Goal: Task Accomplishment & Management: Complete application form

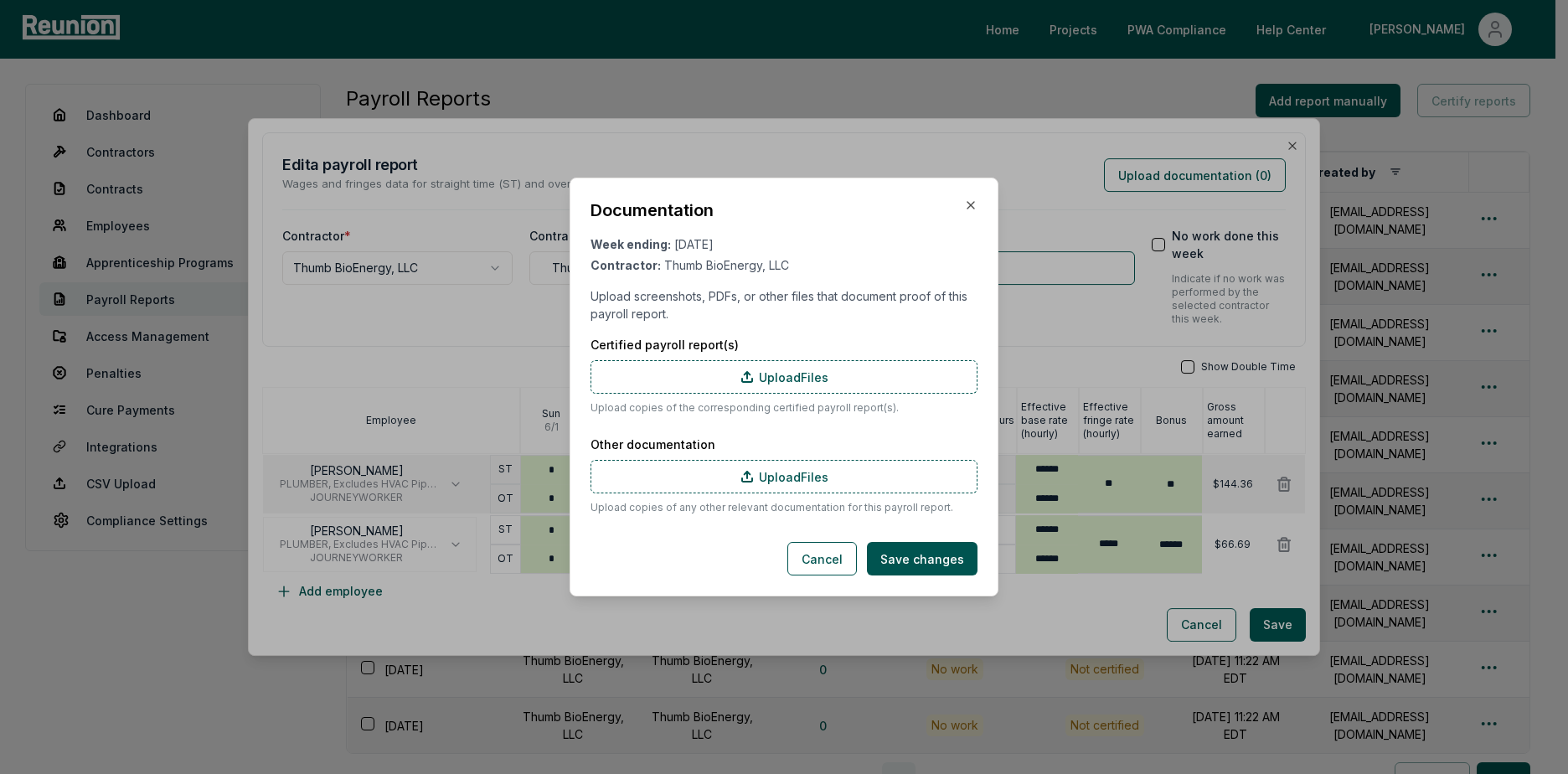
click at [968, 212] on div "Documentation" at bounding box center [783, 209] width 387 height 23
click at [973, 206] on icon "button" at bounding box center [971, 205] width 14 height 14
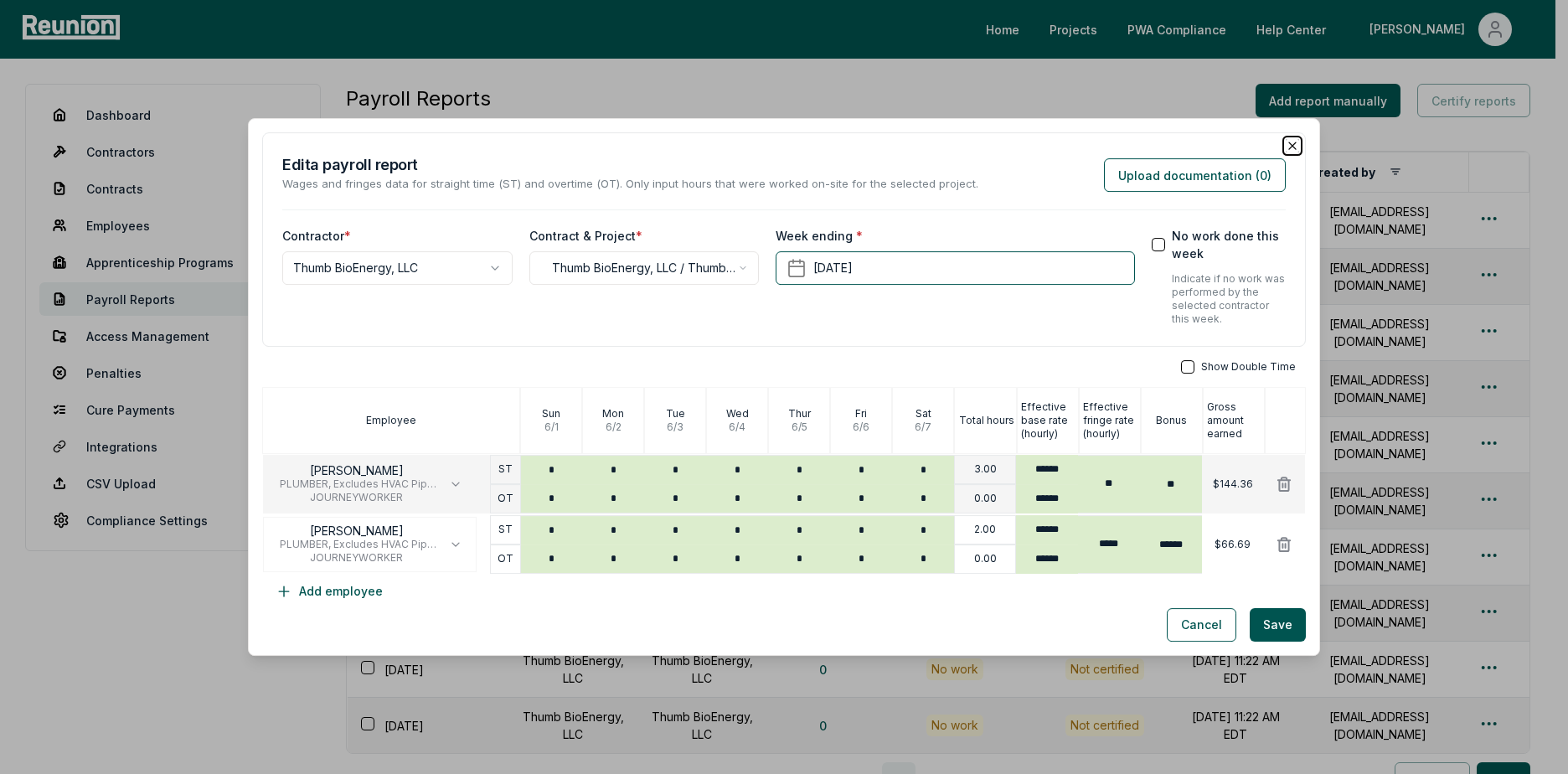
click at [1285, 142] on icon "button" at bounding box center [1292, 146] width 14 height 14
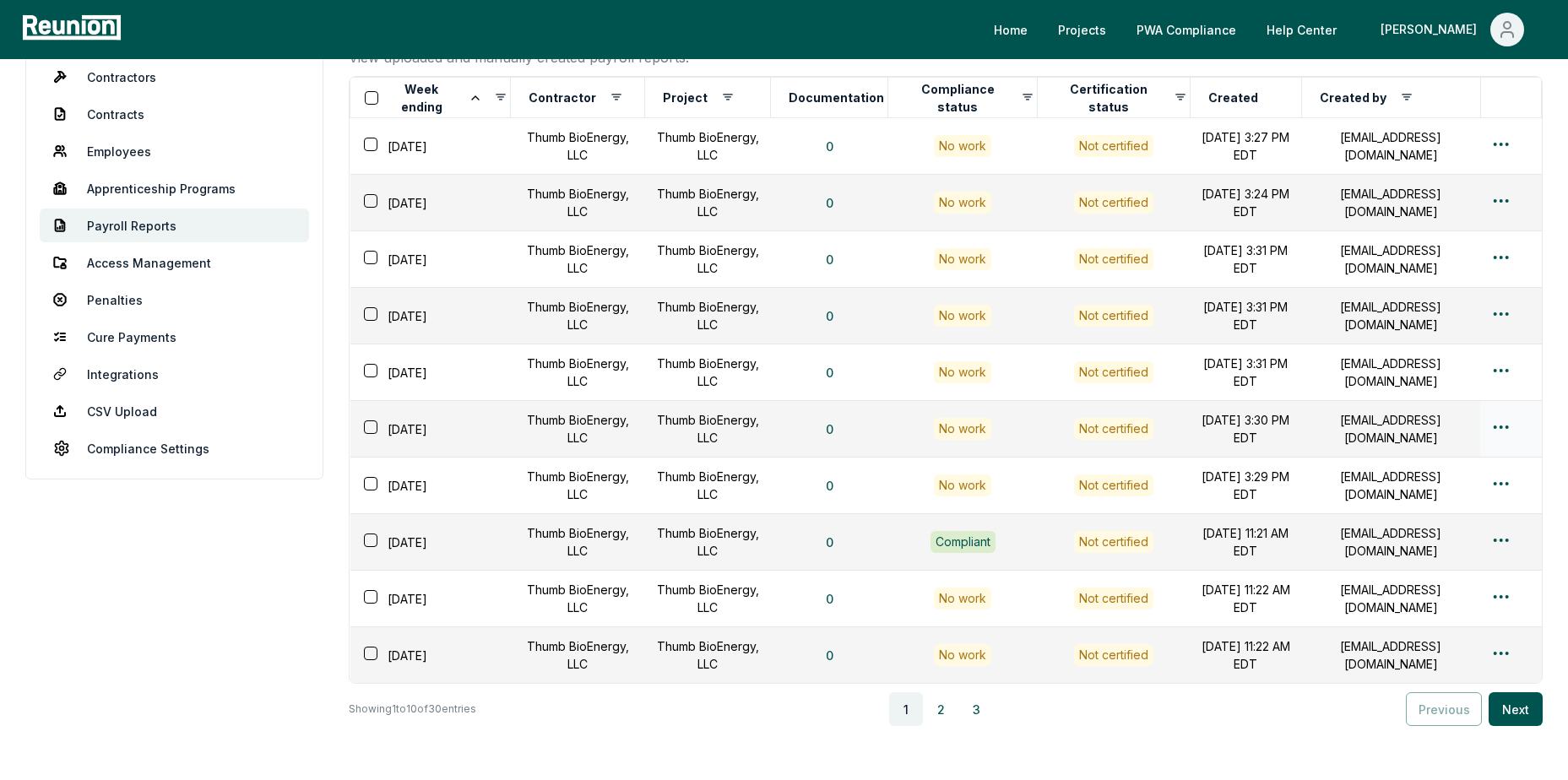
scroll to position [203, 0]
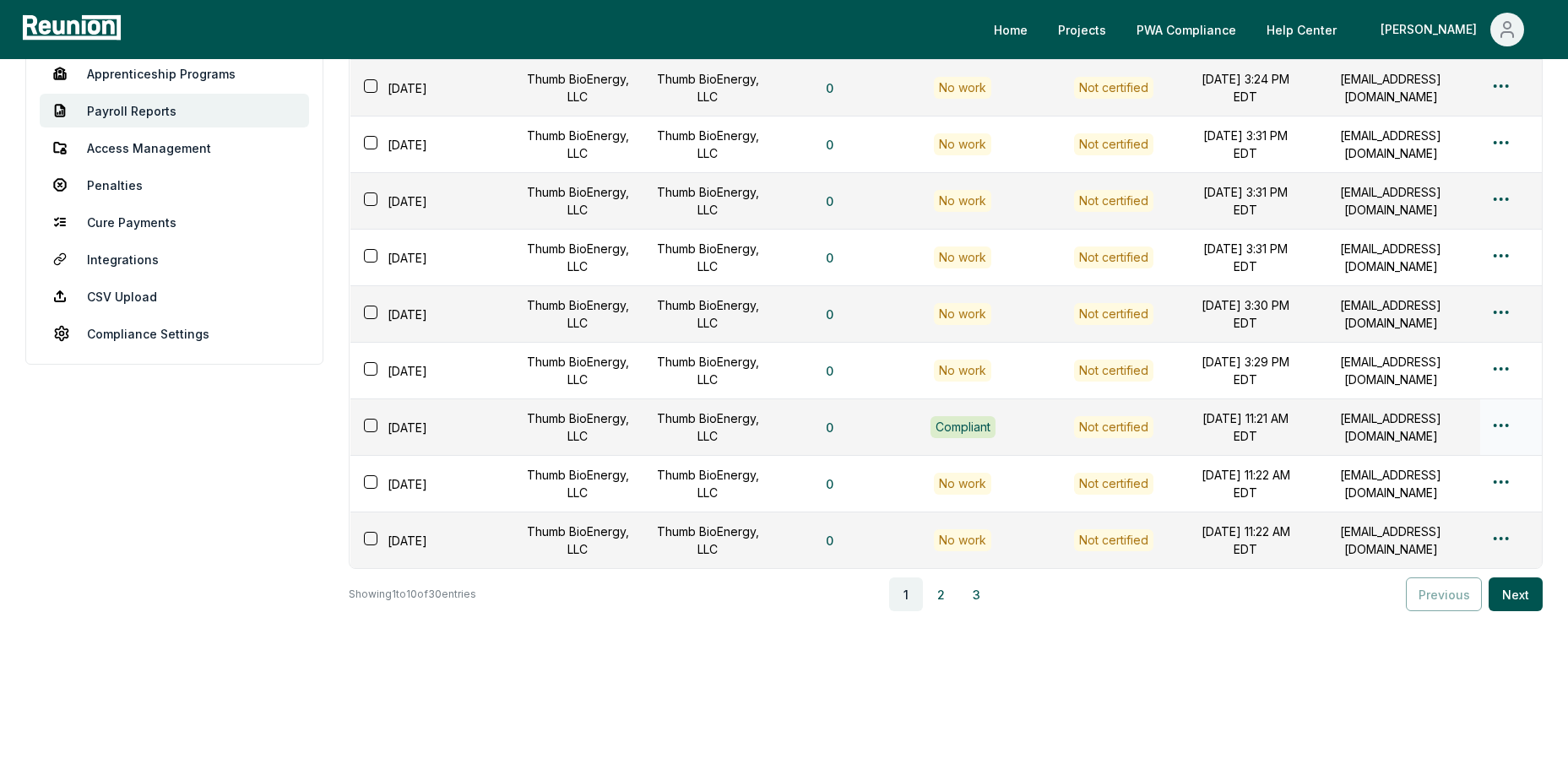
click at [1512, 415] on div at bounding box center [1511, 427] width 41 height 24
click at [1506, 413] on html "Please visit us on your desktop We're working on making our marketplace mobile-…" at bounding box center [784, 294] width 1568 height 971
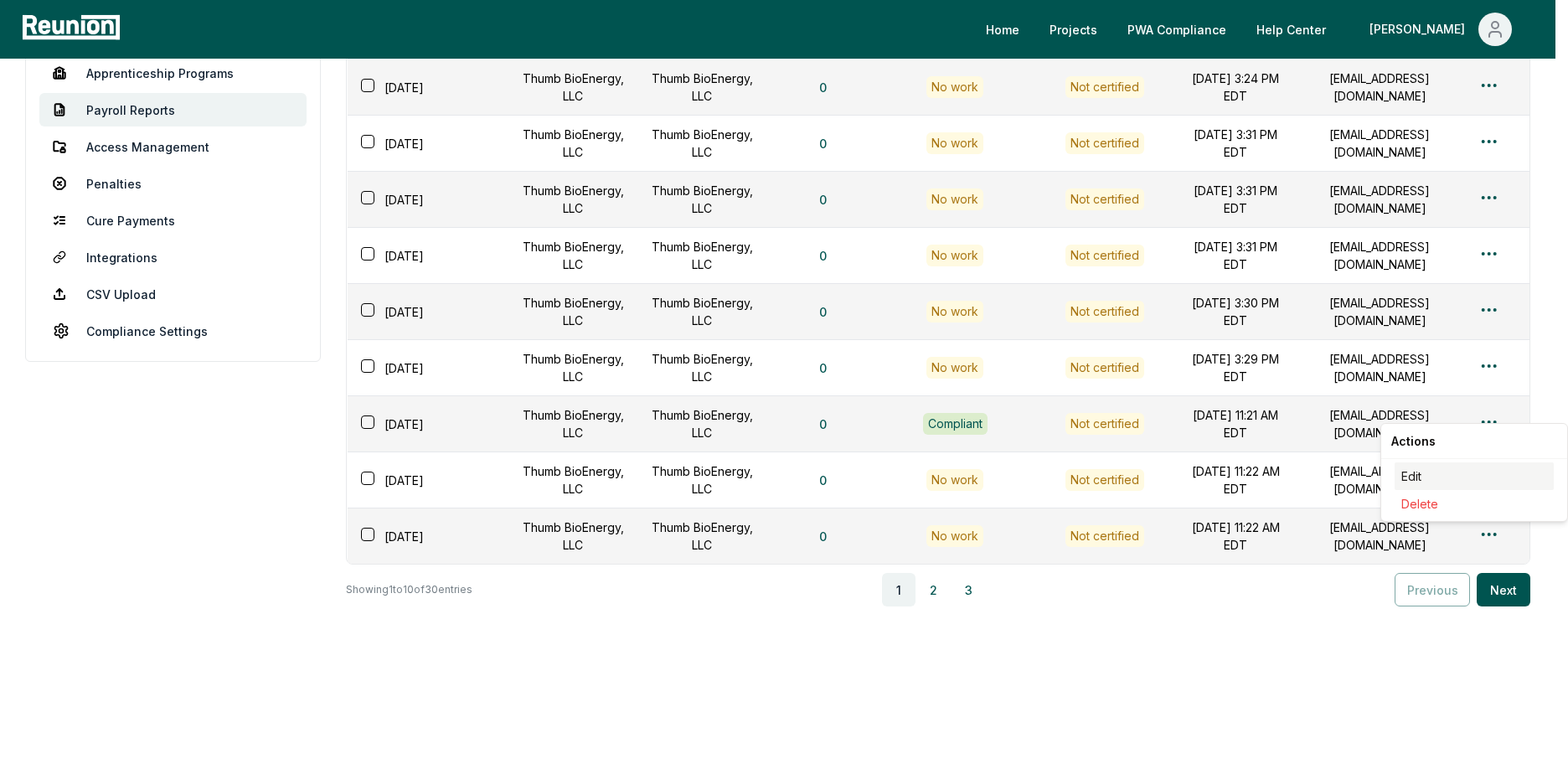
click at [1434, 467] on div "Edit" at bounding box center [1473, 477] width 159 height 28
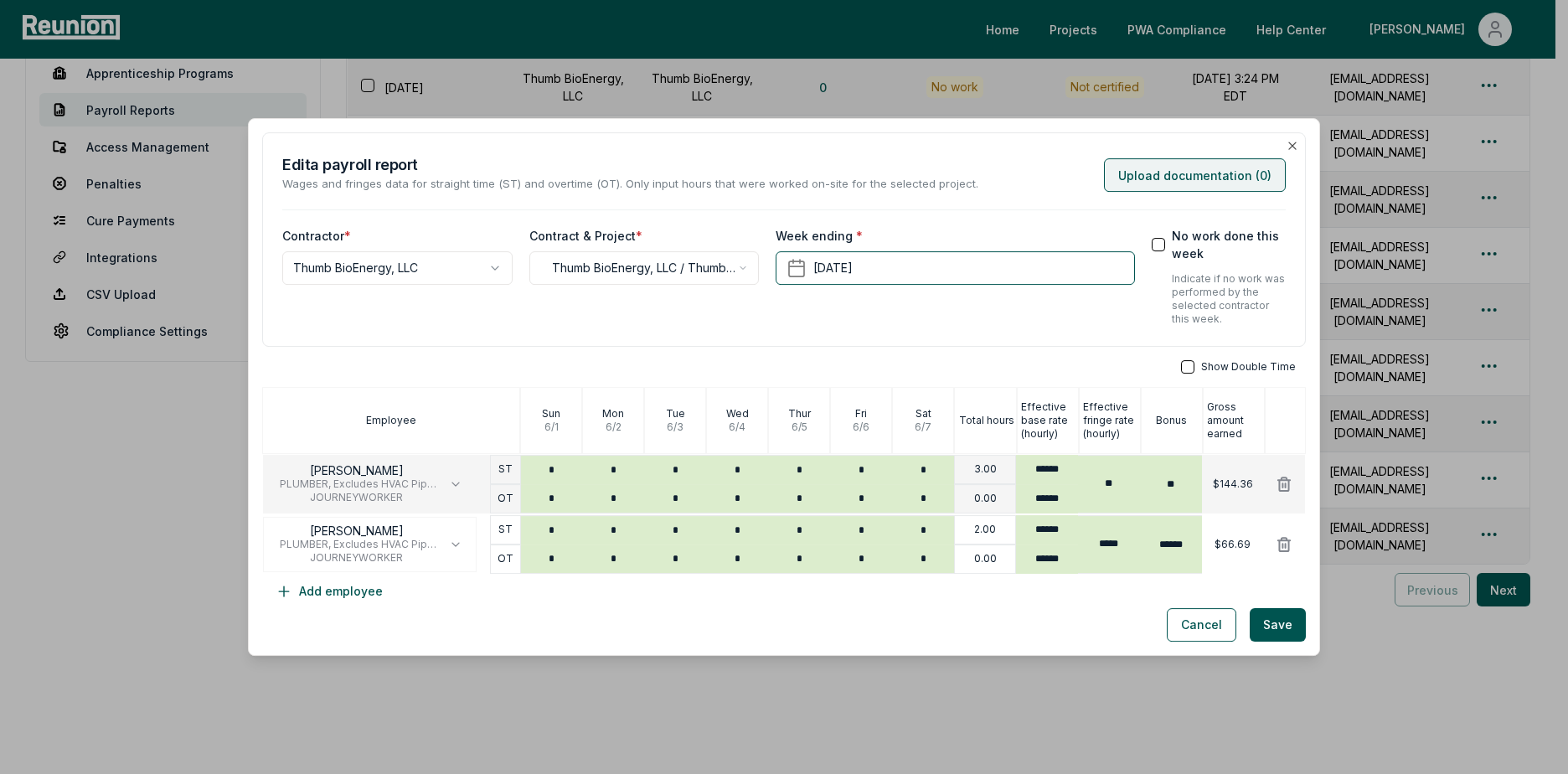
click at [1198, 173] on button "Upload documentation ( 0 )" at bounding box center [1194, 175] width 182 height 34
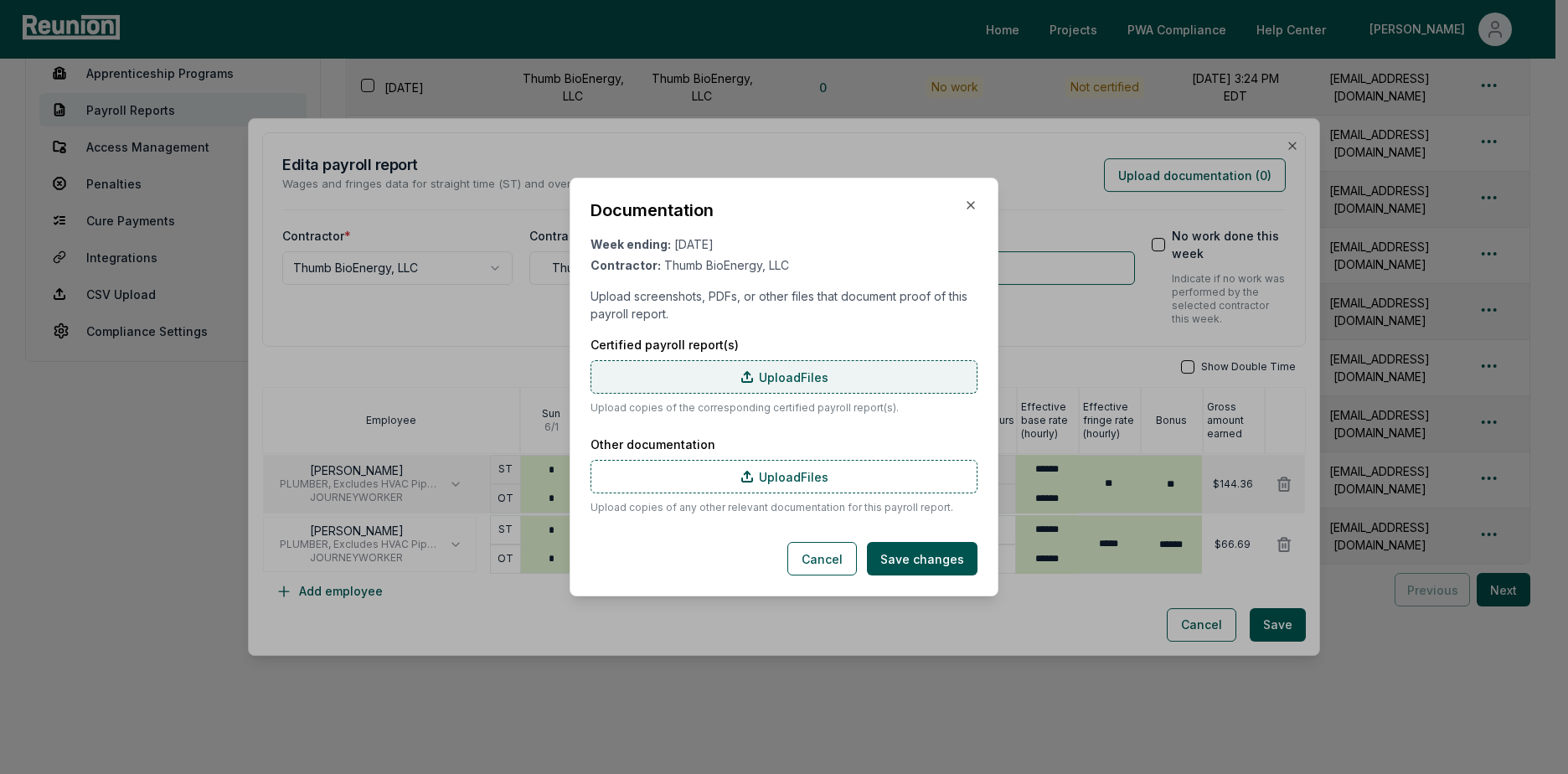
click at [760, 375] on label "Upload Files" at bounding box center [783, 377] width 387 height 34
click at [0, 0] on input "Upload Files" at bounding box center [0, 0] width 0 height 0
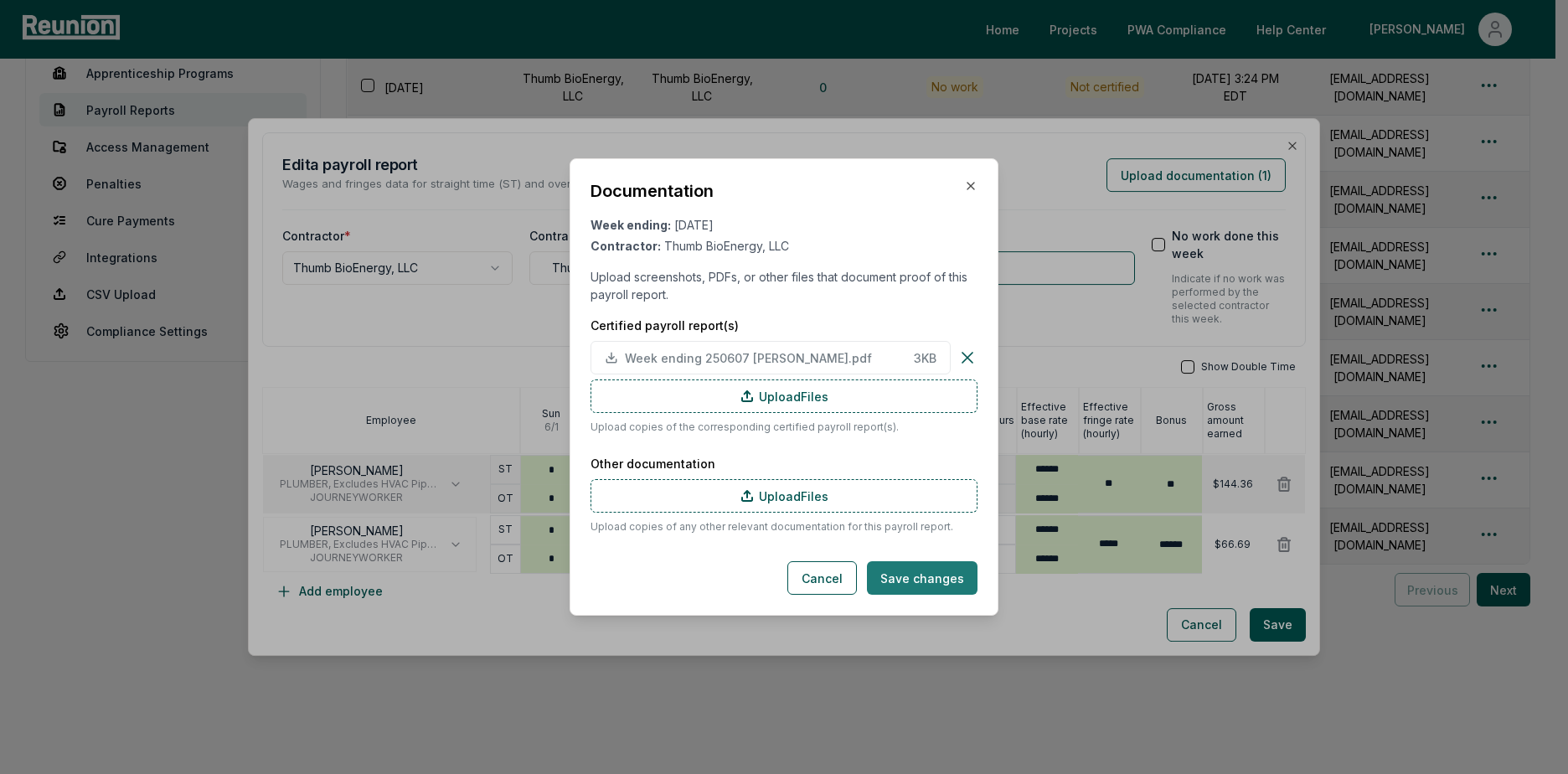
click at [917, 583] on button "Save changes" at bounding box center [922, 577] width 110 height 34
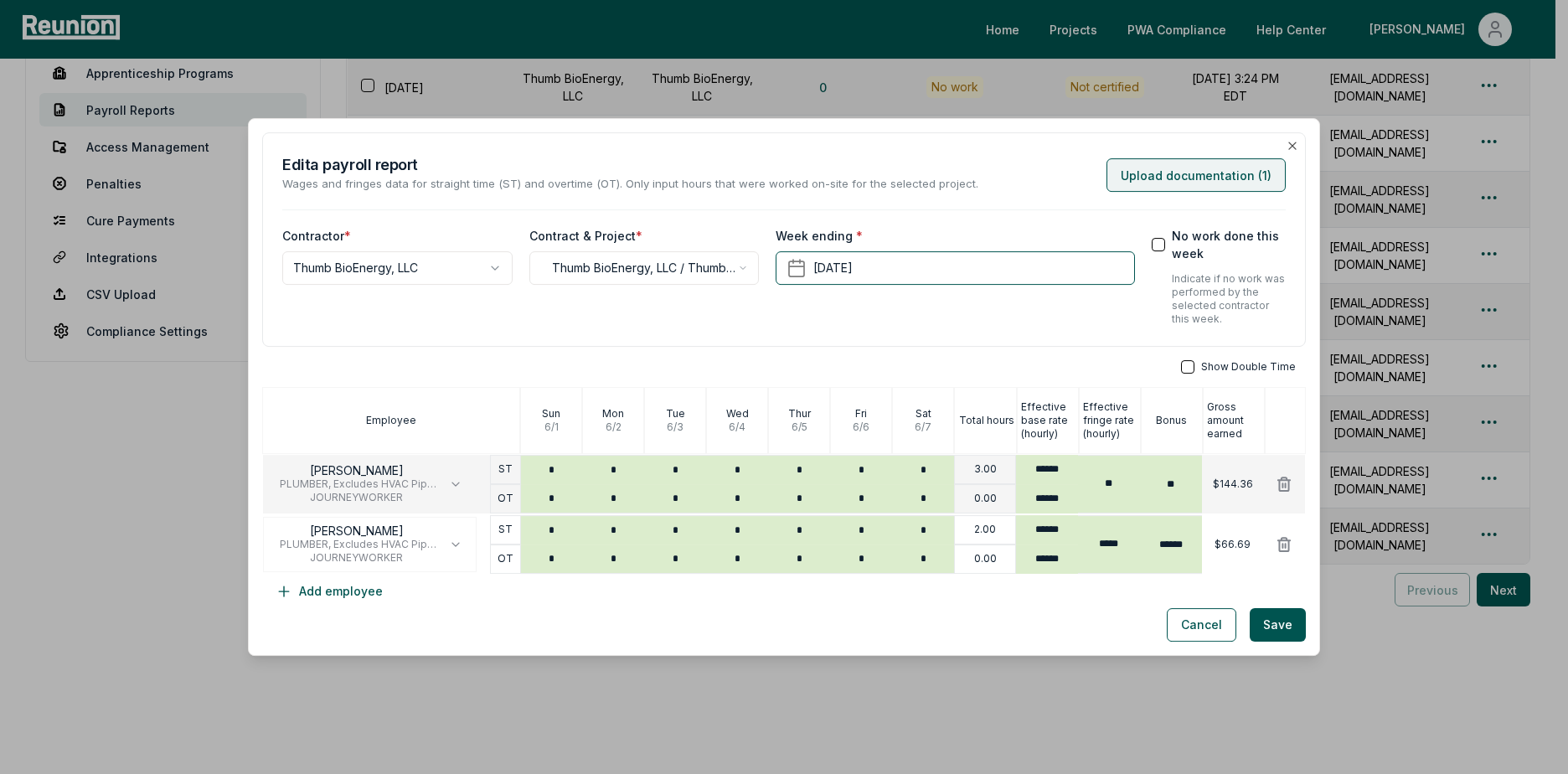
click at [1142, 177] on button "Upload documentation ( 1 )" at bounding box center [1196, 175] width 179 height 34
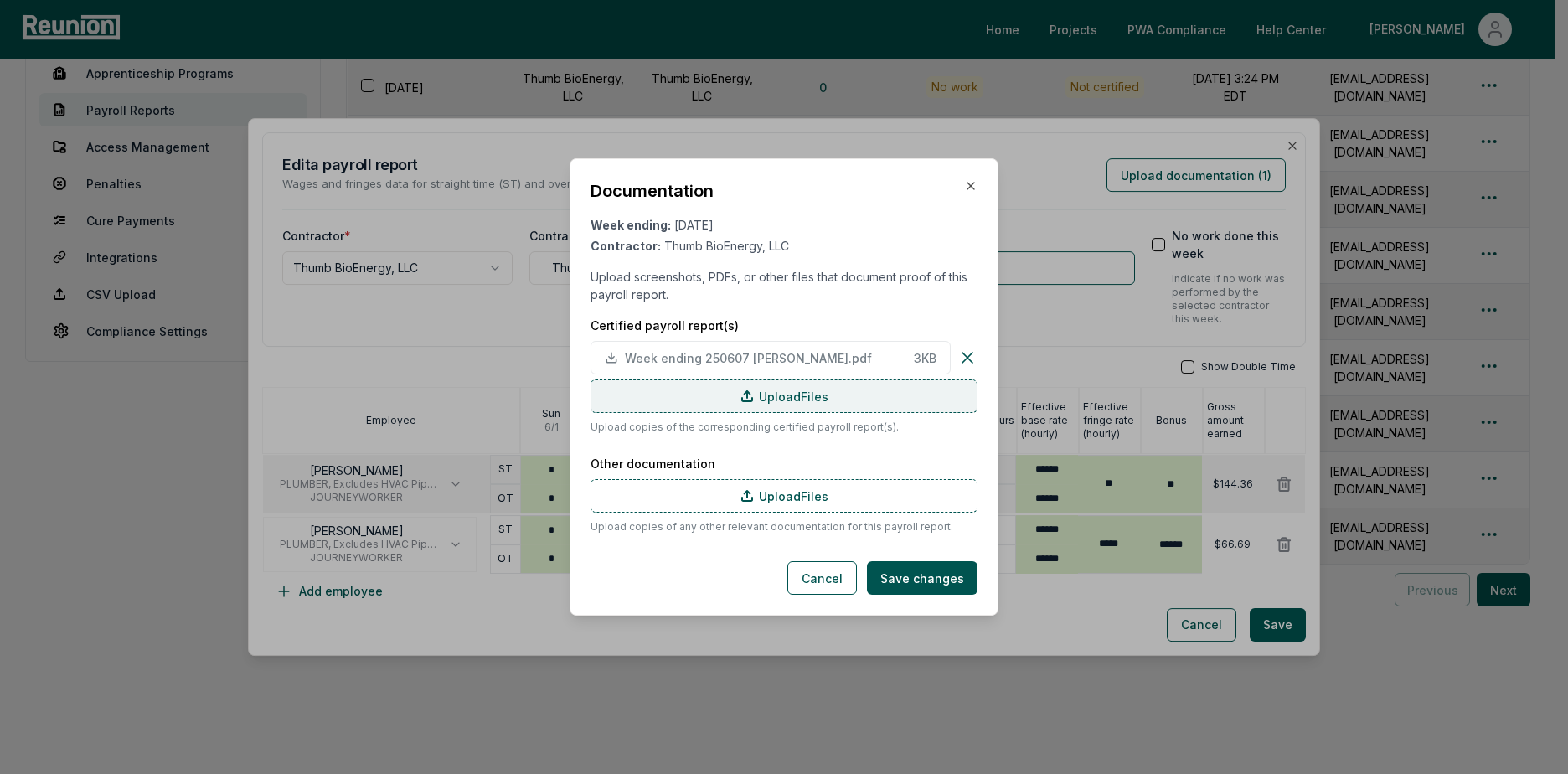
click at [790, 396] on label "Upload Files" at bounding box center [783, 396] width 387 height 34
click at [0, 0] on input "Upload Files" at bounding box center [0, 0] width 0 height 0
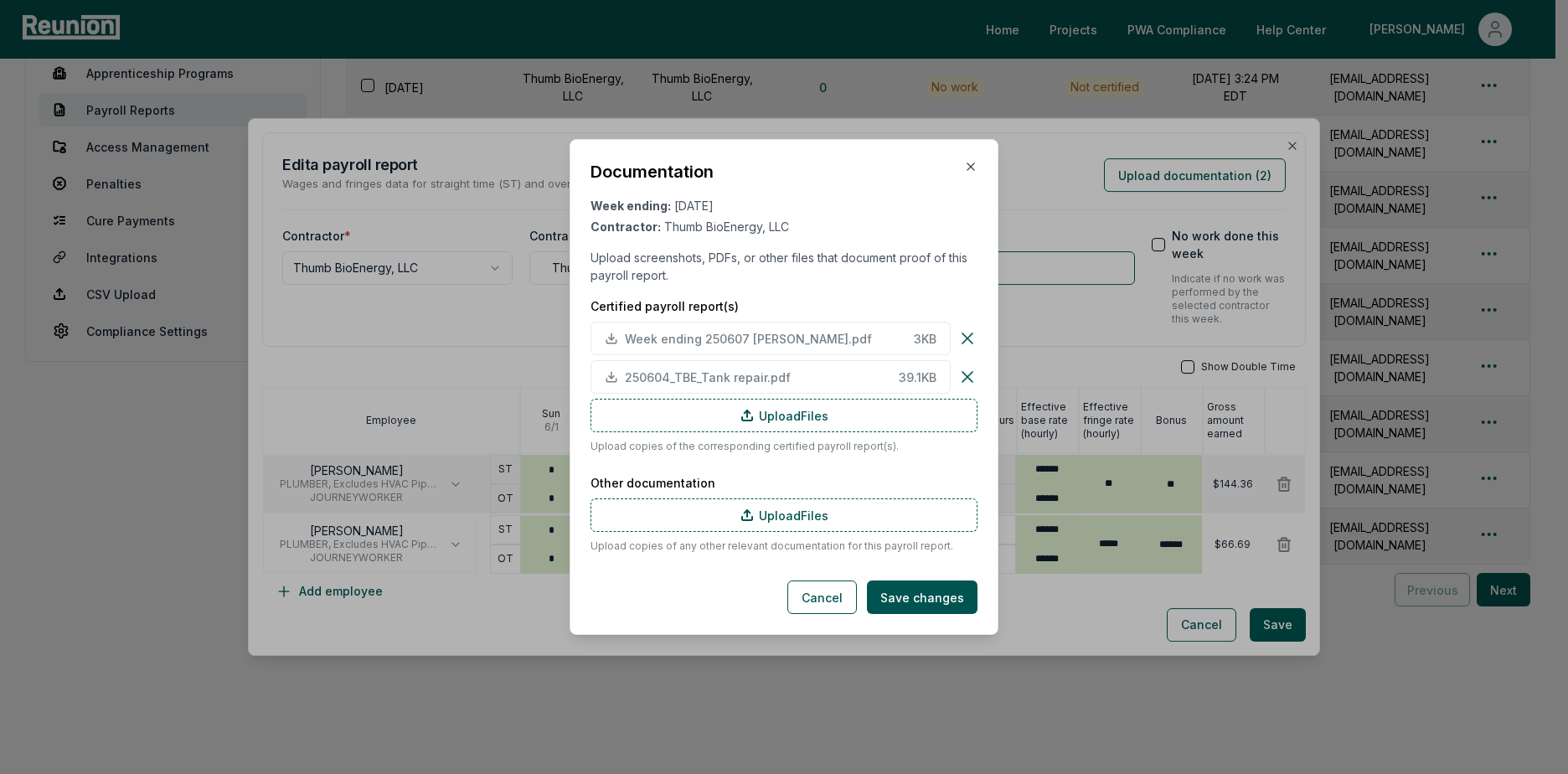
click at [971, 375] on icon at bounding box center [967, 377] width 20 height 20
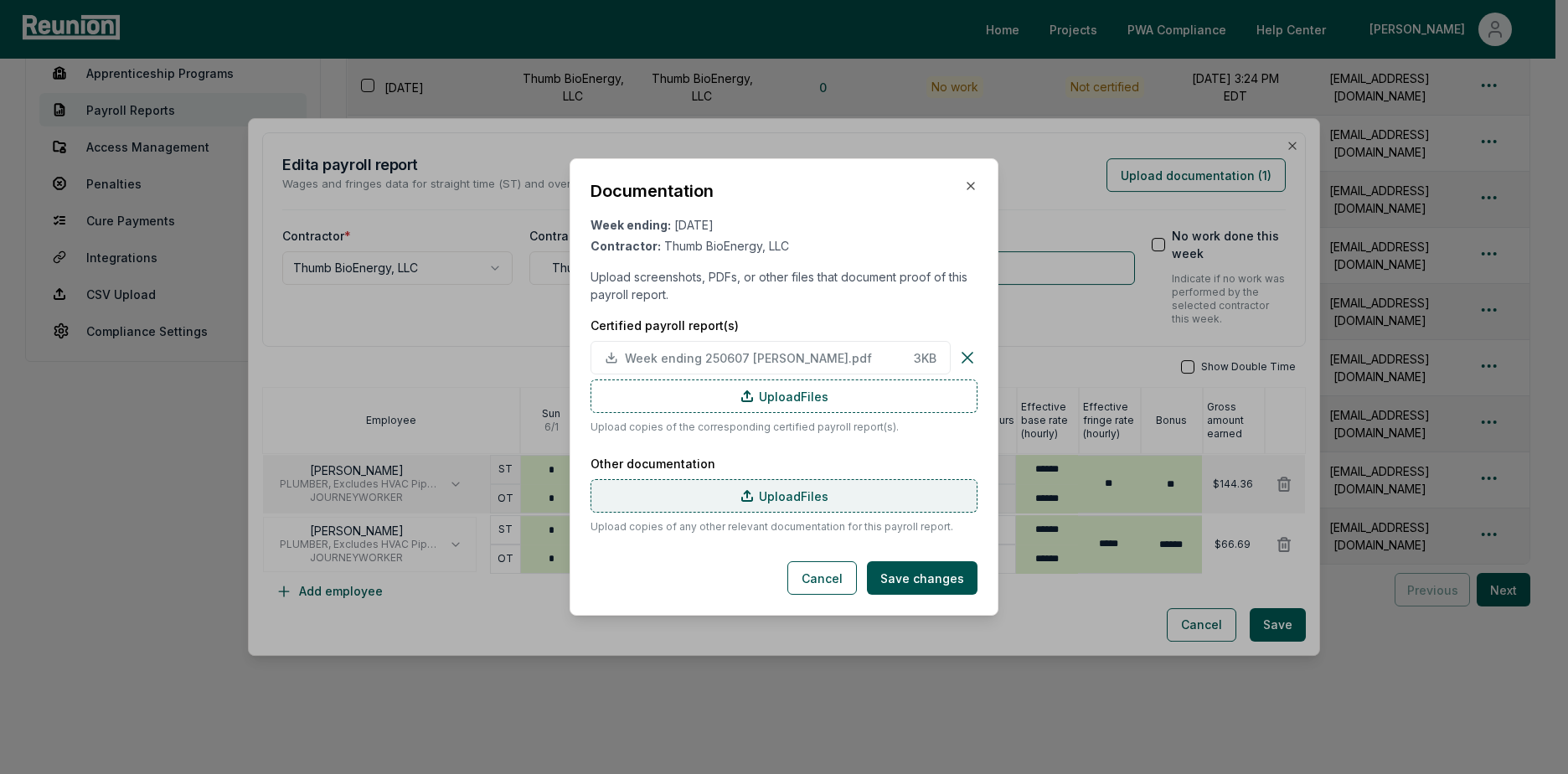
click at [803, 499] on label "Upload Files" at bounding box center [783, 496] width 387 height 34
click at [0, 0] on input "Upload Files" at bounding box center [0, 0] width 0 height 0
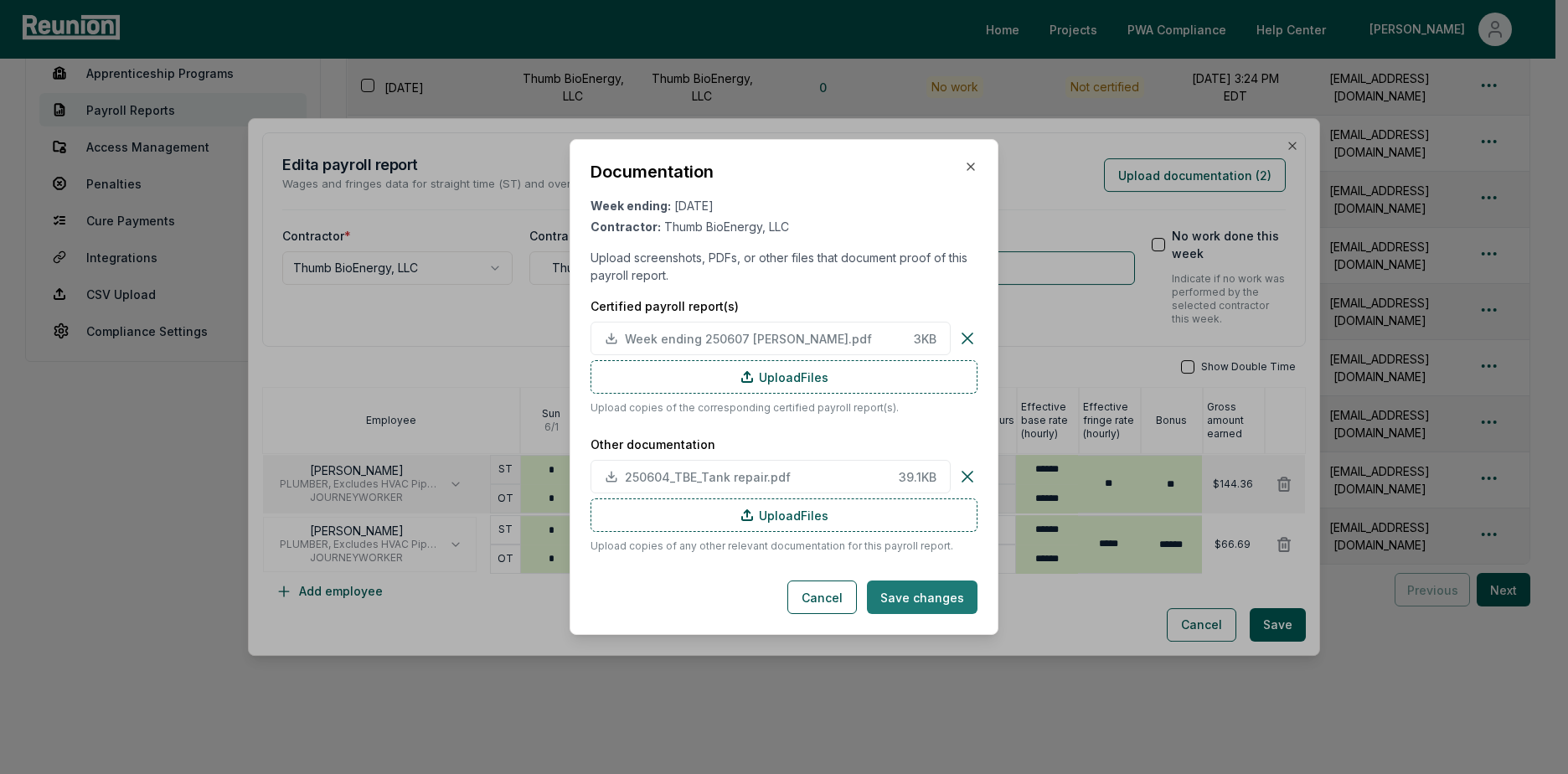
click at [946, 596] on button "Save changes" at bounding box center [922, 597] width 110 height 34
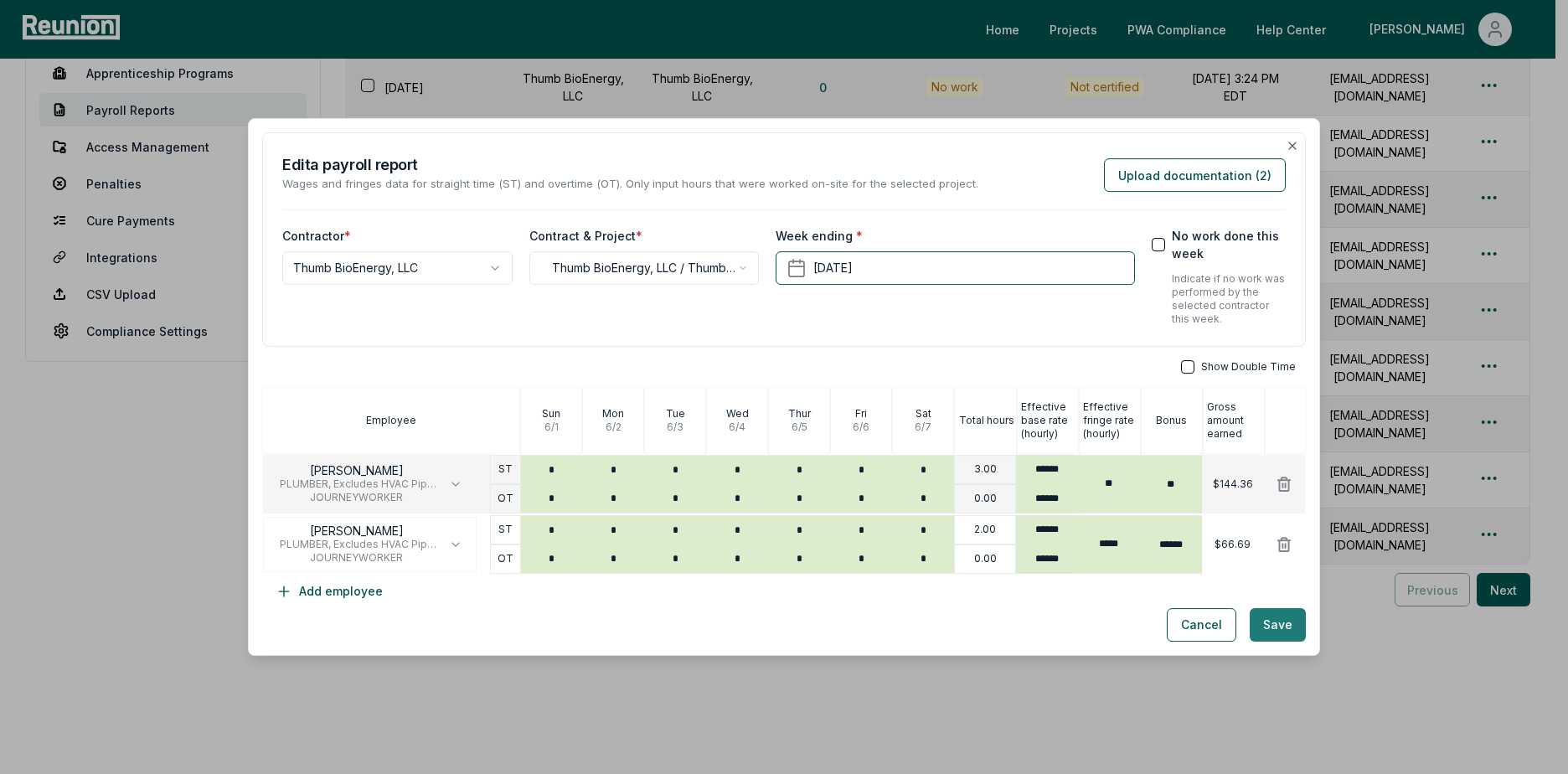
click at [1269, 621] on button "Save" at bounding box center [1277, 625] width 56 height 34
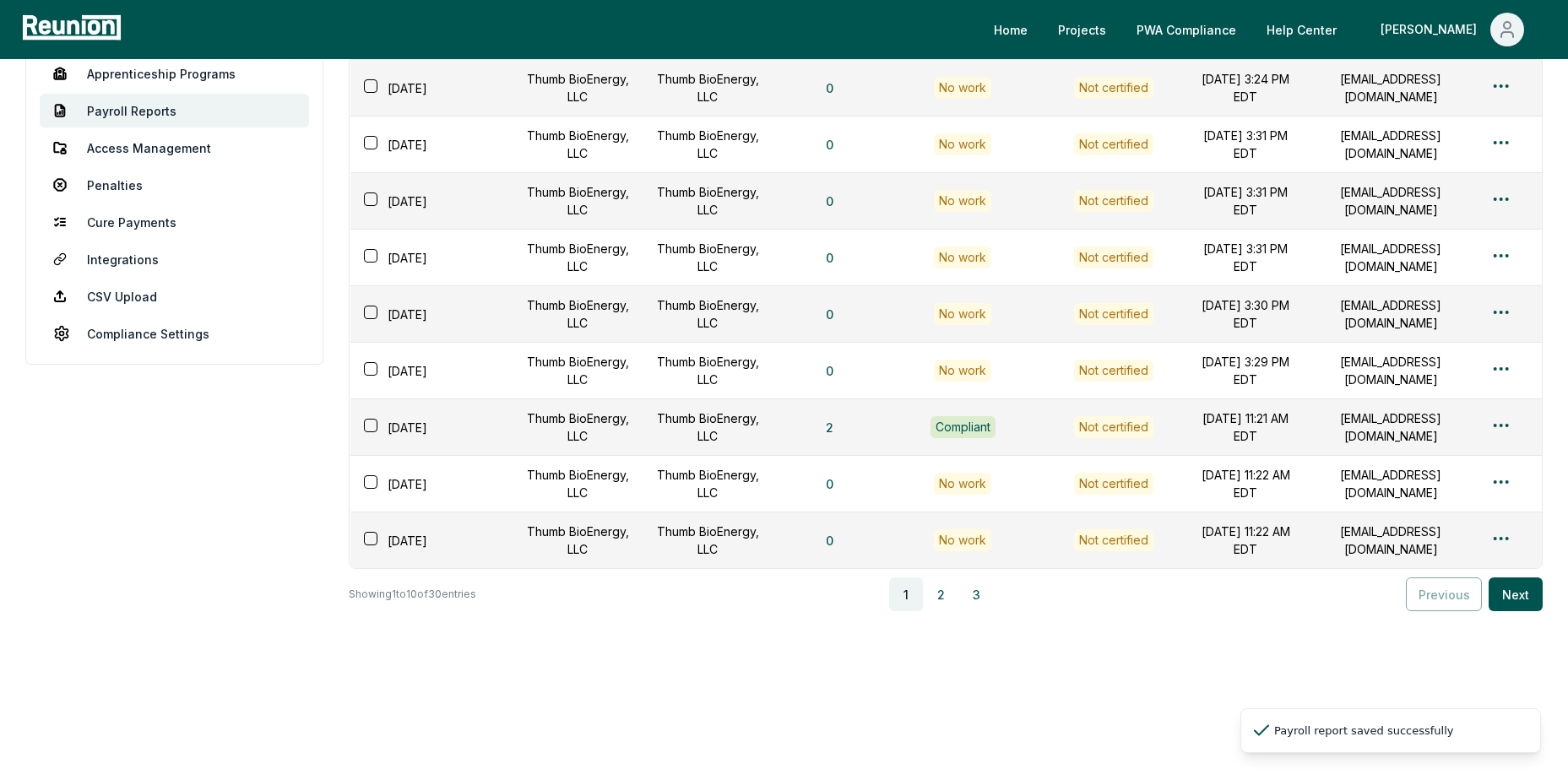
scroll to position [0, 0]
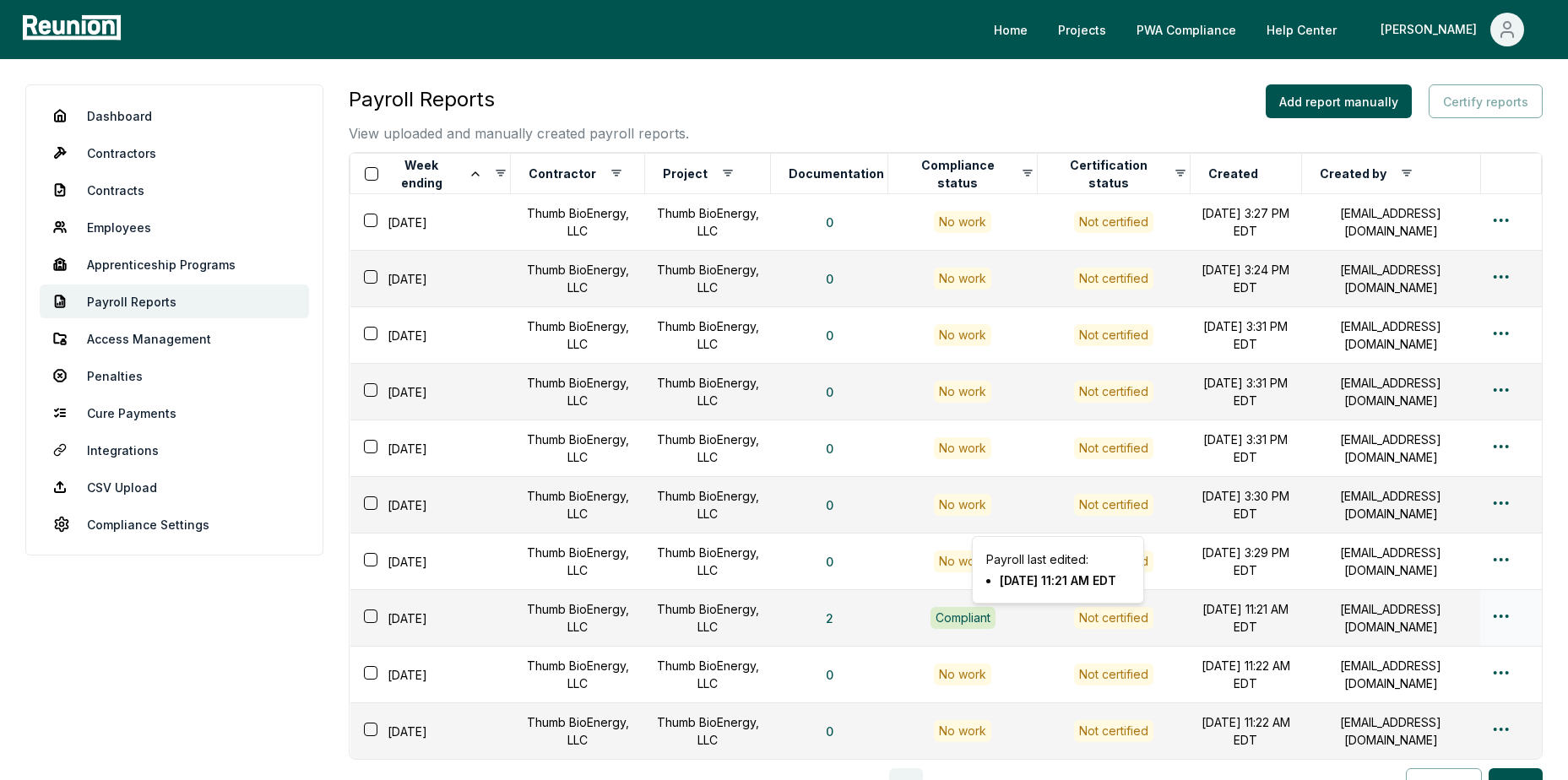
click at [1092, 618] on div "Not certified" at bounding box center [1113, 618] width 79 height 22
click at [1074, 613] on div "Not certified" at bounding box center [1113, 618] width 79 height 22
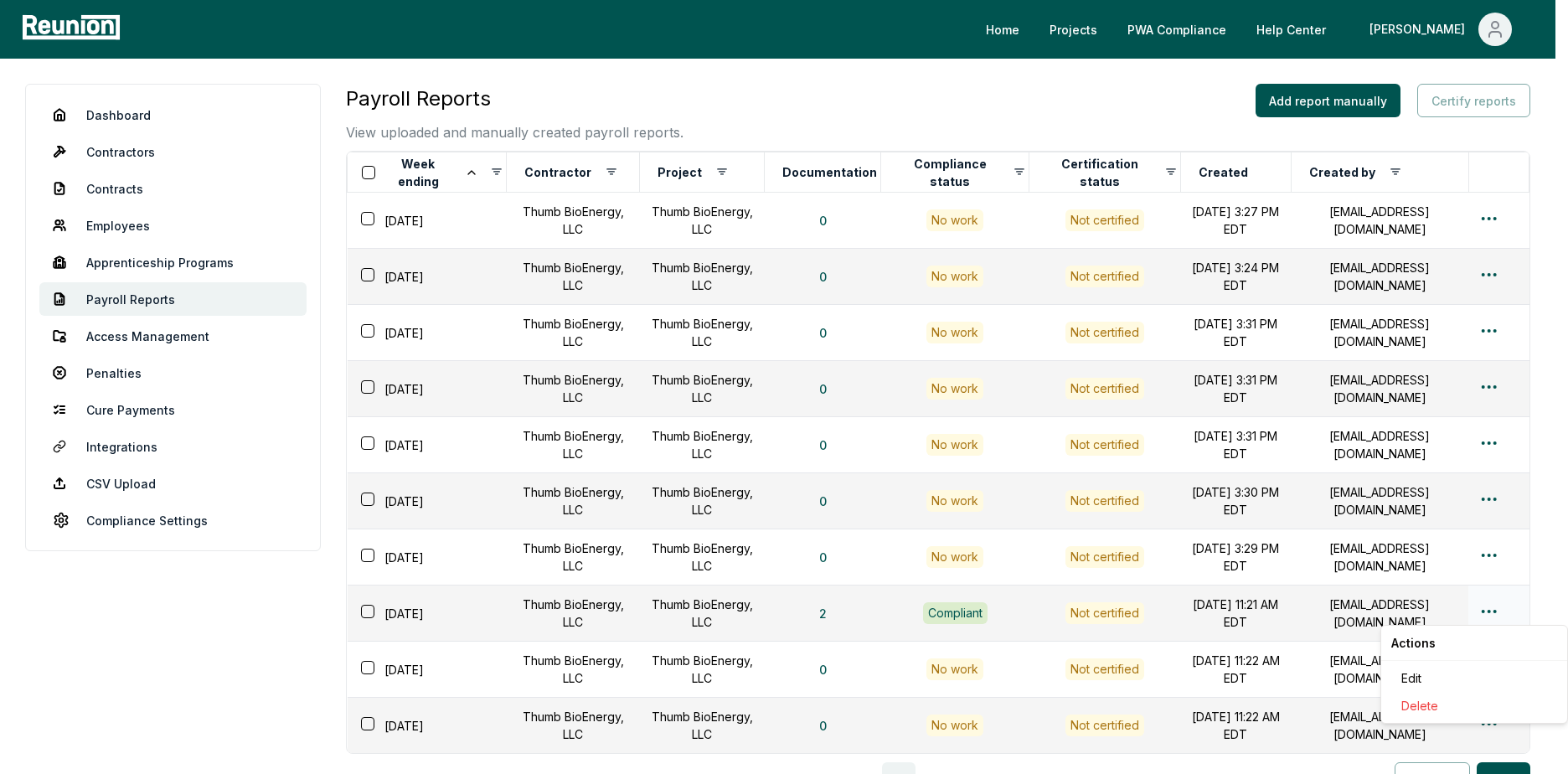
click at [1487, 614] on html "Please visit us on your desktop We're working on making our marketplace mobile-…" at bounding box center [784, 482] width 1568 height 964
click at [1409, 674] on div "Edit" at bounding box center [1473, 678] width 159 height 28
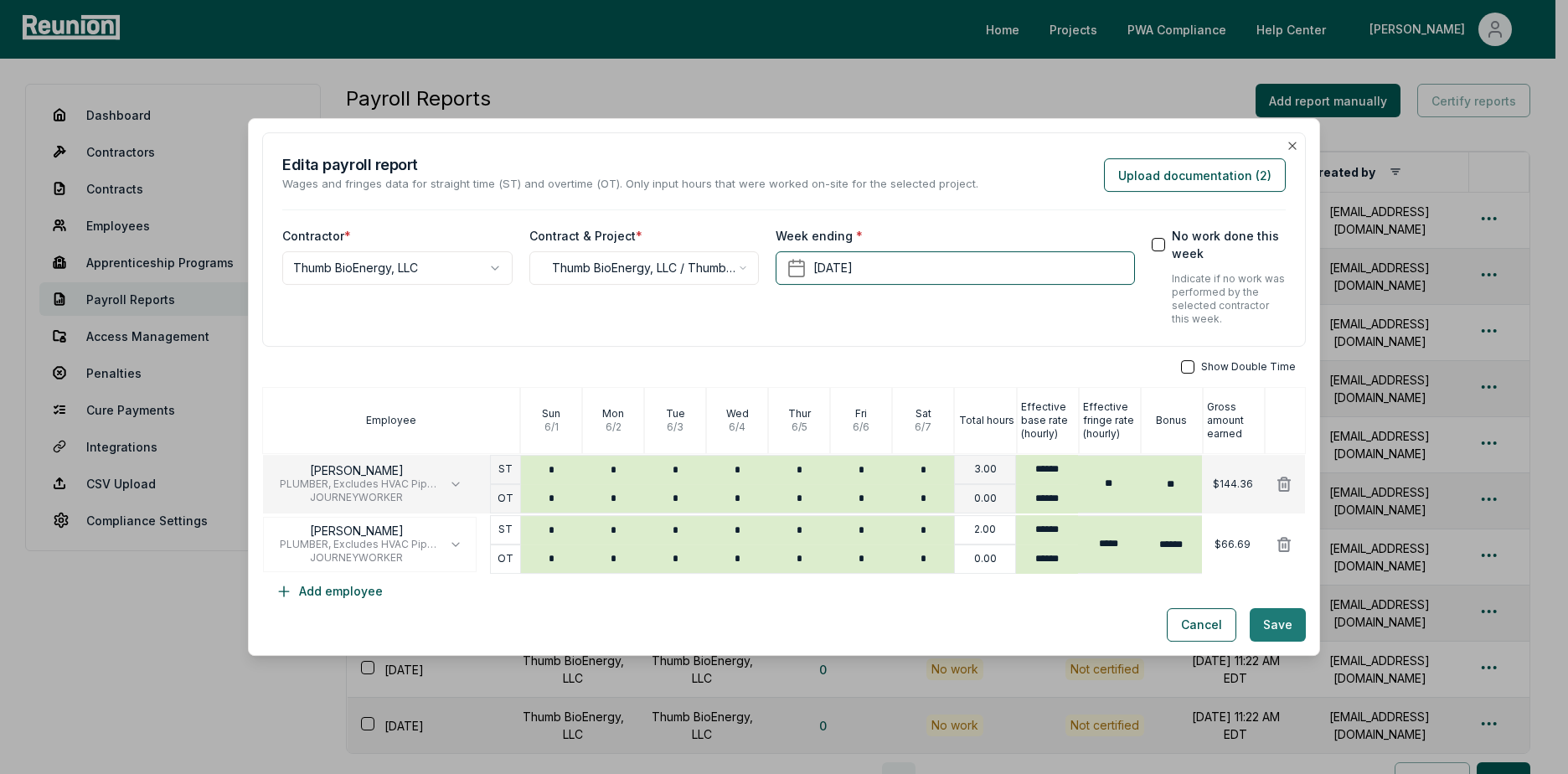
click at [1265, 620] on button "Save" at bounding box center [1277, 625] width 56 height 34
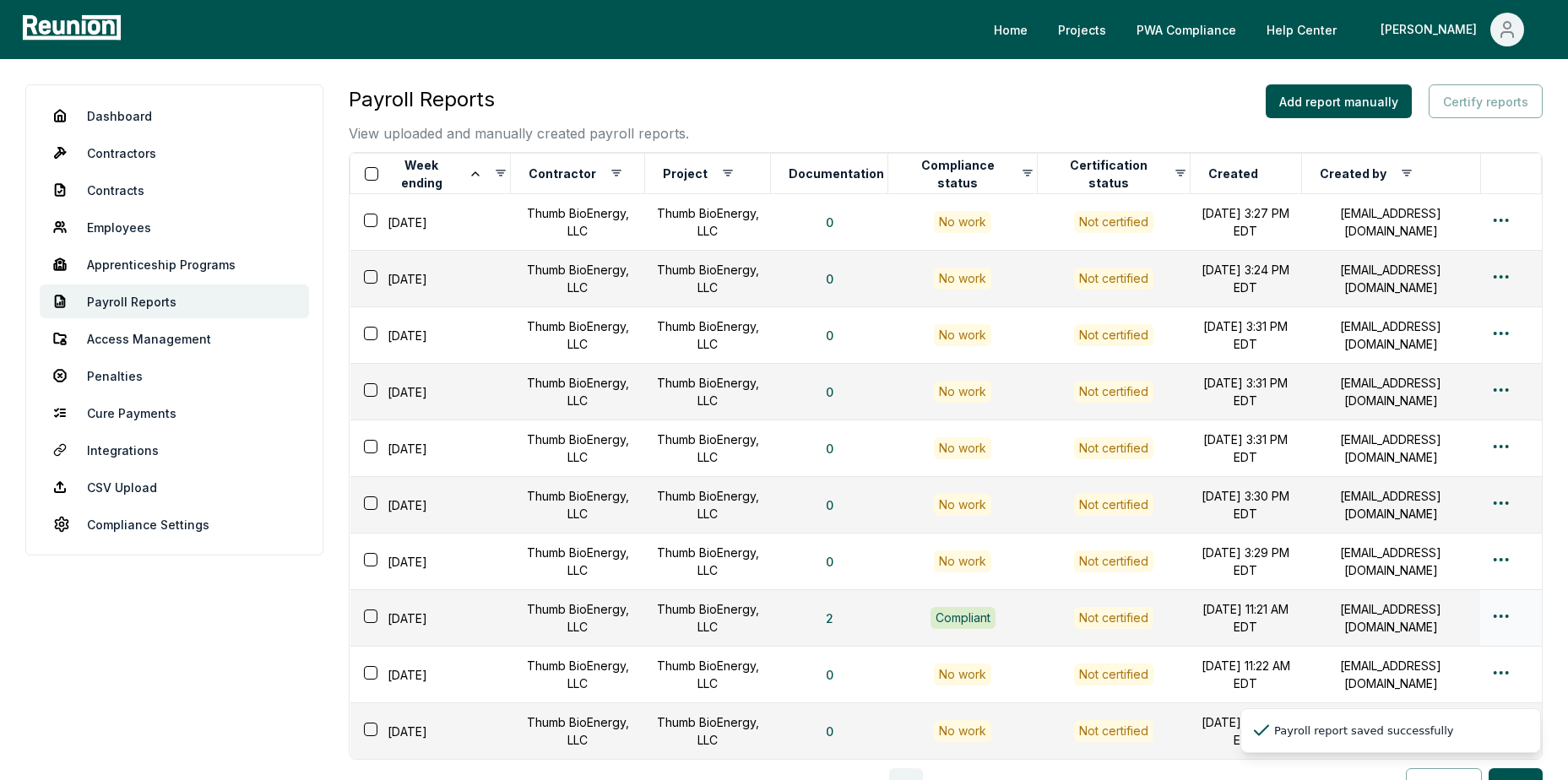
click at [1099, 618] on div "Not certified" at bounding box center [1113, 618] width 79 height 22
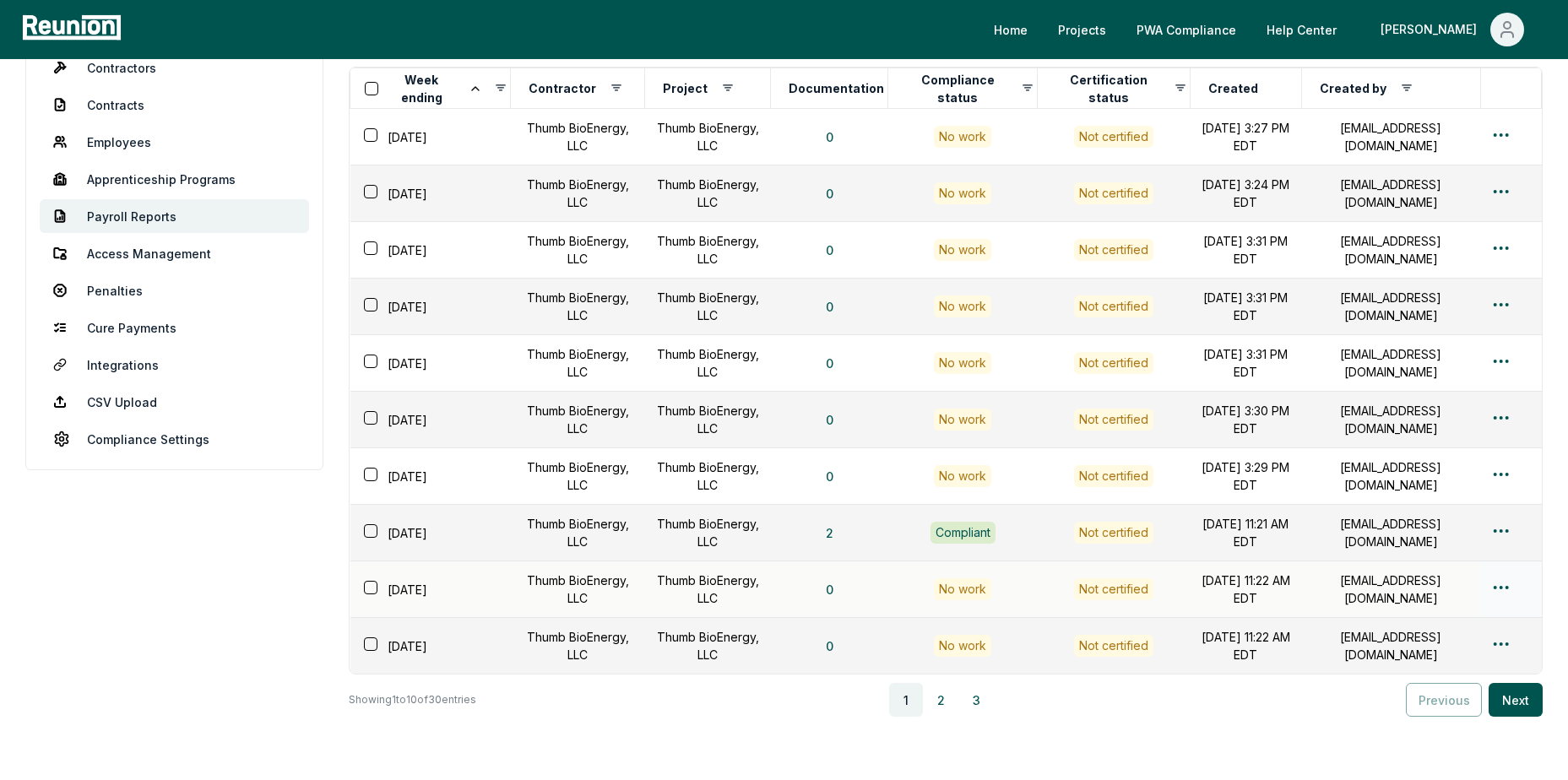
scroll to position [203, 0]
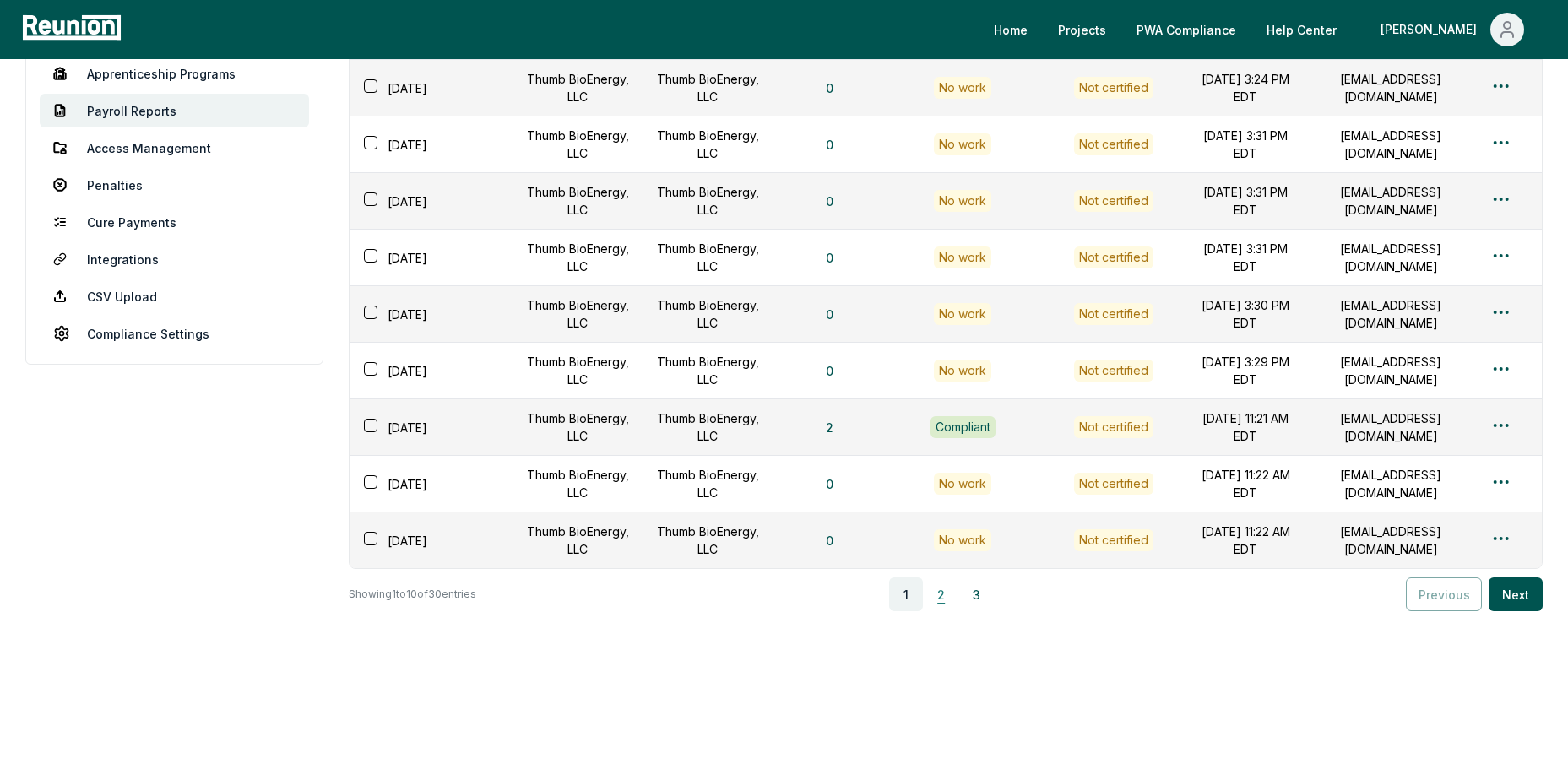
click at [942, 589] on button "2" at bounding box center [941, 594] width 34 height 34
click at [979, 598] on button "3" at bounding box center [979, 594] width 34 height 34
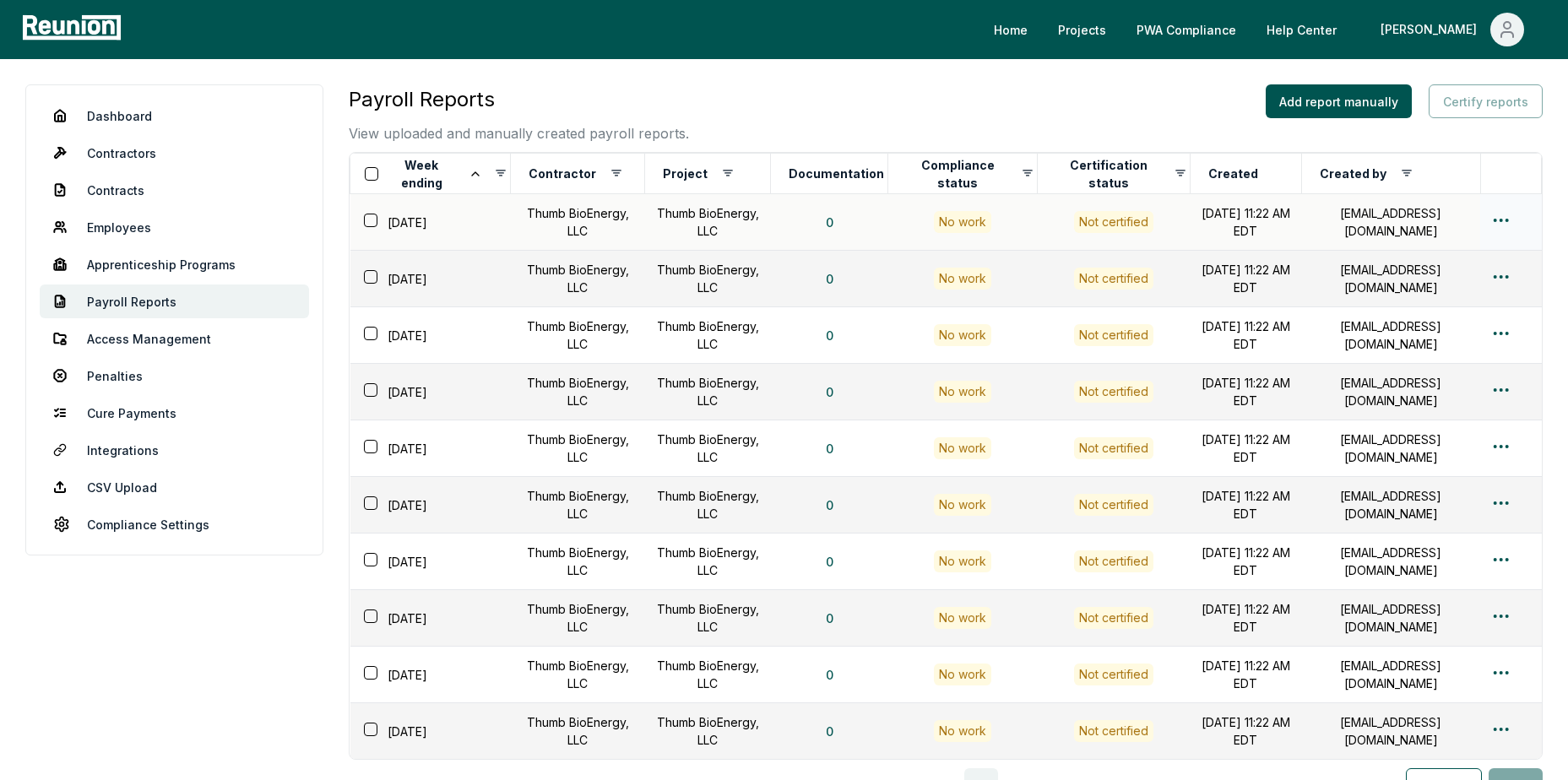
click at [1092, 223] on div "Not certified" at bounding box center [1113, 221] width 79 height 22
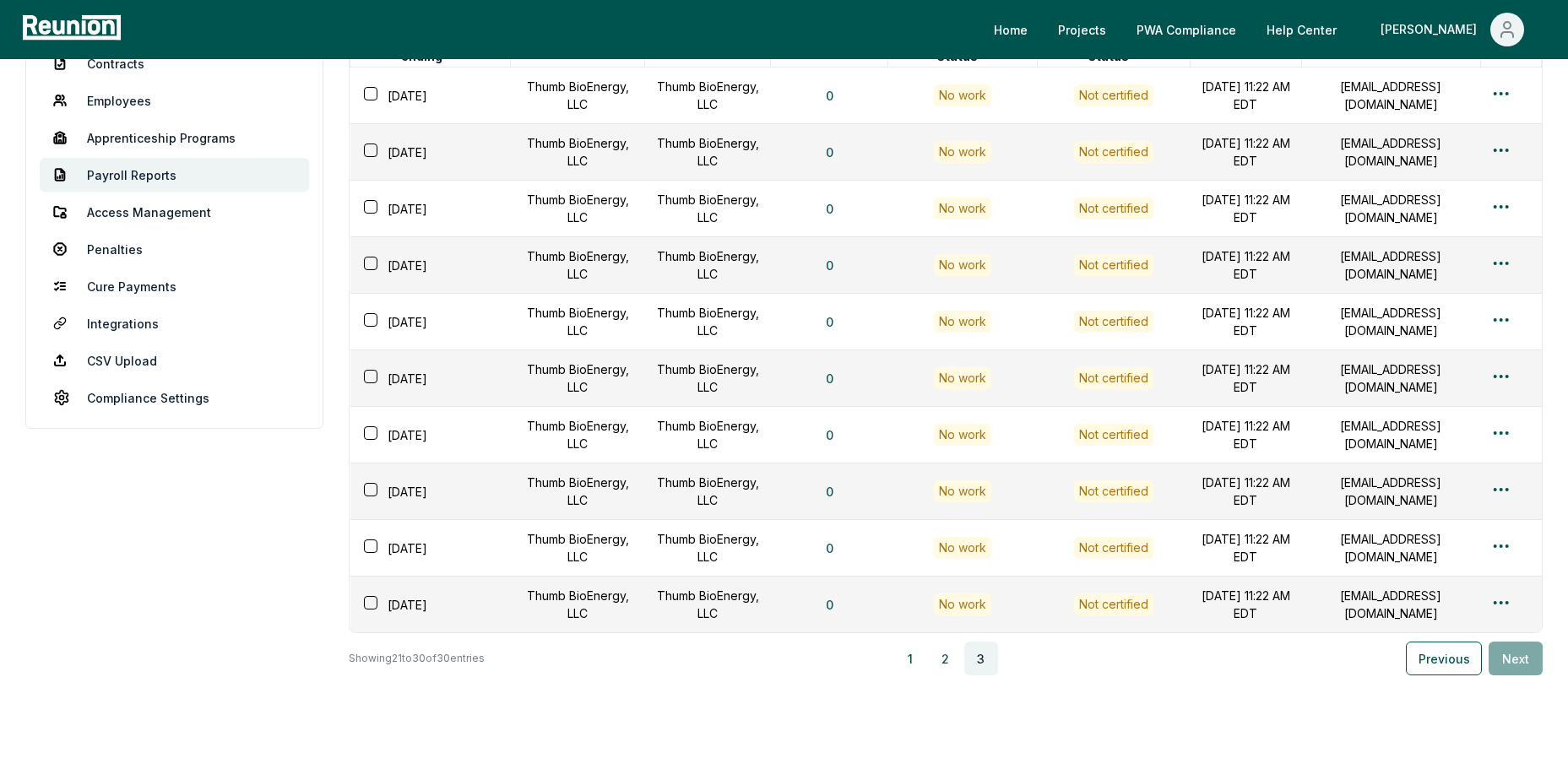
scroll to position [203, 0]
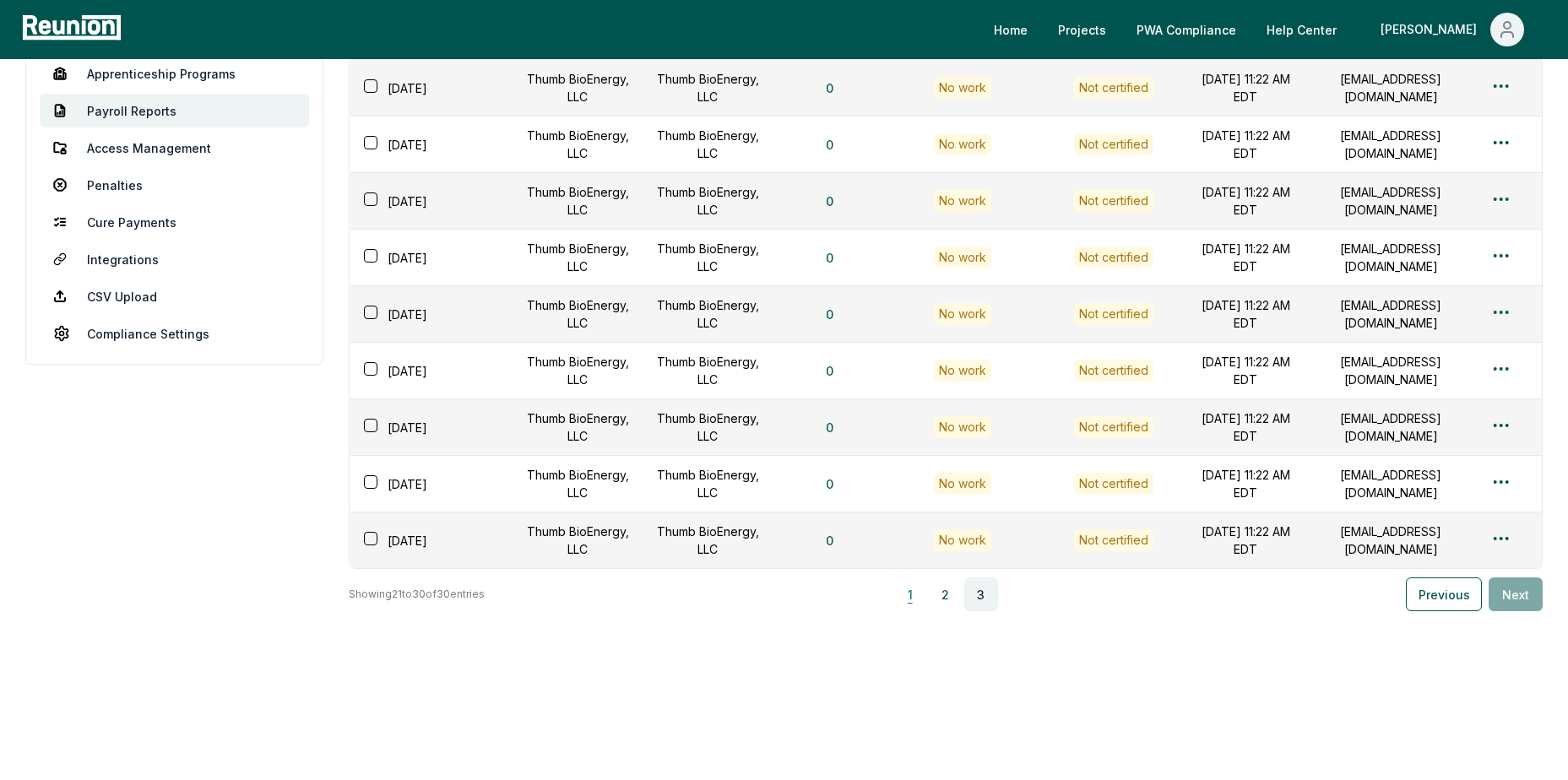
click at [912, 598] on button "1" at bounding box center [910, 594] width 34 height 34
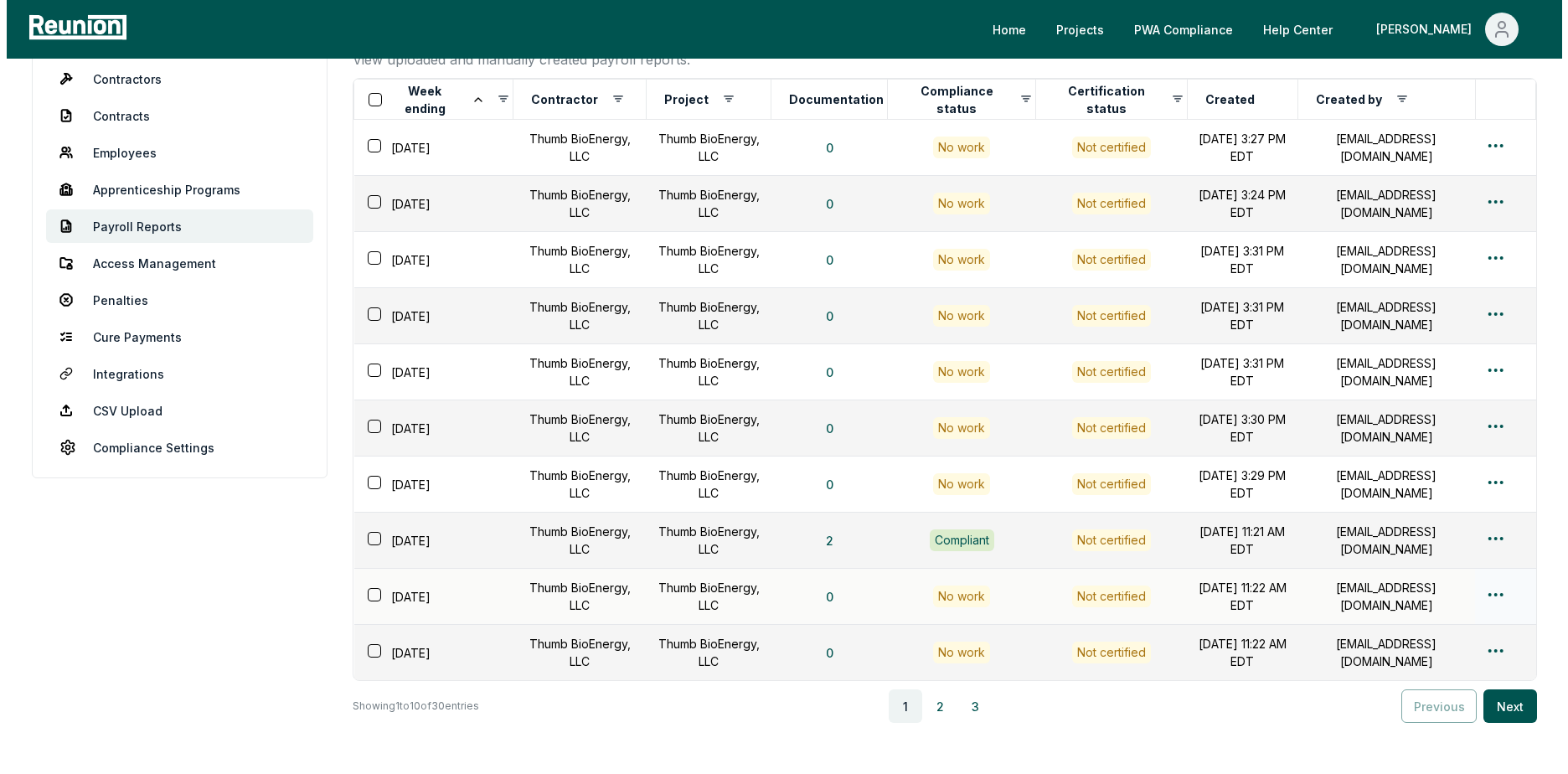
scroll to position [0, 0]
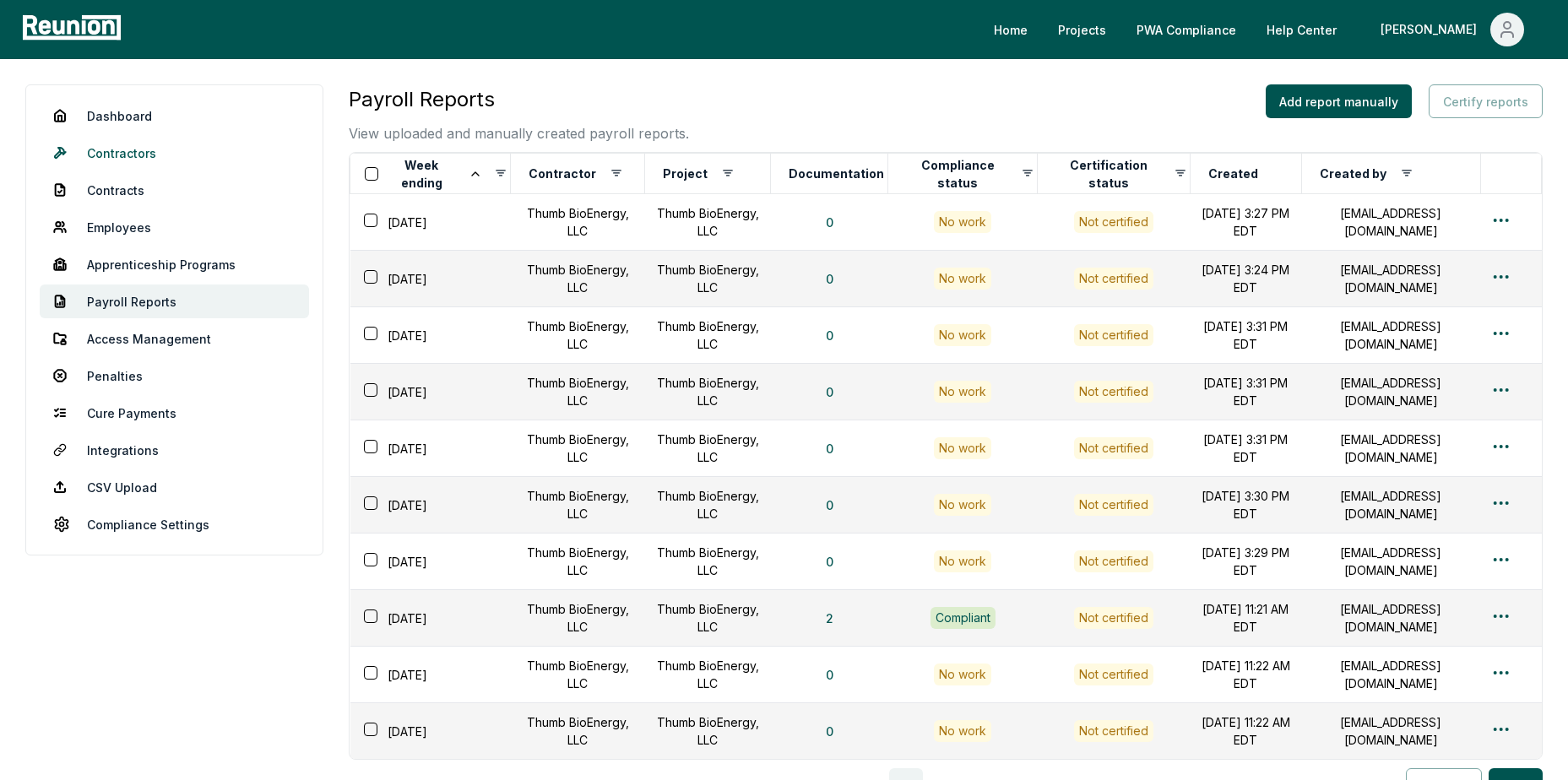
click at [146, 157] on link "Contractors" at bounding box center [175, 152] width 269 height 34
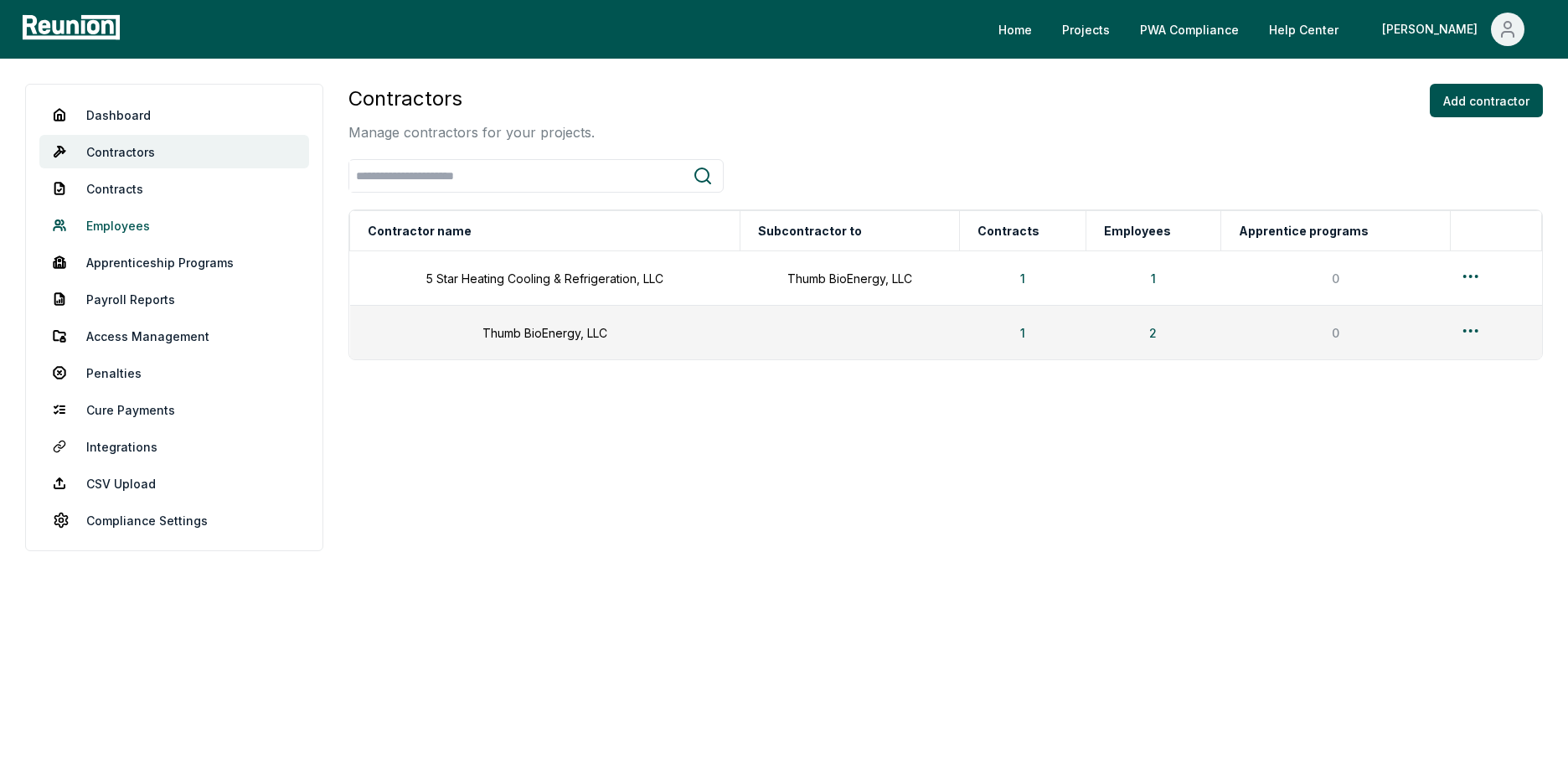
click at [141, 229] on link "Employees" at bounding box center [174, 225] width 270 height 34
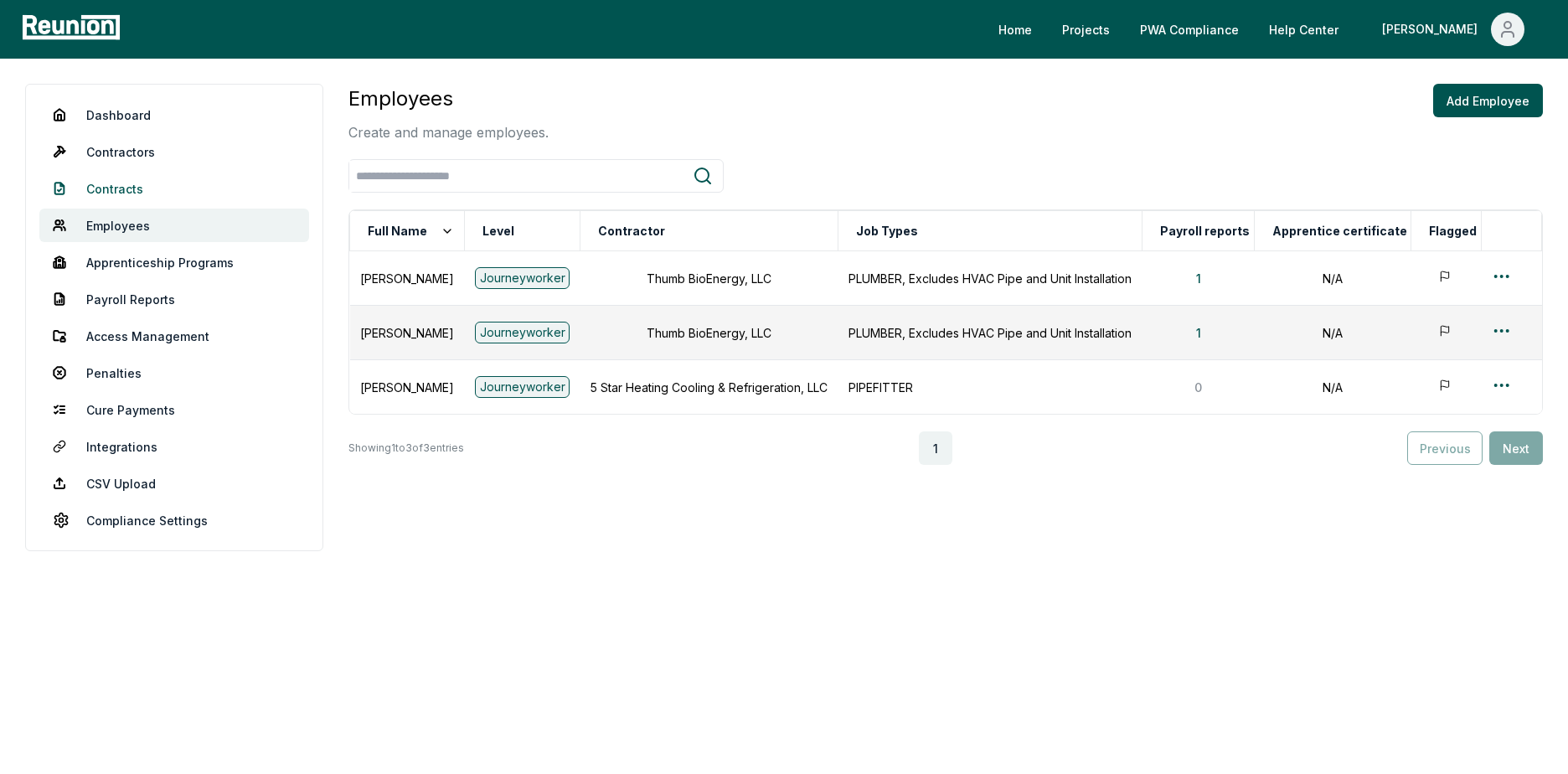
click at [128, 192] on link "Contracts" at bounding box center [174, 188] width 270 height 34
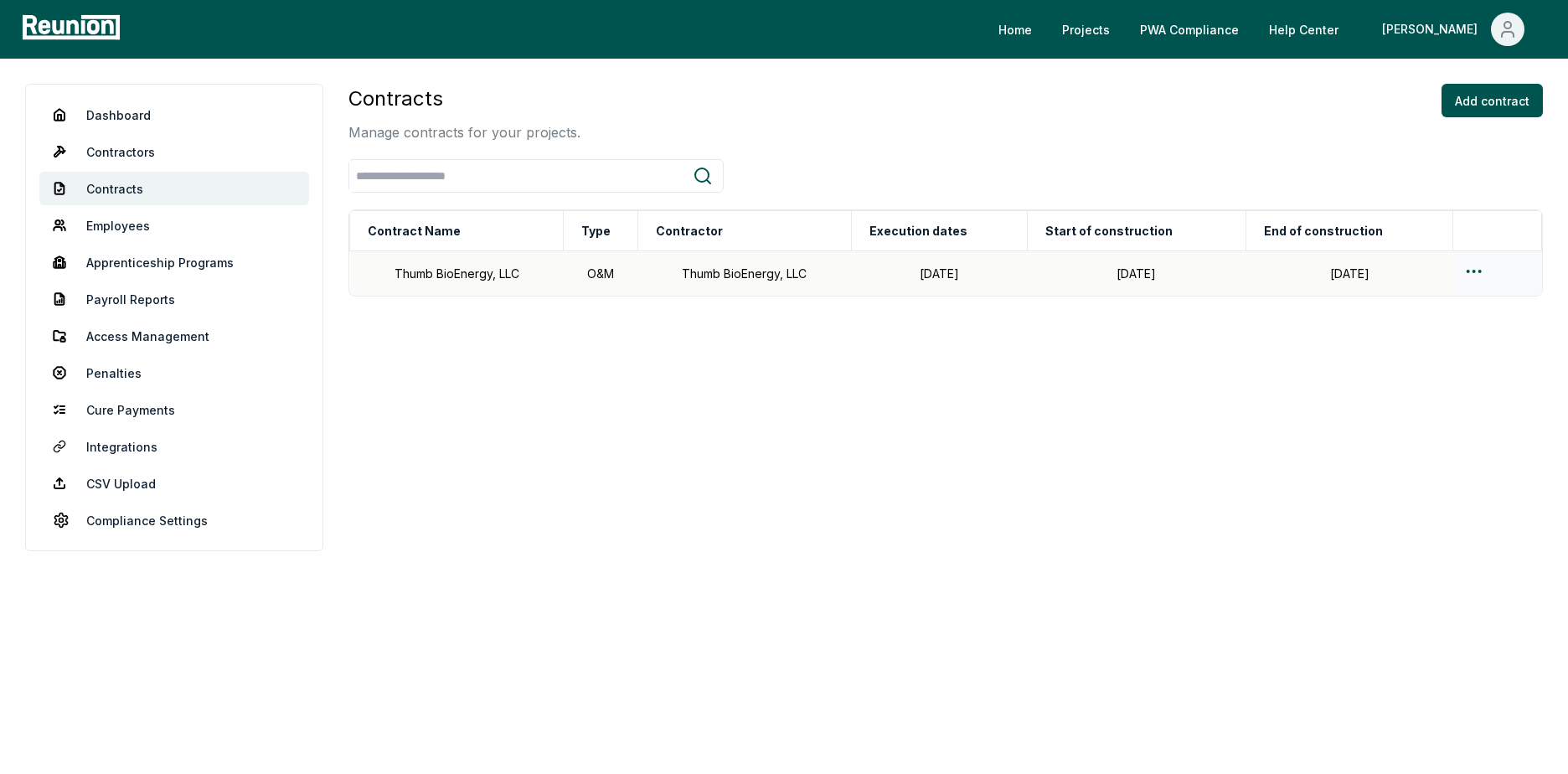
click at [1460, 272] on td at bounding box center [1496, 274] width 89 height 45
click at [1473, 271] on html "Please visit us on your desktop We're working on making our marketplace mobile-…" at bounding box center [784, 387] width 1568 height 774
click at [783, 421] on html "Please visit us on your desktop We're working on making our marketplace mobile-…" at bounding box center [784, 387] width 1568 height 774
click at [1476, 267] on html "Please visit us on your desktop We're working on making our marketplace mobile-…" at bounding box center [784, 387] width 1568 height 774
click at [1419, 333] on div "Edit" at bounding box center [1472, 338] width 159 height 28
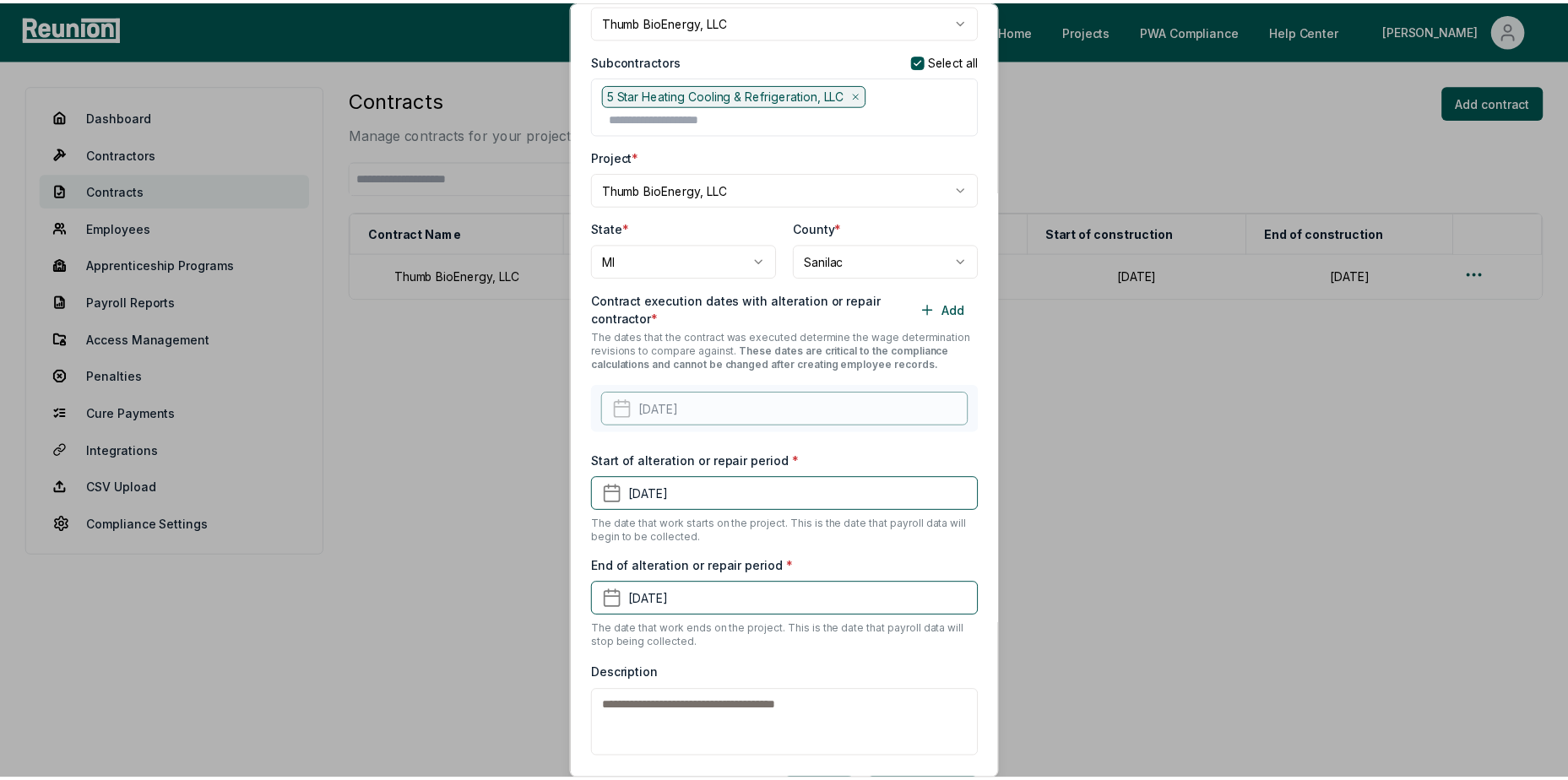
scroll to position [295, 0]
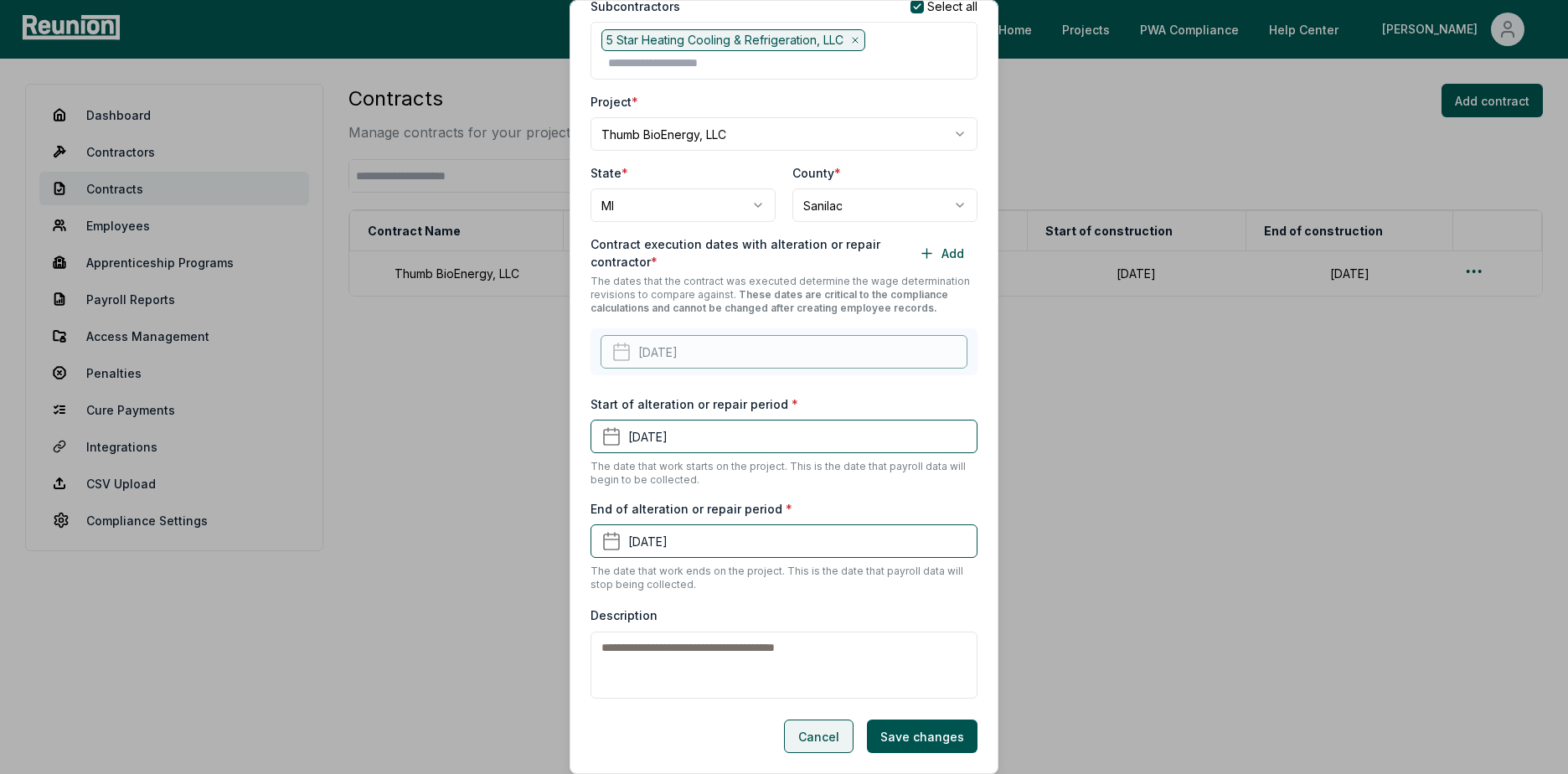
click at [816, 734] on button "Cancel" at bounding box center [818, 736] width 70 height 34
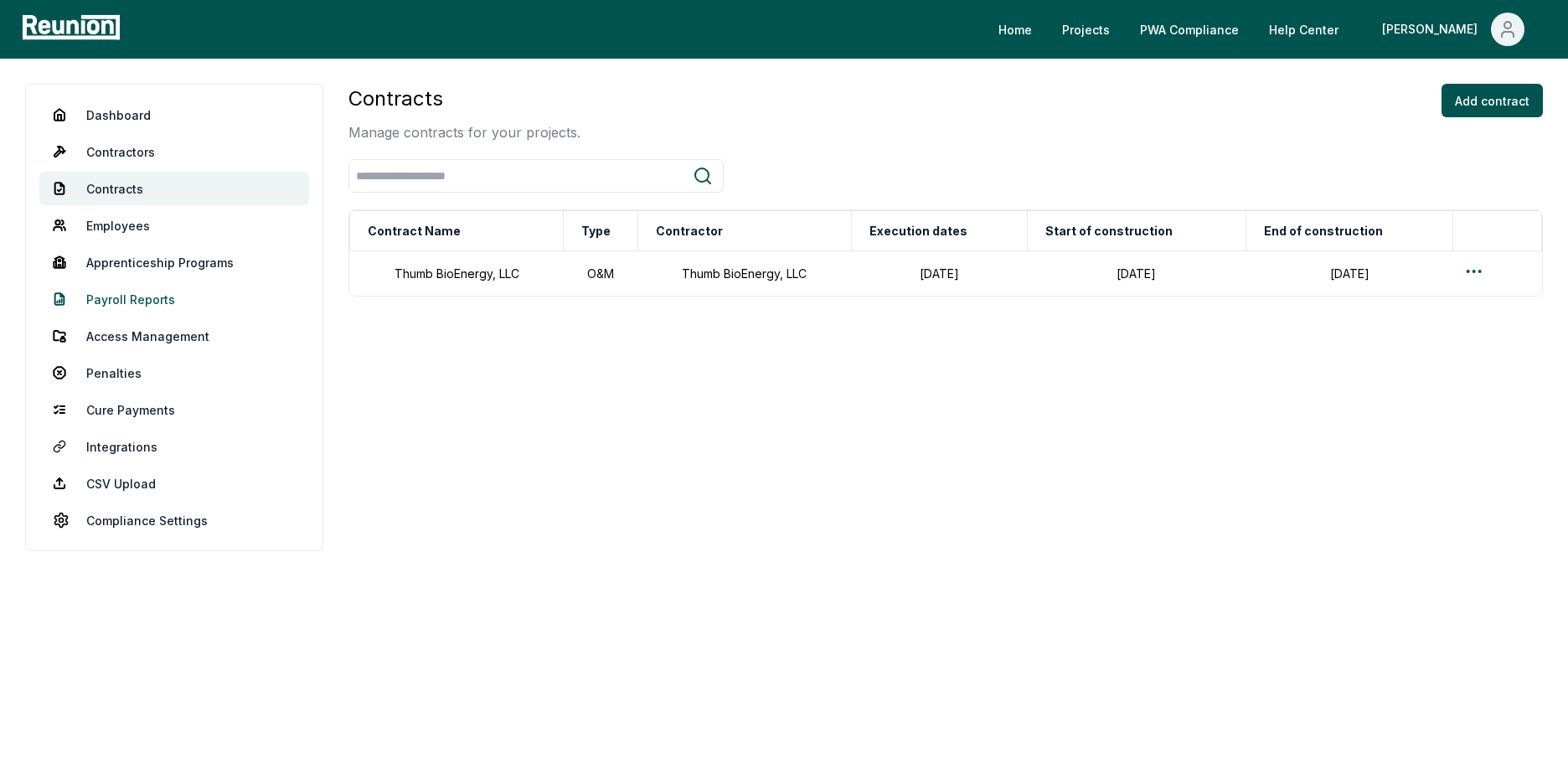
click at [158, 294] on link "Payroll Reports" at bounding box center [174, 299] width 270 height 34
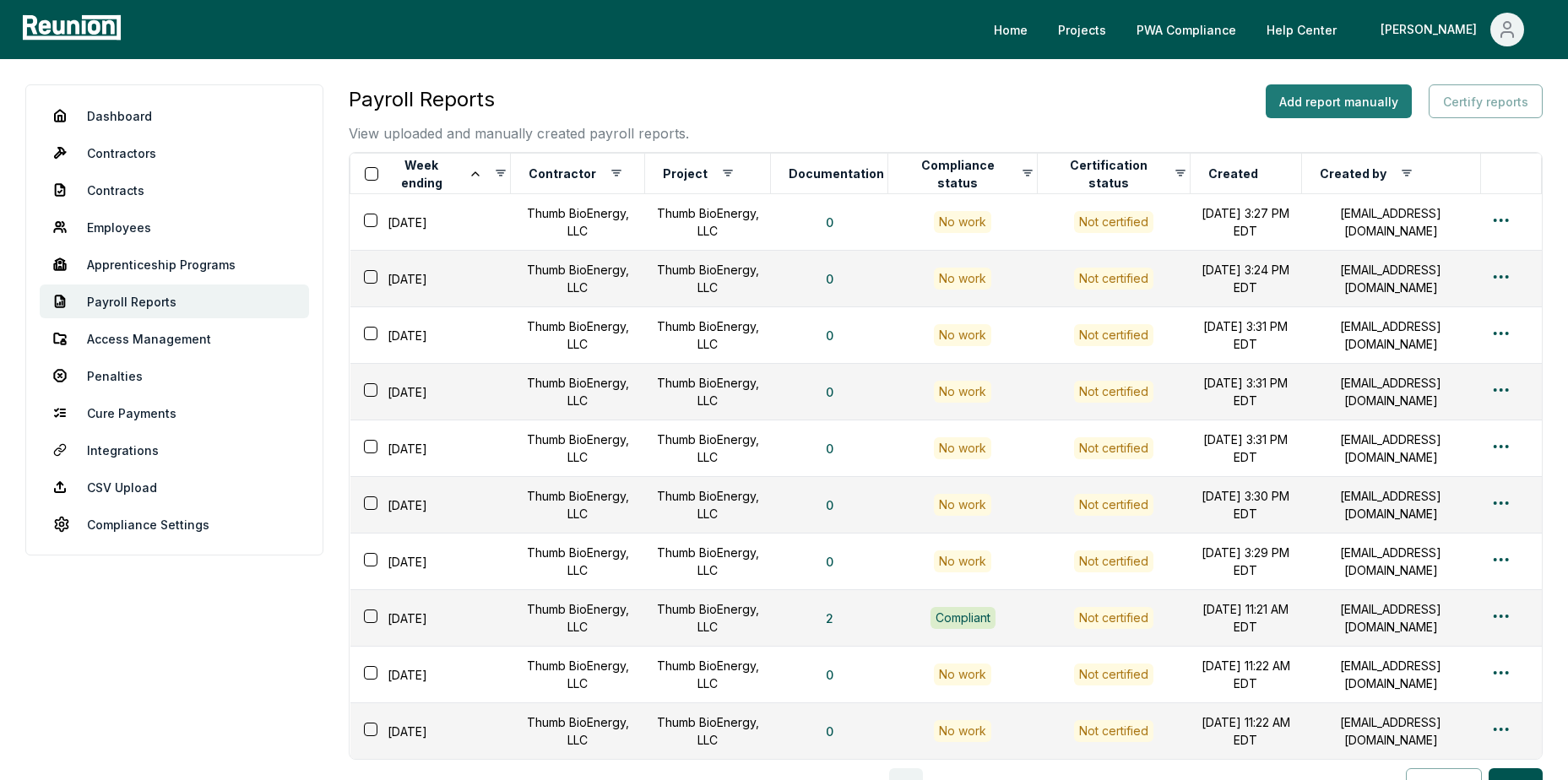
click at [1330, 102] on button "Add report manually" at bounding box center [1339, 101] width 146 height 34
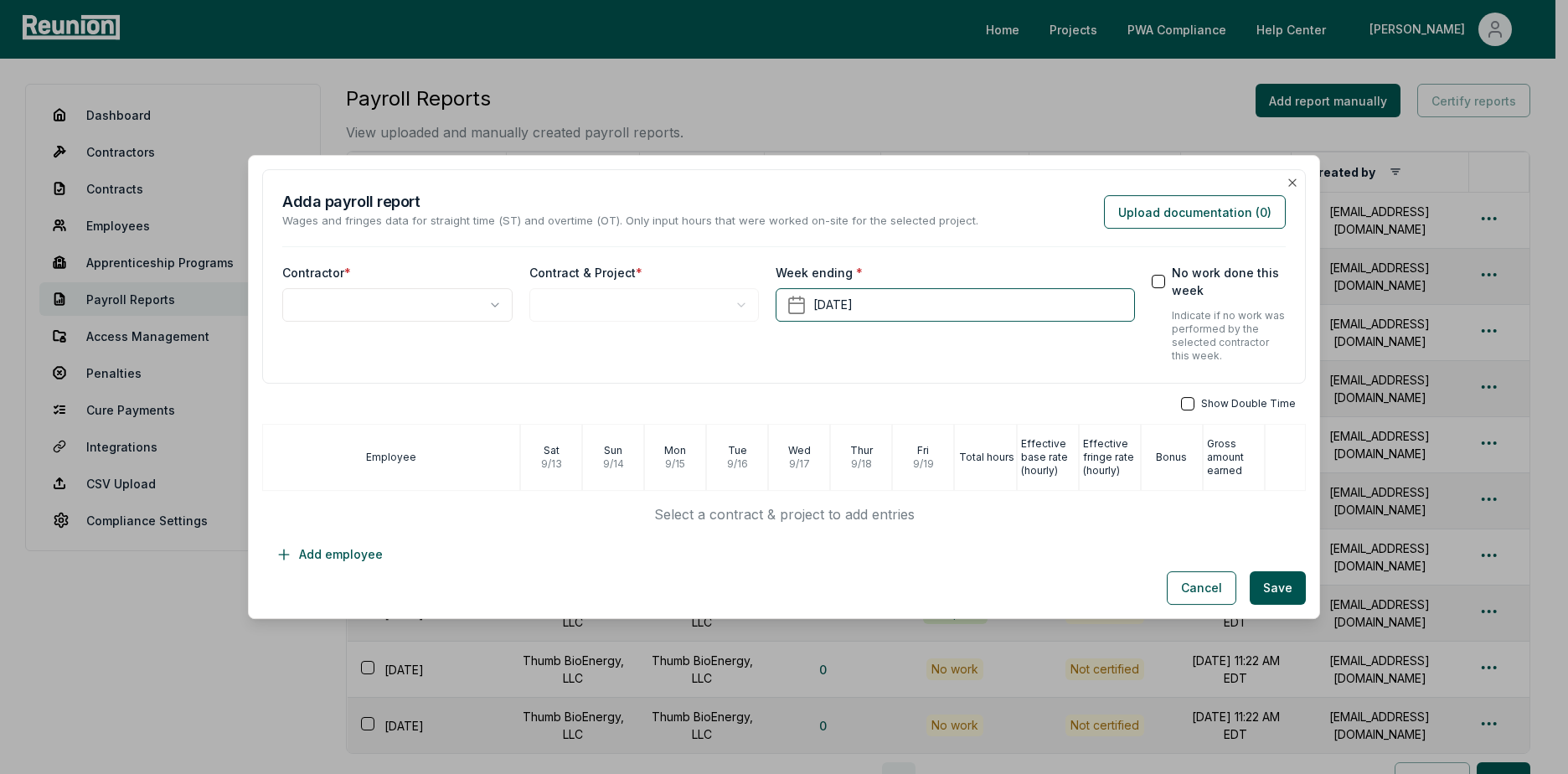
click at [420, 307] on body "Please visit us on your desktop We're working on making our marketplace mobile-…" at bounding box center [777, 482] width 1555 height 964
click at [650, 307] on body "Please visit us on your desktop We're working on making our marketplace mobile-…" at bounding box center [777, 482] width 1555 height 964
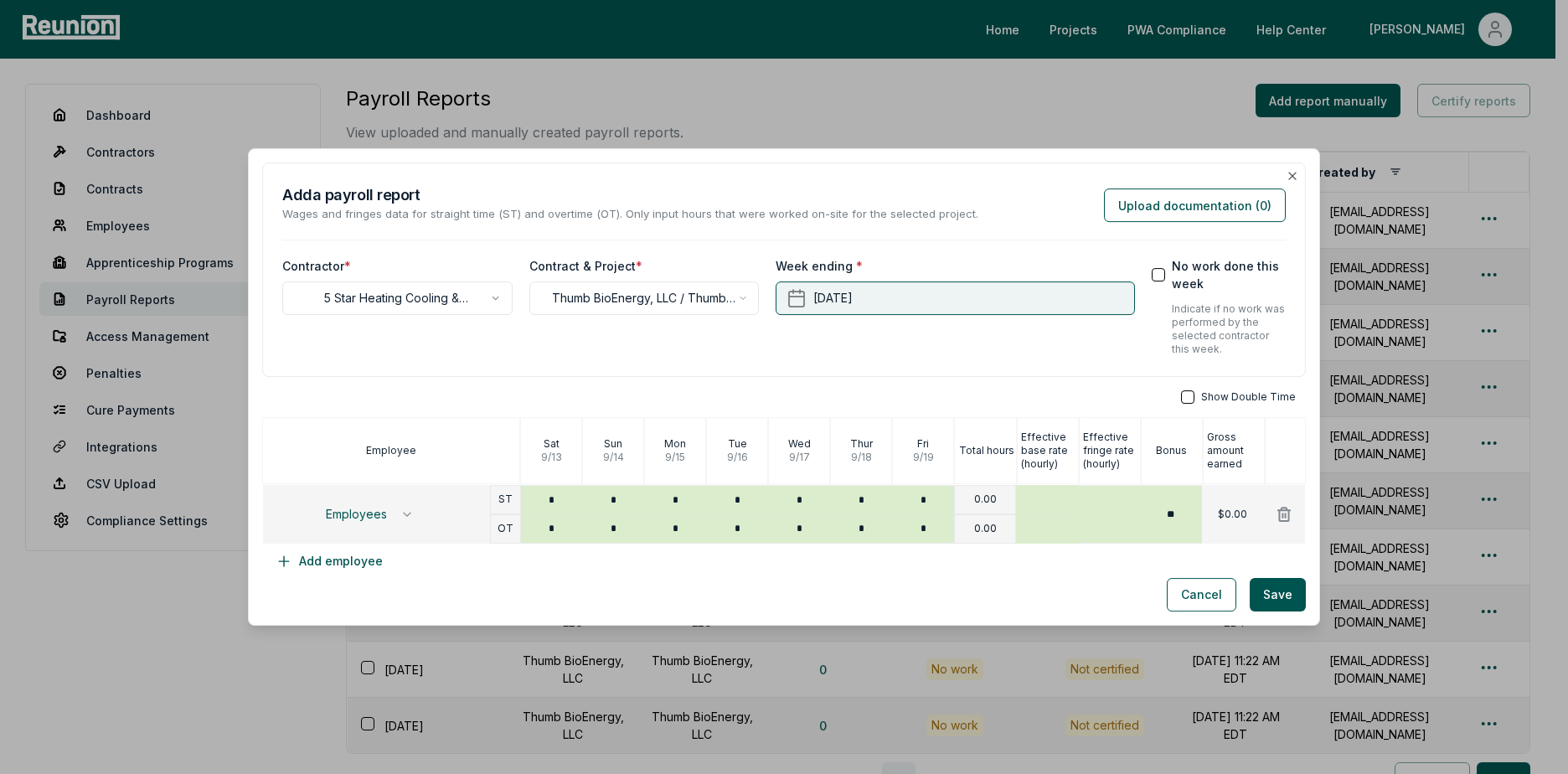
click at [974, 303] on button "[DATE]" at bounding box center [955, 298] width 358 height 34
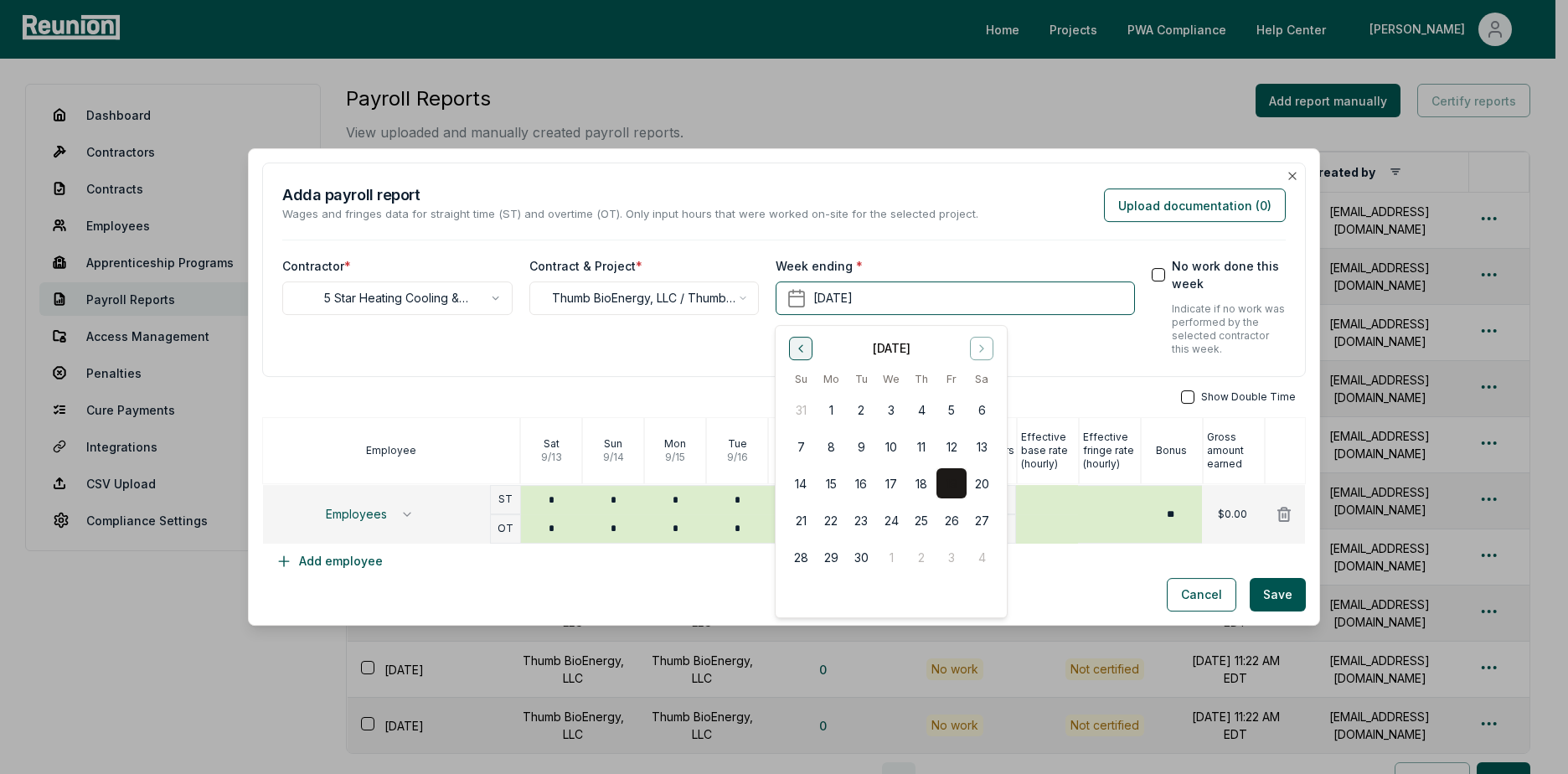
click at [800, 350] on icon "Go to previous month" at bounding box center [800, 348] width 3 height 7
click at [979, 348] on icon "Go to next month" at bounding box center [981, 349] width 14 height 14
click at [797, 349] on icon "Go to previous month" at bounding box center [800, 349] width 14 height 14
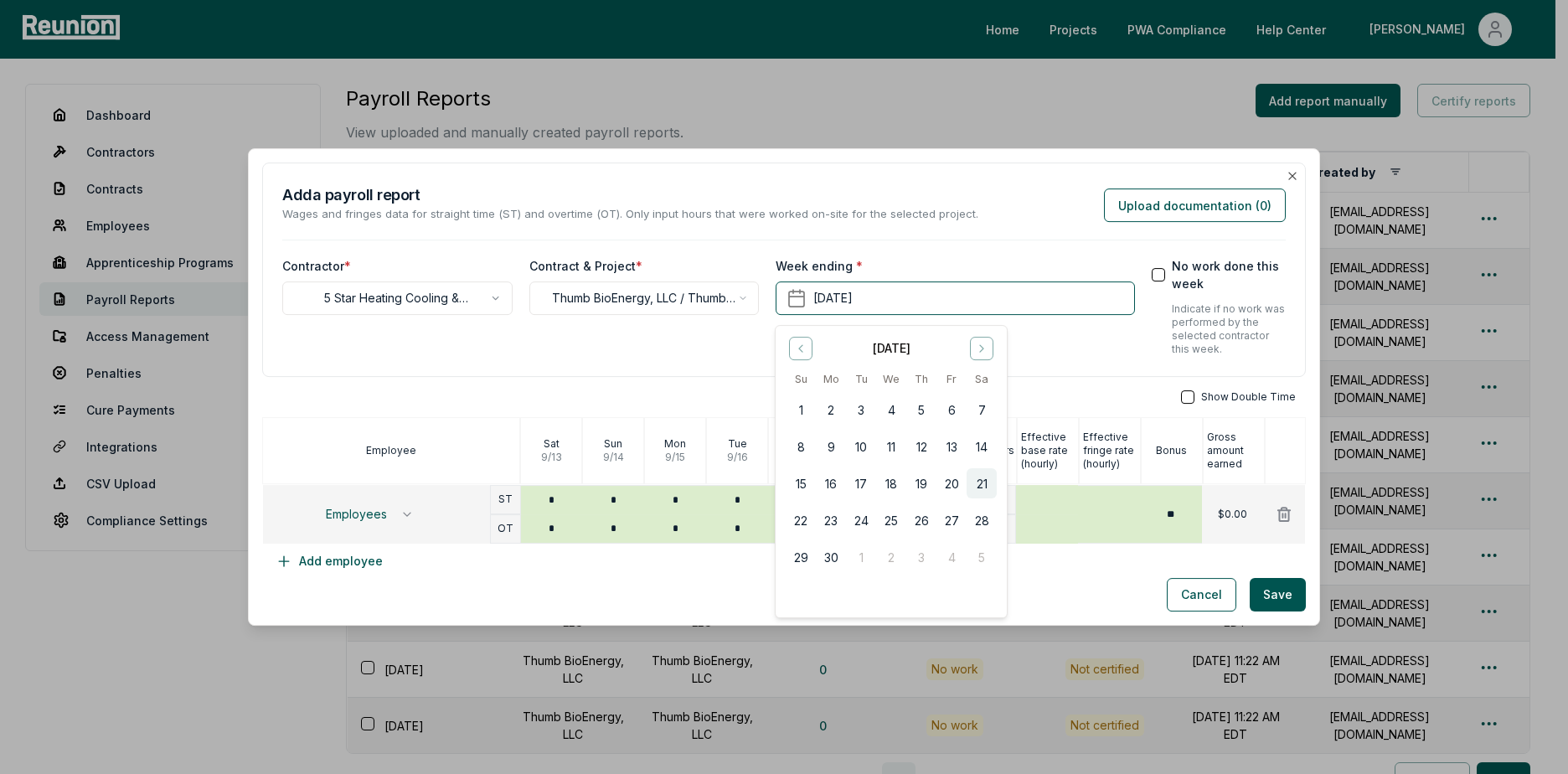
click at [981, 486] on button "21" at bounding box center [981, 483] width 30 height 30
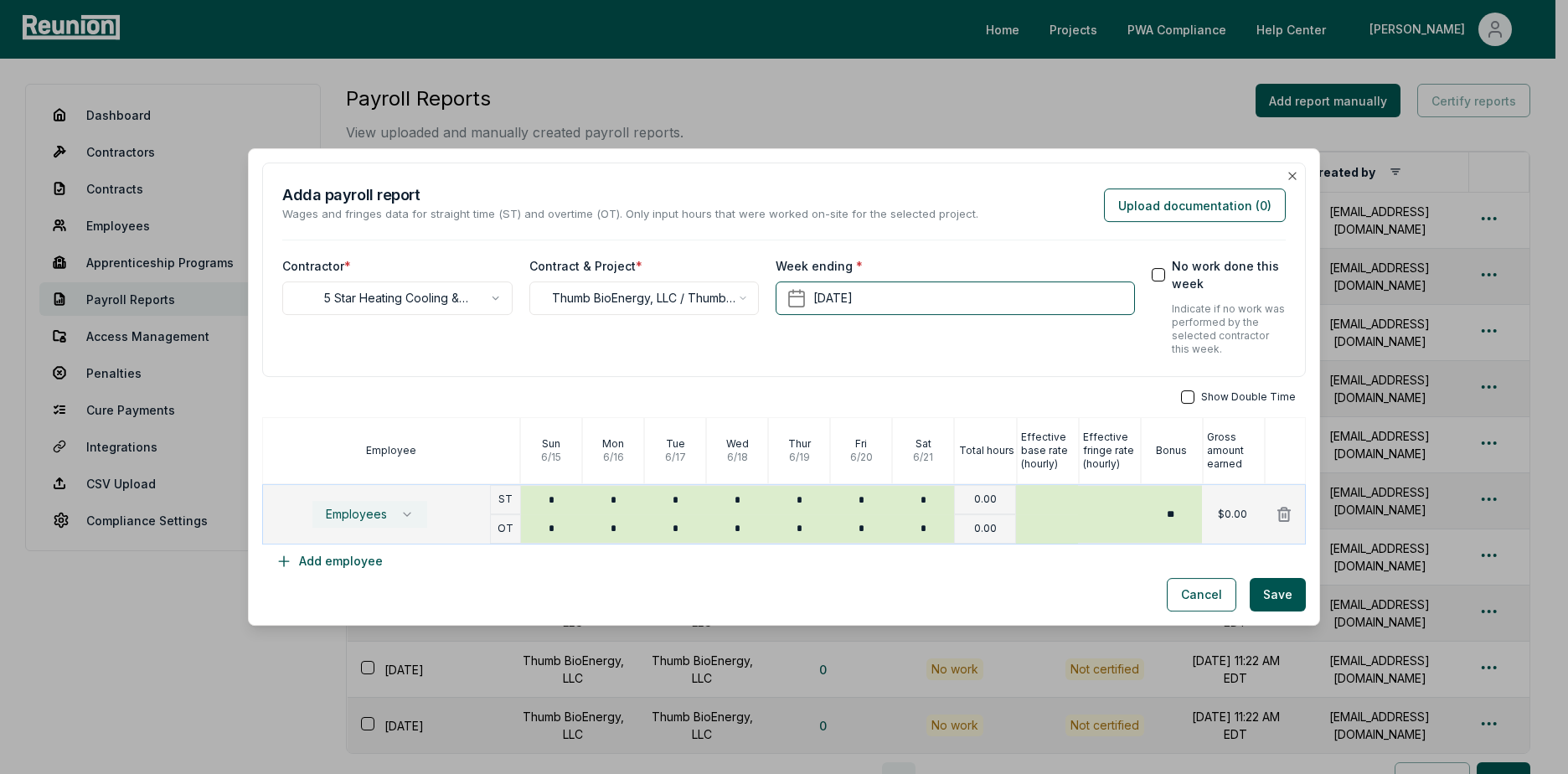
click at [411, 525] on button "Employees" at bounding box center [370, 514] width 116 height 28
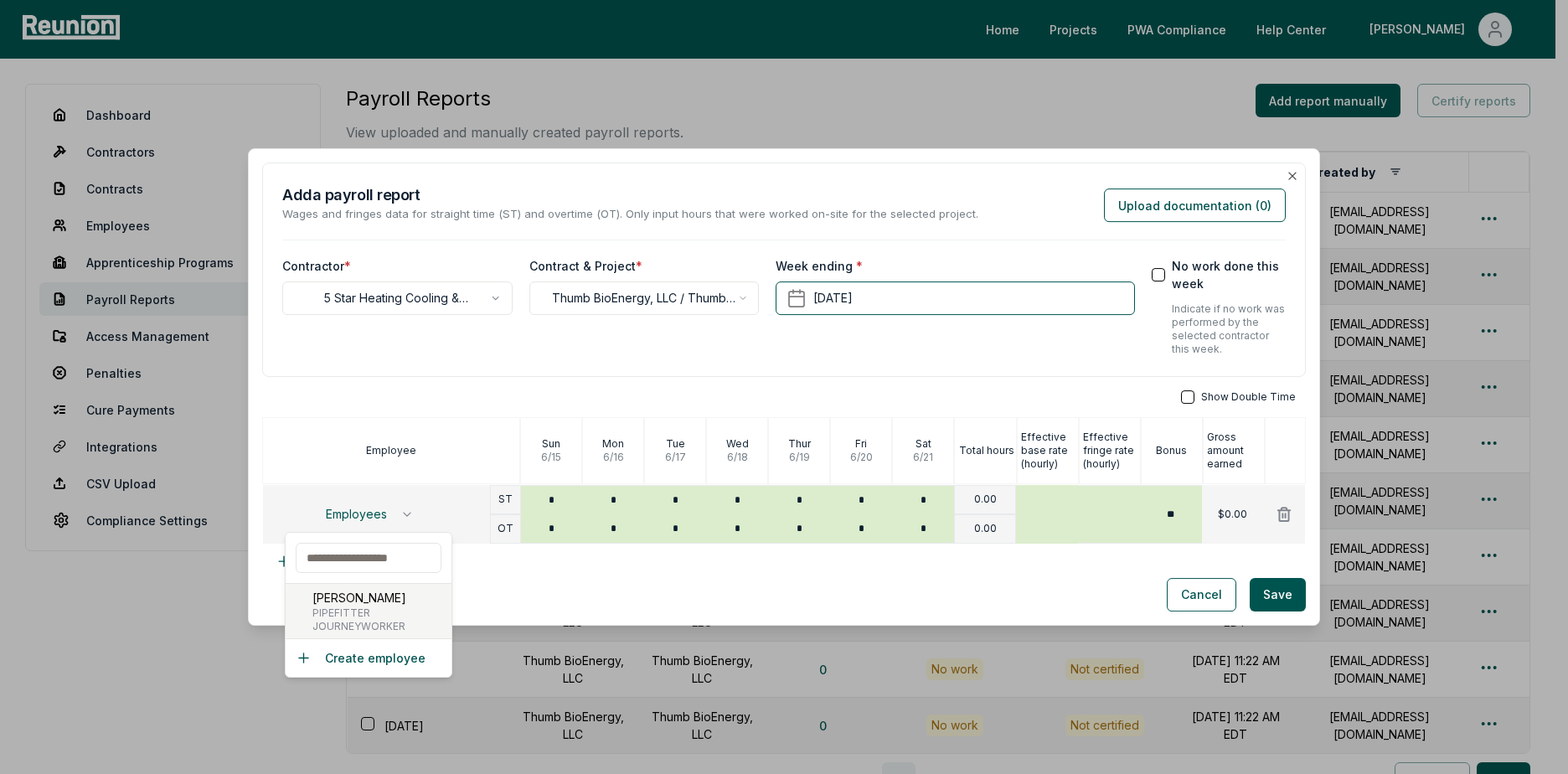
click at [371, 612] on span "PIPEFITTER" at bounding box center [359, 614] width 94 height 14
type input "*****"
type input "**"
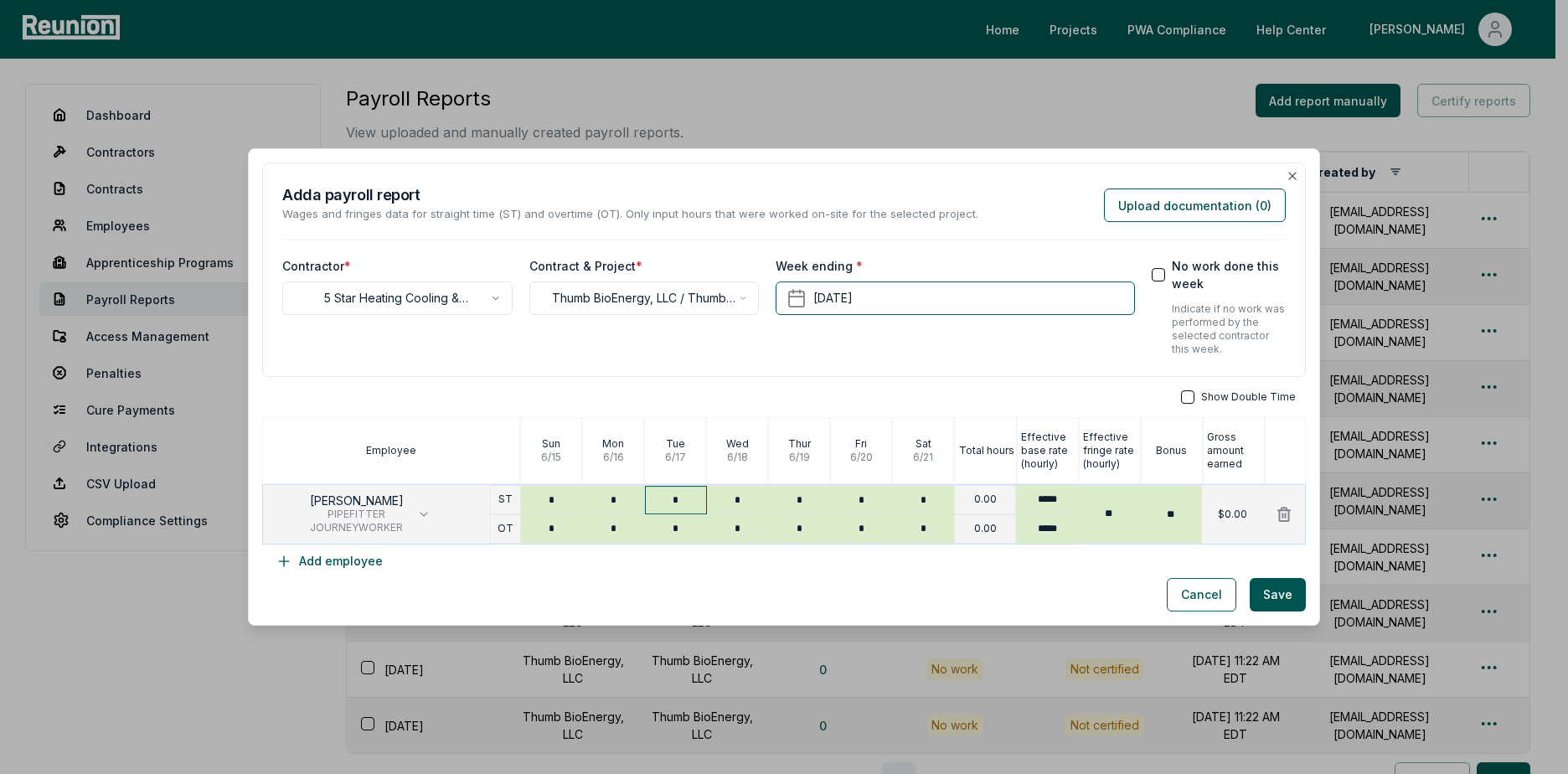
click at [681, 494] on input "*" at bounding box center [675, 500] width 62 height 28
click at [683, 502] on input "*" at bounding box center [675, 500] width 62 height 28
click at [684, 502] on input "*" at bounding box center [675, 500] width 62 height 28
type input "*"
click at [752, 593] on div "Cancel Save" at bounding box center [783, 595] width 1043 height 34
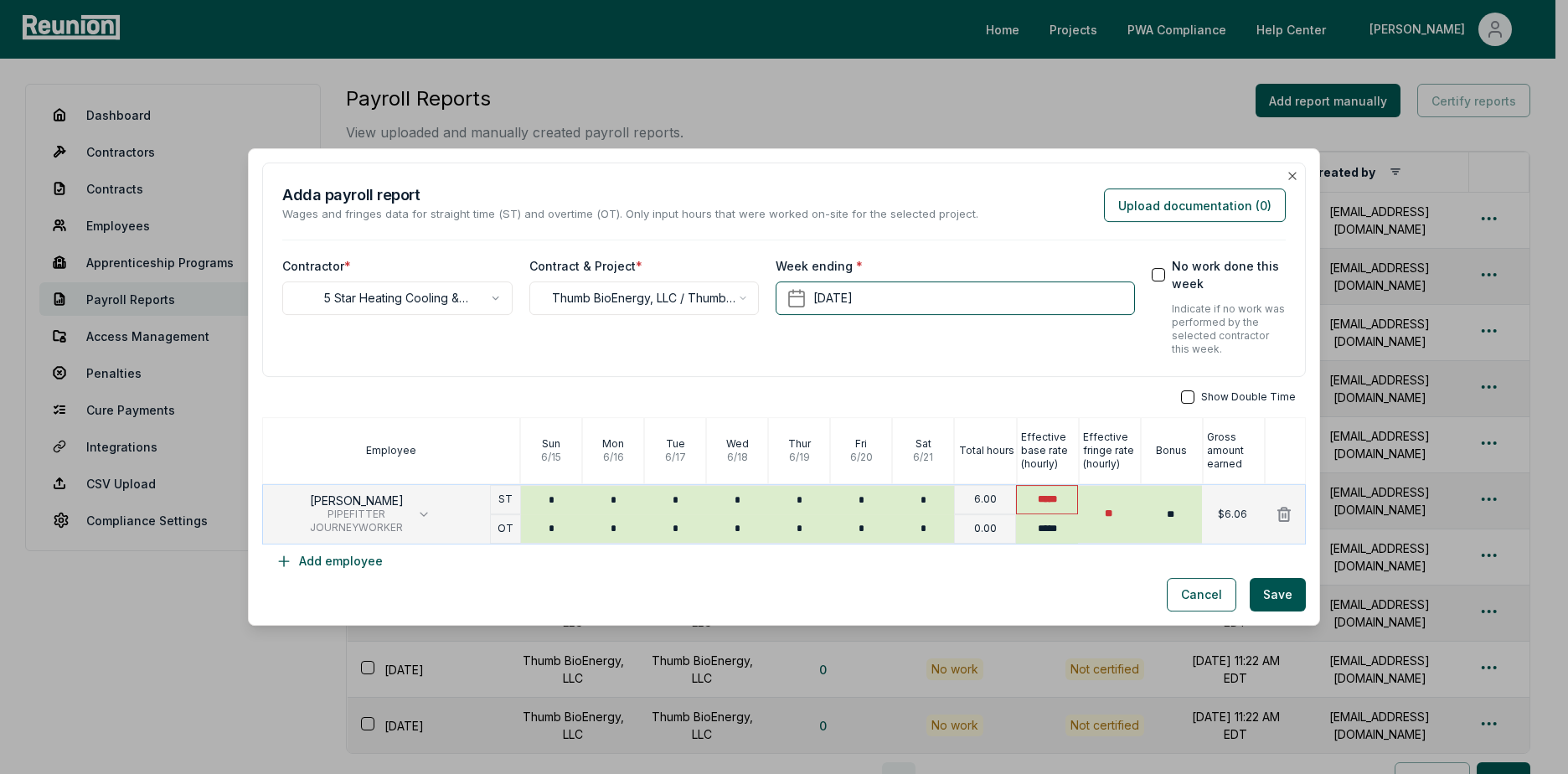
click at [1055, 497] on input "*****" at bounding box center [1047, 500] width 62 height 29
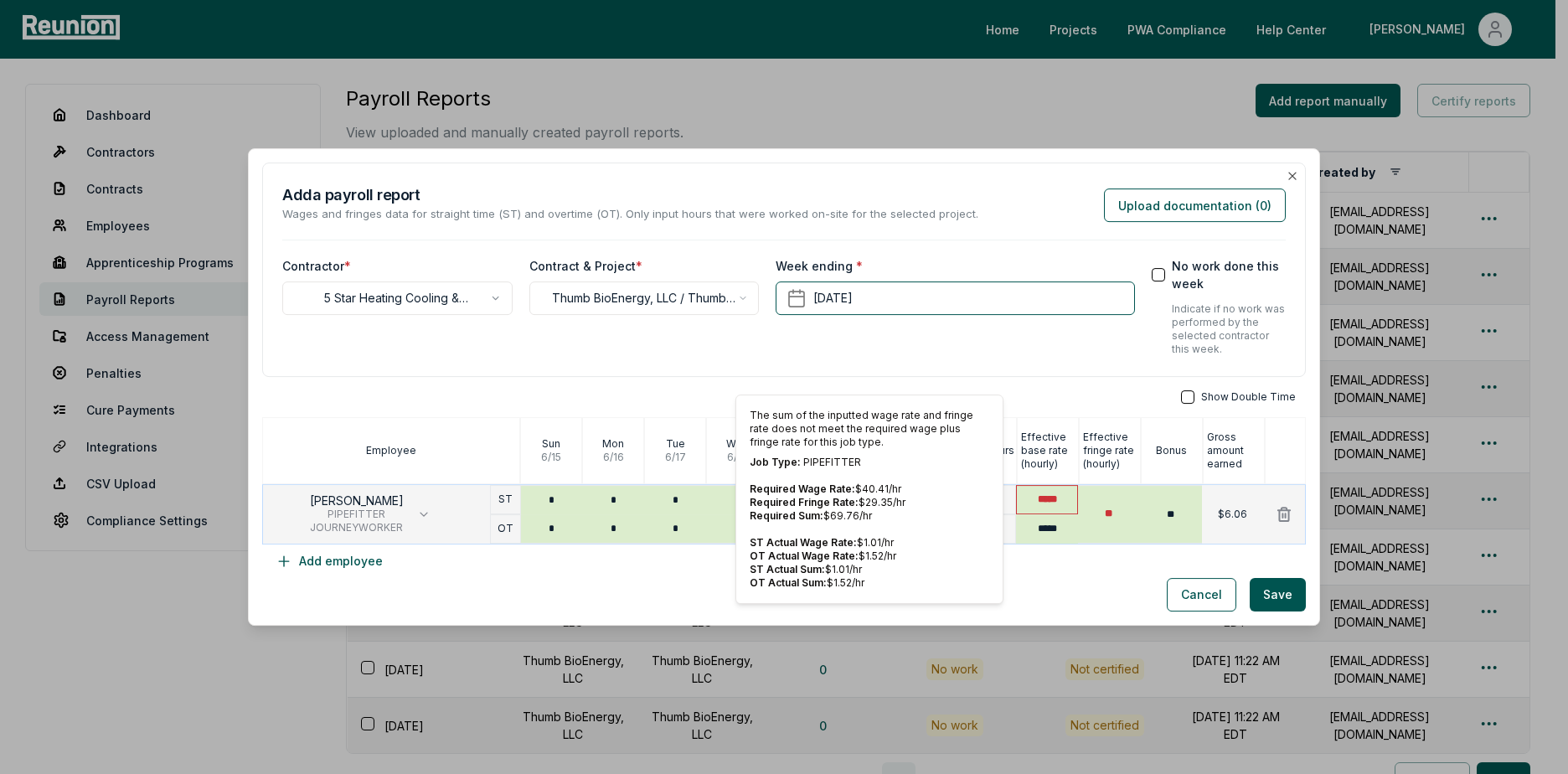
click at [1055, 498] on input "*****" at bounding box center [1047, 500] width 62 height 29
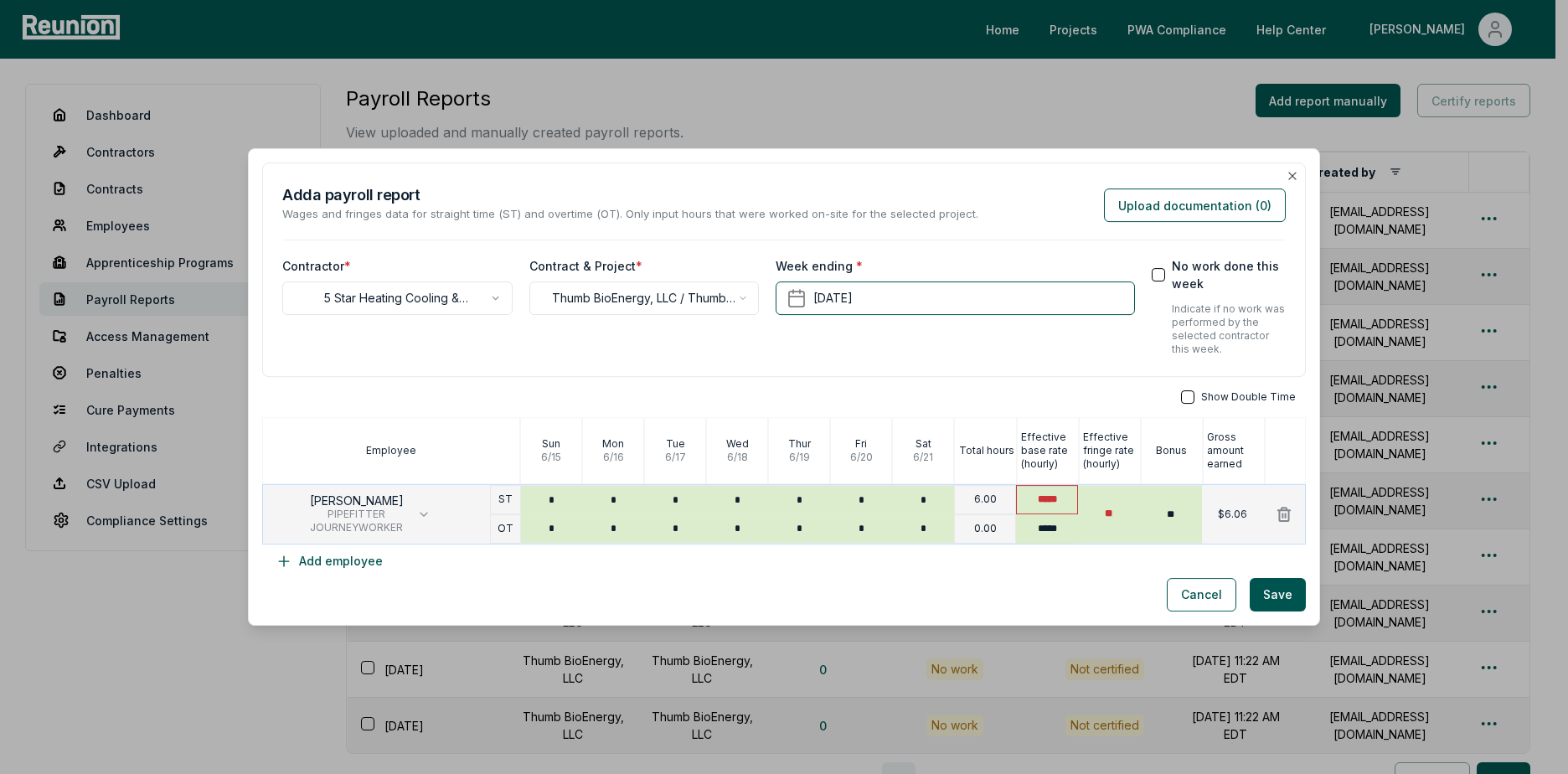
drag, startPoint x: 1055, startPoint y: 501, endPoint x: 1027, endPoint y: 501, distance: 28.0
click at [1027, 501] on input "*****" at bounding box center [1047, 500] width 62 height 29
type input "***"
type input "**"
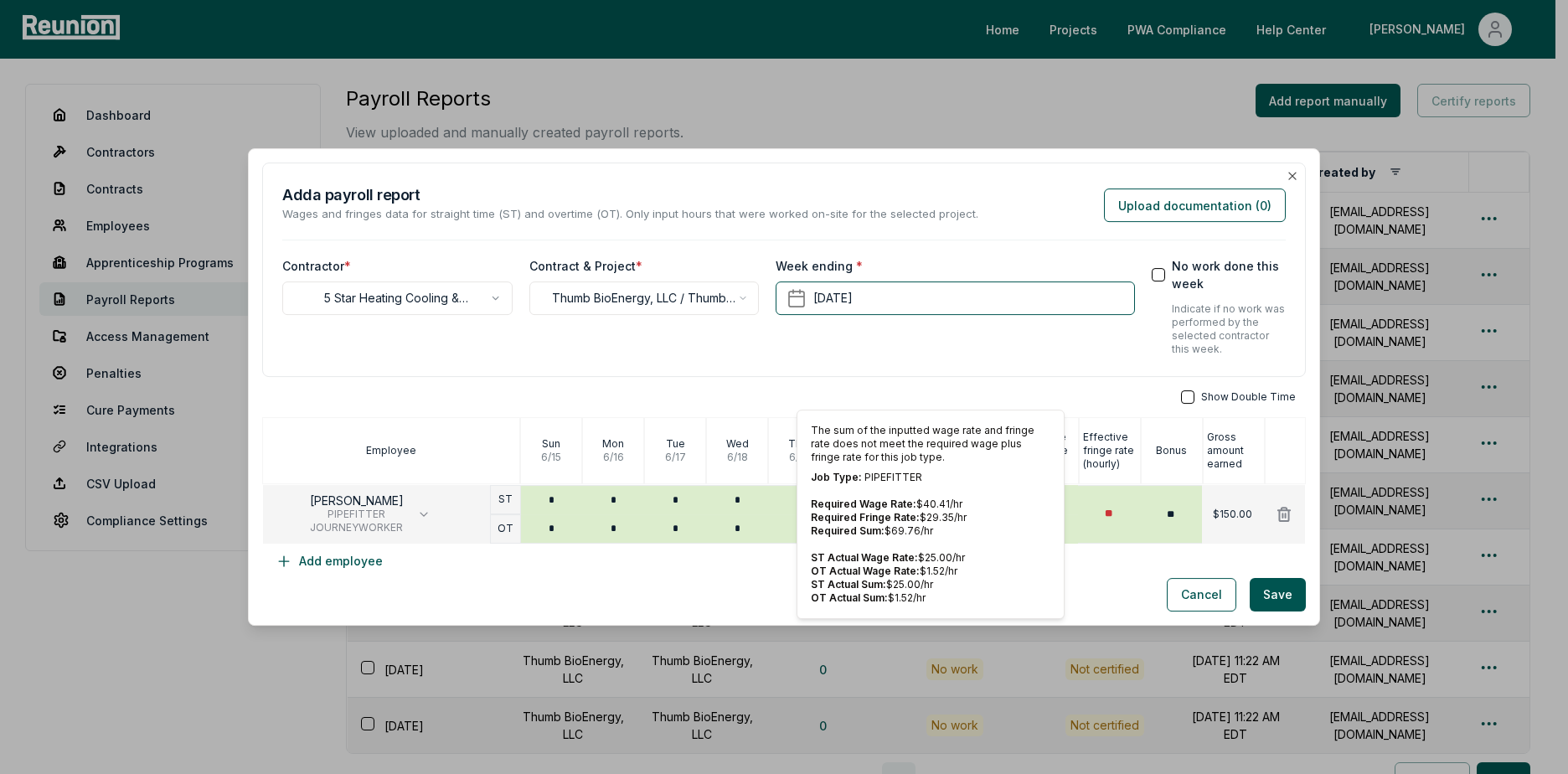
type input "**"
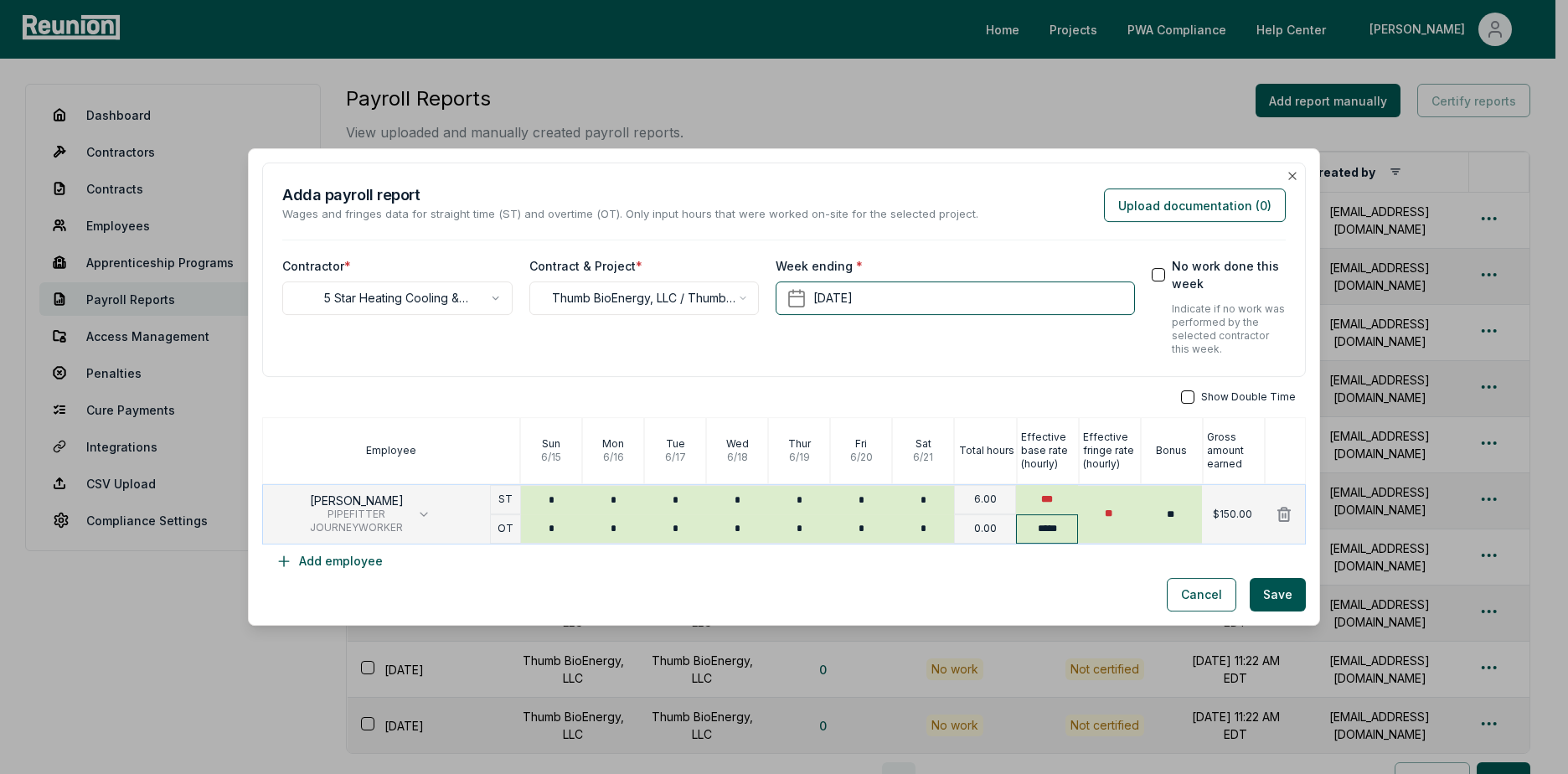
click at [1039, 532] on input "*****" at bounding box center [1047, 529] width 62 height 29
drag, startPoint x: 1059, startPoint y: 528, endPoint x: 1007, endPoint y: 537, distance: 52.8
click at [1016, 536] on input "*****" at bounding box center [1047, 529] width 62 height 29
type input "*****"
click at [1055, 584] on div "Cancel Save" at bounding box center [783, 595] width 1043 height 34
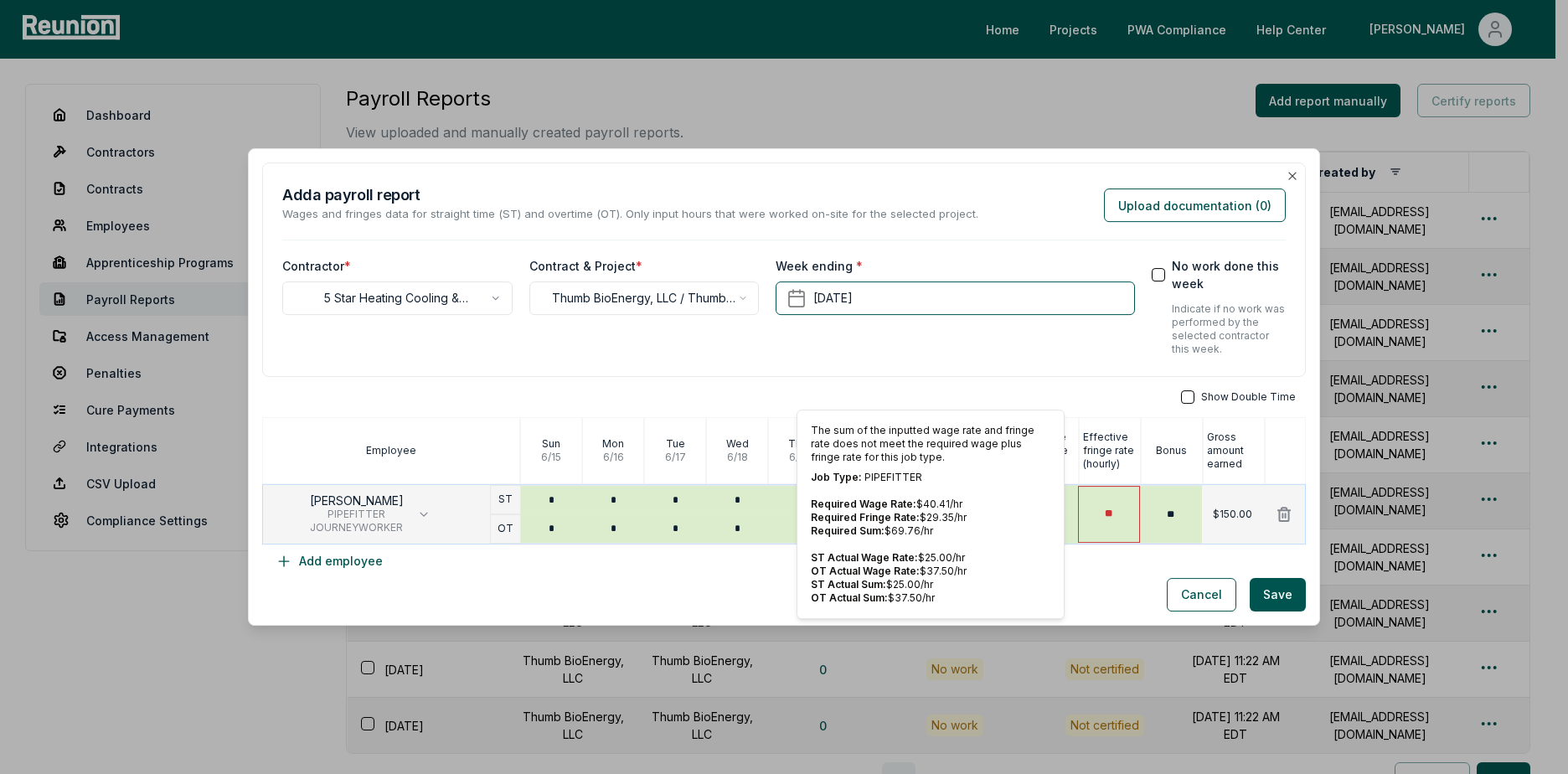
click at [1104, 521] on input "**" at bounding box center [1109, 515] width 62 height 57
drag, startPoint x: 1114, startPoint y: 516, endPoint x: 1075, endPoint y: 518, distance: 39.1
click at [1078, 518] on input "**" at bounding box center [1109, 515] width 62 height 57
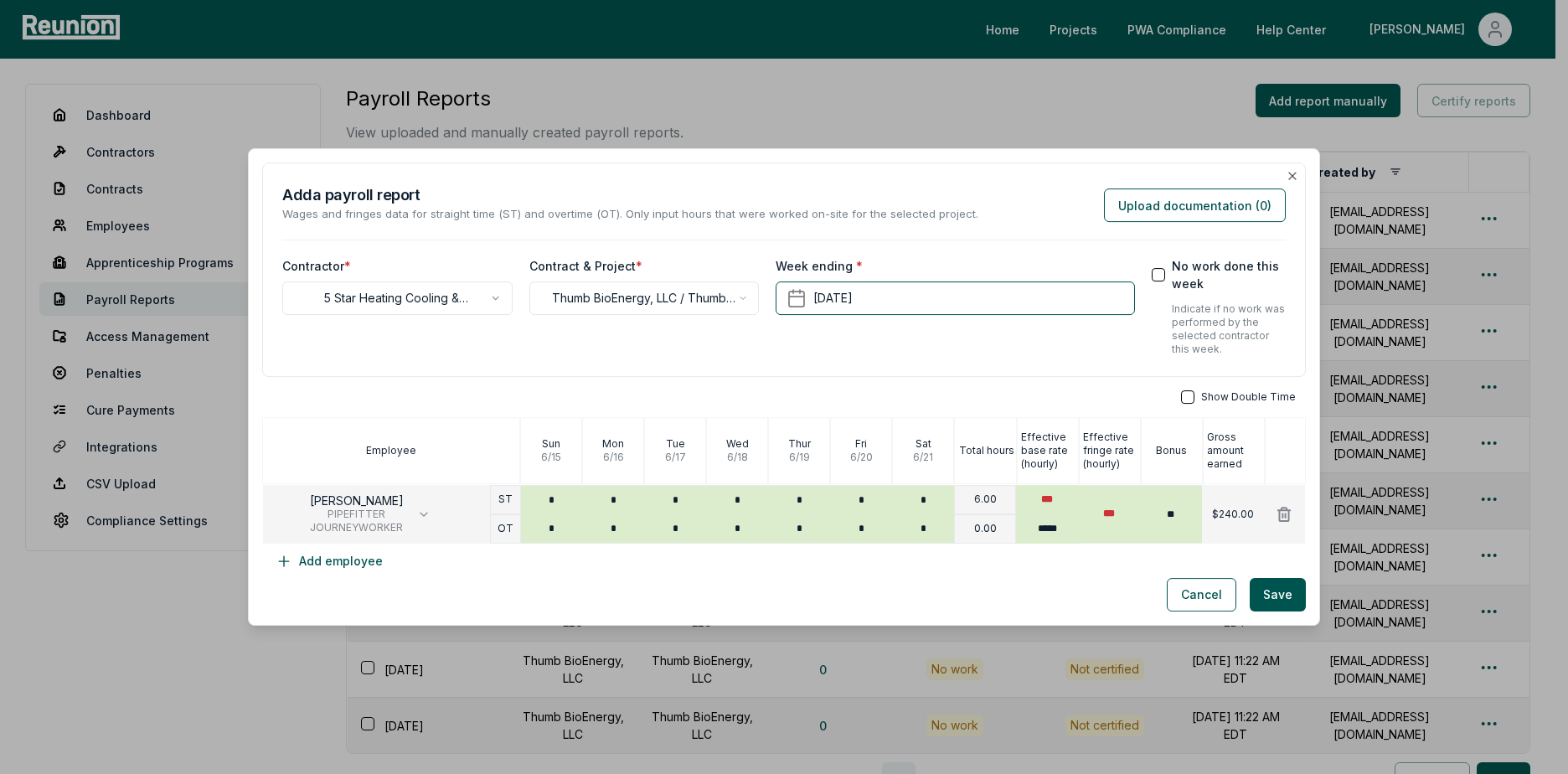
type input "***"
click at [1067, 584] on div "Cancel Save" at bounding box center [783, 595] width 1043 height 34
click at [1271, 593] on button "Save" at bounding box center [1277, 595] width 56 height 34
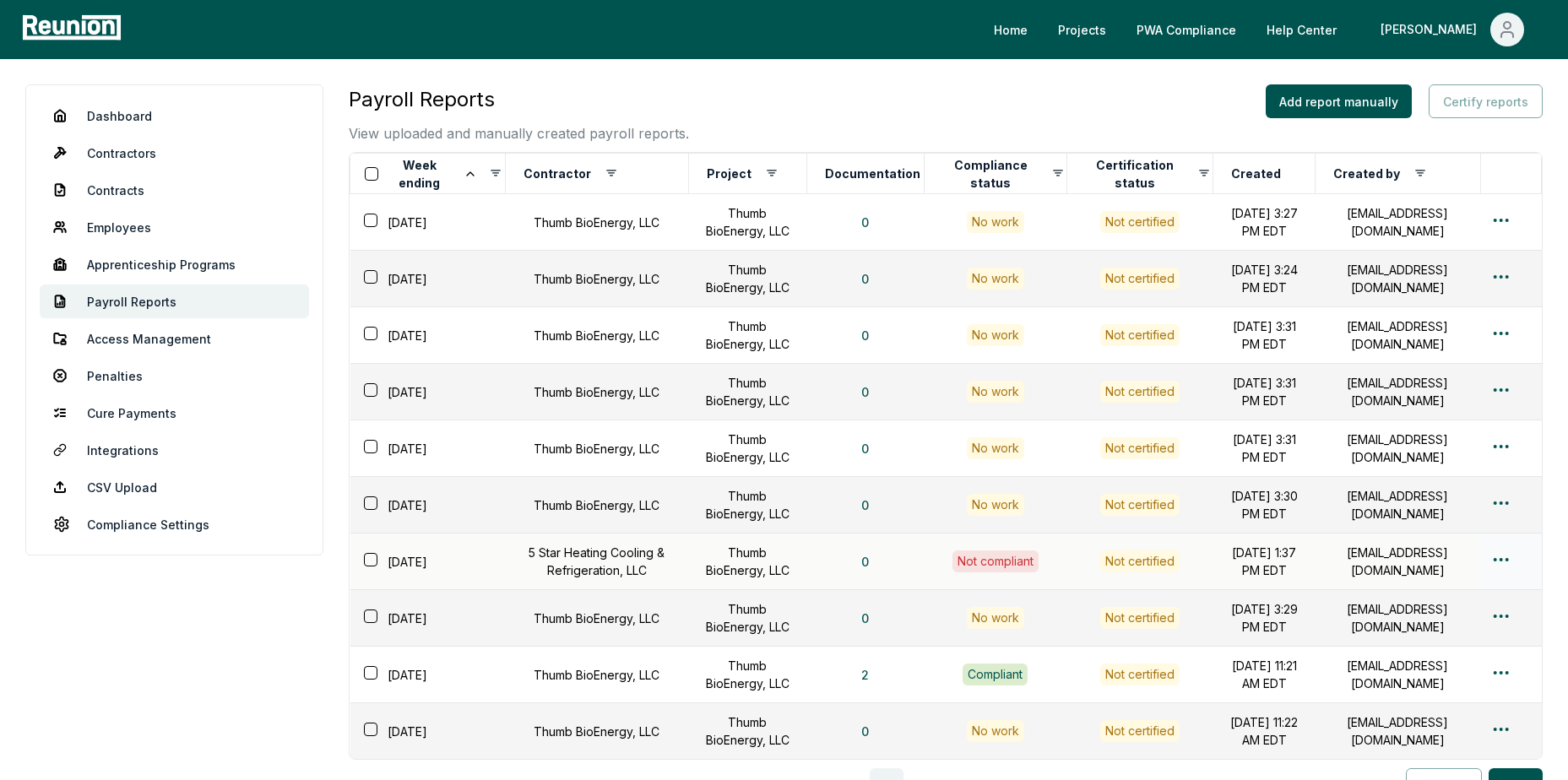
click at [1502, 561] on html "Please visit us on your desktop We're working on making our marketplace mobile-…" at bounding box center [784, 486] width 1568 height 971
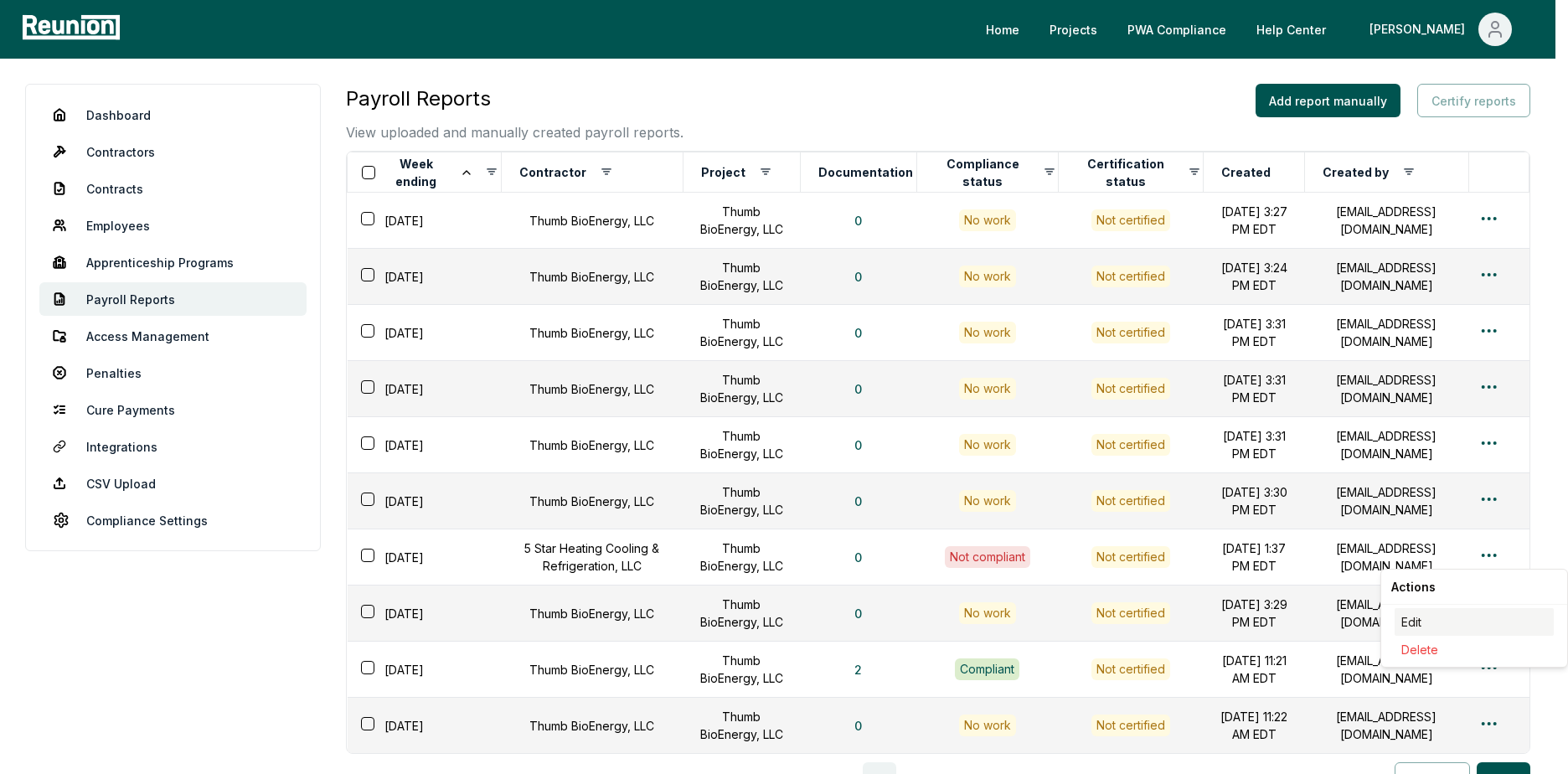
click at [1440, 618] on div "Edit" at bounding box center [1473, 622] width 159 height 28
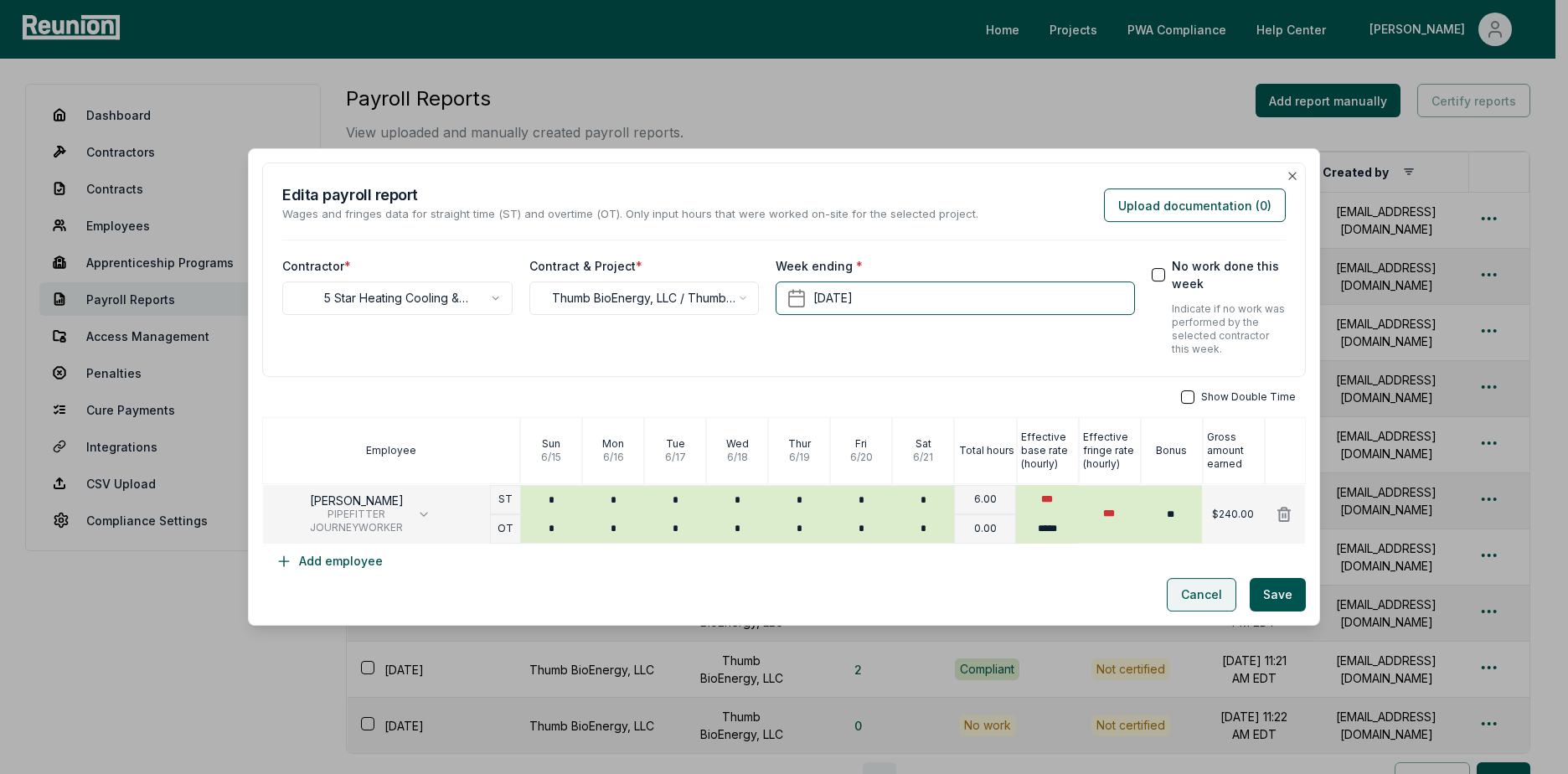
click at [1182, 591] on button "Cancel" at bounding box center [1201, 595] width 70 height 34
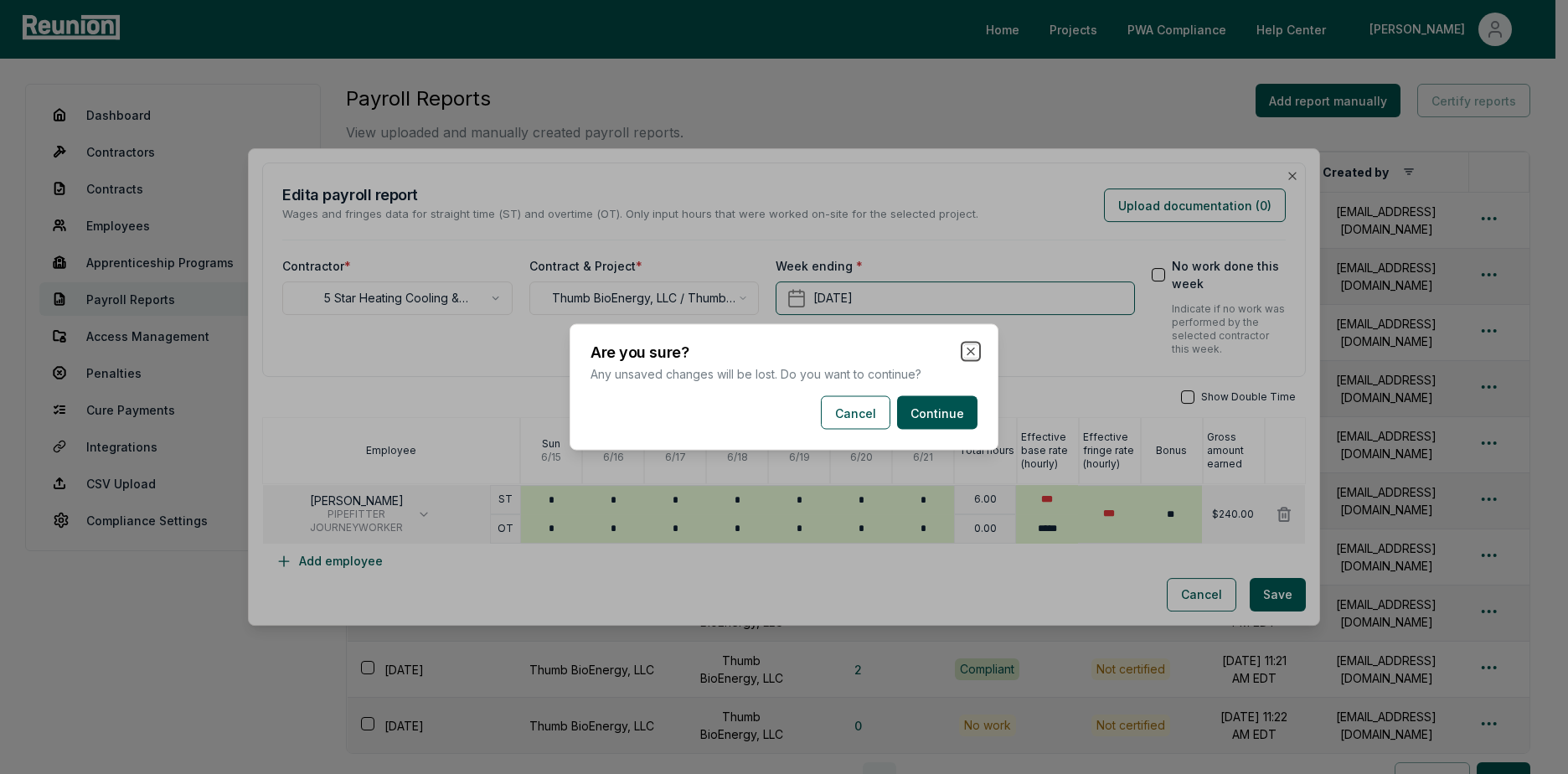
click at [969, 347] on icon "button" at bounding box center [971, 352] width 14 height 14
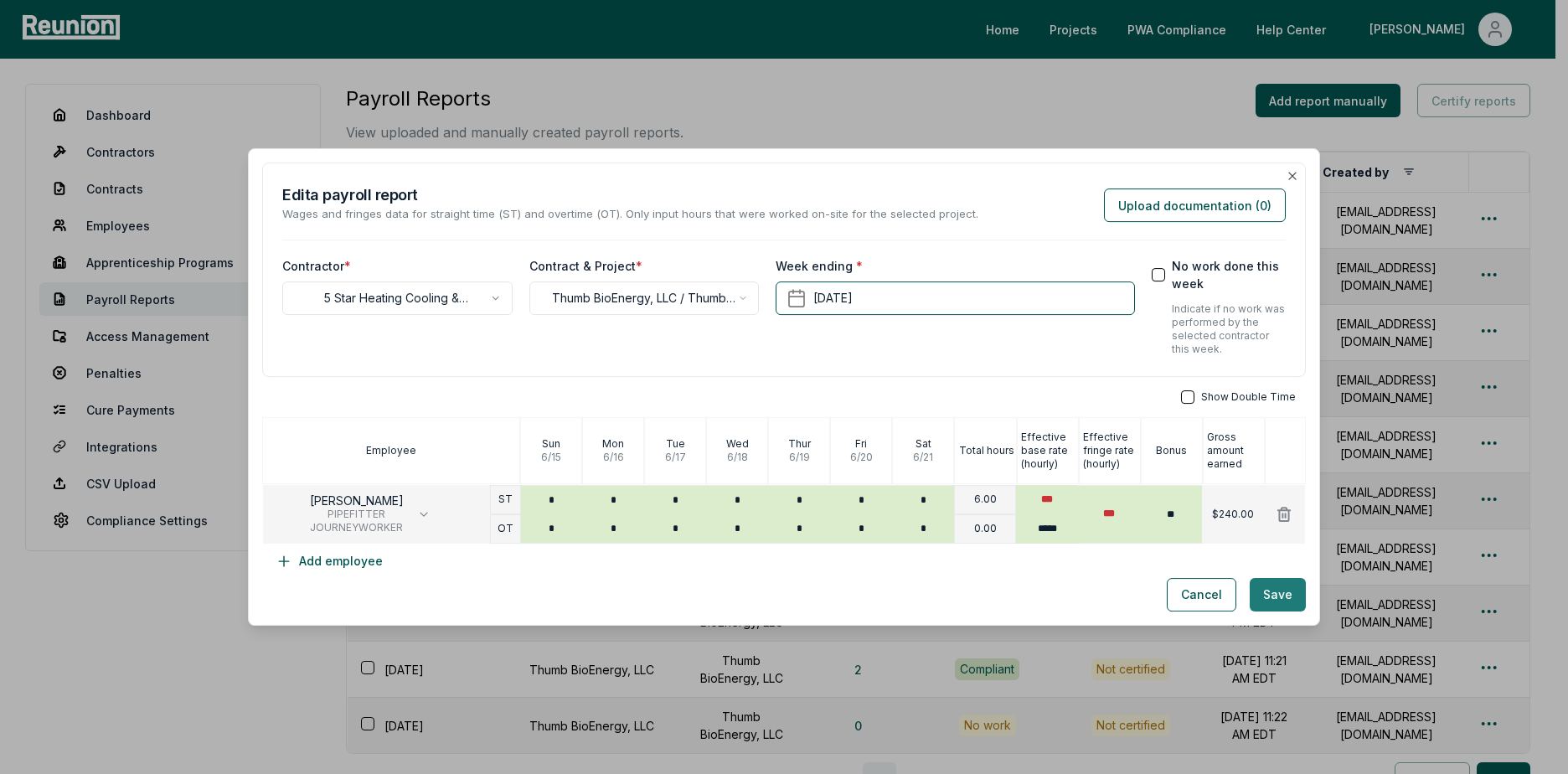
click at [1265, 592] on button "Save" at bounding box center [1277, 595] width 56 height 34
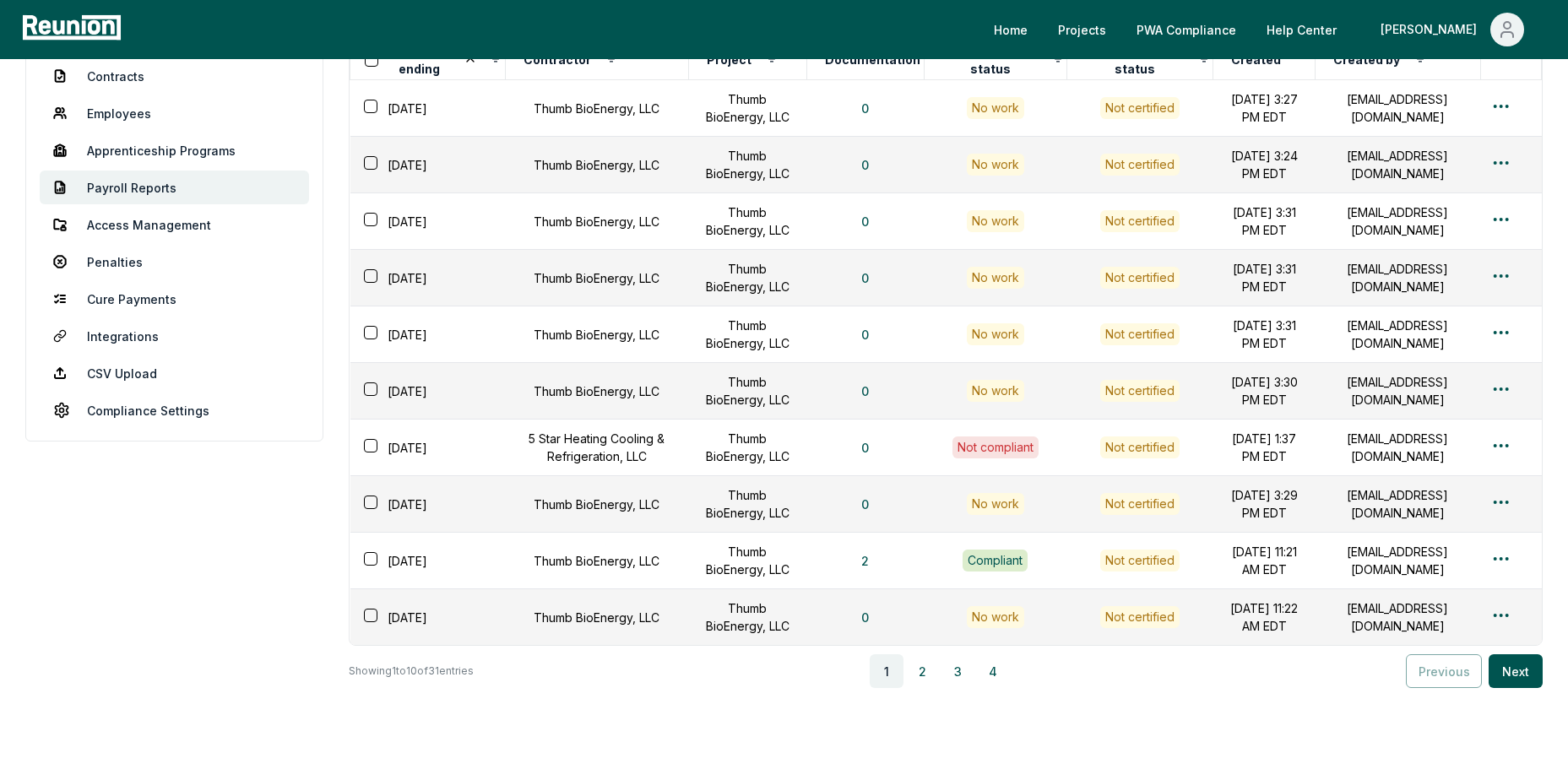
scroll to position [203, 0]
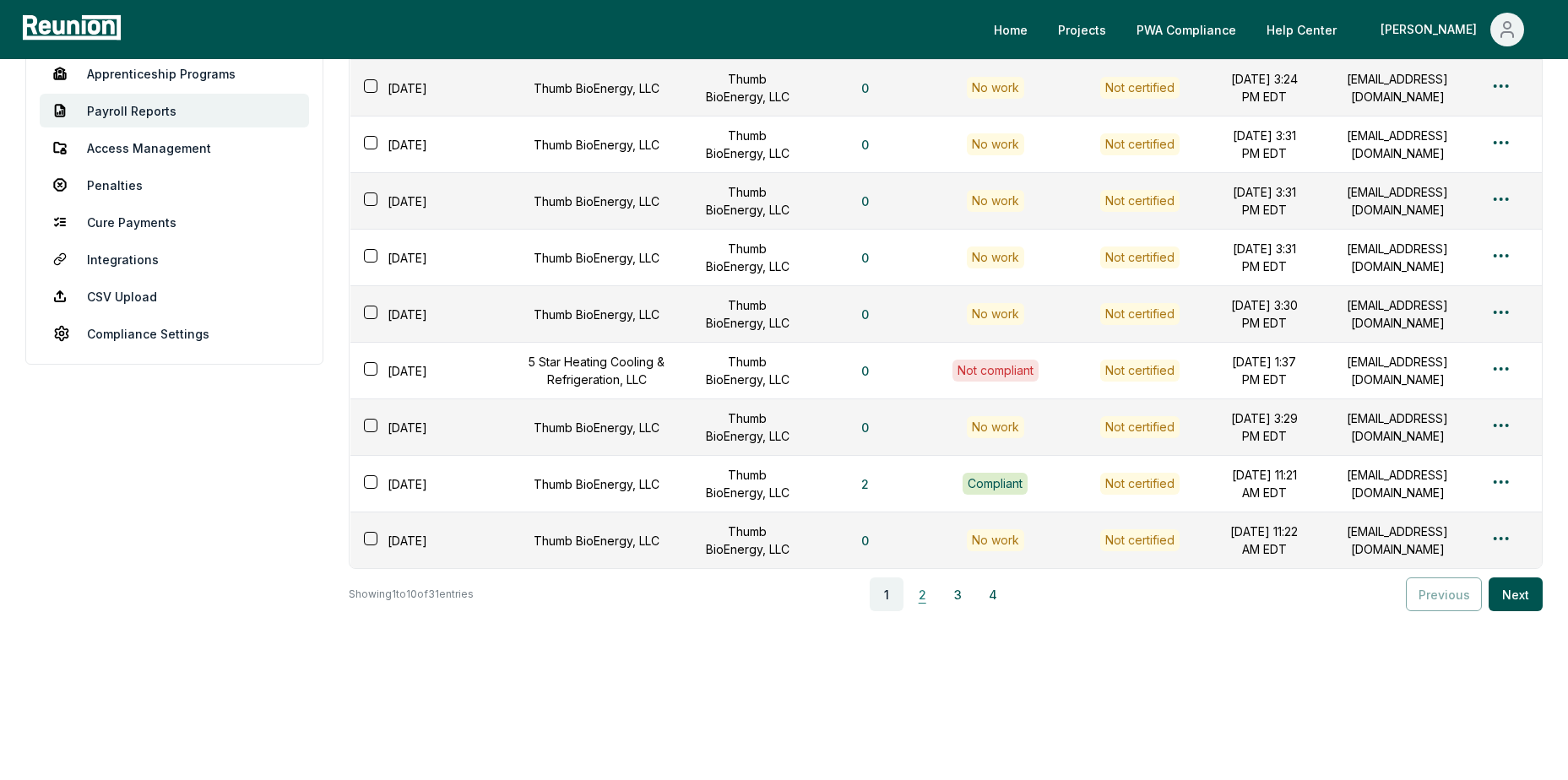
click at [932, 594] on button "2" at bounding box center [922, 594] width 34 height 34
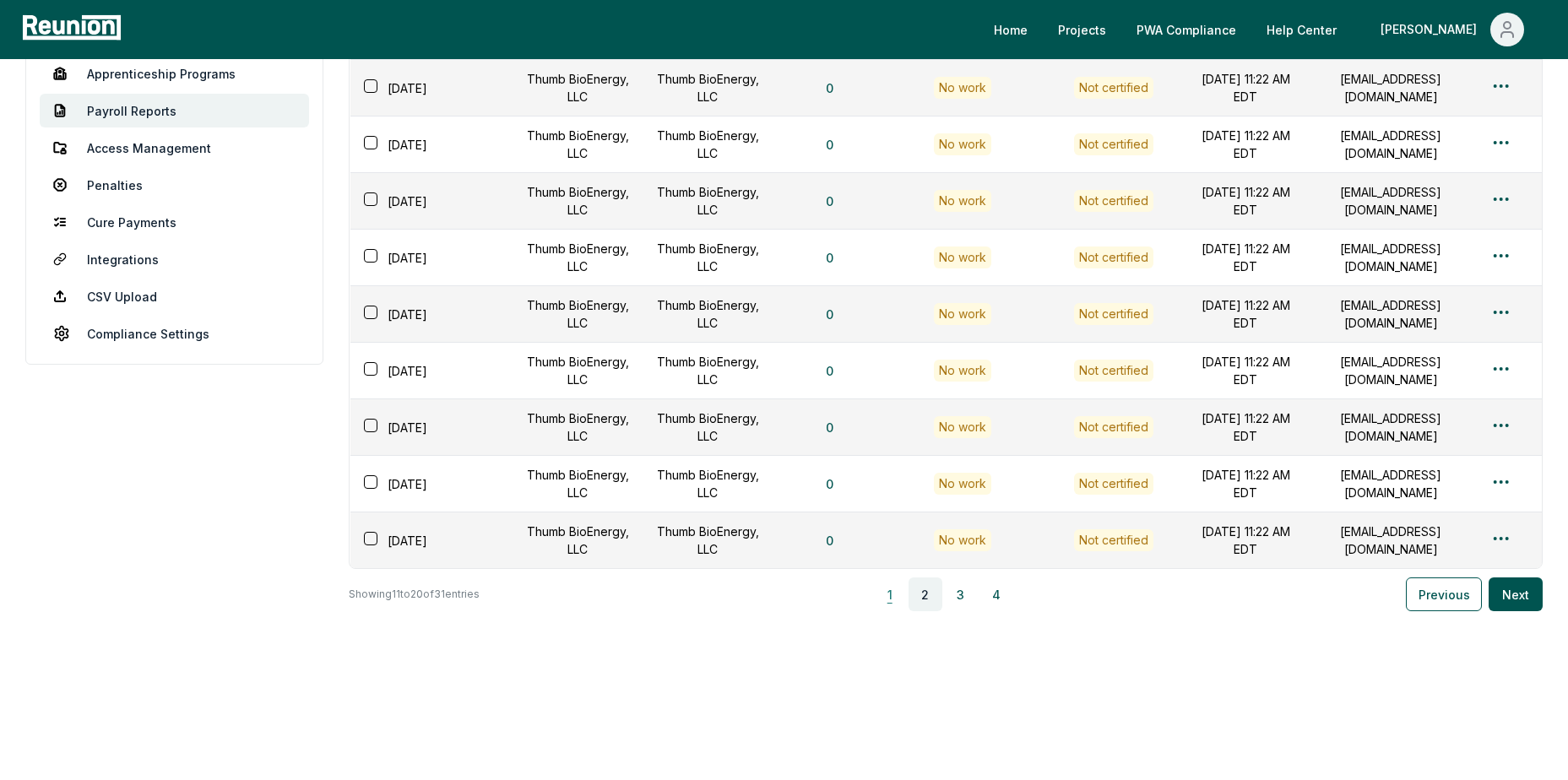
click at [887, 598] on button "1" at bounding box center [890, 594] width 34 height 34
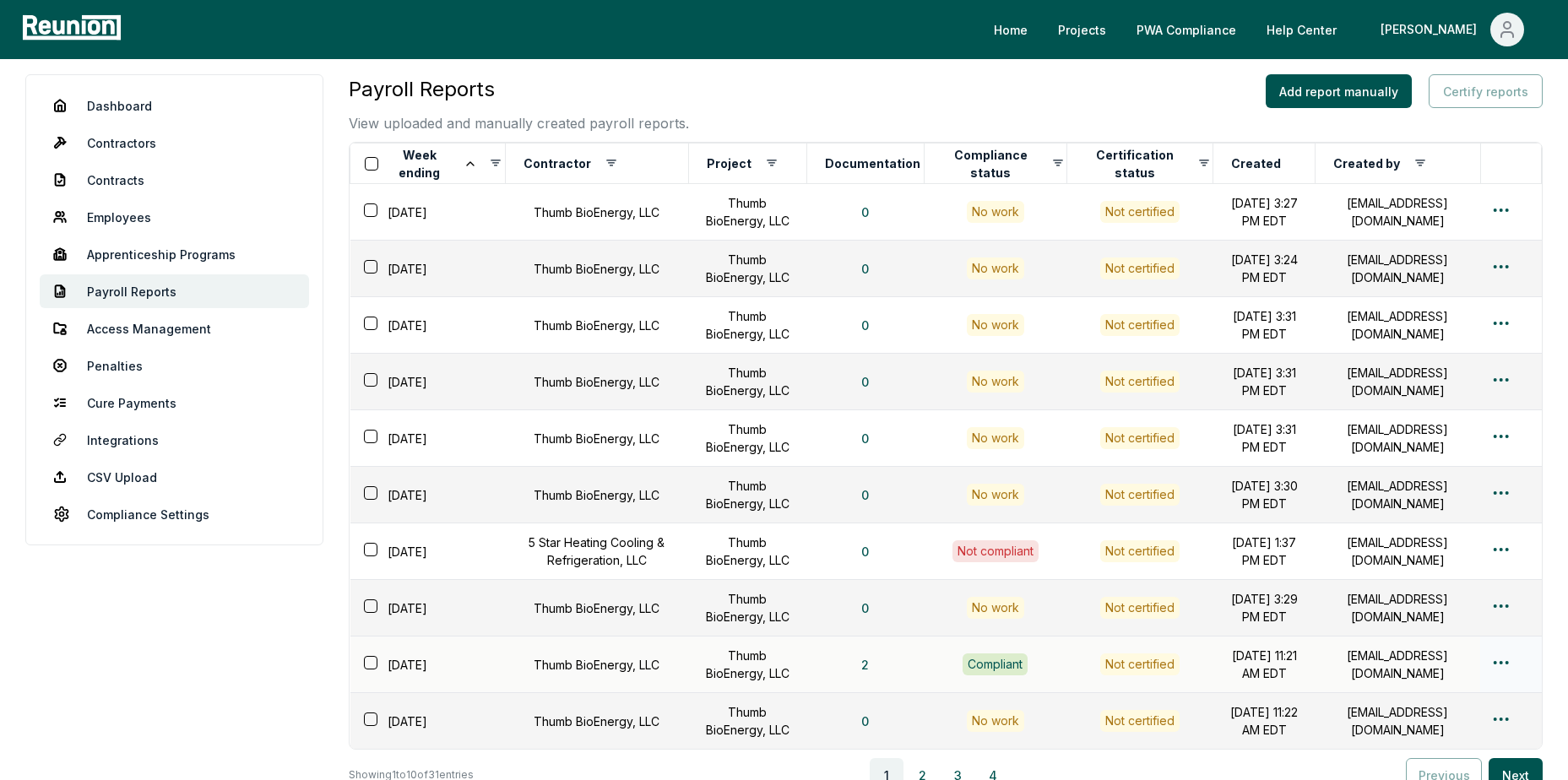
scroll to position [0, 0]
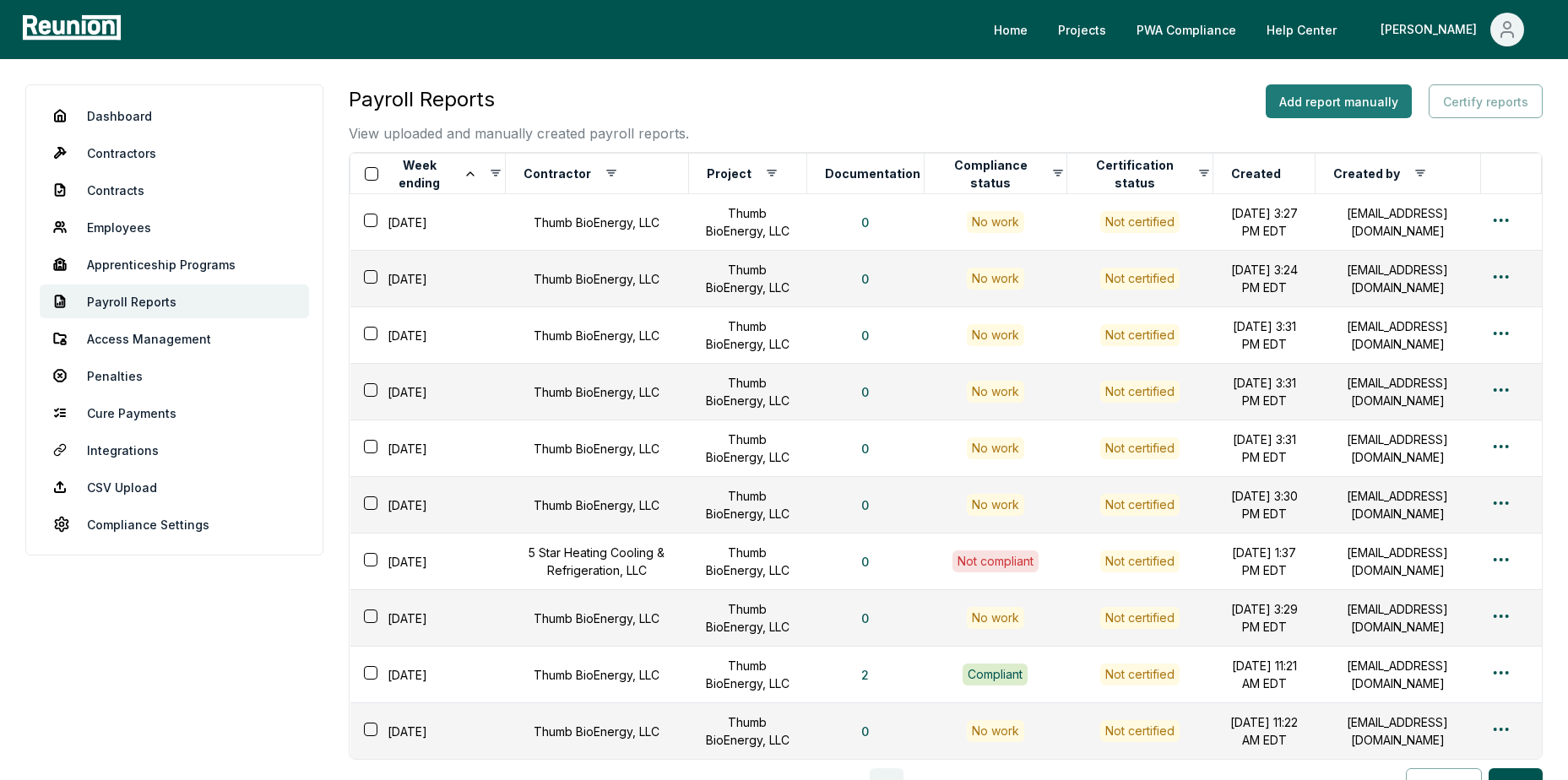
click at [1337, 100] on button "Add report manually" at bounding box center [1339, 101] width 146 height 34
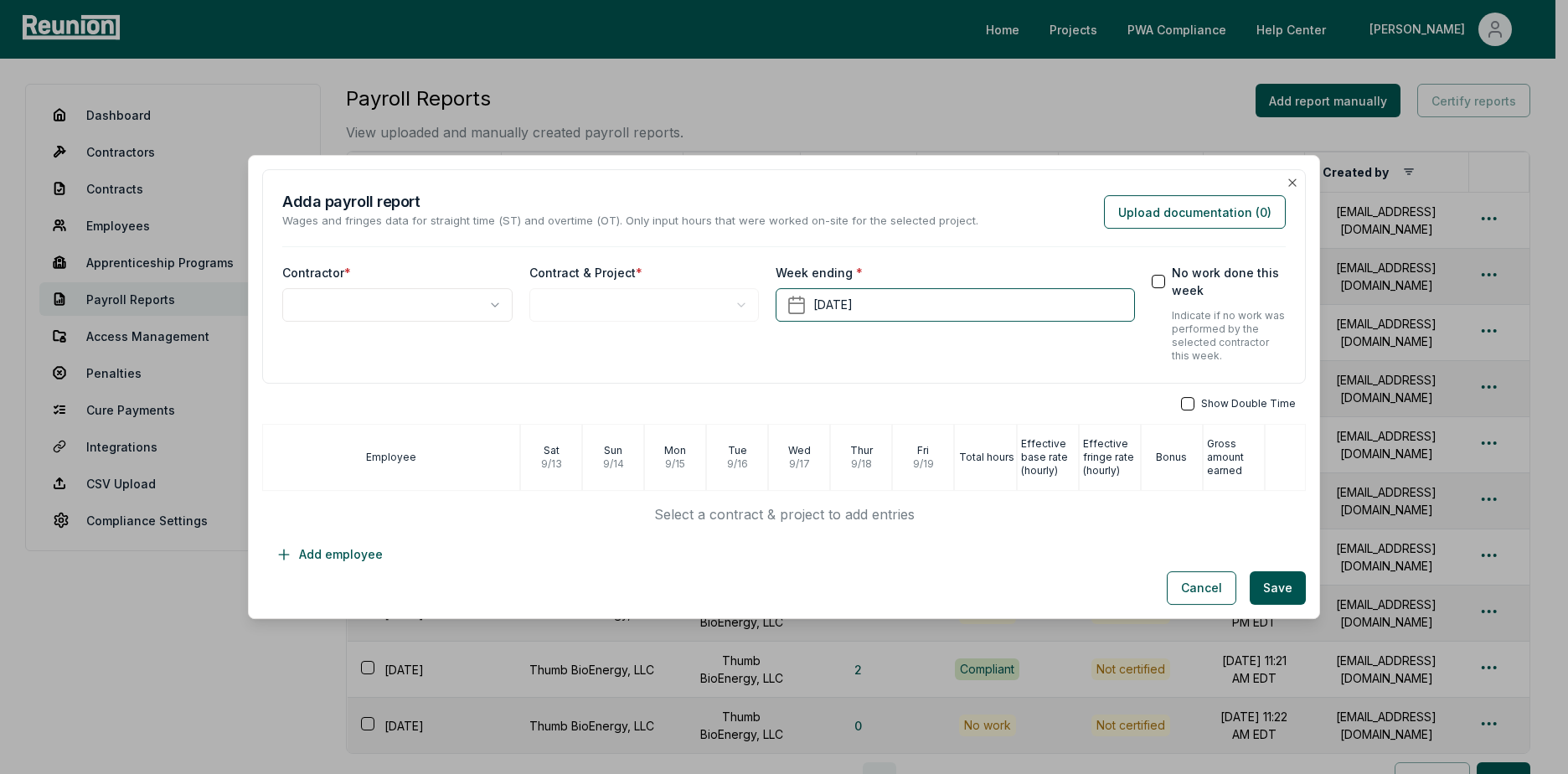
click at [363, 311] on body "Please visit us on your desktop We're working on making our marketplace mobile-…" at bounding box center [777, 482] width 1555 height 964
click at [598, 295] on body "Please visit us on your desktop We're working on making our marketplace mobile-…" at bounding box center [777, 482] width 1555 height 964
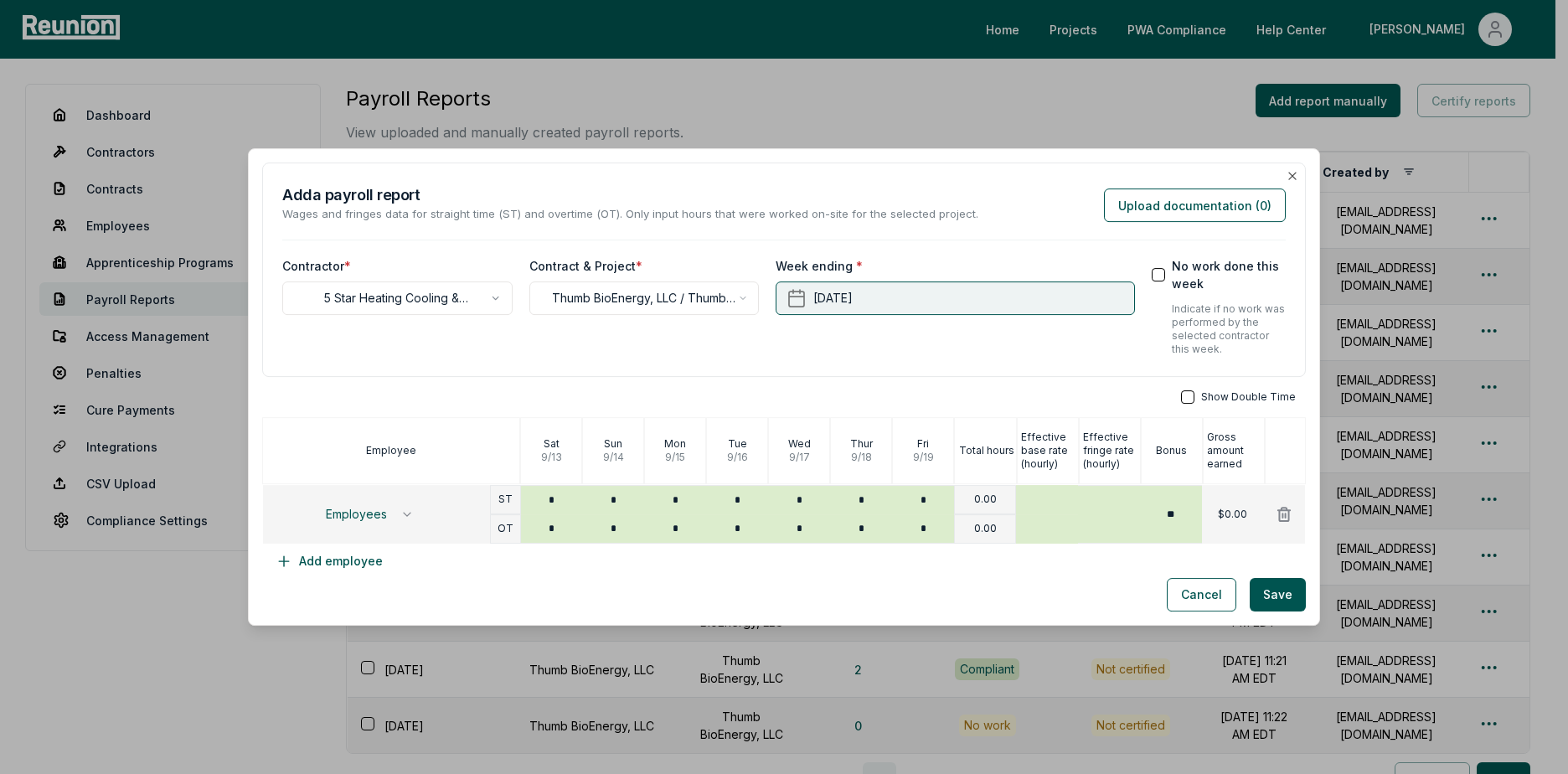
click at [965, 292] on button "[DATE]" at bounding box center [955, 298] width 358 height 34
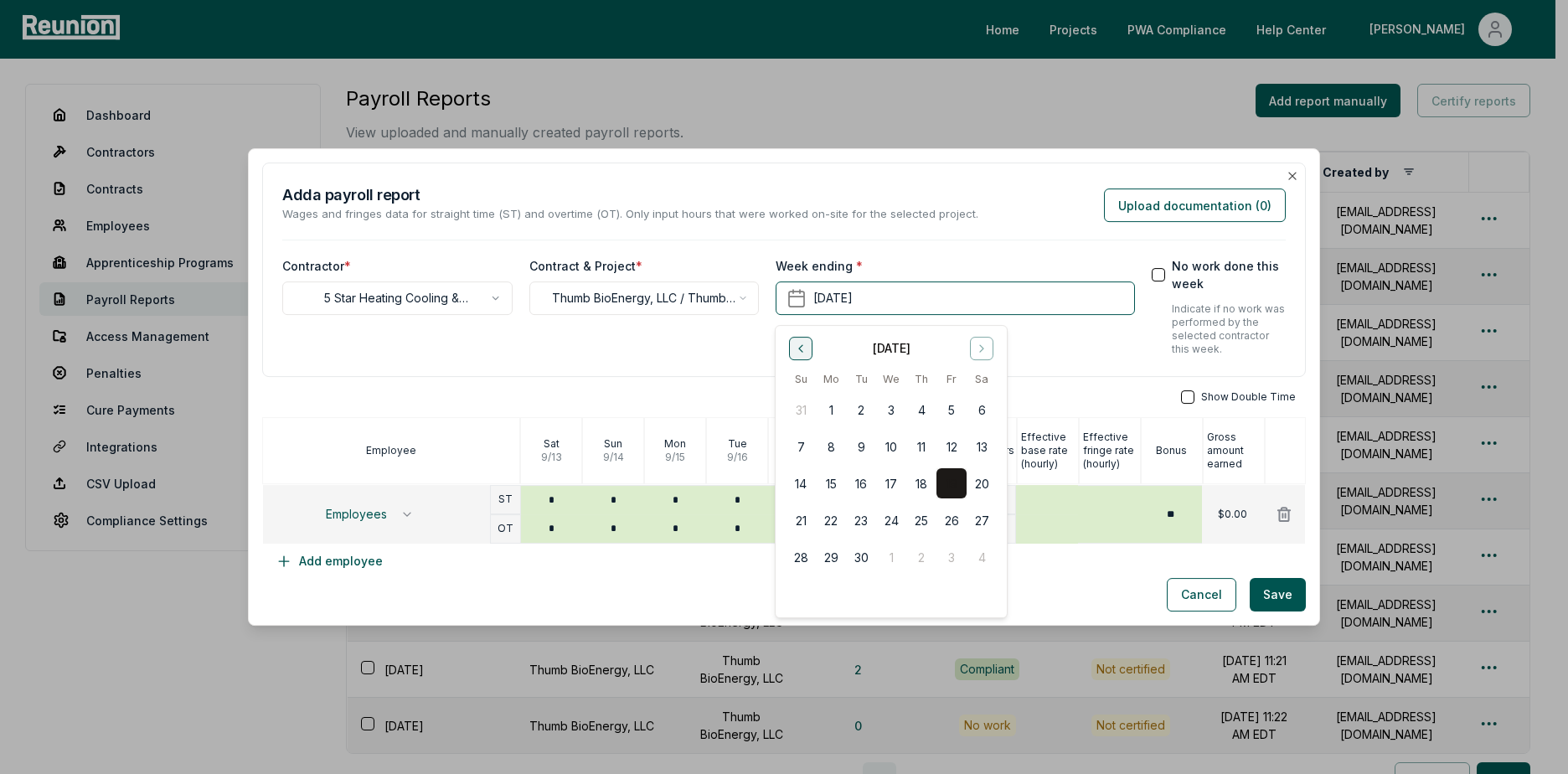
click at [794, 345] on icon "Go to previous month" at bounding box center [800, 349] width 14 height 14
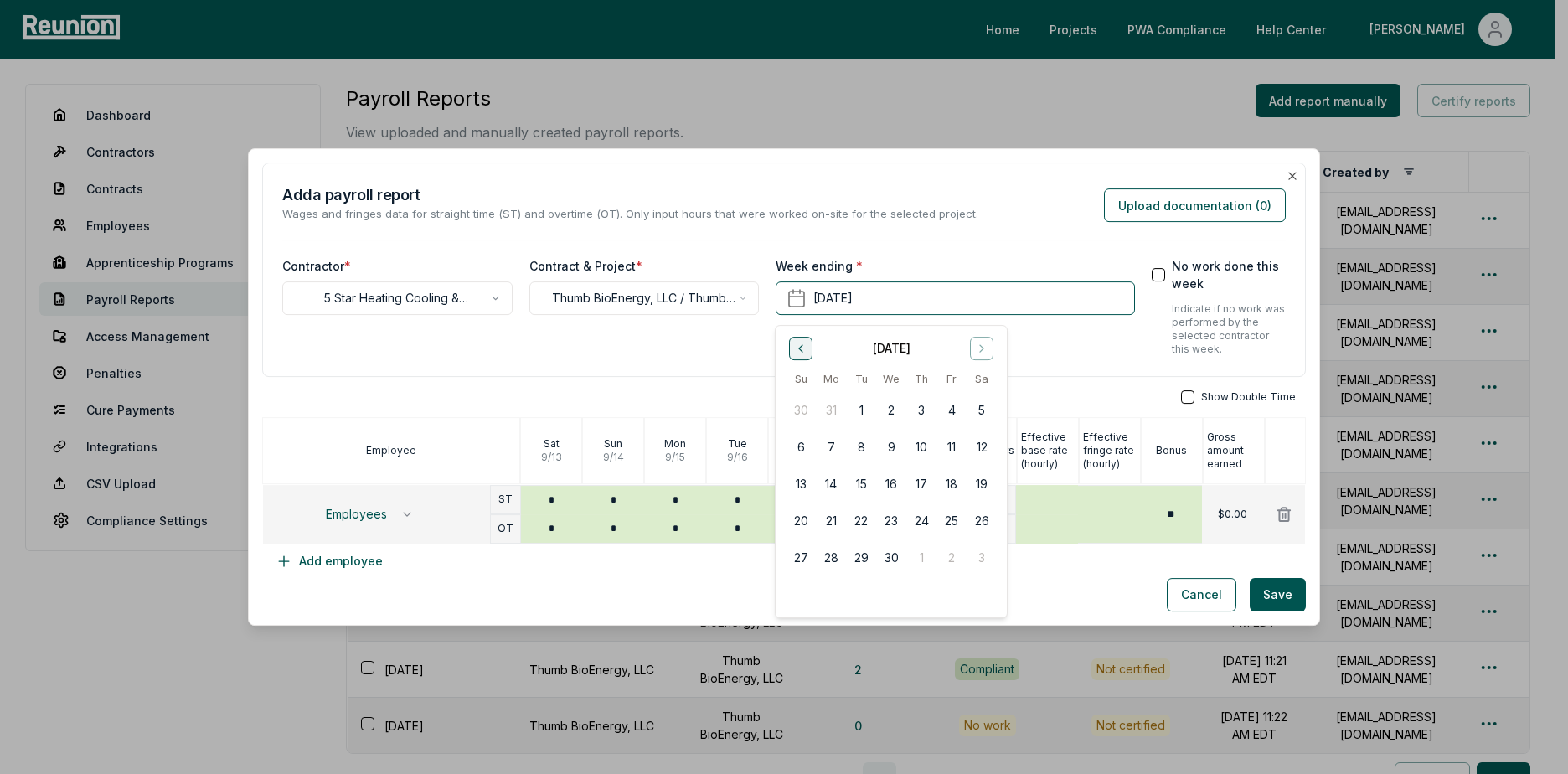
click at [794, 345] on icon "Go to previous month" at bounding box center [800, 349] width 14 height 14
click at [980, 452] on button "8" at bounding box center [981, 446] width 30 height 30
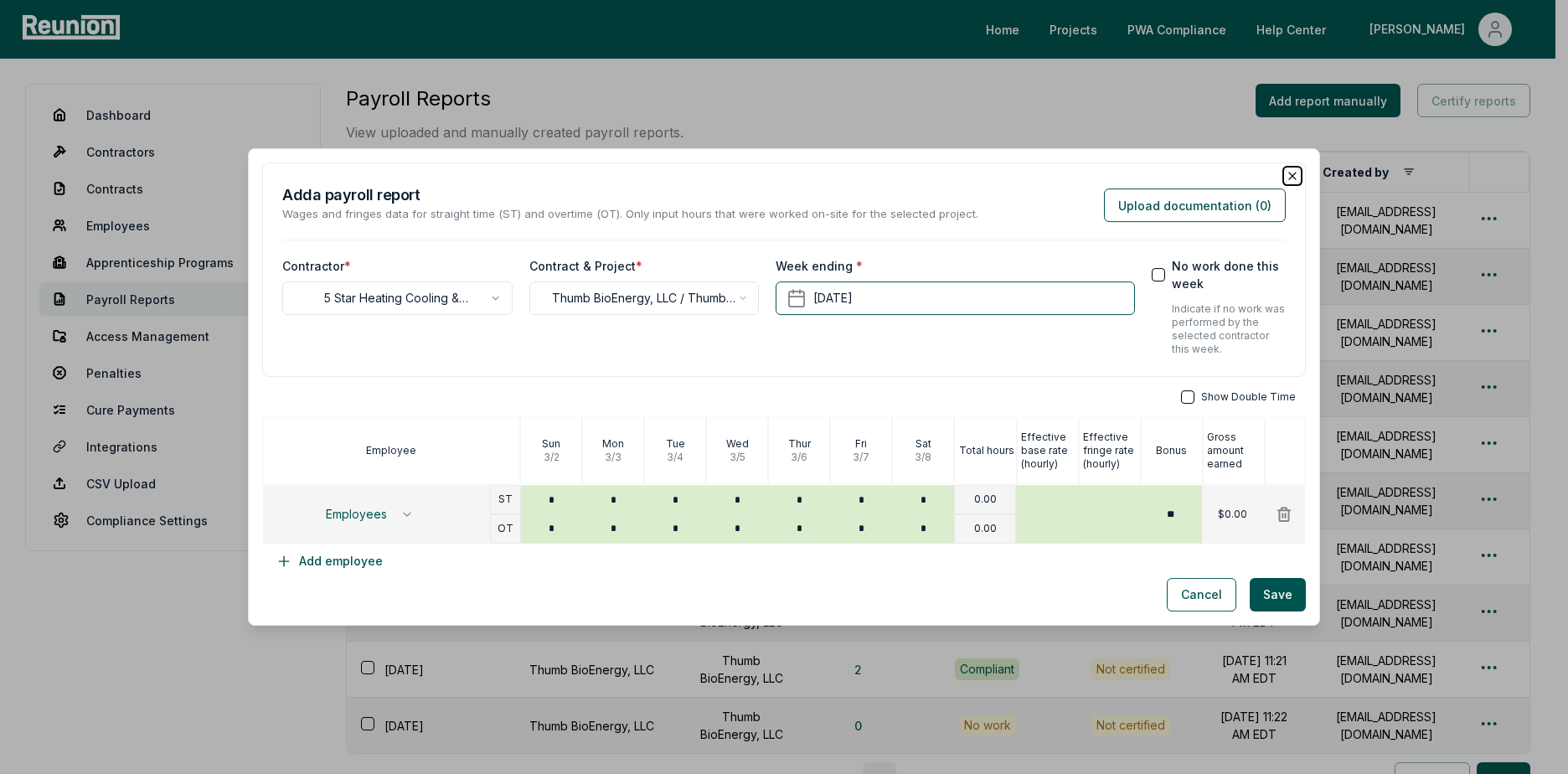
click at [1289, 174] on icon "button" at bounding box center [1292, 176] width 7 height 7
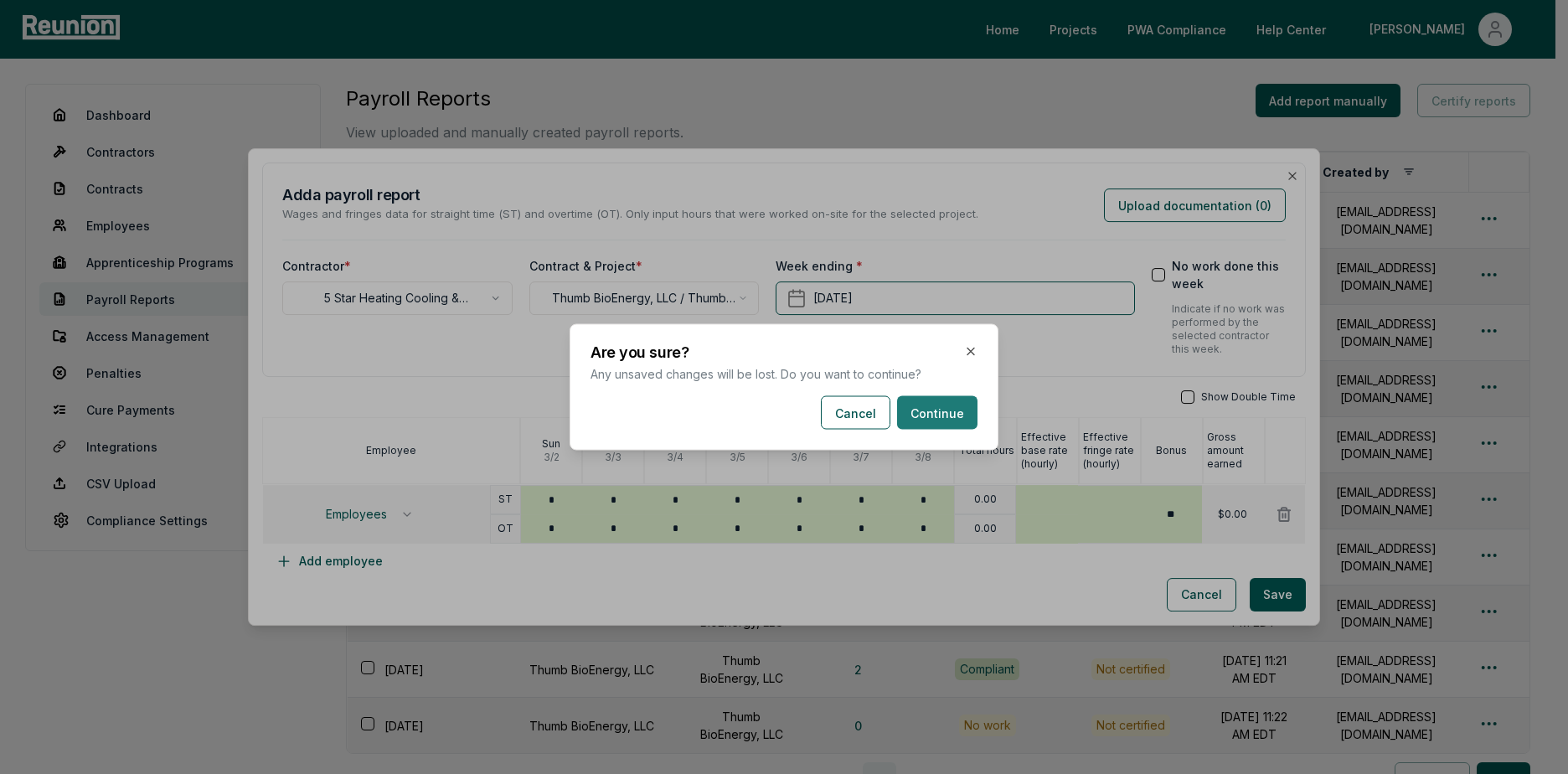
click at [919, 409] on button "Continue" at bounding box center [936, 413] width 80 height 34
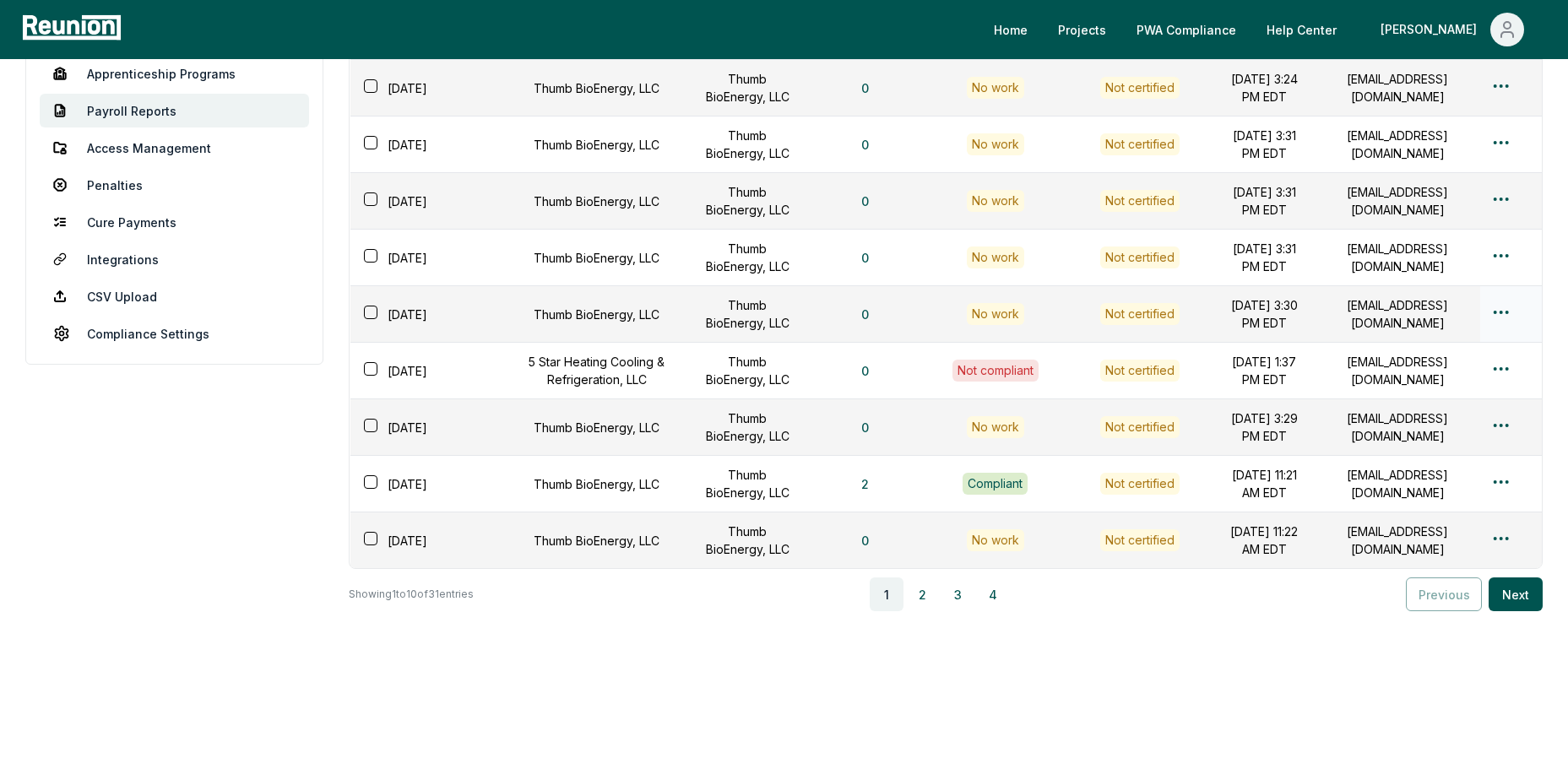
scroll to position [203, 0]
click at [923, 596] on button "2" at bounding box center [922, 594] width 34 height 34
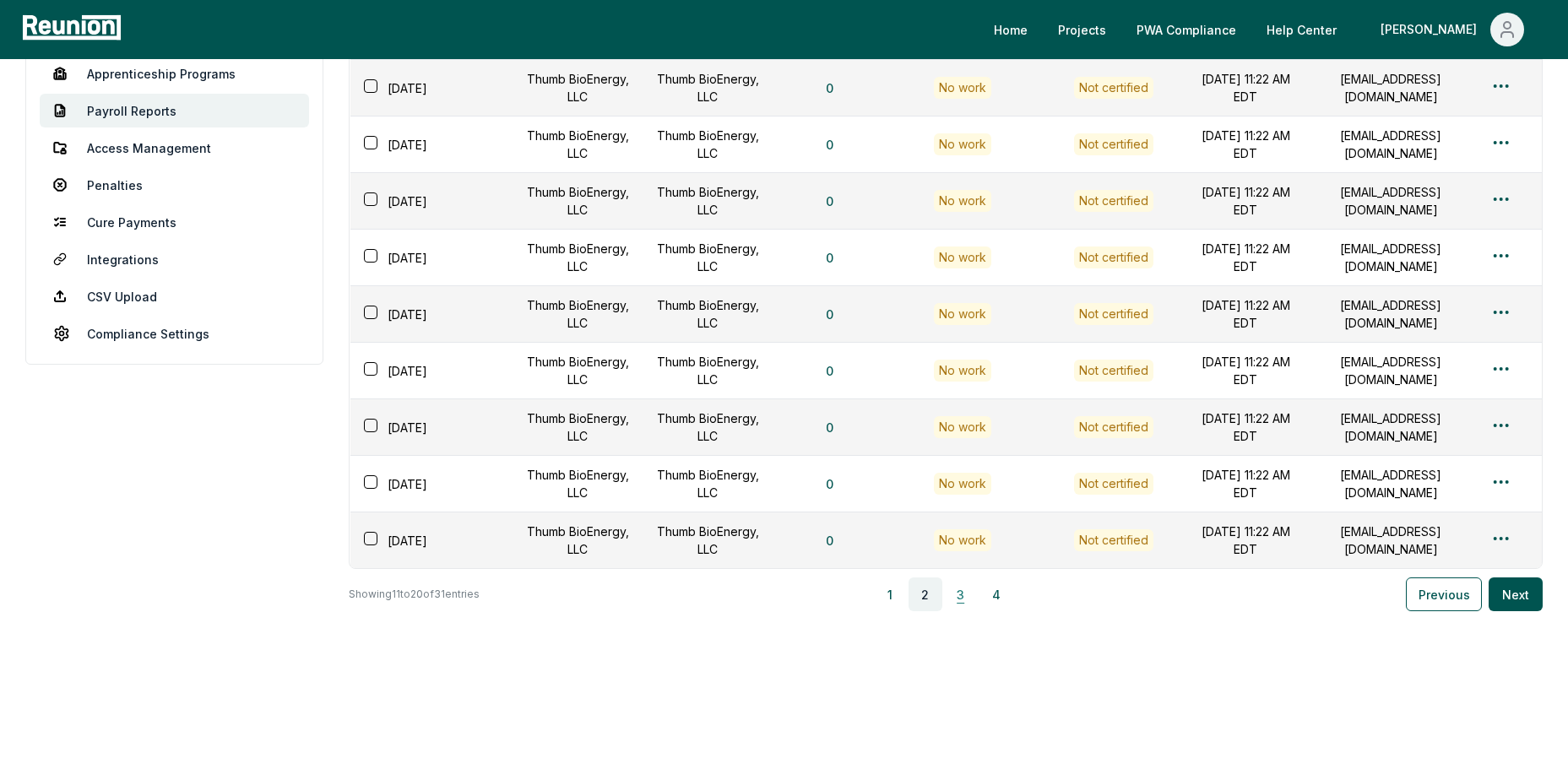
click at [960, 598] on button "3" at bounding box center [961, 594] width 34 height 34
click at [936, 598] on button "2" at bounding box center [926, 594] width 34 height 34
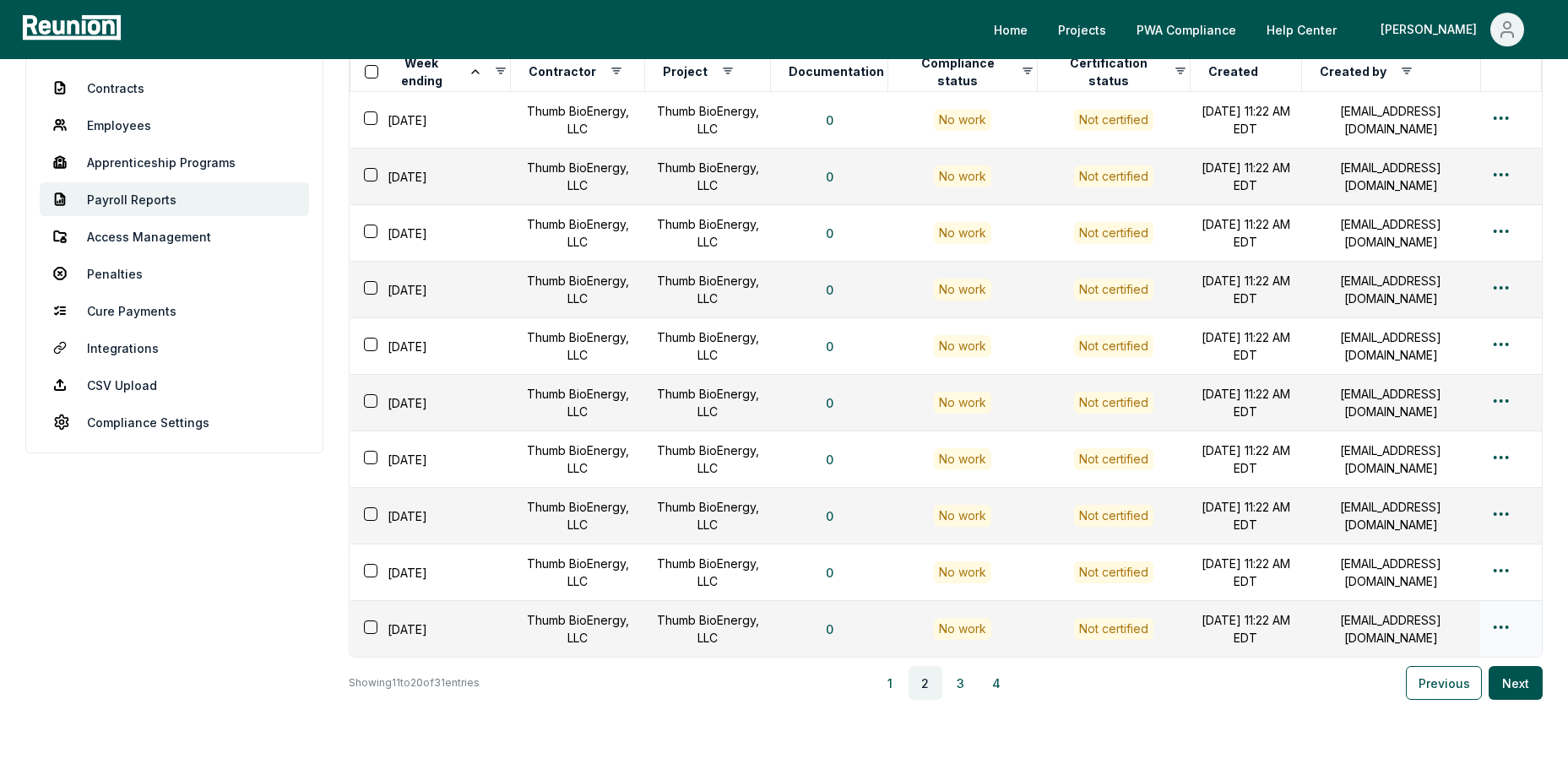
scroll to position [119, 0]
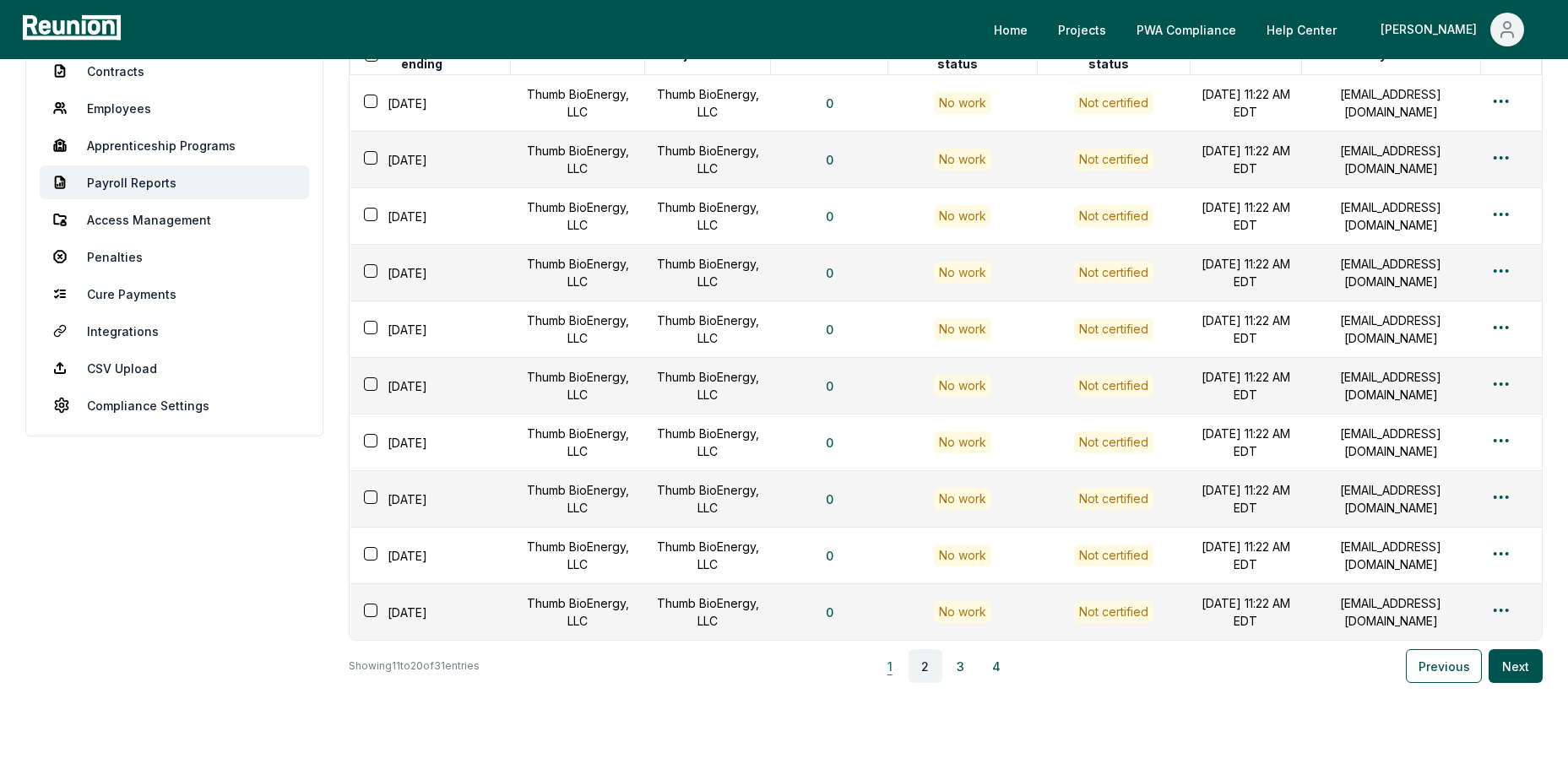
click at [899, 683] on button "1" at bounding box center [890, 666] width 34 height 34
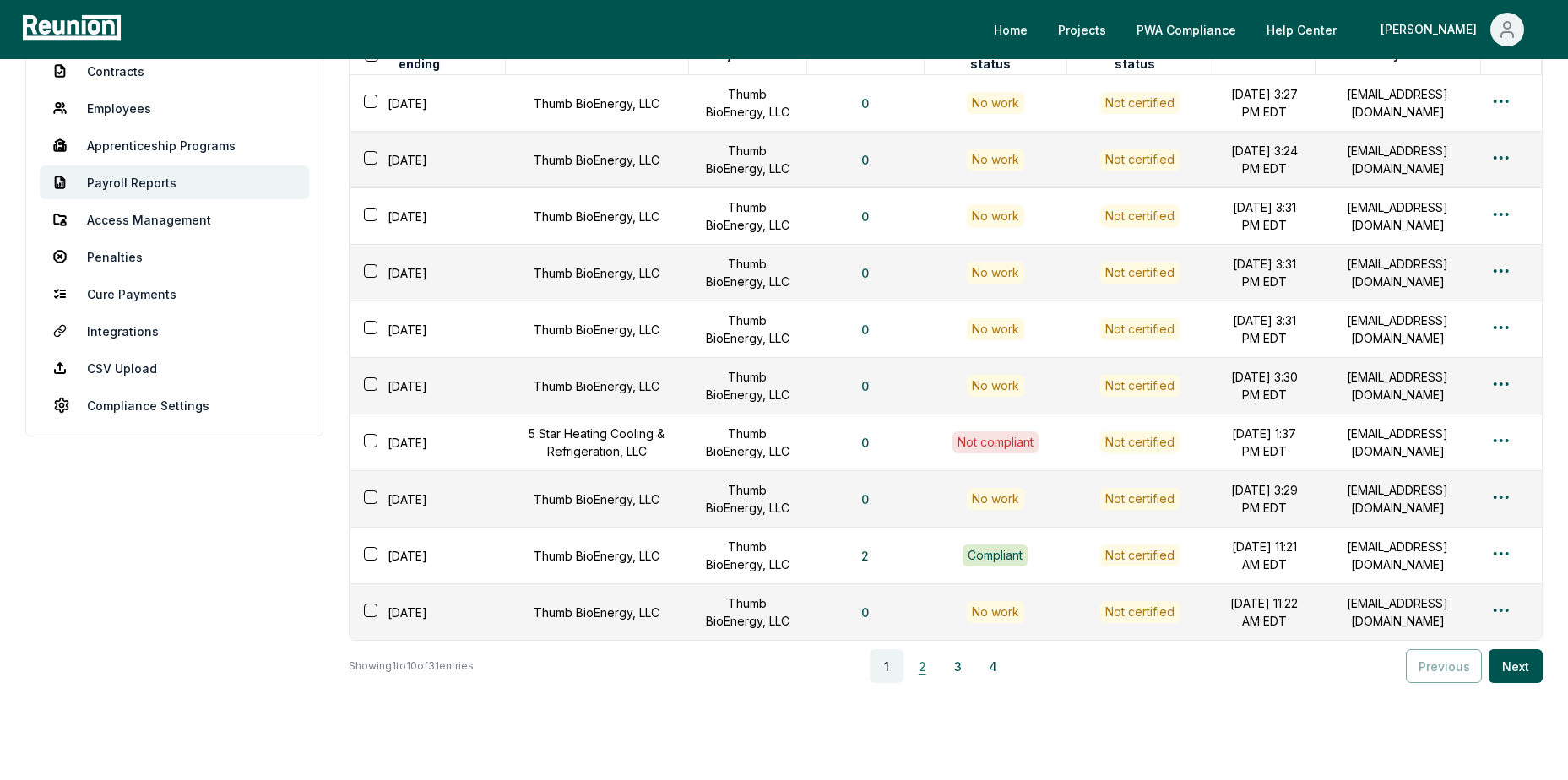
click at [932, 683] on button "2" at bounding box center [922, 666] width 34 height 34
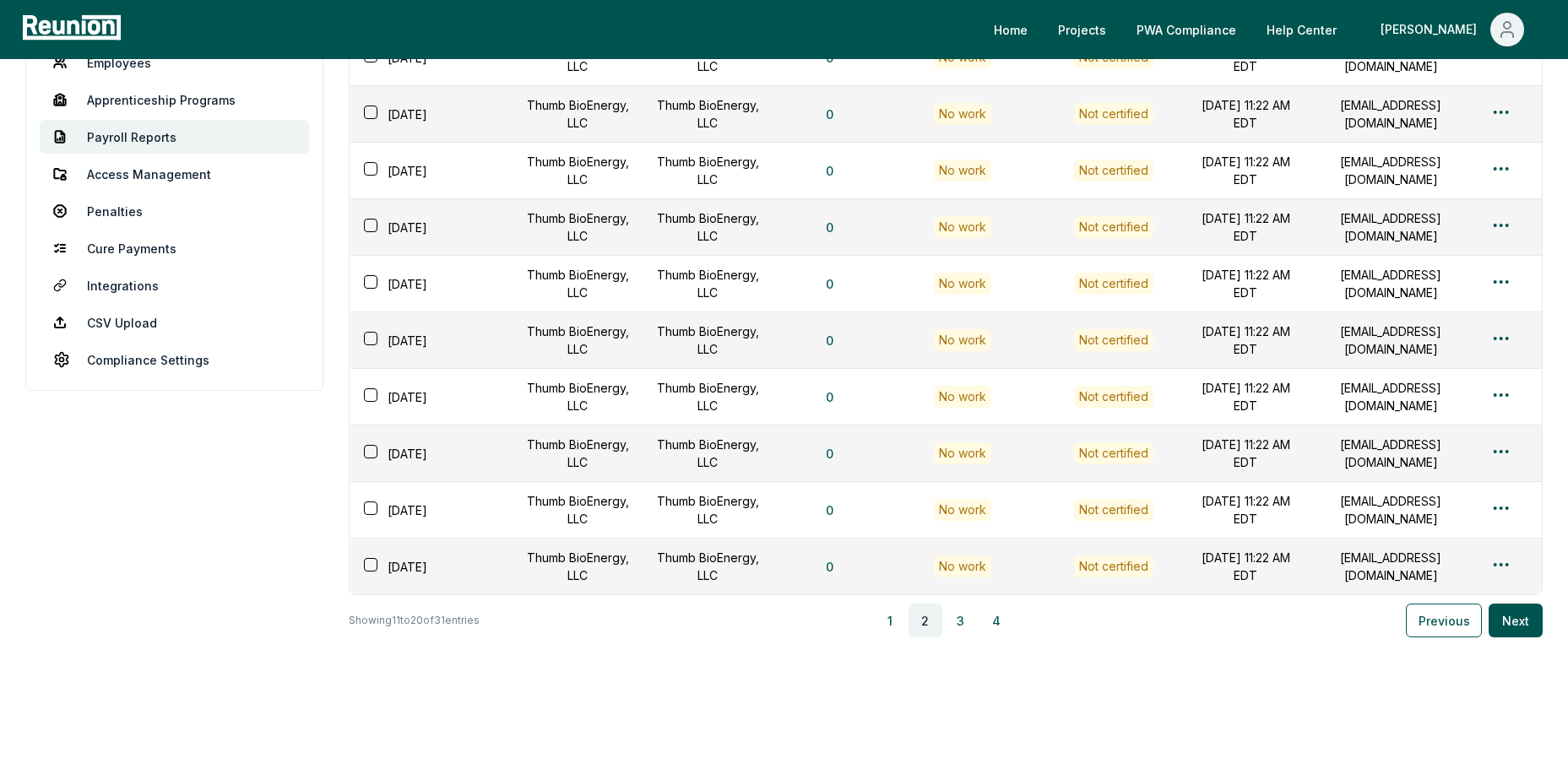
scroll to position [169, 0]
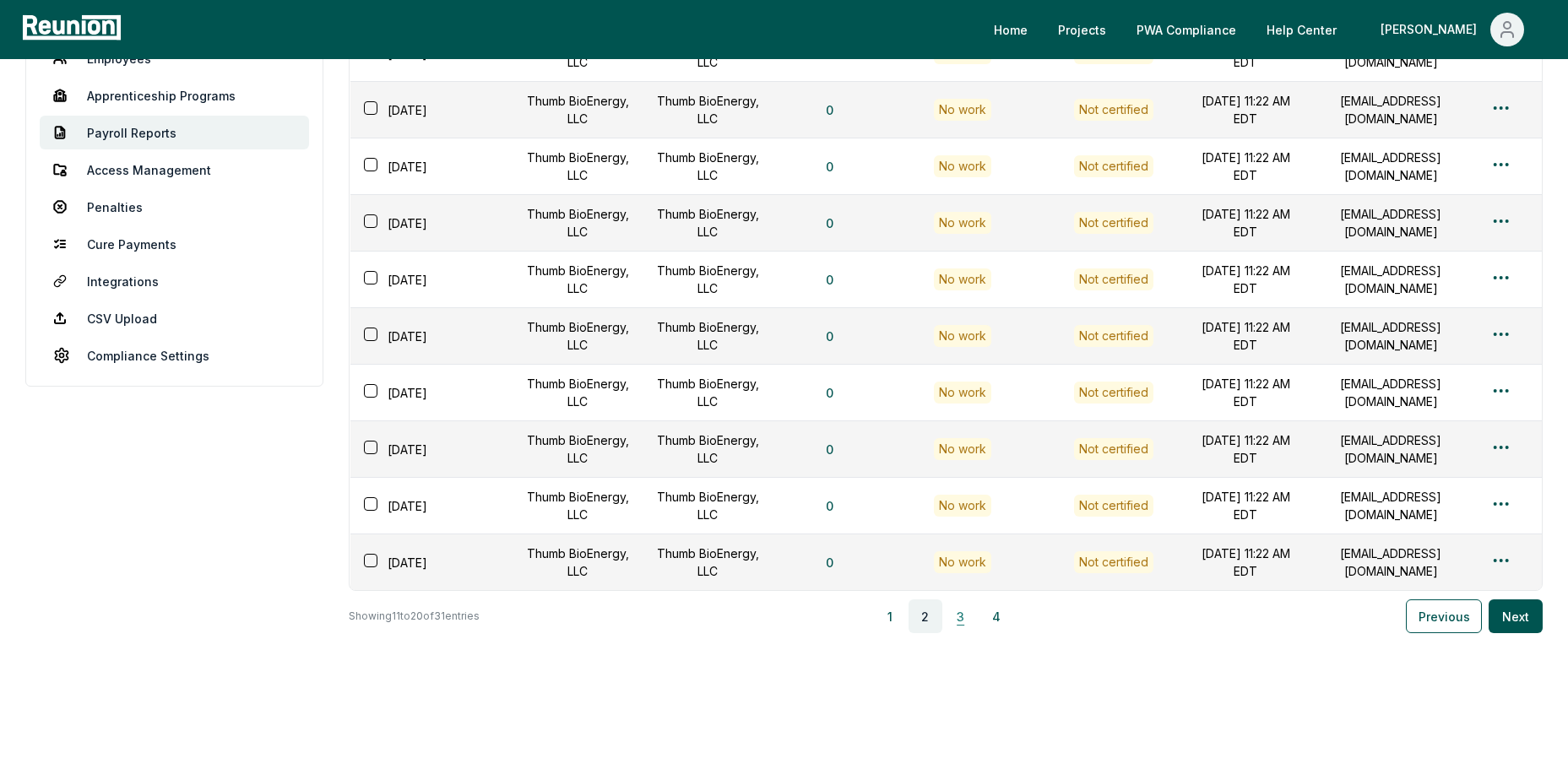
click at [963, 632] on button "3" at bounding box center [961, 616] width 34 height 34
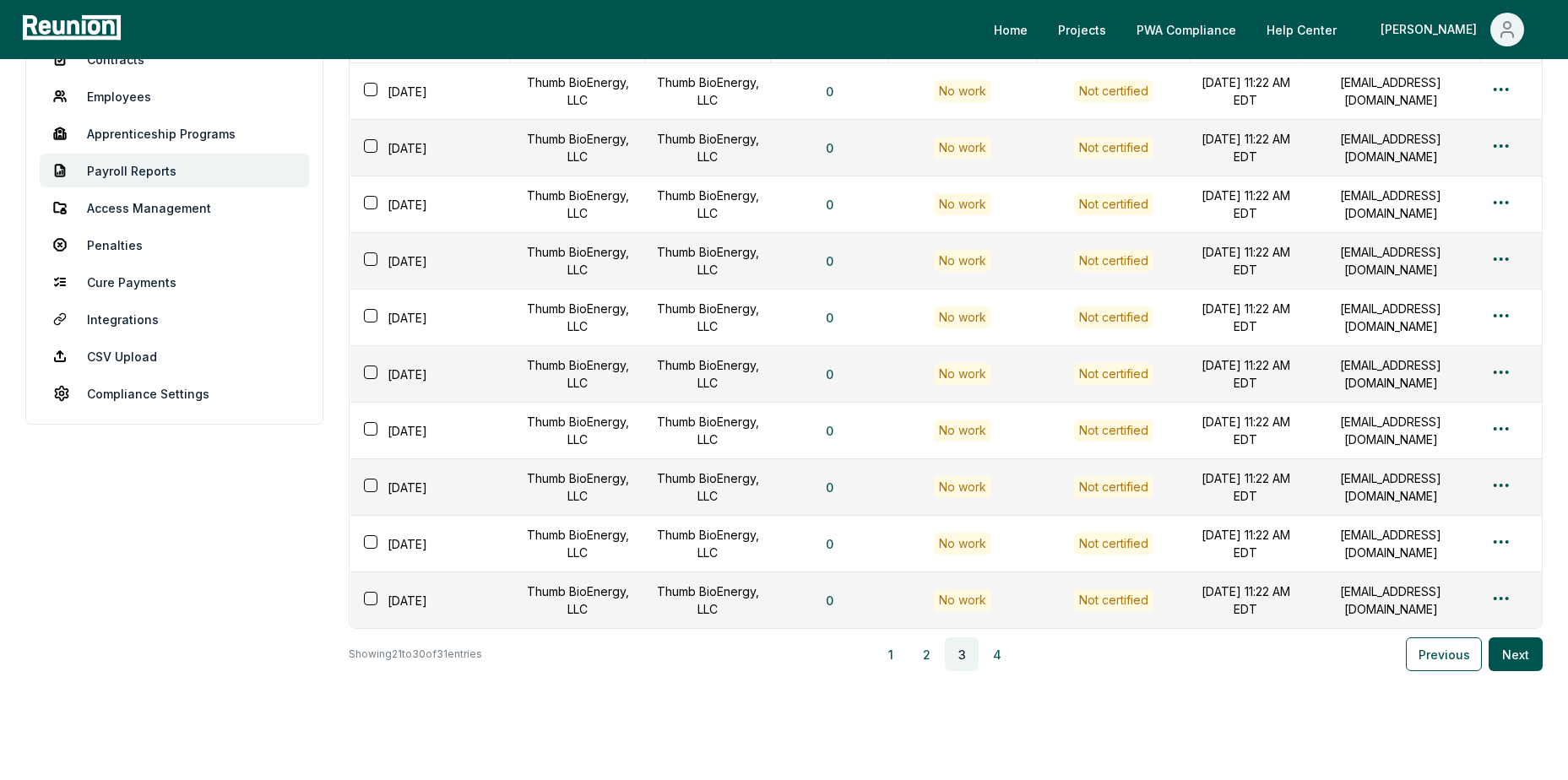
scroll to position [203, 0]
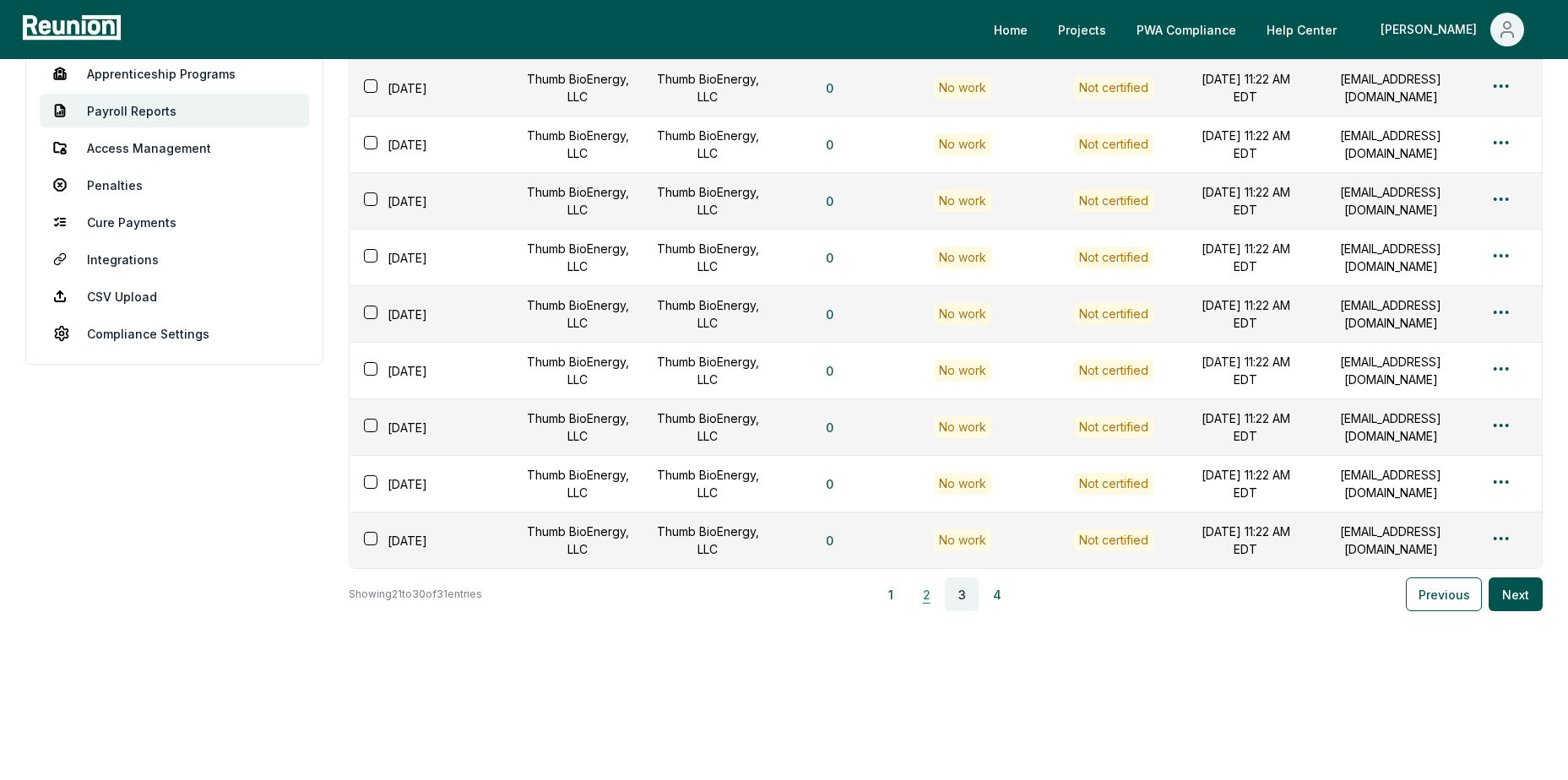
click at [918, 592] on button "2" at bounding box center [926, 594] width 34 height 34
click at [902, 592] on button "1" at bounding box center [890, 594] width 34 height 34
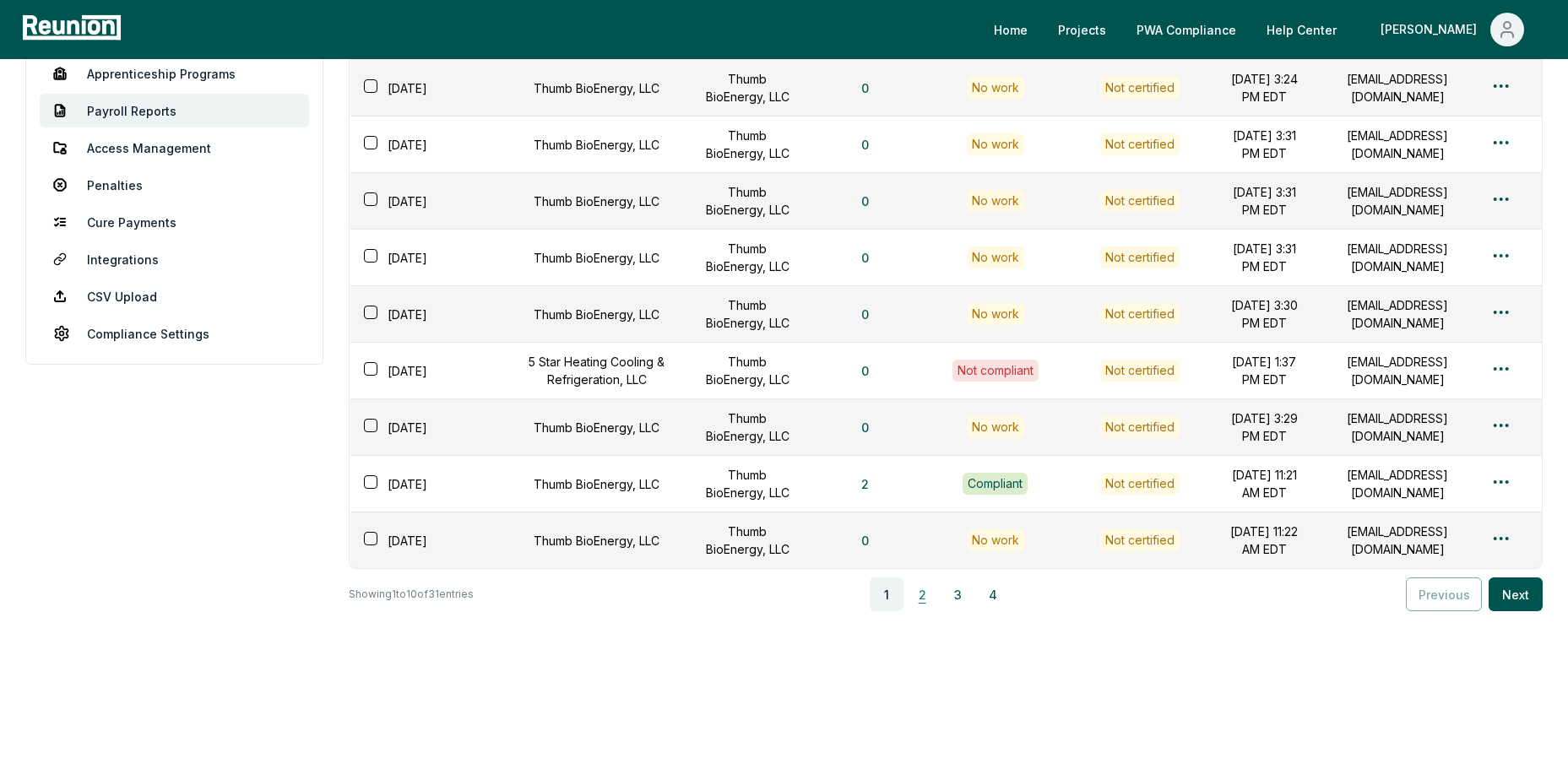
click at [923, 597] on button "2" at bounding box center [922, 594] width 34 height 34
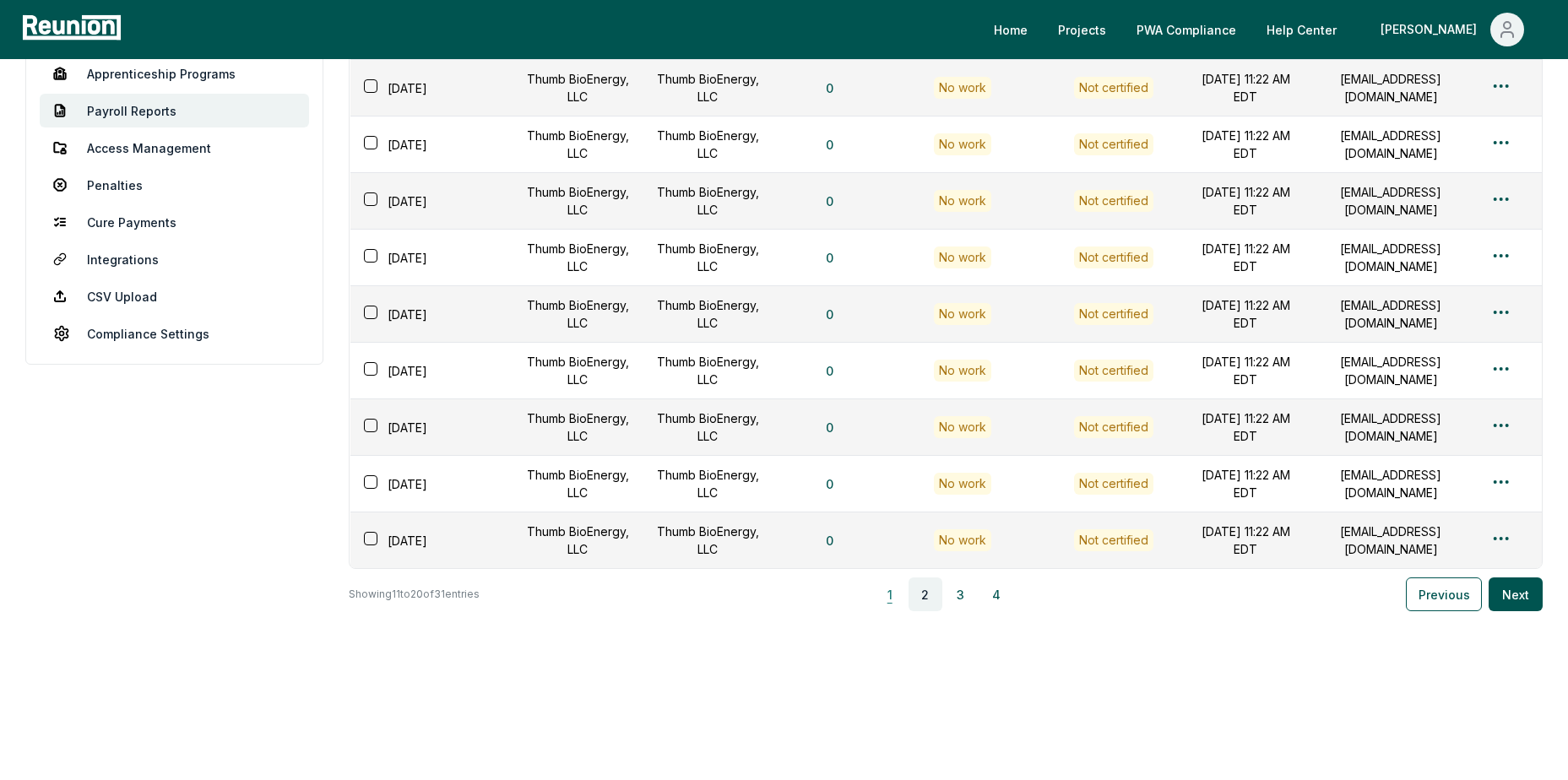
click at [896, 590] on button "1" at bounding box center [890, 594] width 34 height 34
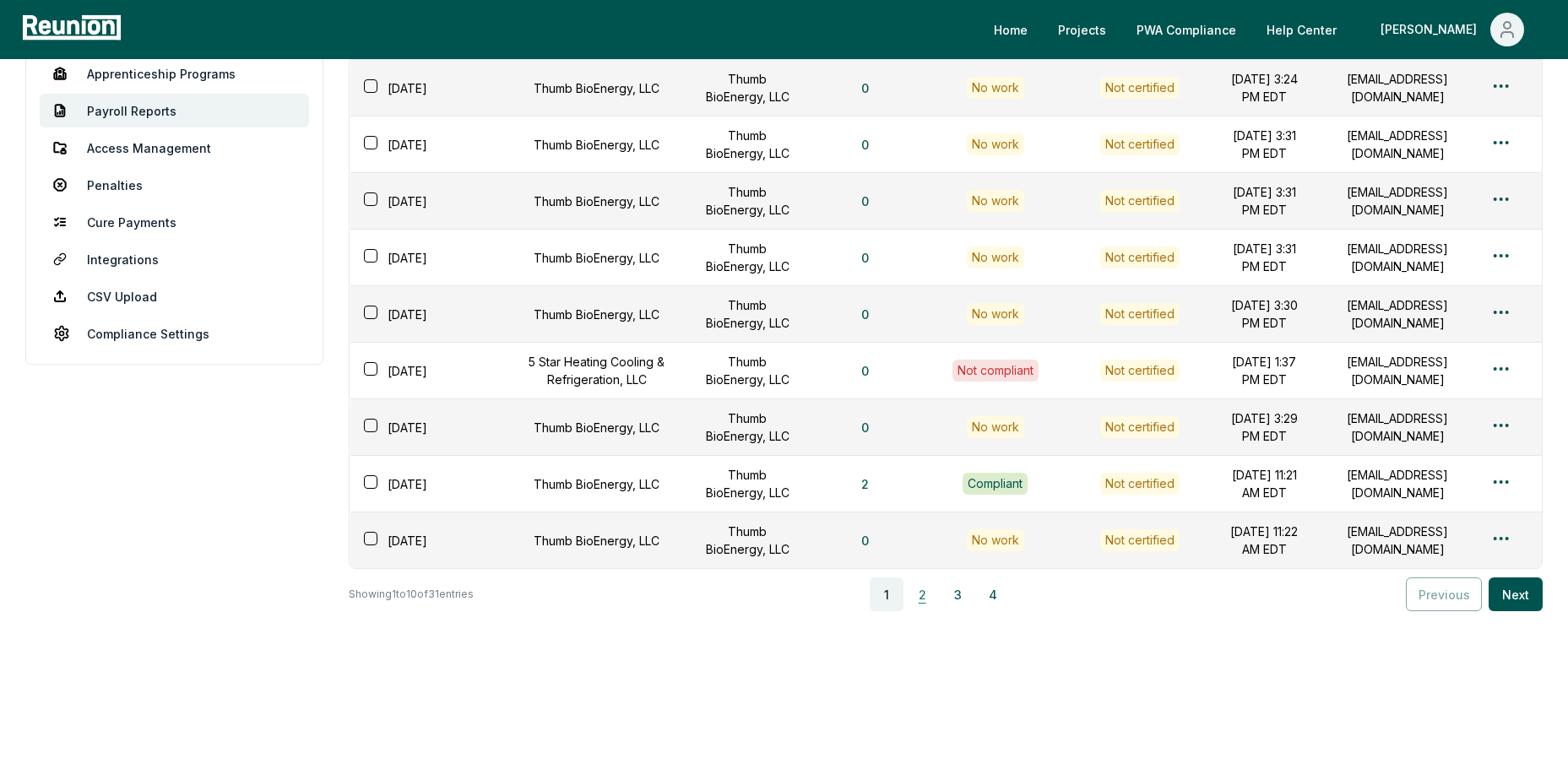
click at [922, 598] on button "2" at bounding box center [922, 594] width 34 height 34
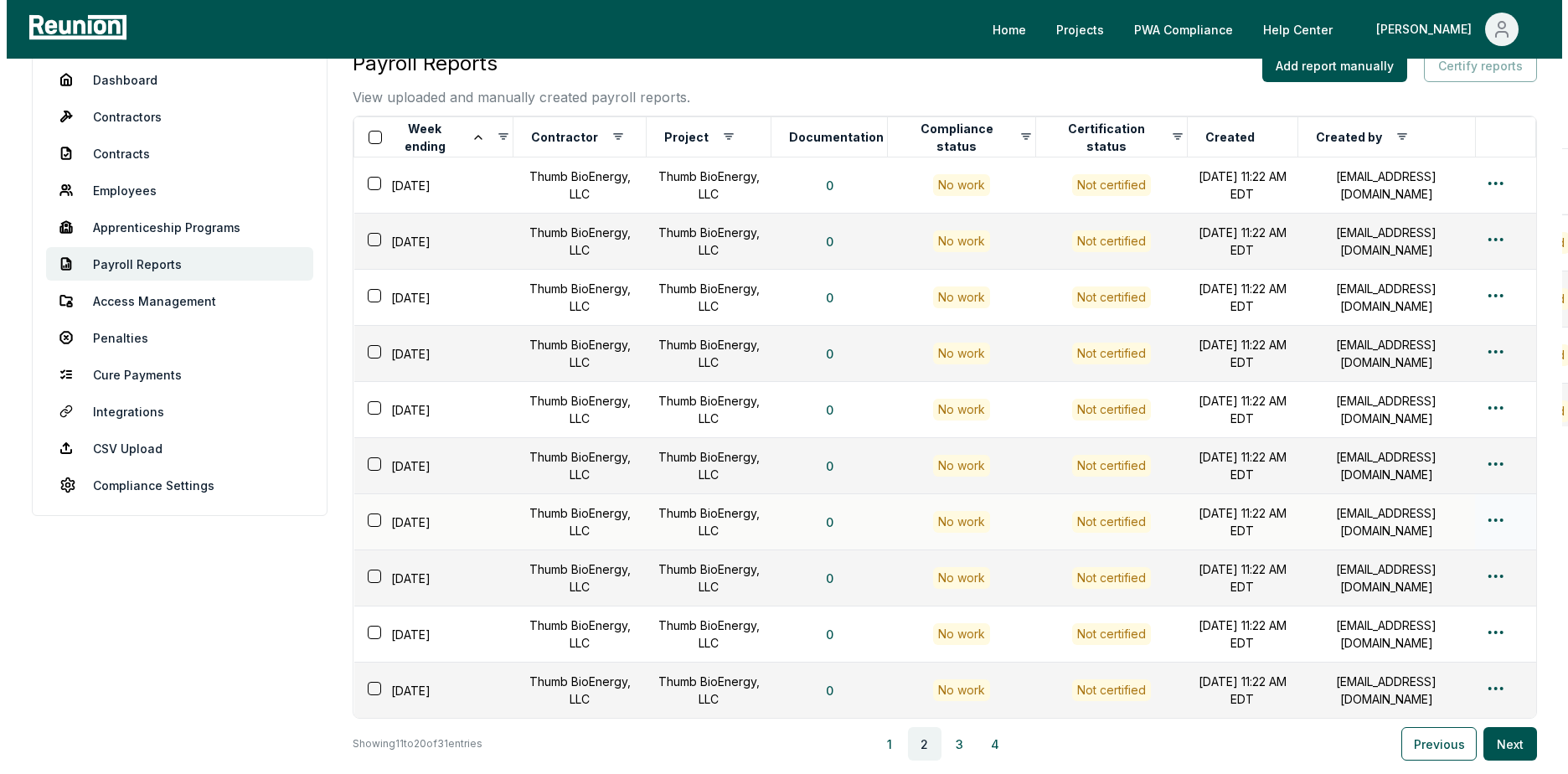
scroll to position [34, 0]
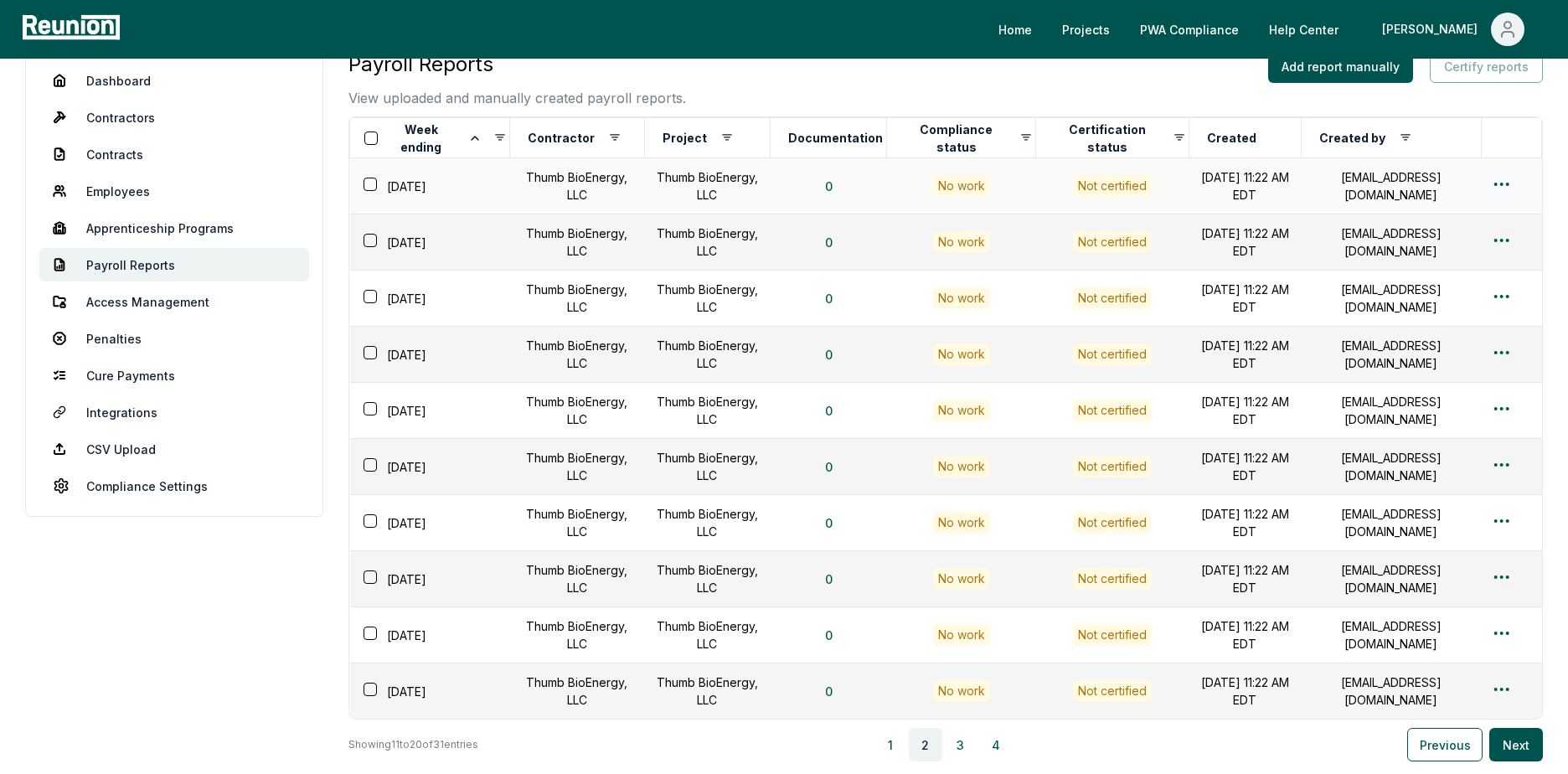
click at [1487, 189] on html "Please visit us on your desktop We're working on making our marketplace mobile-…" at bounding box center [784, 447] width 1568 height 964
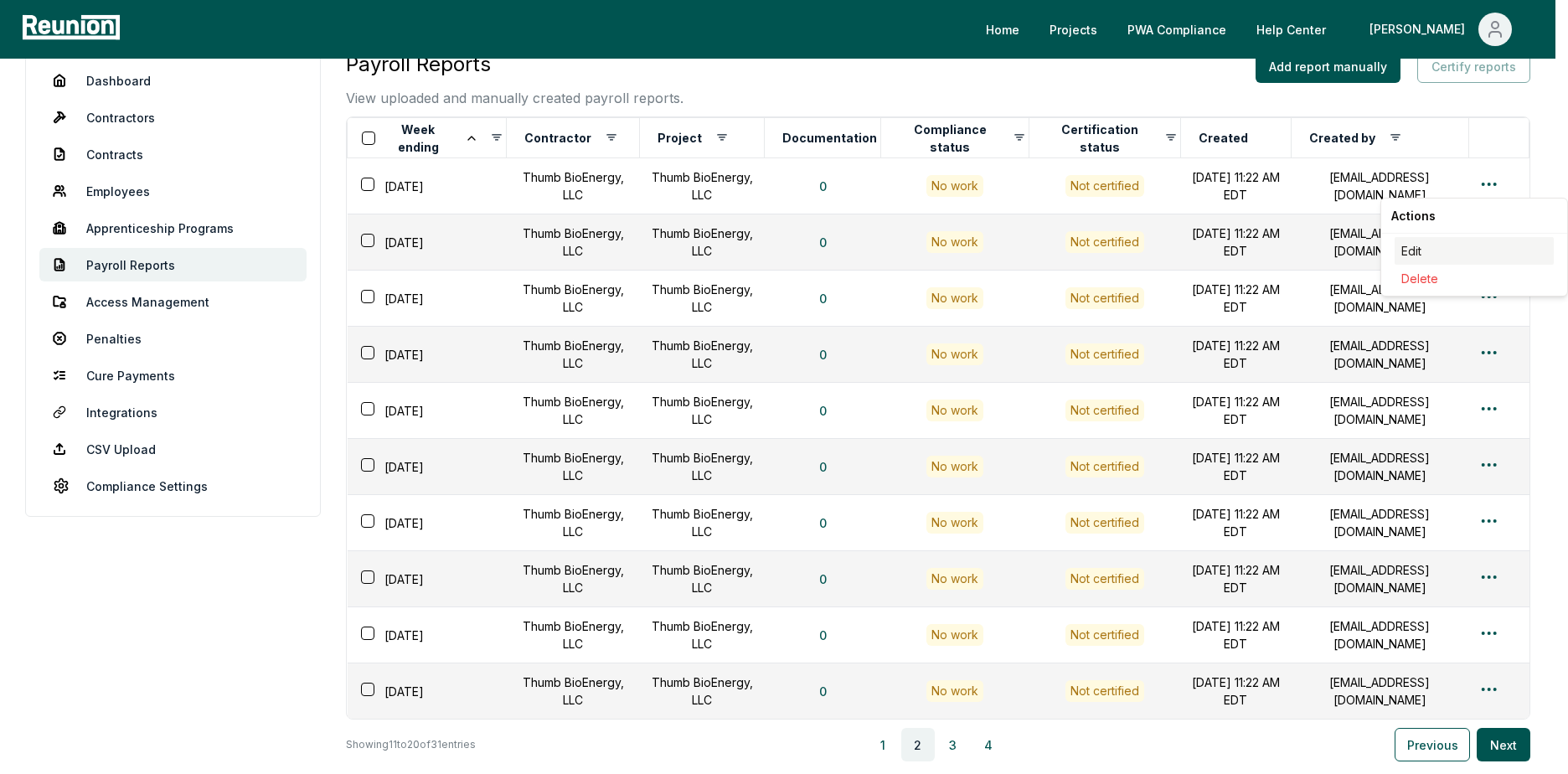
click at [1408, 250] on div "Edit" at bounding box center [1473, 251] width 159 height 28
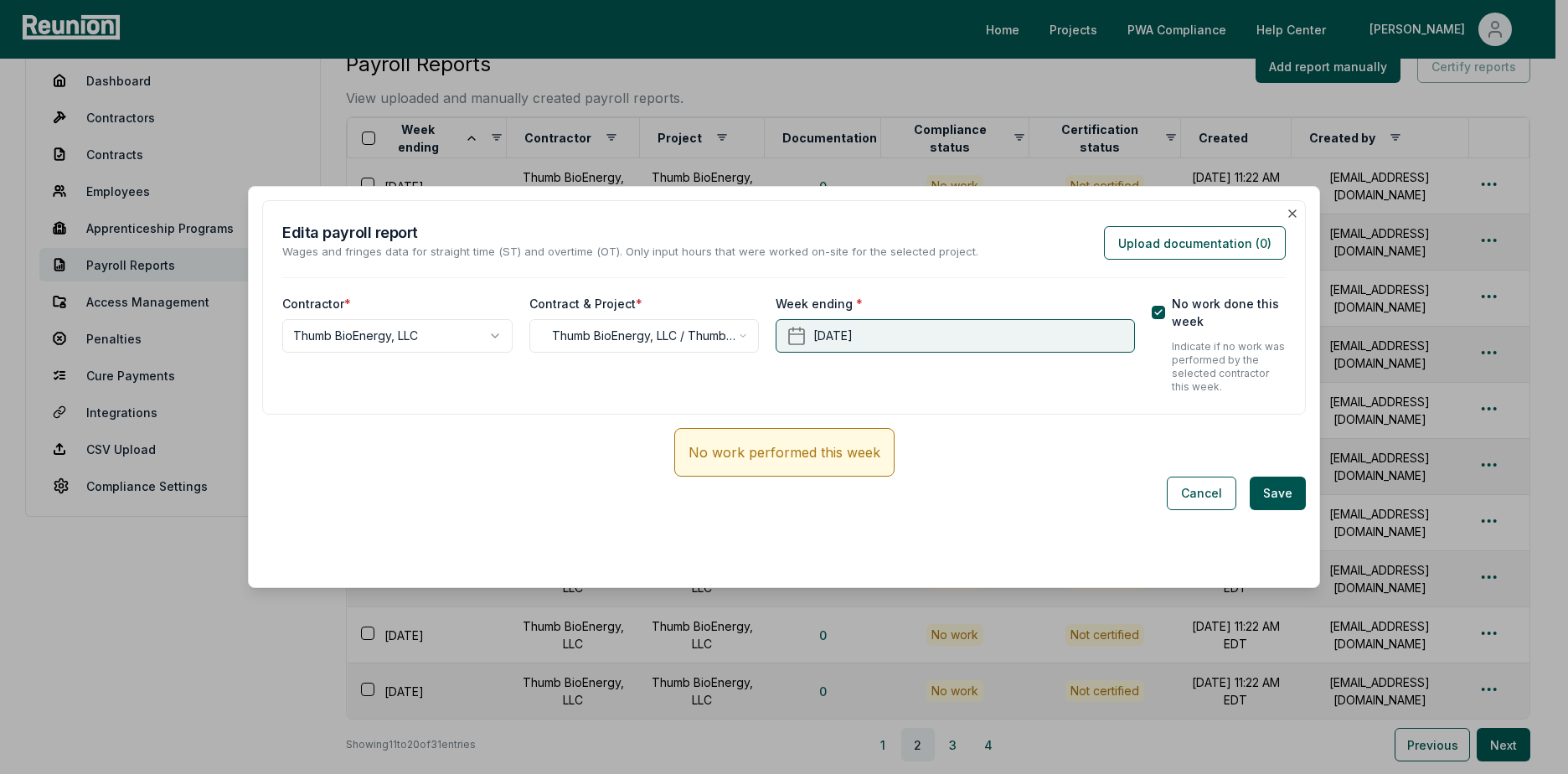
drag, startPoint x: 937, startPoint y: 216, endPoint x: 967, endPoint y: 346, distance: 133.4
click at [967, 346] on div "**********" at bounding box center [783, 307] width 1043 height 215
drag, startPoint x: 967, startPoint y: 346, endPoint x: 1010, endPoint y: 408, distance: 75.5
click at [1010, 408] on div "**********" at bounding box center [783, 307] width 1043 height 215
click at [989, 345] on button "[DATE]" at bounding box center [955, 335] width 358 height 34
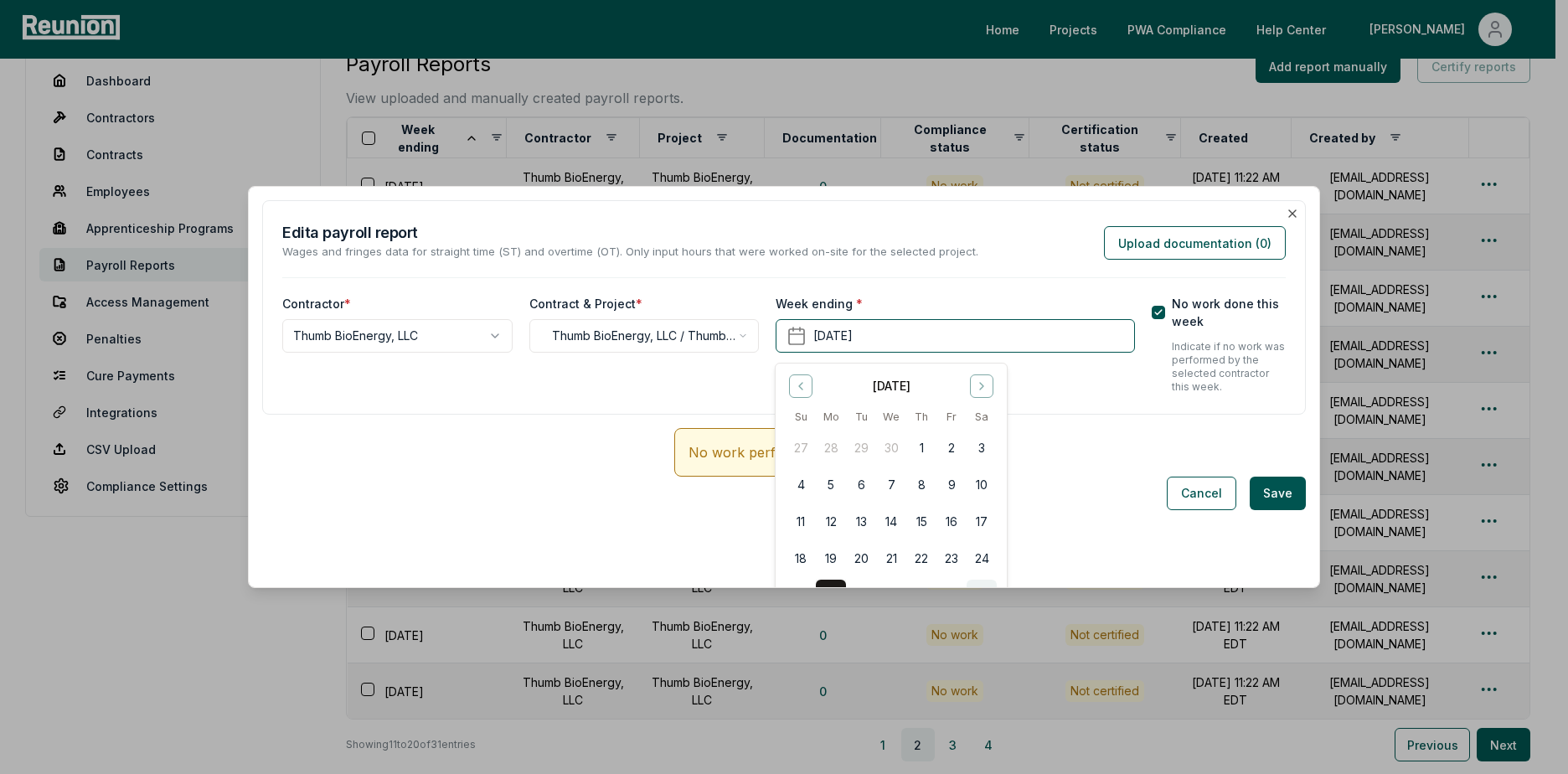
scroll to position [69, 0]
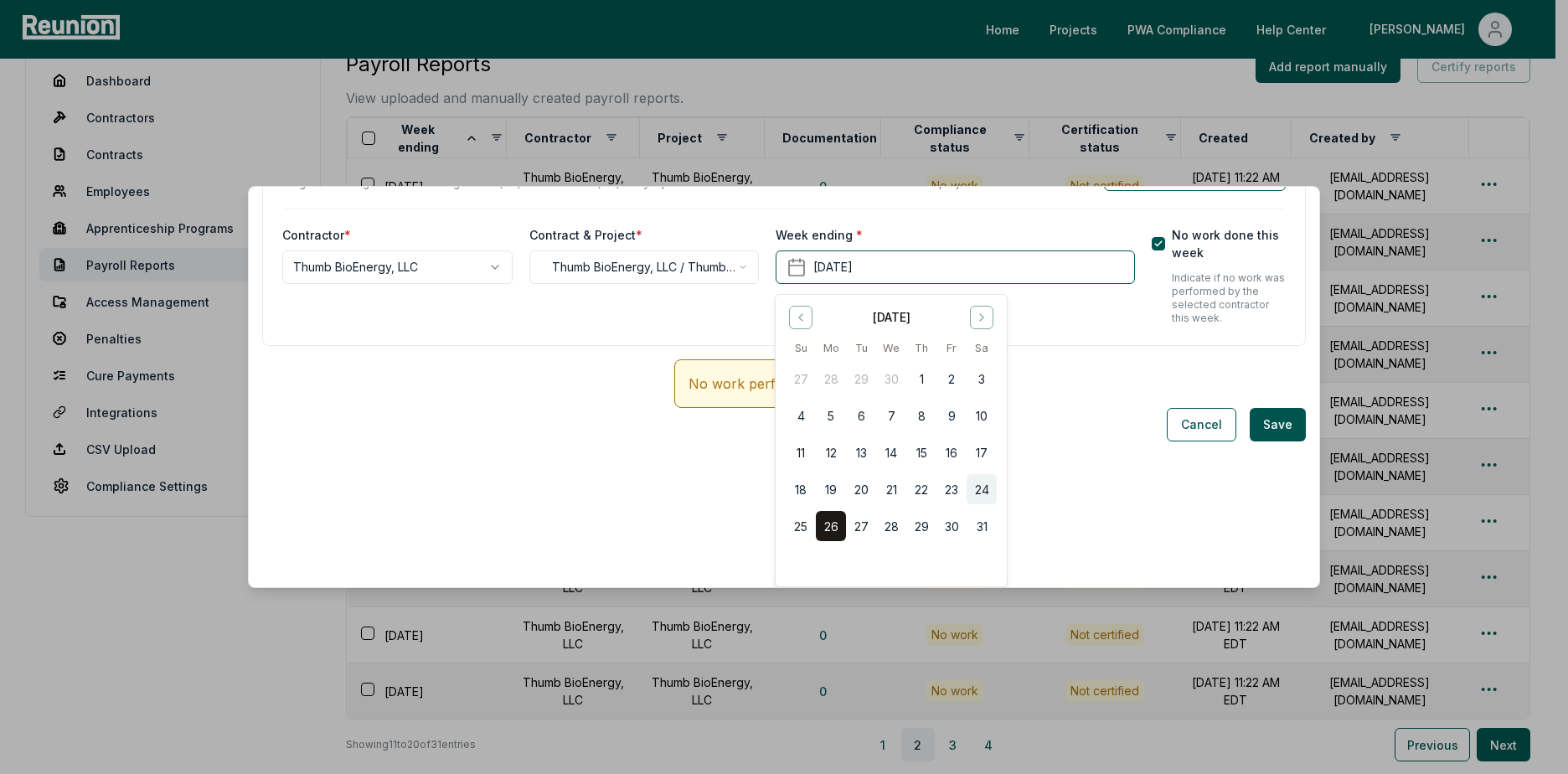
click at [983, 490] on button "24" at bounding box center [981, 489] width 30 height 30
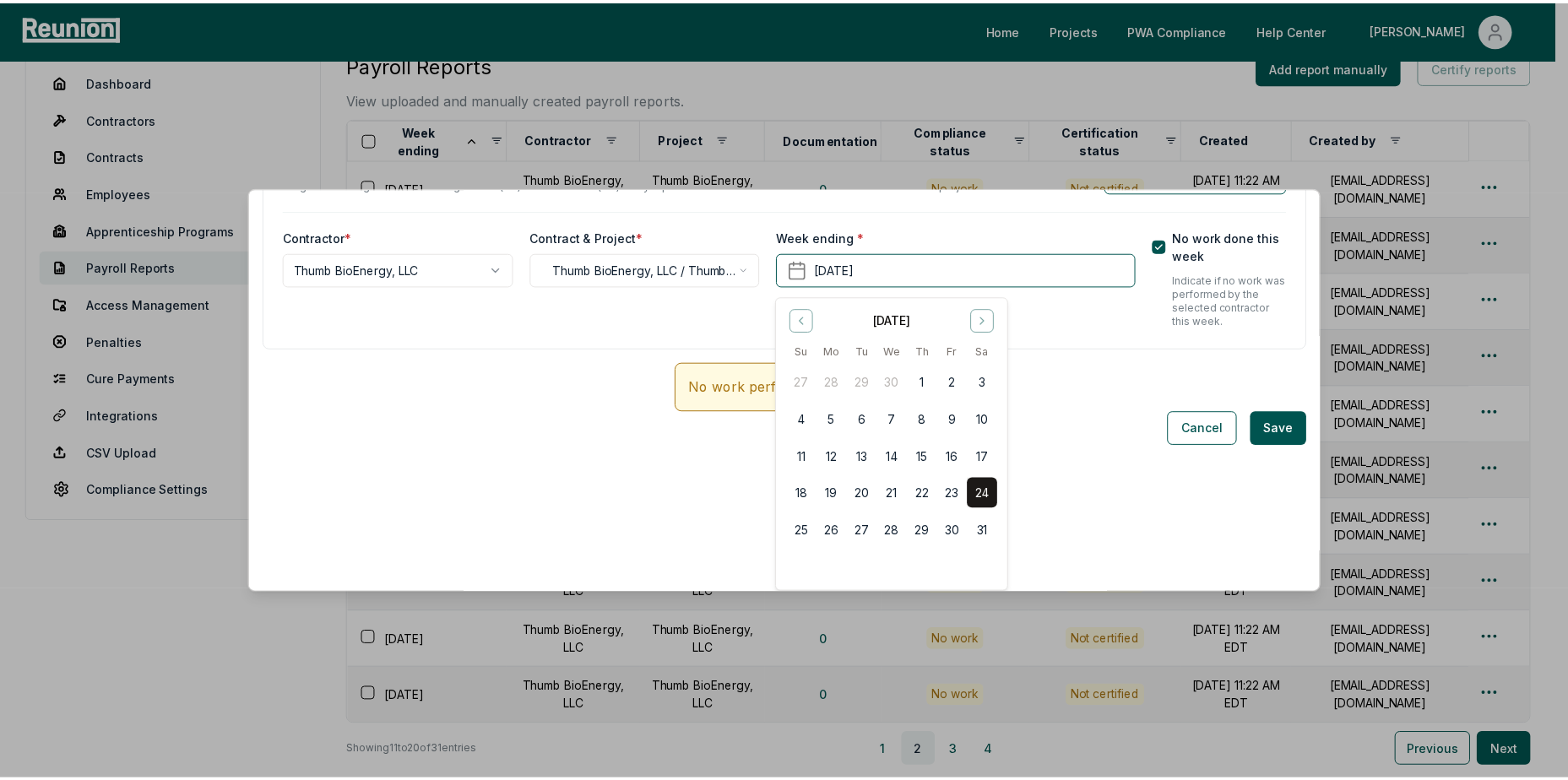
scroll to position [0, 0]
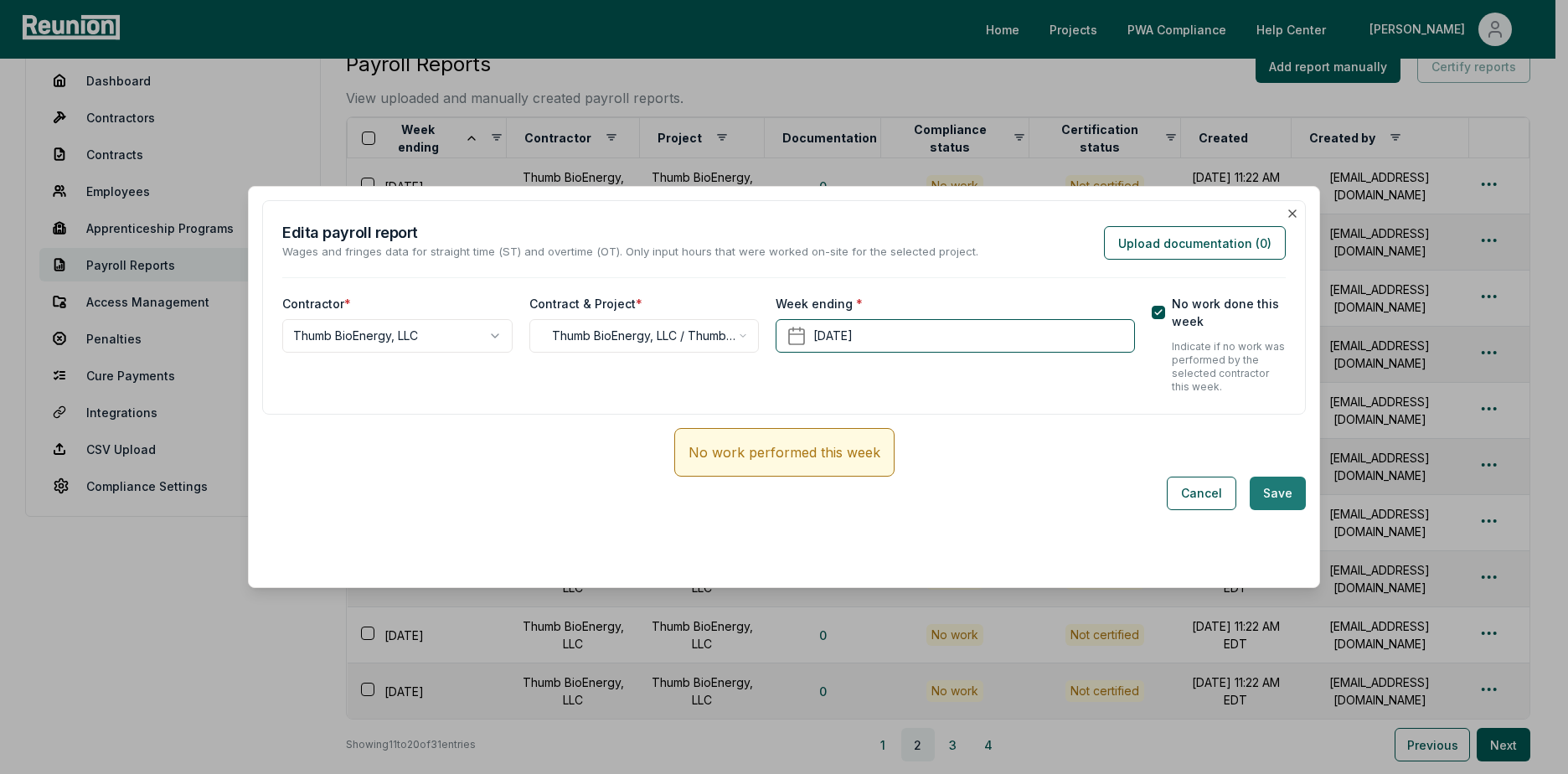
click at [1249, 495] on button "Save" at bounding box center [1277, 493] width 56 height 34
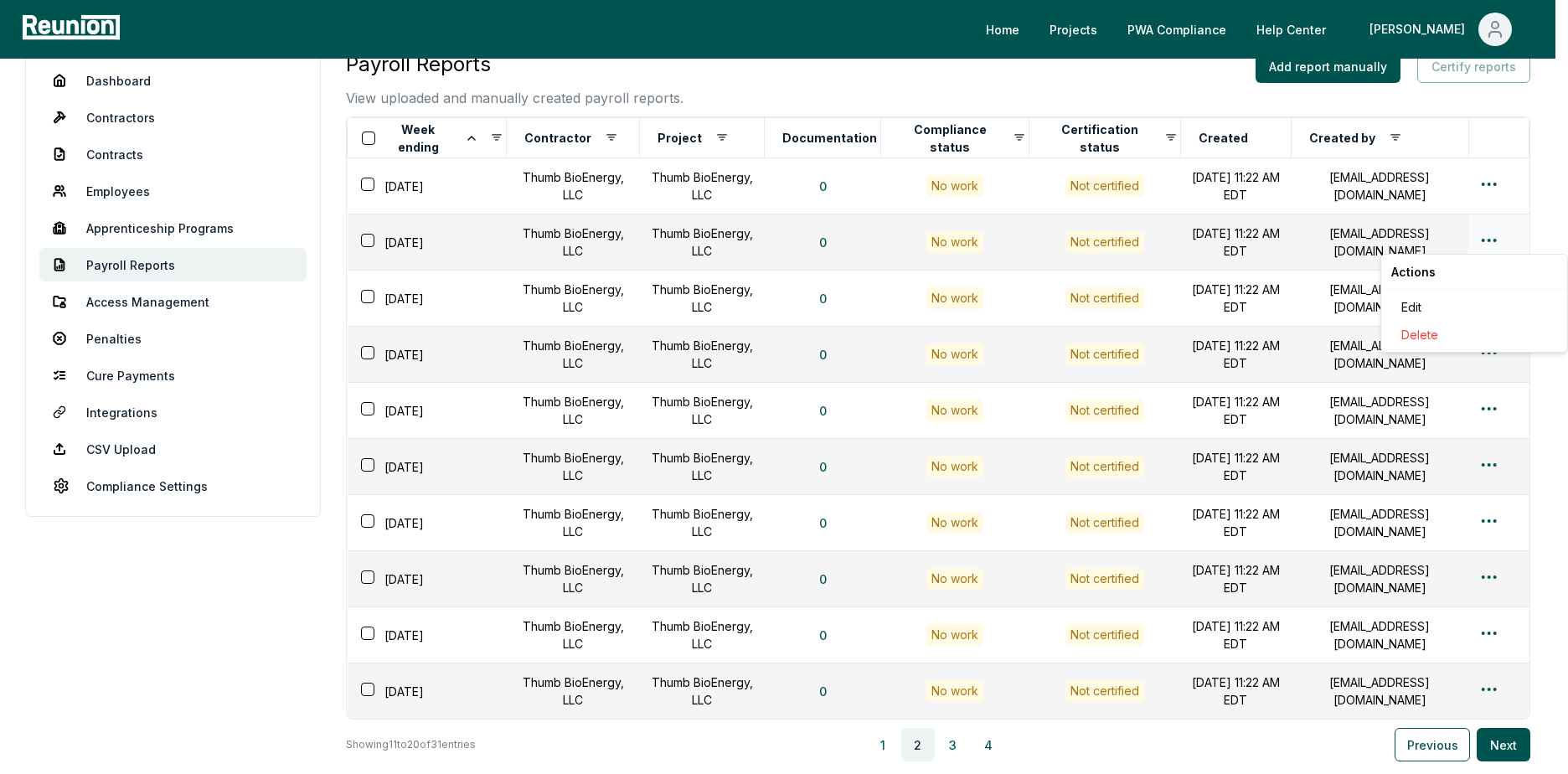
click at [1493, 237] on html "Please visit us on your desktop We're working on making our marketplace mobile-…" at bounding box center [784, 447] width 1568 height 964
click at [1423, 304] on div "Edit" at bounding box center [1473, 307] width 159 height 28
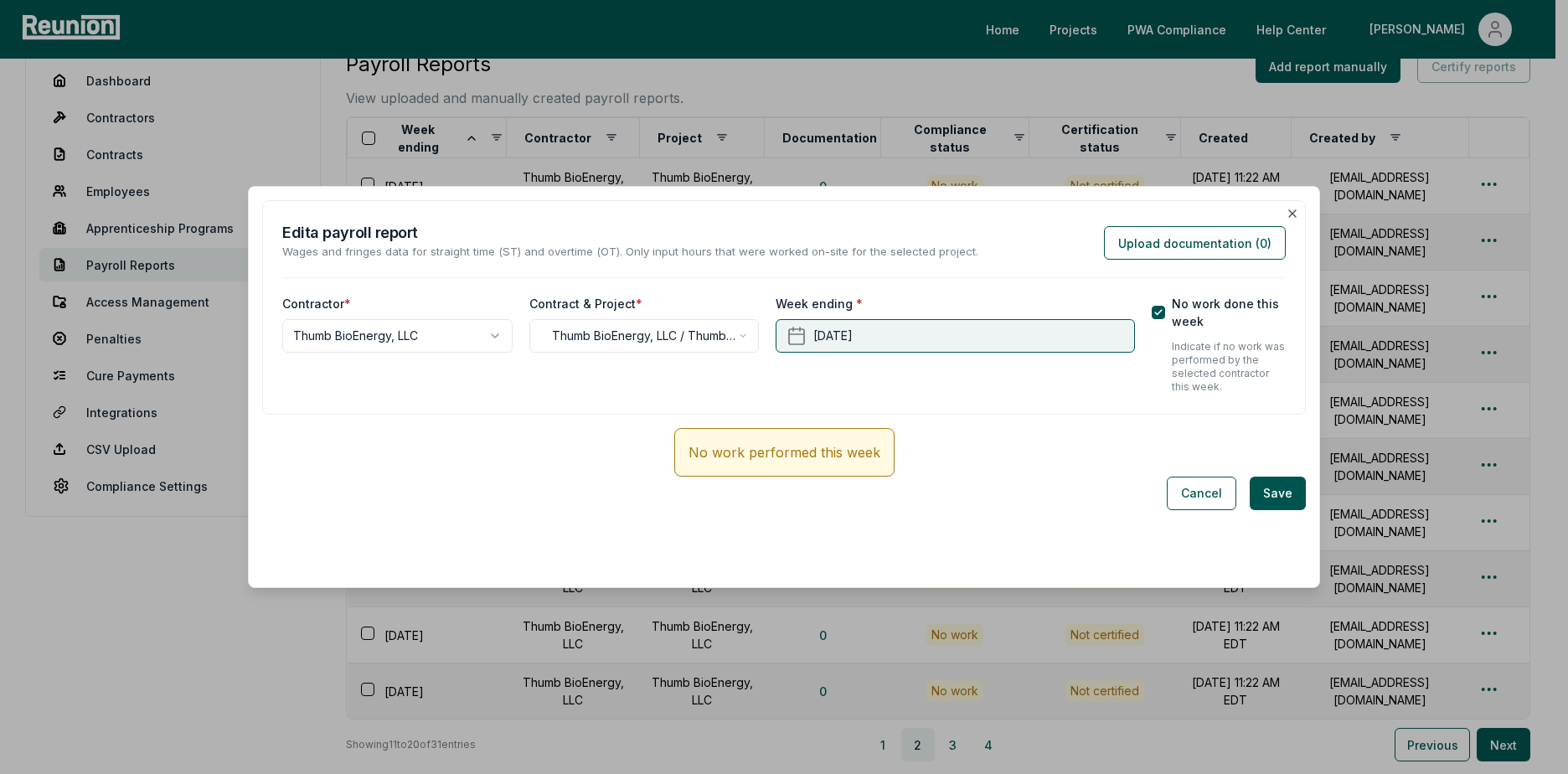
click at [976, 352] on button "[DATE]" at bounding box center [955, 335] width 358 height 34
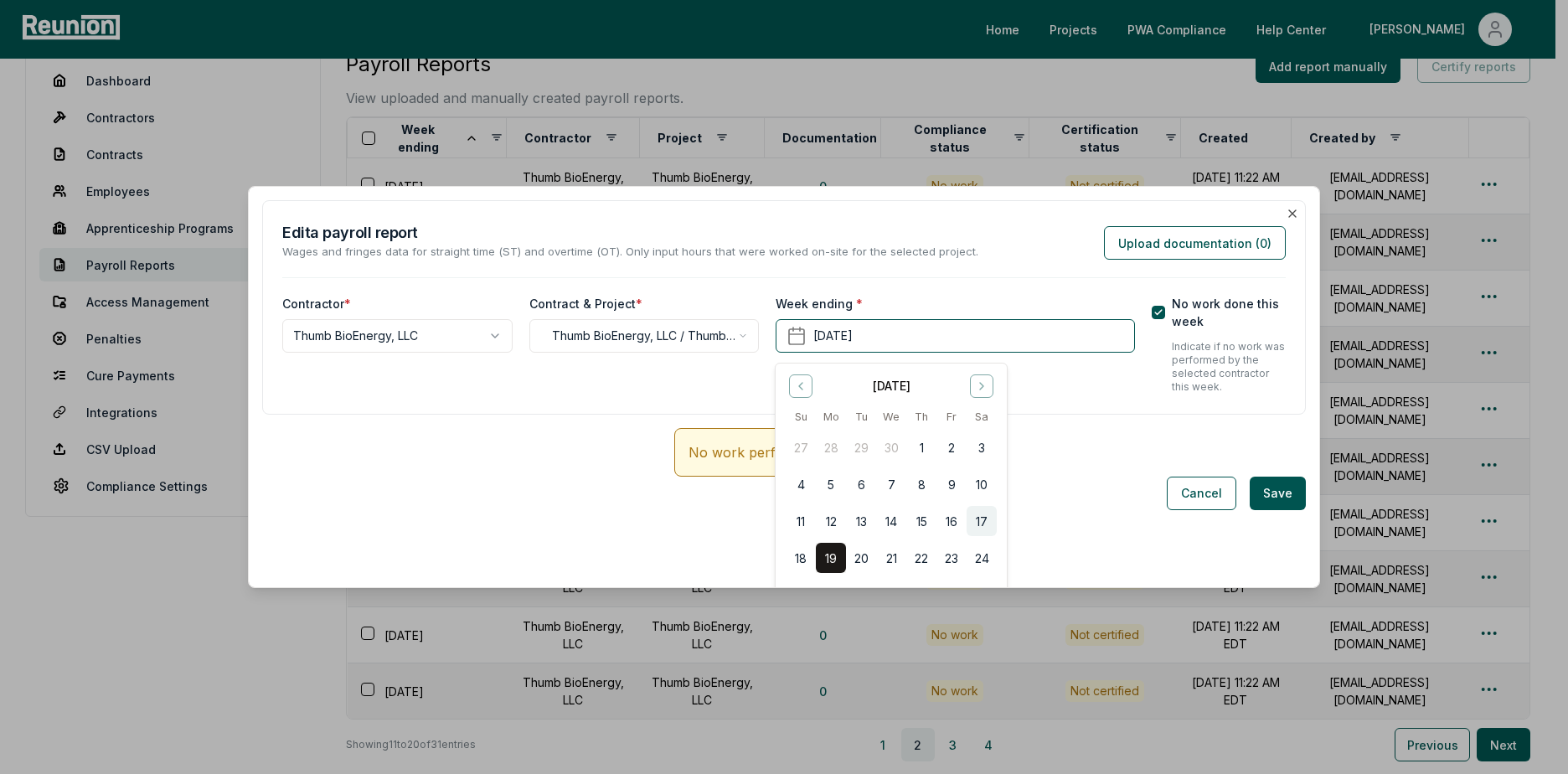
click at [978, 524] on button "17" at bounding box center [981, 521] width 30 height 30
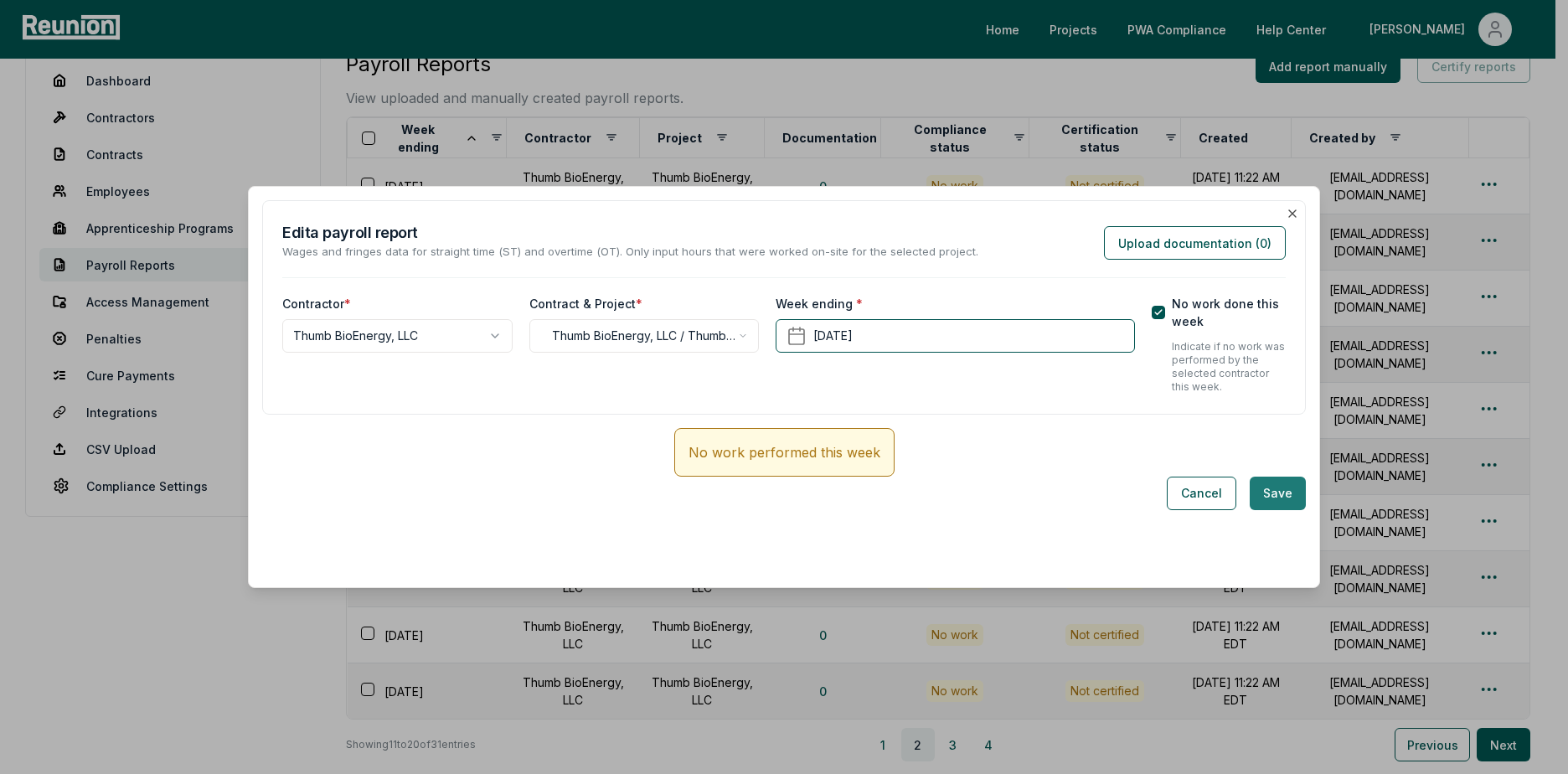
click at [1279, 488] on button "Save" at bounding box center [1277, 493] width 56 height 34
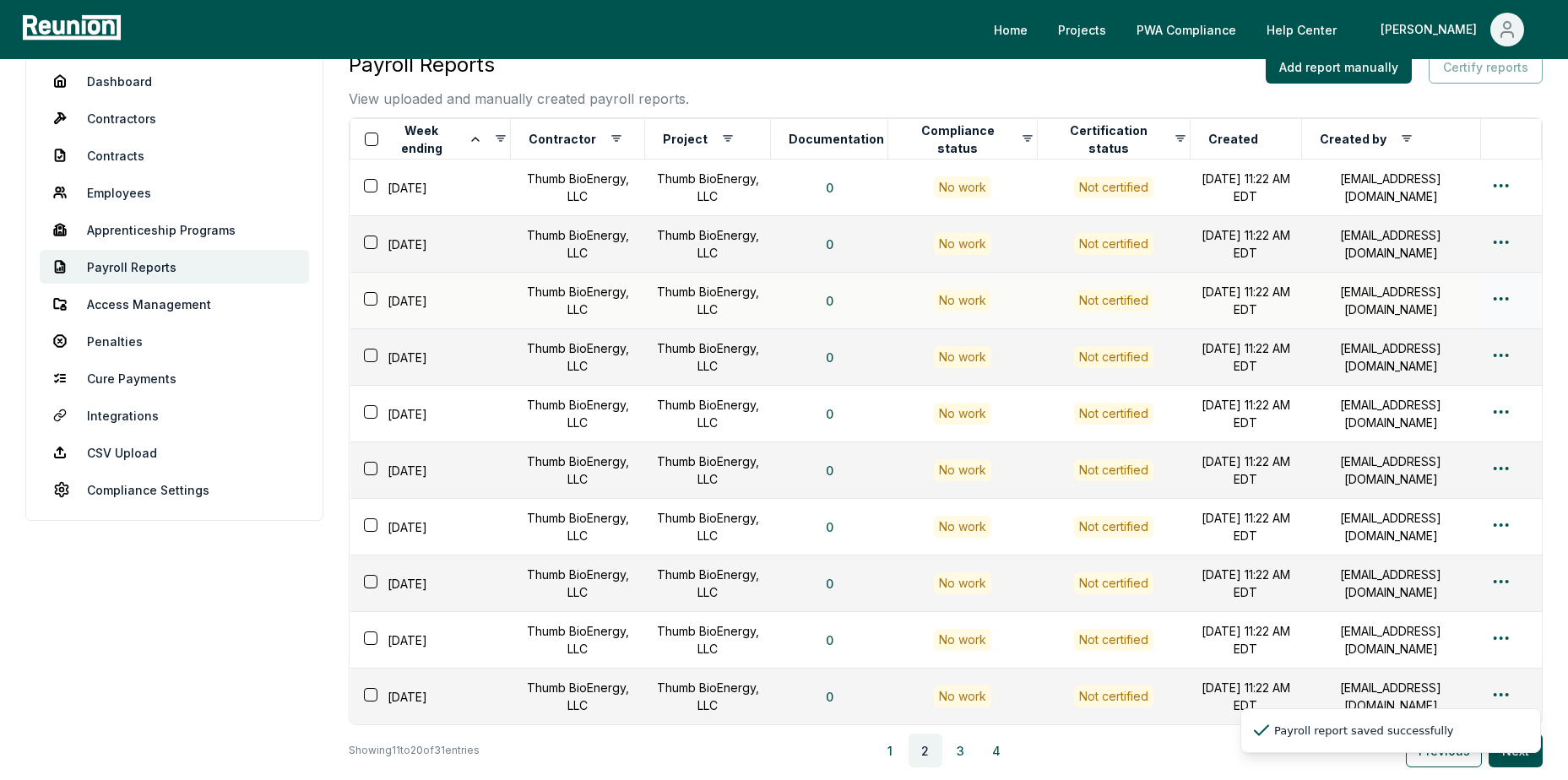
click at [1501, 301] on html "Please visit us on your desktop We're working on making our marketplace mobile-…" at bounding box center [784, 451] width 1568 height 971
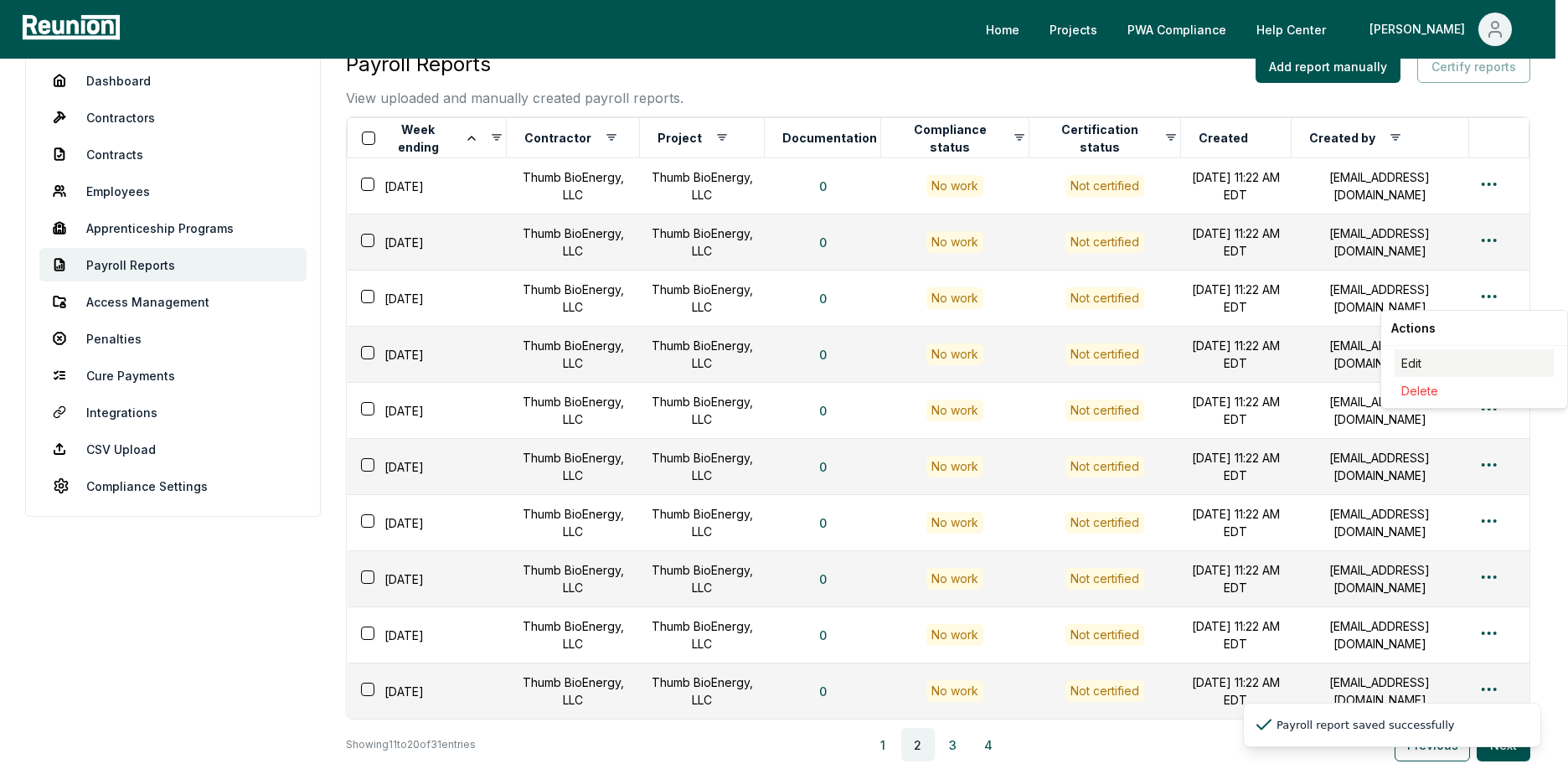
click at [1428, 367] on div "Edit" at bounding box center [1473, 363] width 159 height 28
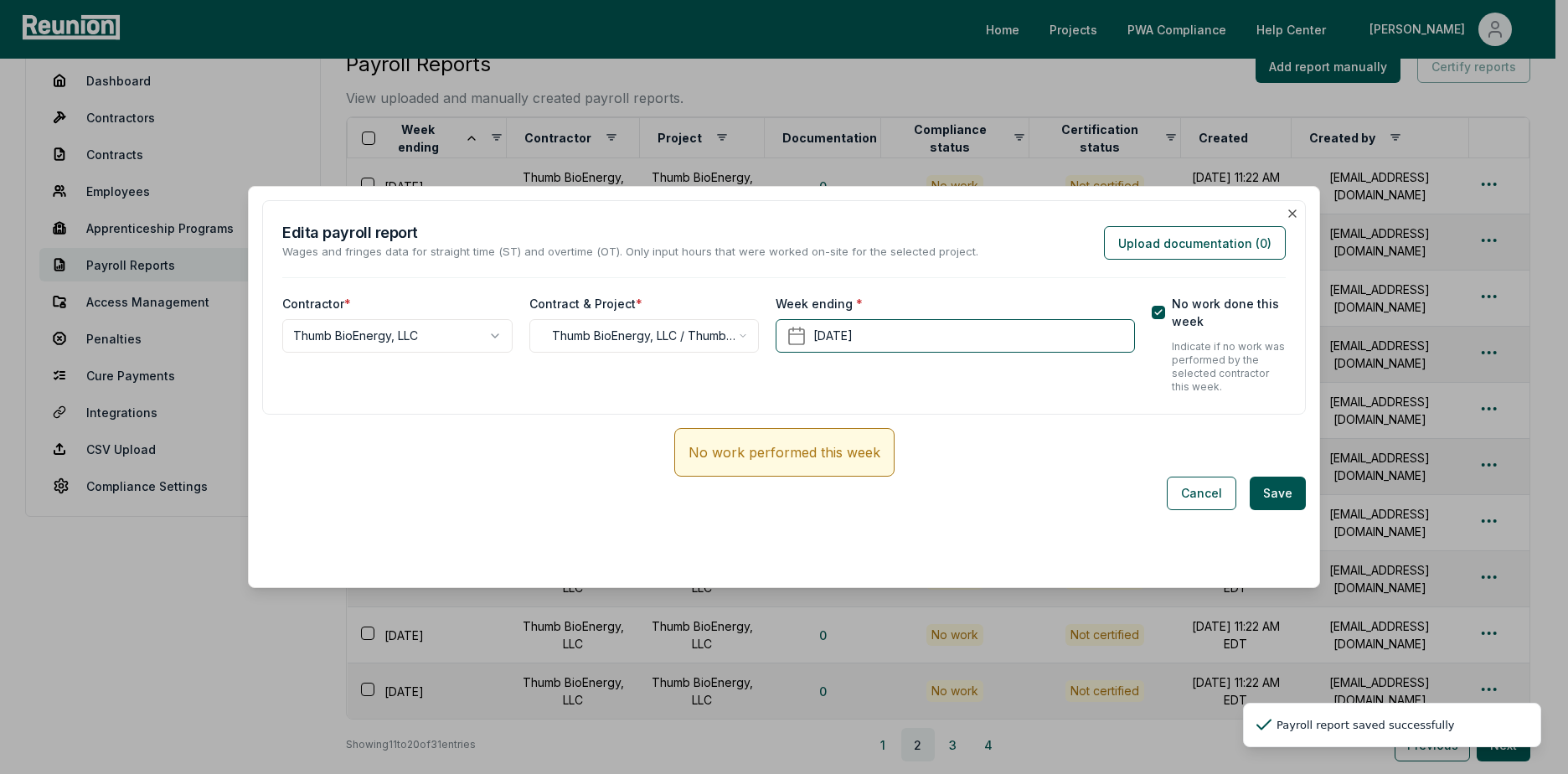
click at [1067, 316] on div "Week ending * [DATE]" at bounding box center [955, 344] width 358 height 99
click at [1053, 329] on button "[DATE]" at bounding box center [955, 335] width 358 height 34
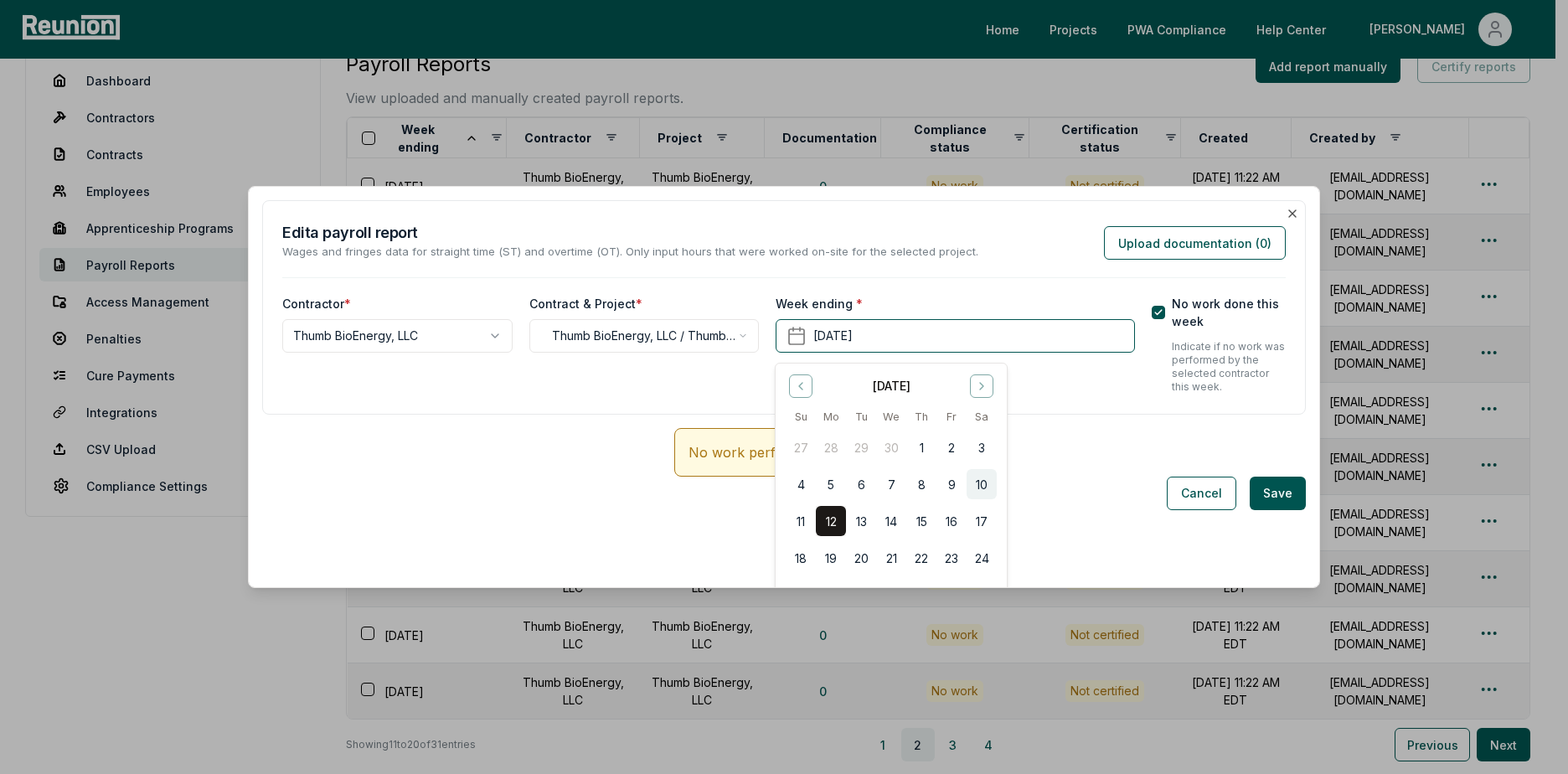
click at [986, 483] on button "10" at bounding box center [981, 484] width 30 height 30
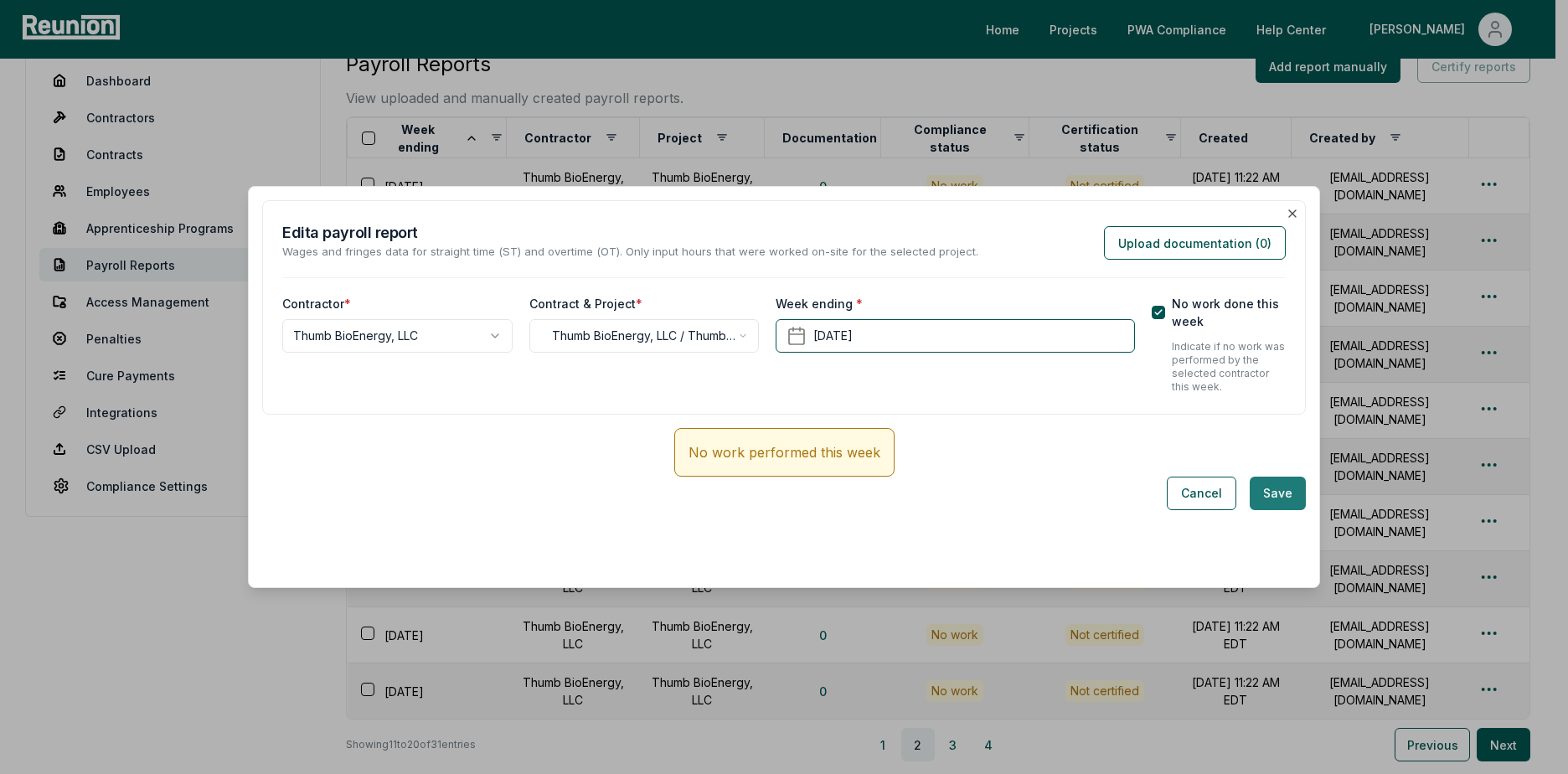
click at [1262, 488] on button "Save" at bounding box center [1277, 493] width 56 height 34
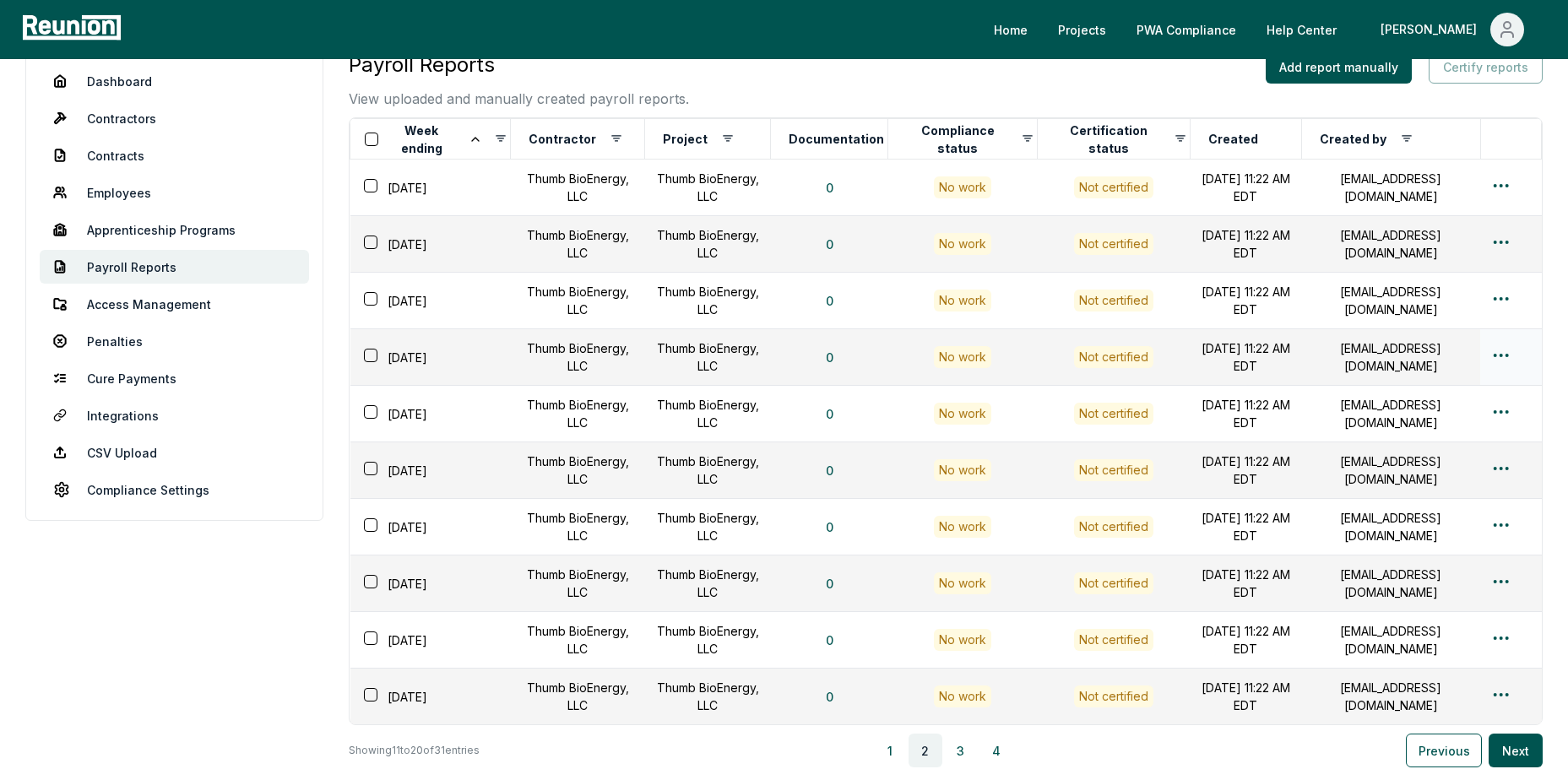
click at [1489, 359] on td at bounding box center [1511, 357] width 61 height 56
click at [1496, 359] on html "Please visit us on your desktop We're working on making our marketplace mobile-…" at bounding box center [784, 451] width 1568 height 971
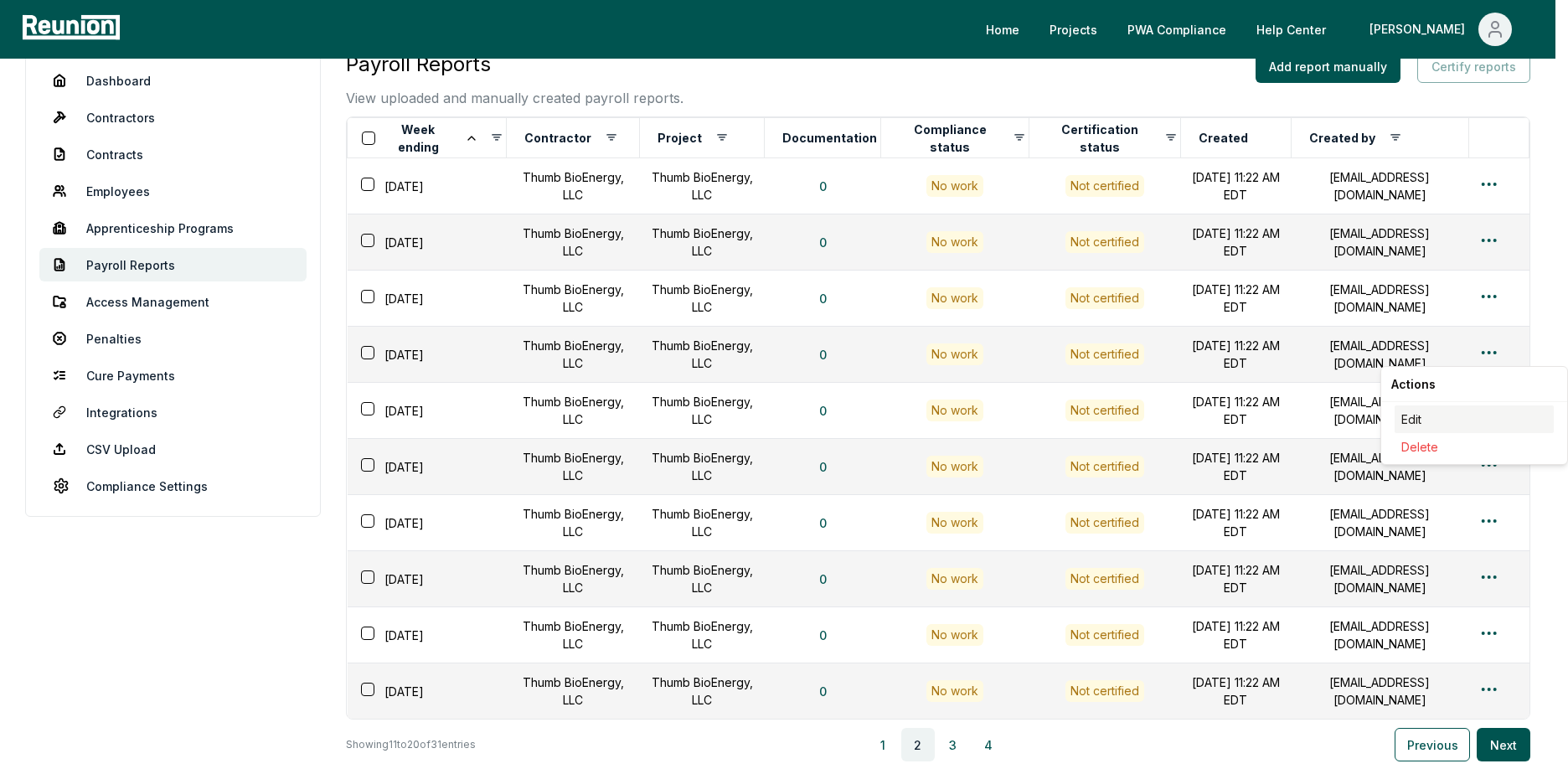
click at [1433, 420] on div "Edit" at bounding box center [1473, 419] width 159 height 28
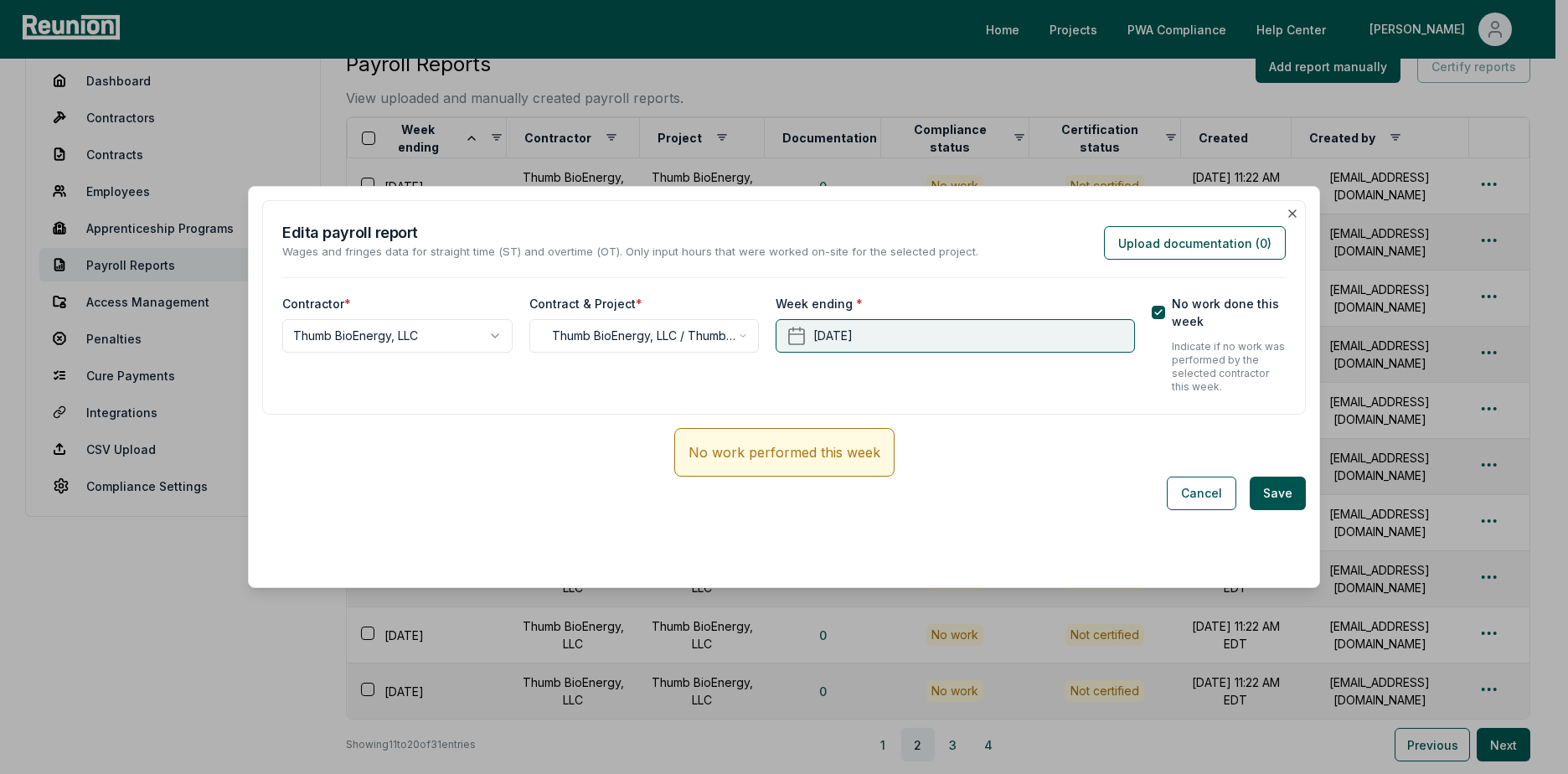
click at [935, 331] on button "[DATE]" at bounding box center [955, 335] width 358 height 34
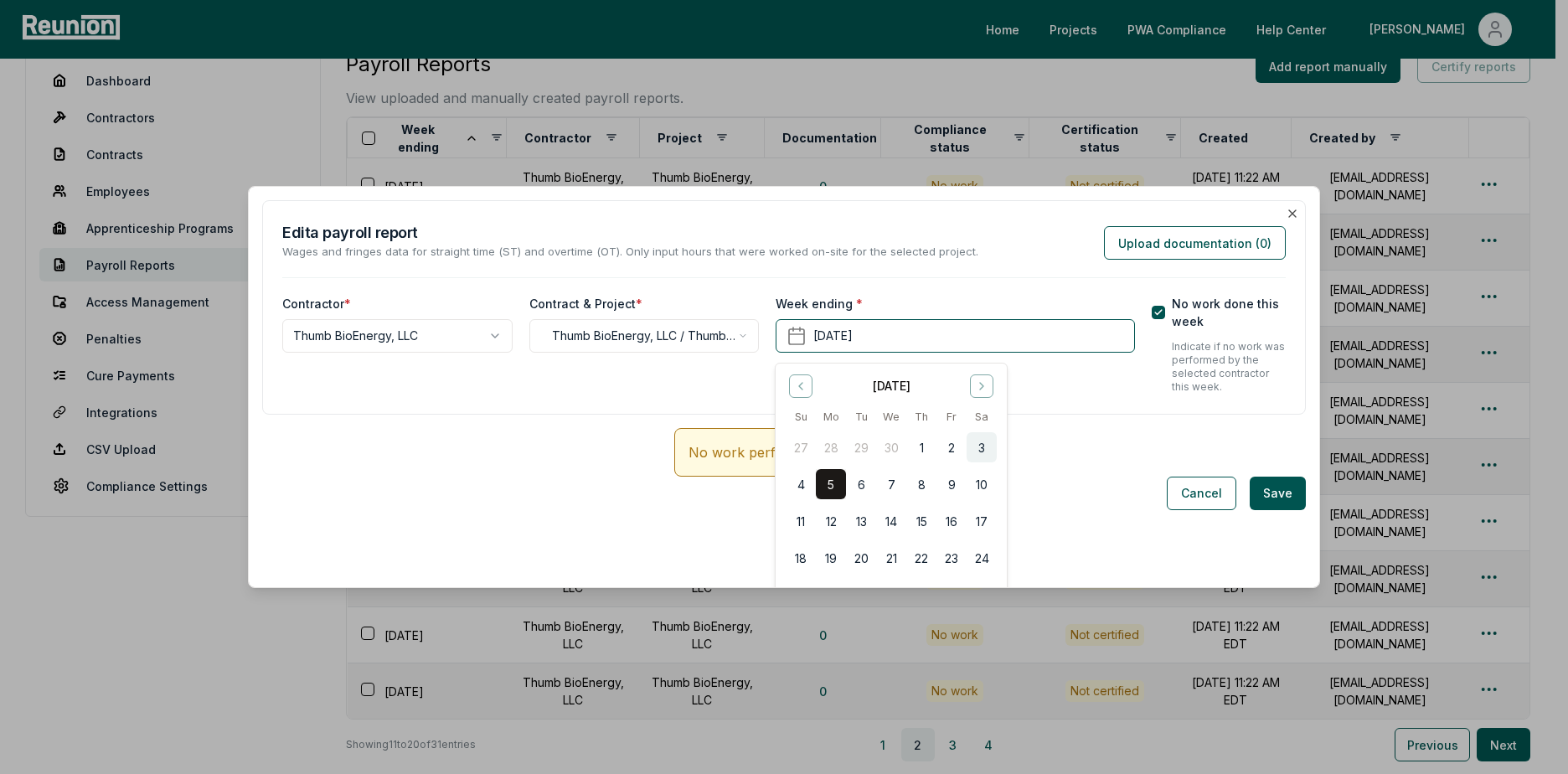
click at [980, 446] on button "3" at bounding box center [981, 447] width 30 height 30
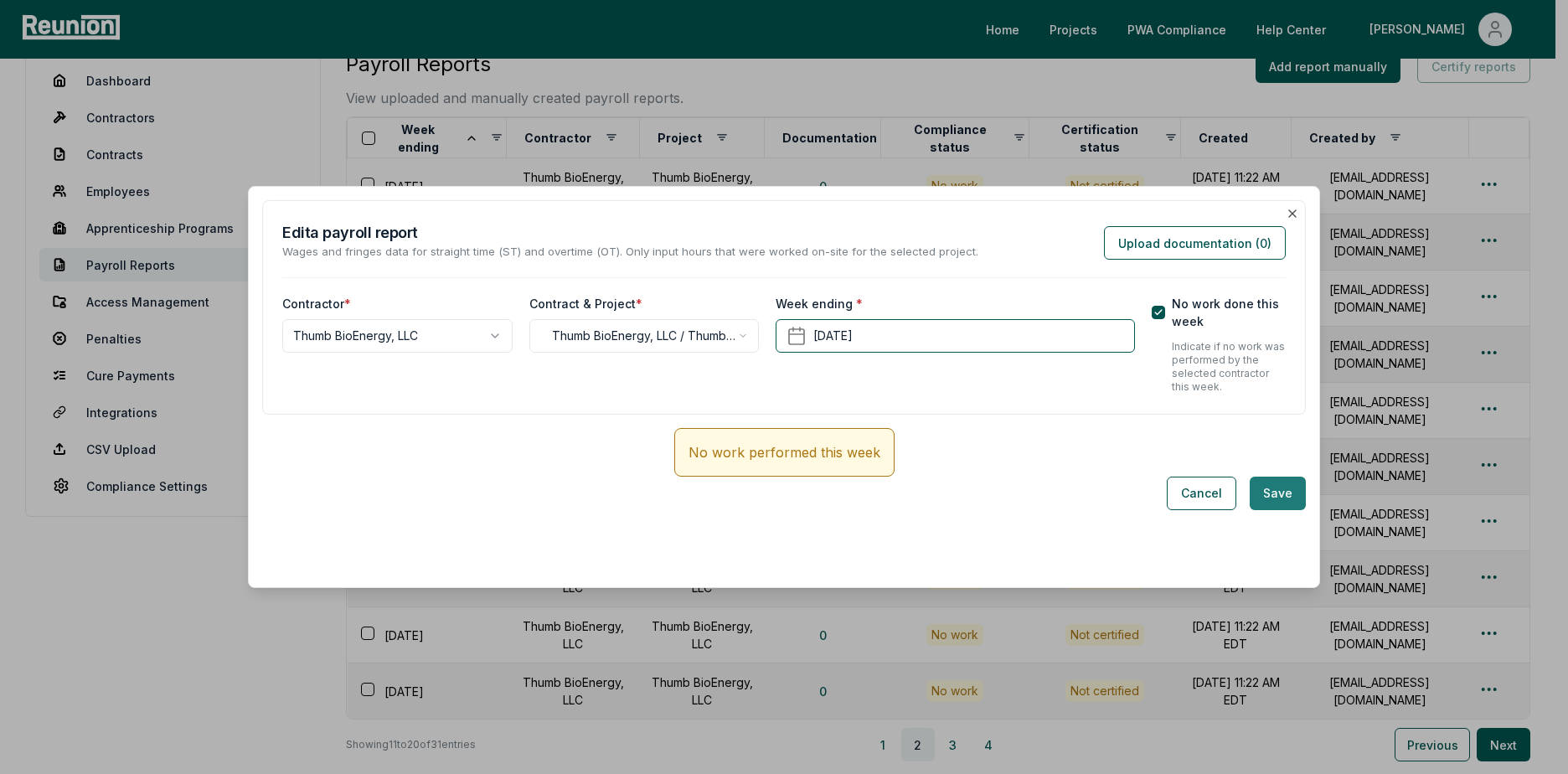
click at [1272, 490] on button "Save" at bounding box center [1277, 493] width 56 height 34
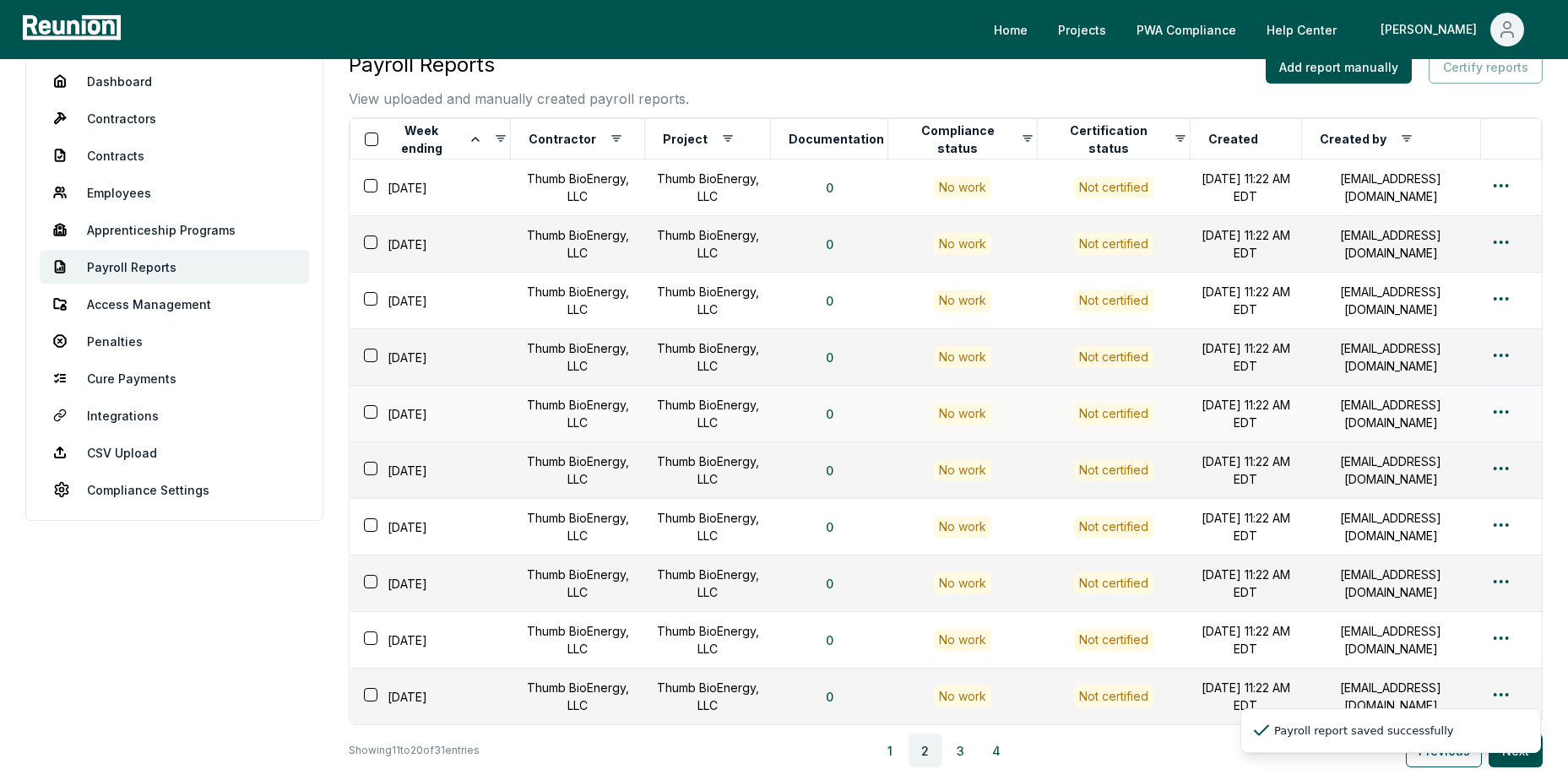
click at [1485, 405] on td at bounding box center [1511, 413] width 61 height 56
click at [1515, 413] on div at bounding box center [1511, 414] width 41 height 24
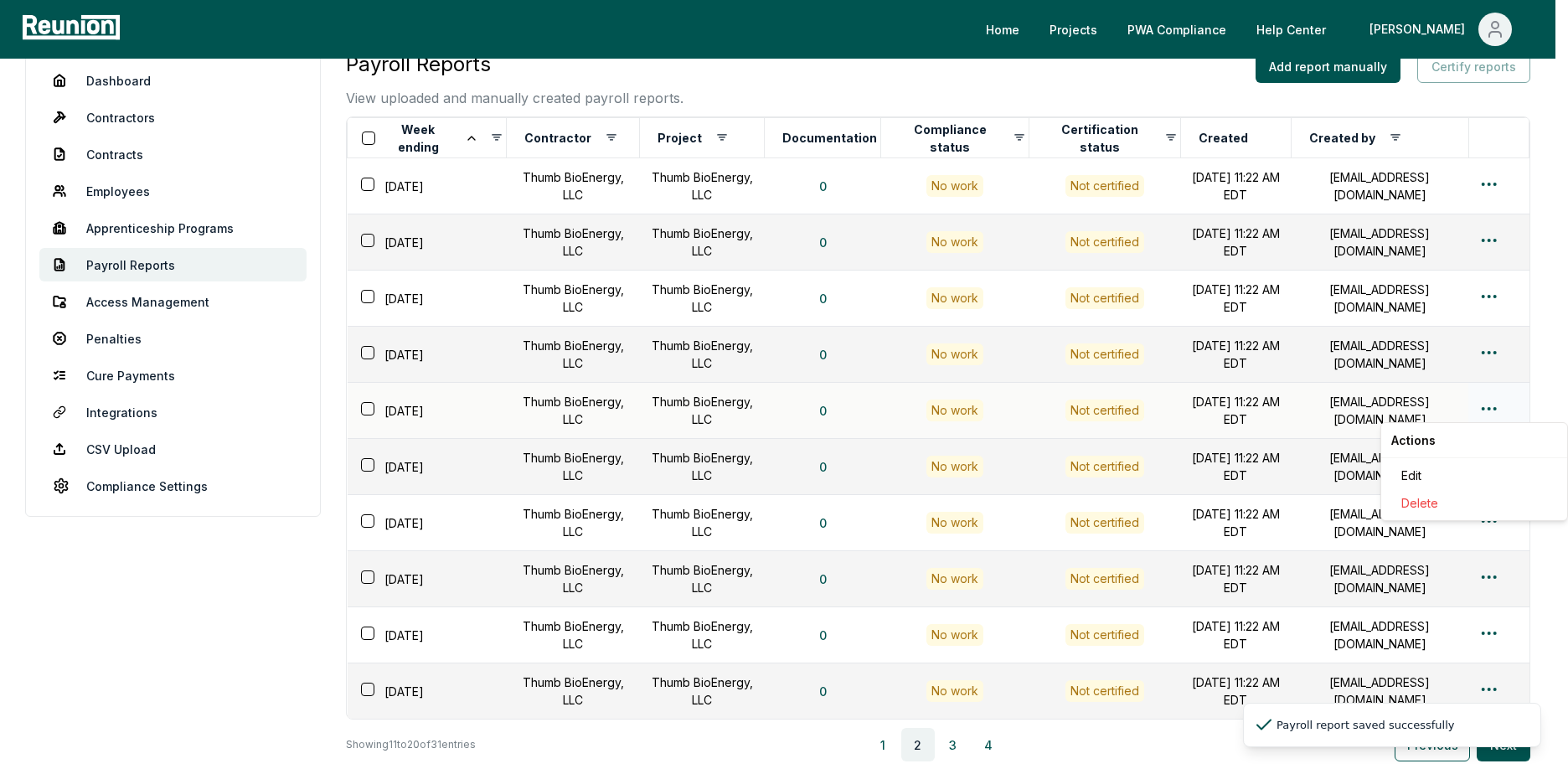
click at [1493, 413] on html "Please visit us on your desktop We're working on making our marketplace mobile-…" at bounding box center [784, 447] width 1568 height 964
click at [1441, 472] on div "Edit" at bounding box center [1473, 476] width 159 height 28
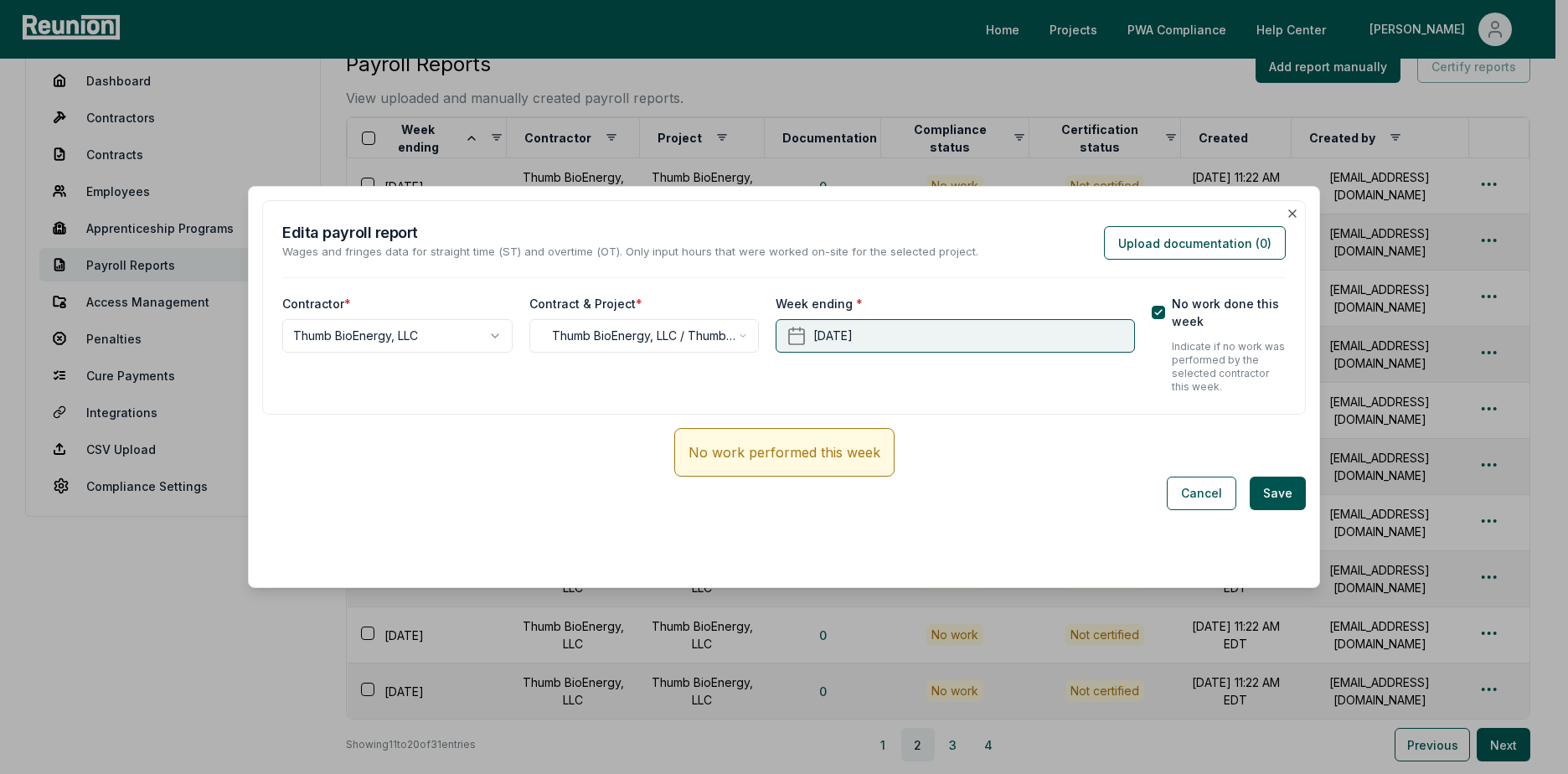
click at [992, 339] on button "[DATE]" at bounding box center [955, 335] width 358 height 34
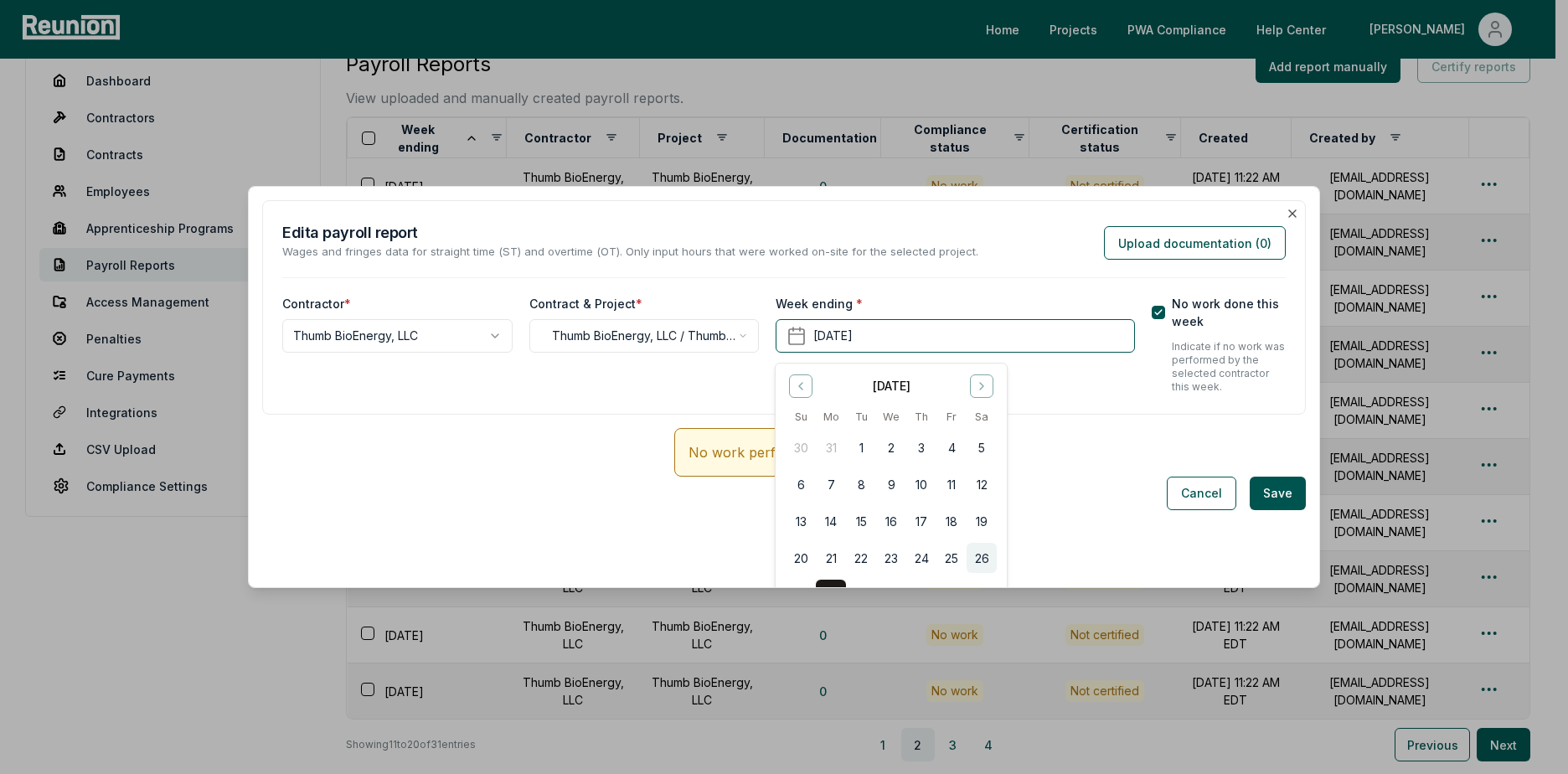
click at [985, 559] on button "26" at bounding box center [981, 558] width 30 height 30
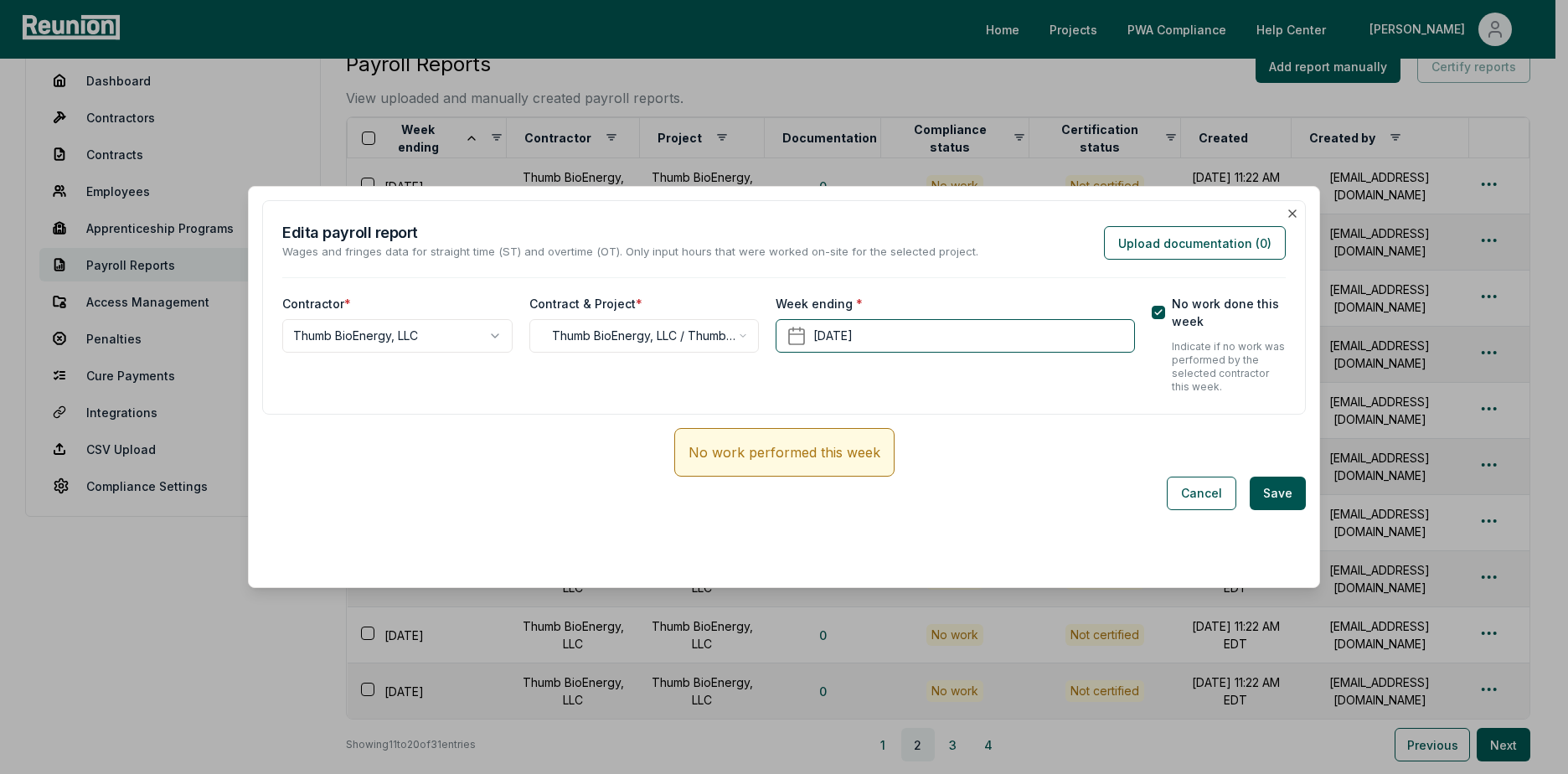
click at [1294, 484] on div "**********" at bounding box center [784, 387] width 1072 height 403
click at [1269, 496] on button "Save" at bounding box center [1277, 493] width 56 height 34
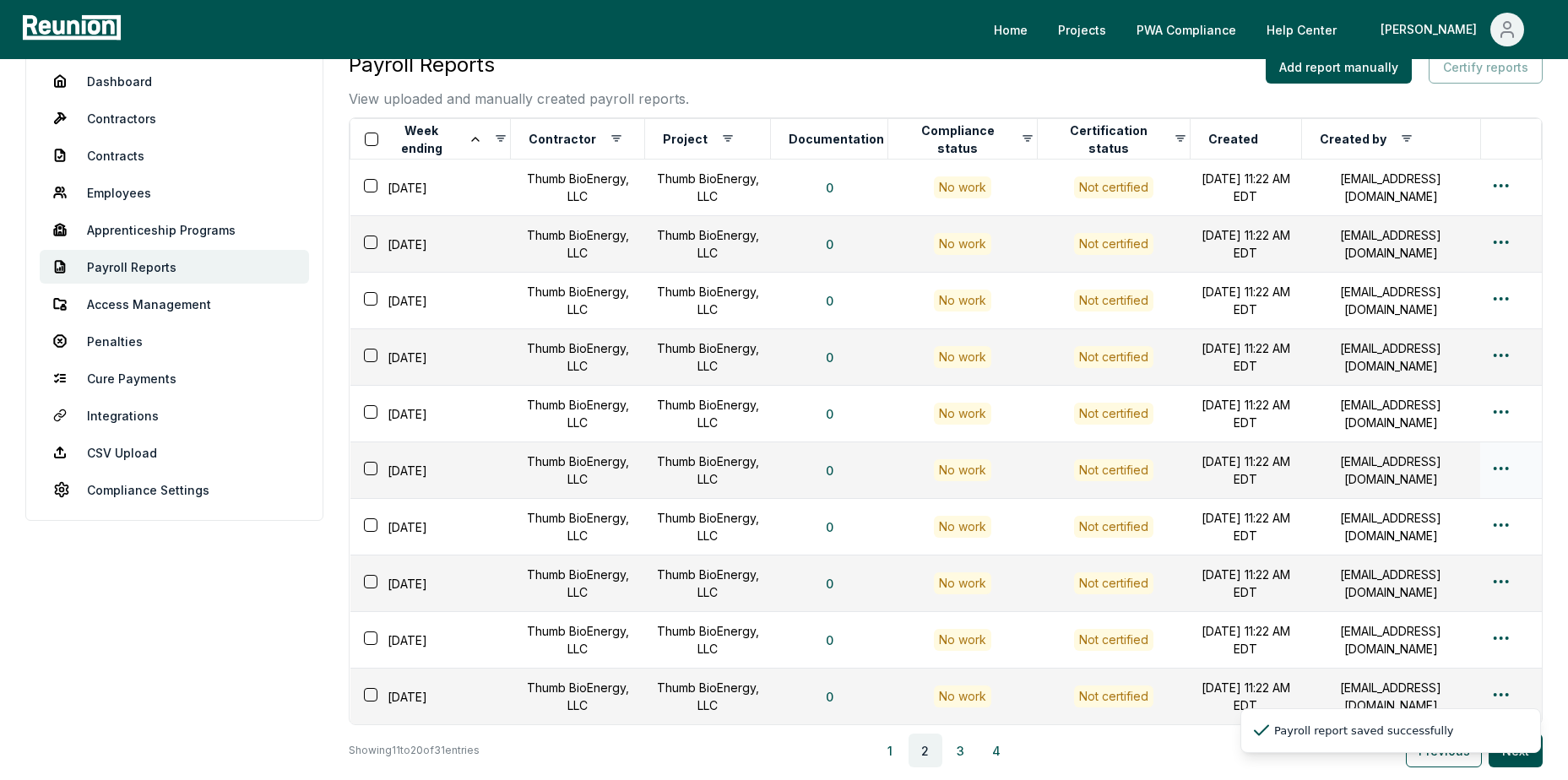
drag, startPoint x: 1514, startPoint y: 480, endPoint x: 1498, endPoint y: 471, distance: 18.4
click at [1513, 480] on div at bounding box center [1511, 471] width 41 height 24
click at [1495, 473] on html "Please visit us on your desktop We're working on making our marketplace mobile-…" at bounding box center [784, 451] width 1568 height 971
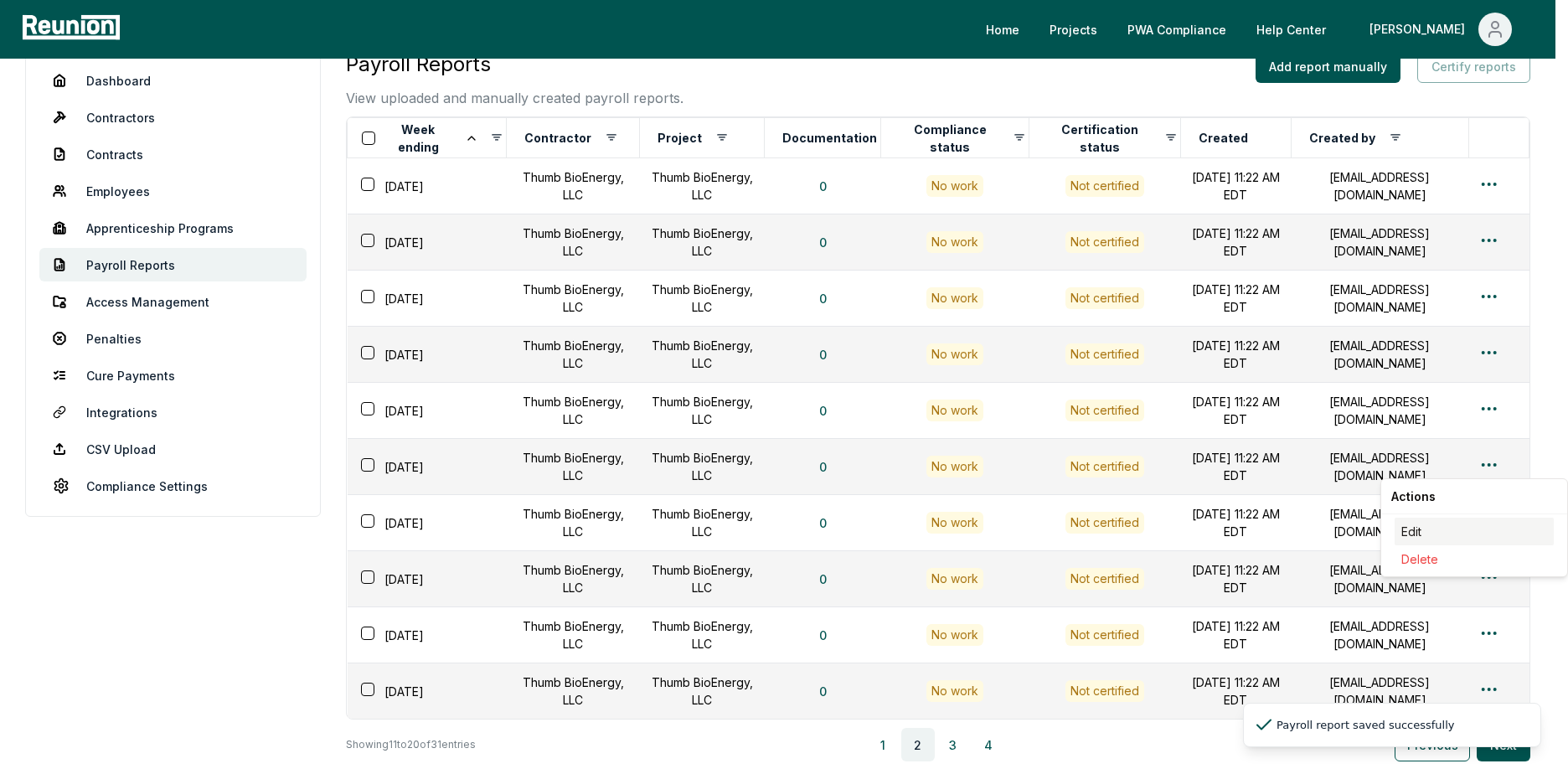
click at [1425, 527] on div "Edit" at bounding box center [1473, 532] width 159 height 28
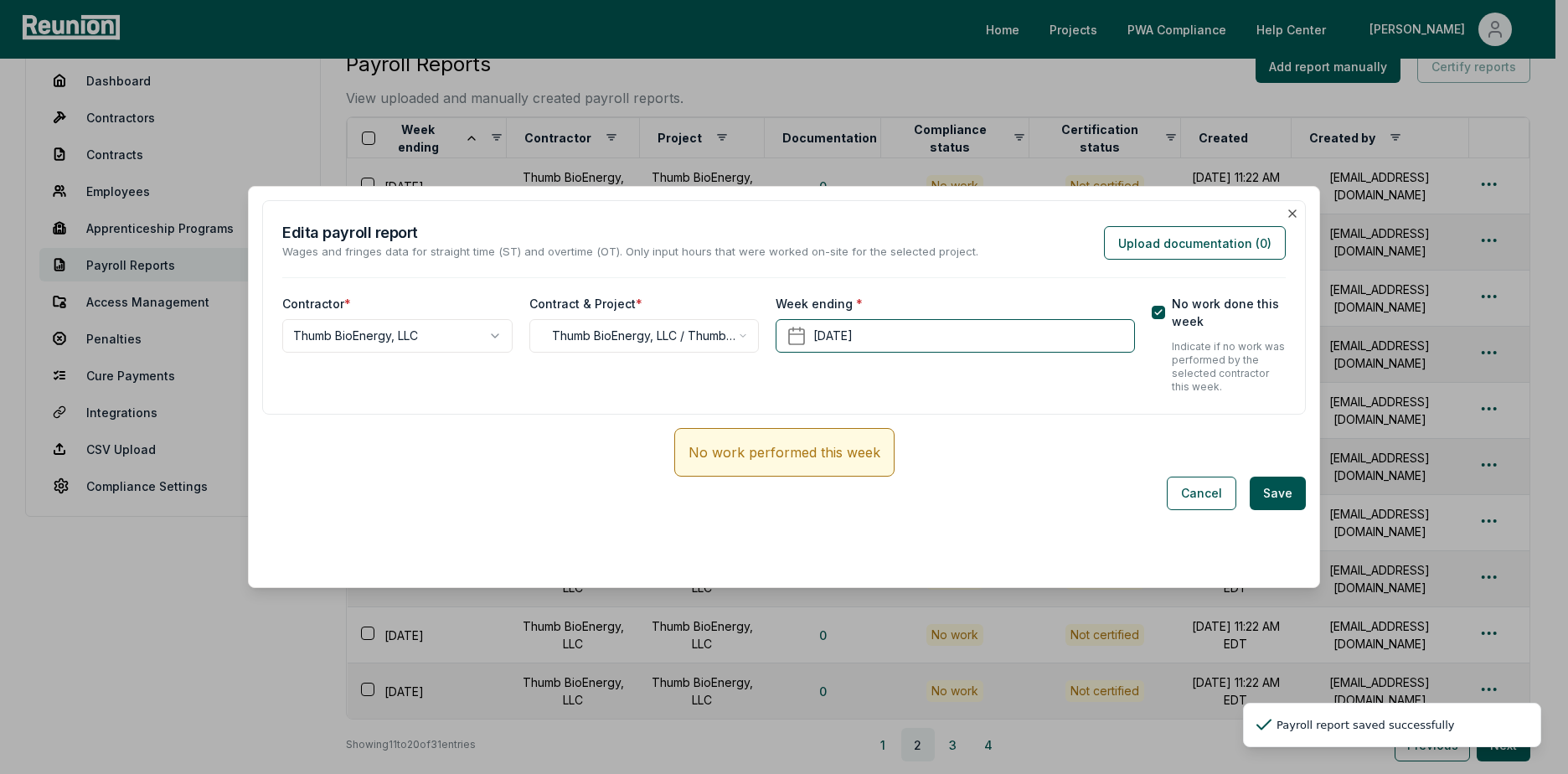
click at [1016, 359] on div "Week ending * [DATE]" at bounding box center [955, 344] width 358 height 99
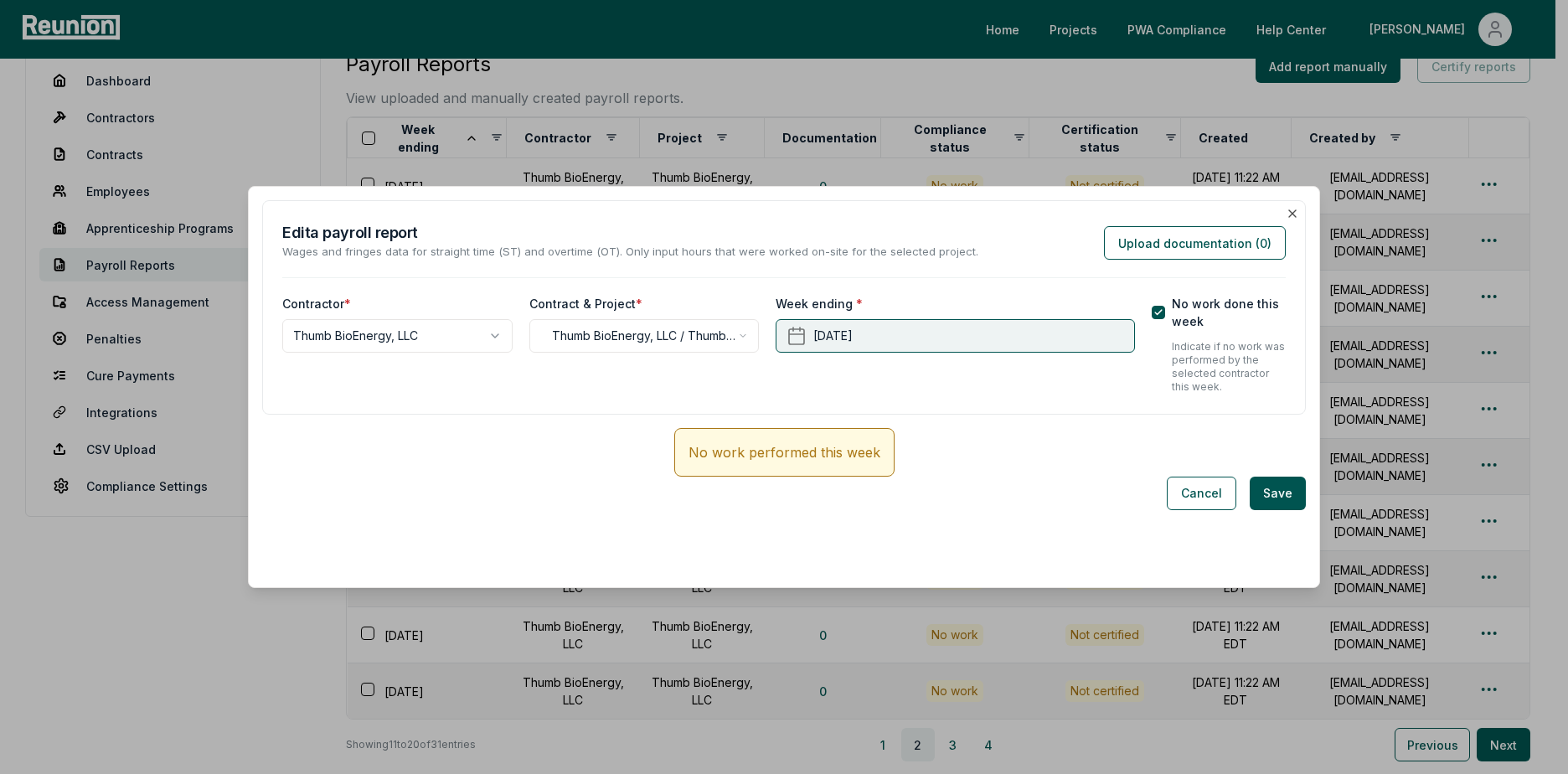
click at [1018, 340] on button "[DATE]" at bounding box center [955, 335] width 358 height 34
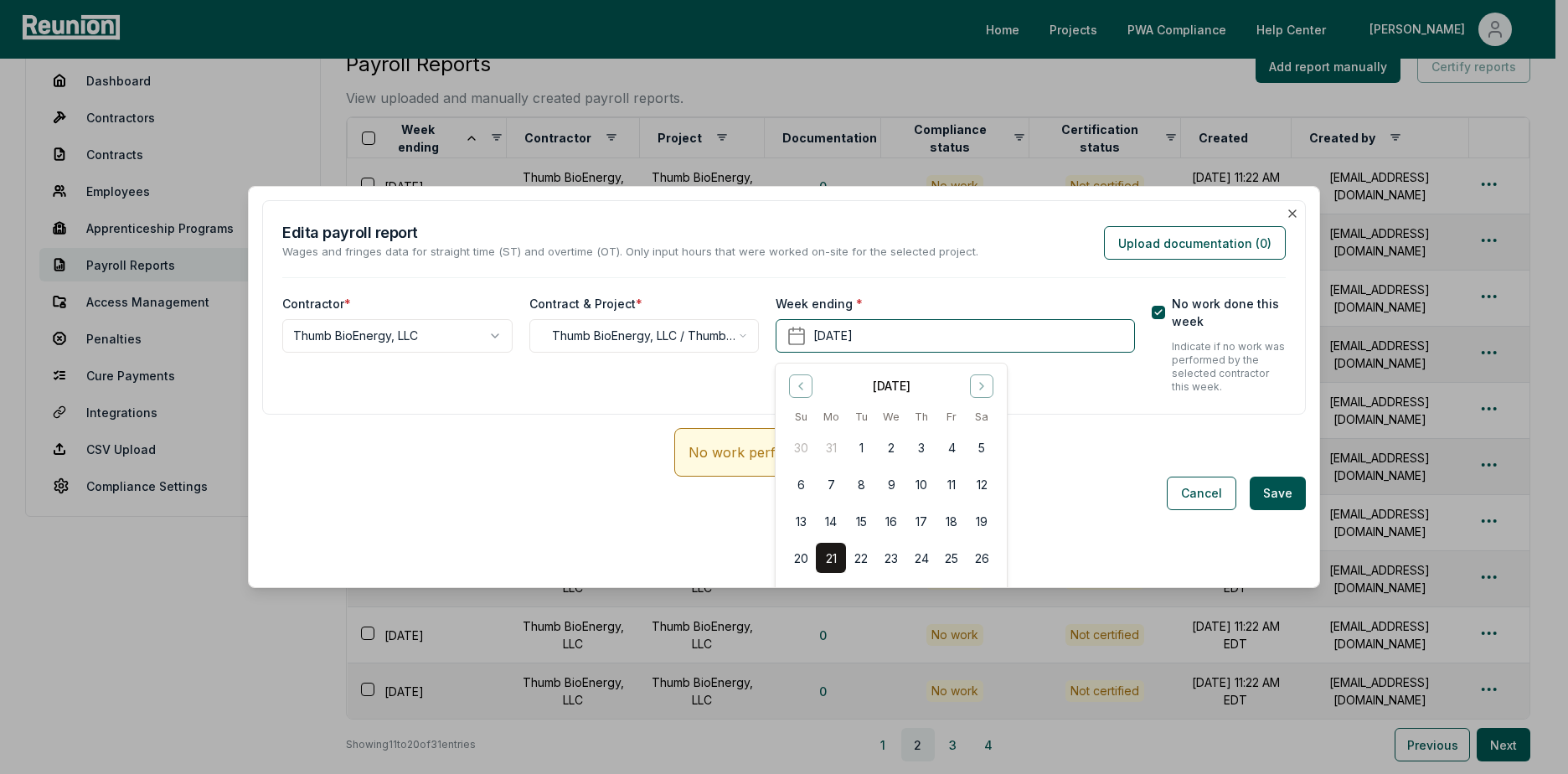
click at [988, 515] on button "19" at bounding box center [981, 521] width 30 height 30
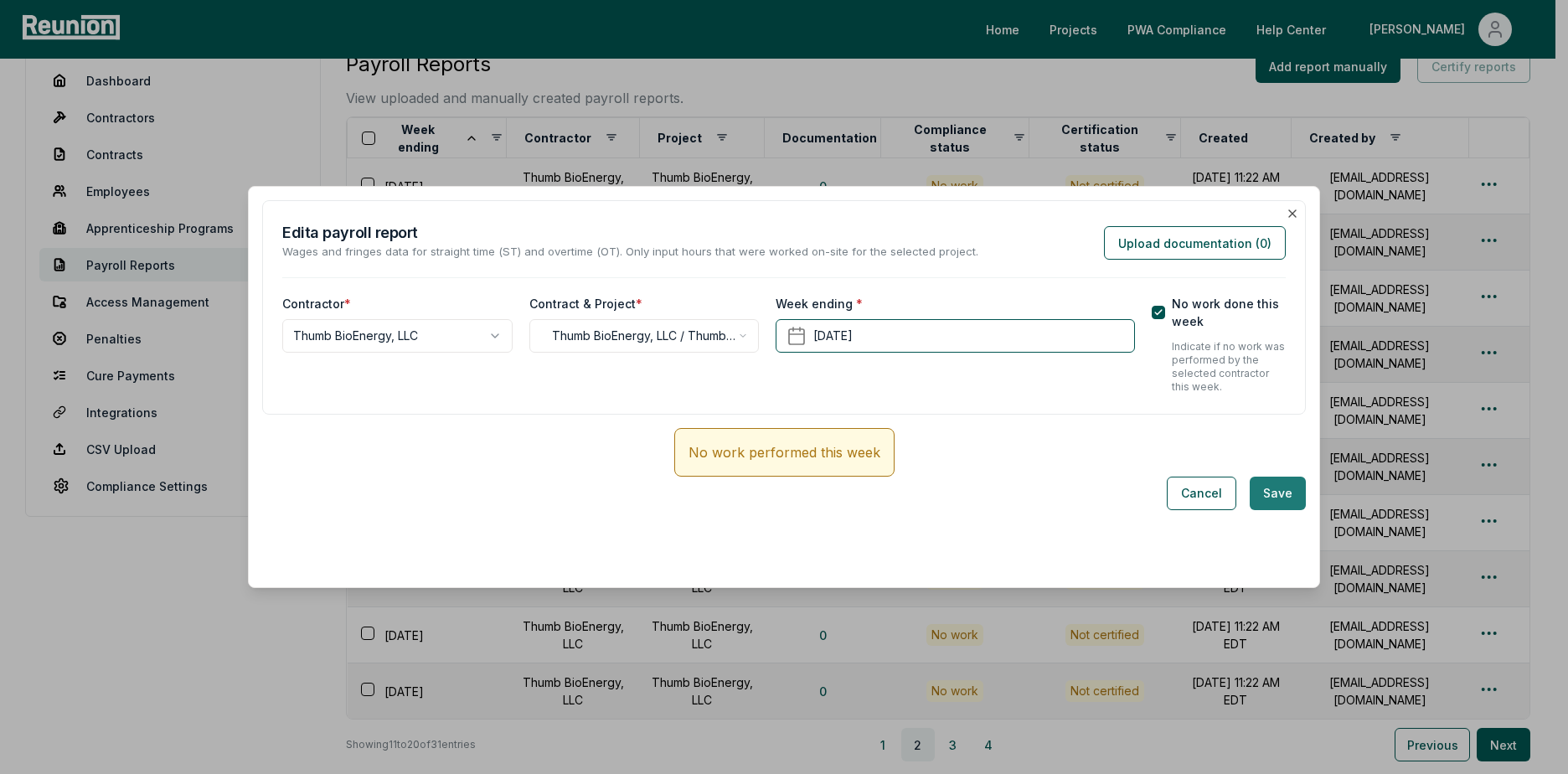
click at [1285, 494] on button "Save" at bounding box center [1277, 493] width 56 height 34
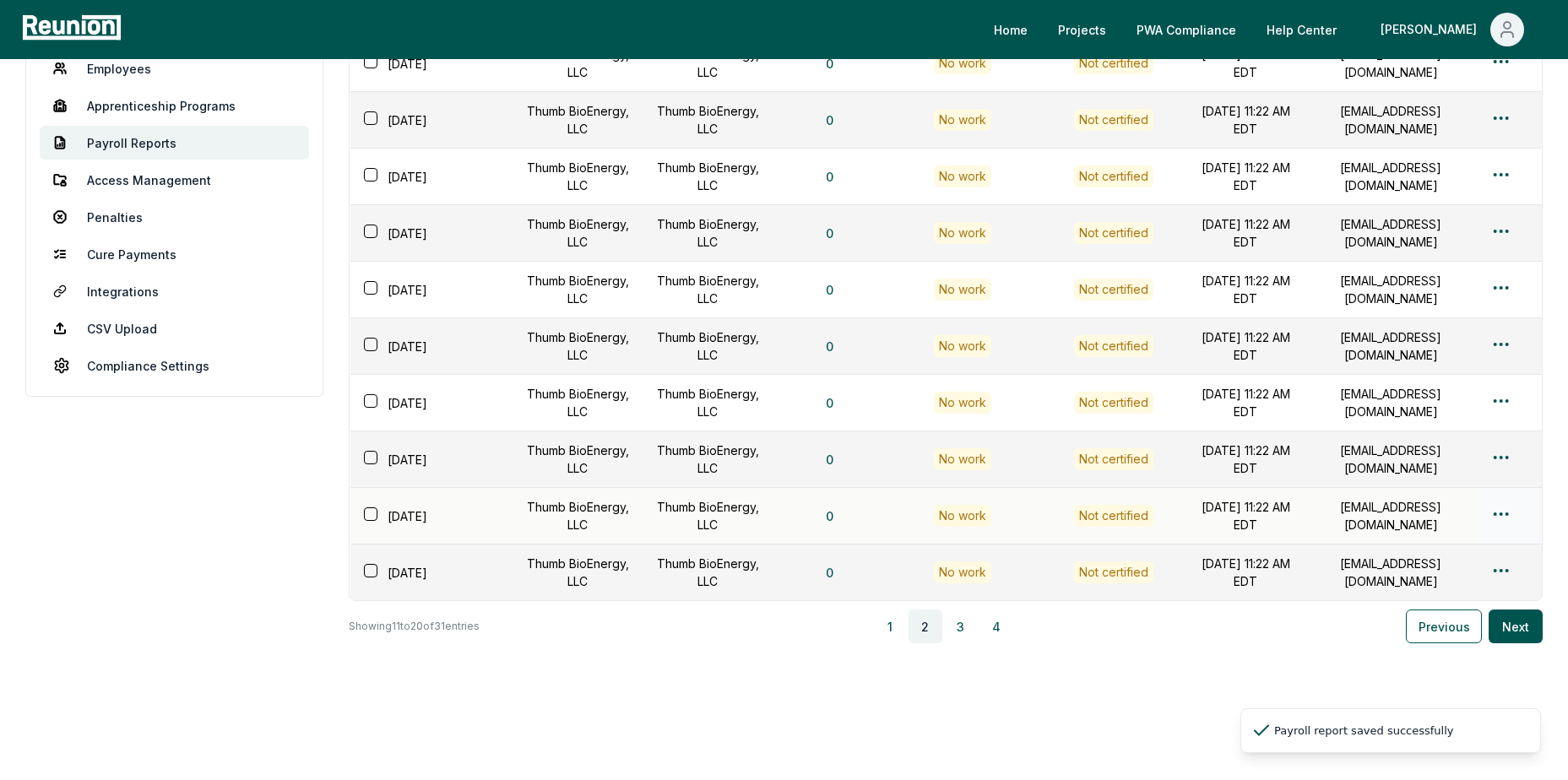
scroll to position [203, 0]
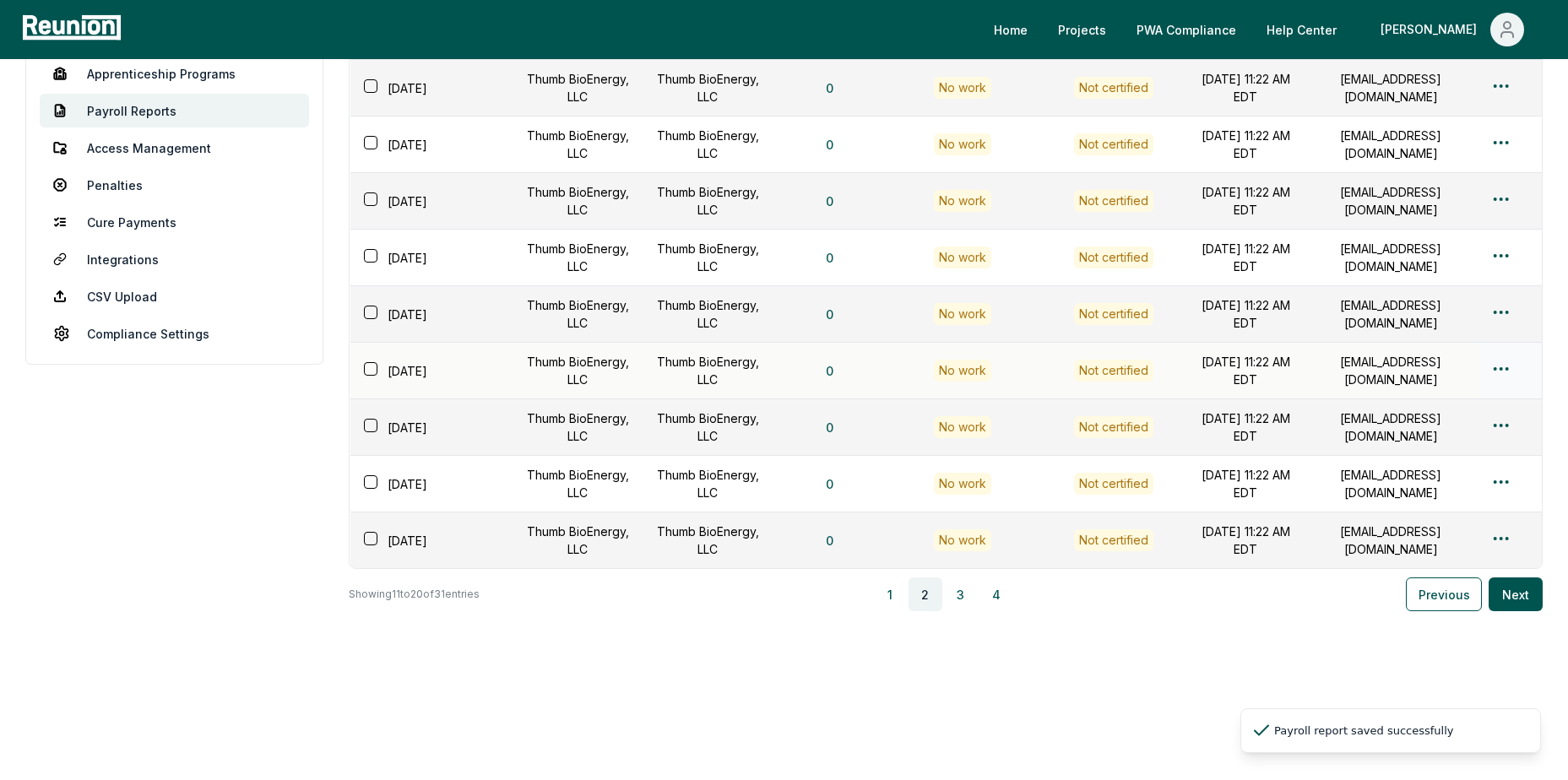
click at [1502, 354] on html "Please visit us on your desktop We're working on making our marketplace mobile-…" at bounding box center [784, 294] width 1568 height 971
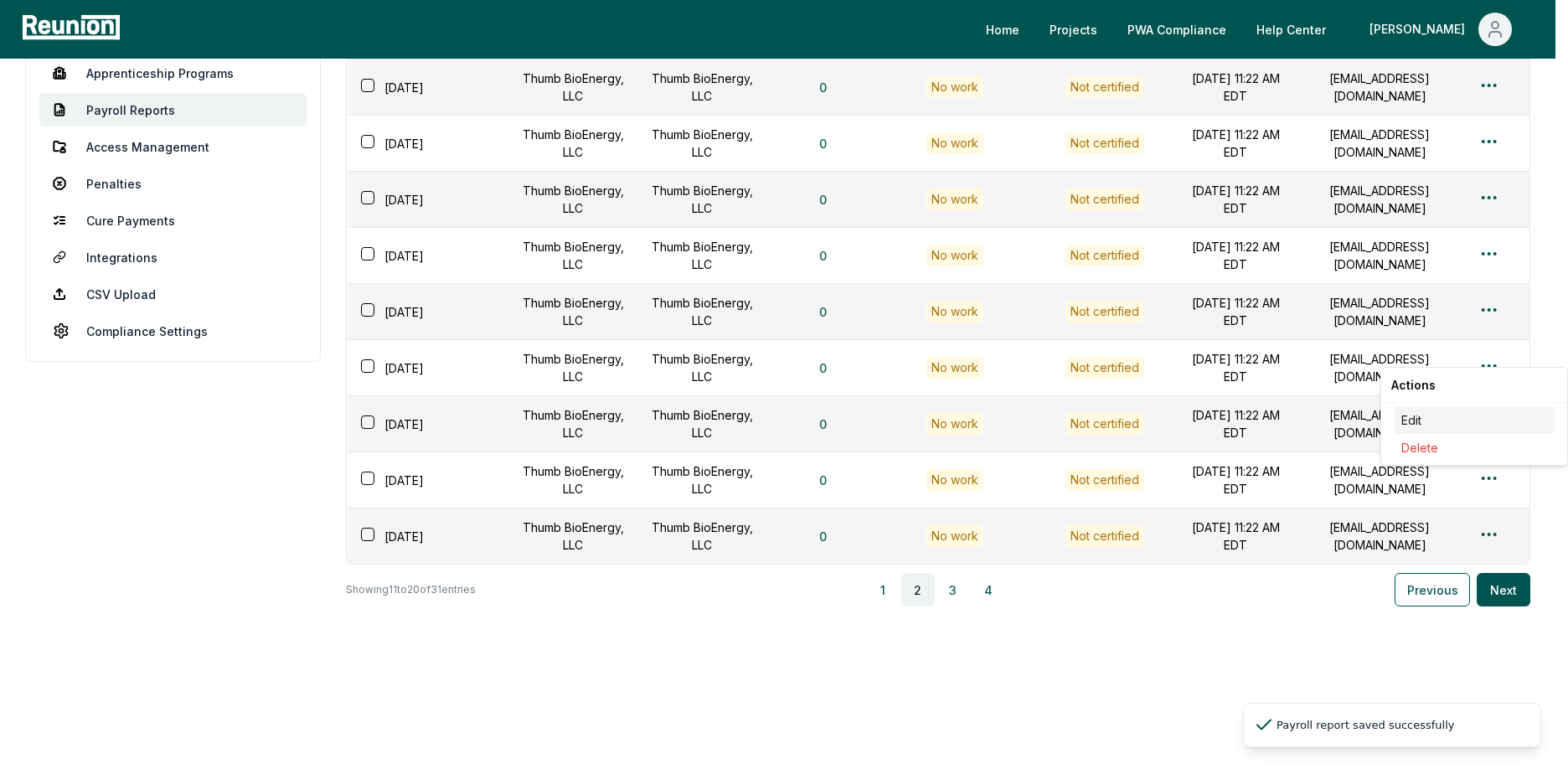
click at [1435, 418] on div "Edit" at bounding box center [1473, 420] width 159 height 28
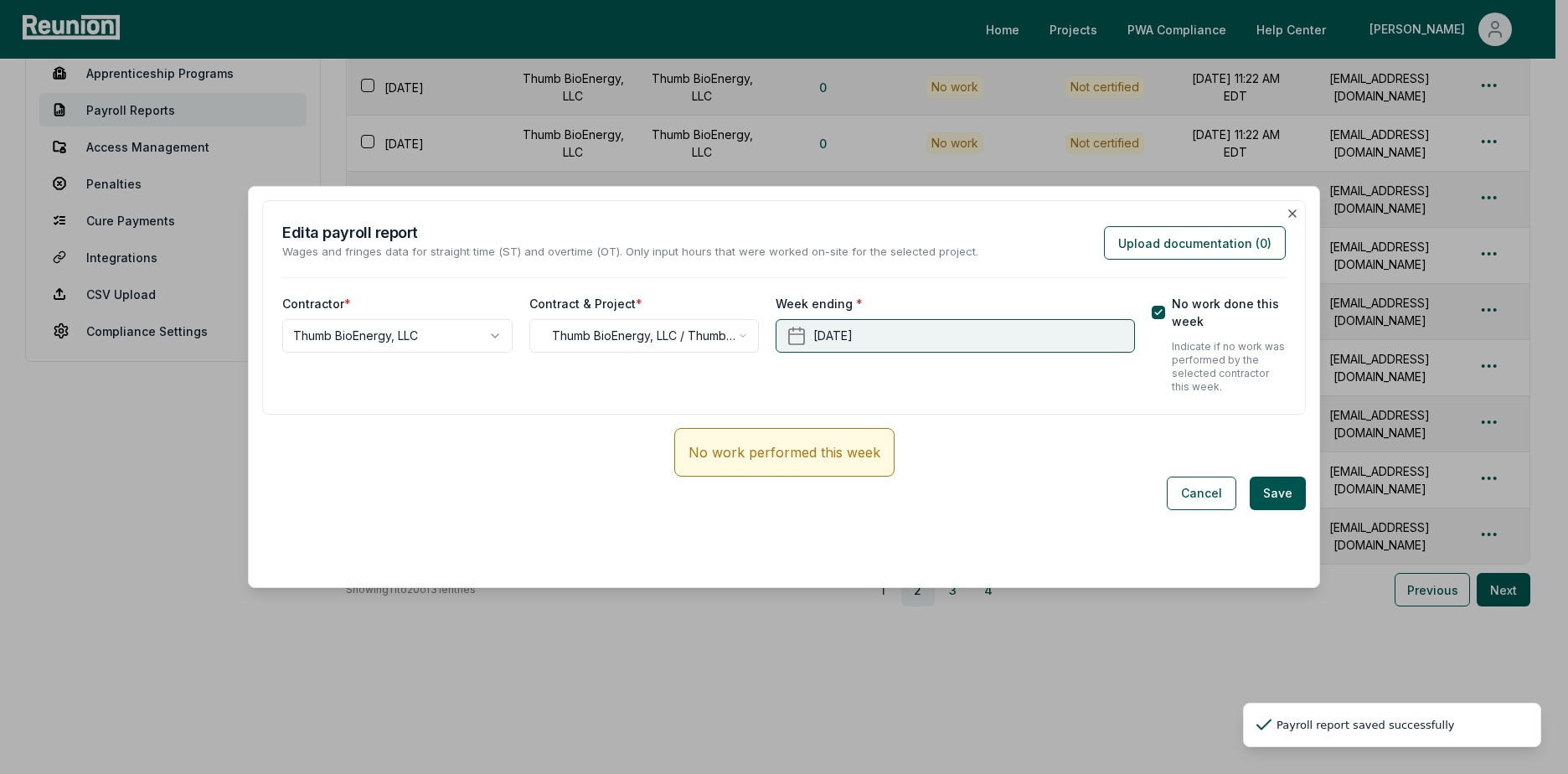
click at [956, 335] on button "[DATE]" at bounding box center [955, 335] width 358 height 34
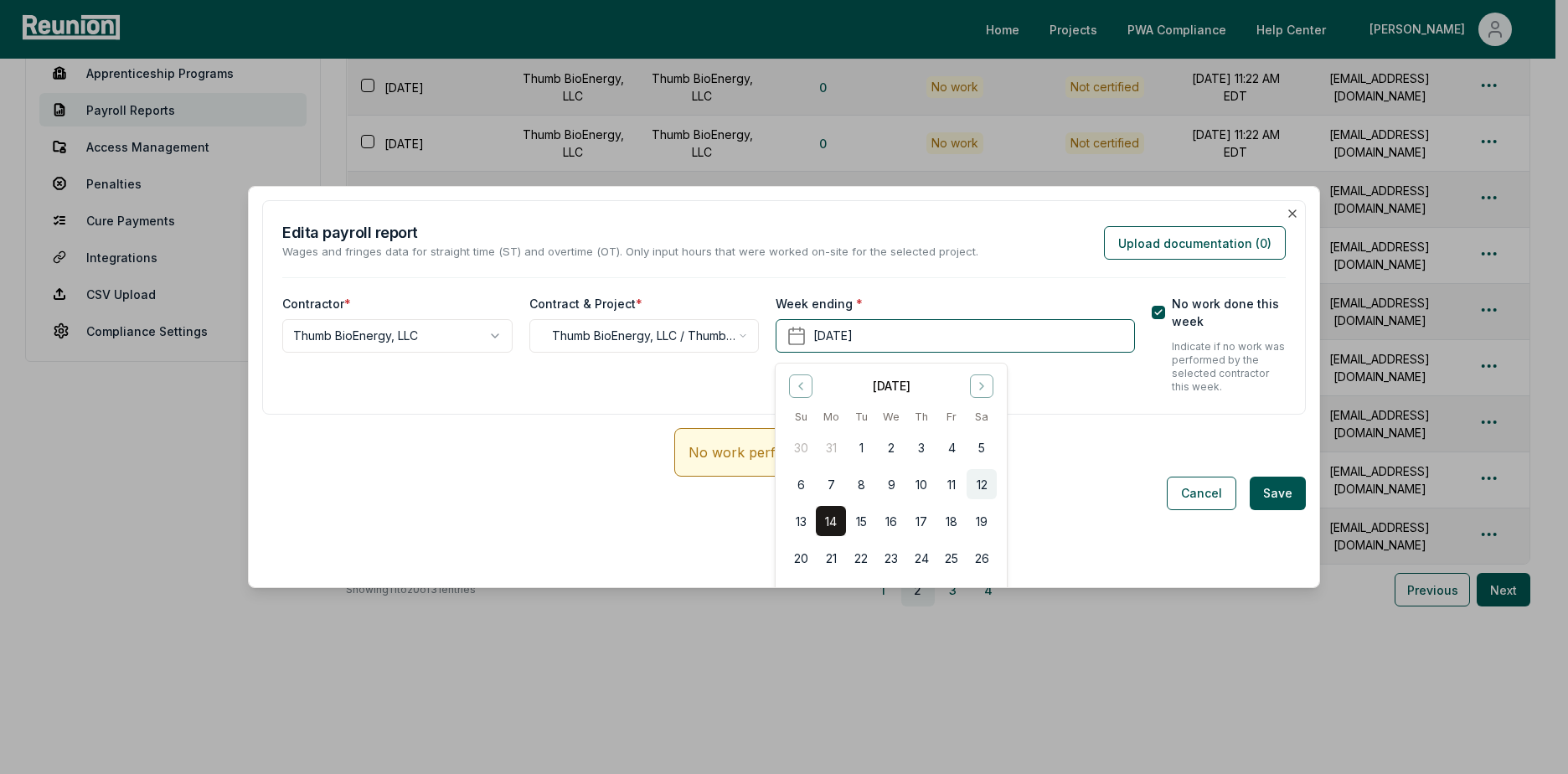
click at [981, 488] on button "12" at bounding box center [981, 484] width 30 height 30
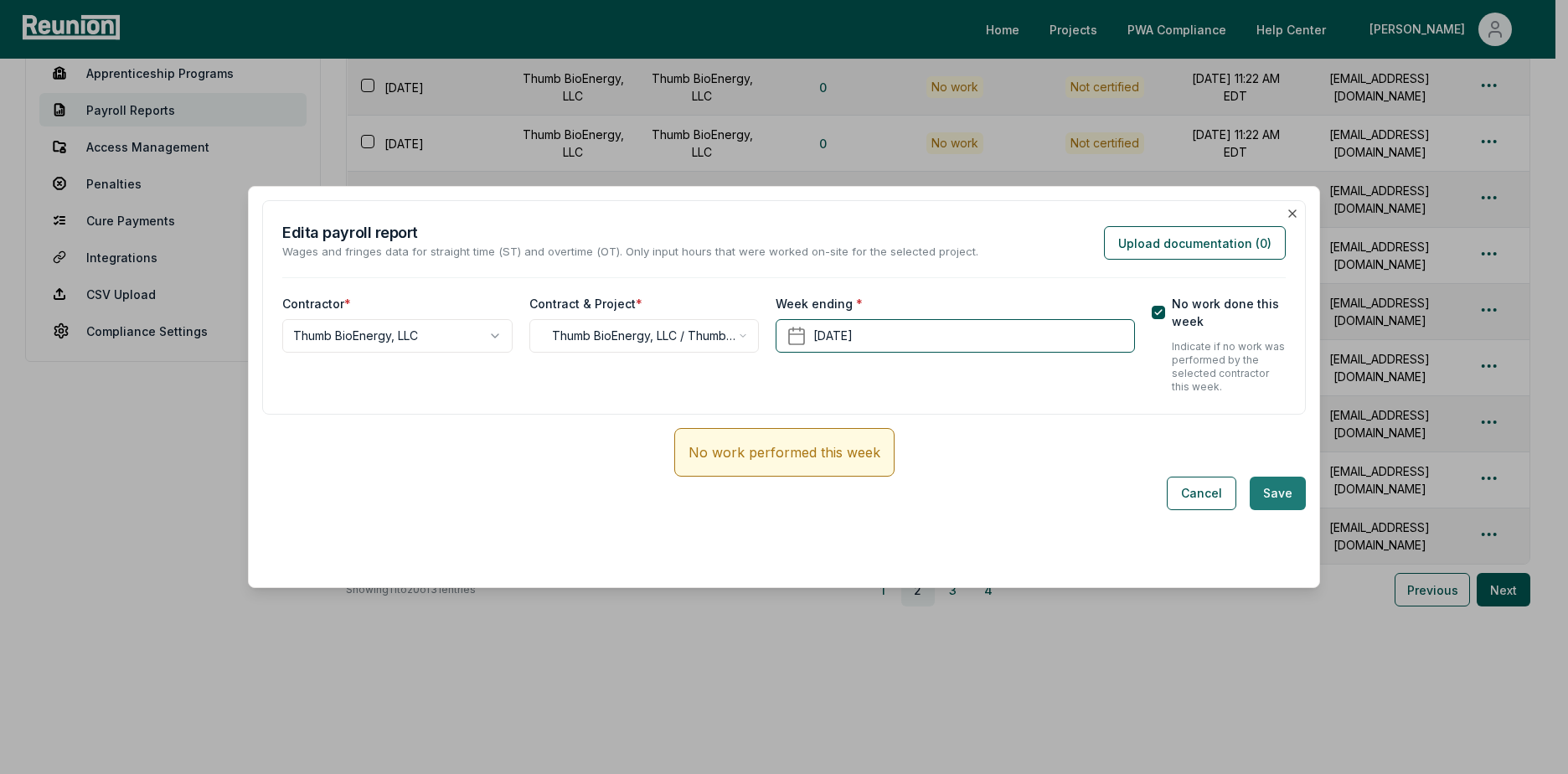
click at [1254, 497] on button "Save" at bounding box center [1277, 493] width 56 height 34
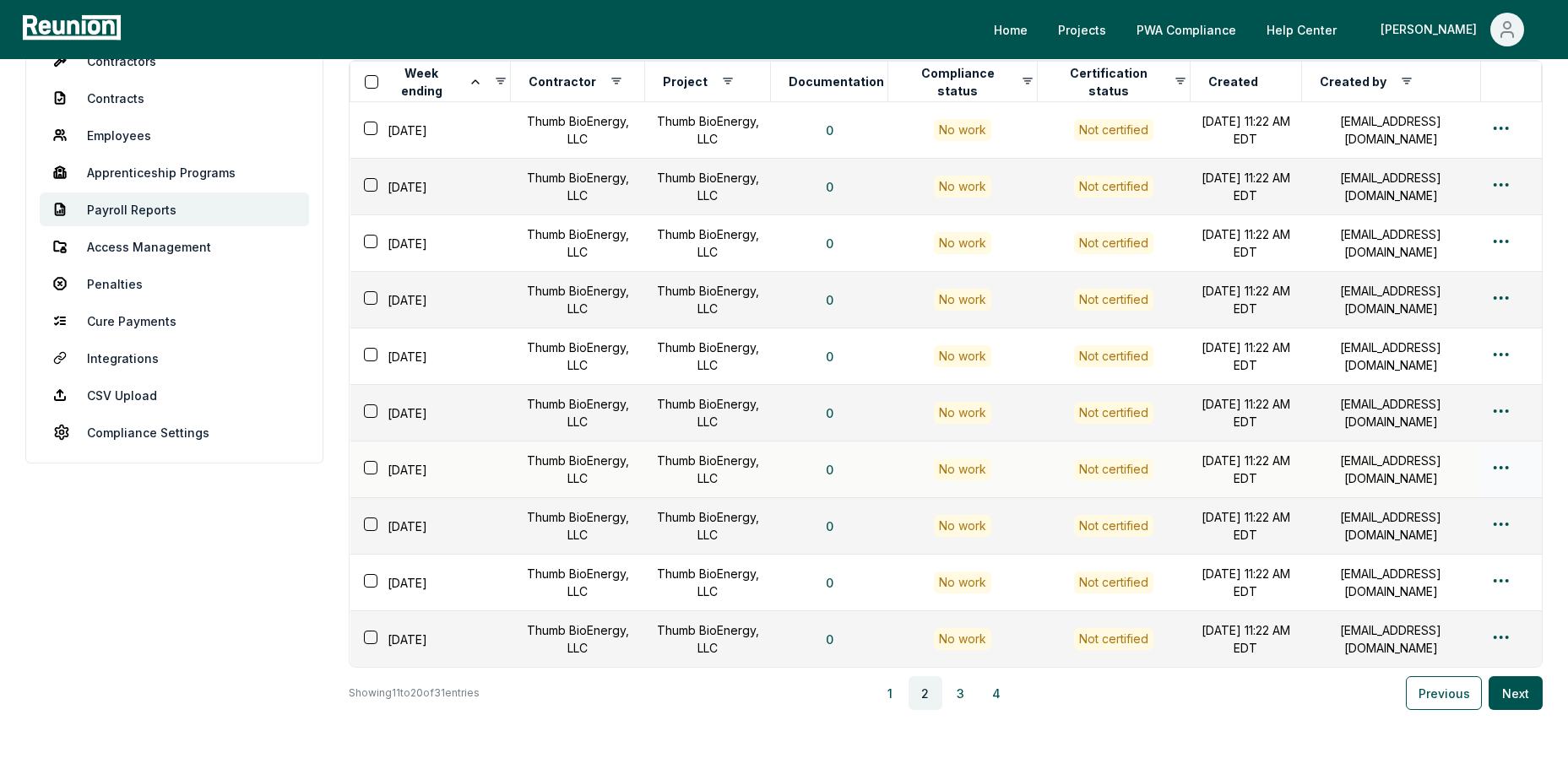
scroll to position [119, 0]
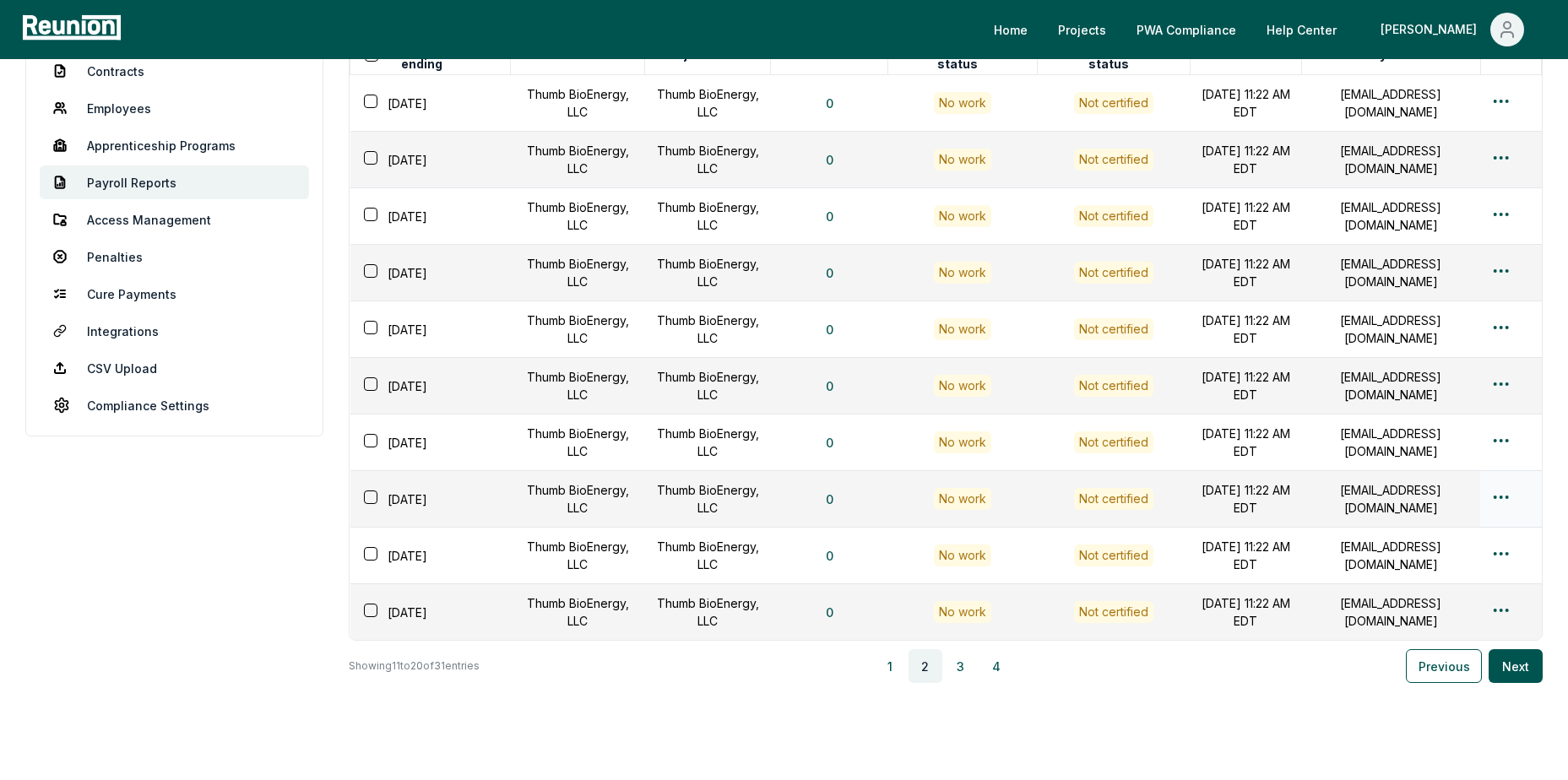
click at [1503, 499] on html "Please visit us on your desktop We're working on making our marketplace mobile-…" at bounding box center [784, 367] width 1568 height 971
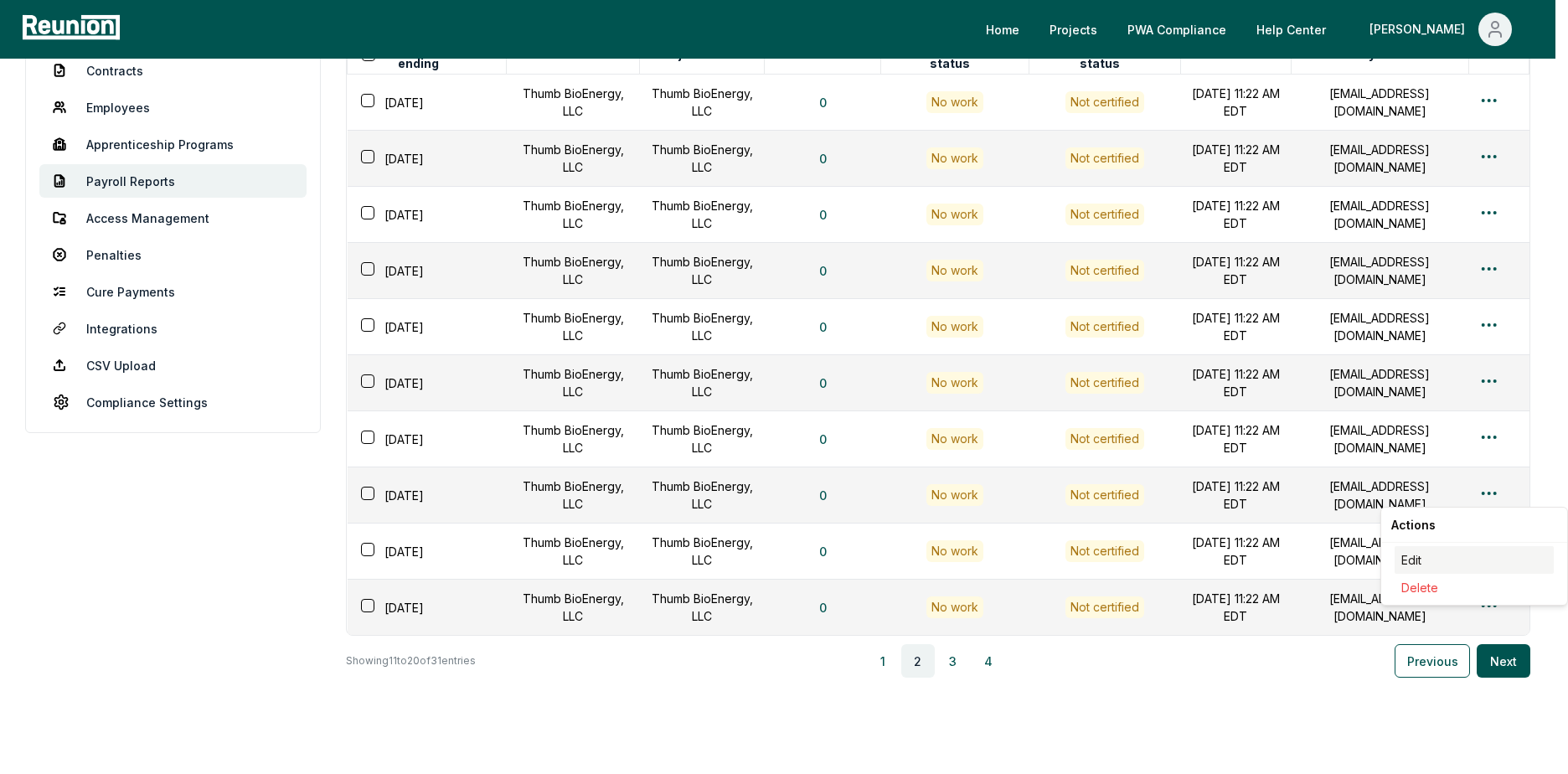
click at [1440, 552] on div "Edit" at bounding box center [1473, 560] width 159 height 28
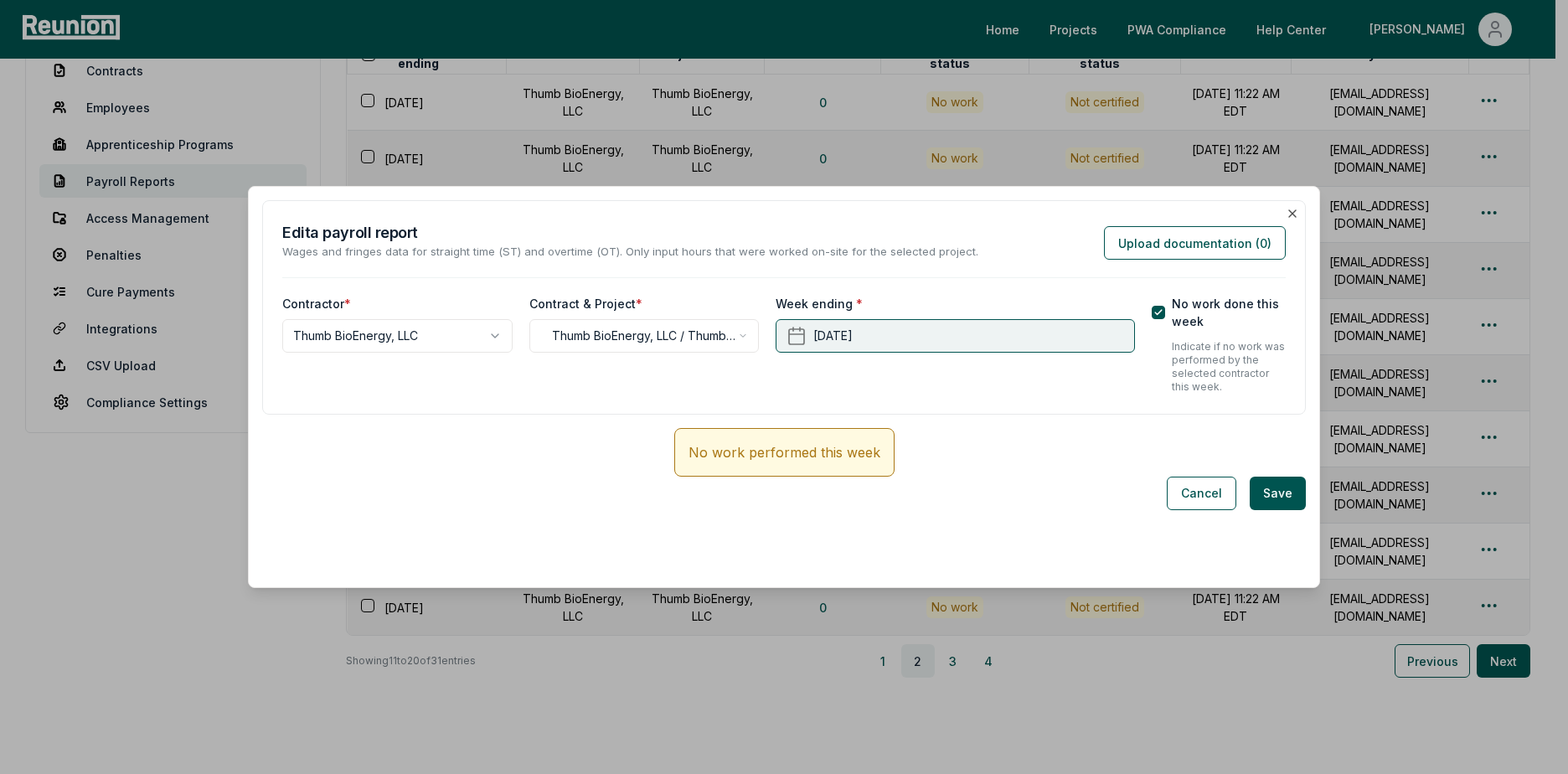
click at [1042, 337] on button "[DATE]" at bounding box center [955, 335] width 358 height 34
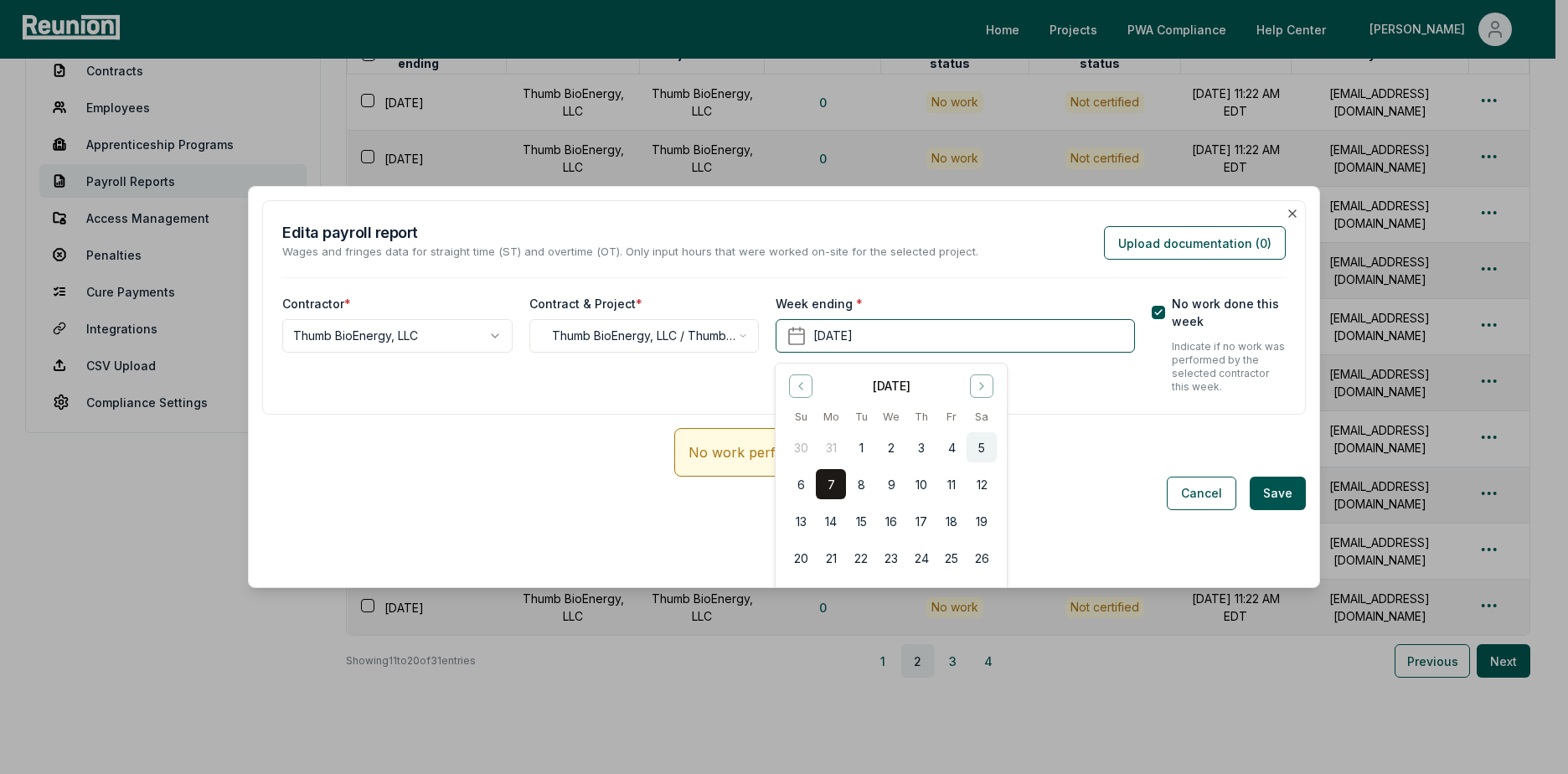
click at [983, 451] on button "5" at bounding box center [981, 447] width 30 height 30
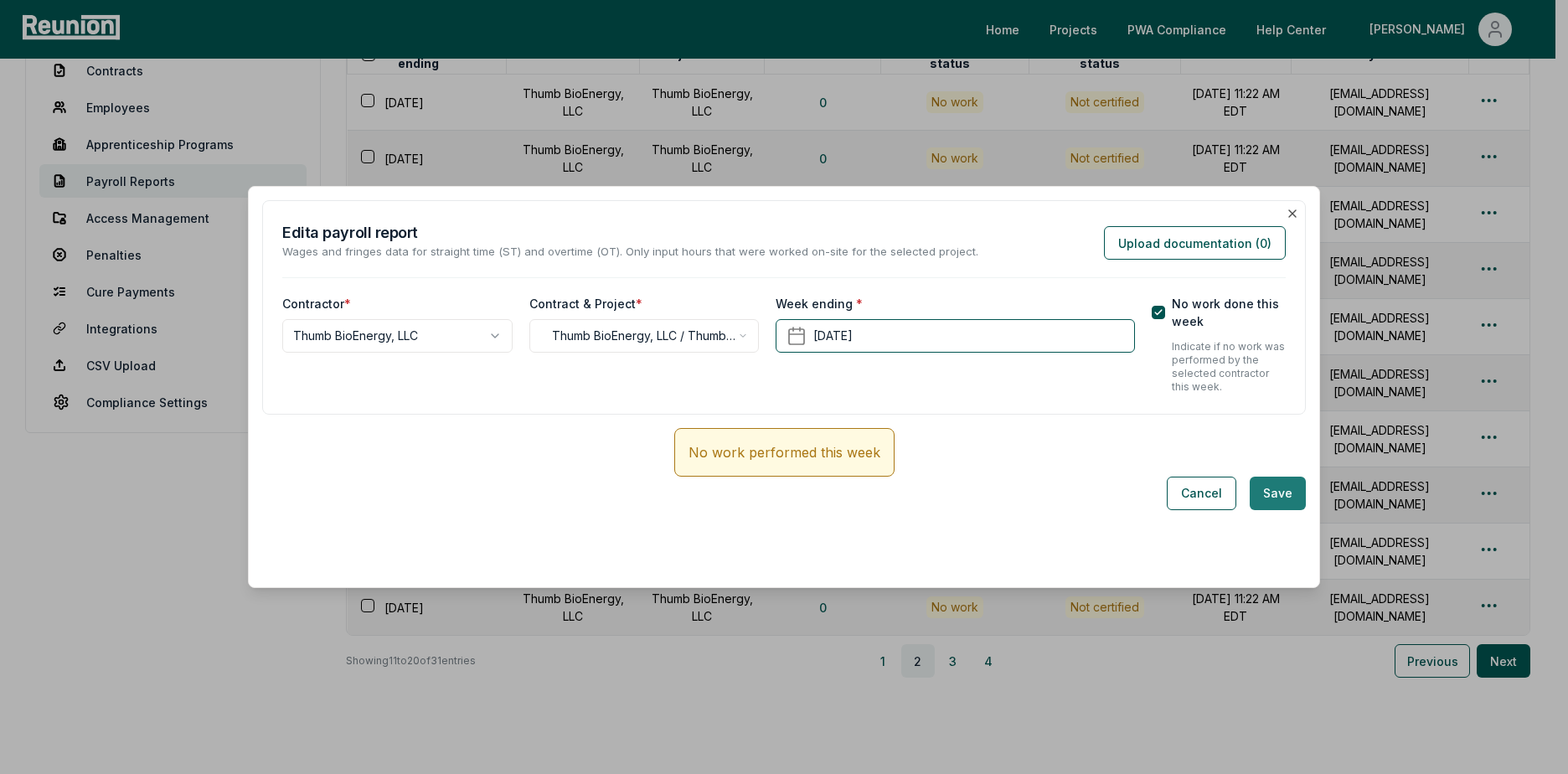
click at [1258, 494] on button "Save" at bounding box center [1277, 493] width 56 height 34
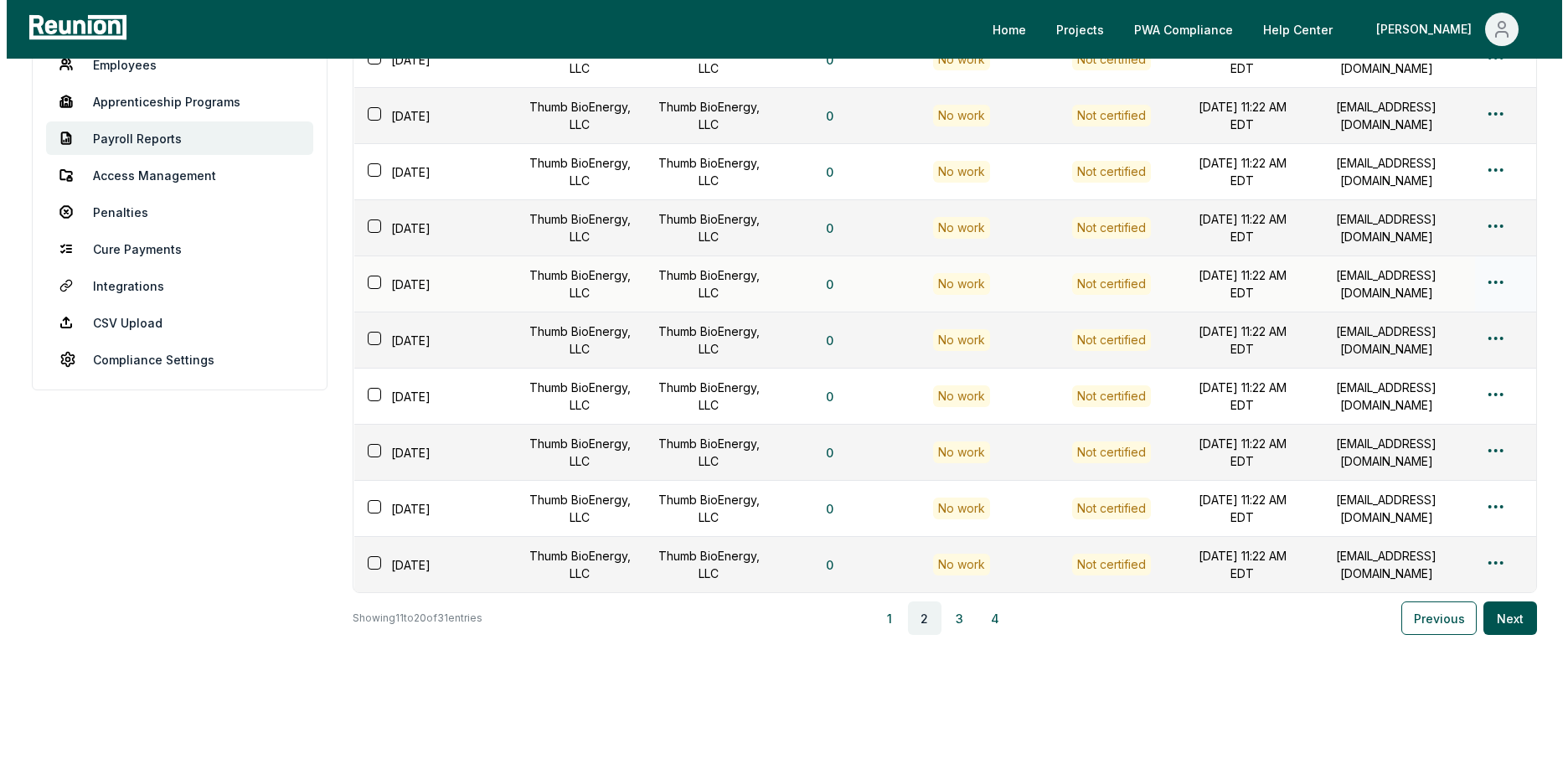
scroll to position [167, 0]
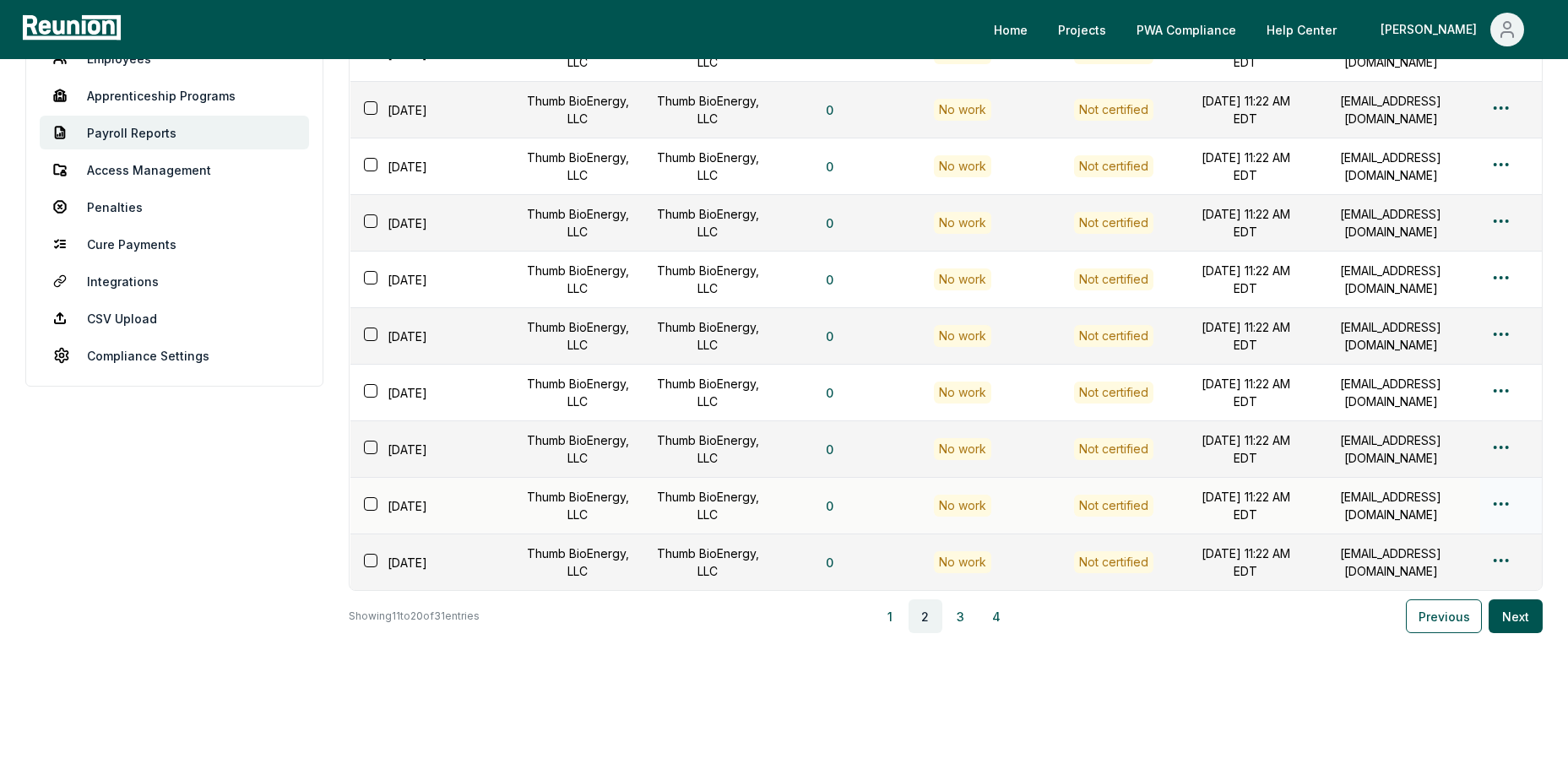
click at [1496, 502] on html "Please visit us on your desktop We're working on making our marketplace mobile-…" at bounding box center [784, 317] width 1568 height 971
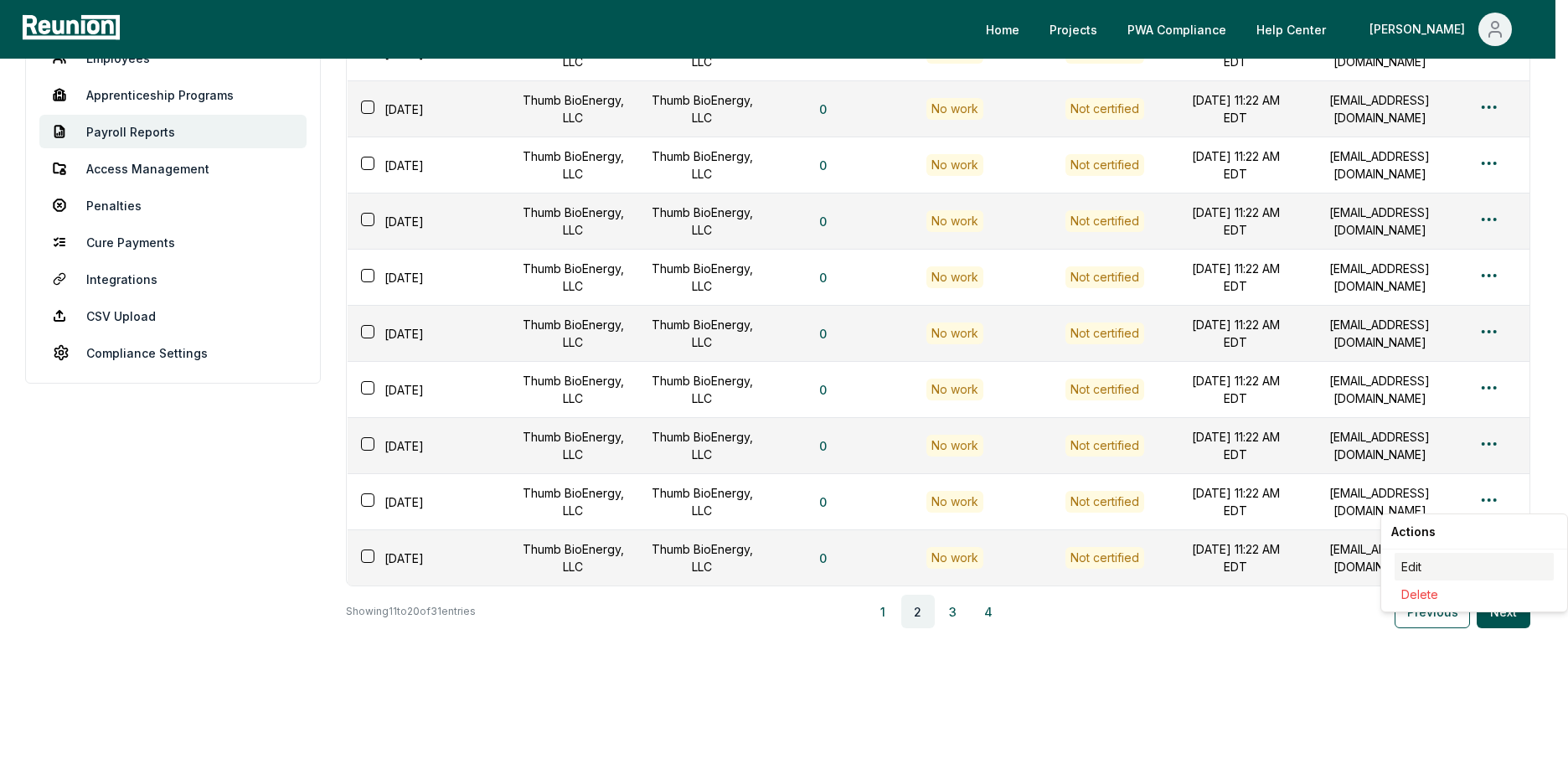
click at [1428, 566] on div "Edit" at bounding box center [1473, 567] width 159 height 28
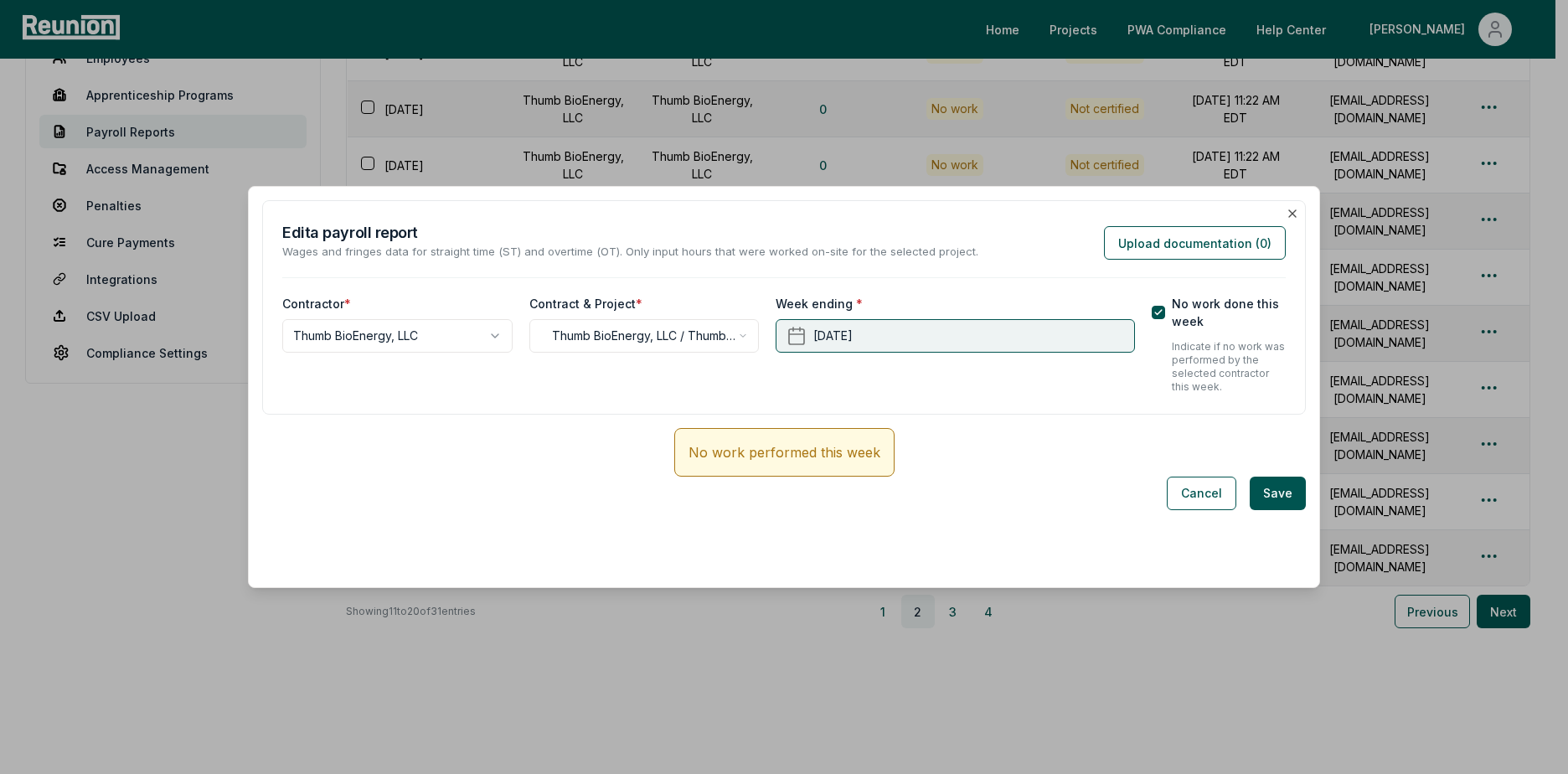
click at [941, 332] on button "[DATE]" at bounding box center [955, 335] width 358 height 34
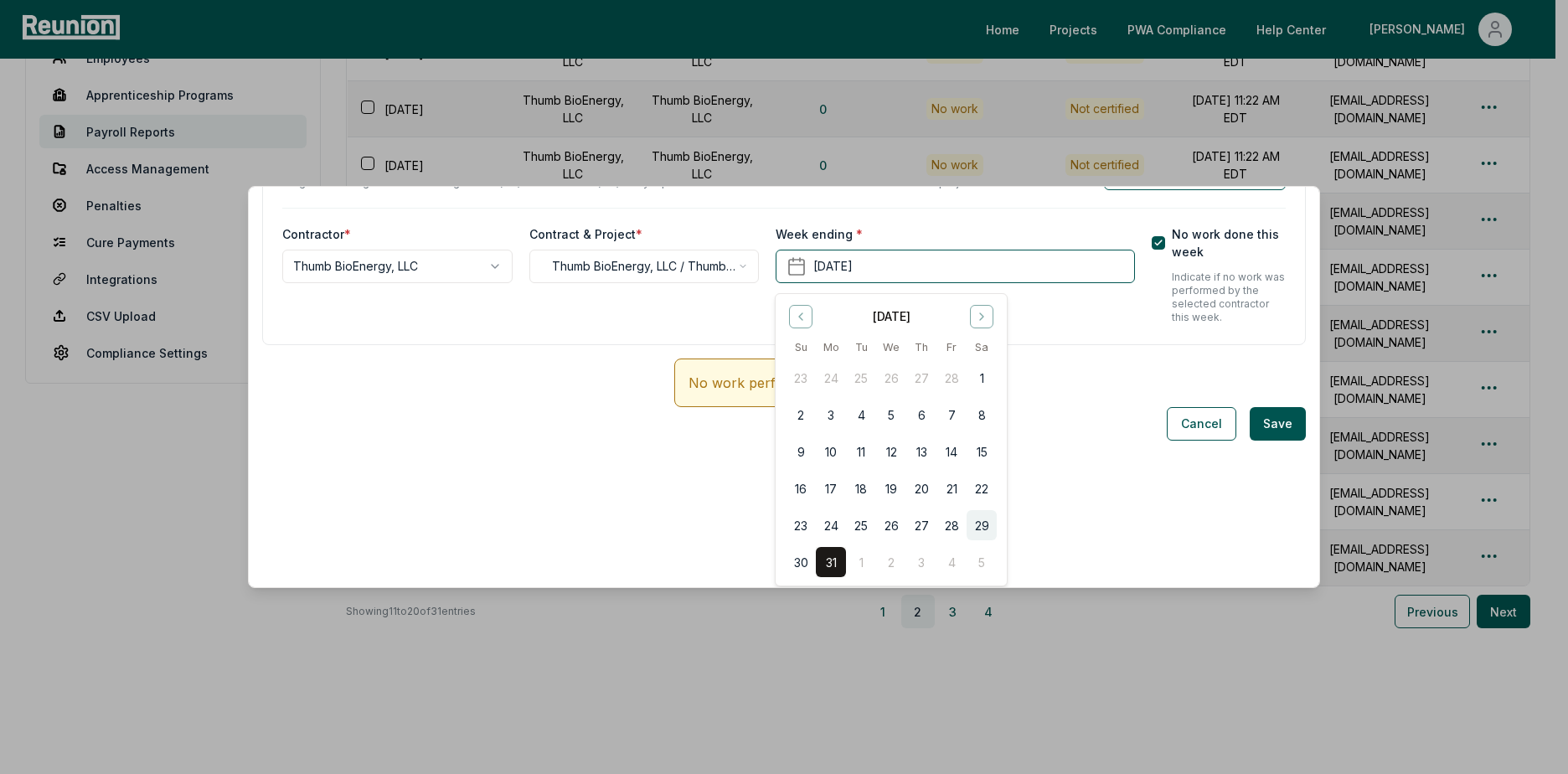
click at [980, 526] on button "29" at bounding box center [981, 525] width 30 height 30
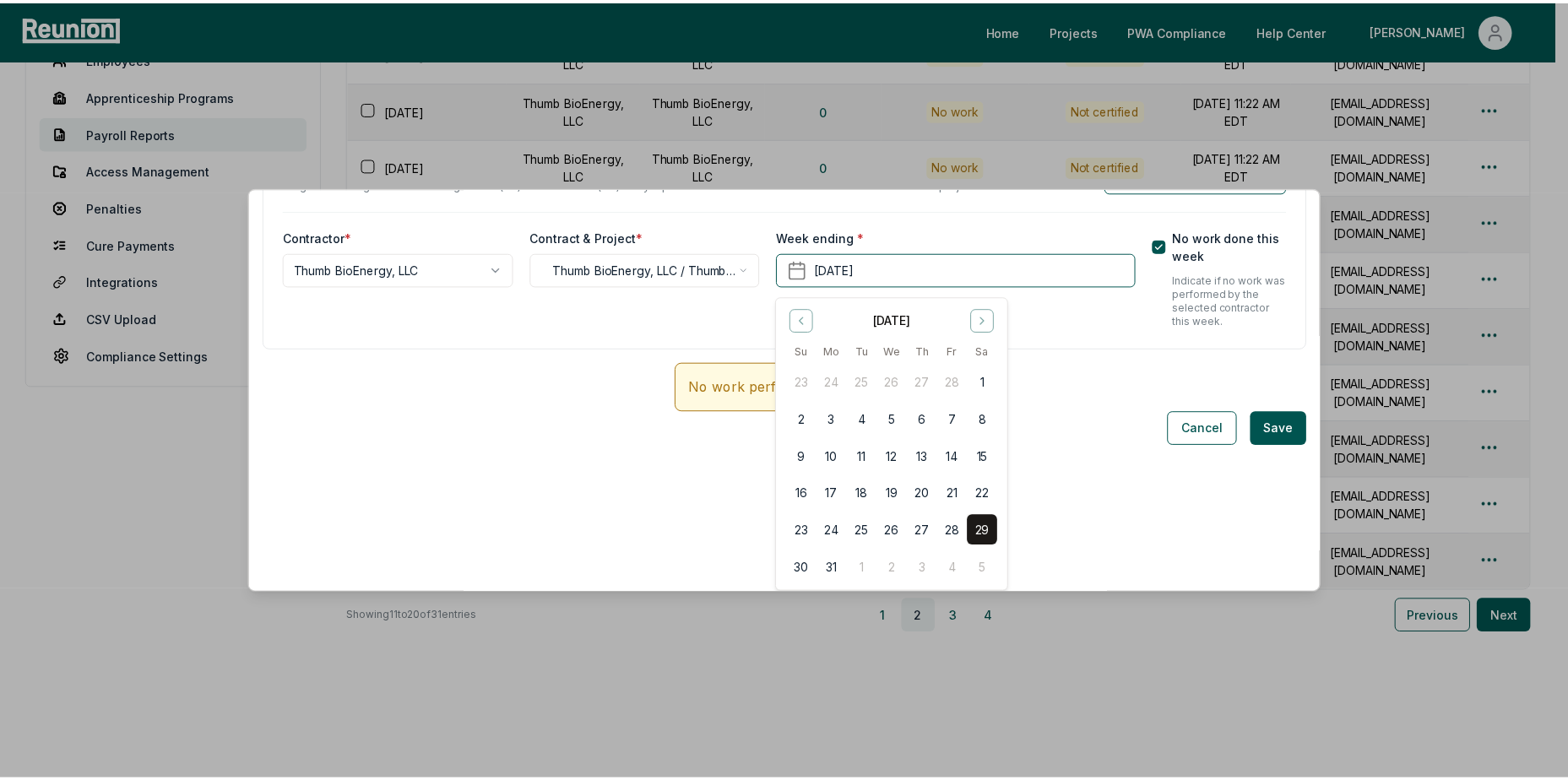
scroll to position [0, 0]
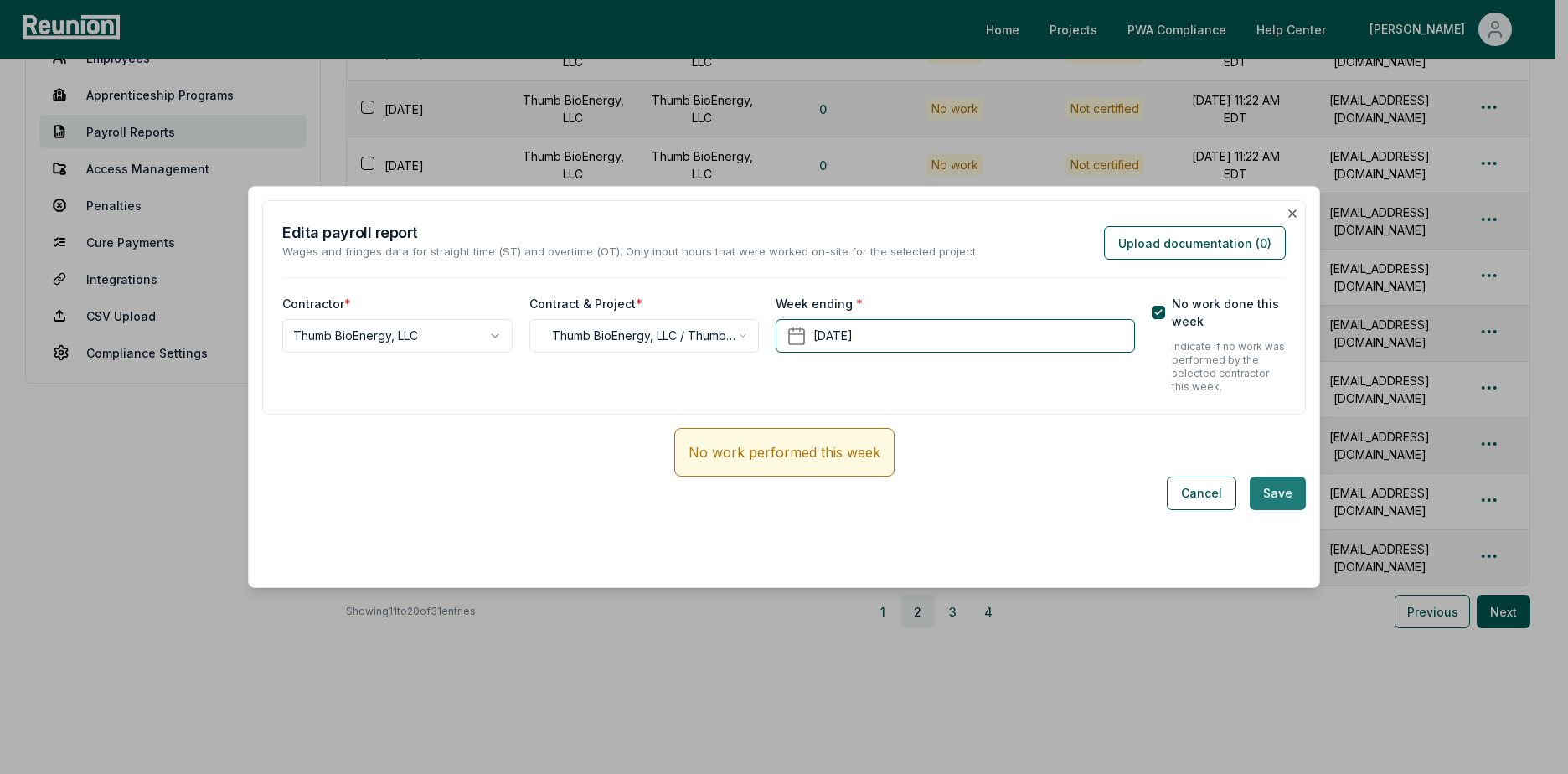
click at [1281, 501] on button "Save" at bounding box center [1277, 493] width 56 height 34
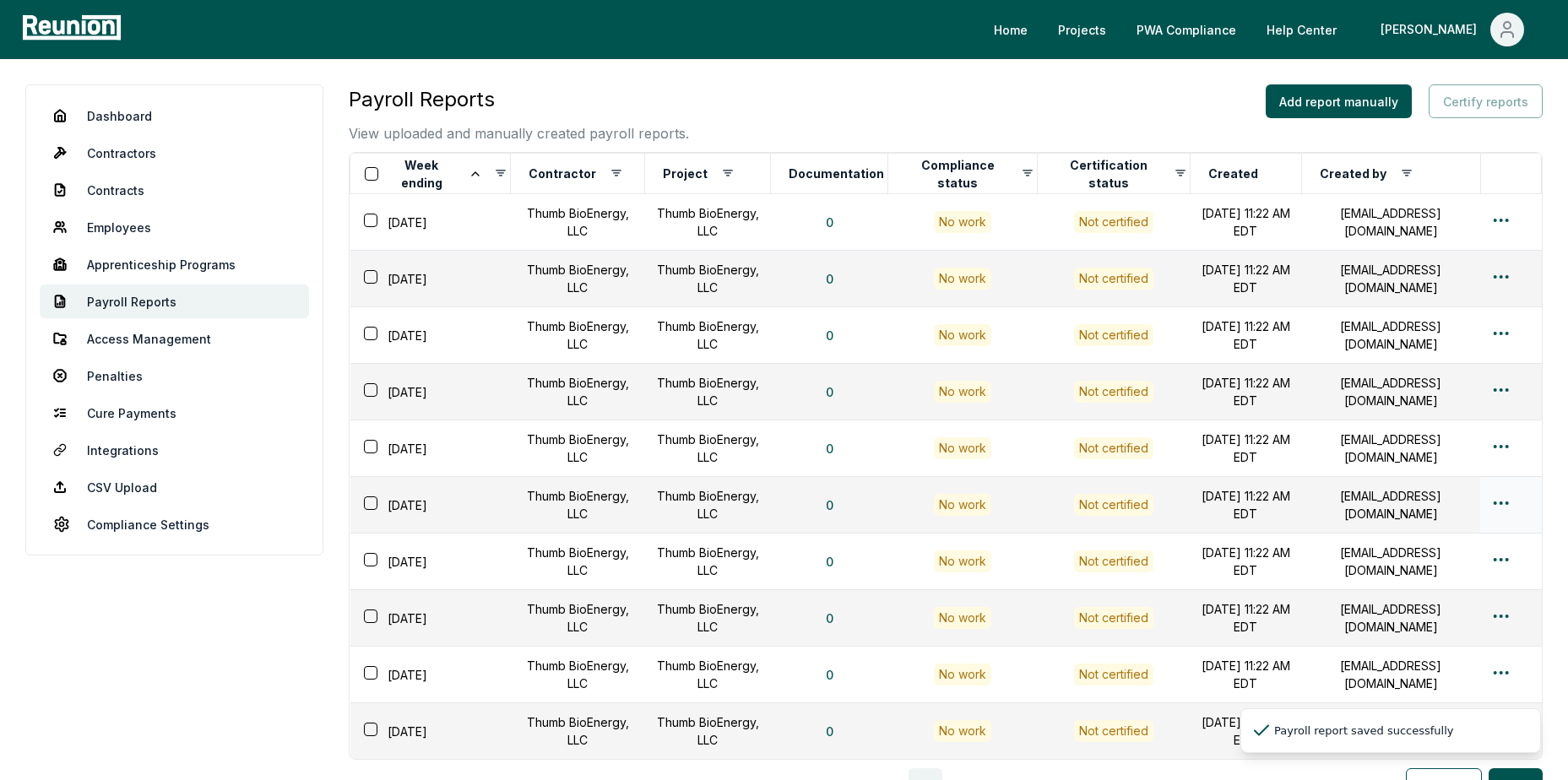
scroll to position [169, 0]
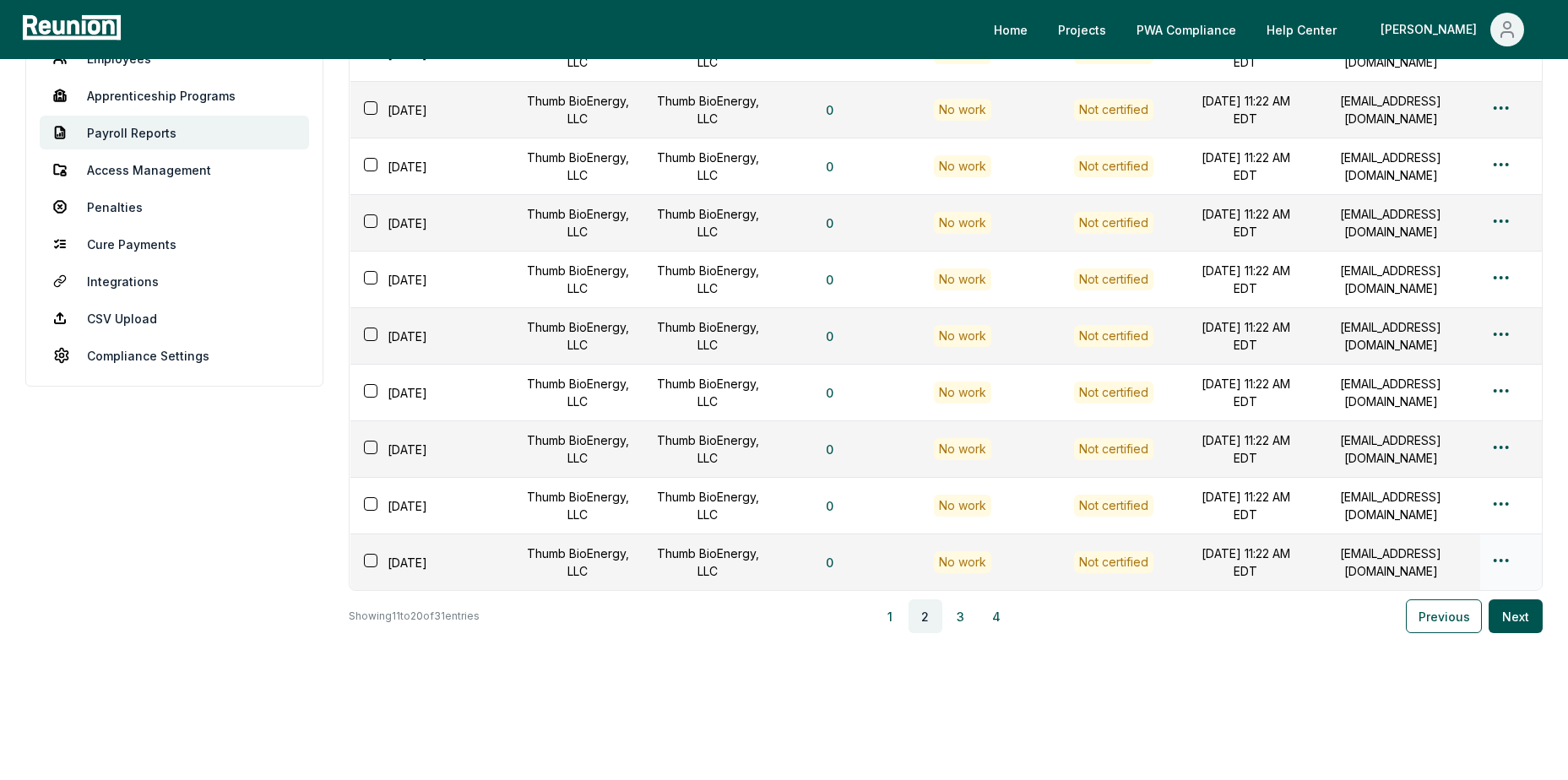
click at [1499, 561] on html "Please visit us on your desktop We're working on making our marketplace mobile-…" at bounding box center [784, 317] width 1568 height 971
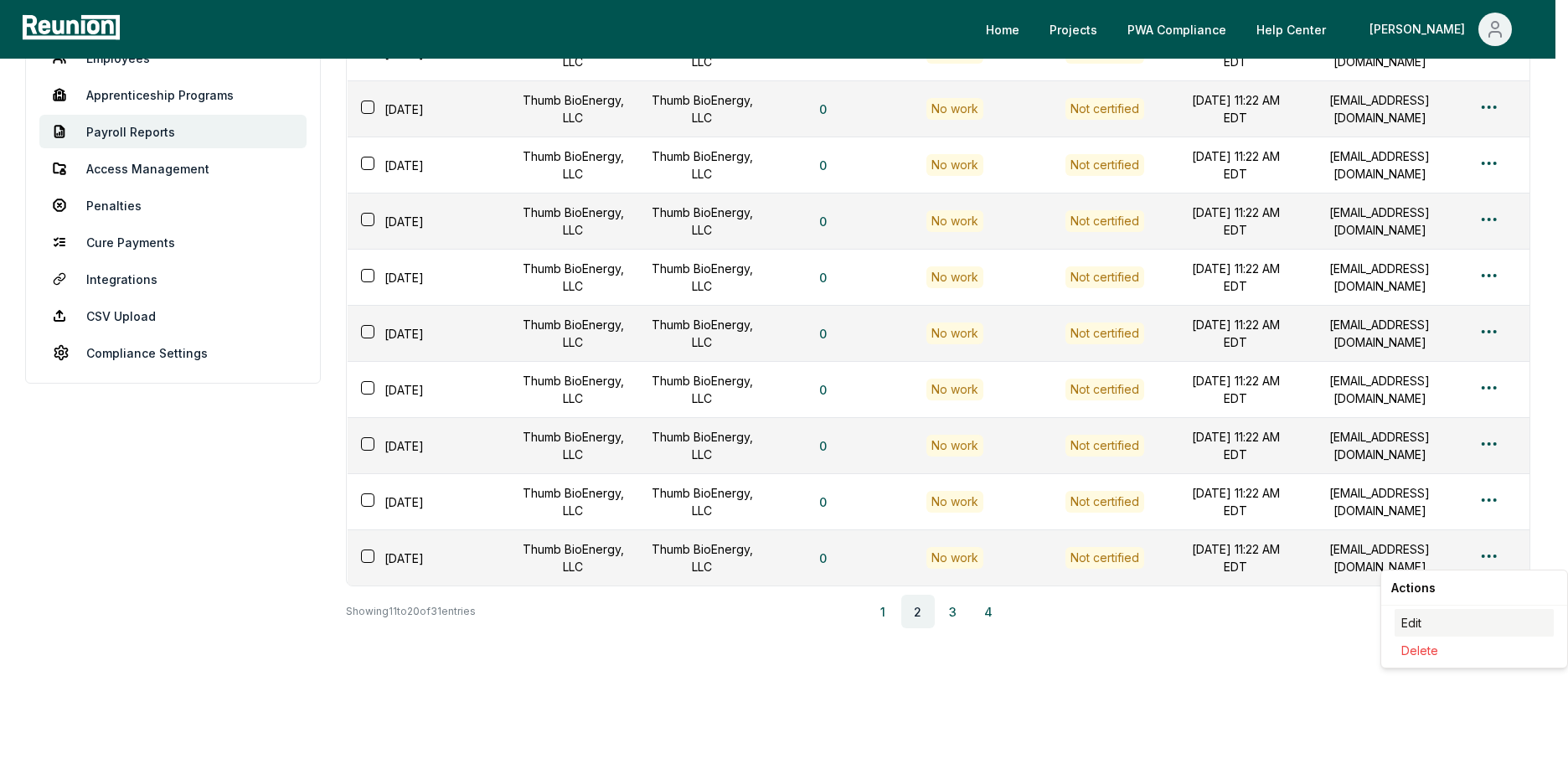
click at [1424, 625] on div "Edit" at bounding box center [1473, 623] width 159 height 28
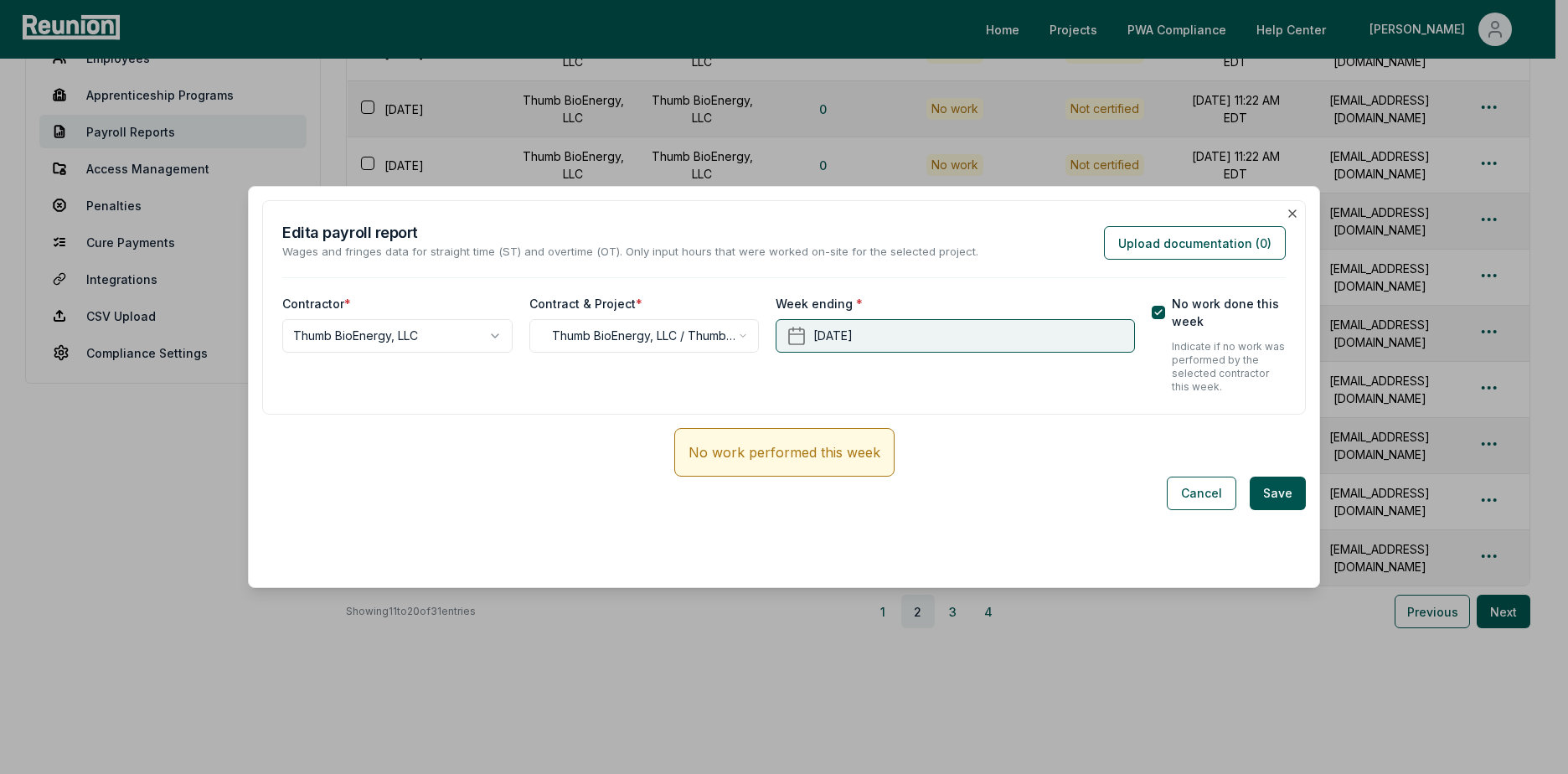
click at [1048, 333] on button "[DATE]" at bounding box center [955, 335] width 358 height 34
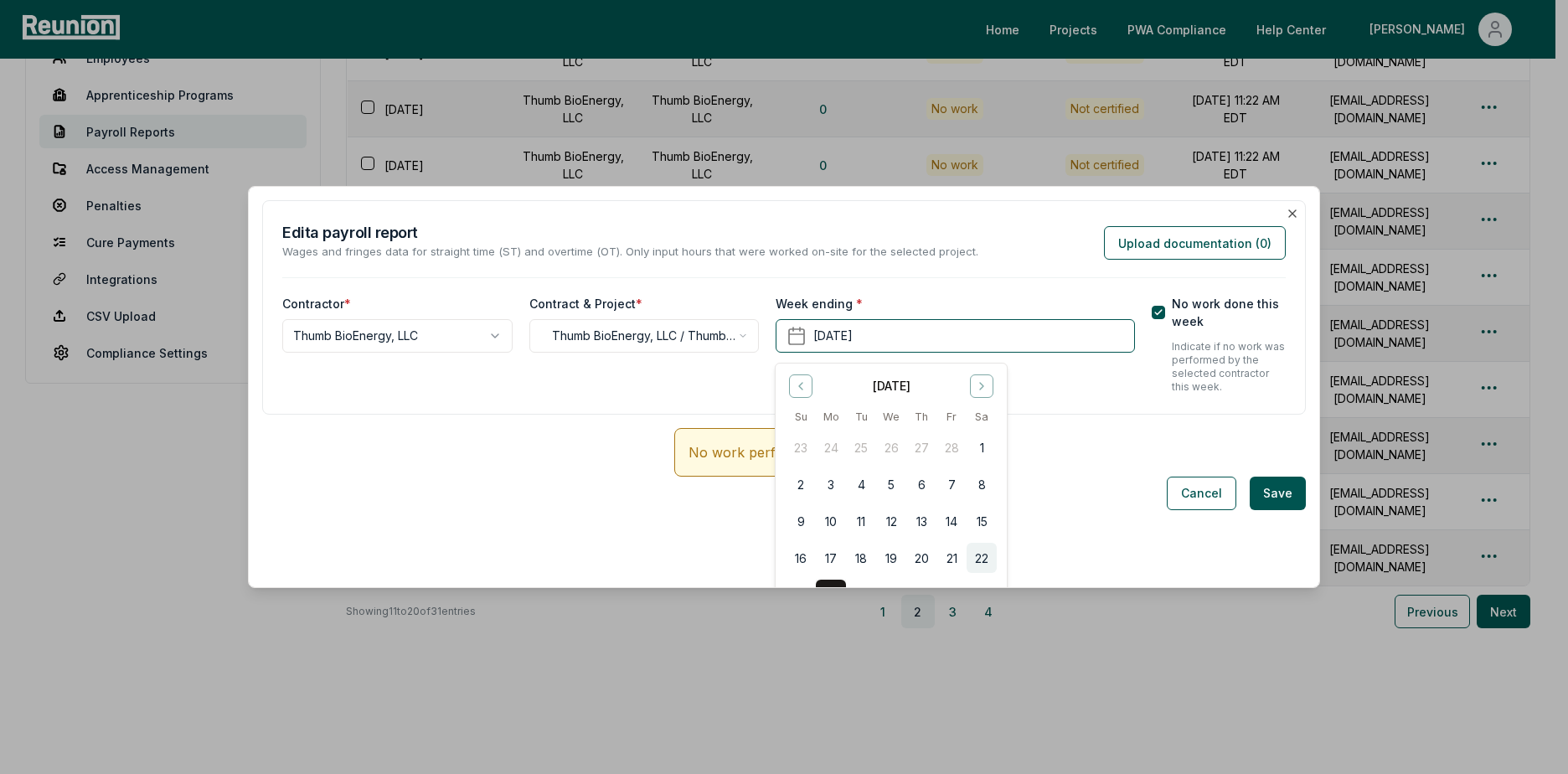
click at [986, 562] on button "22" at bounding box center [981, 558] width 30 height 30
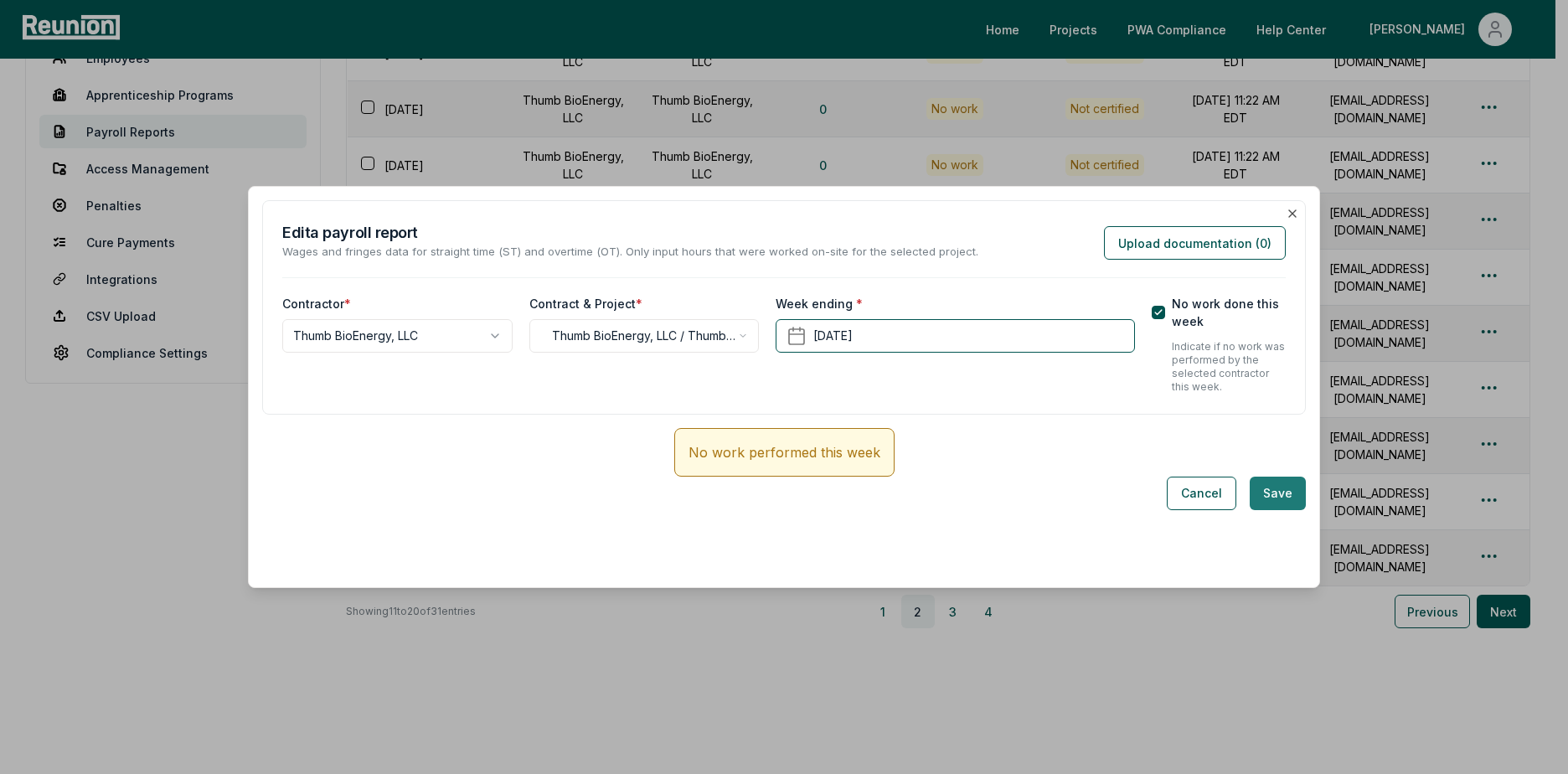
click at [1272, 495] on button "Save" at bounding box center [1277, 493] width 56 height 34
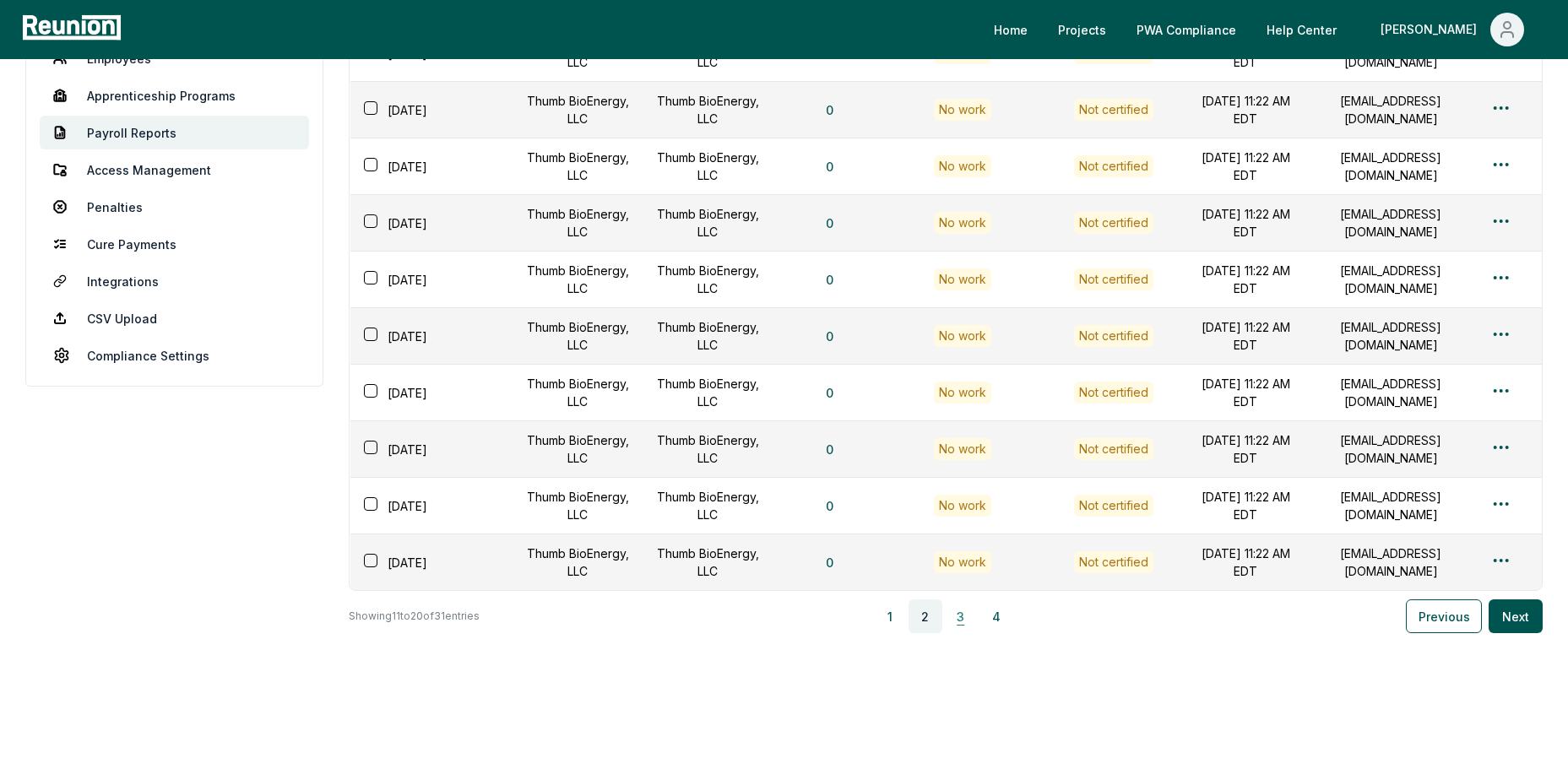
click at [973, 626] on button "3" at bounding box center [961, 616] width 34 height 34
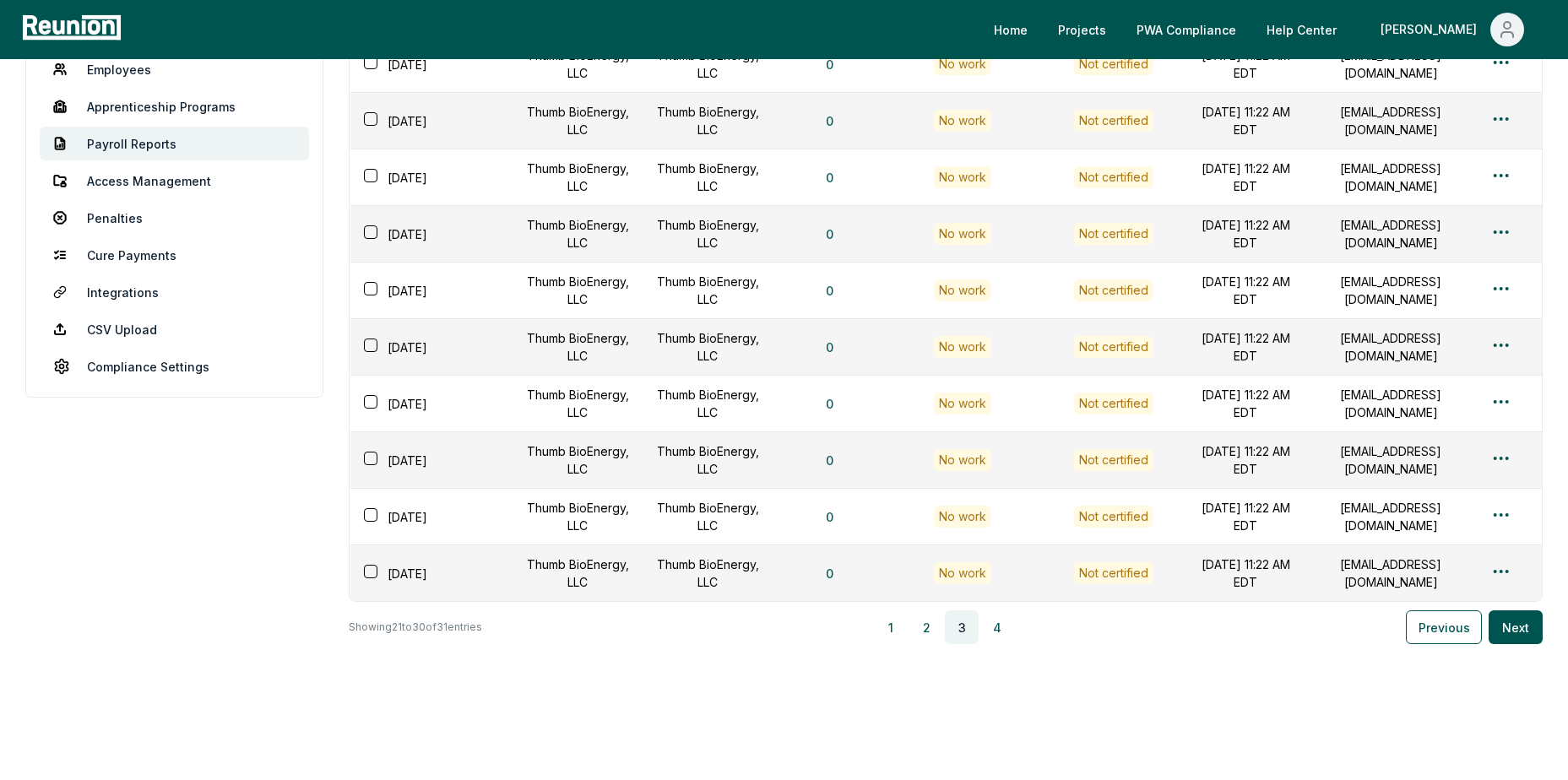
scroll to position [0, 0]
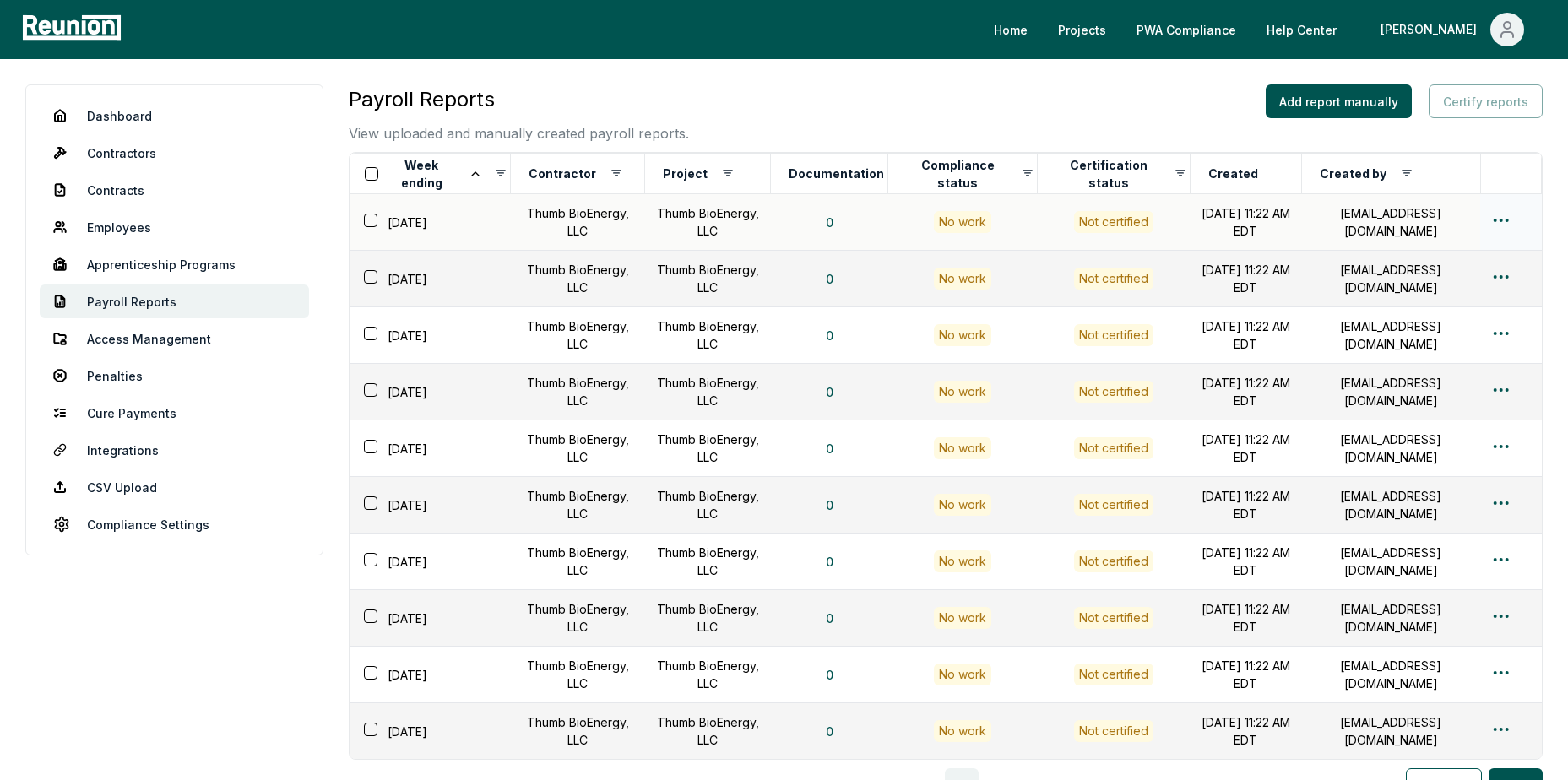
click at [1507, 226] on html "Please visit us on your desktop We're working on making our marketplace mobile-…" at bounding box center [784, 486] width 1568 height 971
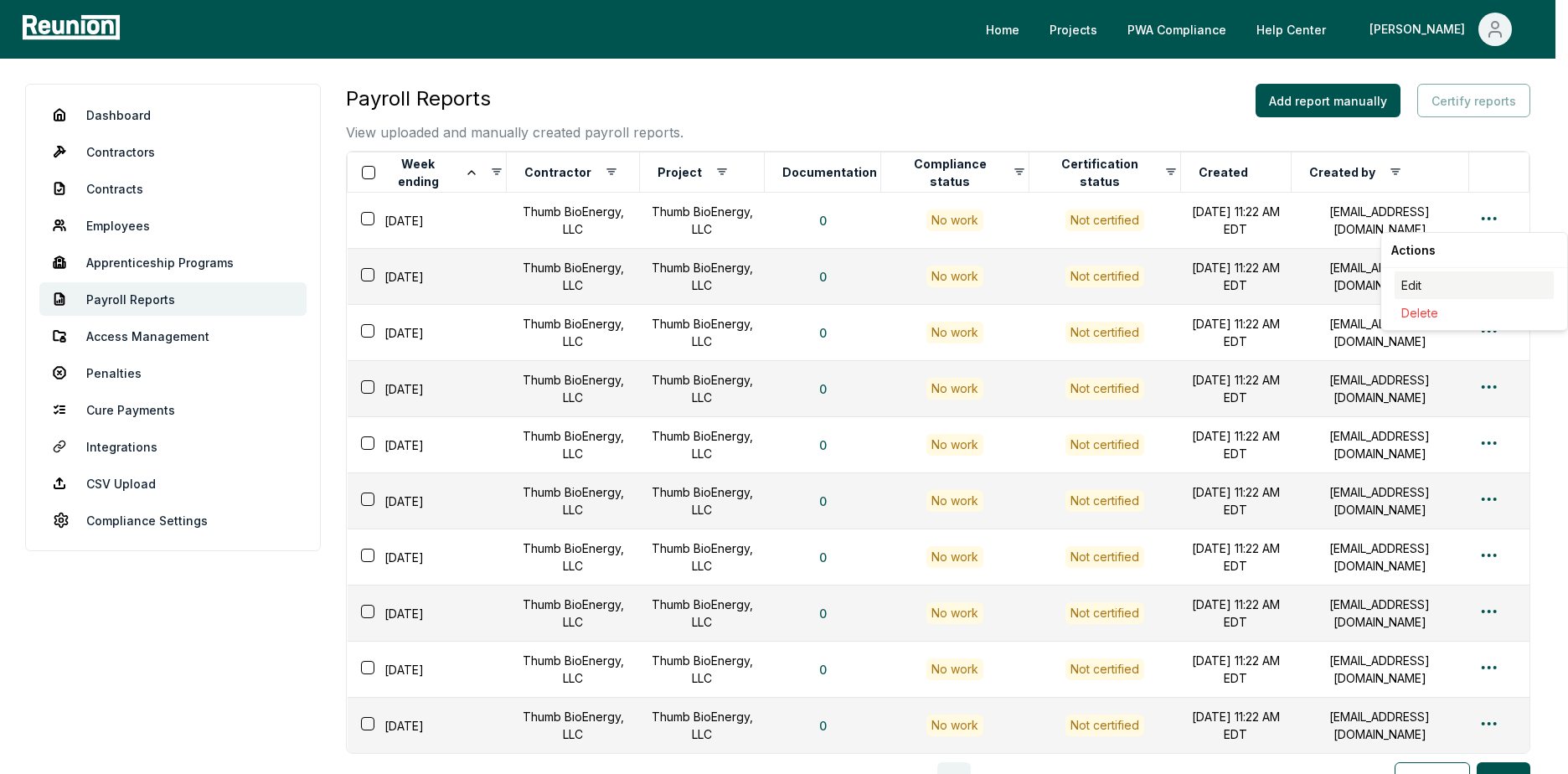
click at [1448, 281] on div "Edit" at bounding box center [1473, 285] width 159 height 28
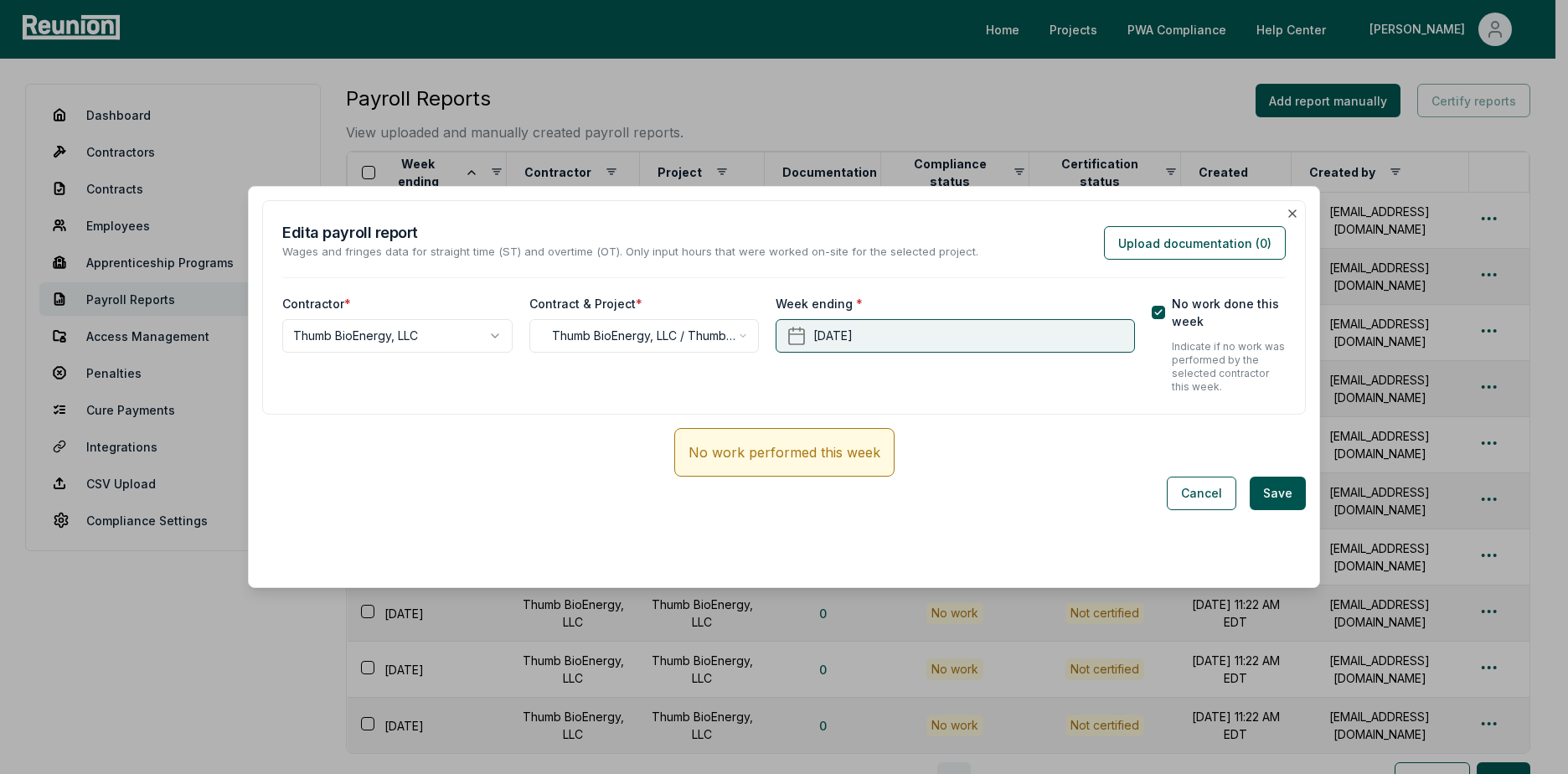
click at [993, 325] on button "[DATE]" at bounding box center [955, 335] width 358 height 34
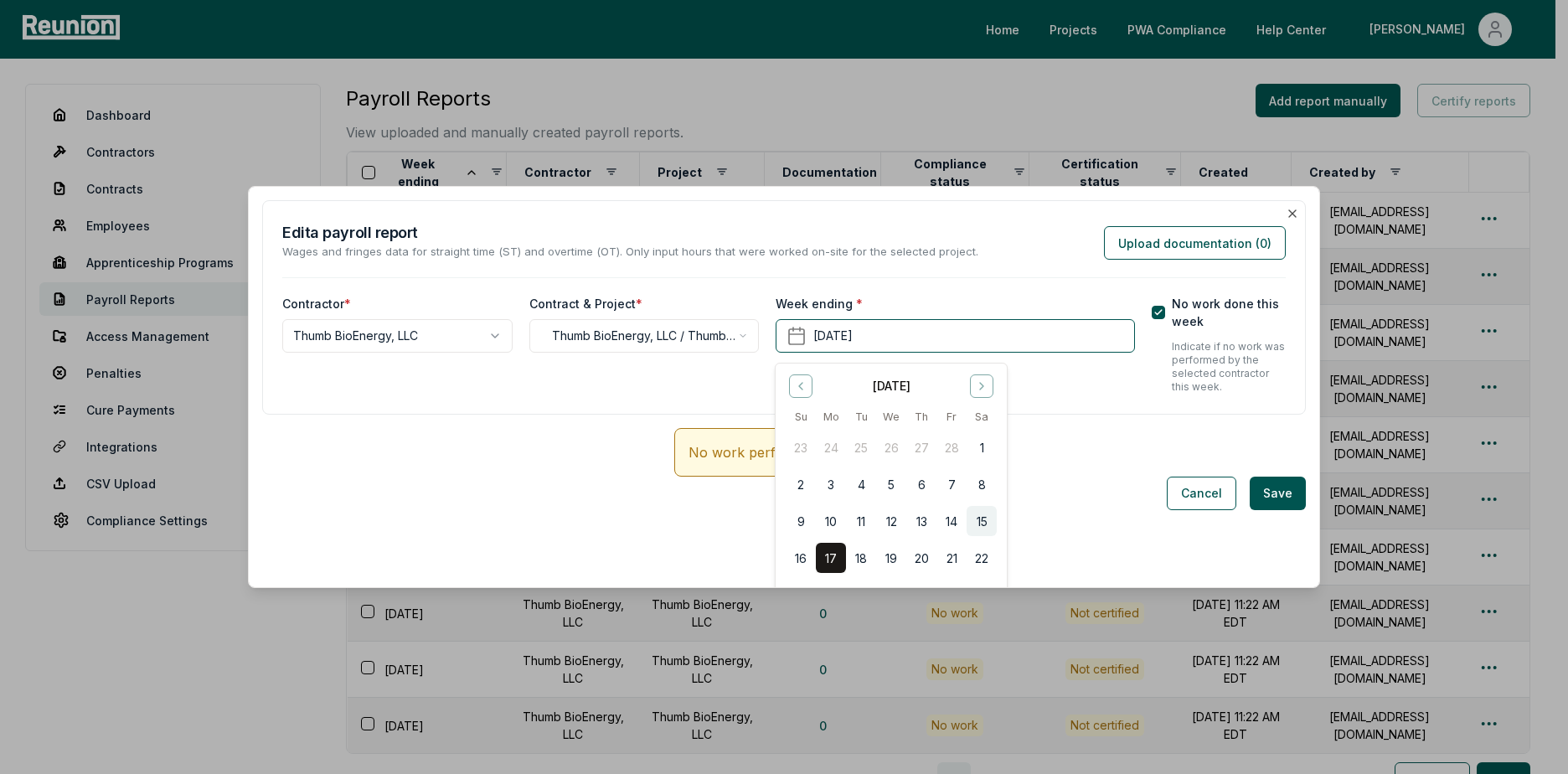
click at [976, 522] on button "15" at bounding box center [981, 521] width 30 height 30
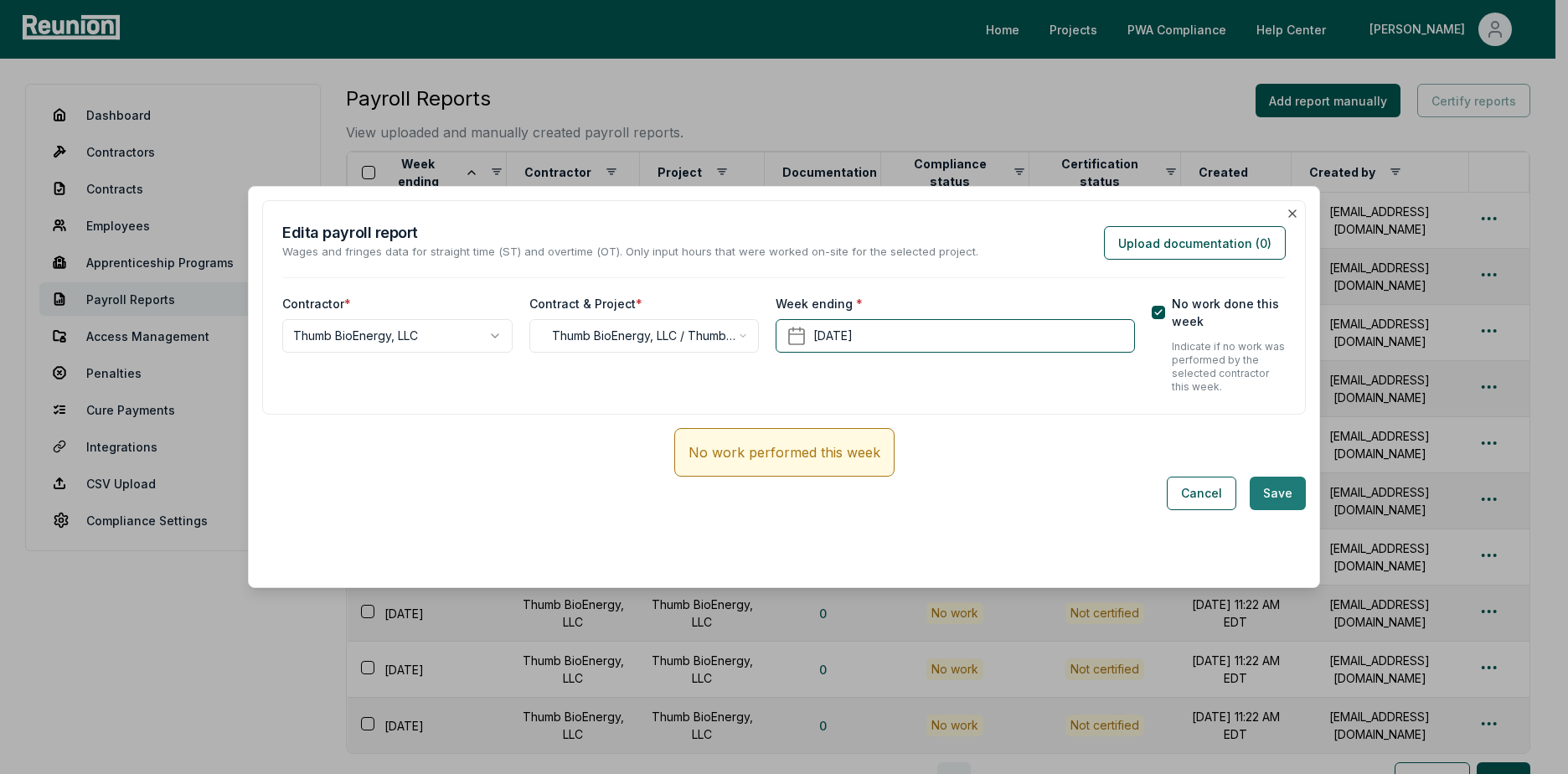
click at [1271, 497] on button "Save" at bounding box center [1277, 493] width 56 height 34
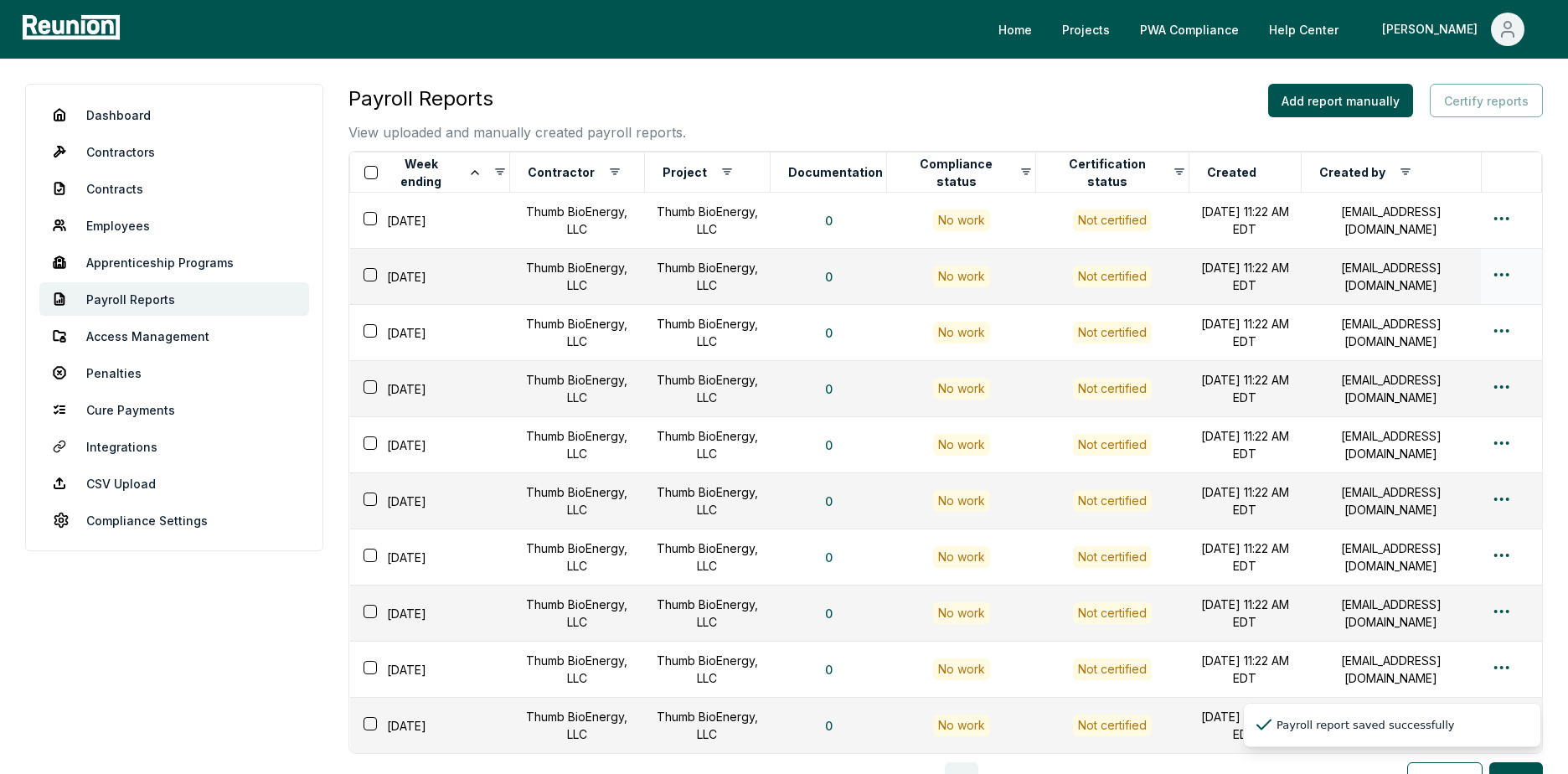
click at [1487, 277] on html "Please visit us on your desktop We're working on making our marketplace mobile-…" at bounding box center [784, 482] width 1568 height 964
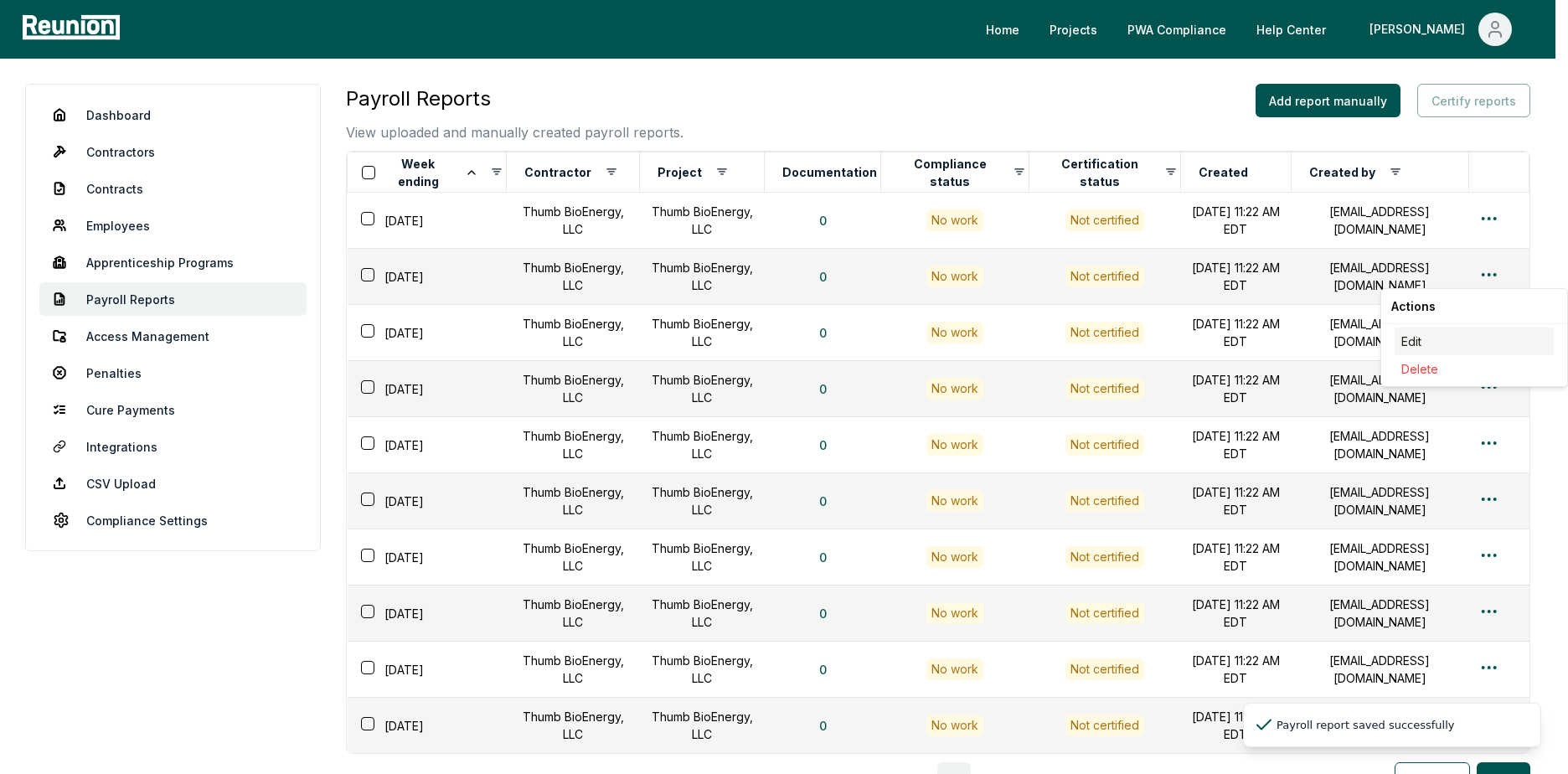
click at [1422, 340] on div "Edit" at bounding box center [1473, 341] width 159 height 28
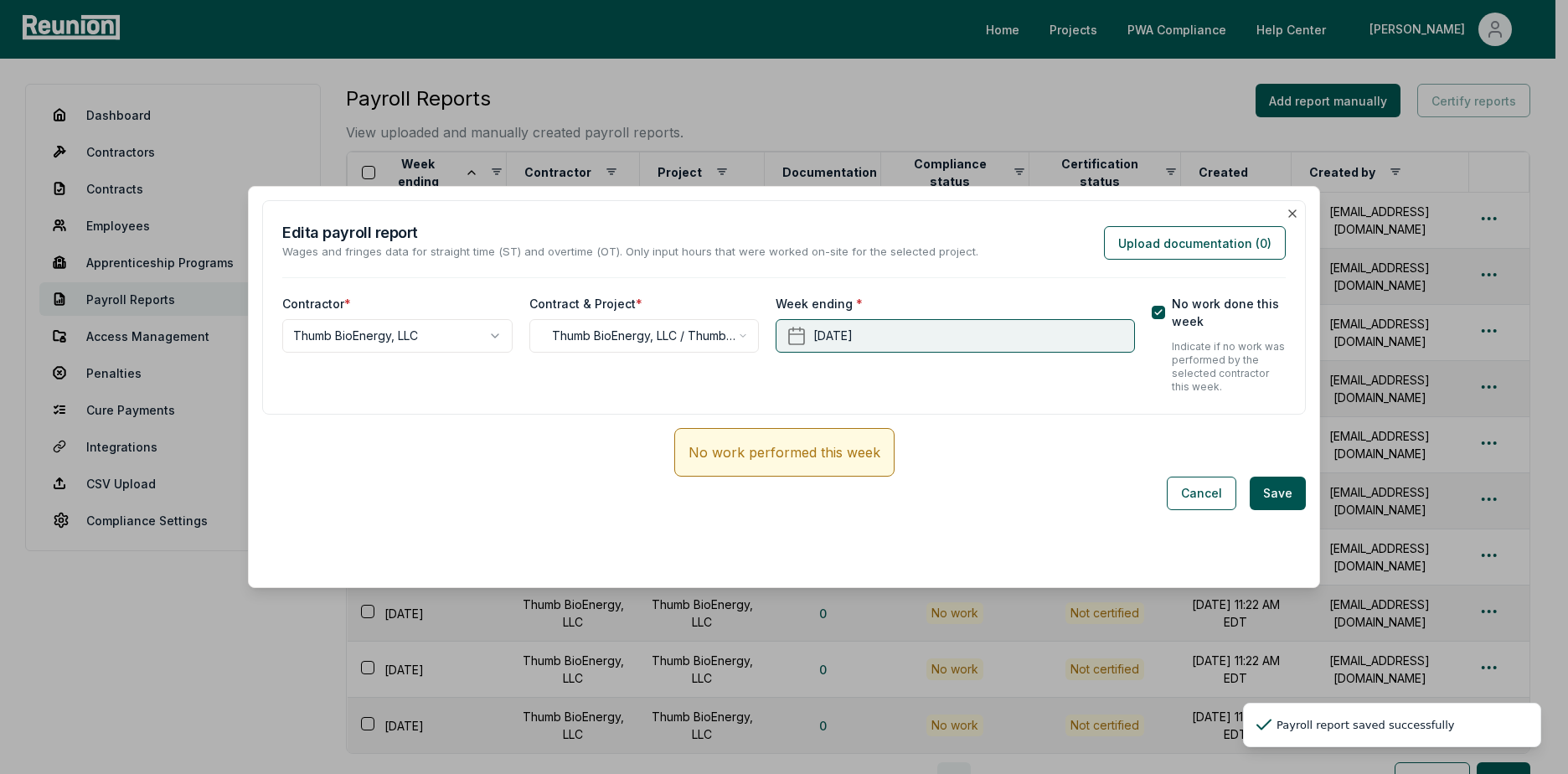
click at [917, 332] on button "[DATE]" at bounding box center [955, 335] width 358 height 34
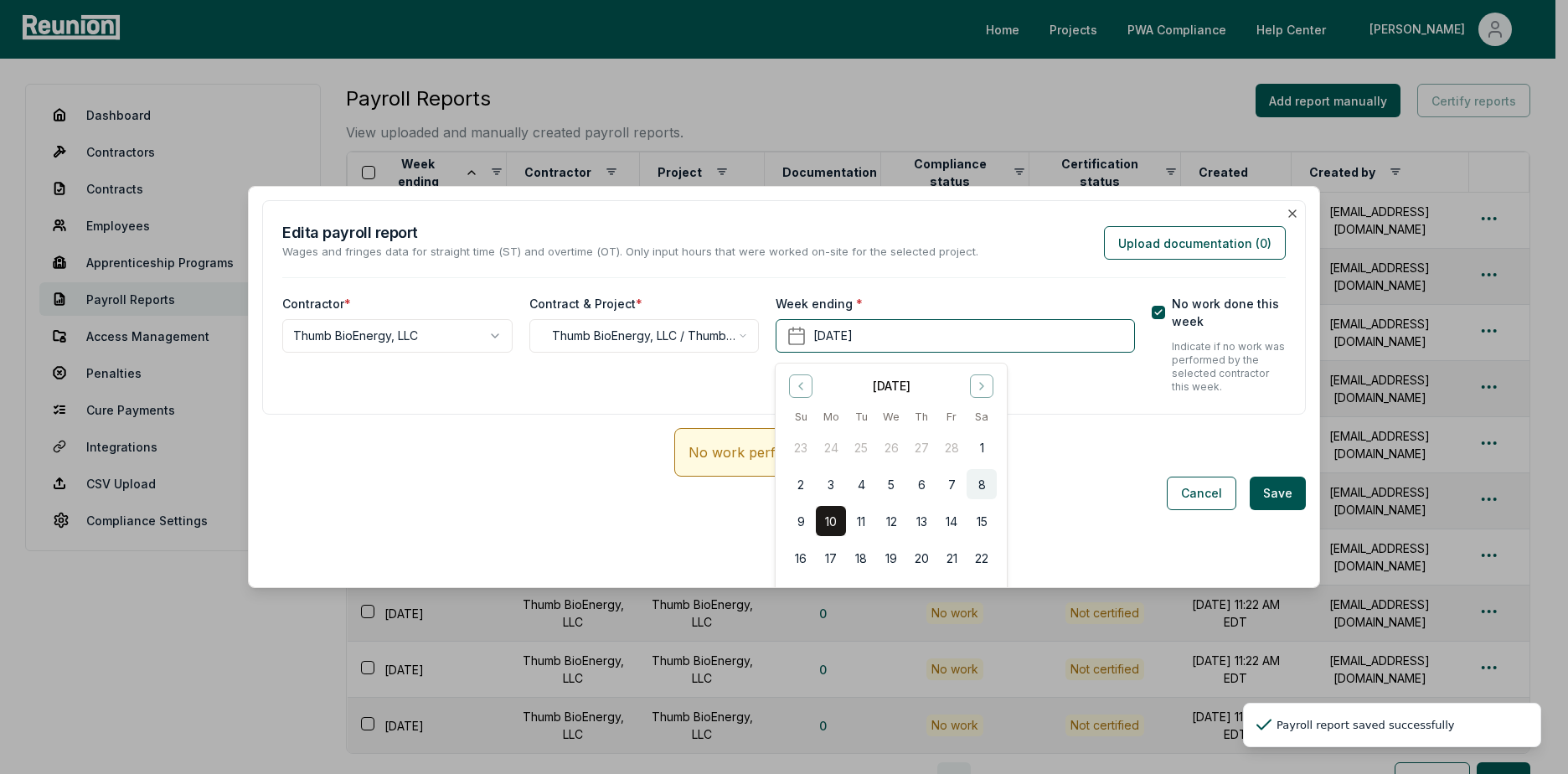
click at [980, 482] on button "8" at bounding box center [981, 484] width 30 height 30
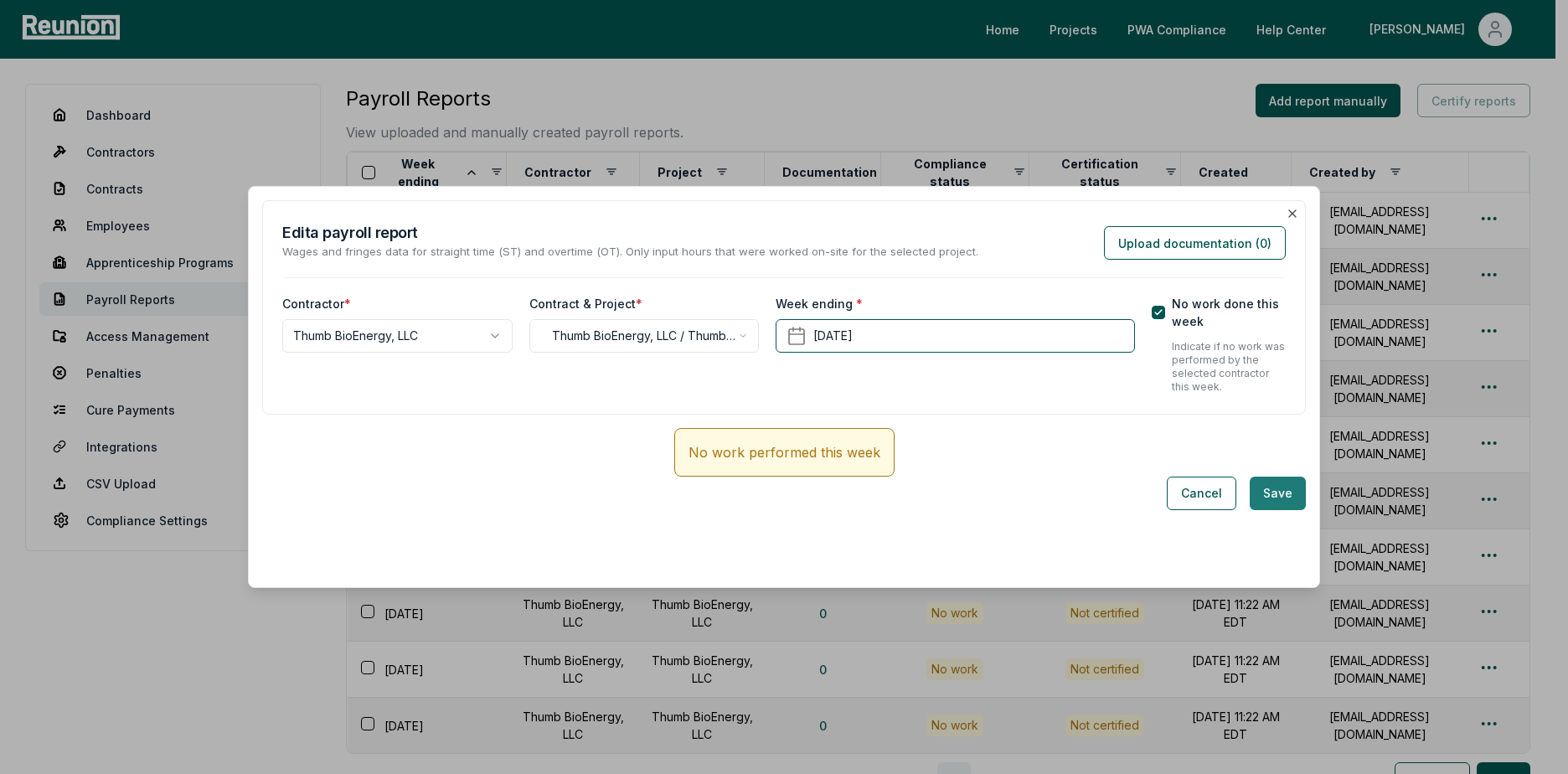
click at [1281, 498] on button "Save" at bounding box center [1277, 493] width 56 height 34
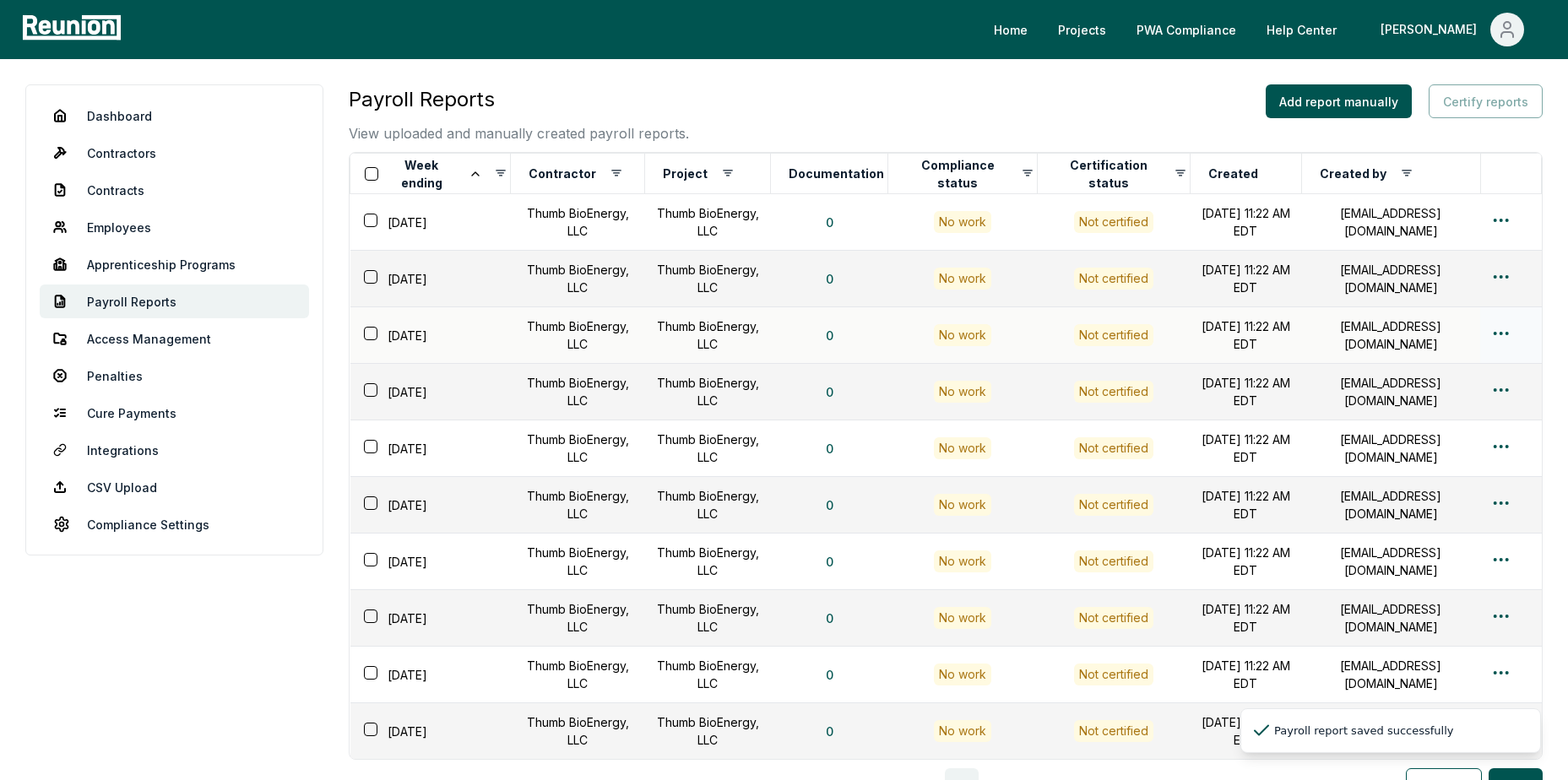
click at [1502, 337] on html "Please visit us on your desktop We're working on making our marketplace mobile-…" at bounding box center [784, 486] width 1568 height 971
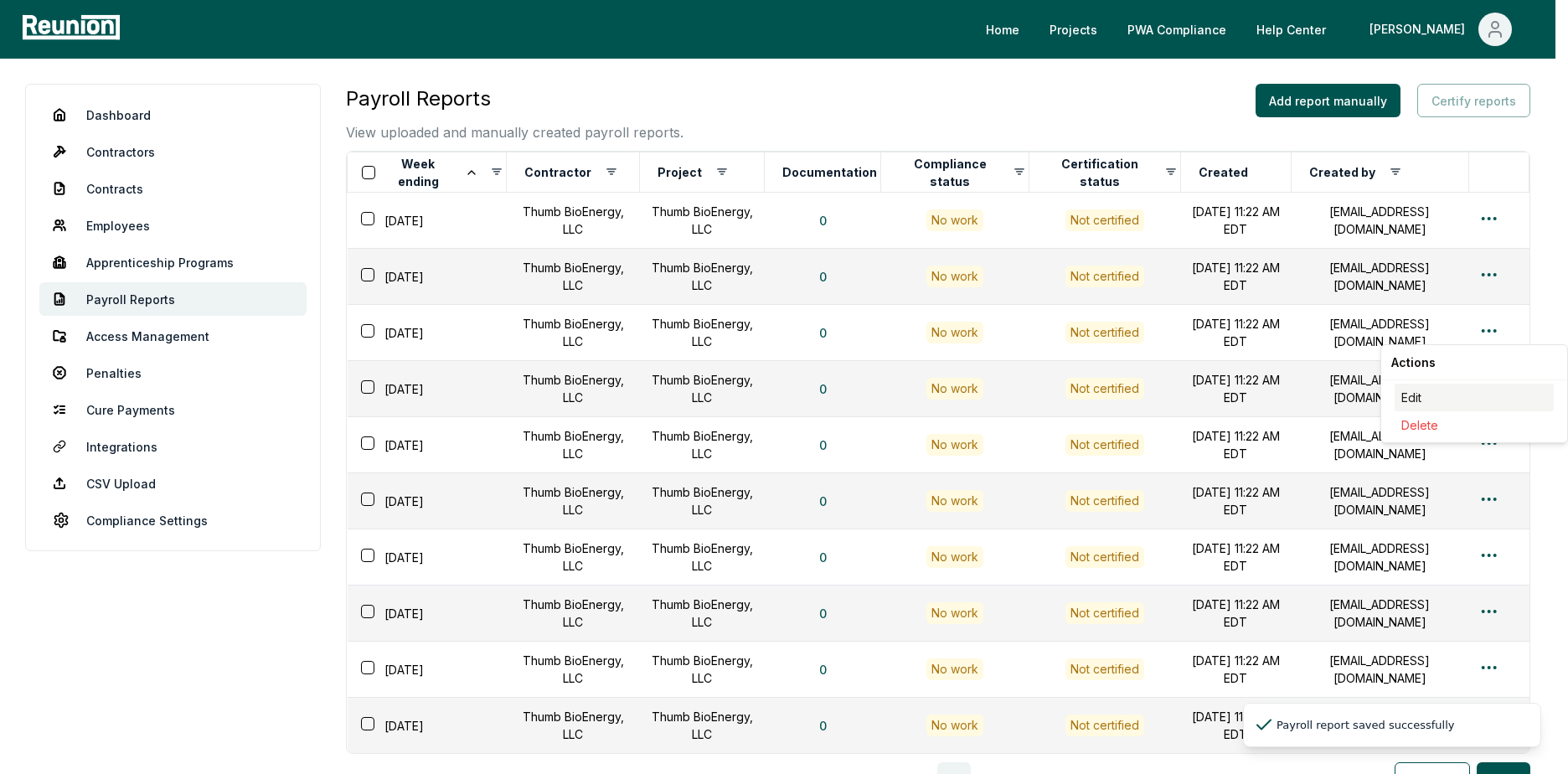
click at [1444, 396] on div "Edit" at bounding box center [1473, 397] width 159 height 28
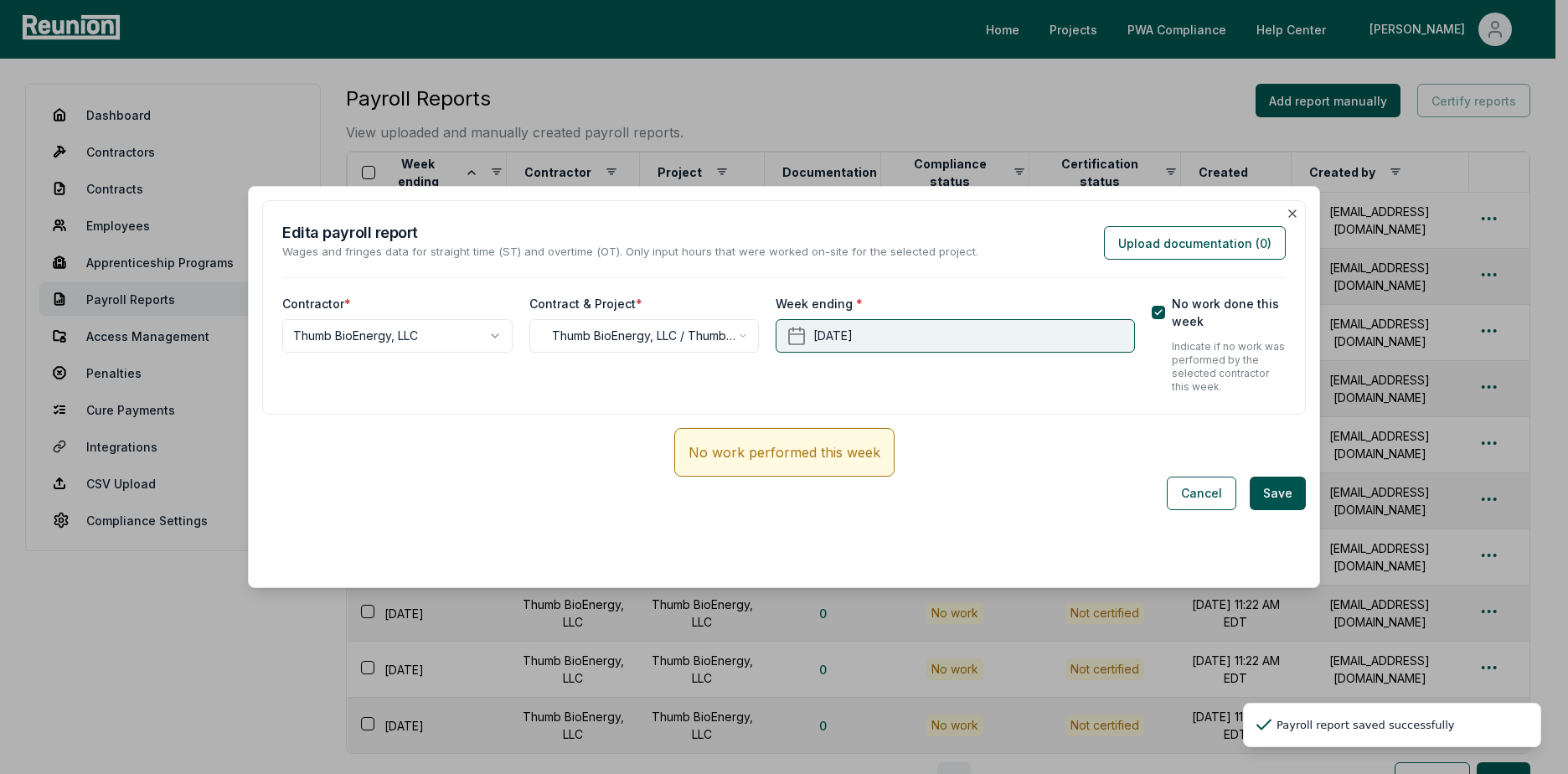
click at [1045, 325] on button "[DATE]" at bounding box center [955, 335] width 358 height 34
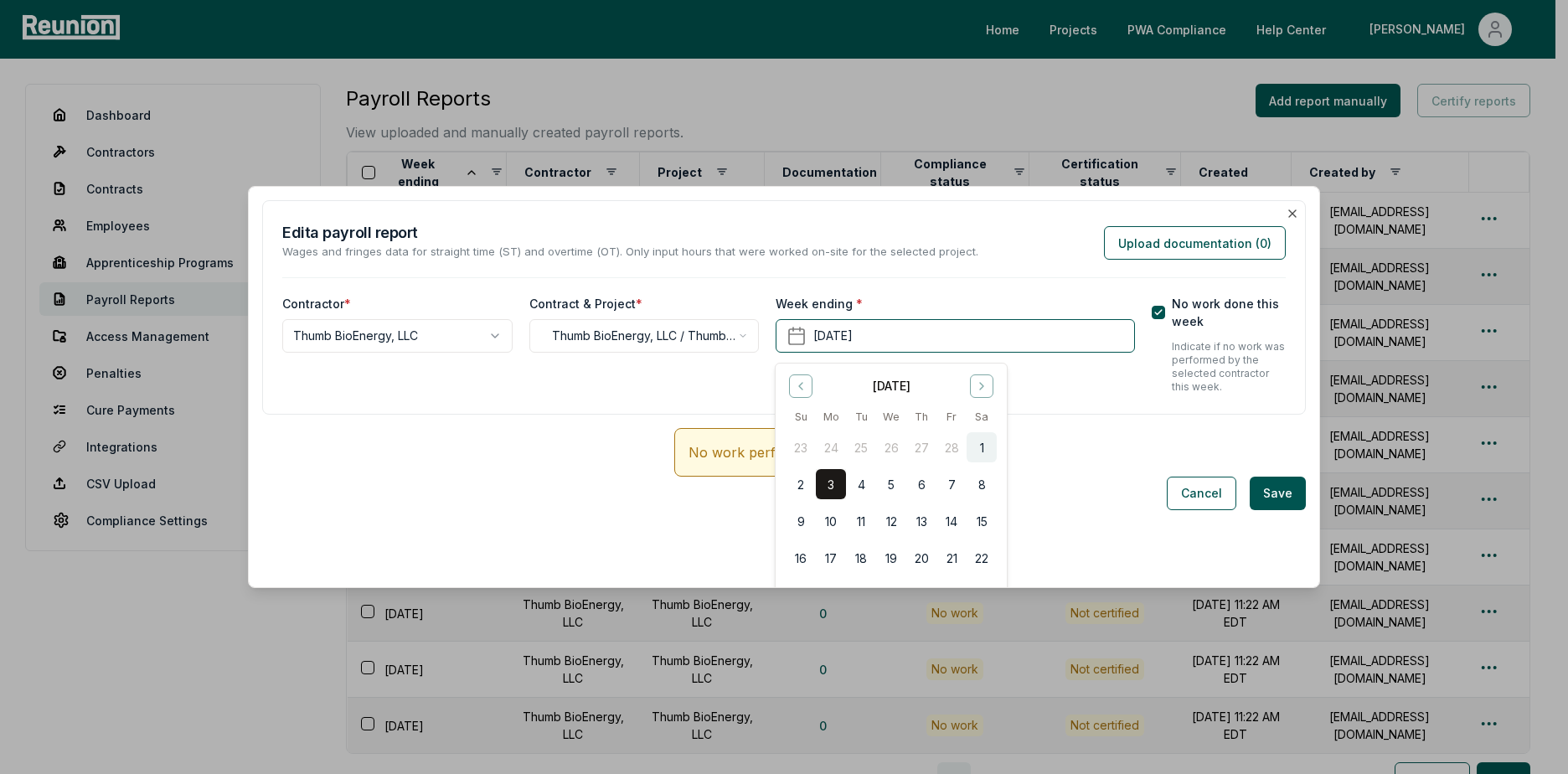
click at [985, 441] on button "1" at bounding box center [981, 447] width 30 height 30
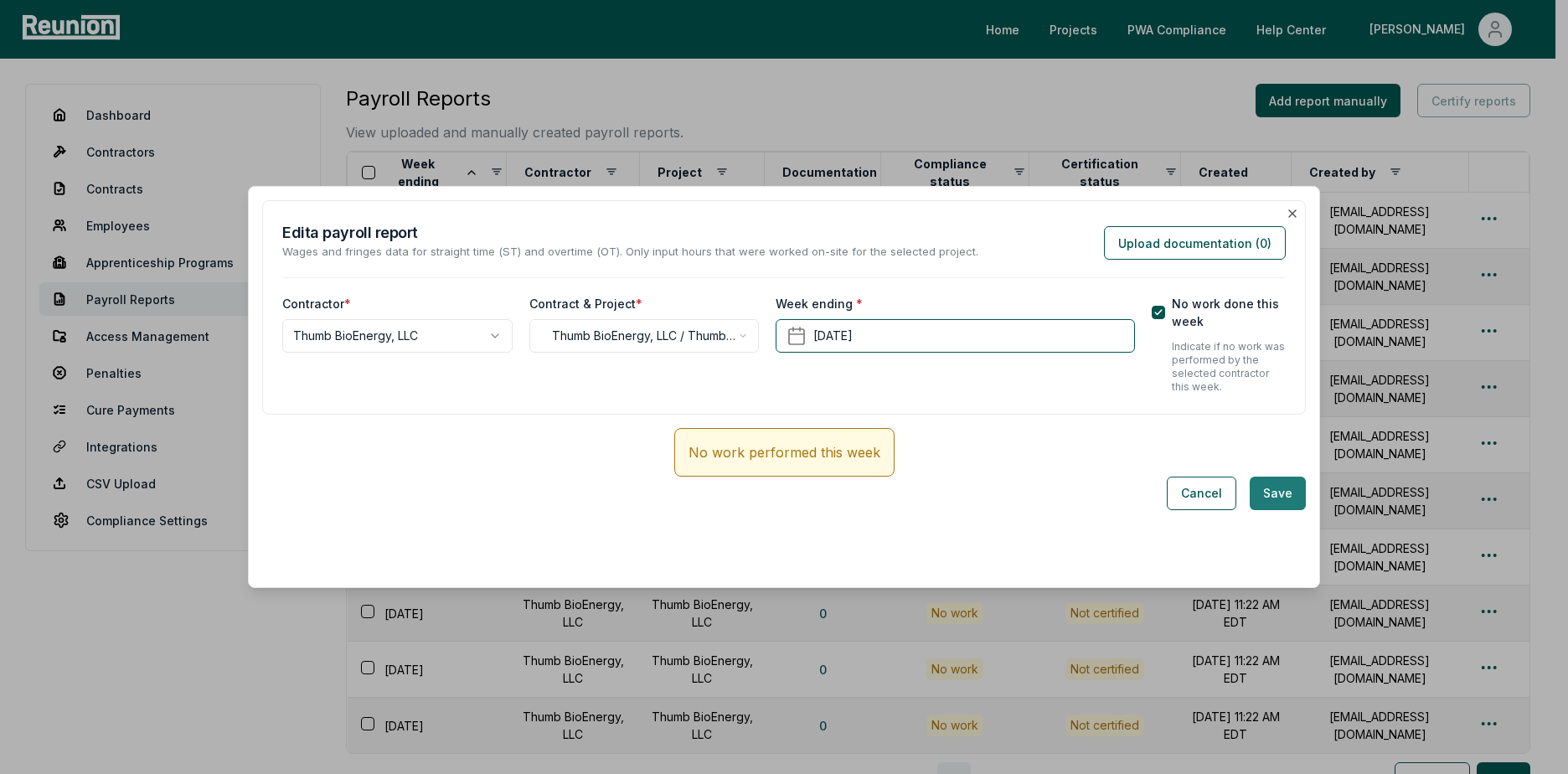
click at [1273, 493] on button "Save" at bounding box center [1277, 493] width 56 height 34
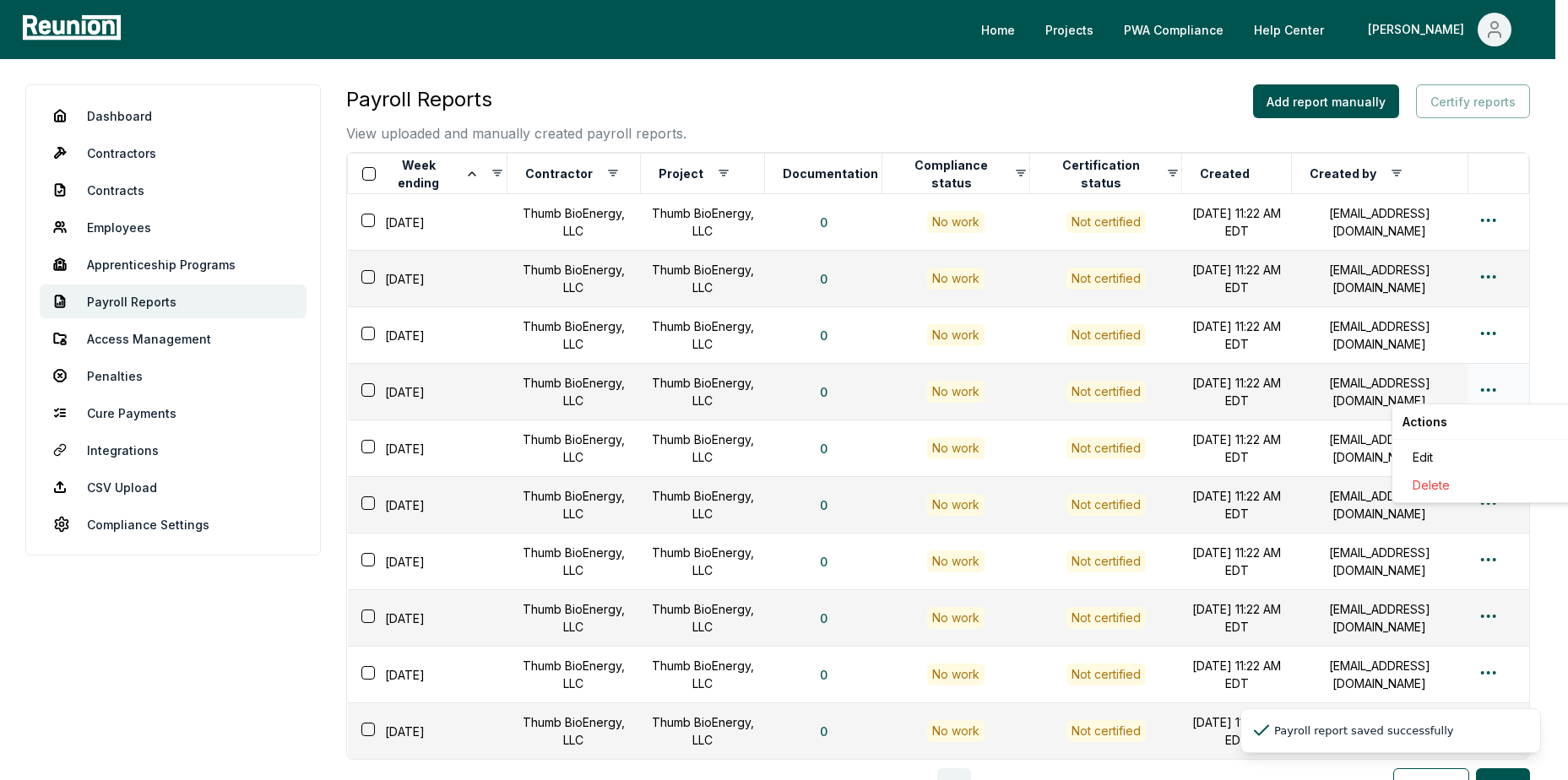
click at [1503, 393] on html "Please visit us on your desktop We're working on making our marketplace mobile-…" at bounding box center [784, 486] width 1568 height 971
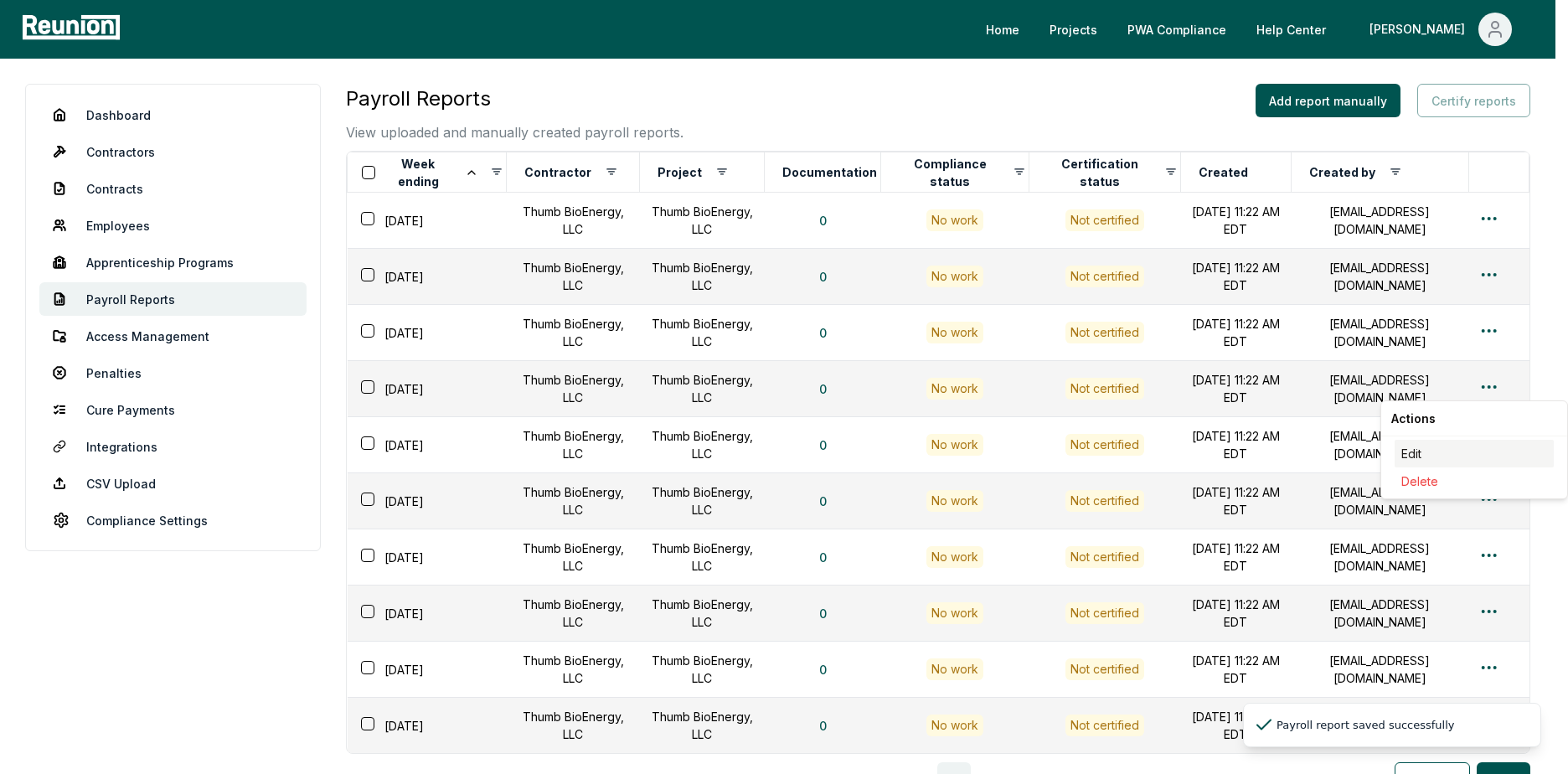
click at [1422, 446] on div "Edit" at bounding box center [1473, 453] width 159 height 28
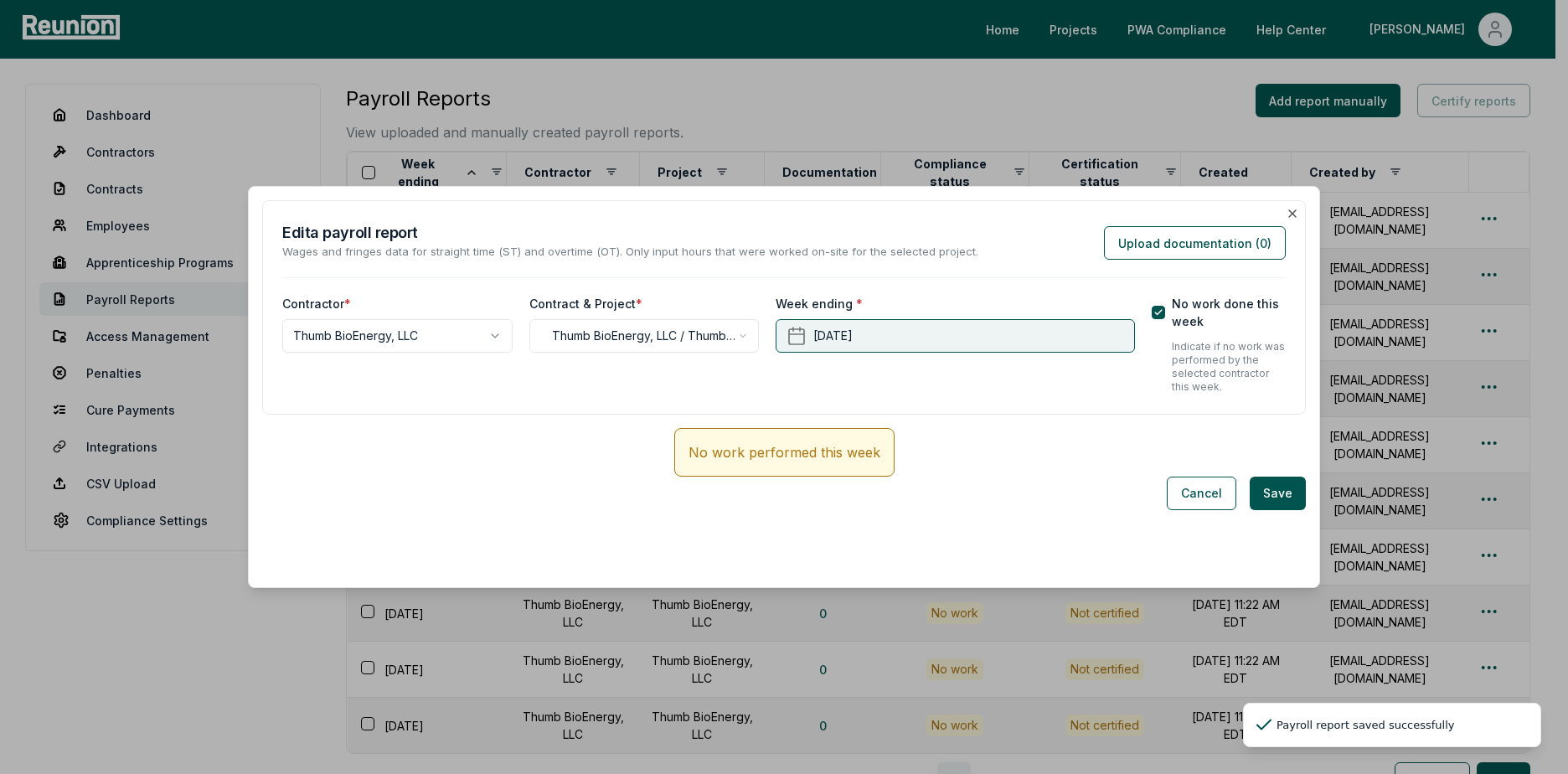
click at [924, 333] on button "[DATE]" at bounding box center [955, 335] width 358 height 34
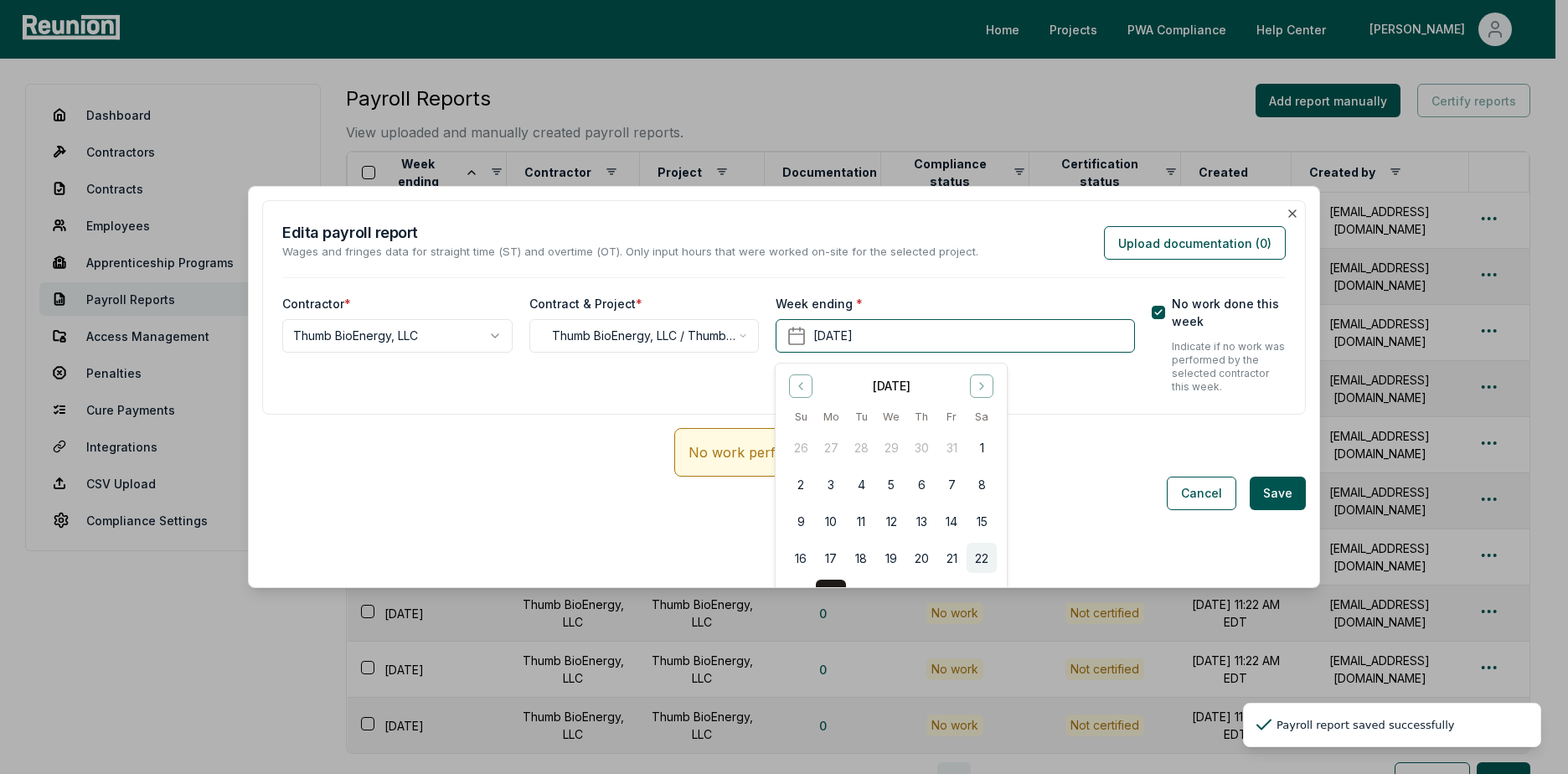
click at [979, 559] on button "22" at bounding box center [981, 558] width 30 height 30
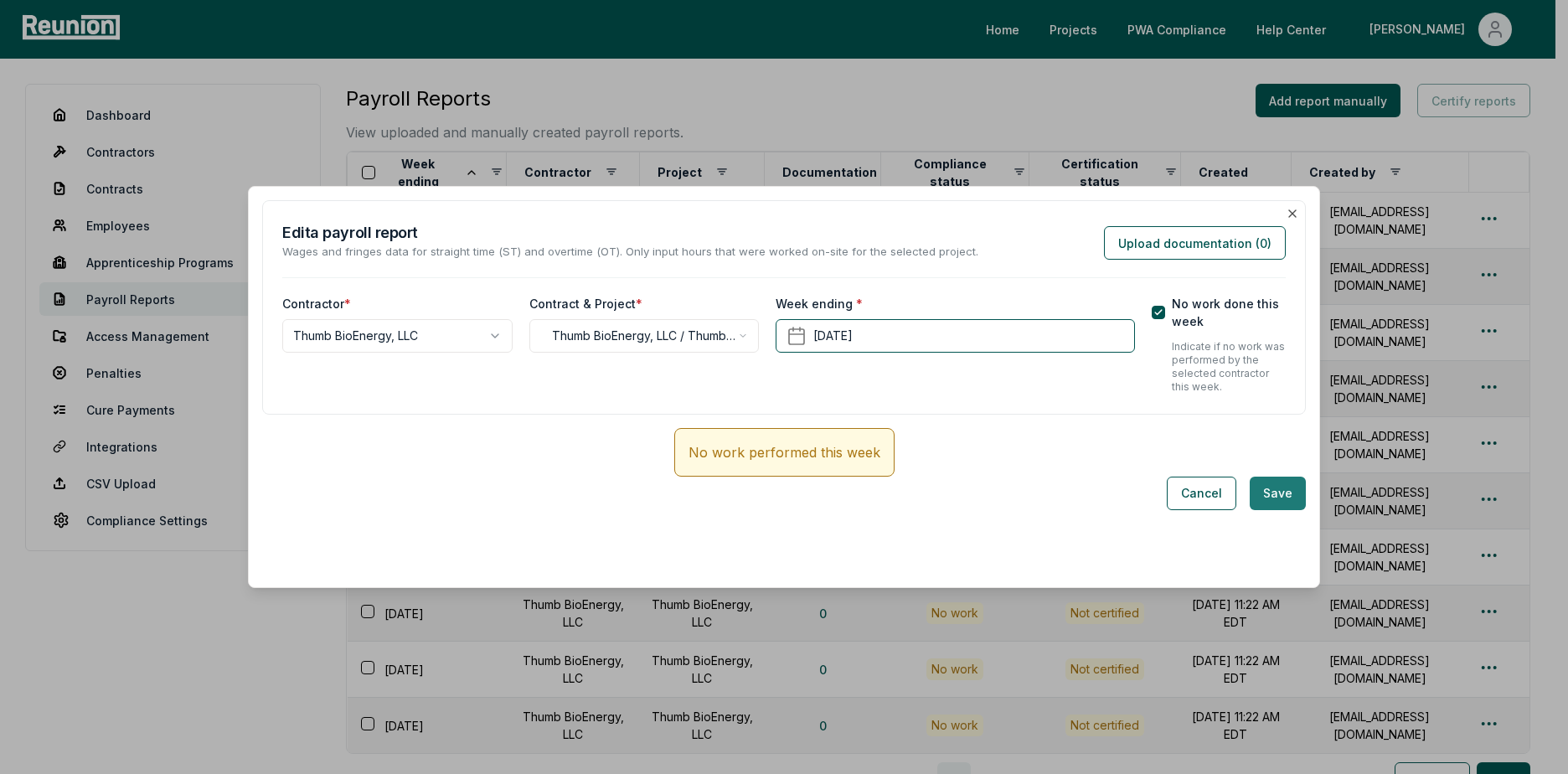
click at [1273, 485] on button "Save" at bounding box center [1277, 493] width 56 height 34
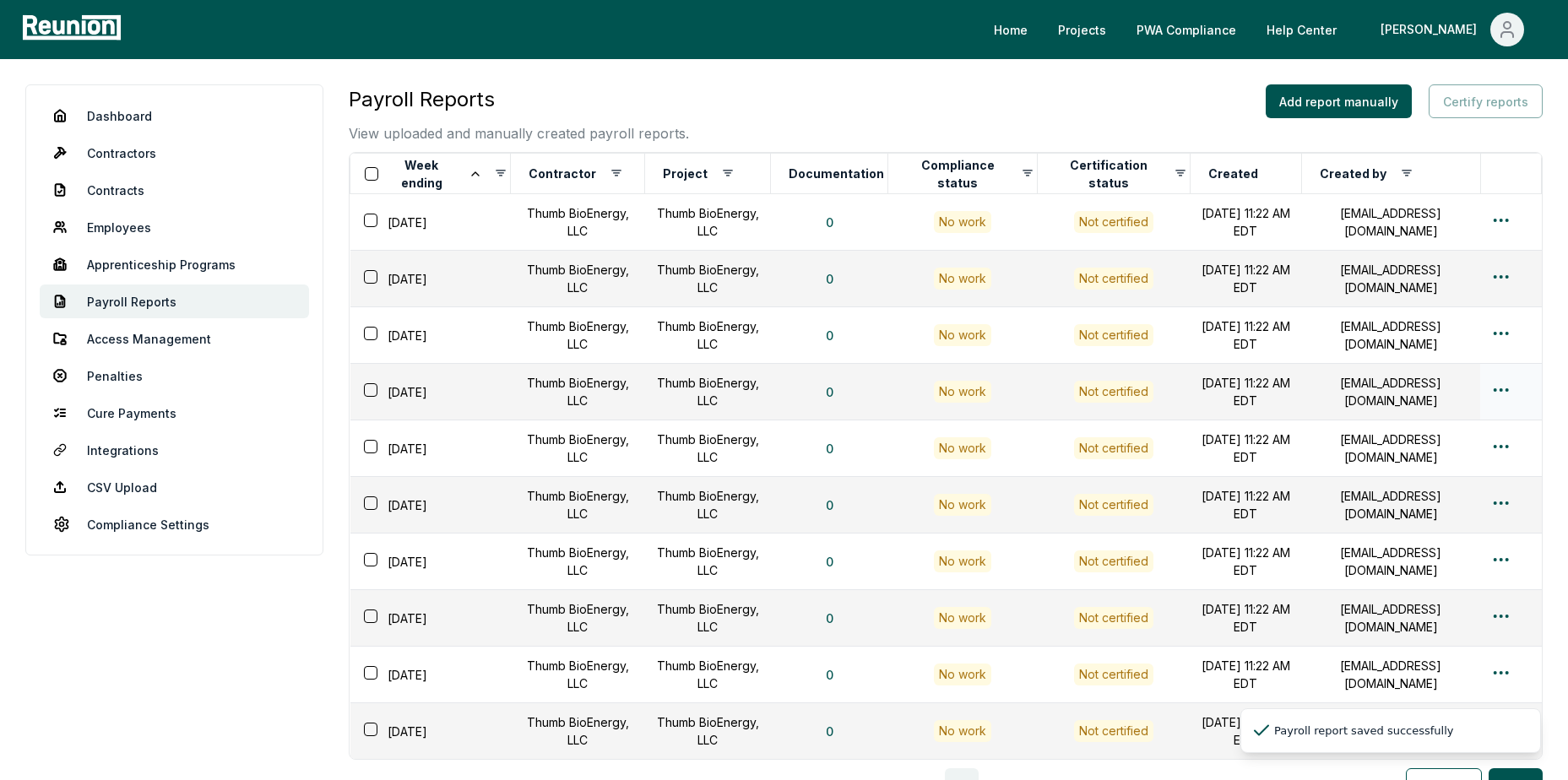
click at [1515, 395] on div at bounding box center [1511, 392] width 41 height 24
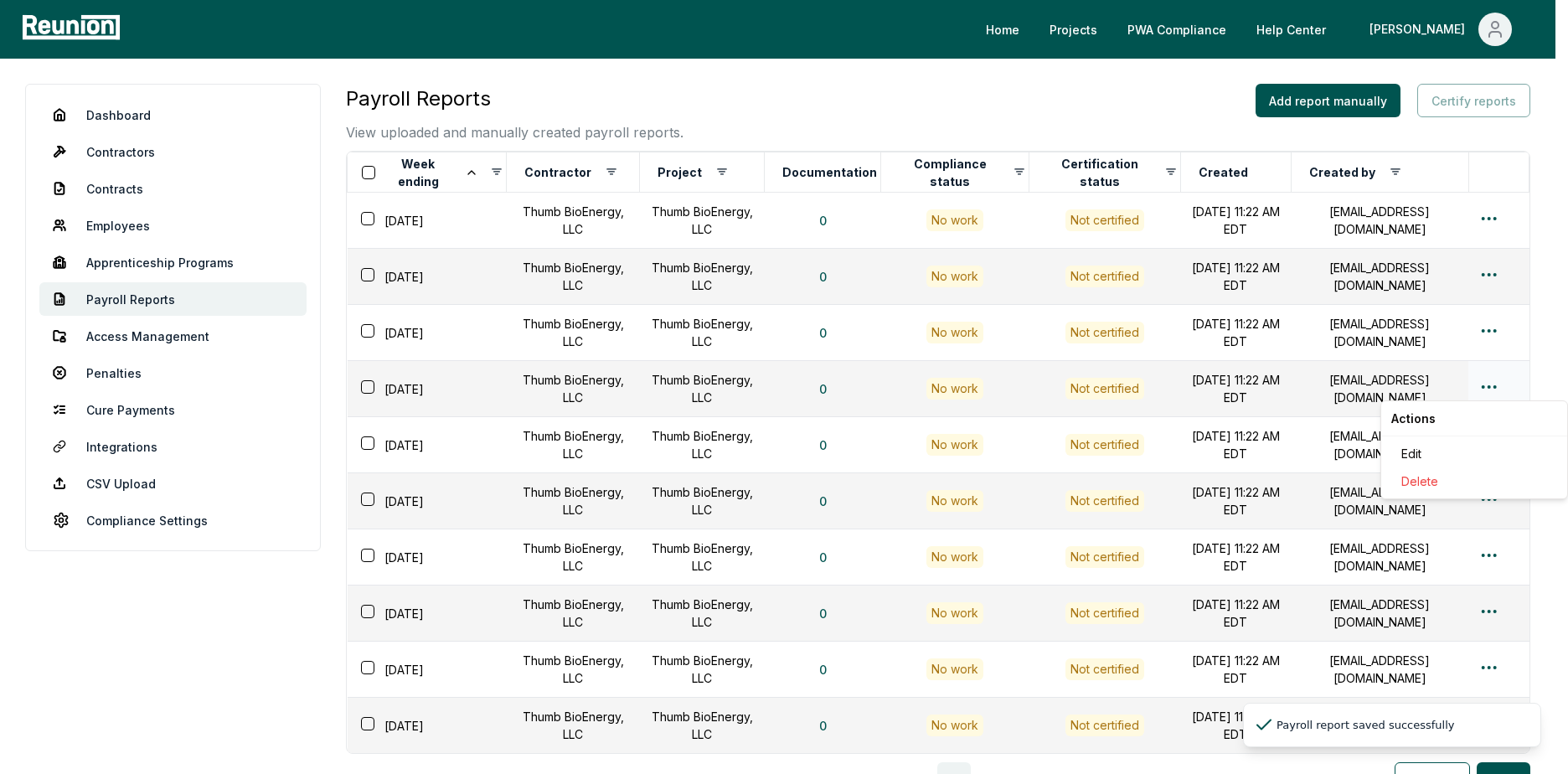
click at [1489, 384] on html "Please visit us on your desktop We're working on making our marketplace mobile-…" at bounding box center [784, 482] width 1568 height 964
click at [1441, 450] on div "Edit" at bounding box center [1473, 453] width 159 height 28
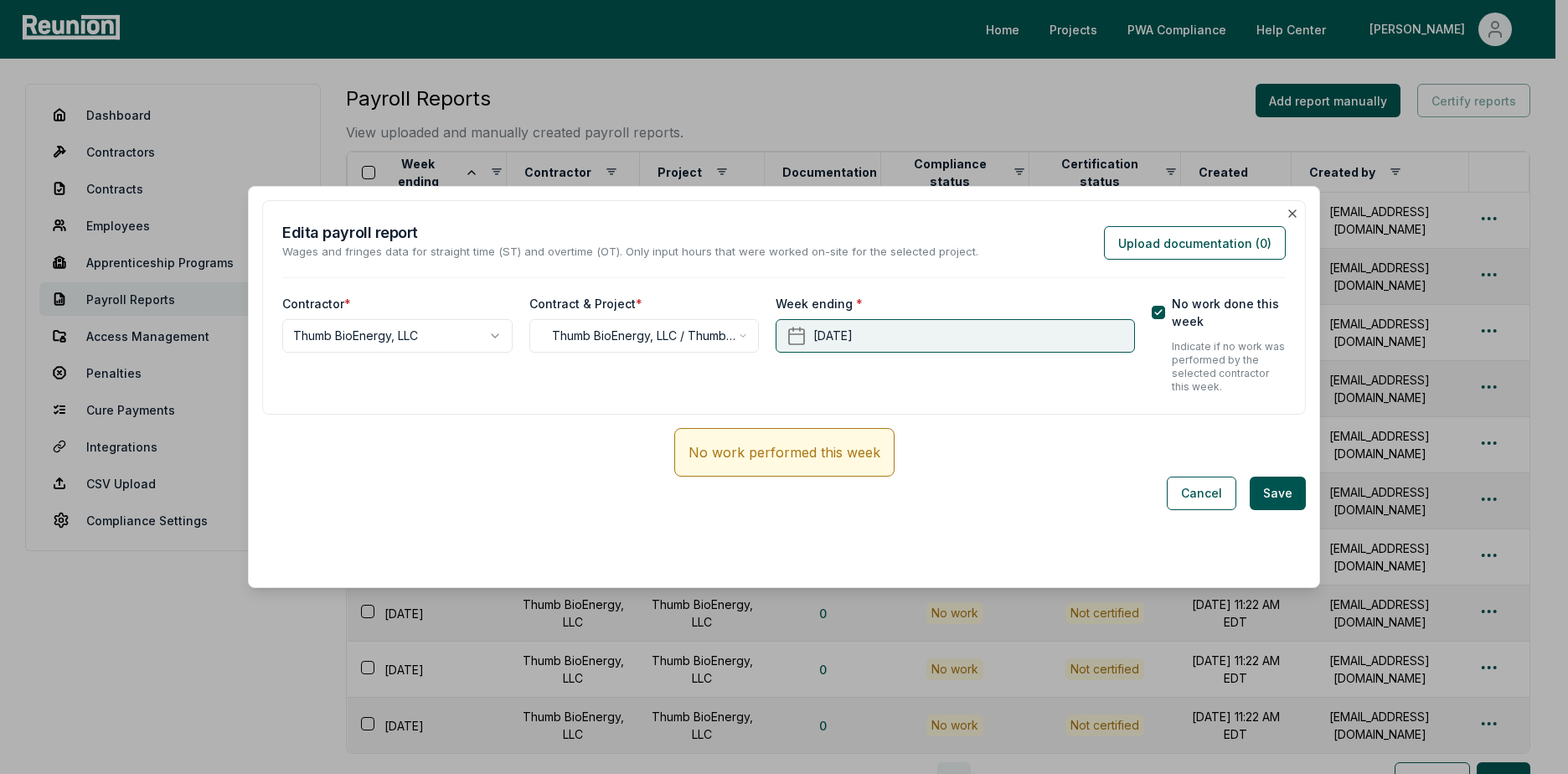
click at [1083, 352] on button "[DATE]" at bounding box center [955, 335] width 358 height 34
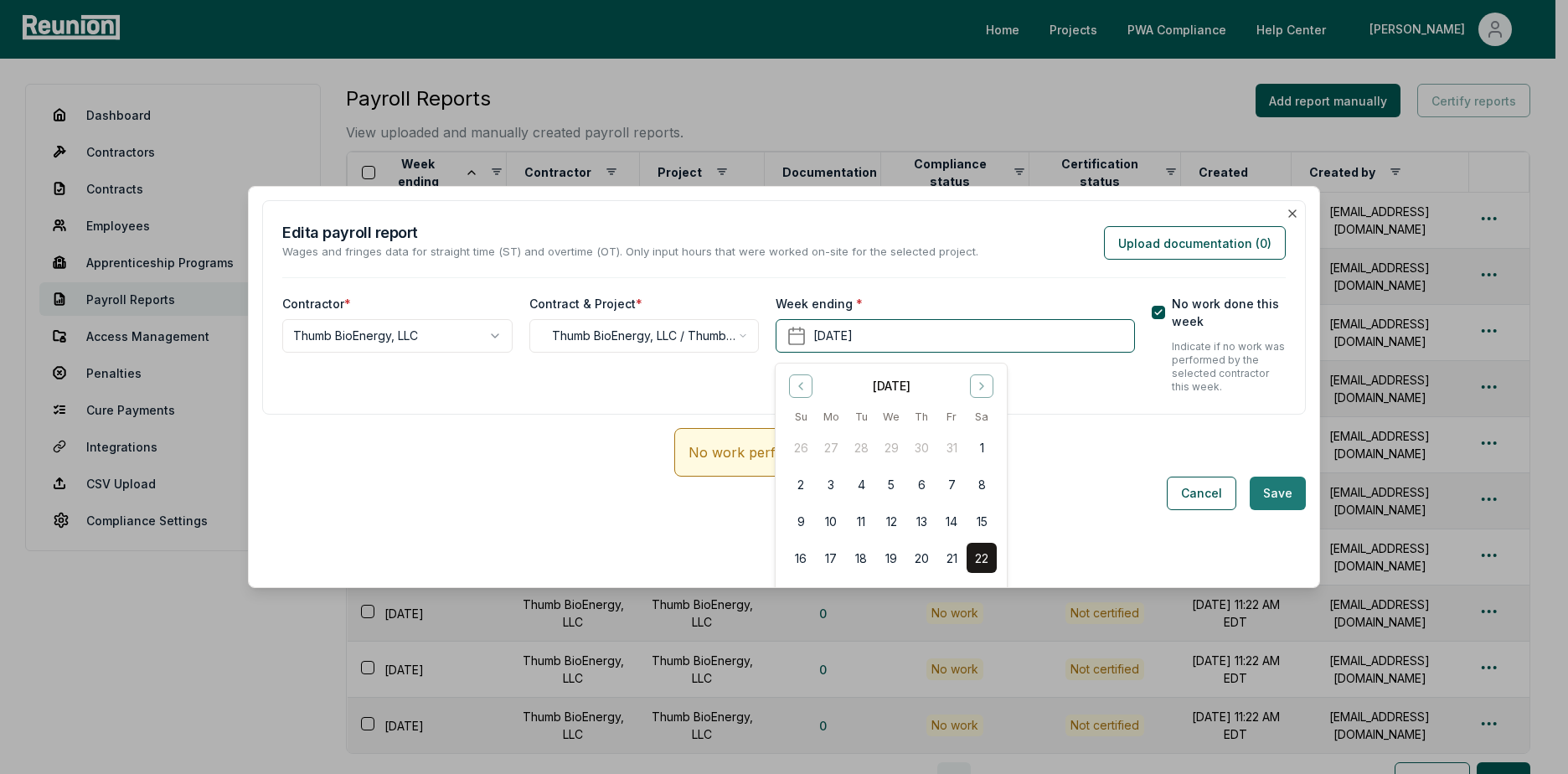
click at [1267, 484] on button "Save" at bounding box center [1277, 493] width 56 height 34
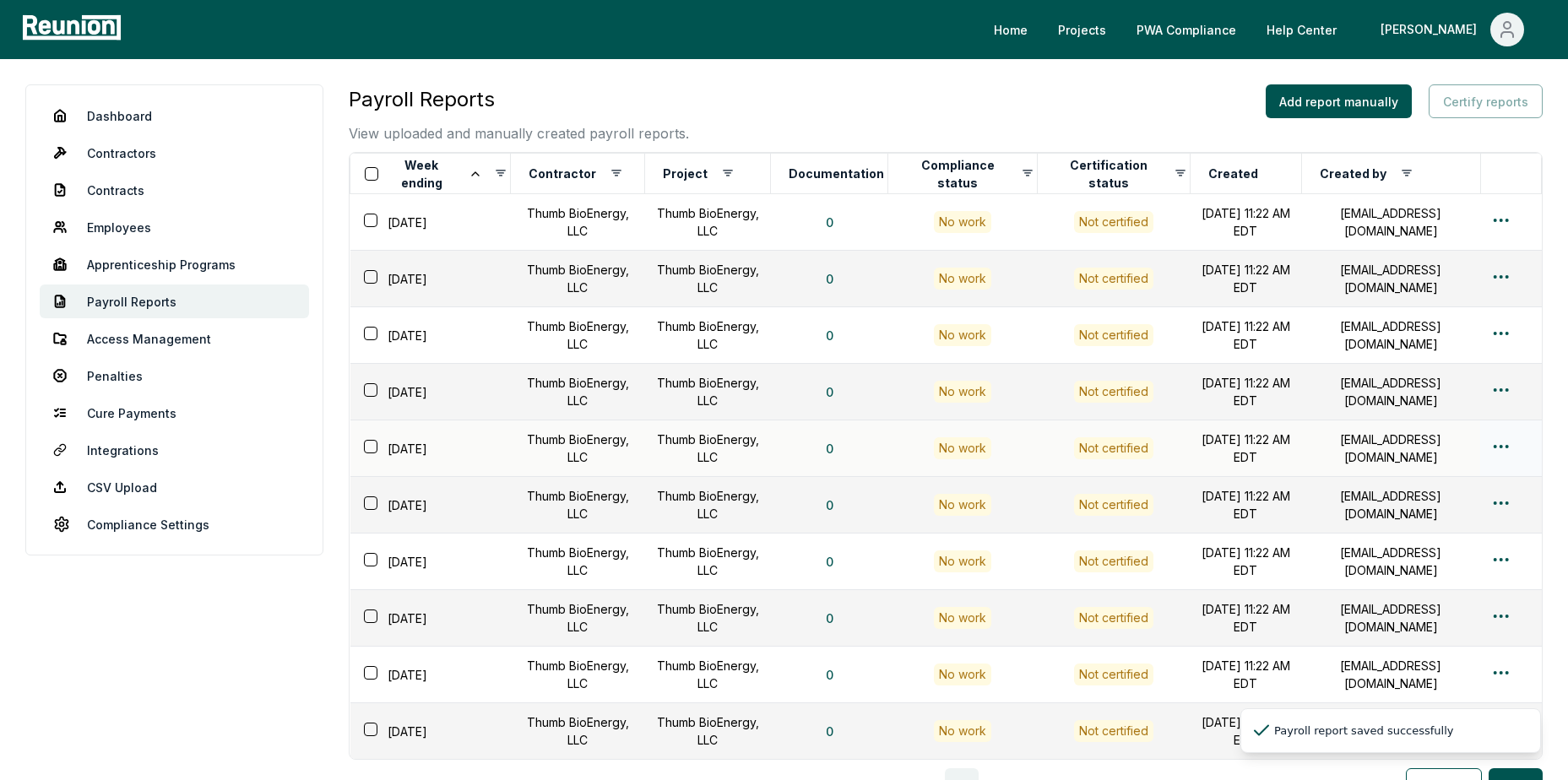
click at [1499, 450] on html "Please visit us on your desktop We're working on making our marketplace mobile-…" at bounding box center [784, 486] width 1568 height 971
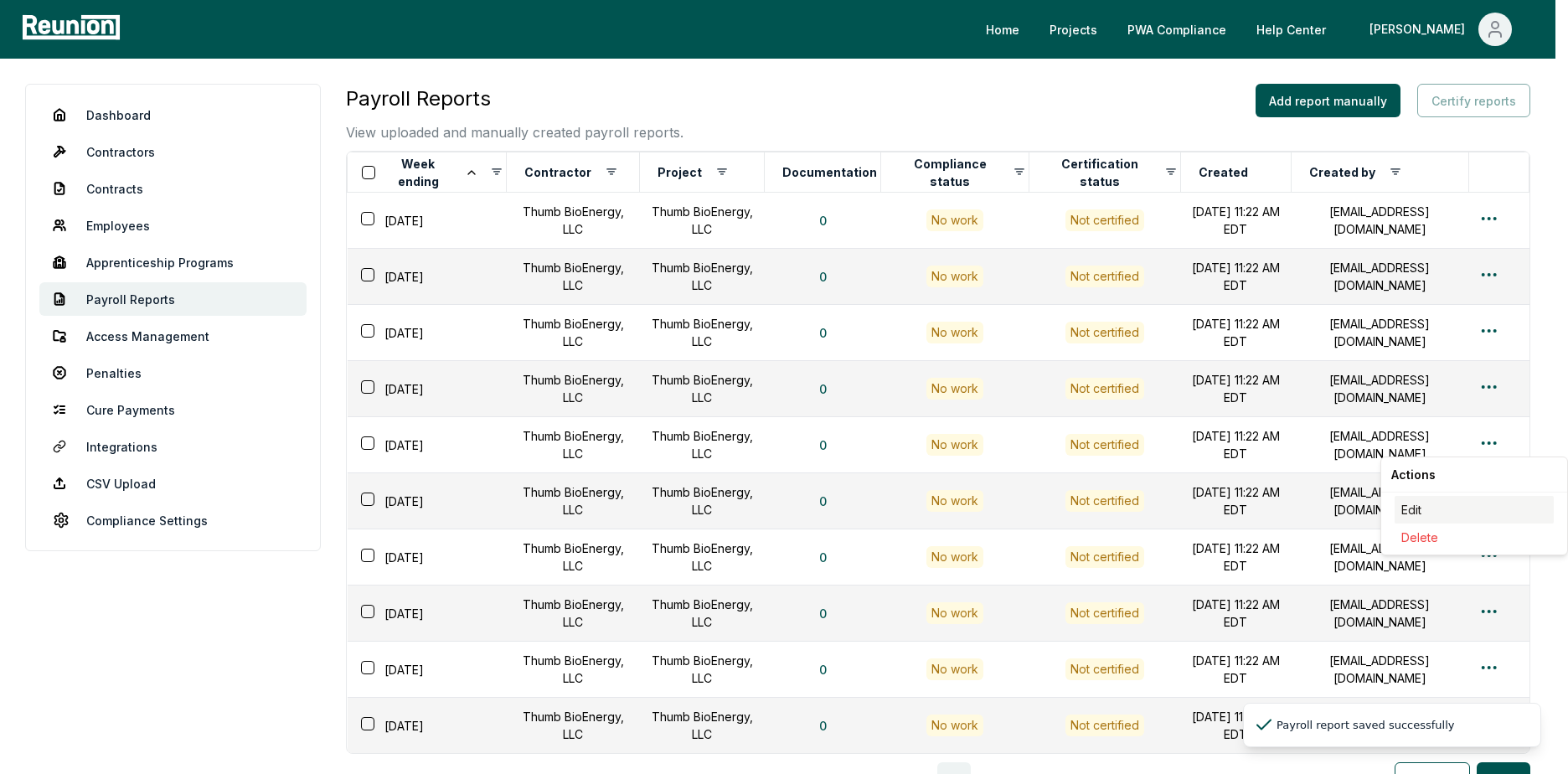
click at [1421, 512] on div "Edit" at bounding box center [1473, 509] width 159 height 28
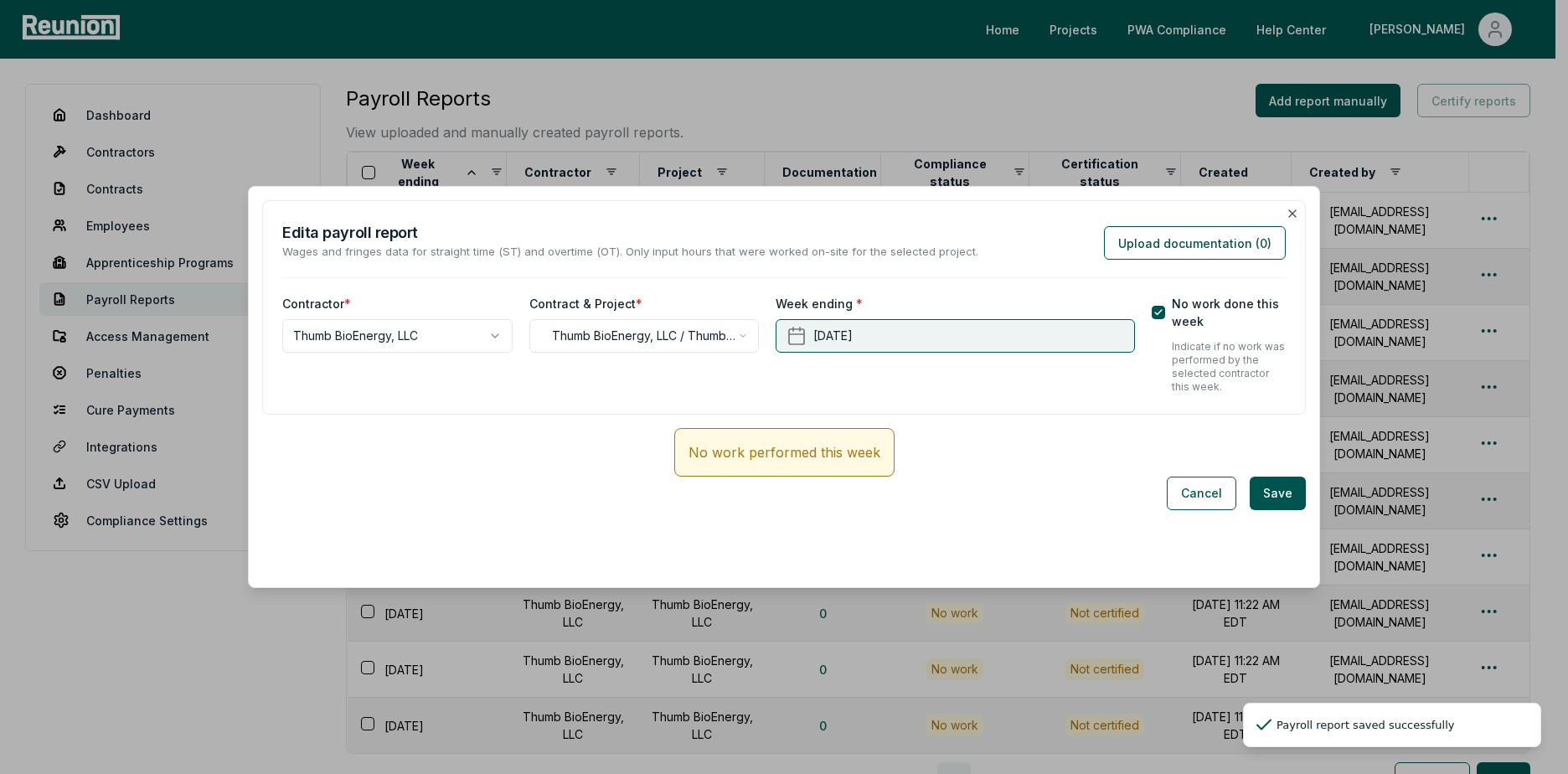
click at [1050, 340] on button "[DATE]" at bounding box center [955, 335] width 358 height 34
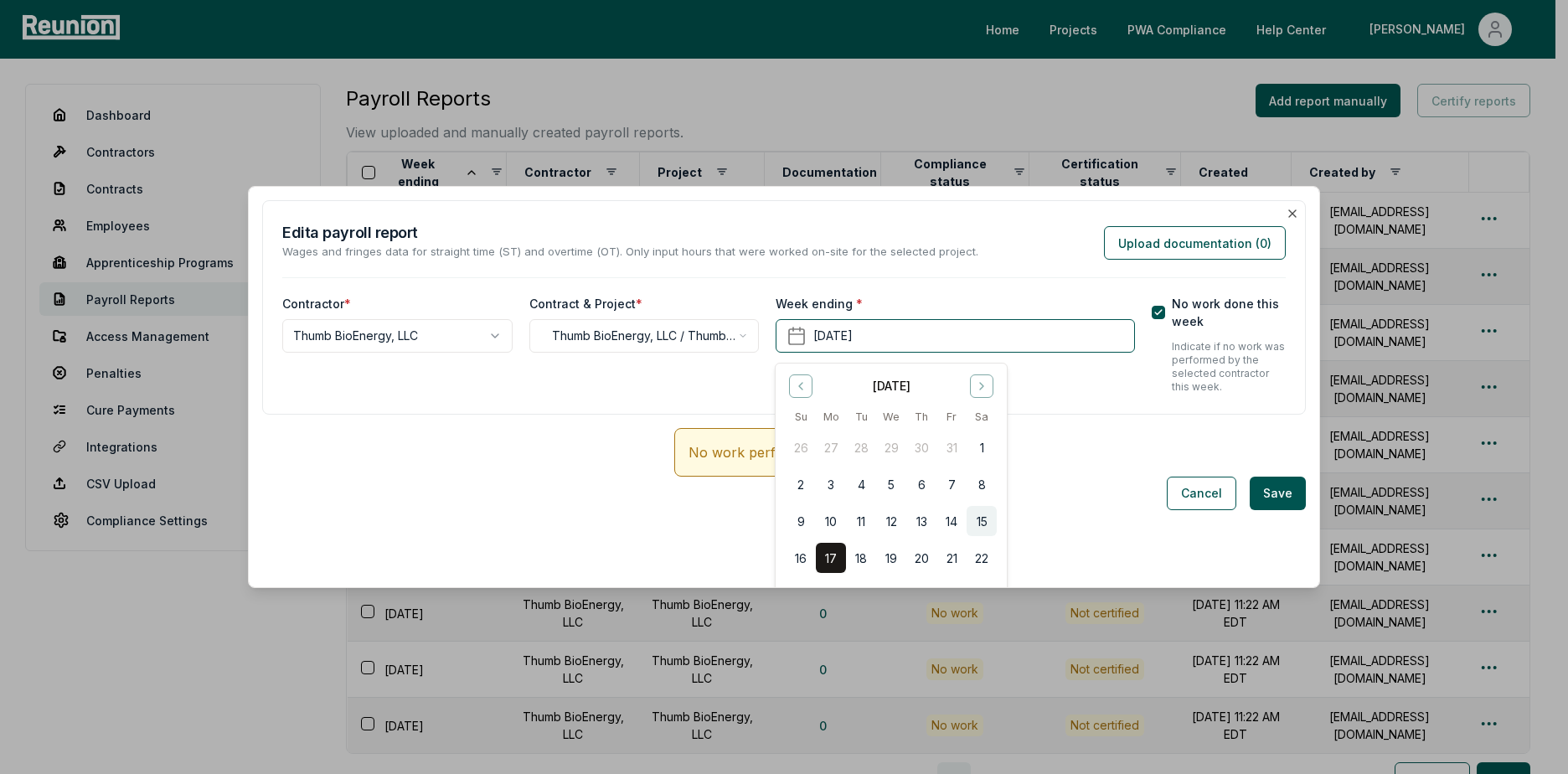
click at [988, 525] on button "15" at bounding box center [981, 521] width 30 height 30
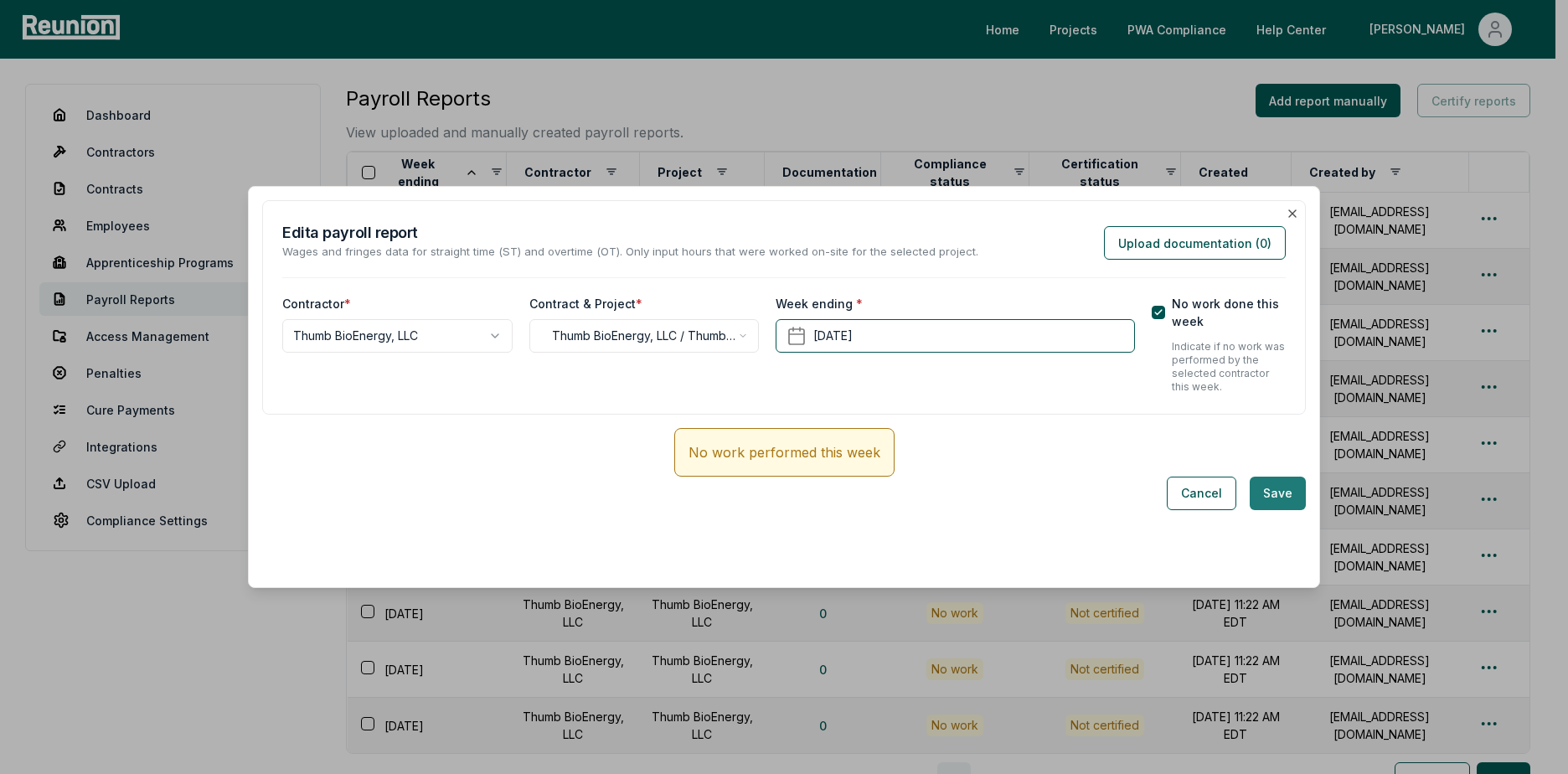
click at [1266, 497] on button "Save" at bounding box center [1277, 493] width 56 height 34
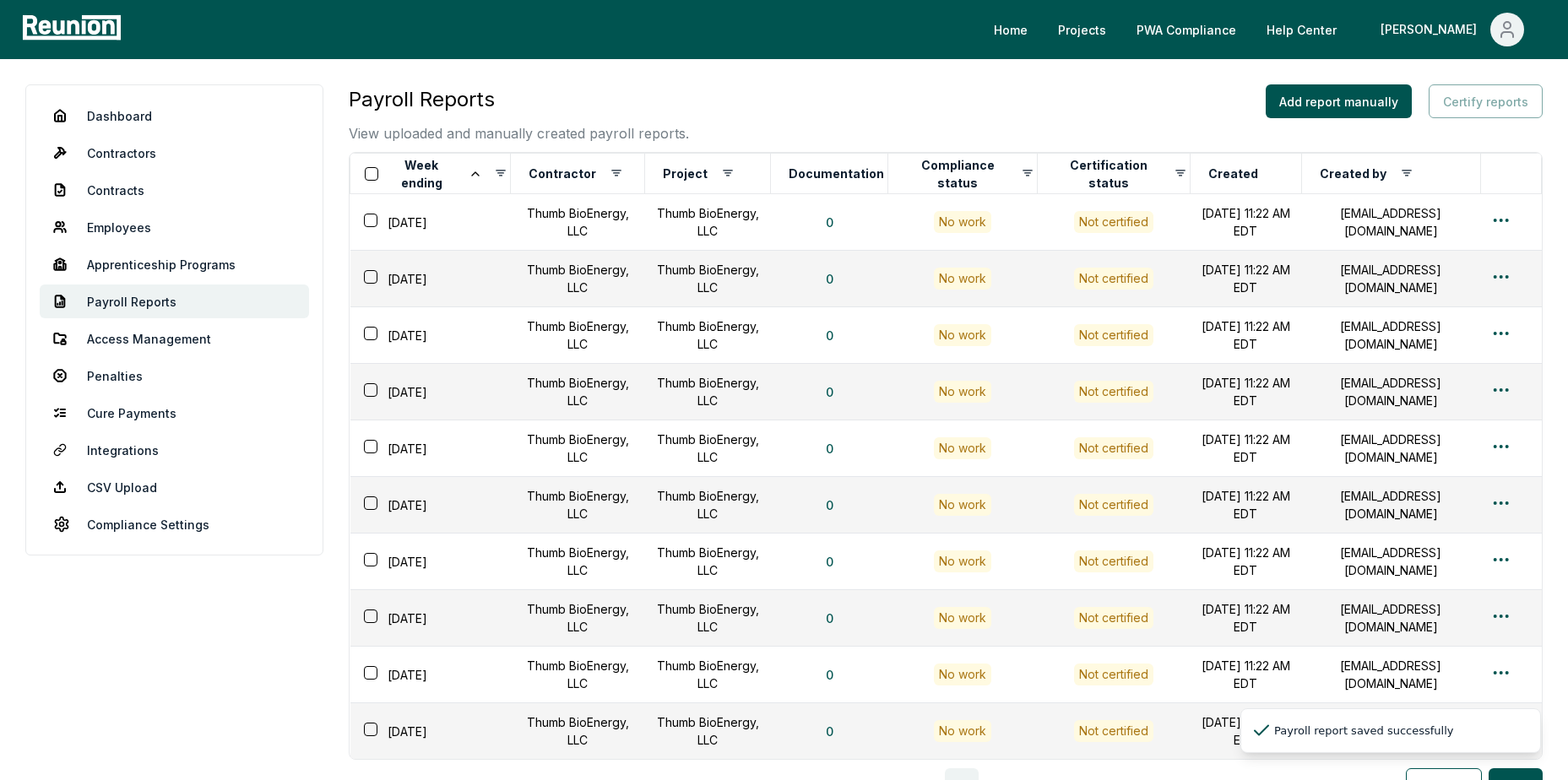
click at [1498, 506] on html "Please visit us on your desktop We're working on making our marketplace mobile-…" at bounding box center [784, 486] width 1568 height 971
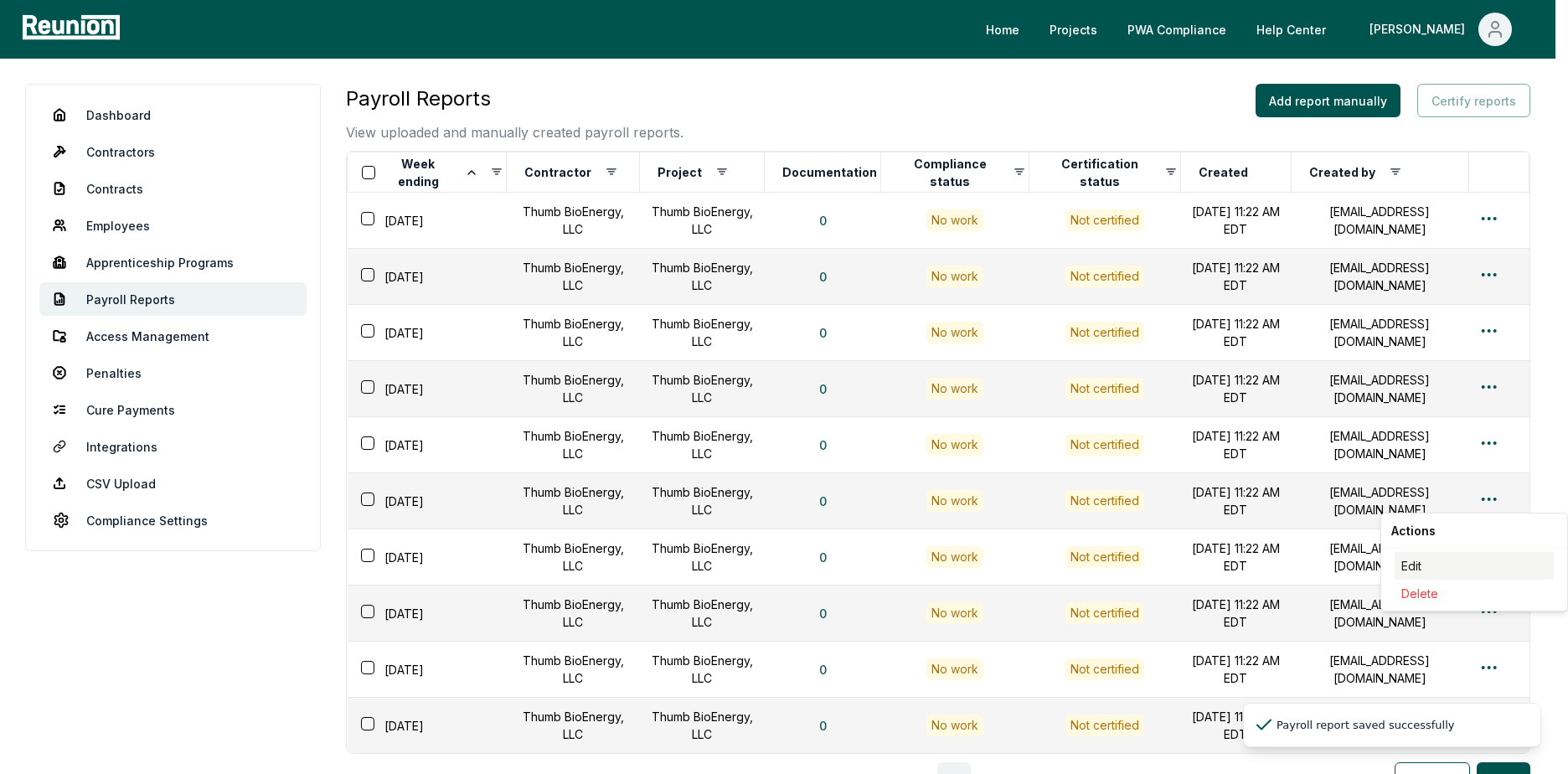
click at [1404, 570] on div "Edit" at bounding box center [1473, 566] width 159 height 28
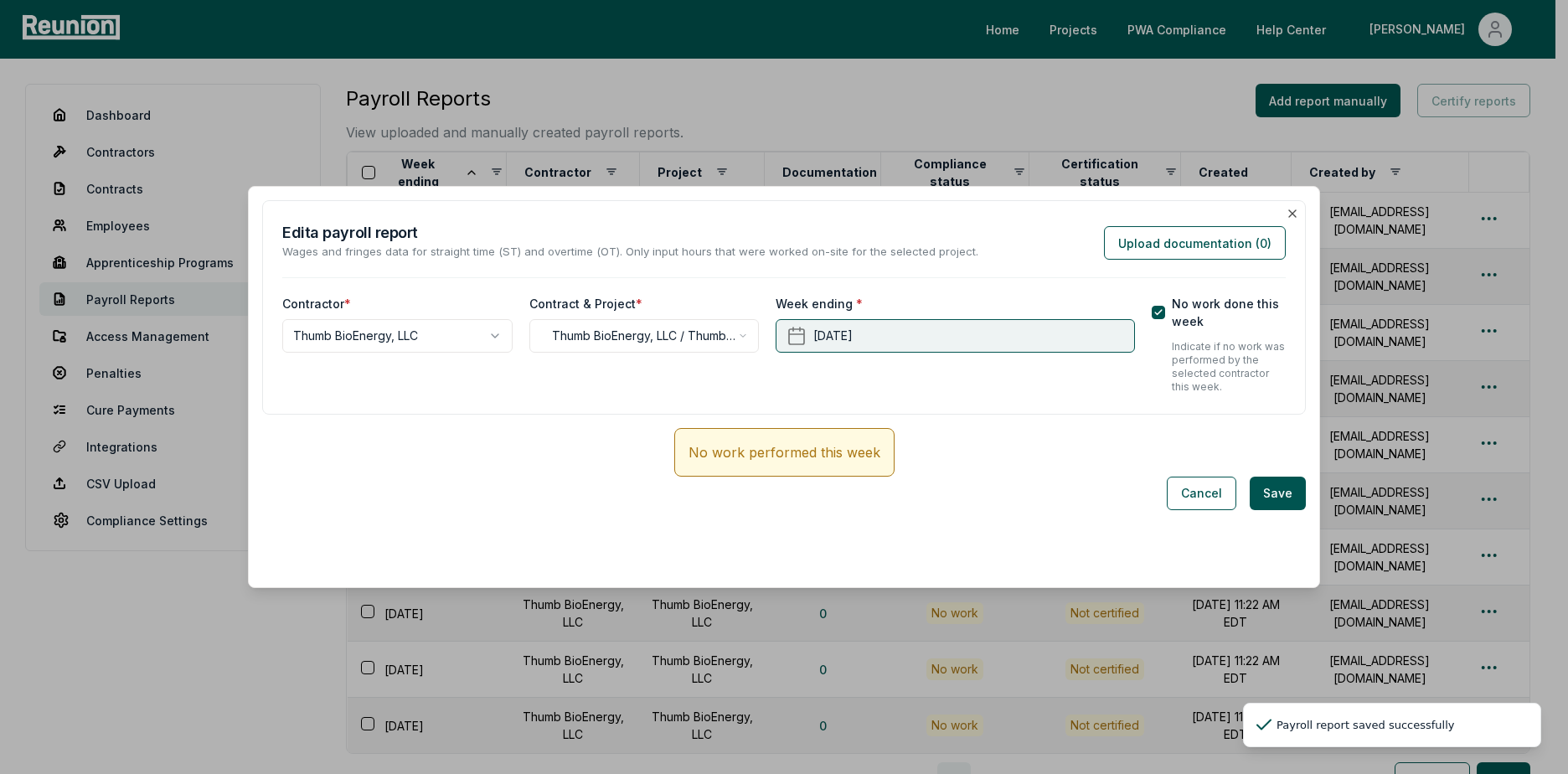
click at [1055, 337] on button "[DATE]" at bounding box center [955, 335] width 358 height 34
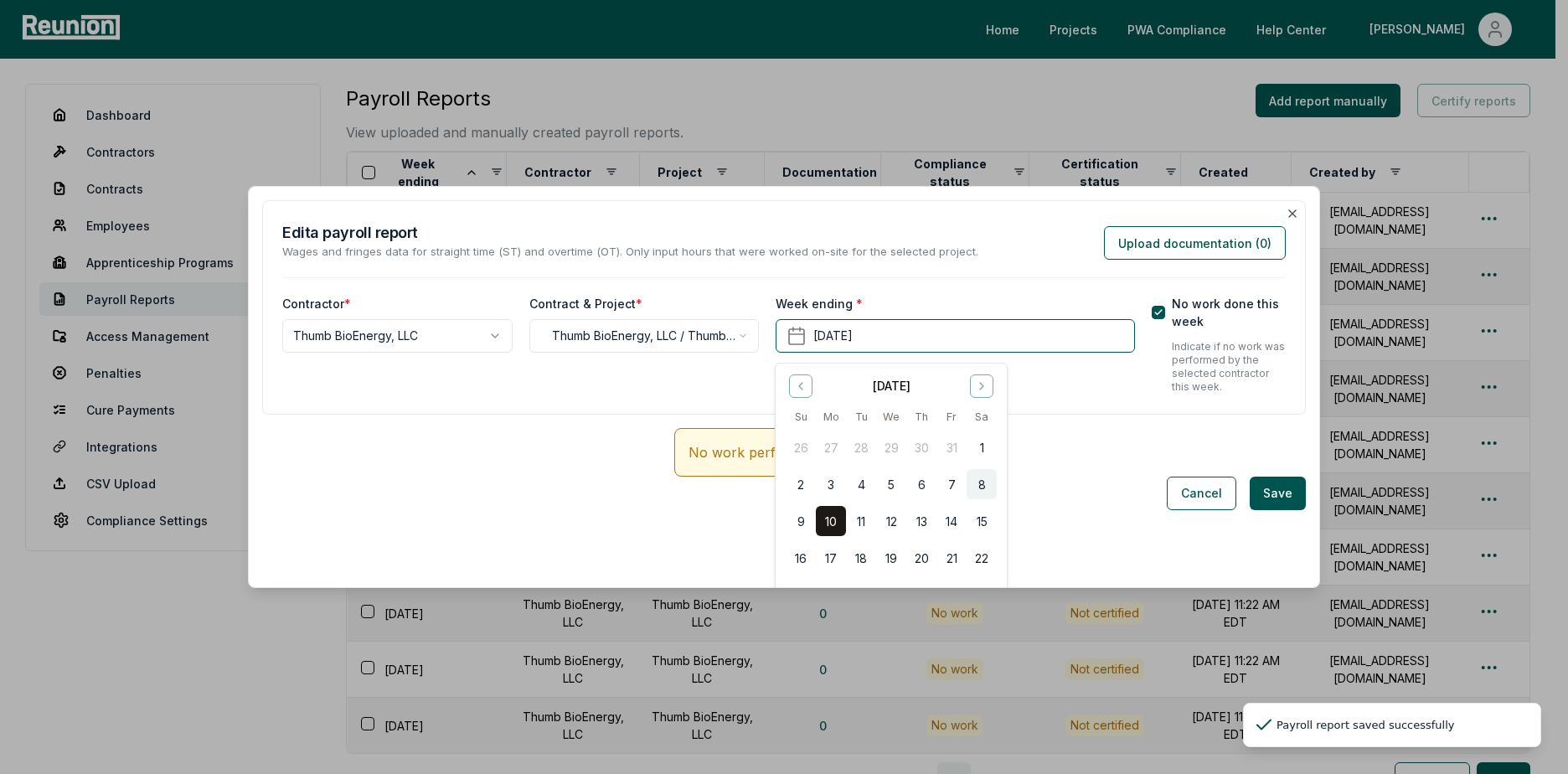
click at [982, 491] on button "8" at bounding box center [981, 484] width 30 height 30
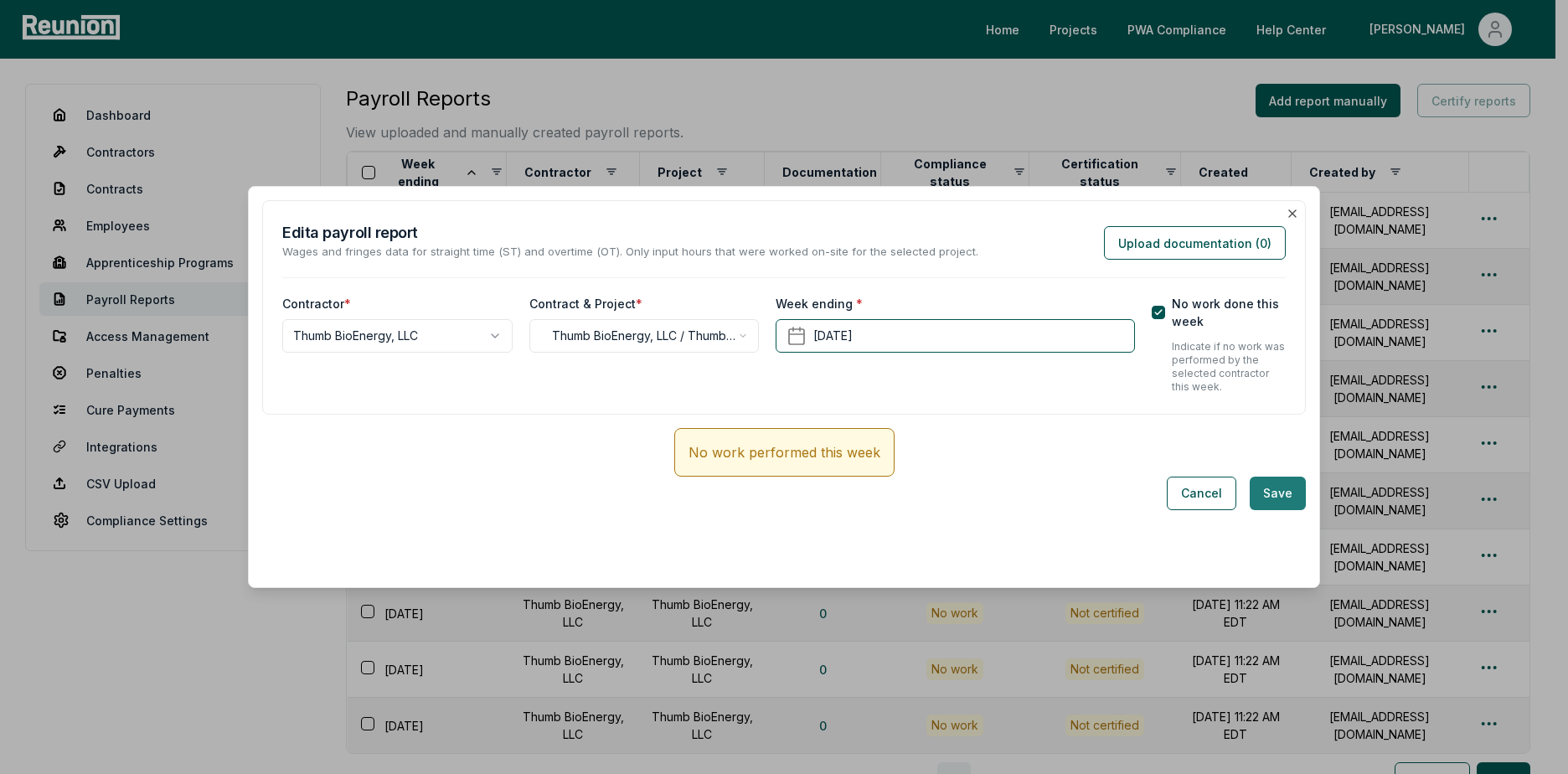
click at [1270, 496] on button "Save" at bounding box center [1277, 493] width 56 height 34
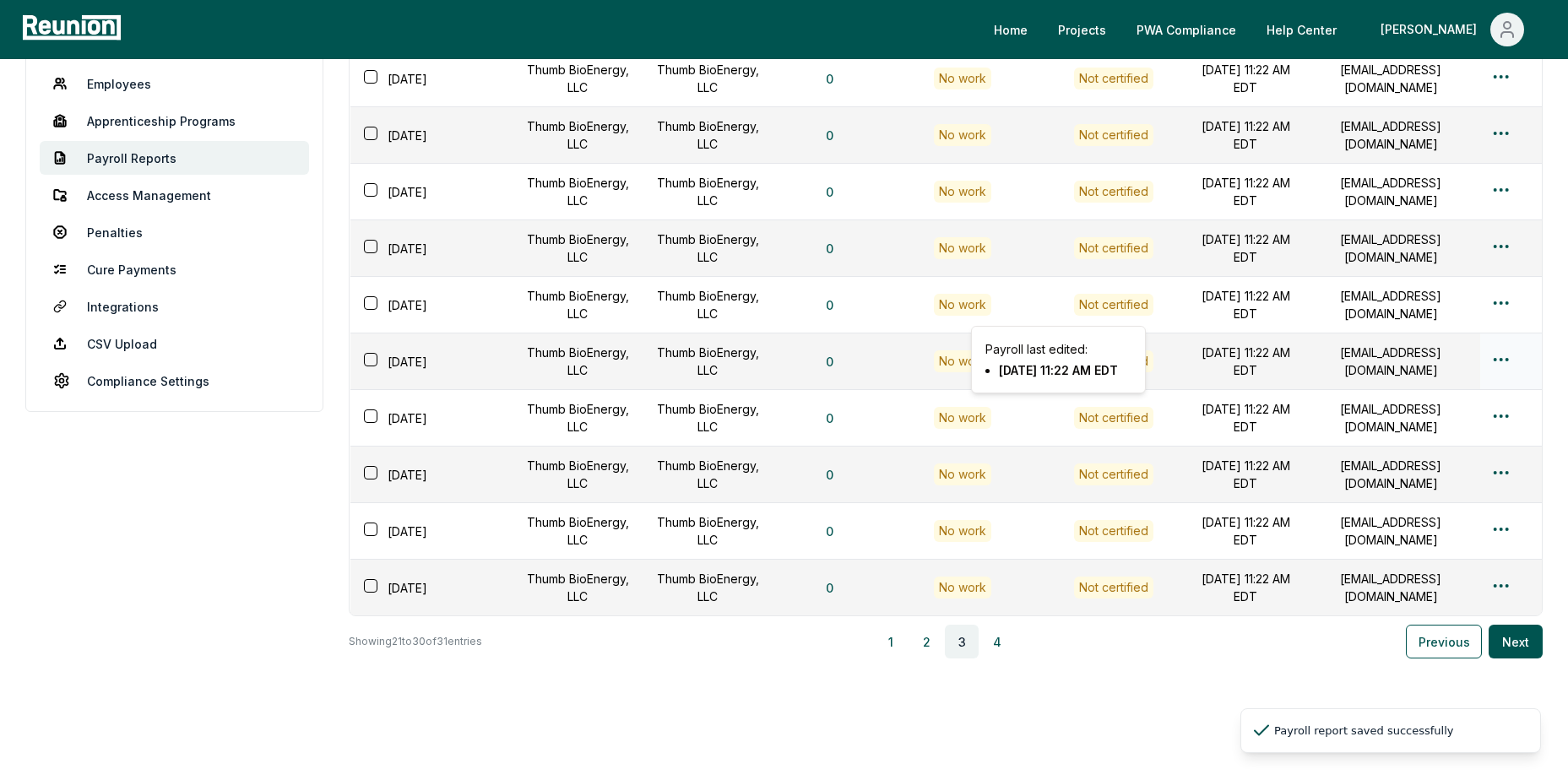
scroll to position [169, 0]
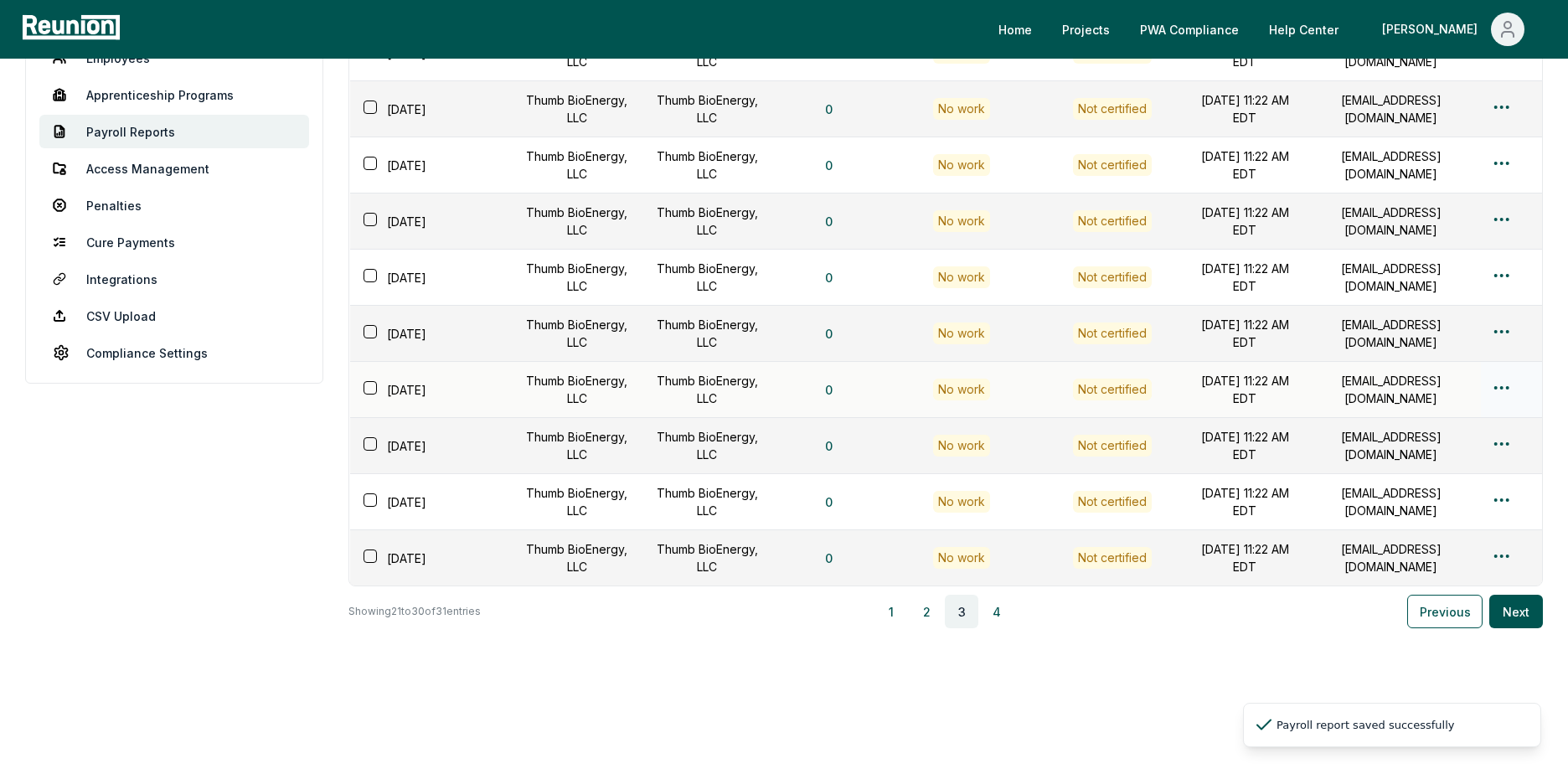
click at [1487, 383] on html "Please visit us on your desktop We're working on making our marketplace mobile-…" at bounding box center [784, 315] width 1568 height 964
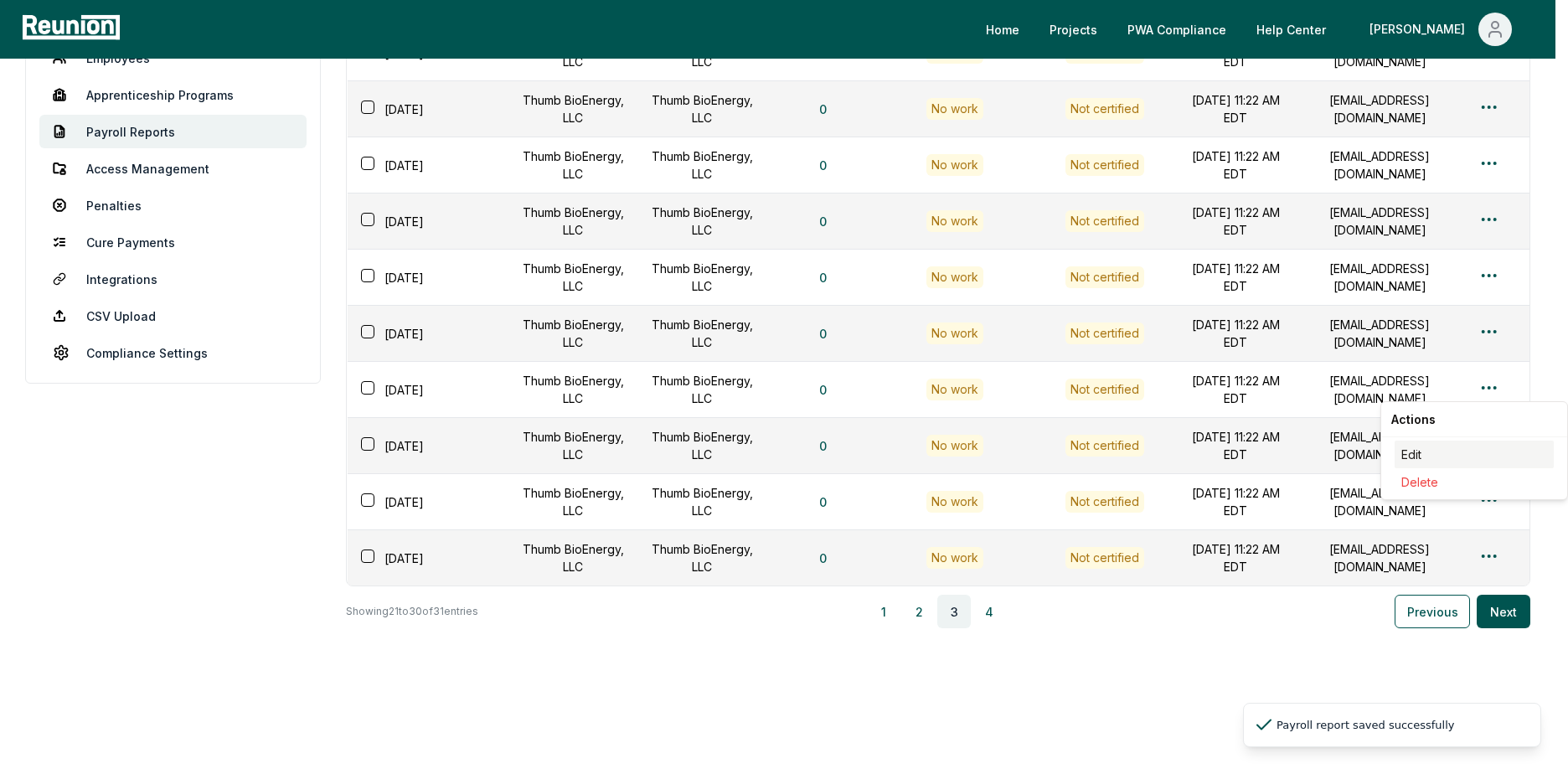
click at [1429, 452] on div "Edit" at bounding box center [1473, 454] width 159 height 28
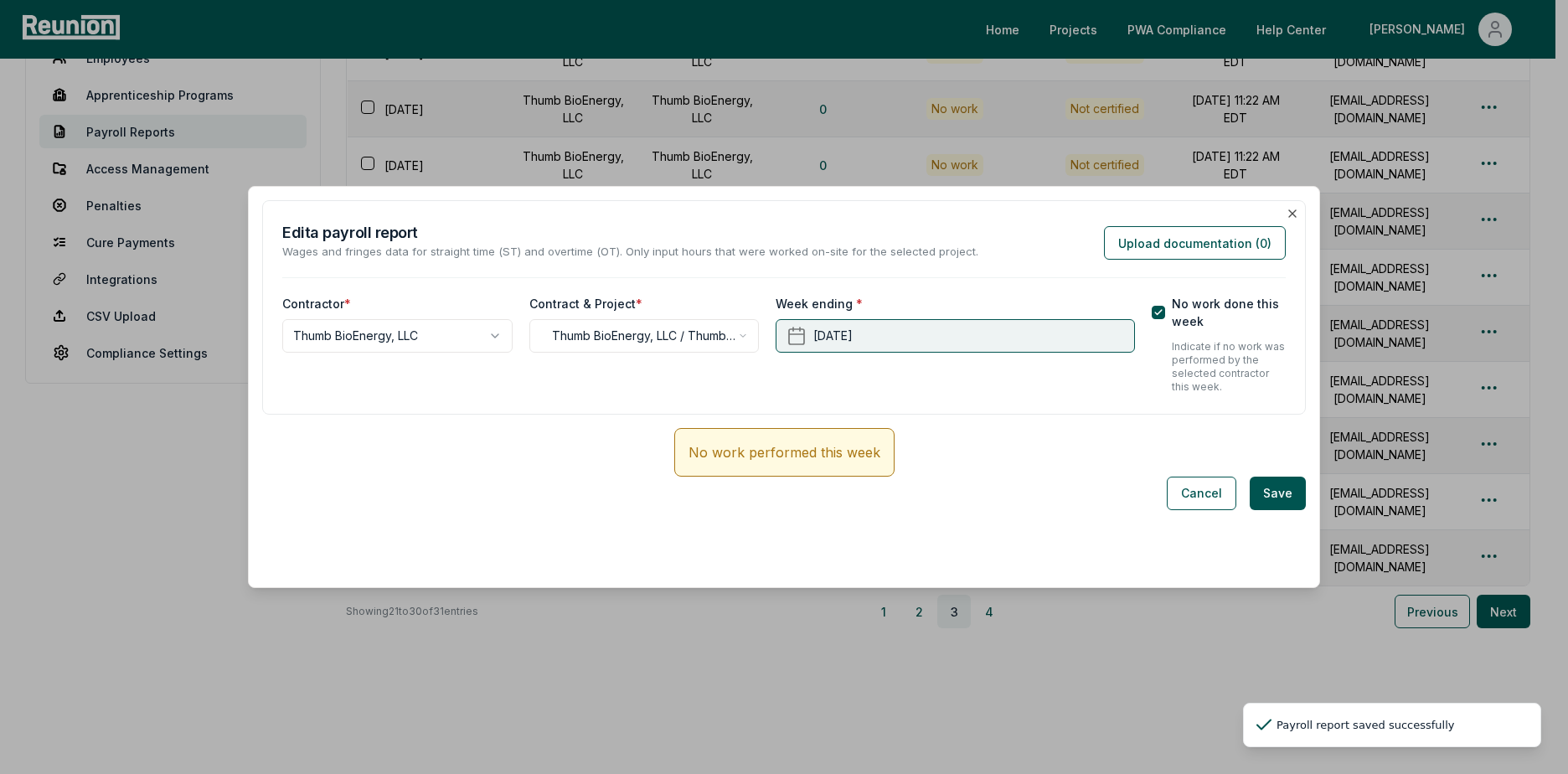
click at [952, 326] on button "[DATE]" at bounding box center [955, 335] width 358 height 34
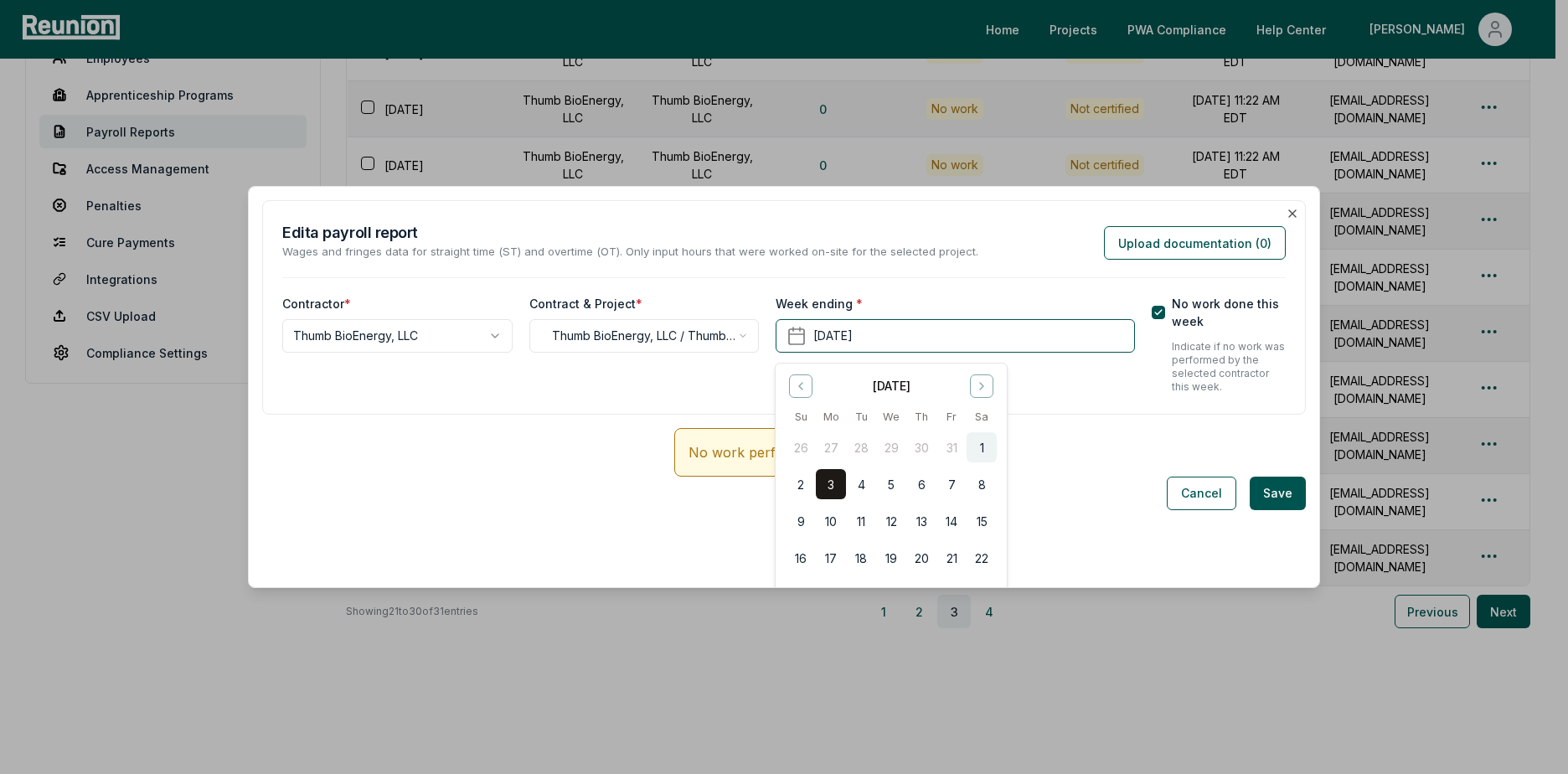
click at [985, 455] on button "1" at bounding box center [981, 447] width 30 height 30
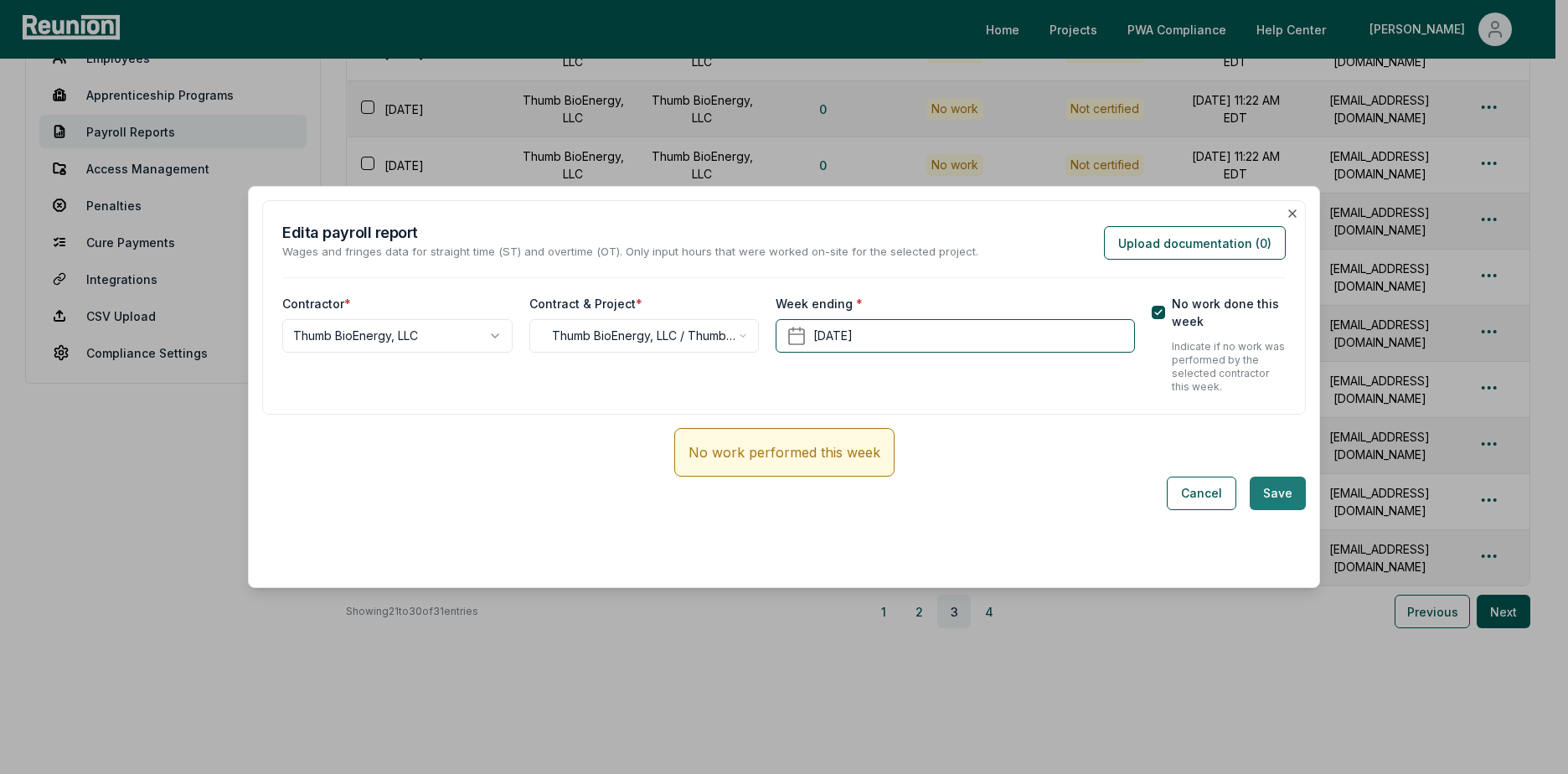
click at [1284, 496] on button "Save" at bounding box center [1277, 493] width 56 height 34
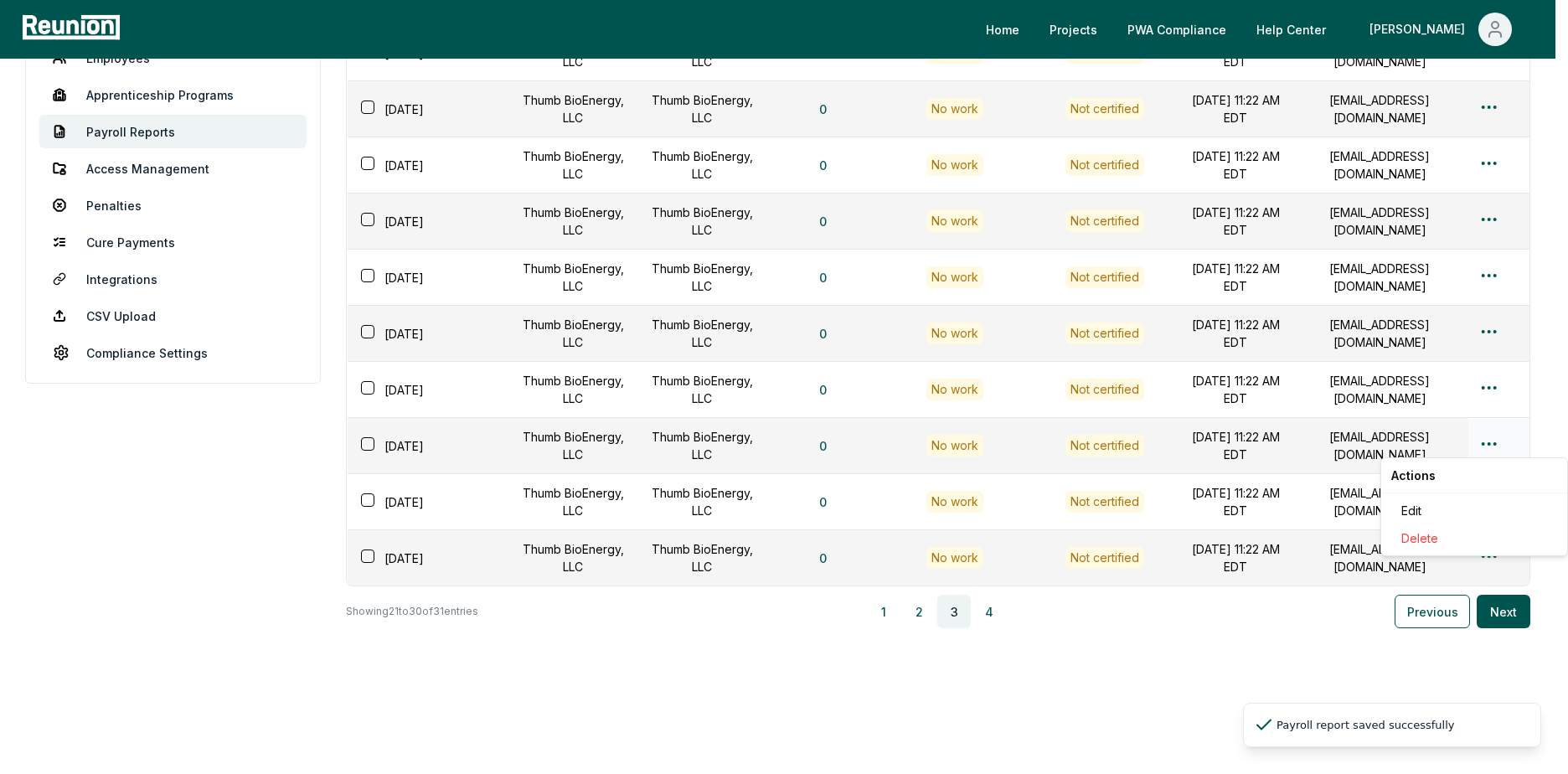
click at [1482, 443] on html "Please visit us on your desktop We're working on making our marketplace mobile-…" at bounding box center [784, 315] width 1568 height 964
click at [1455, 507] on div "Edit" at bounding box center [1473, 510] width 159 height 28
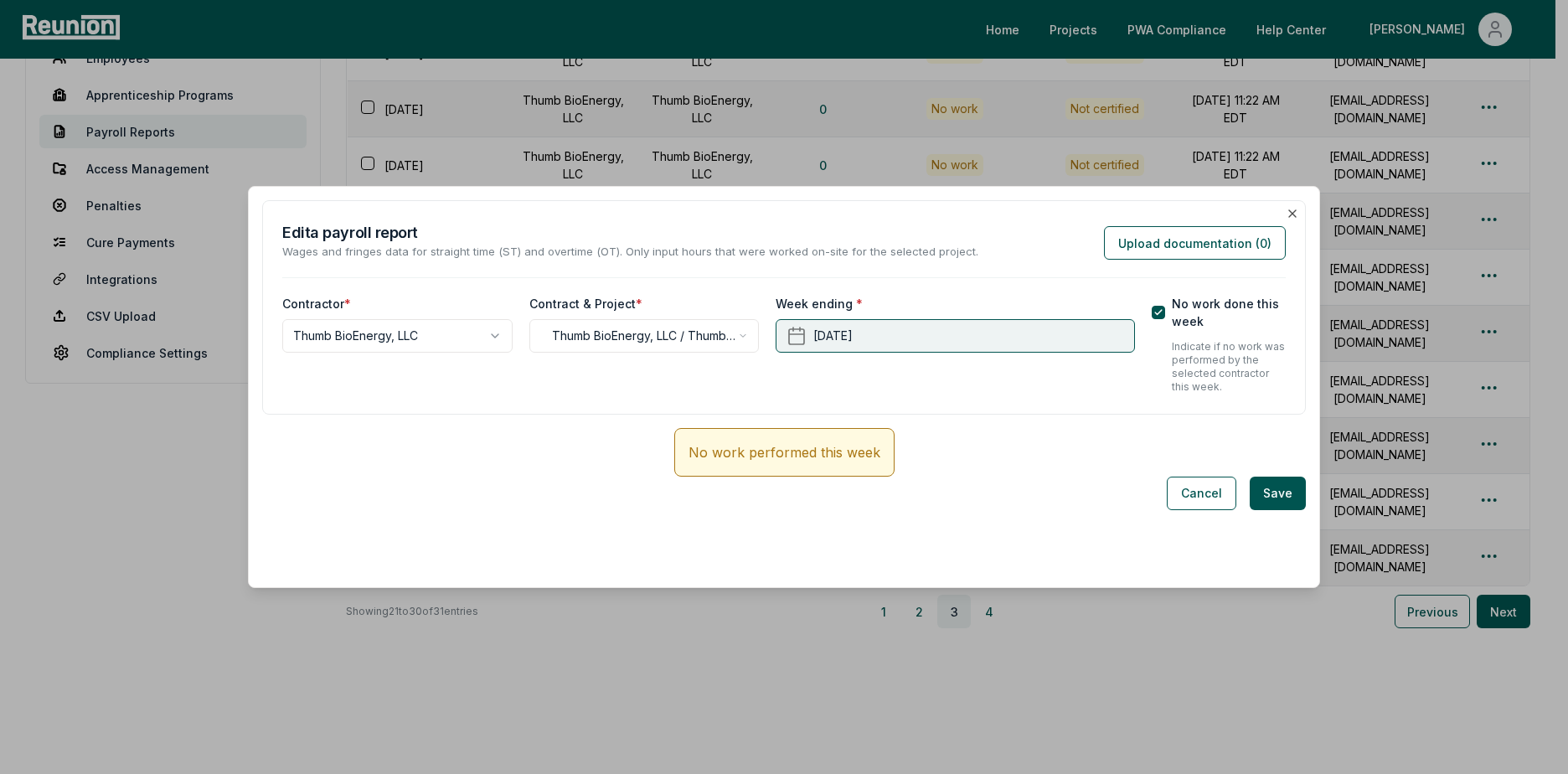
click at [955, 342] on button "[DATE]" at bounding box center [955, 335] width 358 height 34
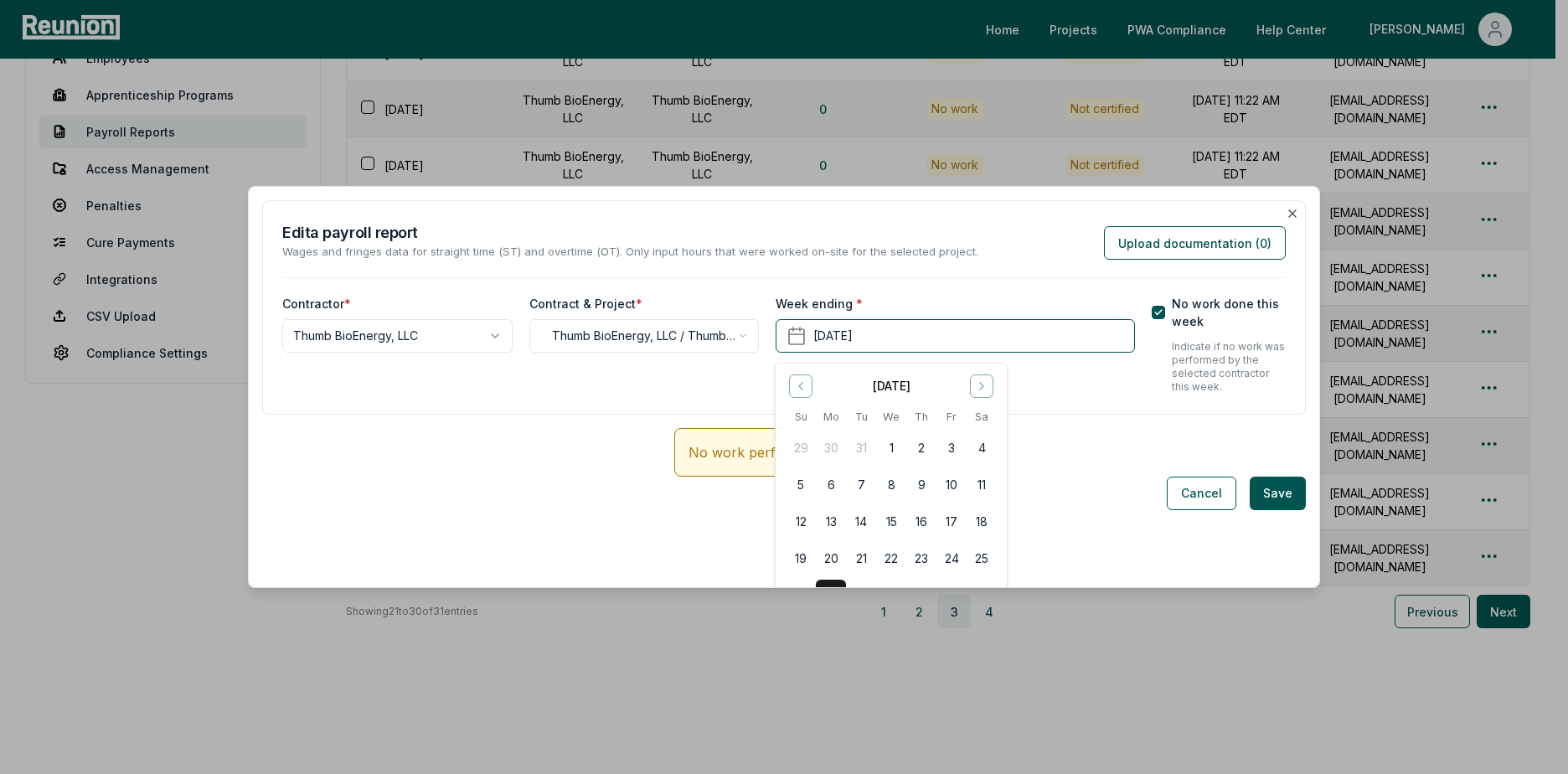
drag, startPoint x: 983, startPoint y: 553, endPoint x: 1011, endPoint y: 565, distance: 30.5
click at [984, 554] on button "25" at bounding box center [981, 558] width 30 height 30
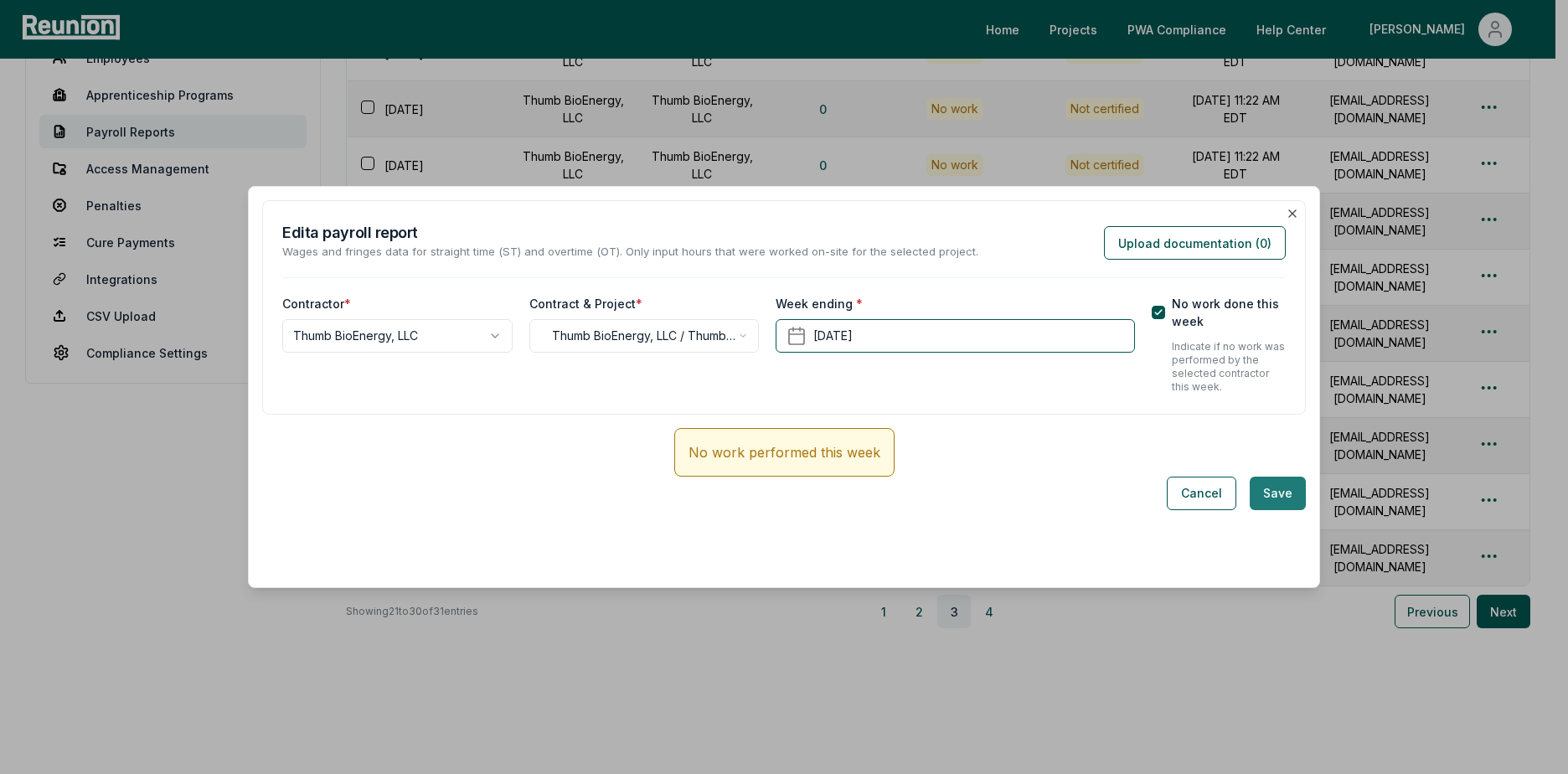
click at [1269, 493] on button "Save" at bounding box center [1277, 493] width 56 height 34
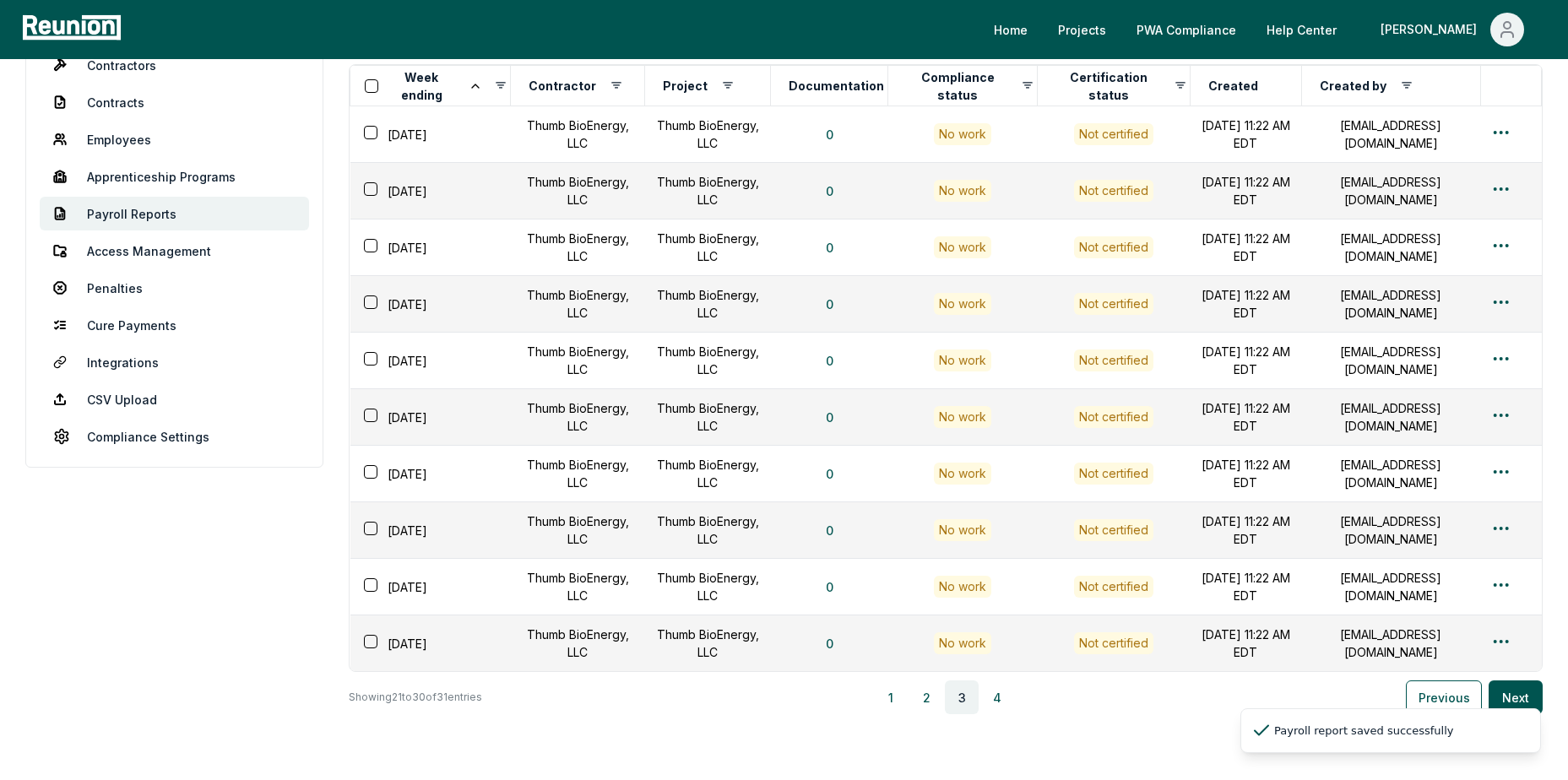
scroll to position [203, 0]
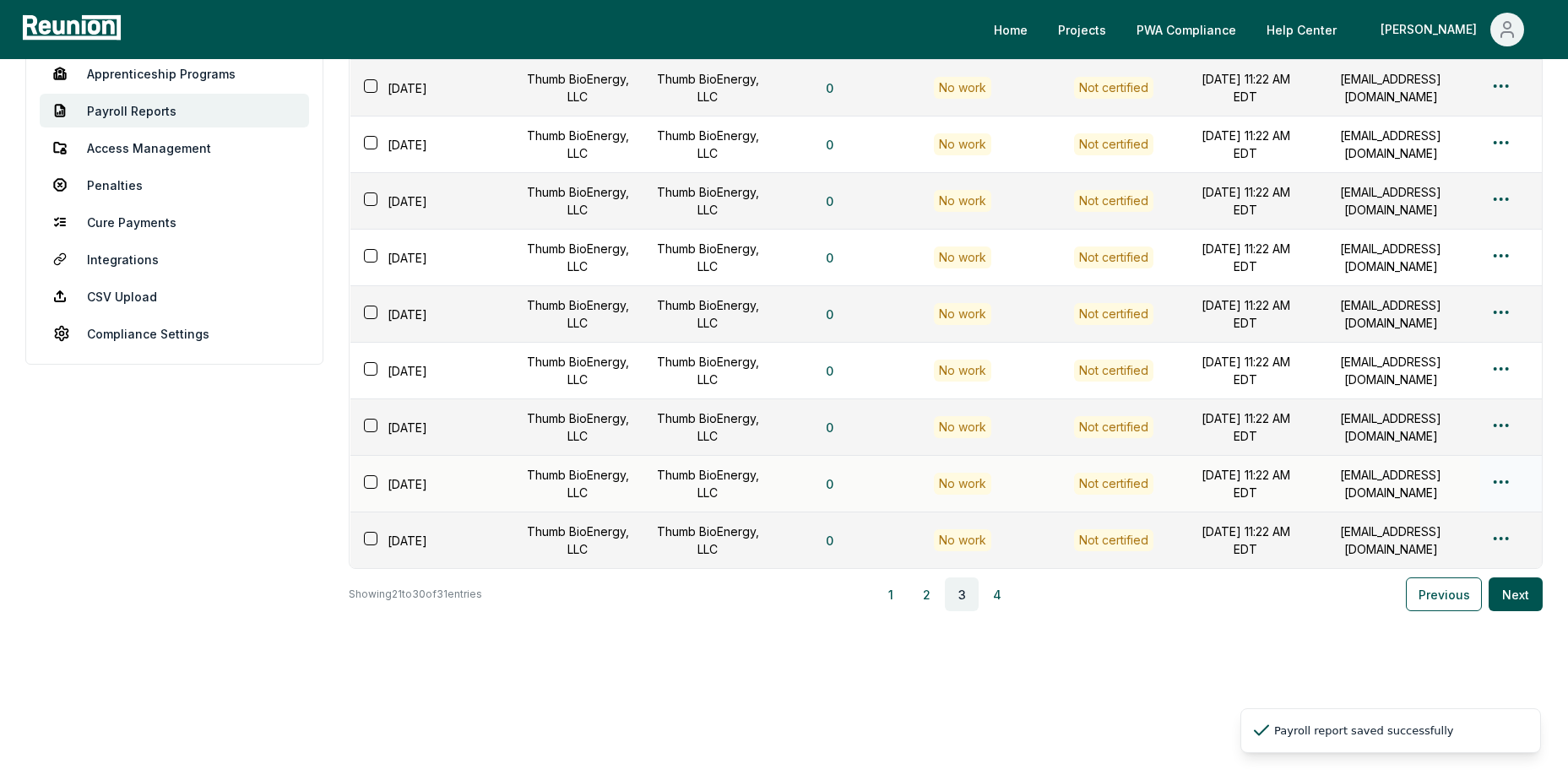
click at [1497, 466] on html "Please visit us on your desktop We're working on making our marketplace mobile-…" at bounding box center [784, 294] width 1568 height 971
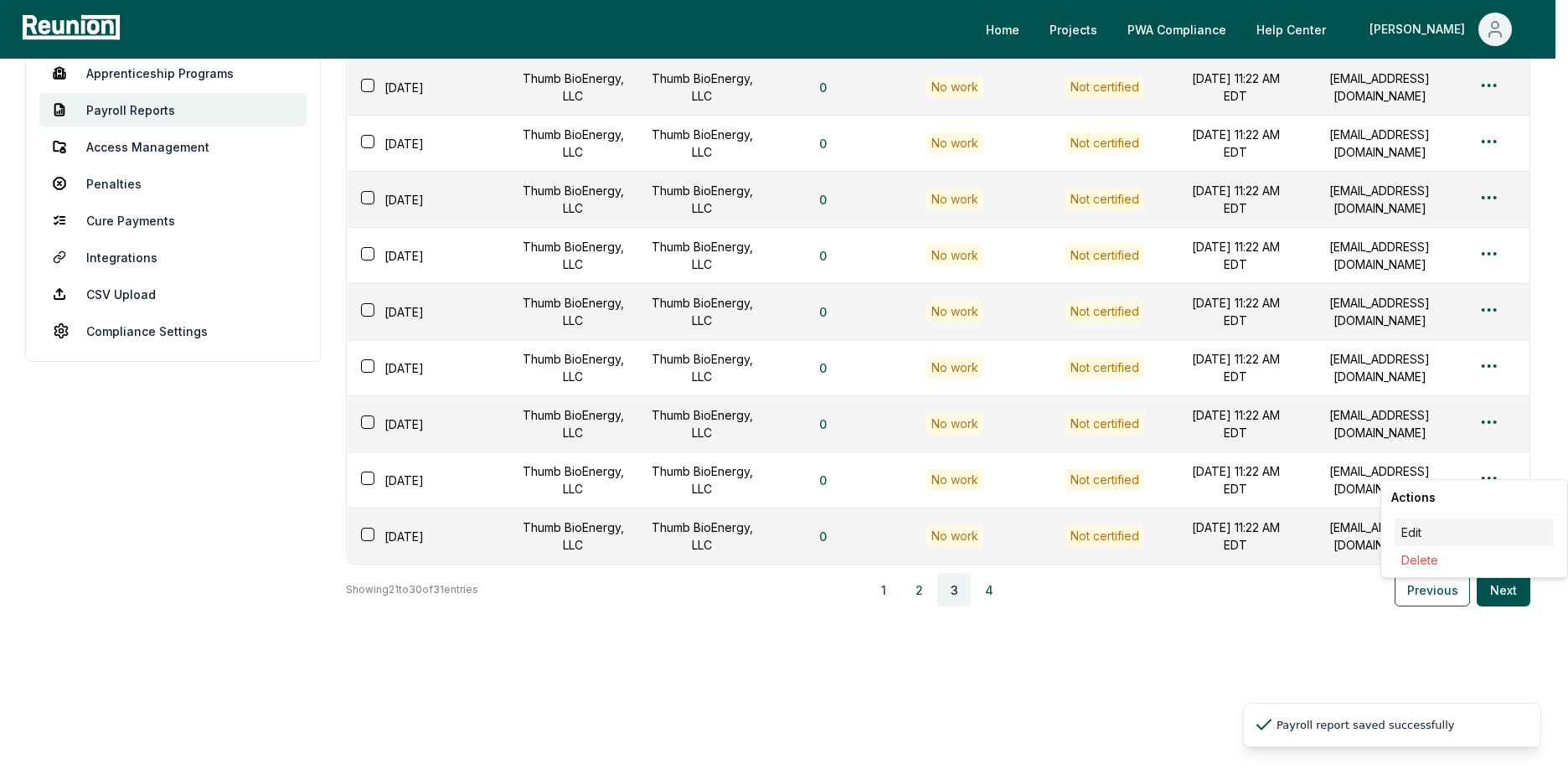
click at [1428, 528] on div "Edit" at bounding box center [1473, 533] width 159 height 28
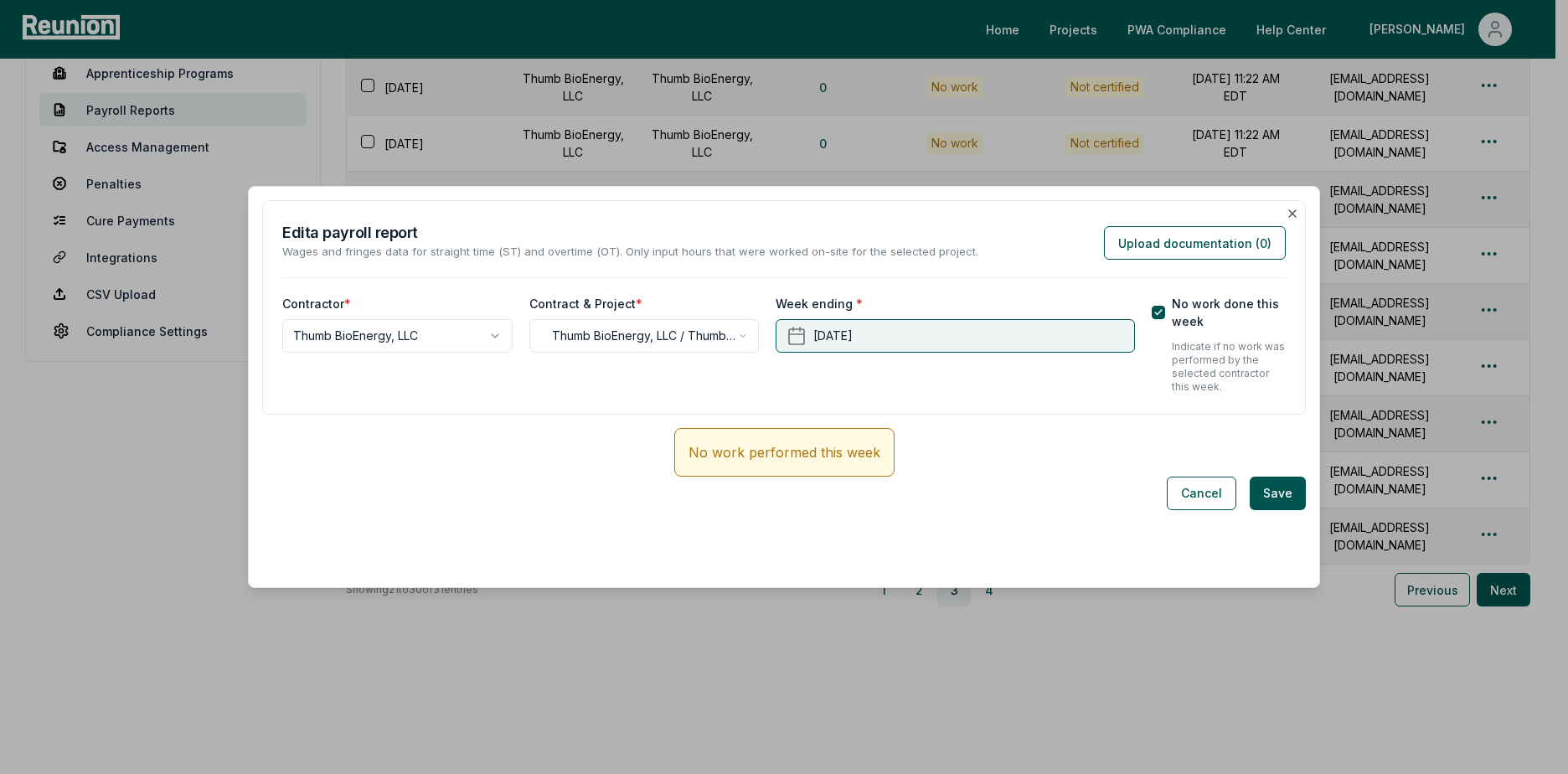
click at [925, 333] on button "[DATE]" at bounding box center [955, 335] width 358 height 34
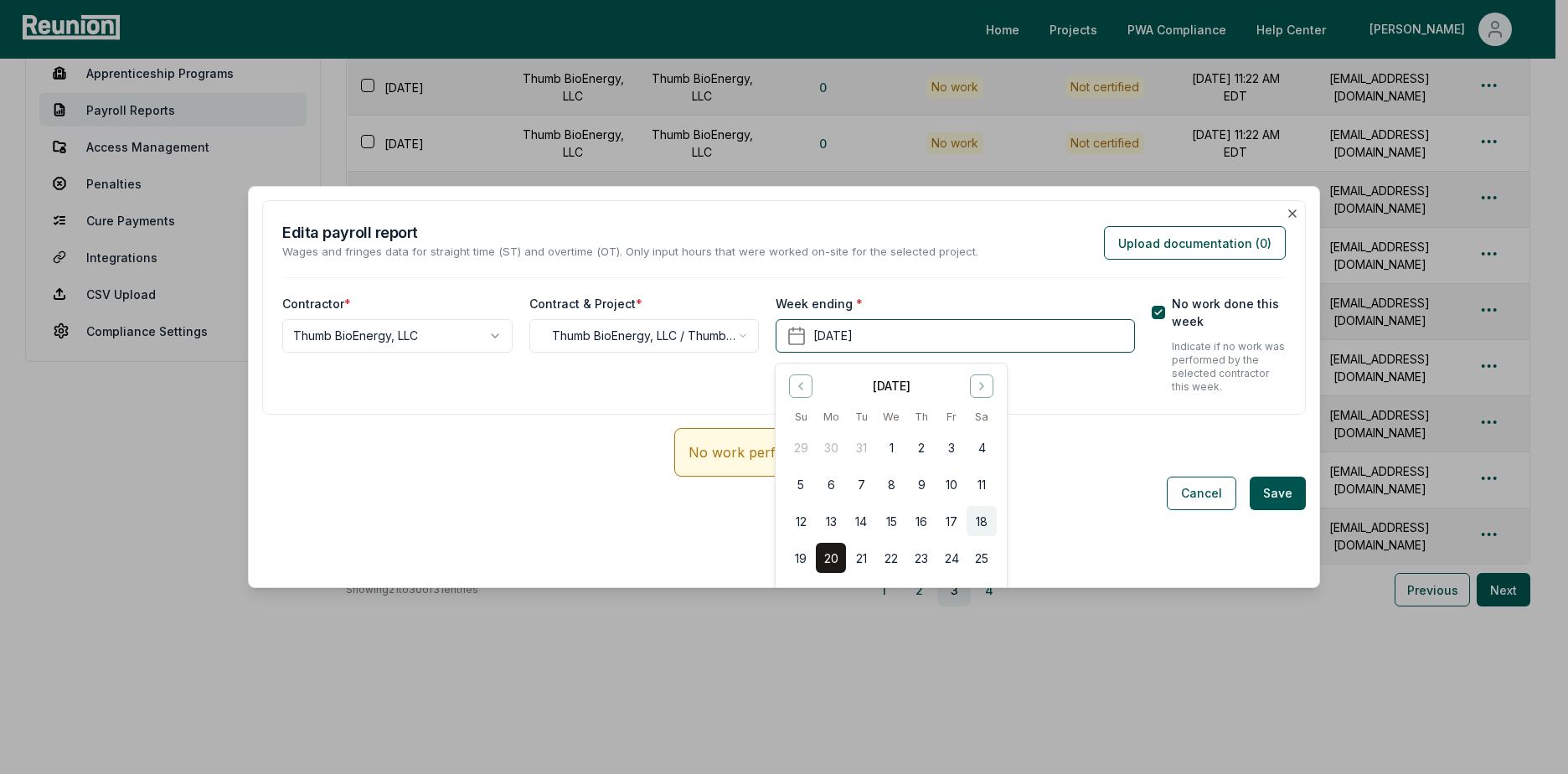
click at [975, 515] on button "18" at bounding box center [981, 521] width 30 height 30
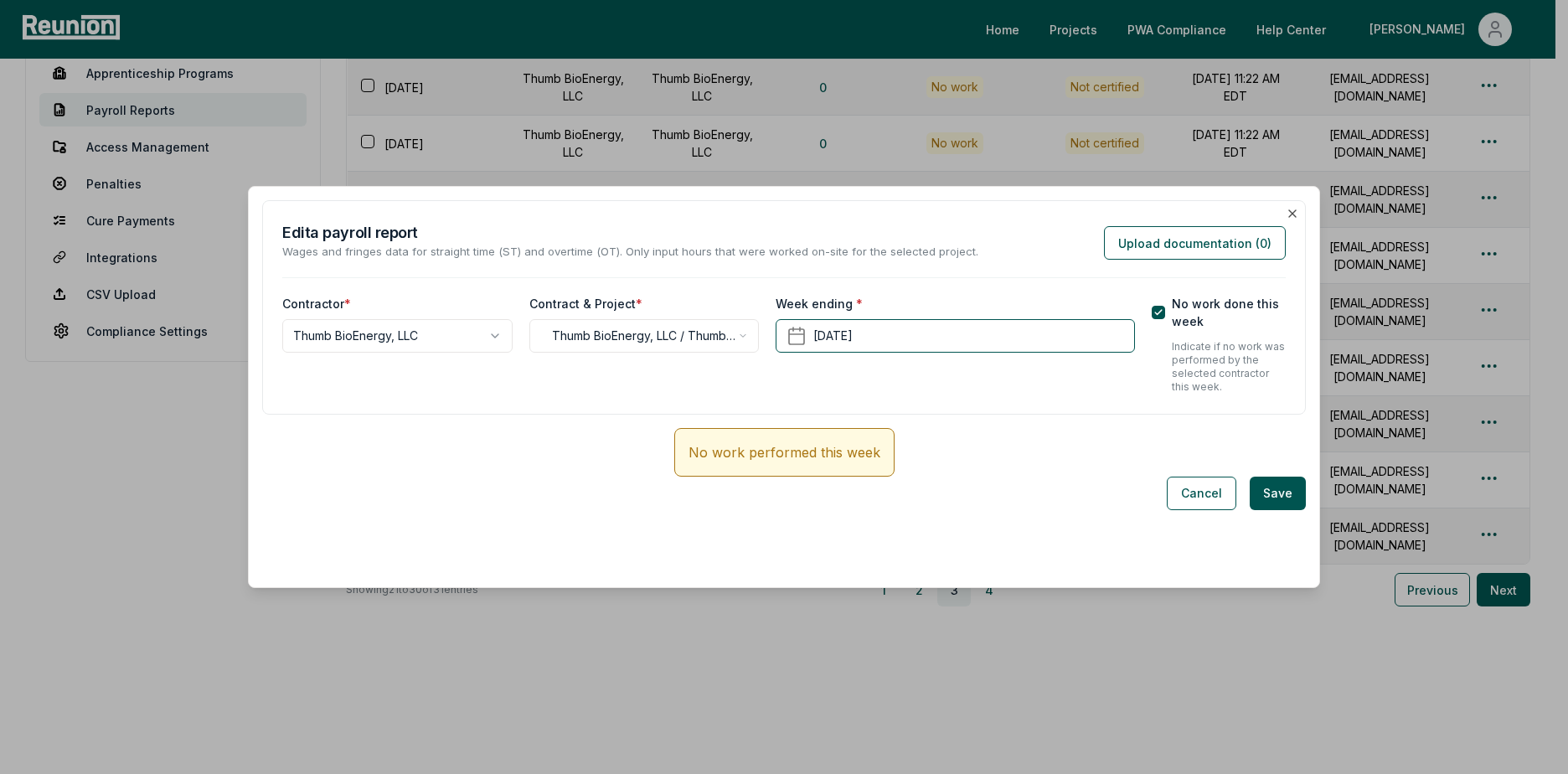
click at [1262, 504] on button "Save" at bounding box center [1277, 493] width 56 height 34
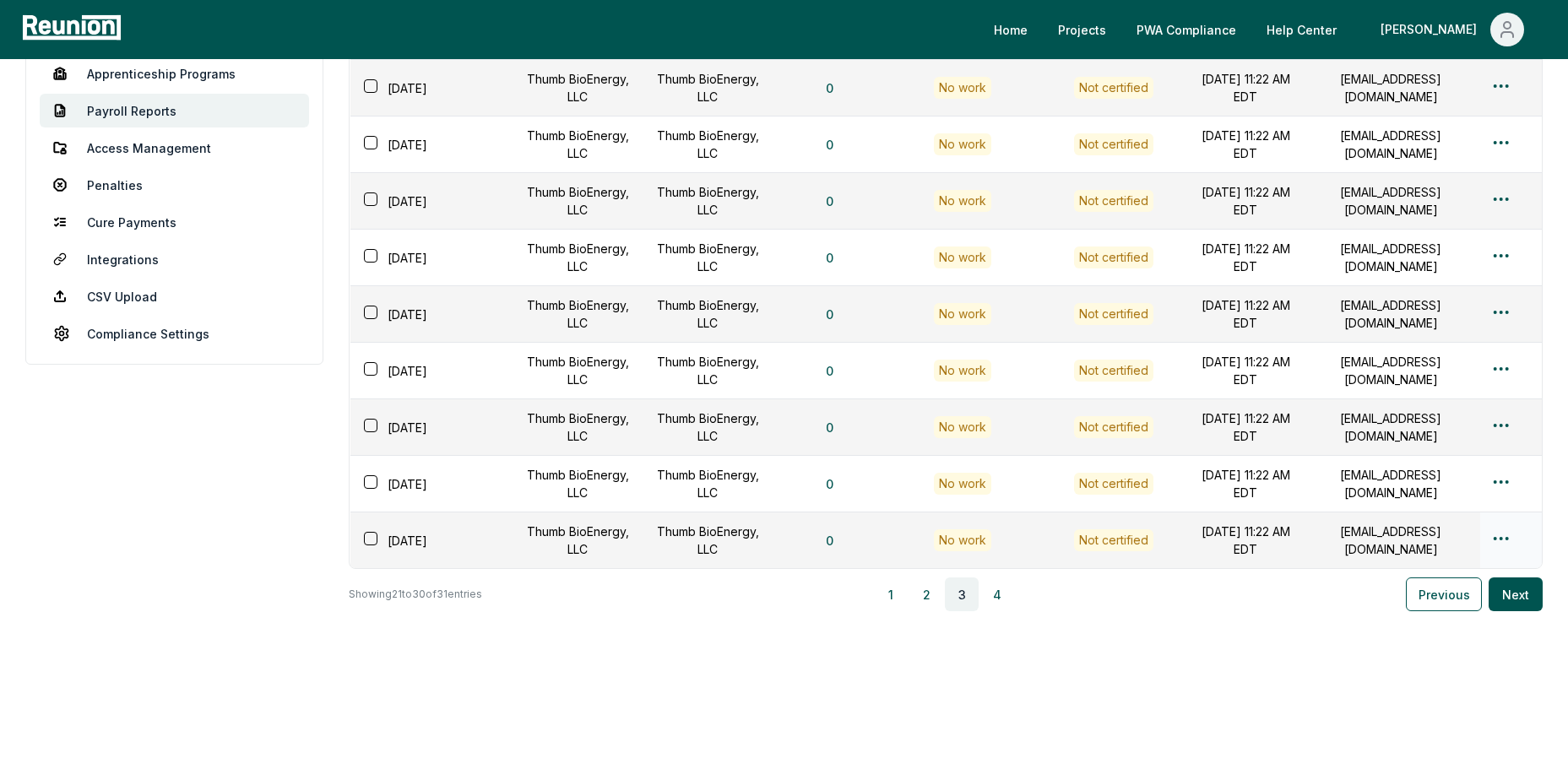
click at [1501, 528] on html "Please visit us on your desktop We're working on making our marketplace mobile-…" at bounding box center [784, 294] width 1568 height 971
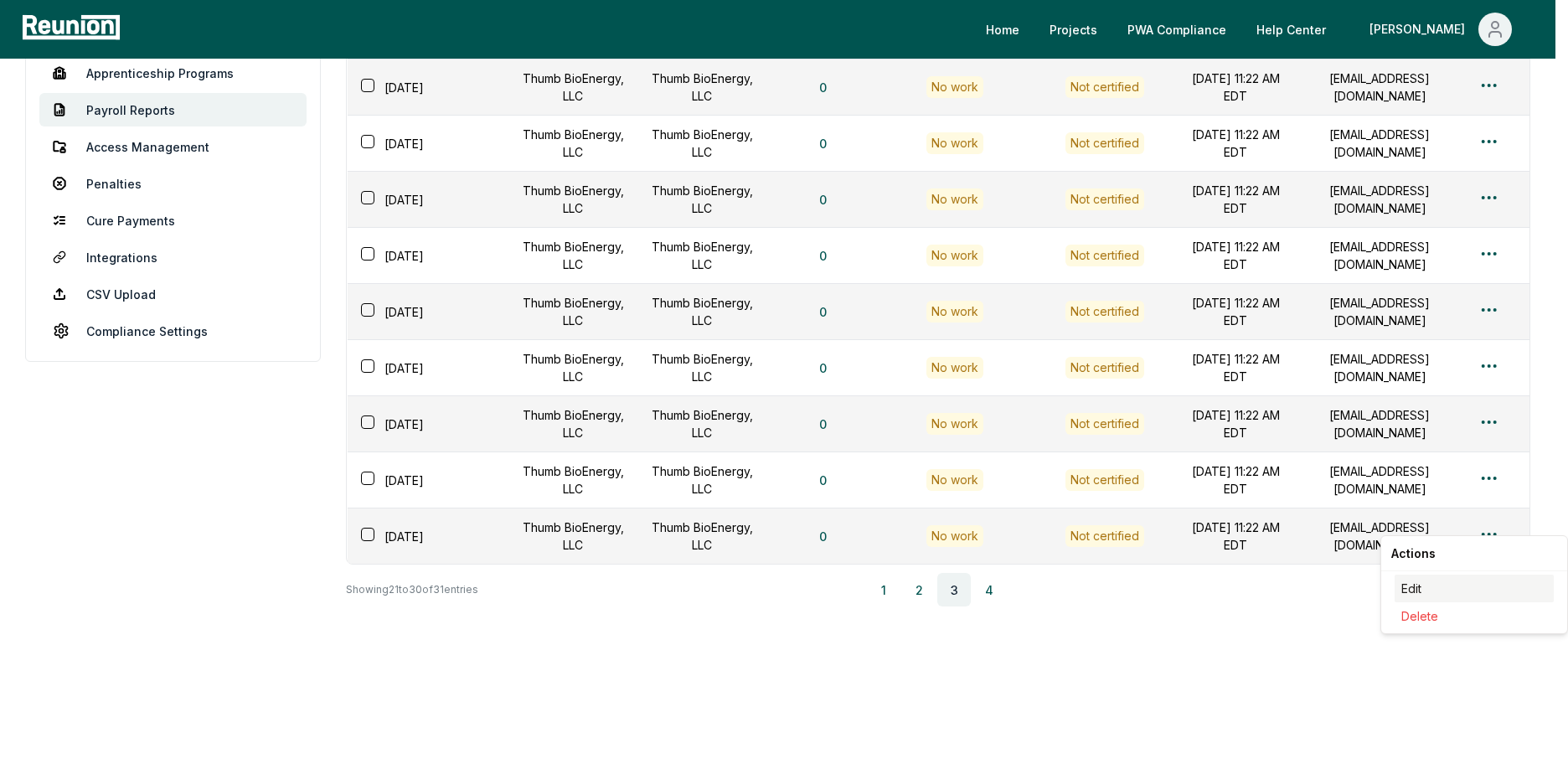
click at [1416, 591] on div "Edit" at bounding box center [1473, 589] width 159 height 28
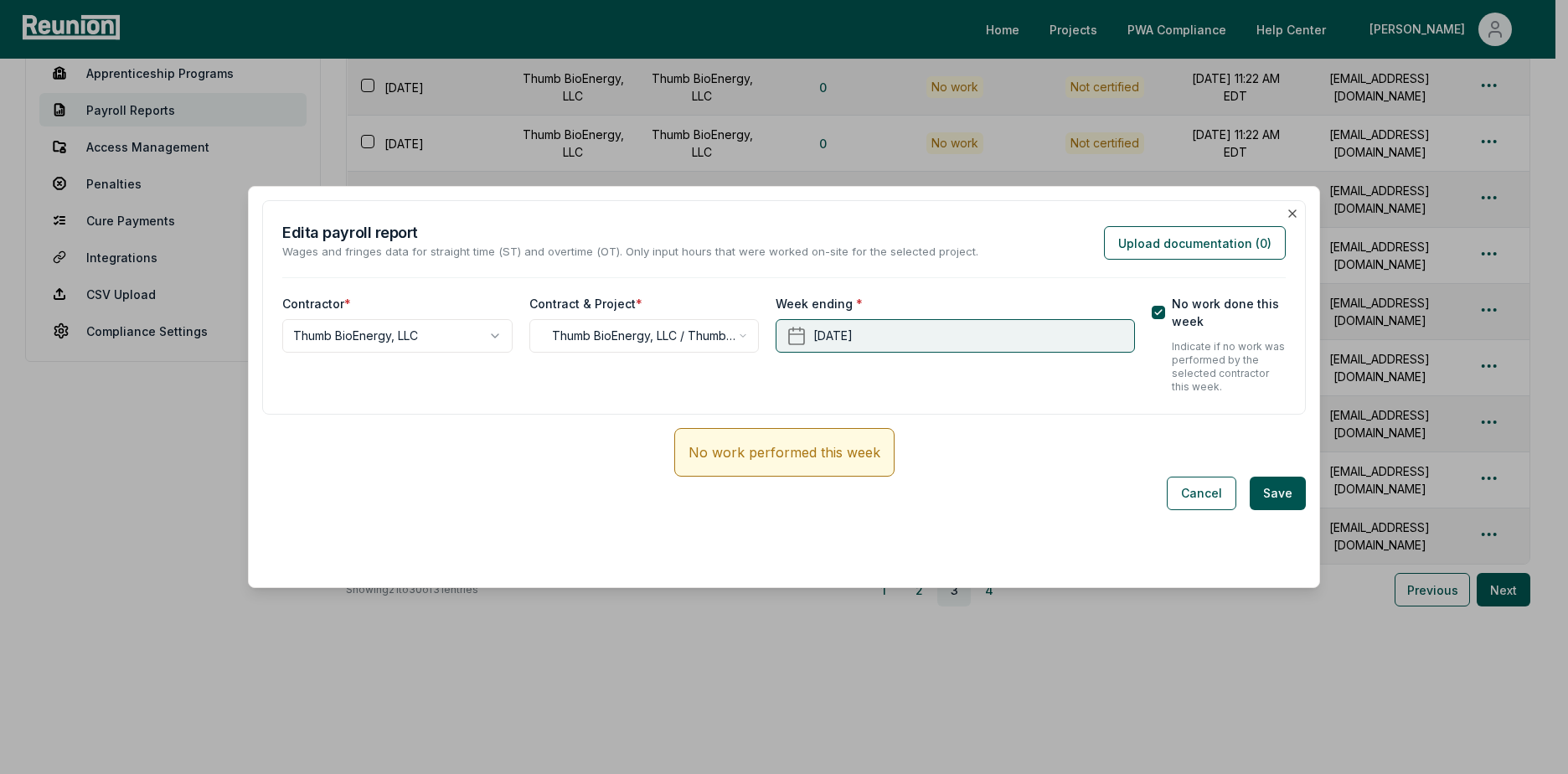
click at [926, 332] on button "[DATE]" at bounding box center [955, 335] width 358 height 34
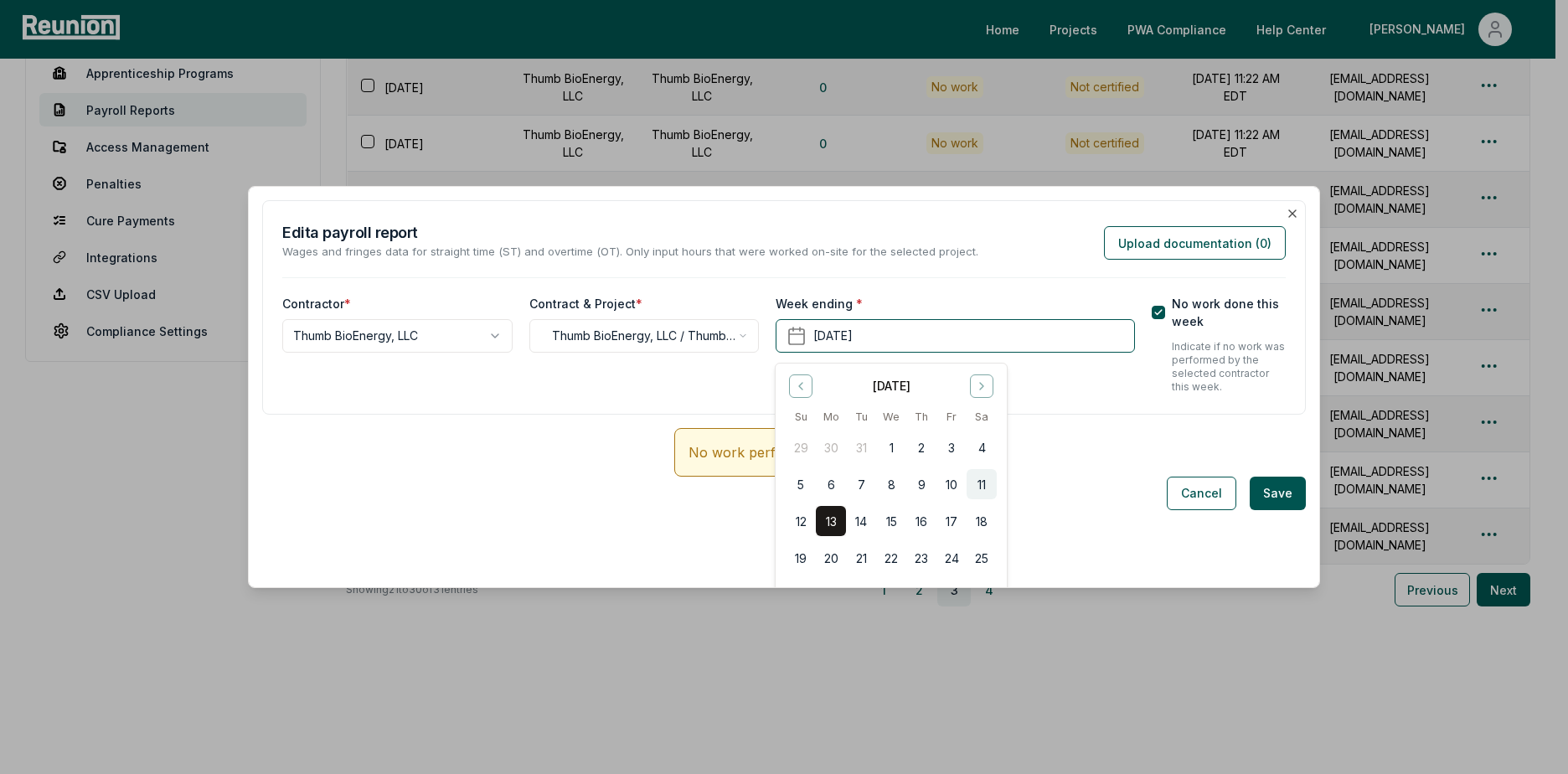
click at [976, 484] on button "11" at bounding box center [981, 484] width 30 height 30
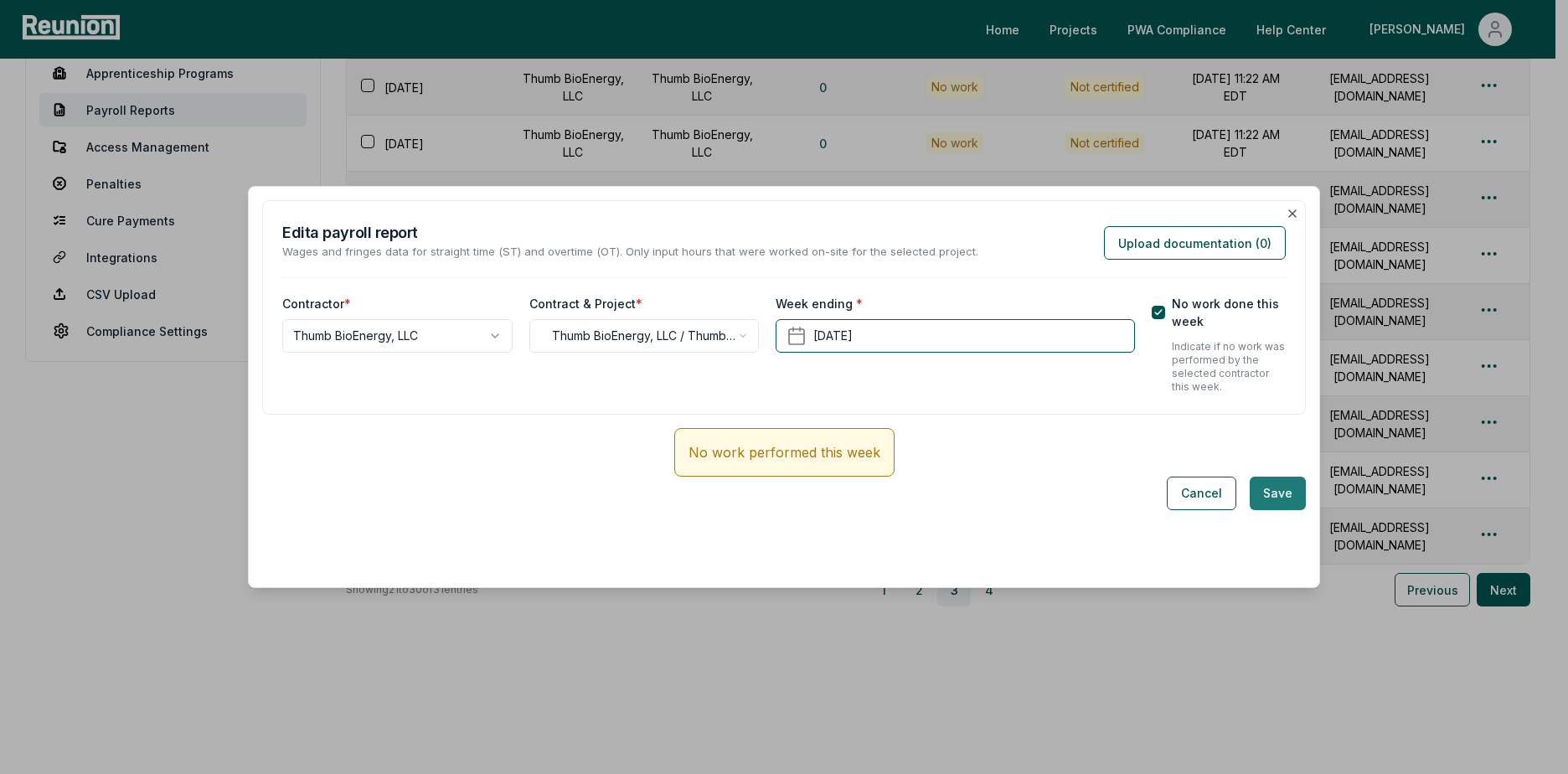
click at [1266, 498] on button "Save" at bounding box center [1277, 493] width 56 height 34
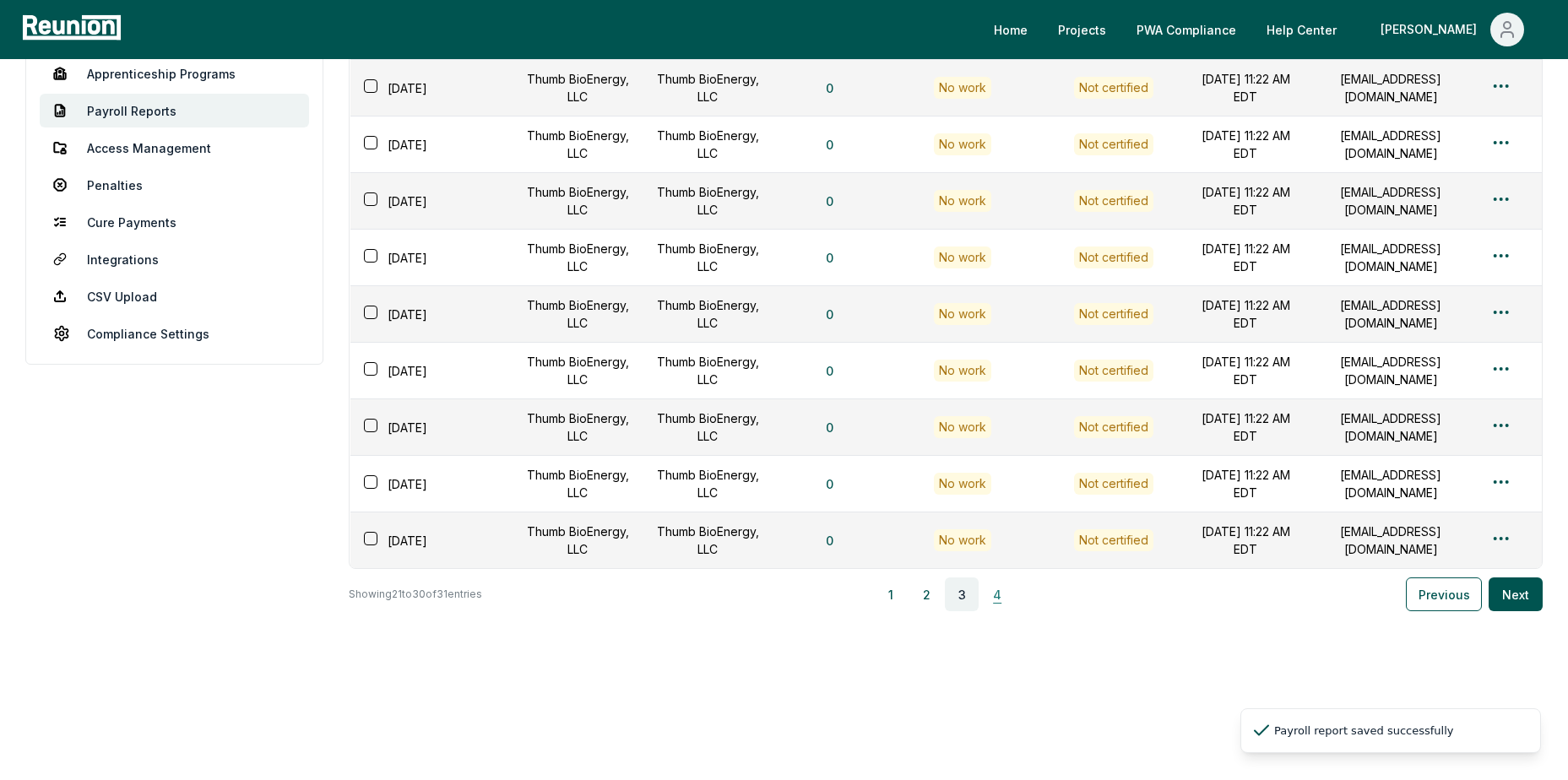
click at [991, 589] on button "4" at bounding box center [997, 594] width 34 height 34
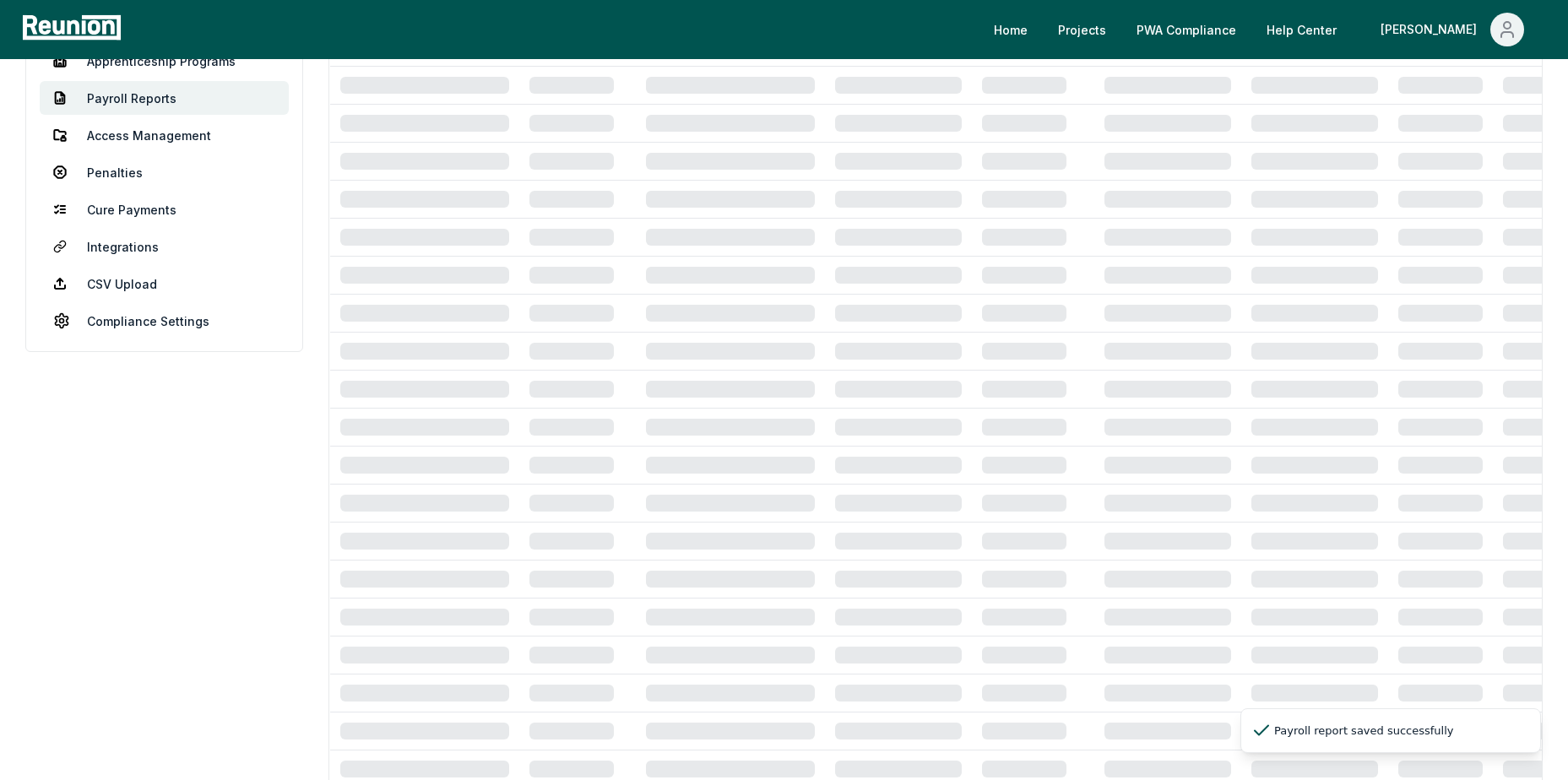
scroll to position [0, 0]
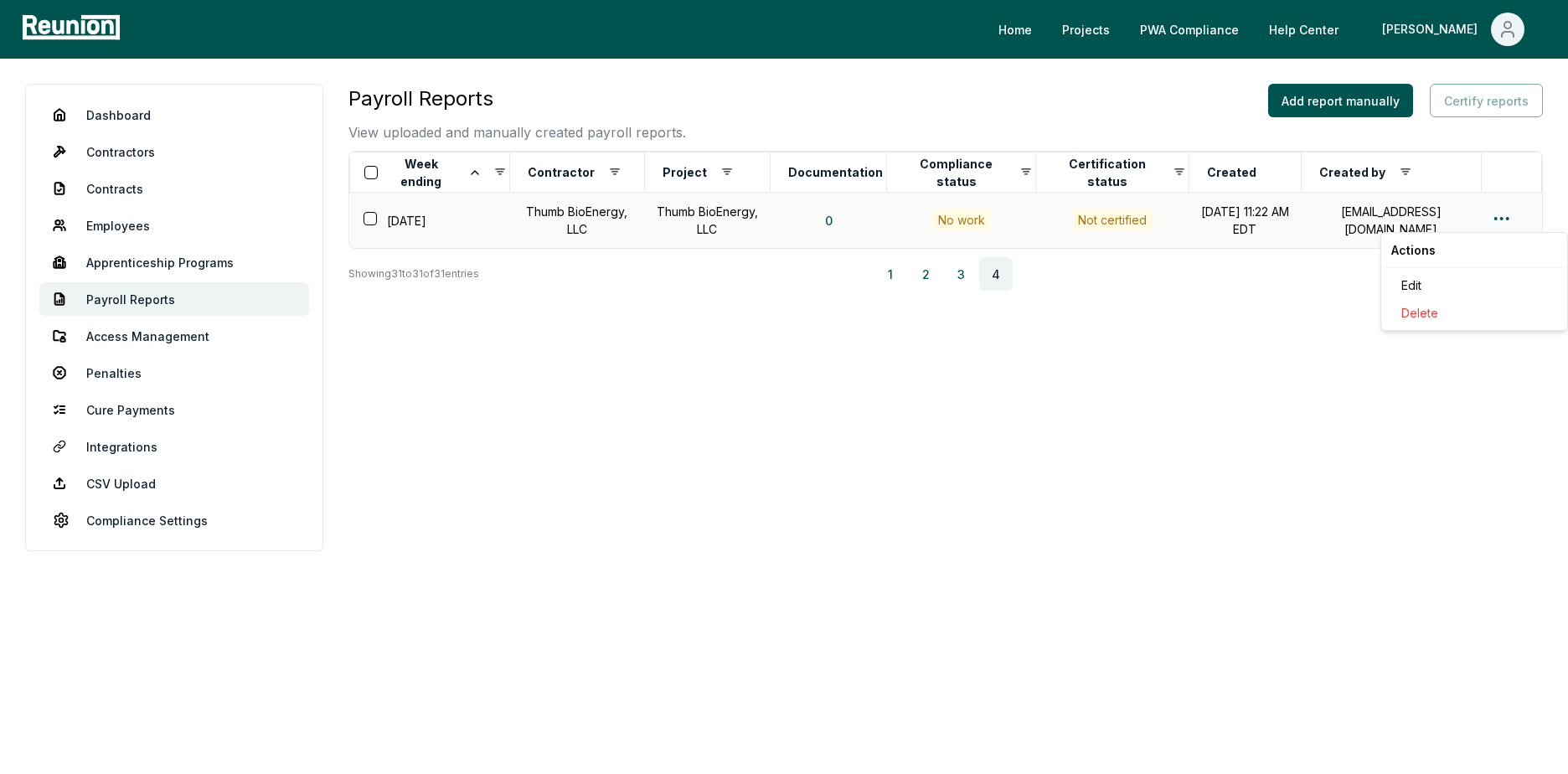
click at [1511, 221] on html "Please visit us on your desktop We're working on making our marketplace mobile-…" at bounding box center [784, 387] width 1568 height 774
drag, startPoint x: 1453, startPoint y: 283, endPoint x: 1391, endPoint y: 291, distance: 62.5
click at [1452, 284] on div "Edit" at bounding box center [1473, 285] width 159 height 28
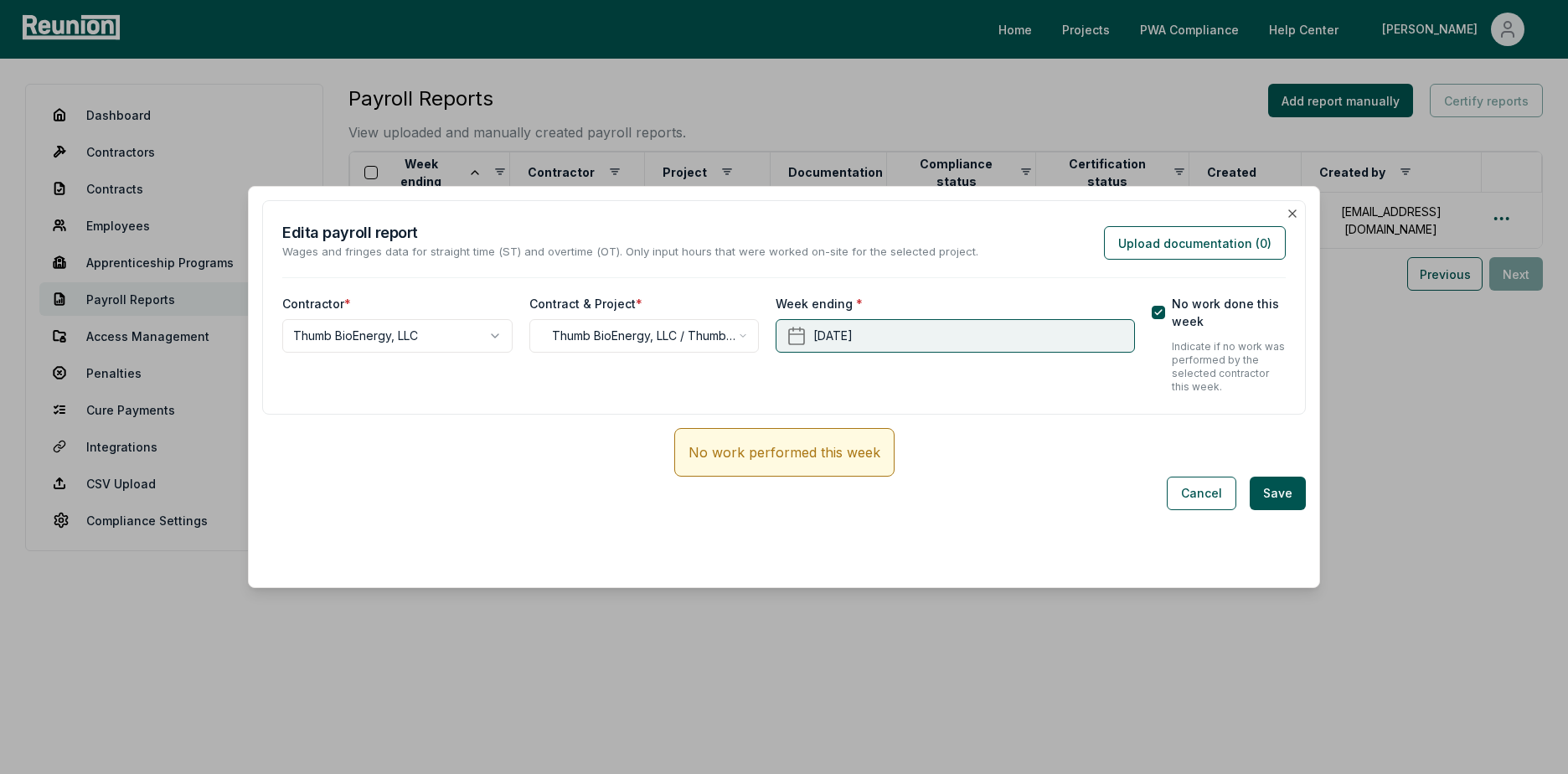
click at [1099, 331] on button "[DATE]" at bounding box center [955, 335] width 358 height 34
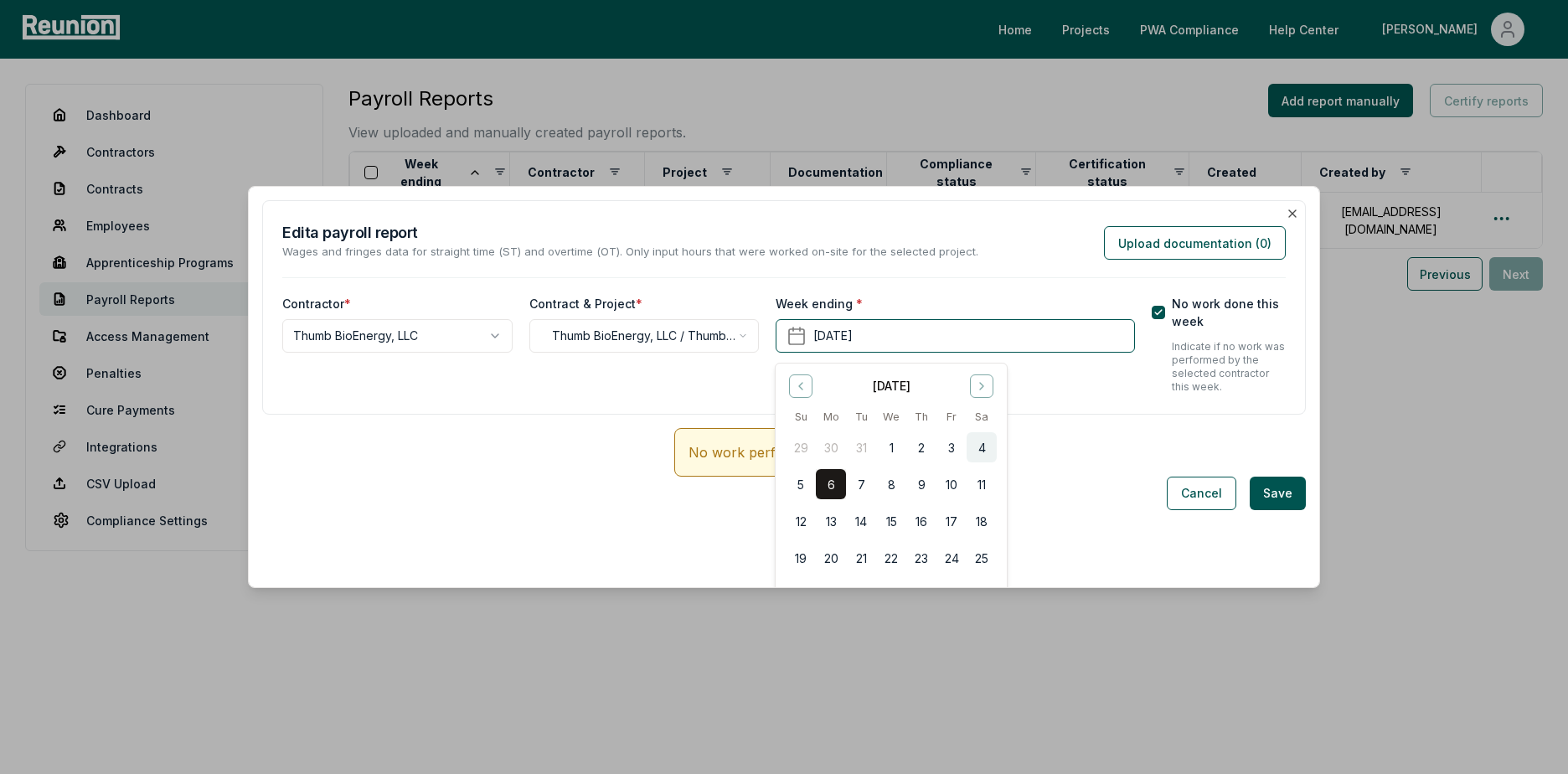
click at [981, 441] on button "4" at bounding box center [981, 447] width 30 height 30
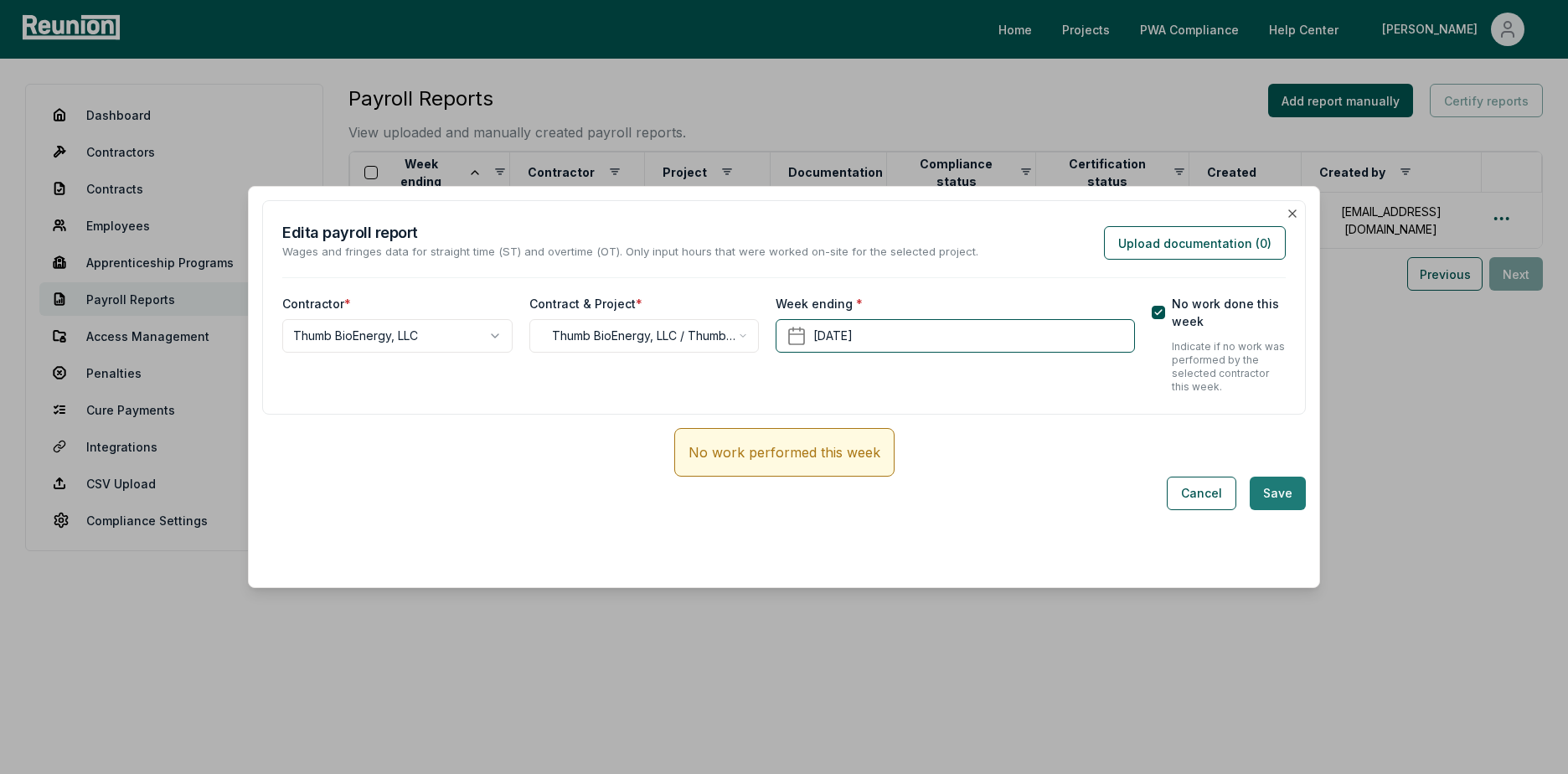
click at [1273, 493] on button "Save" at bounding box center [1277, 493] width 56 height 34
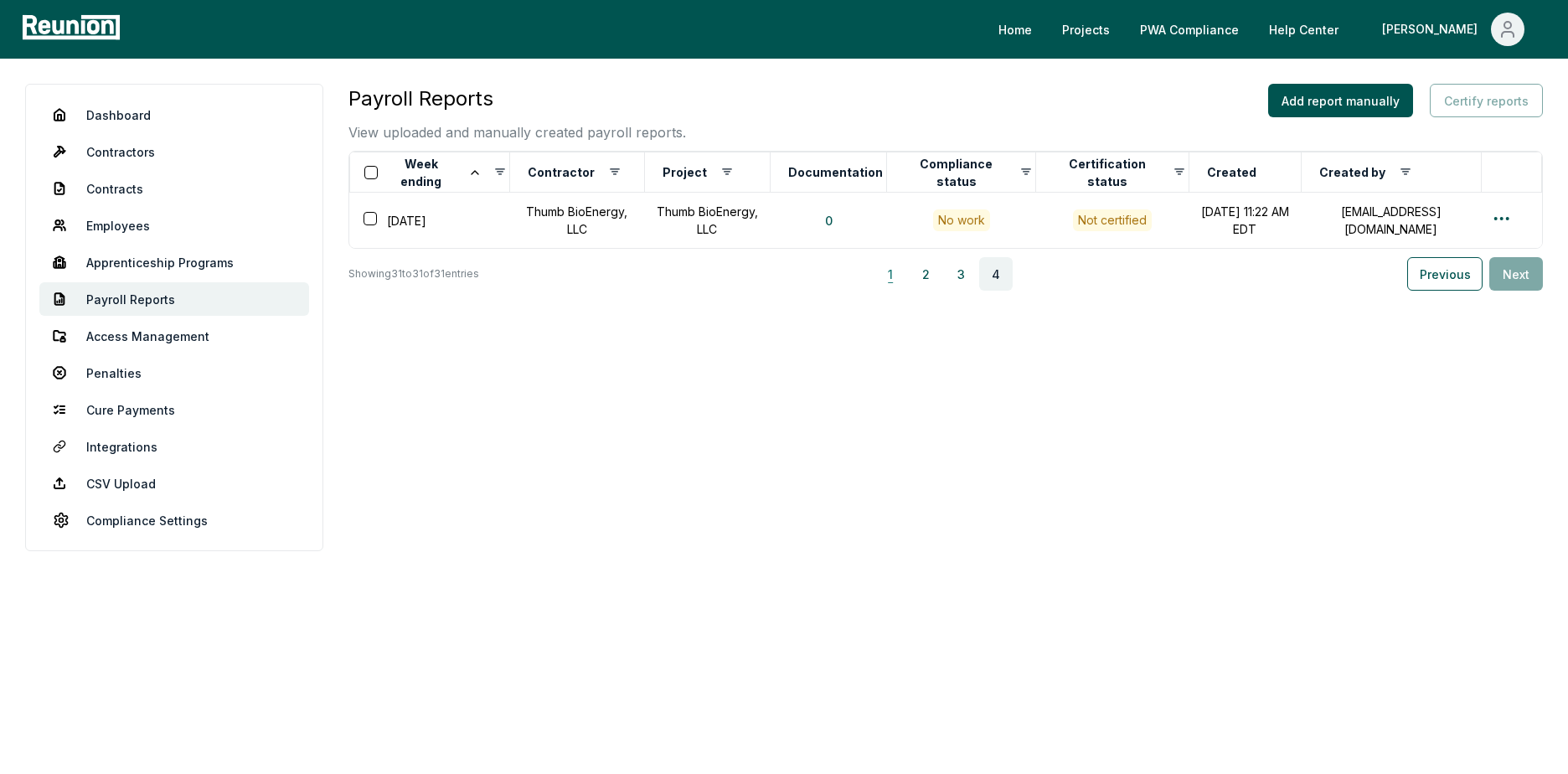
click at [885, 280] on button "1" at bounding box center [890, 273] width 34 height 34
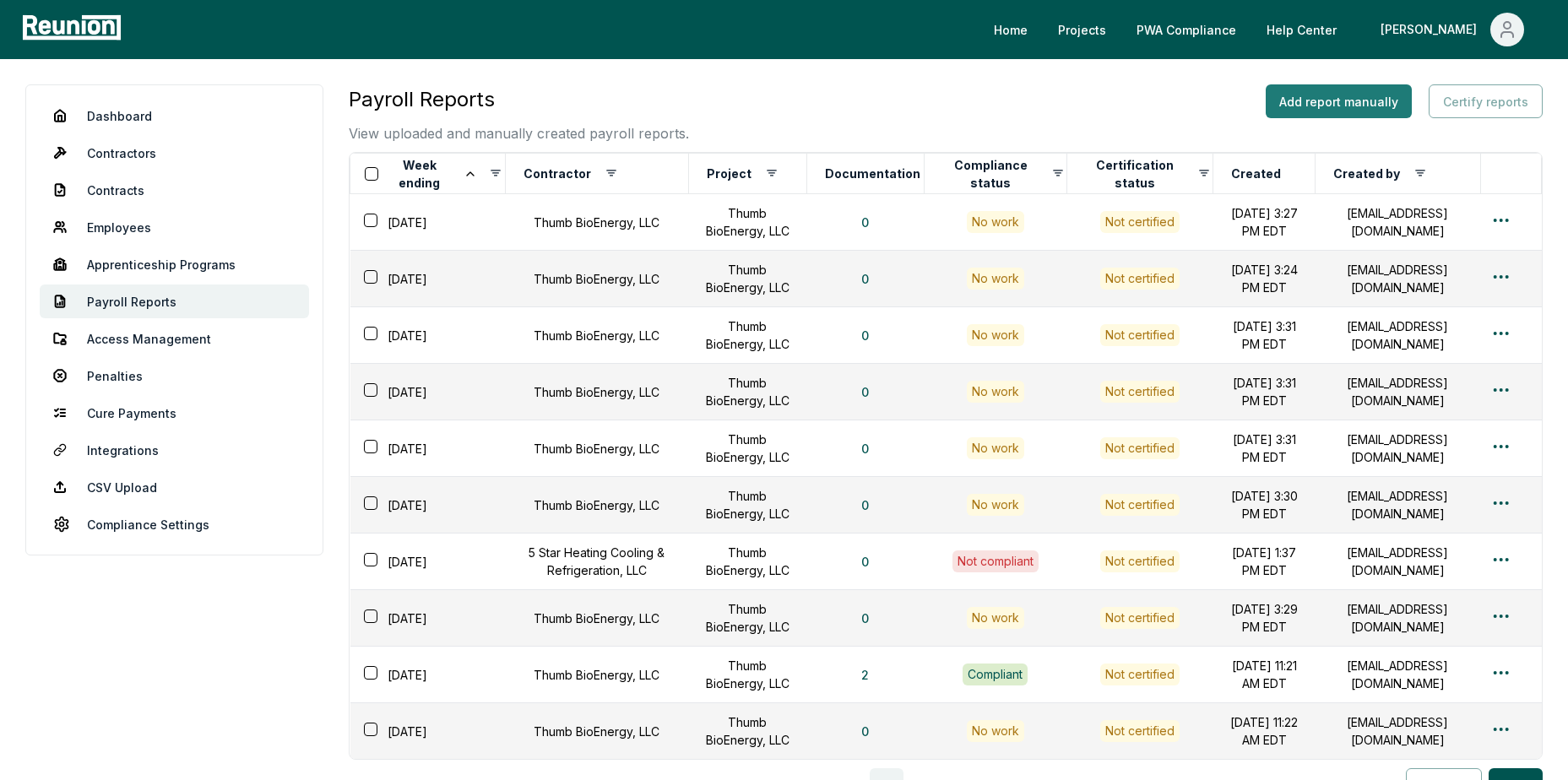
click at [1322, 103] on button "Add report manually" at bounding box center [1339, 101] width 146 height 34
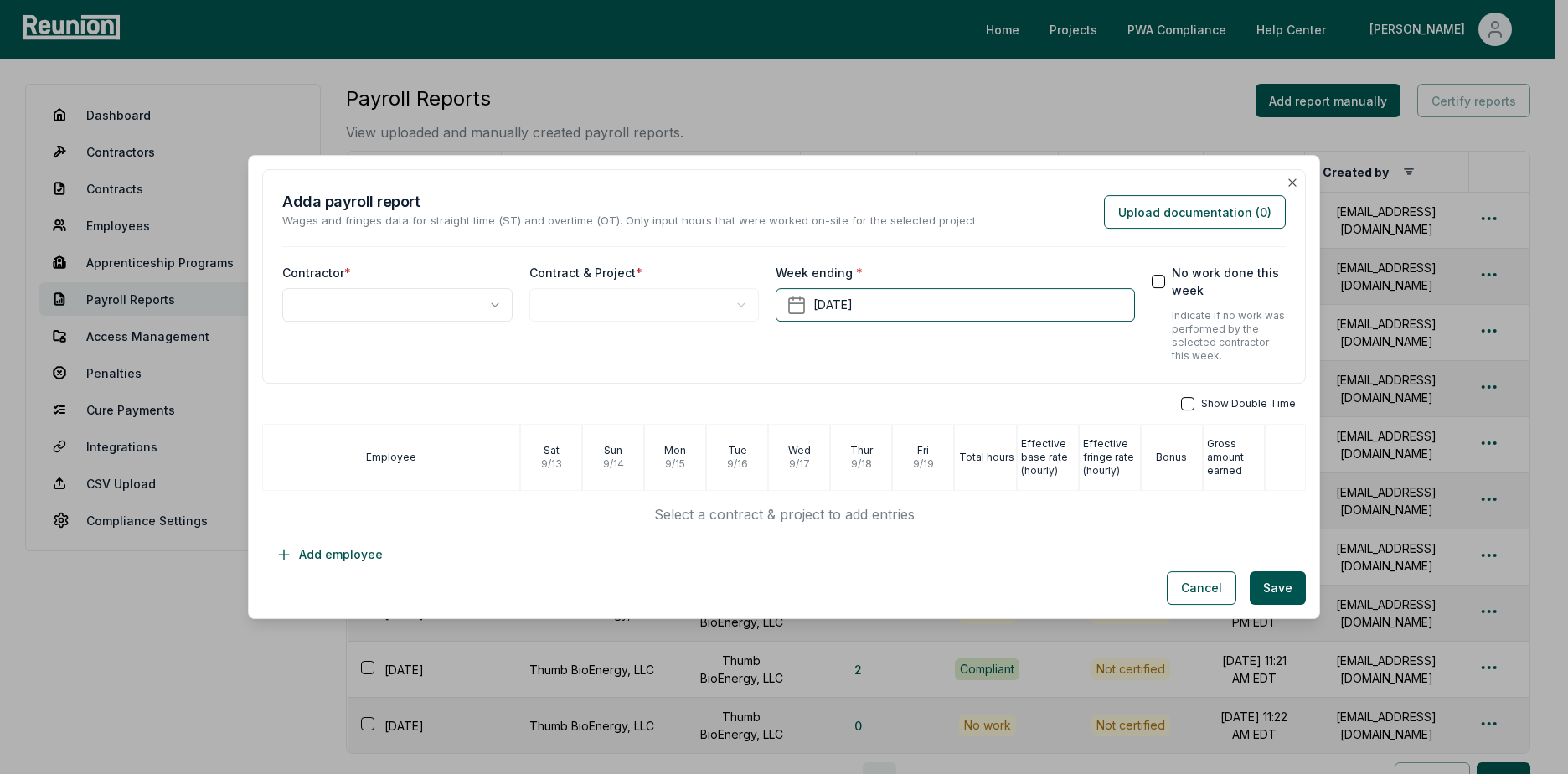
click at [415, 283] on div "**********" at bounding box center [397, 313] width 230 height 99
click at [395, 309] on body "Please visit us on your desktop We're working on making our marketplace mobile-…" at bounding box center [777, 482] width 1555 height 964
click at [570, 298] on body "Please visit us on your desktop We're working on making our marketplace mobile-…" at bounding box center [777, 482] width 1555 height 964
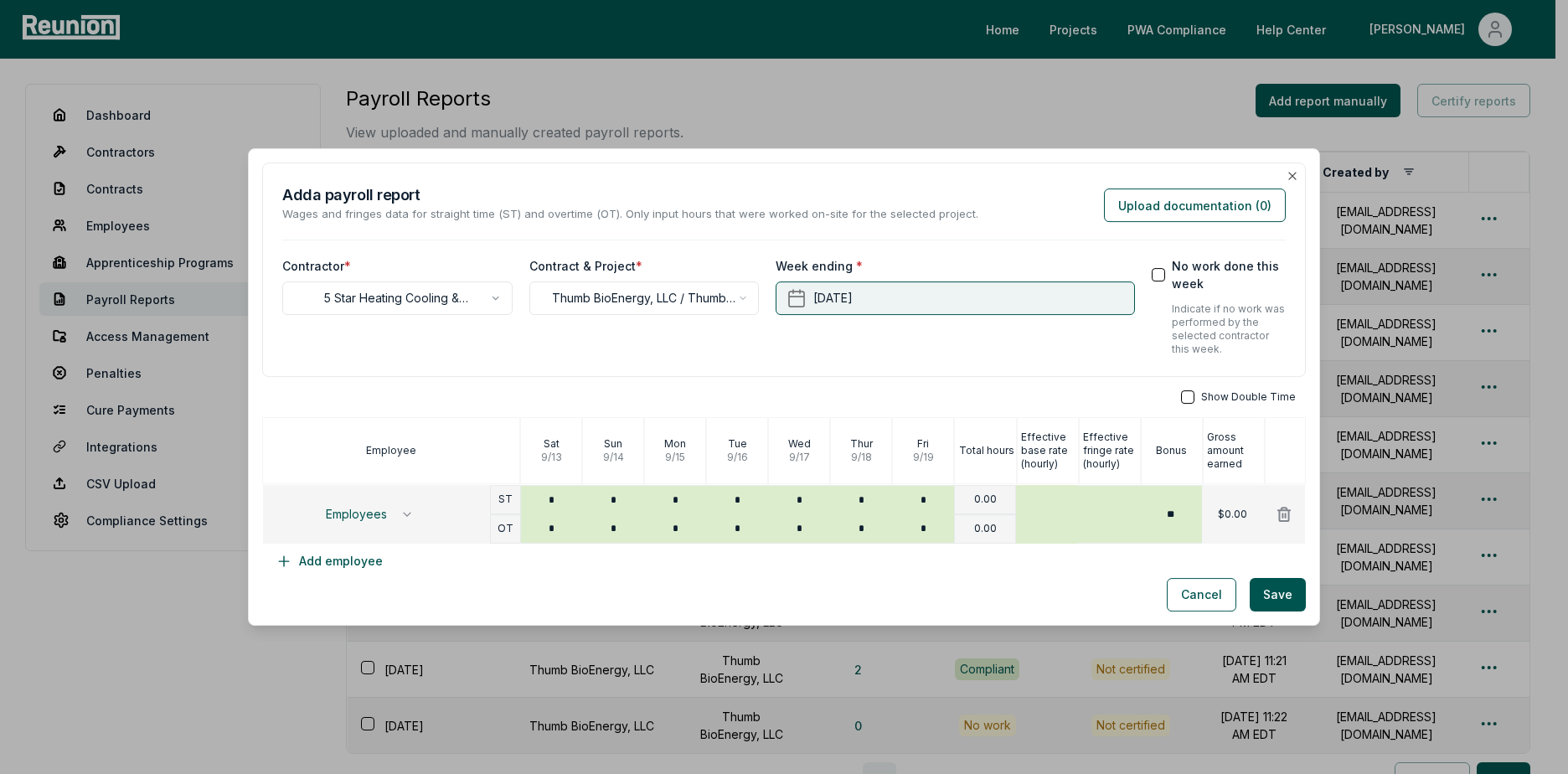
click at [888, 283] on button "[DATE]" at bounding box center [955, 298] width 358 height 34
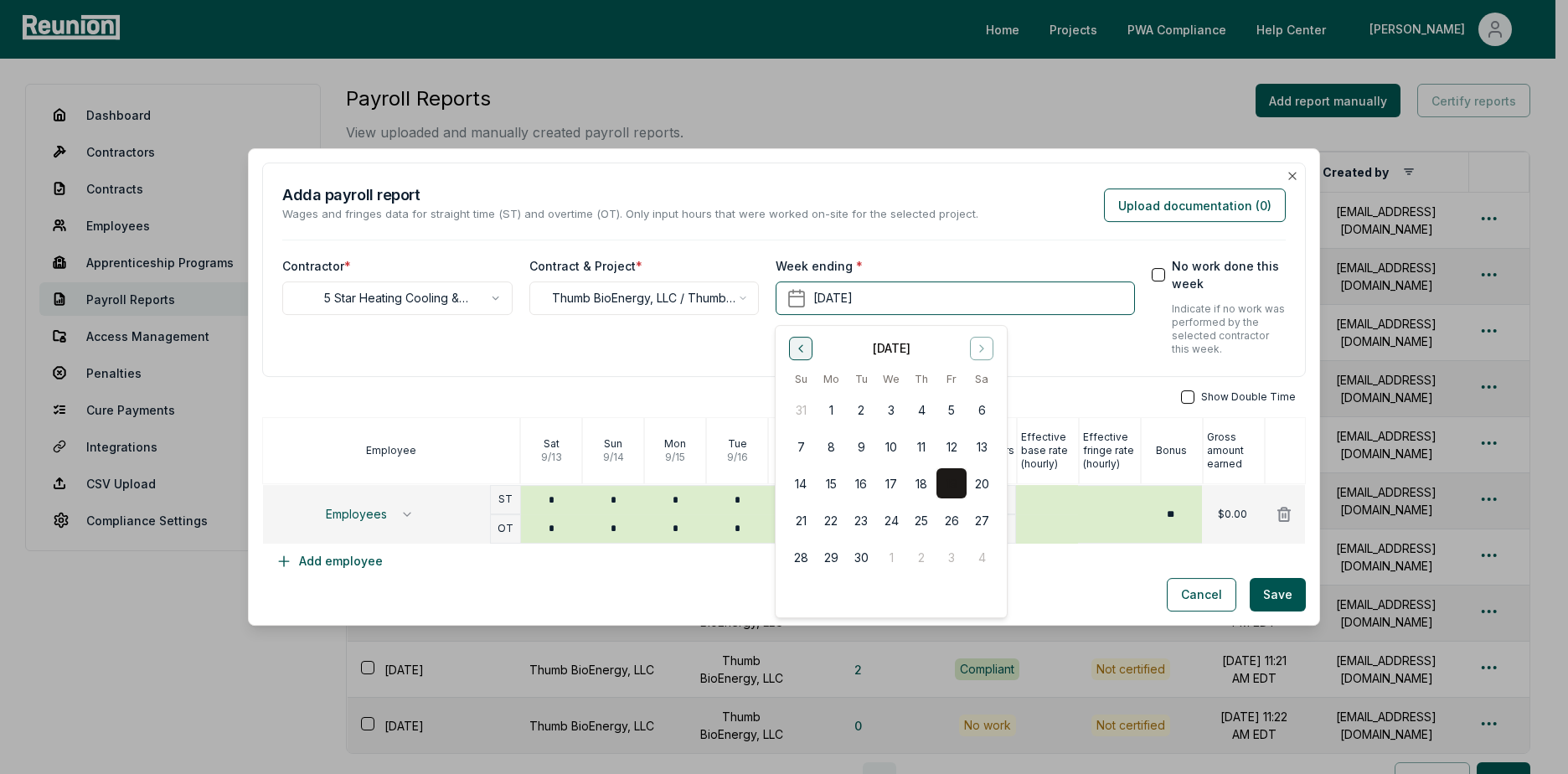
click at [805, 348] on icon "Go to previous month" at bounding box center [800, 349] width 14 height 14
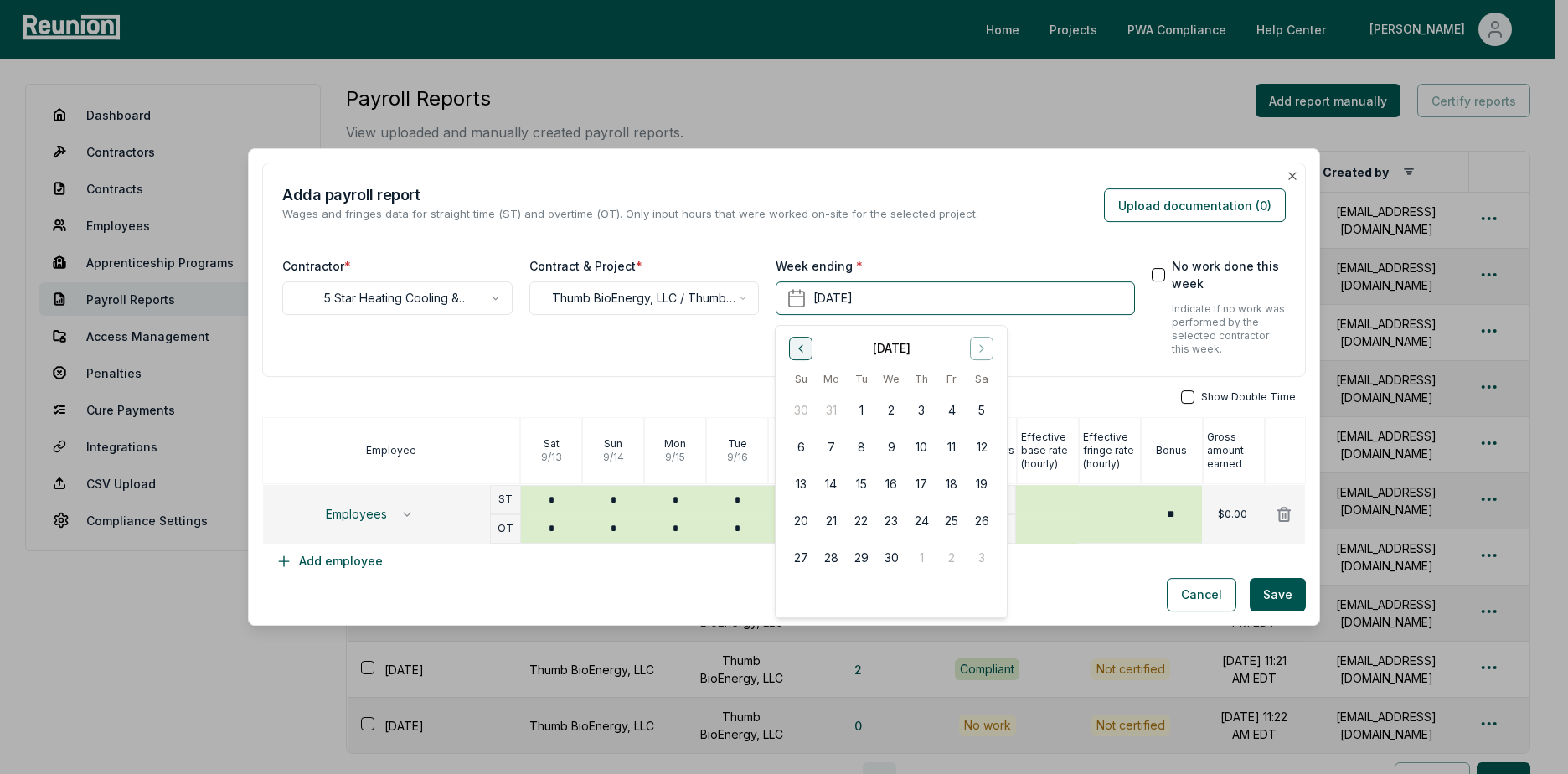
click at [805, 348] on icon "Go to previous month" at bounding box center [800, 349] width 14 height 14
click at [992, 349] on button "Go to next month" at bounding box center [981, 348] width 23 height 23
click at [980, 446] on button "8" at bounding box center [981, 446] width 30 height 30
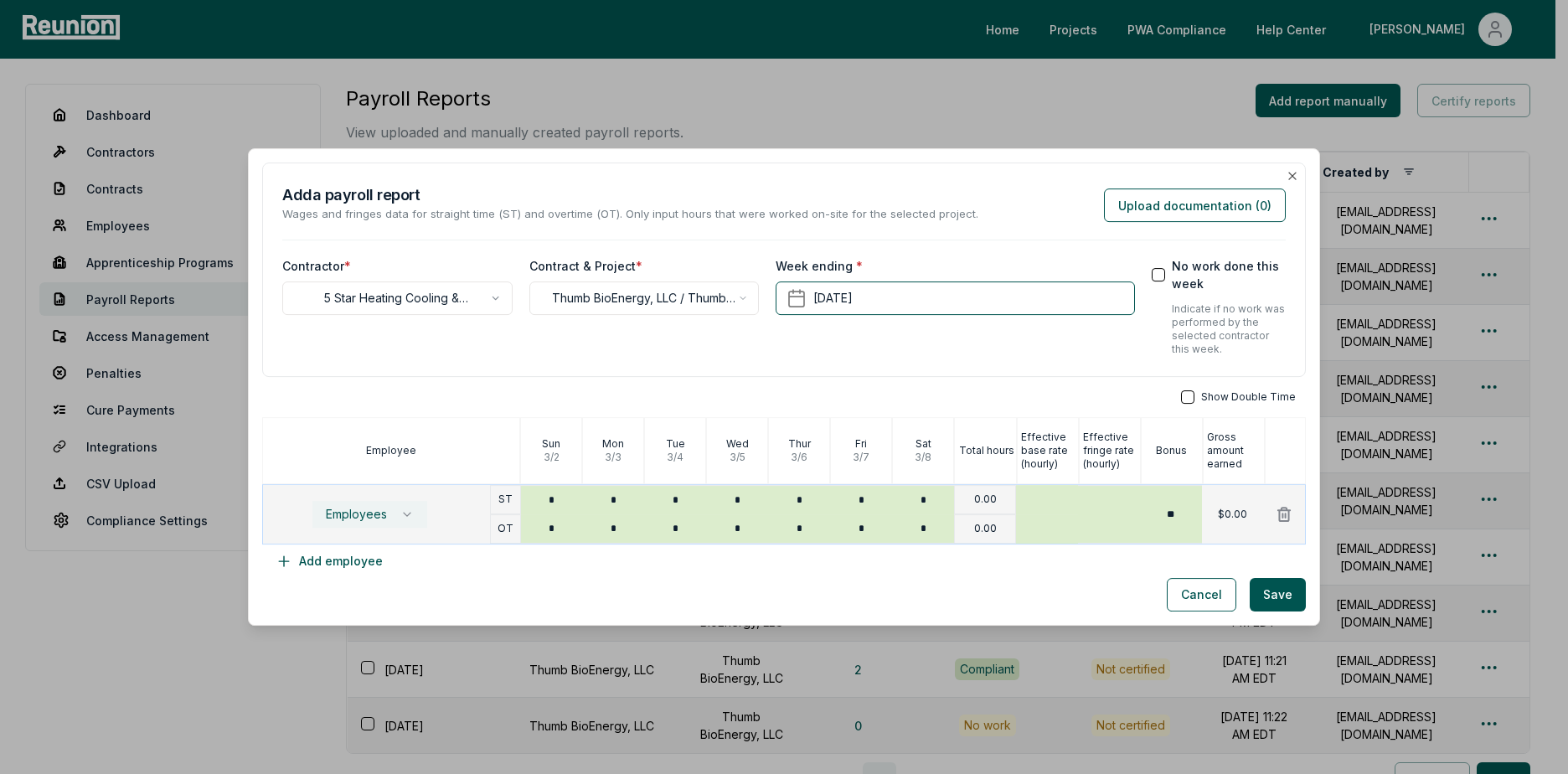
click at [401, 517] on icon "button" at bounding box center [408, 515] width 14 height 14
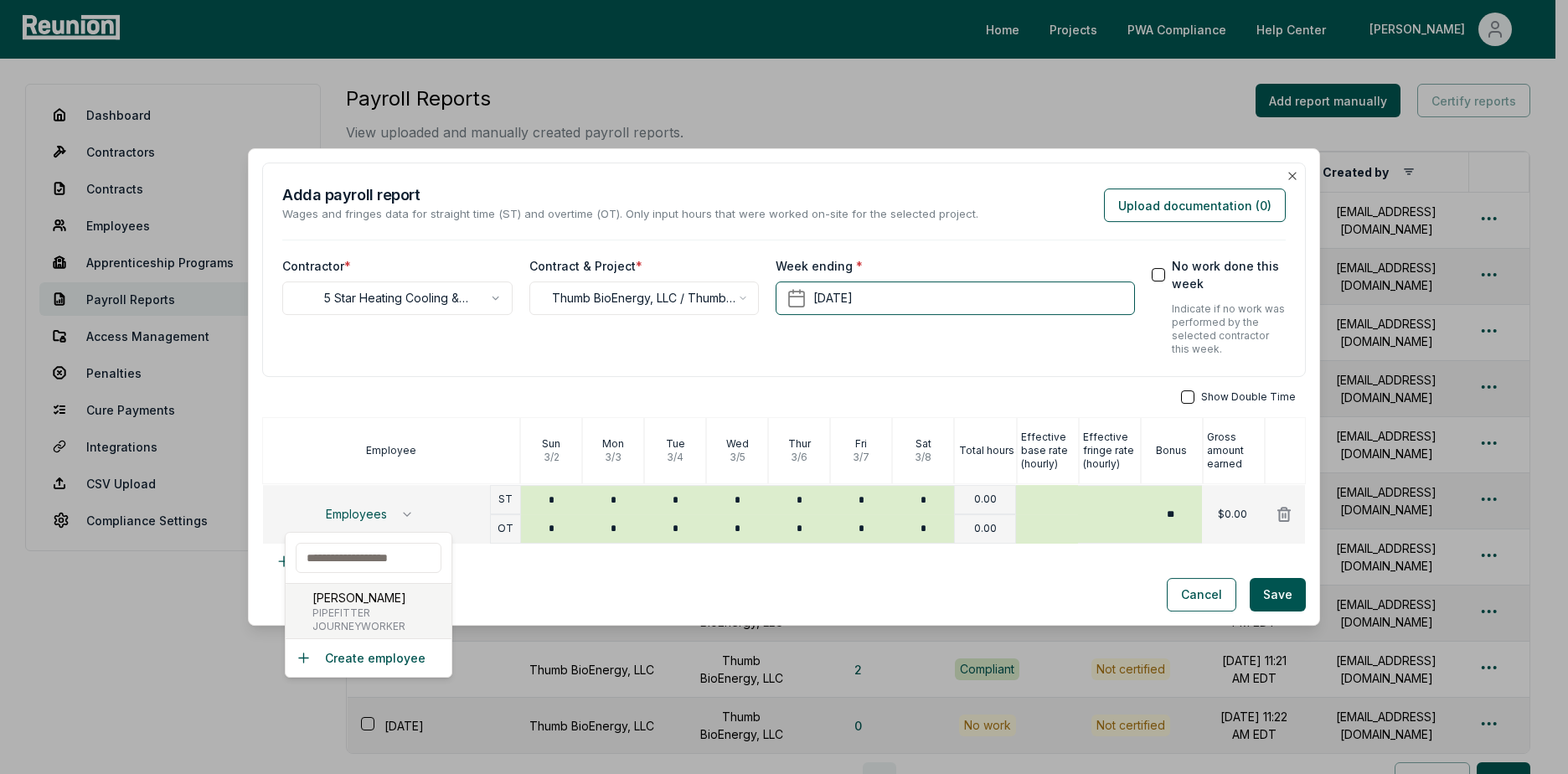
click at [370, 603] on p "[PERSON_NAME]" at bounding box center [359, 597] width 94 height 17
type input "*****"
type input "**"
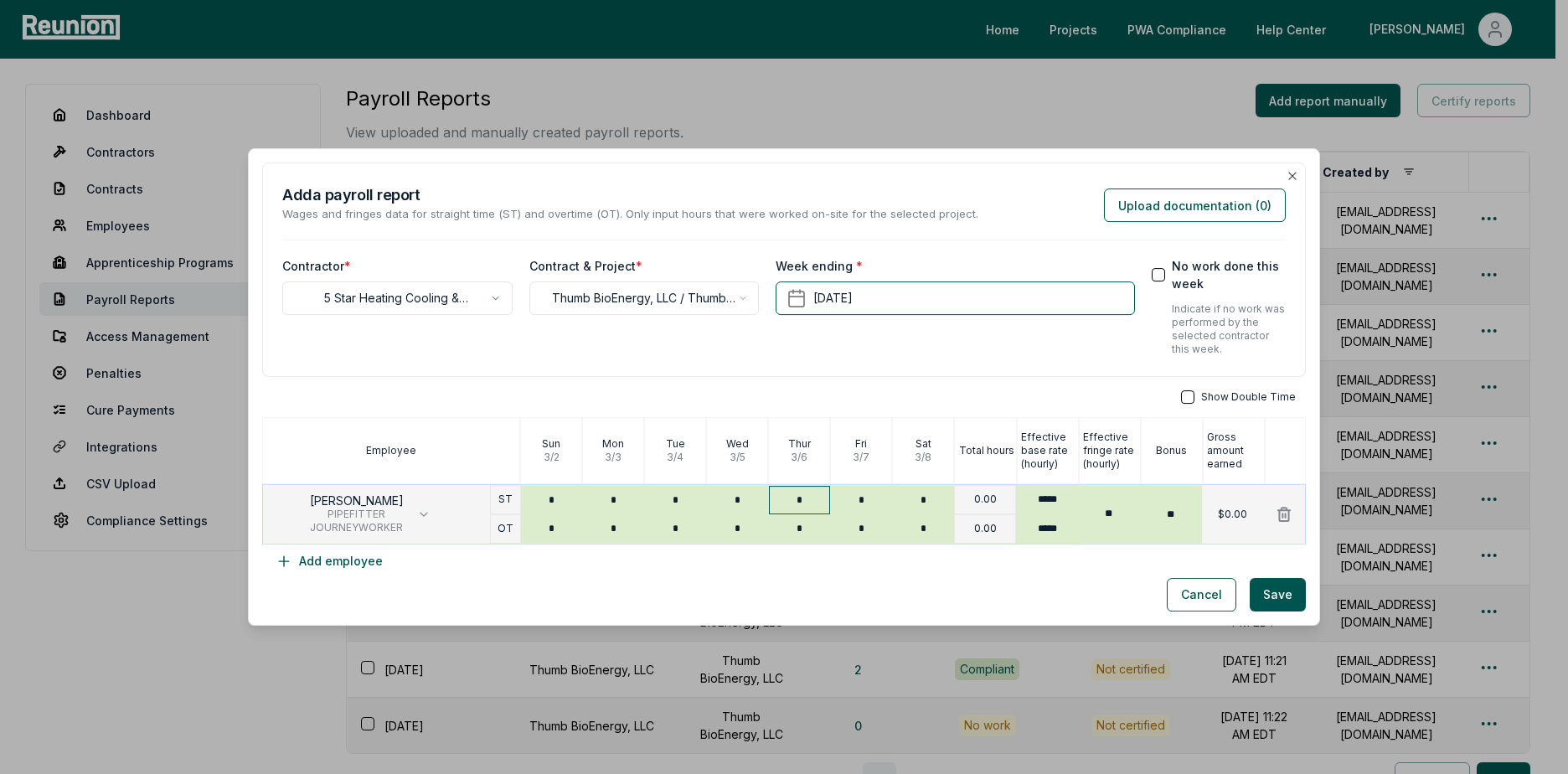
click at [789, 504] on input "*" at bounding box center [800, 500] width 62 height 28
drag, startPoint x: 800, startPoint y: 498, endPoint x: 782, endPoint y: 502, distance: 18.4
click at [788, 499] on input "*" at bounding box center [800, 500] width 62 height 28
type input "*"
type input "*****"
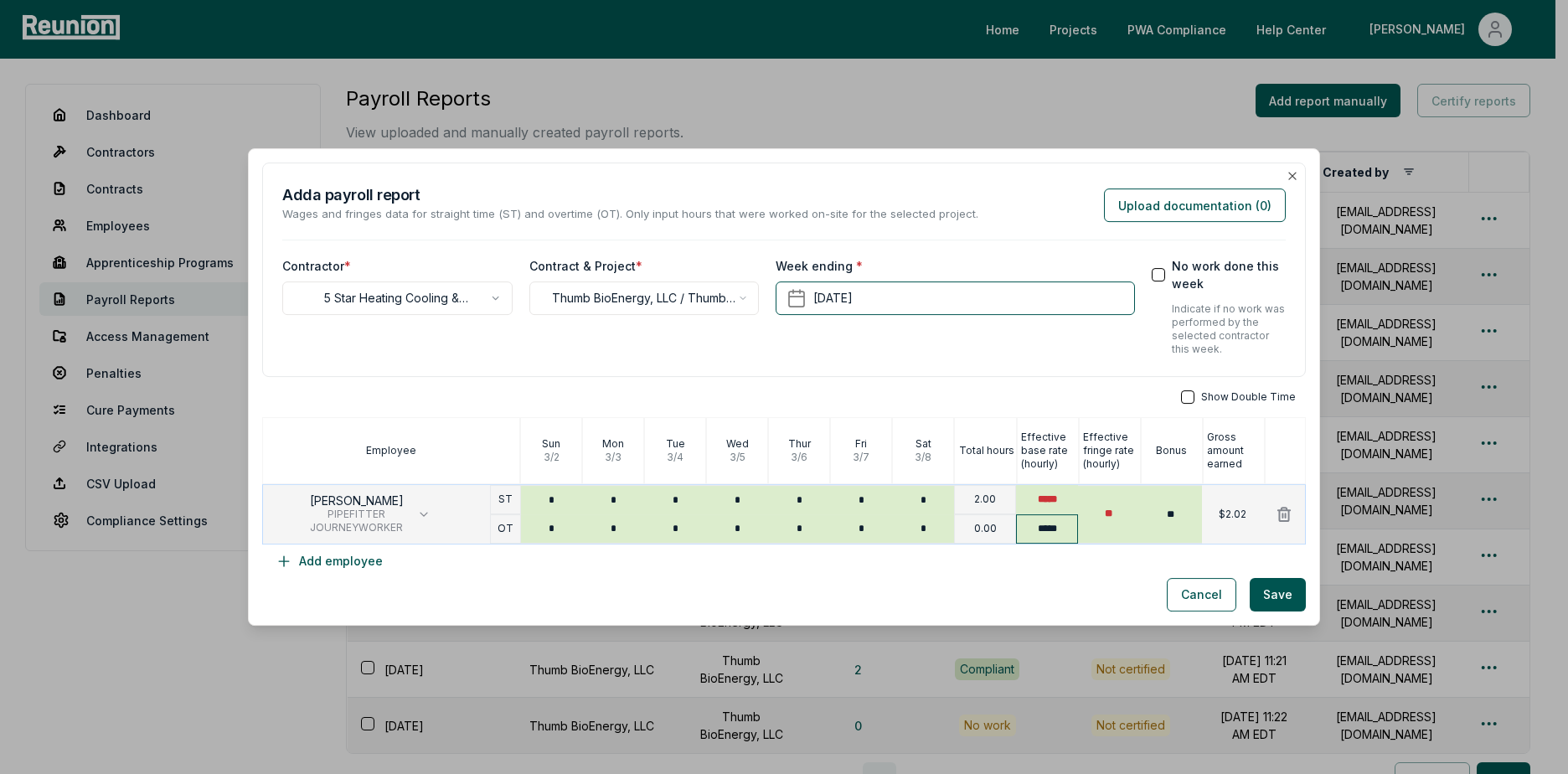
click at [1048, 517] on input "*****" at bounding box center [1047, 529] width 62 height 29
click at [1048, 499] on input "*****" at bounding box center [1047, 500] width 62 height 29
click at [1016, 509] on div "*****" at bounding box center [1047, 500] width 62 height 29
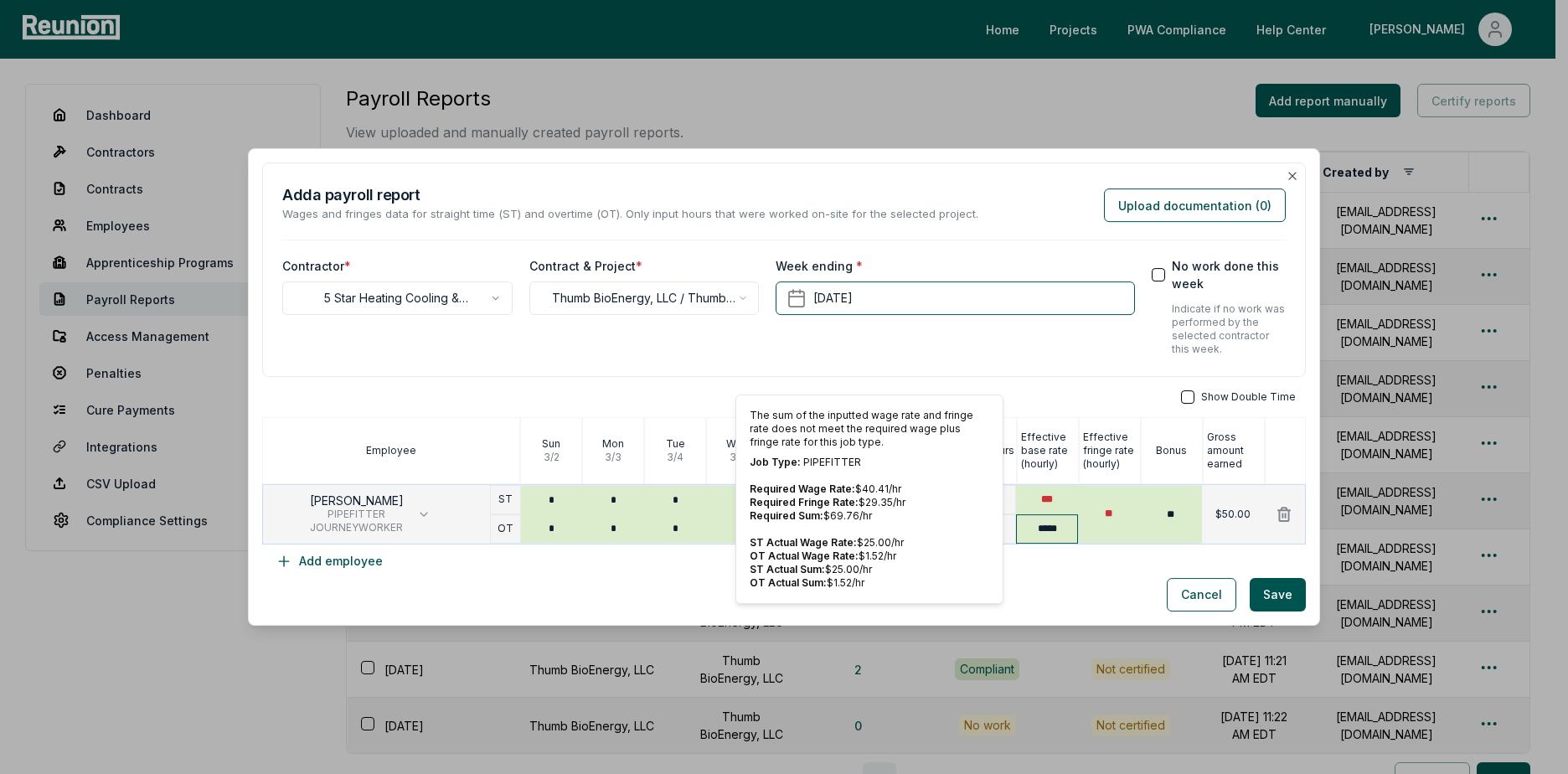
type input "***"
click at [1047, 530] on input "*****" at bounding box center [1047, 529] width 62 height 29
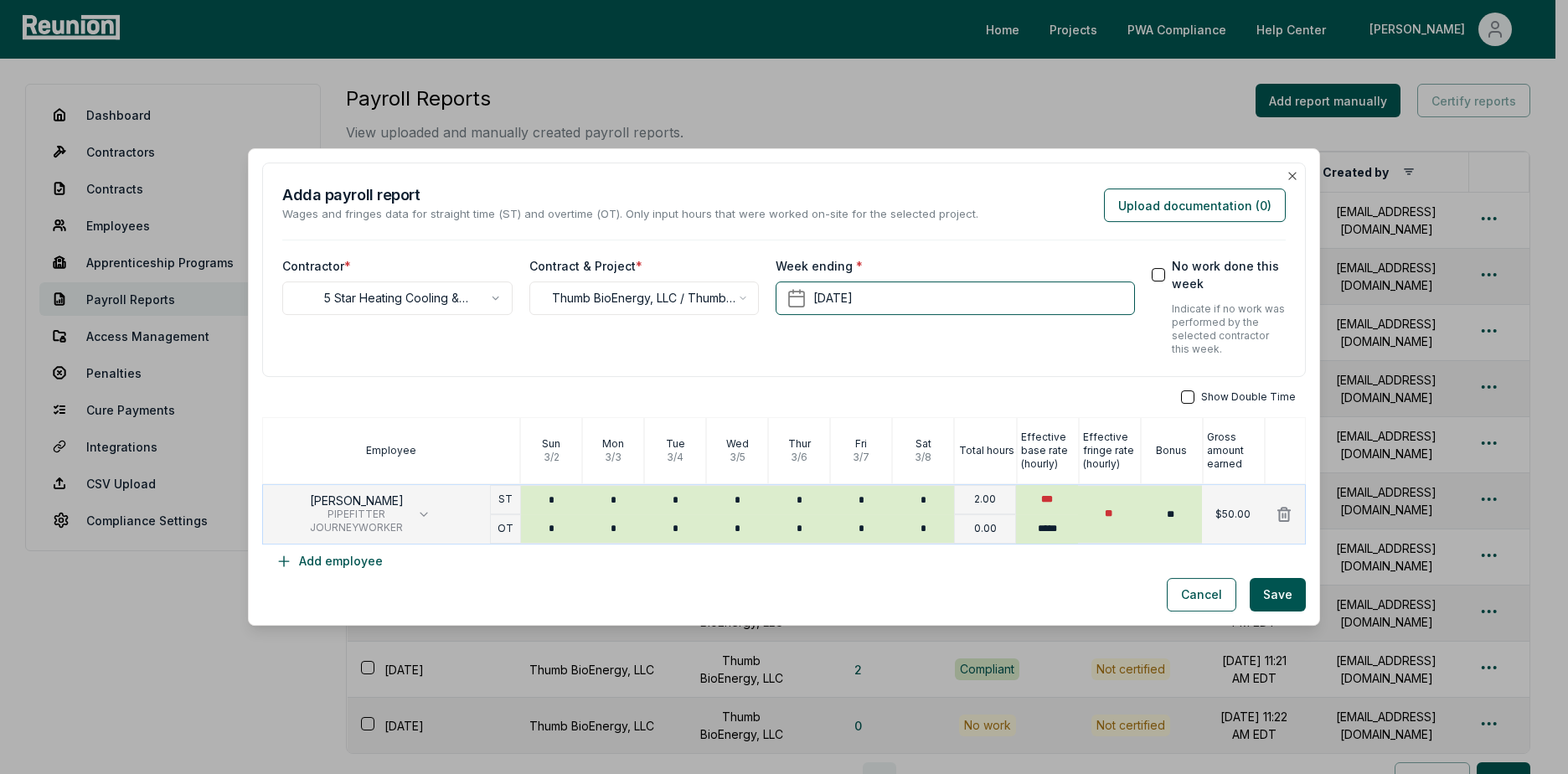
drag, startPoint x: 1051, startPoint y: 525, endPoint x: 1005, endPoint y: 526, distance: 46.0
click at [1005, 526] on div "[PERSON_NAME] PIPEFITTER JOURNEYWORKER ST OT * * * * * * * * * * * * * * 2.00 0…" at bounding box center [783, 515] width 1043 height 60
type input "*****"
click at [491, 529] on div "OT" at bounding box center [506, 529] width 31 height 29
click at [1101, 513] on input "**" at bounding box center [1109, 515] width 62 height 57
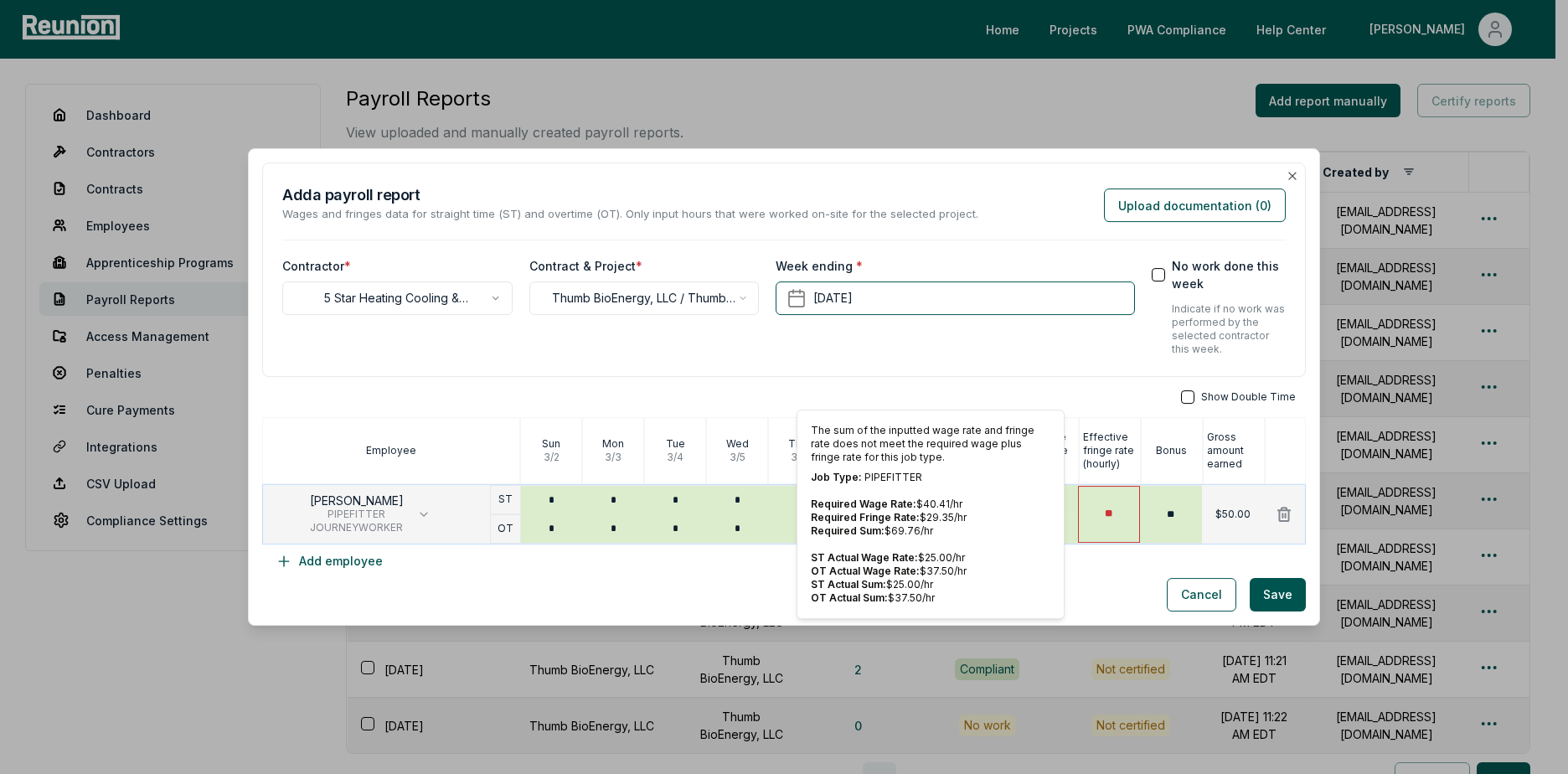
drag, startPoint x: 1117, startPoint y: 520, endPoint x: 1083, endPoint y: 524, distance: 34.2
click at [1083, 524] on input "**" at bounding box center [1109, 515] width 62 height 57
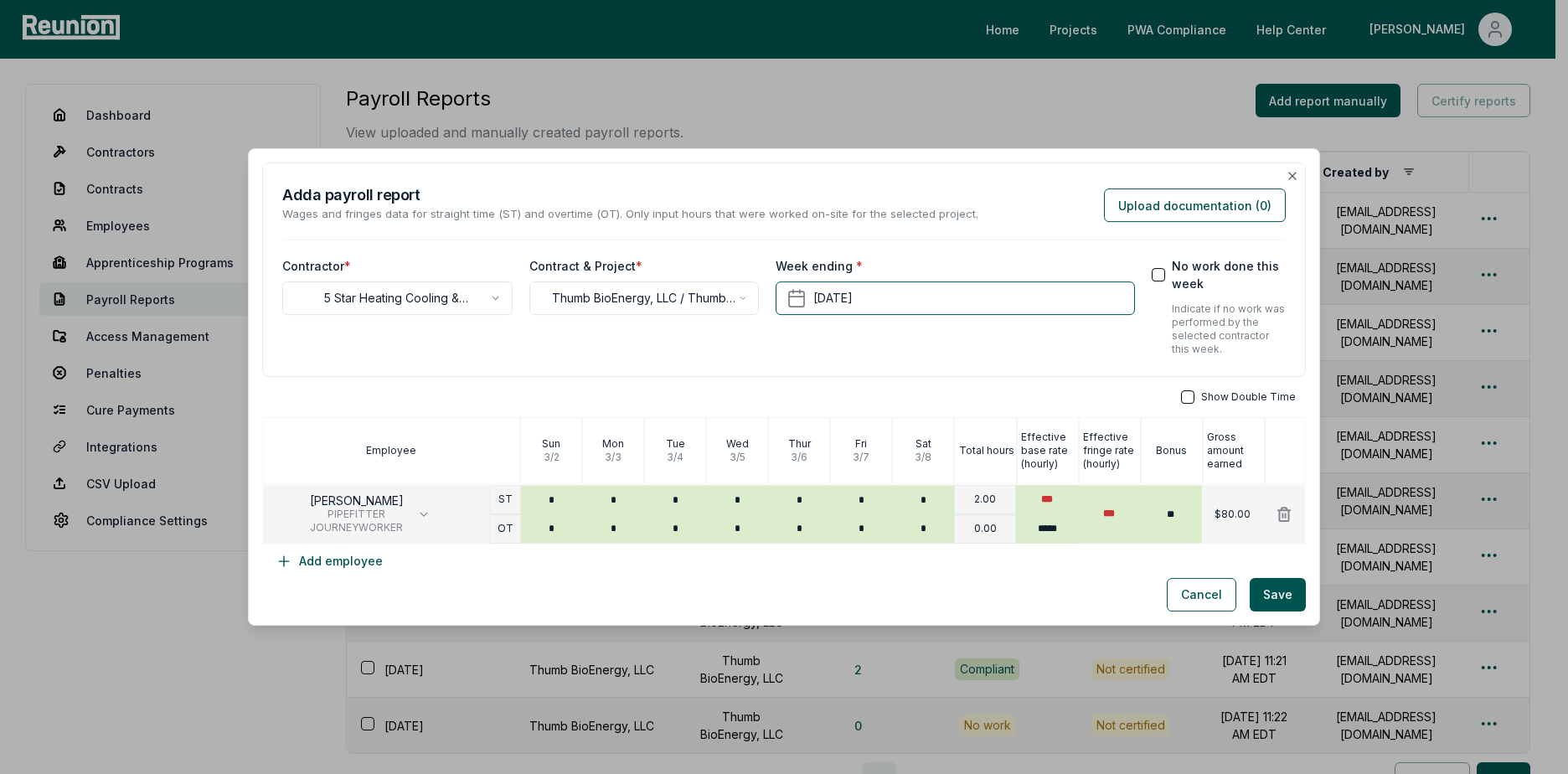
type input "***"
click at [1052, 581] on div "Cancel Save" at bounding box center [783, 595] width 1043 height 34
click at [1269, 586] on button "Save" at bounding box center [1277, 595] width 56 height 34
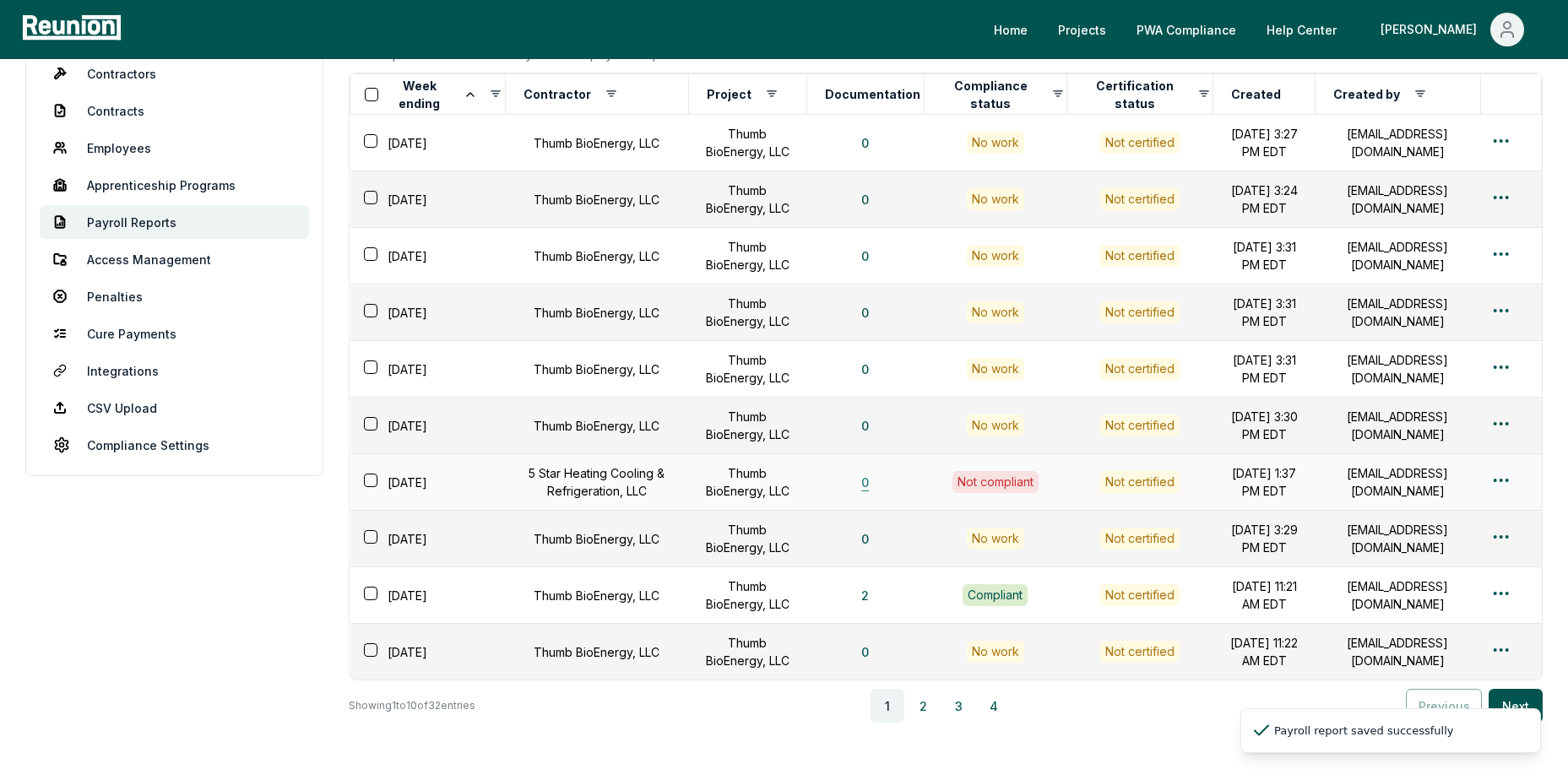
scroll to position [203, 0]
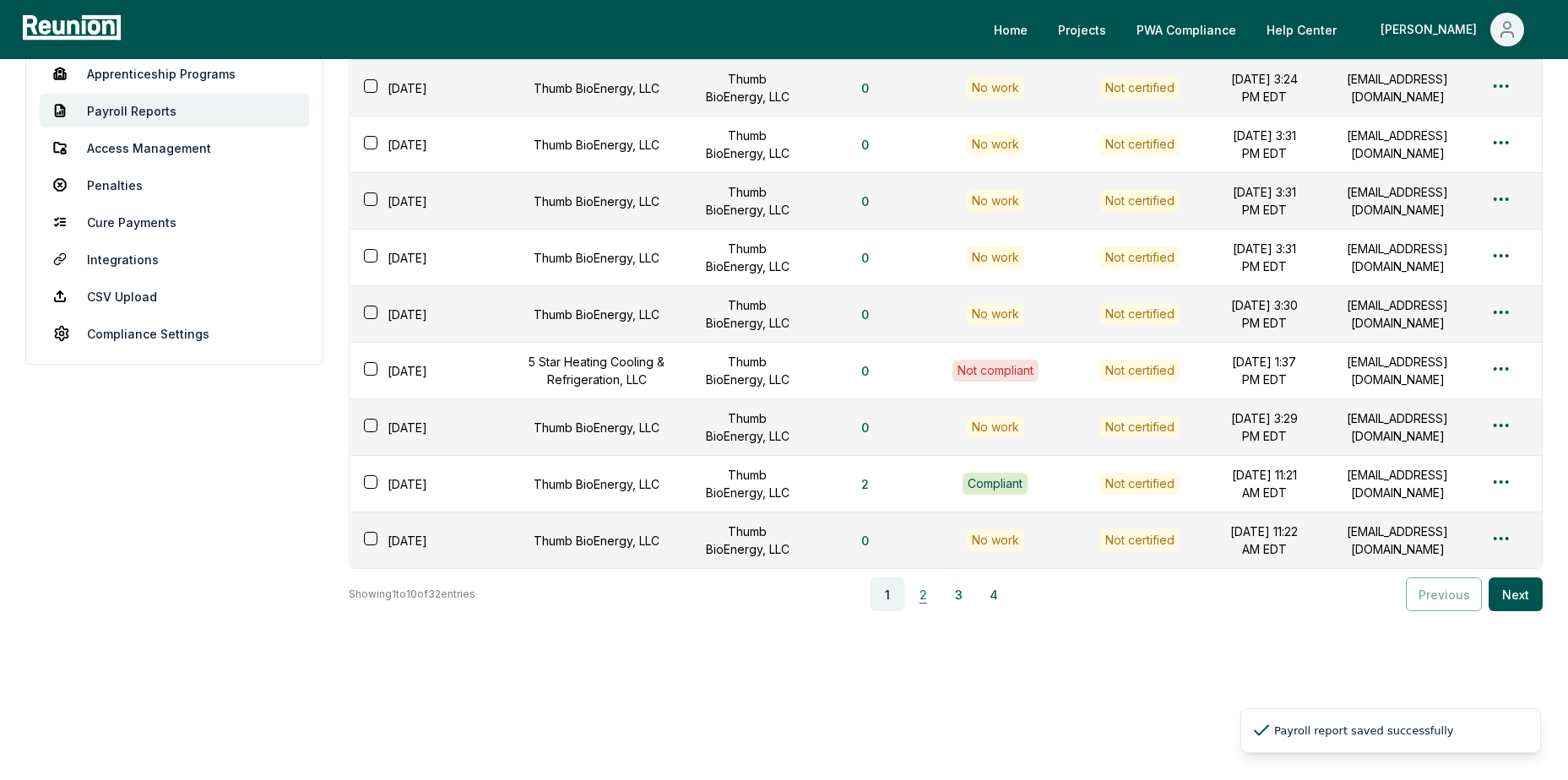
click at [929, 597] on button "2" at bounding box center [923, 594] width 34 height 34
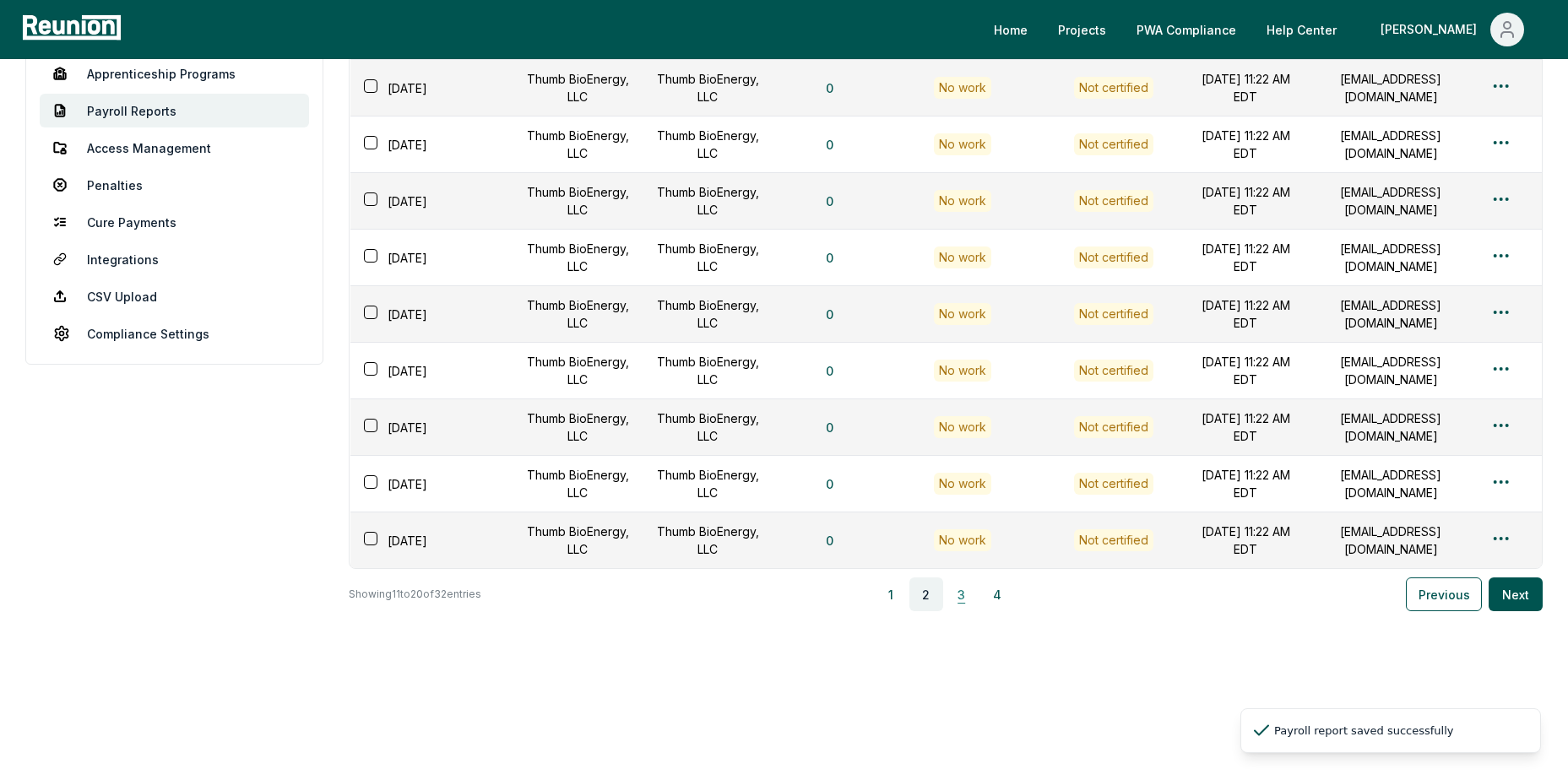
click at [969, 597] on button "3" at bounding box center [962, 594] width 34 height 34
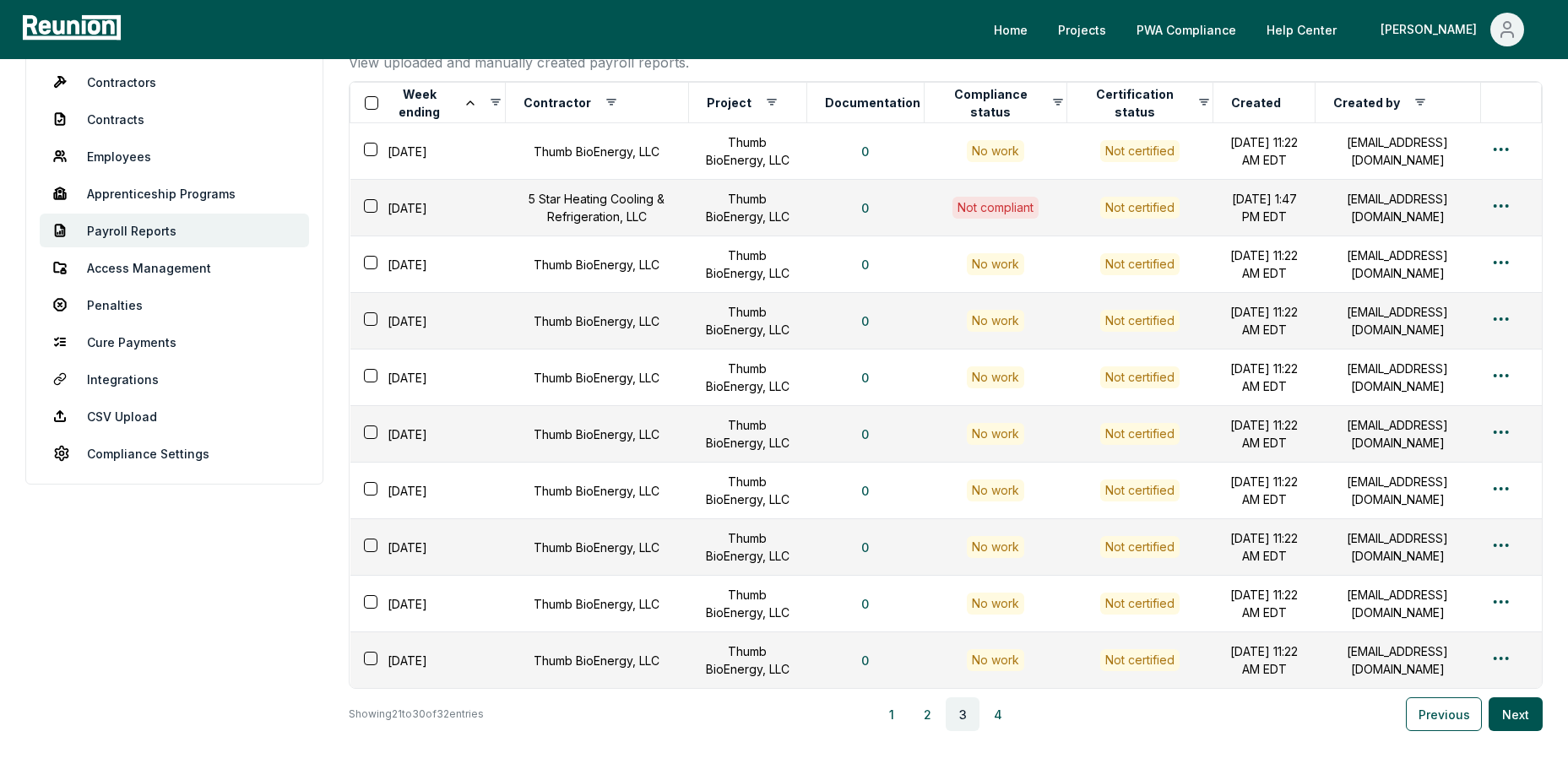
scroll to position [0, 0]
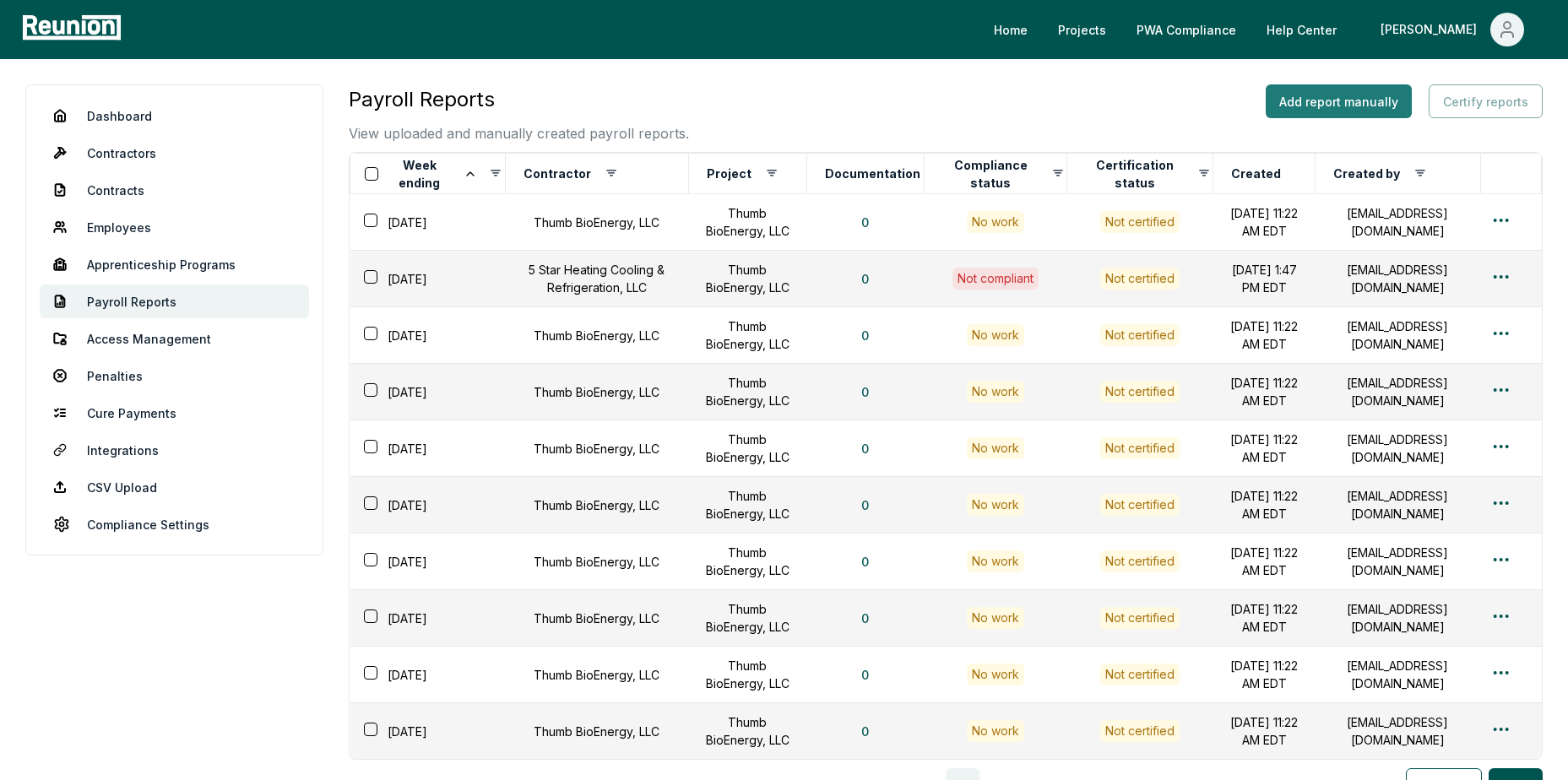
click at [1376, 110] on button "Add report manually" at bounding box center [1339, 101] width 146 height 34
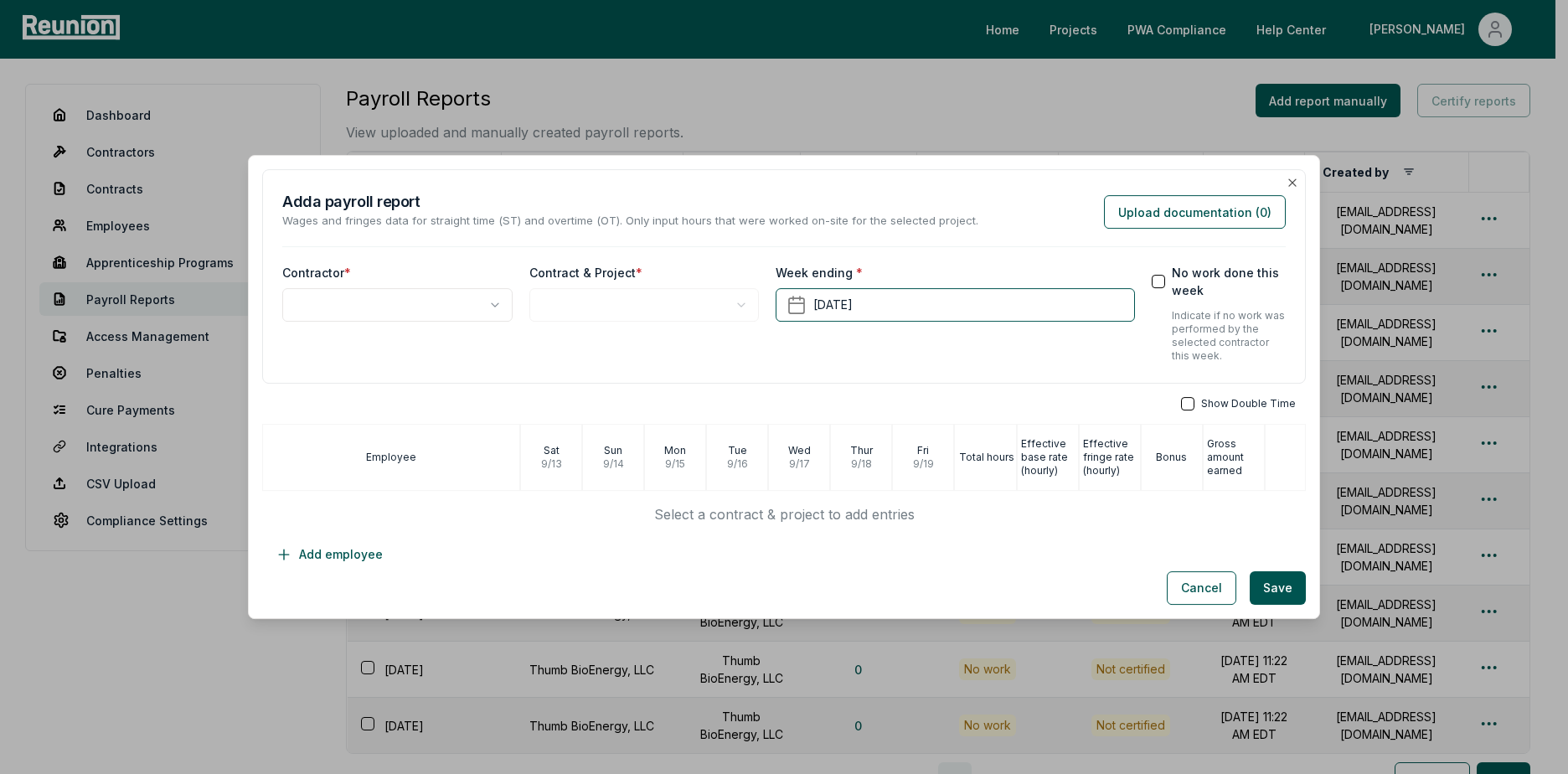
click at [402, 305] on body "Please visit us on your desktop We're working on making our marketplace mobile-…" at bounding box center [777, 482] width 1555 height 964
click at [576, 307] on body "Please visit us on your desktop We're working on making our marketplace mobile-…" at bounding box center [777, 482] width 1555 height 964
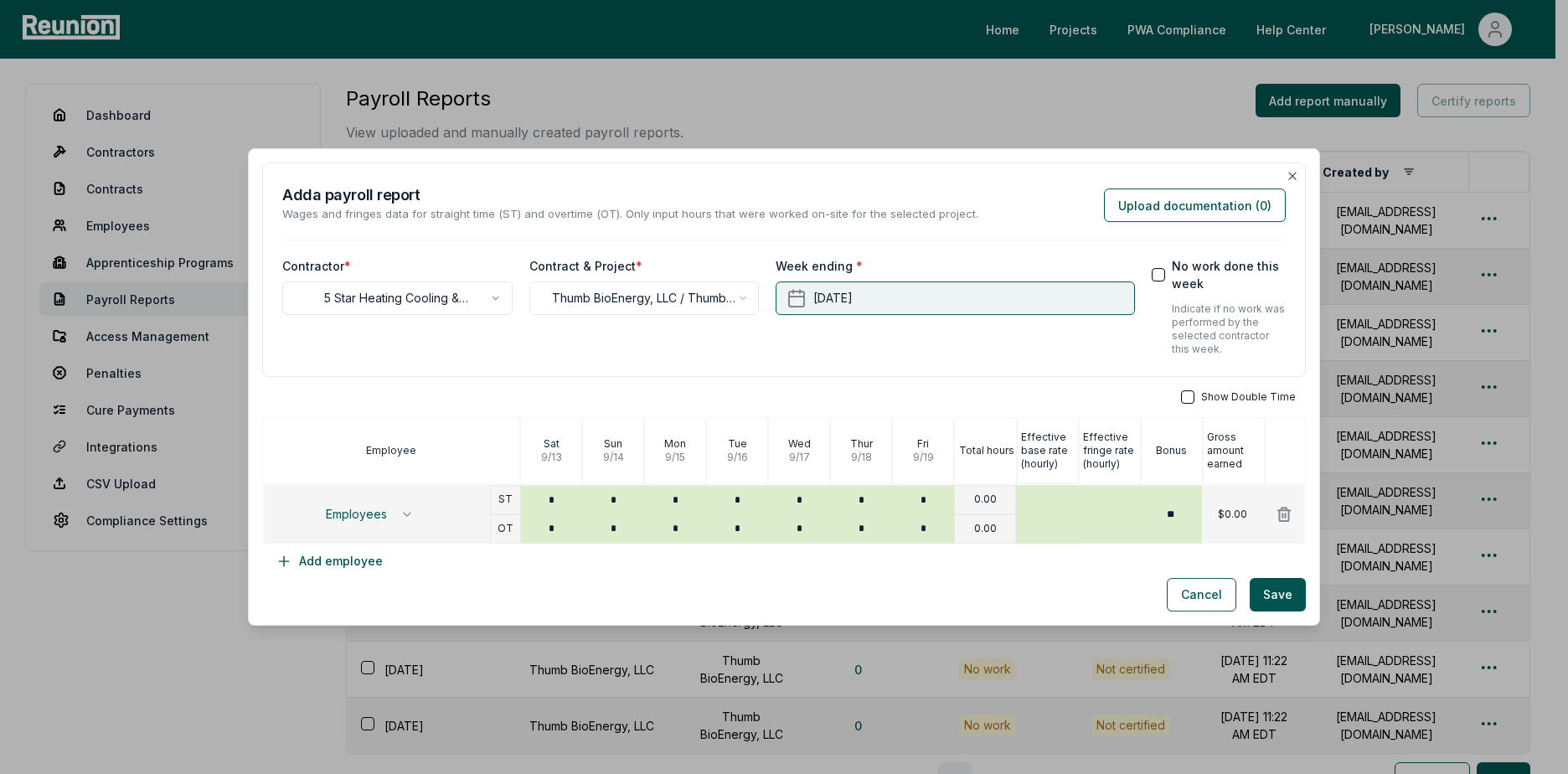
click at [925, 300] on button "[DATE]" at bounding box center [955, 298] width 358 height 34
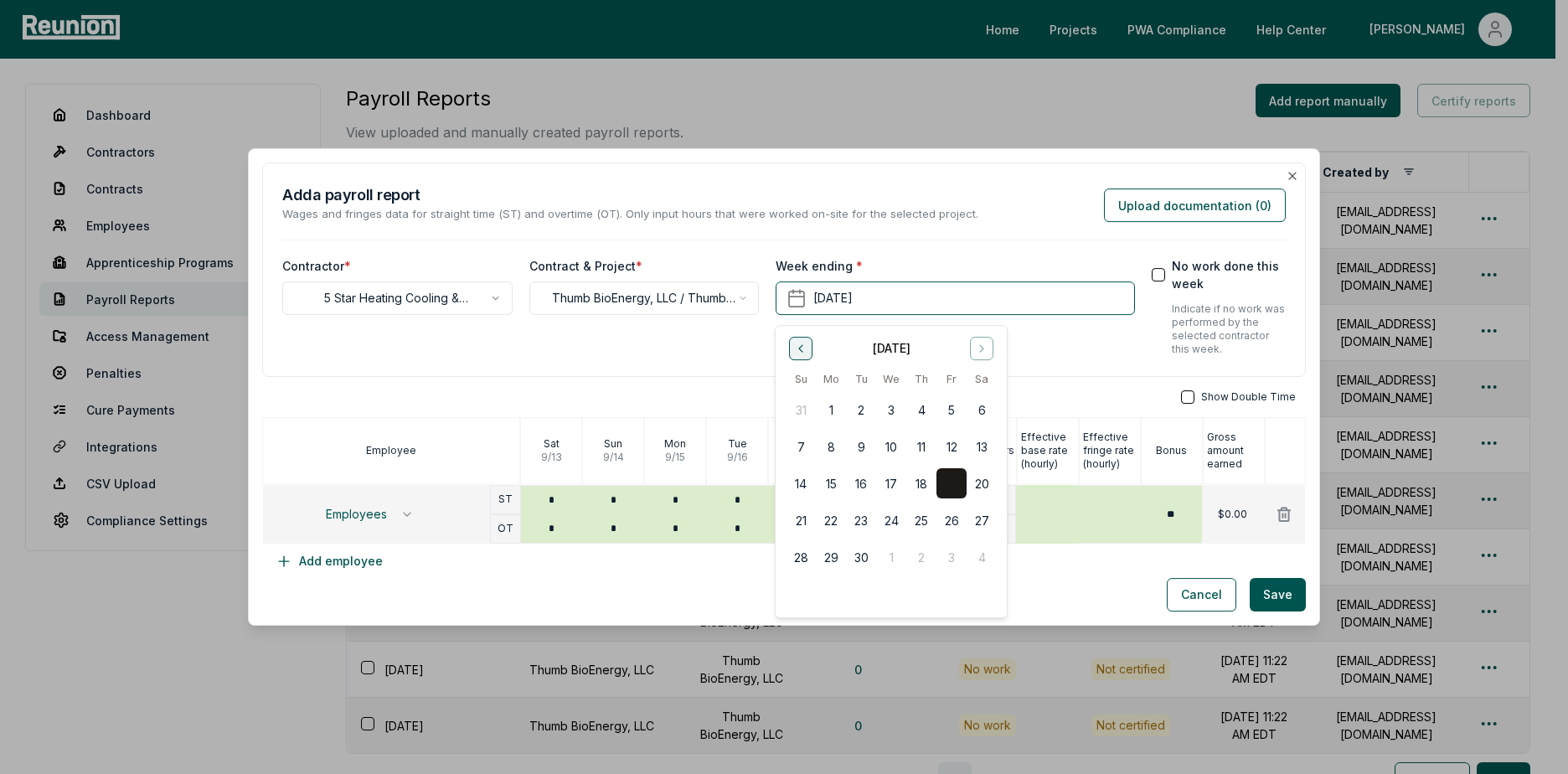
click at [796, 348] on icon "Go to previous month" at bounding box center [800, 349] width 14 height 14
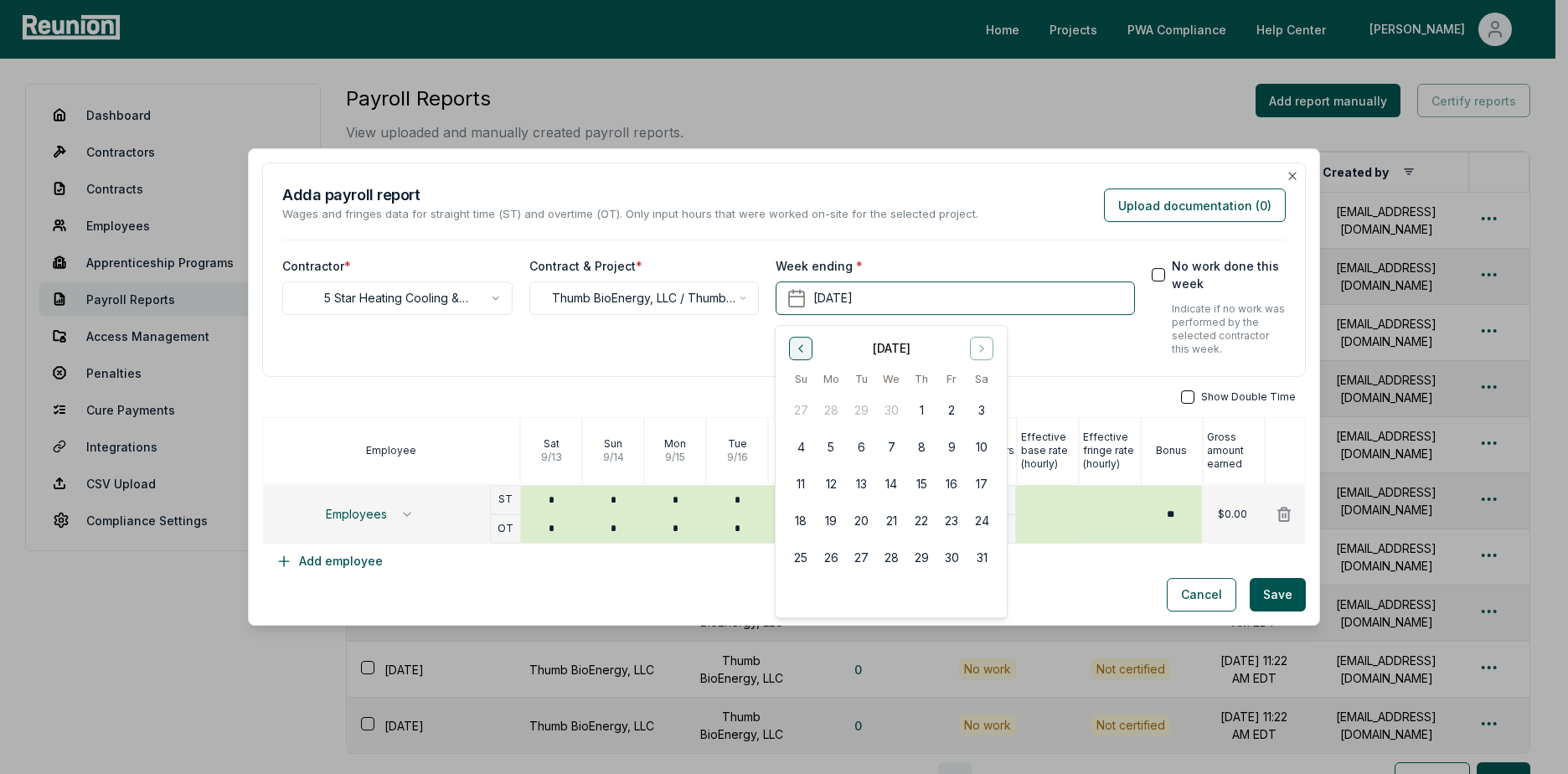
click at [796, 348] on icon "Go to previous month" at bounding box center [800, 349] width 14 height 14
click at [983, 447] on button "11" at bounding box center [981, 446] width 30 height 30
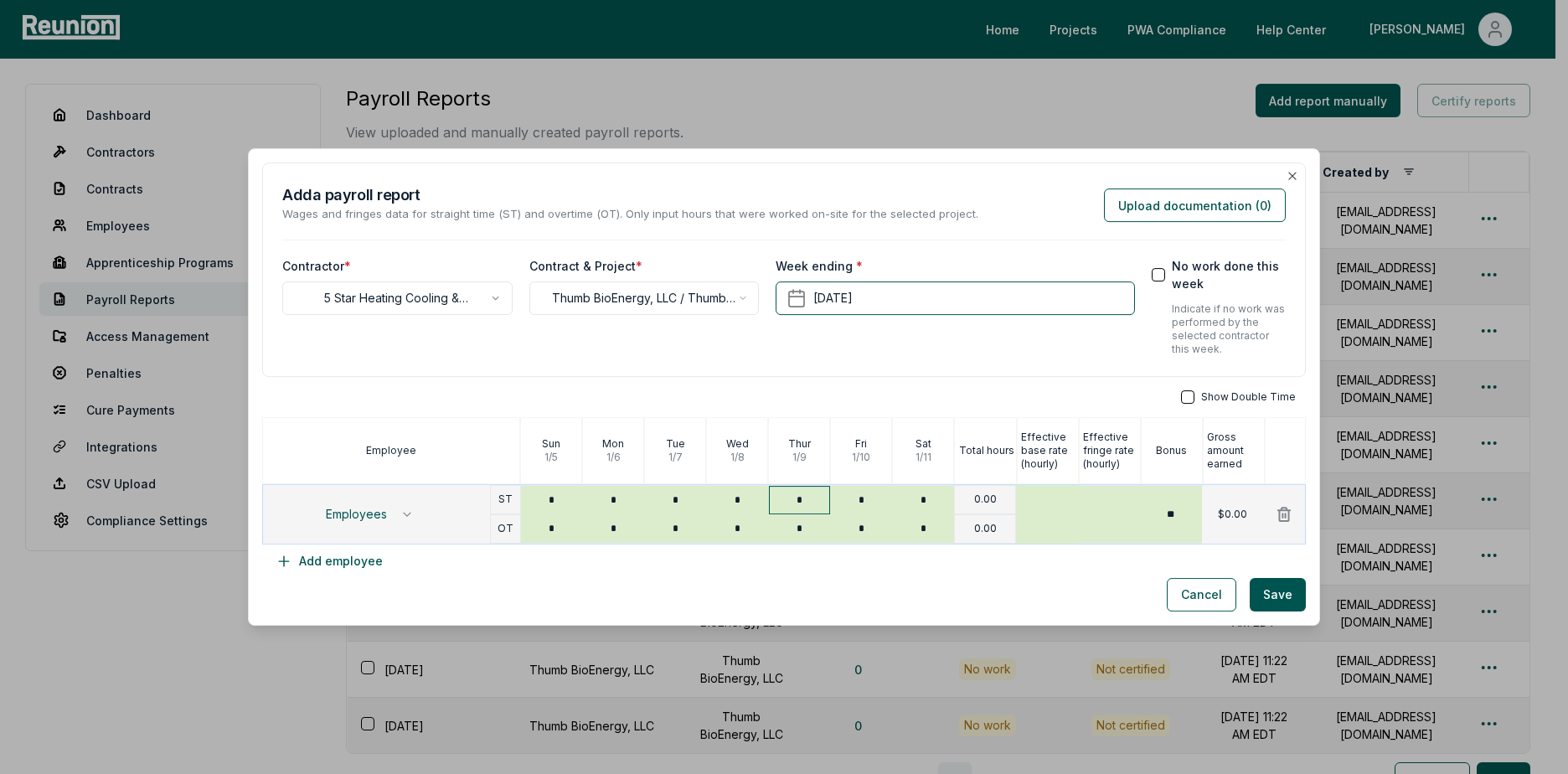
click at [797, 501] on input "*" at bounding box center [800, 500] width 62 height 28
drag, startPoint x: 793, startPoint y: 499, endPoint x: 773, endPoint y: 505, distance: 20.9
click at [773, 505] on input "*" at bounding box center [800, 500] width 62 height 28
type input "*"
click at [986, 572] on div "Show Double Time Employee [DATE] [DATE] [DATE] [DATE] [DATE] [DATE] [DATE] Tota…" at bounding box center [783, 484] width 1043 height 188
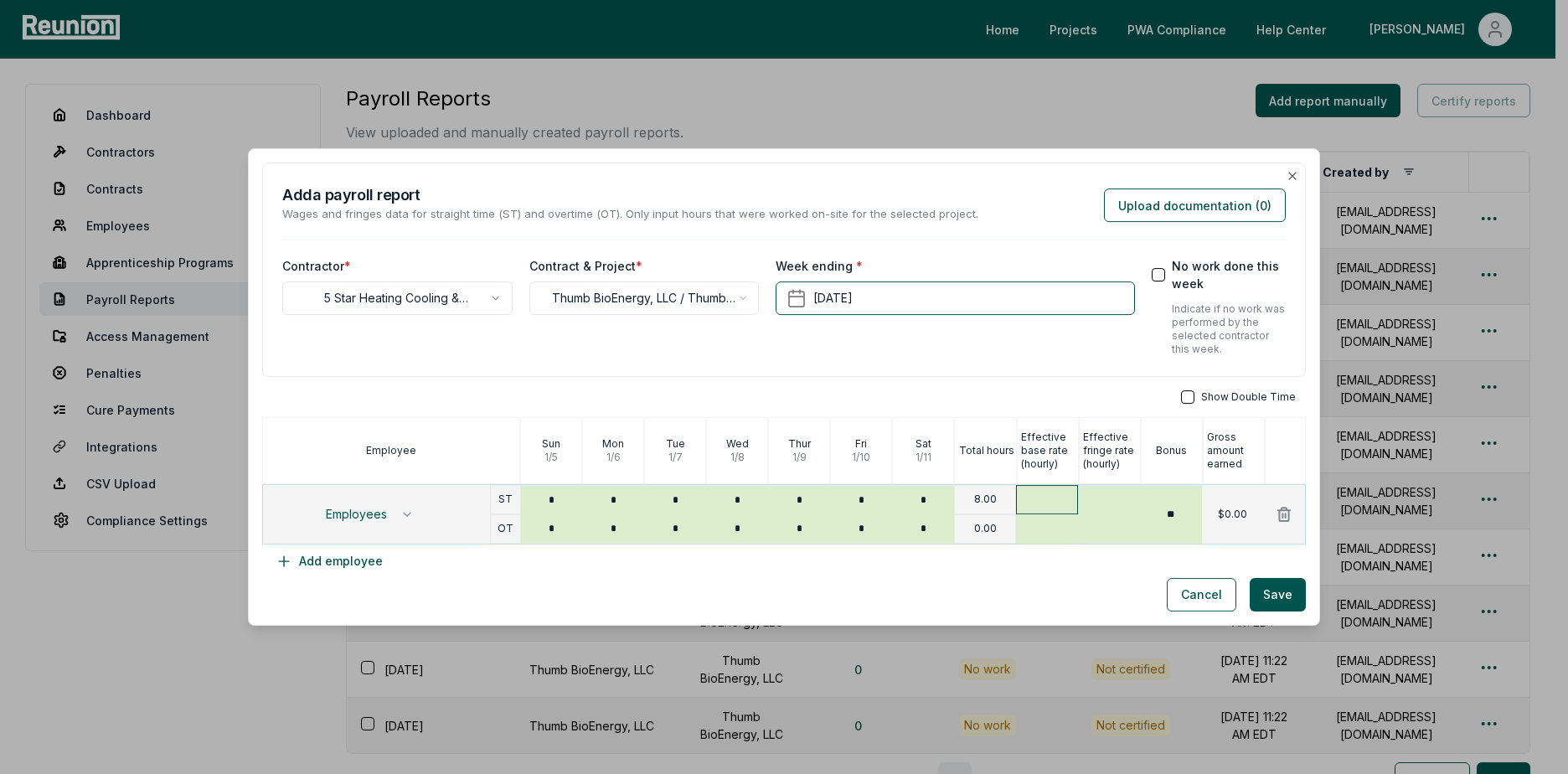
click at [1036, 503] on input "text" at bounding box center [1047, 500] width 62 height 29
type input "***"
click at [1040, 521] on input "text" at bounding box center [1047, 529] width 62 height 29
type input "*****"
click at [1082, 522] on input "text" at bounding box center [1109, 515] width 62 height 57
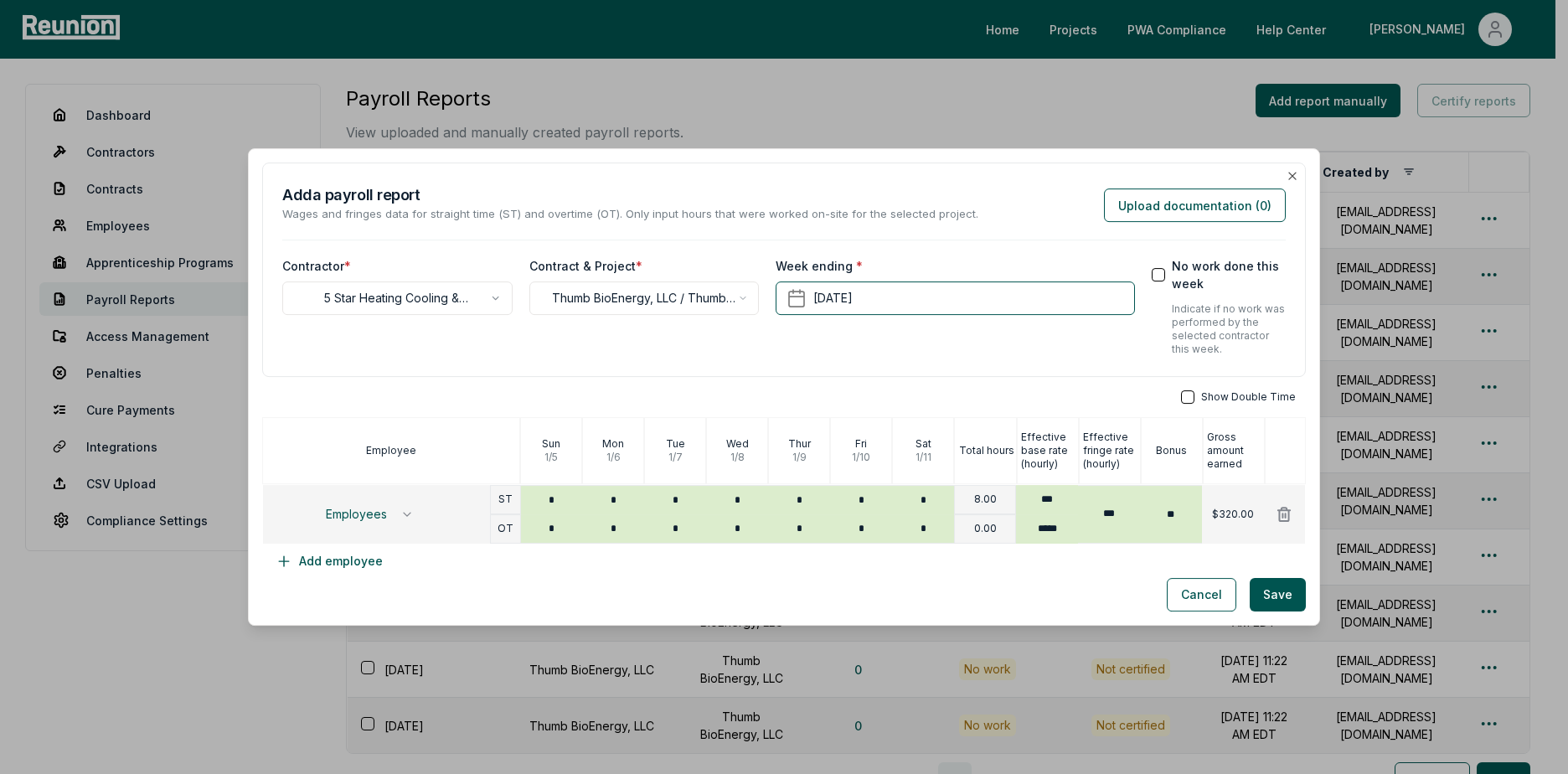
type input "***"
click at [978, 571] on div "Show Double Time Employee [DATE] [DATE] [DATE] [DATE] [DATE] [DATE] [DATE] Tota…" at bounding box center [783, 484] width 1043 height 188
click at [417, 517] on button "Employees" at bounding box center [370, 514] width 116 height 28
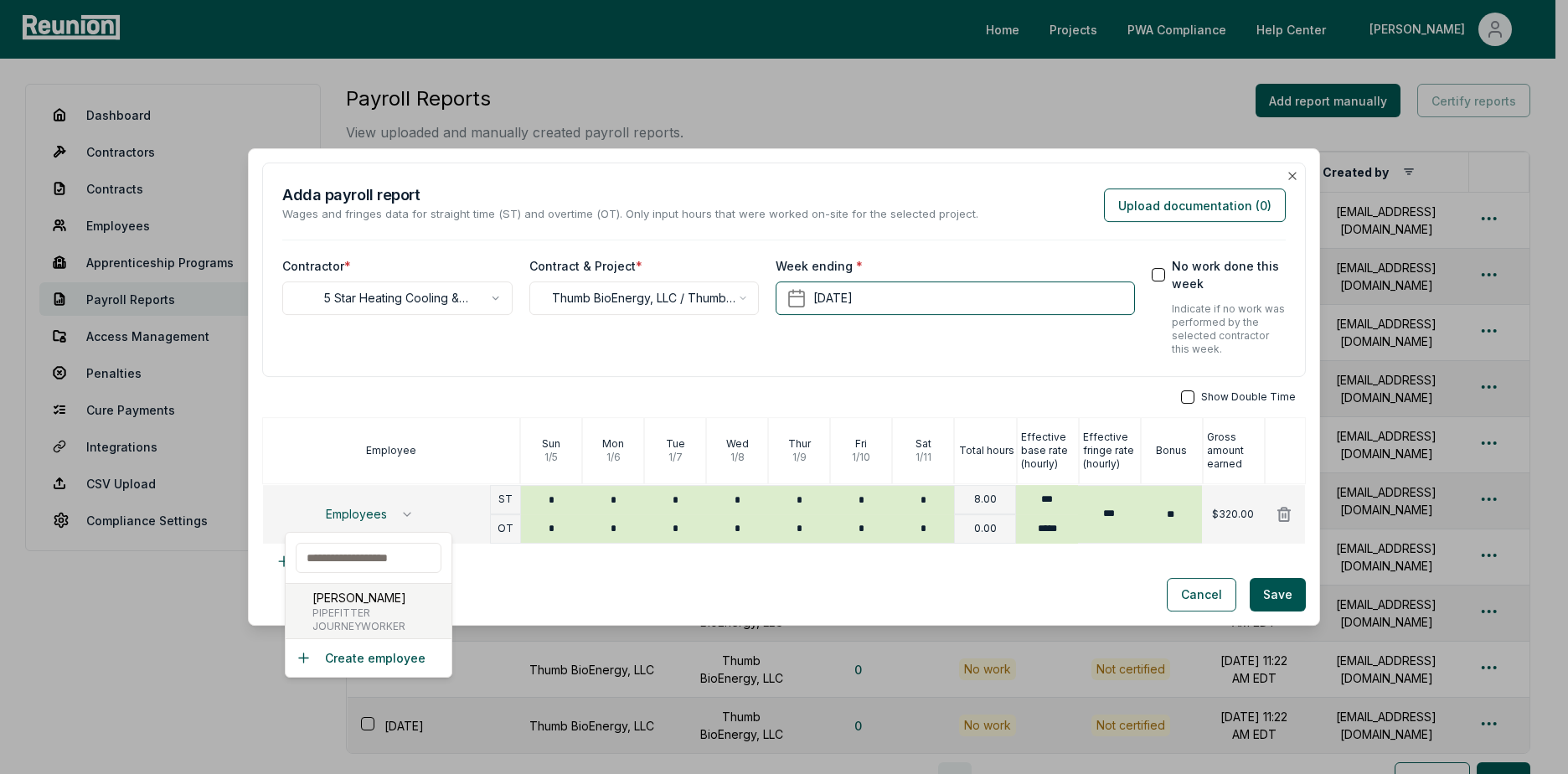
click at [384, 603] on p "[PERSON_NAME]" at bounding box center [359, 597] width 94 height 17
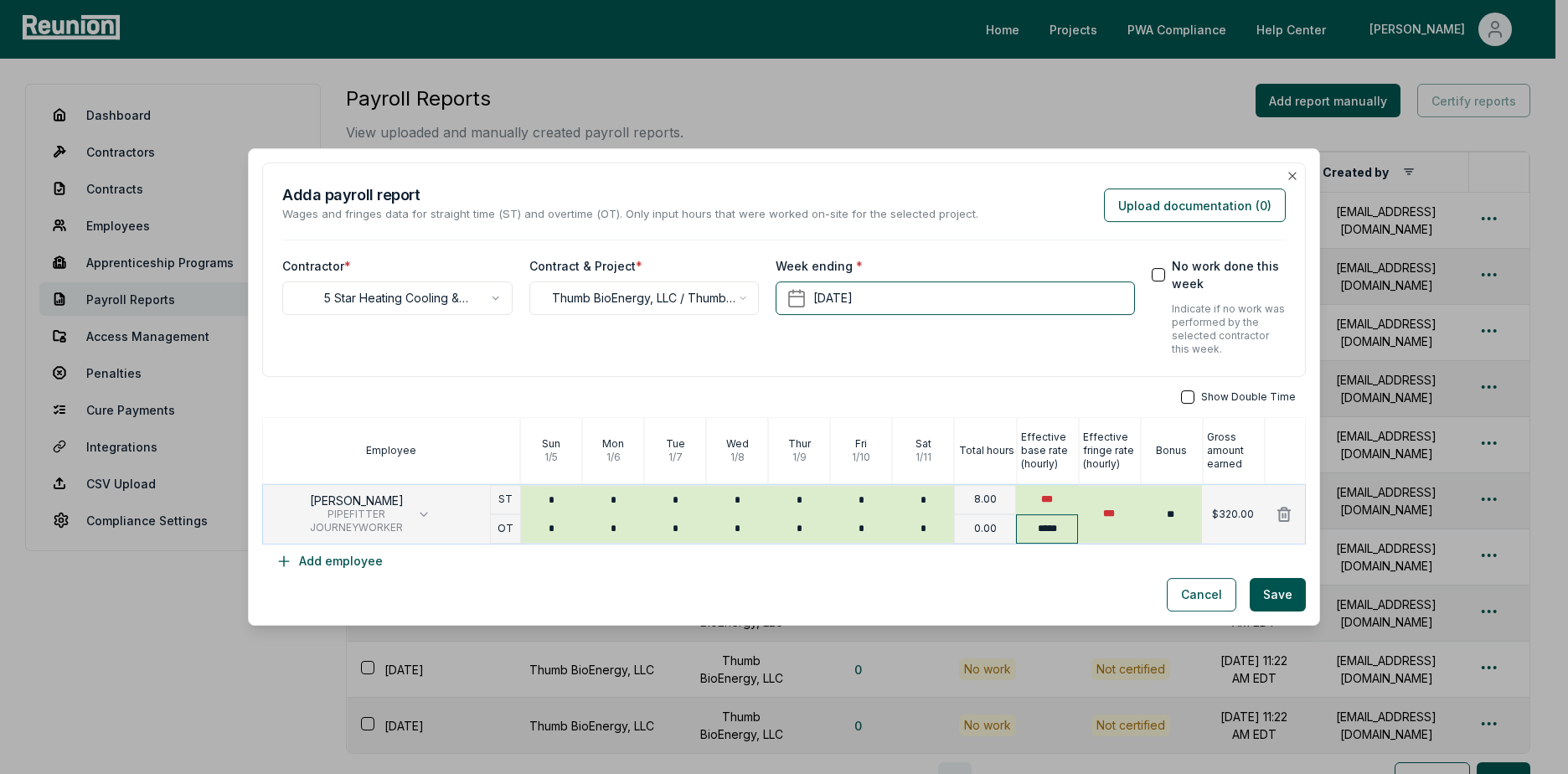
type input "*****"
click at [1045, 530] on input "*****" at bounding box center [1047, 529] width 62 height 29
click at [986, 497] on p "8.00" at bounding box center [985, 500] width 22 height 14
type input "***"
click at [1056, 502] on input "***" at bounding box center [1047, 500] width 62 height 29
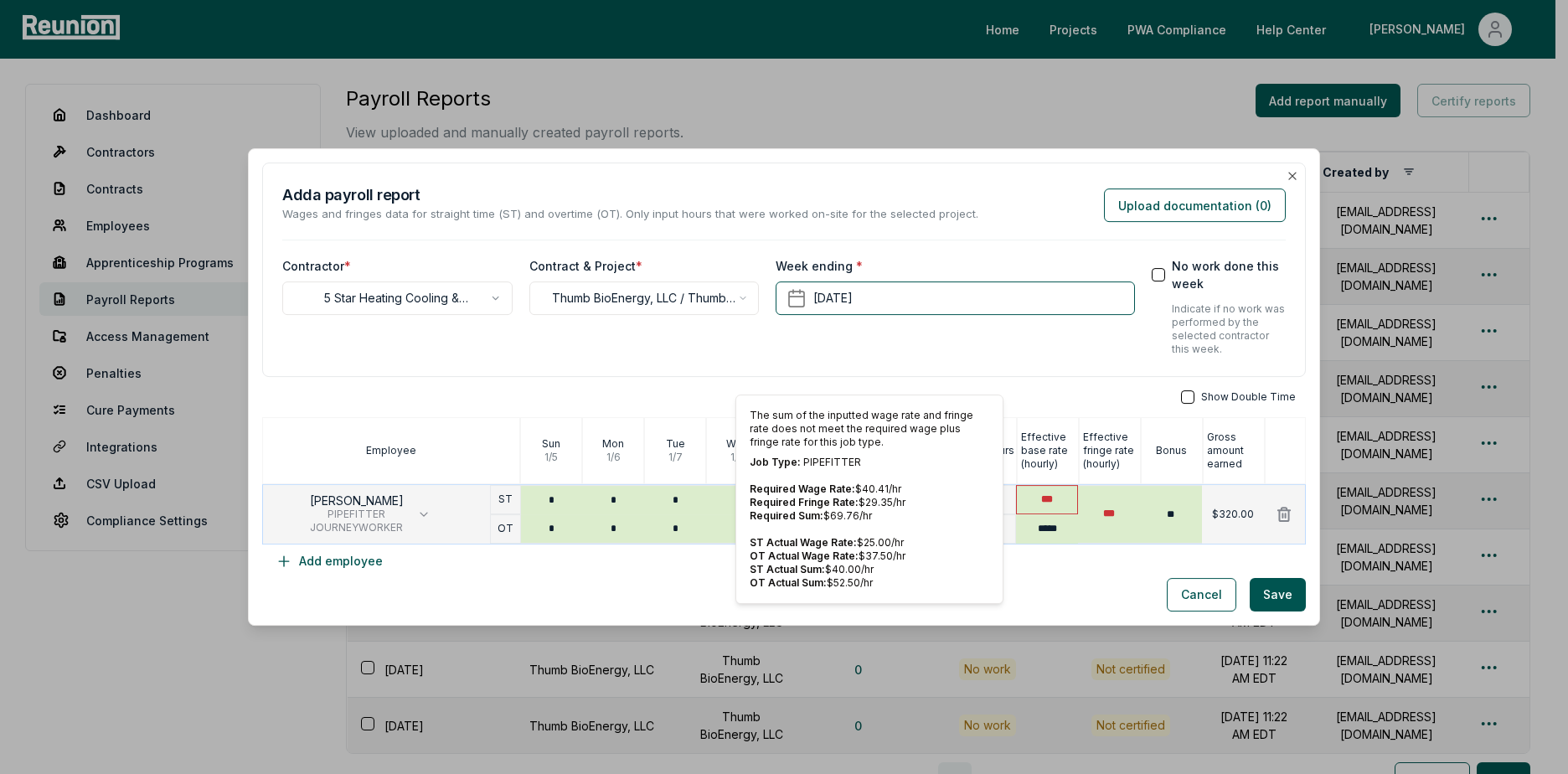
drag, startPoint x: 1063, startPoint y: 584, endPoint x: 1048, endPoint y: 499, distance: 86.3
click at [1064, 584] on div "Cancel Save" at bounding box center [783, 595] width 1043 height 34
click at [1065, 609] on div "Cancel Save" at bounding box center [783, 595] width 1043 height 34
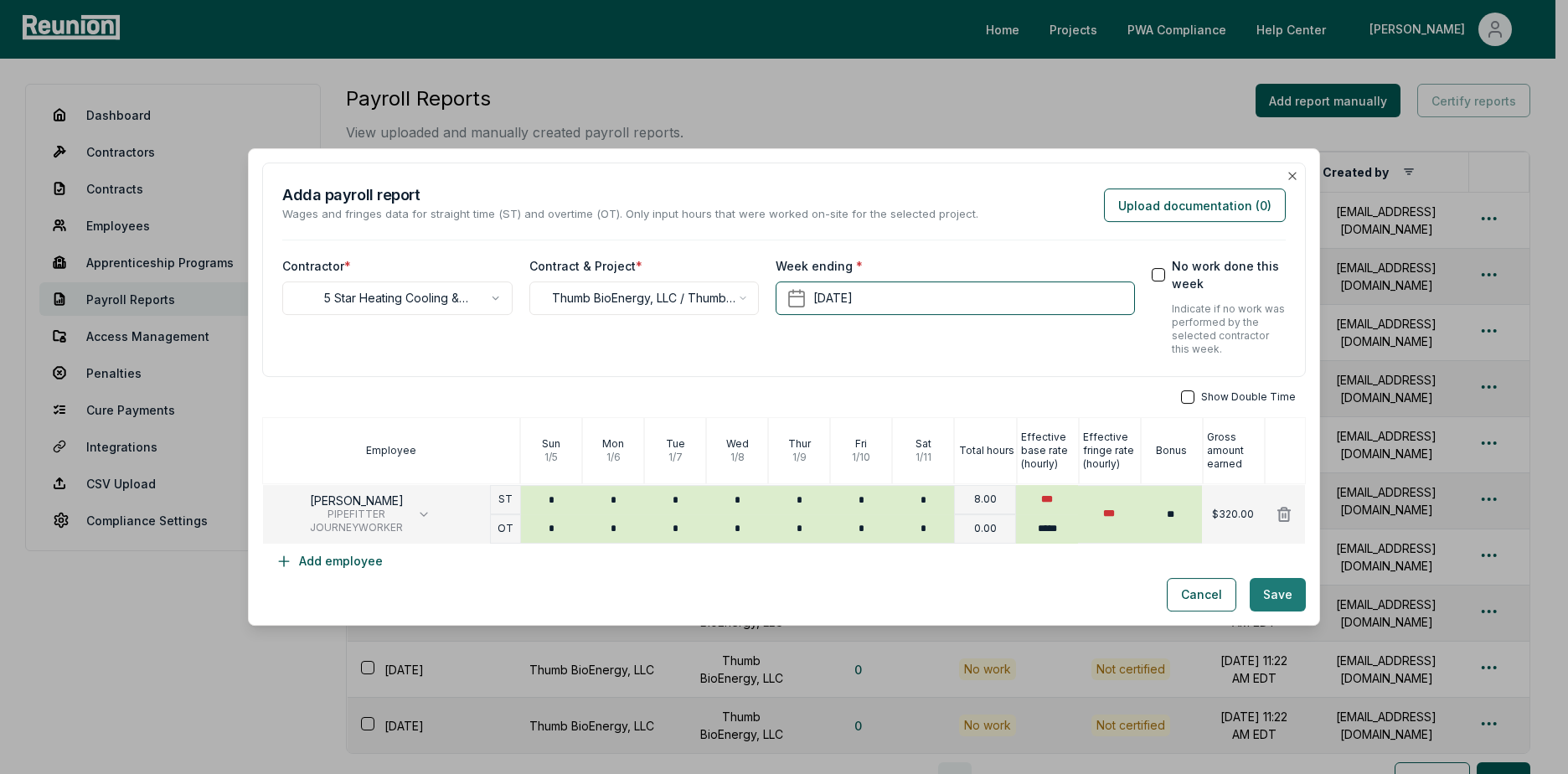
click at [1266, 593] on button "Save" at bounding box center [1277, 595] width 56 height 34
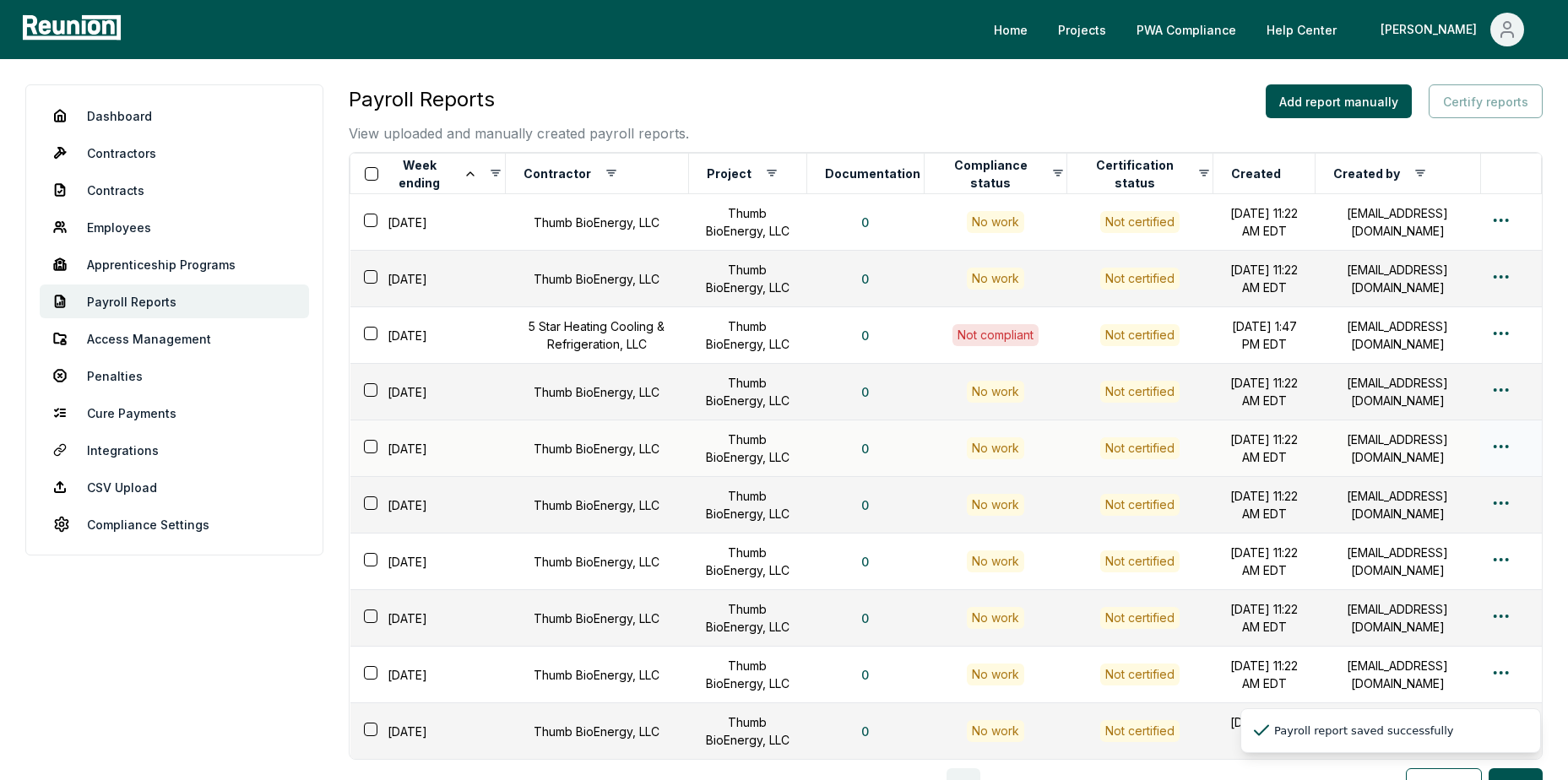
scroll to position [203, 0]
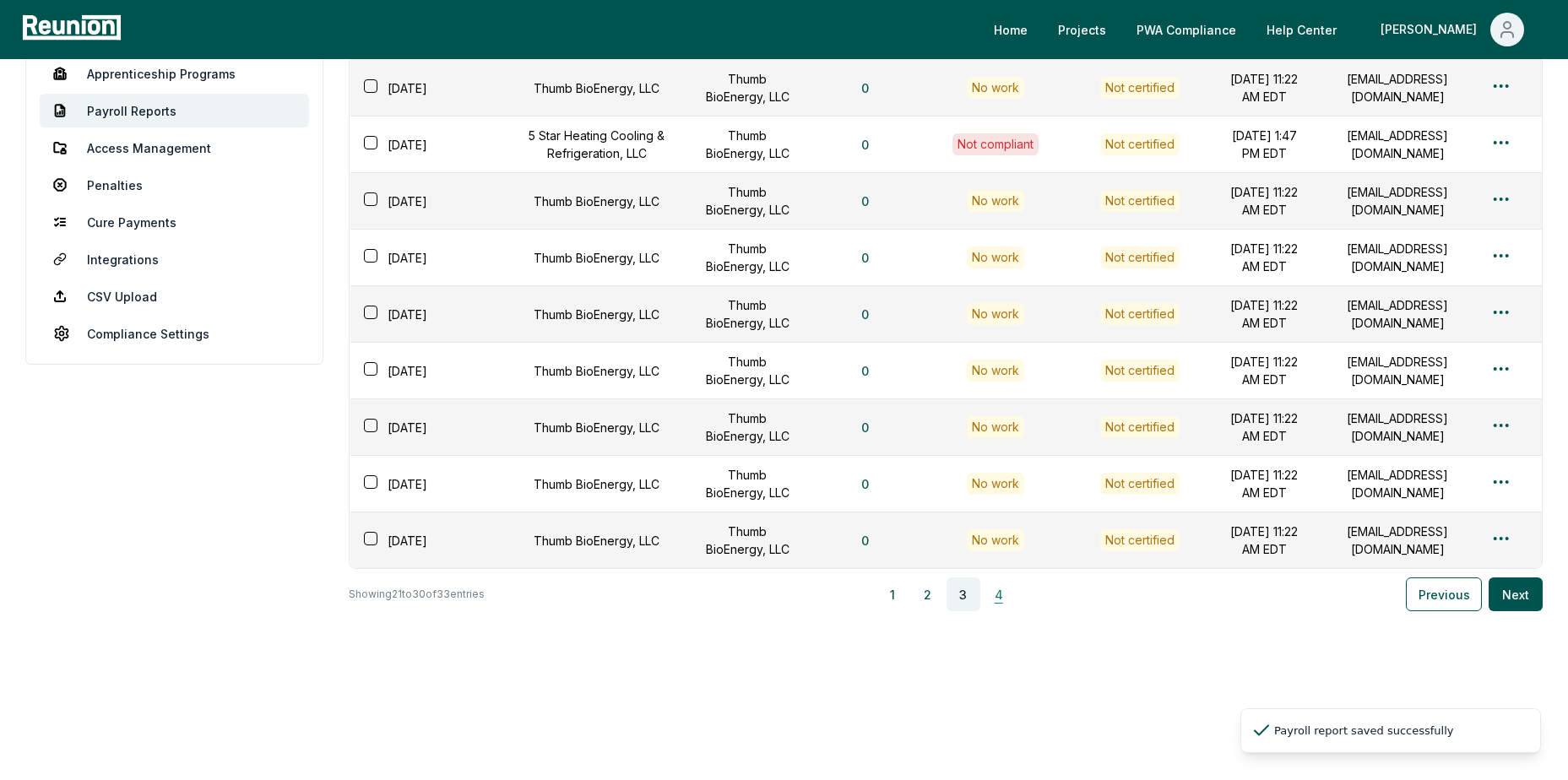
click at [1008, 592] on button "4" at bounding box center [998, 594] width 34 height 34
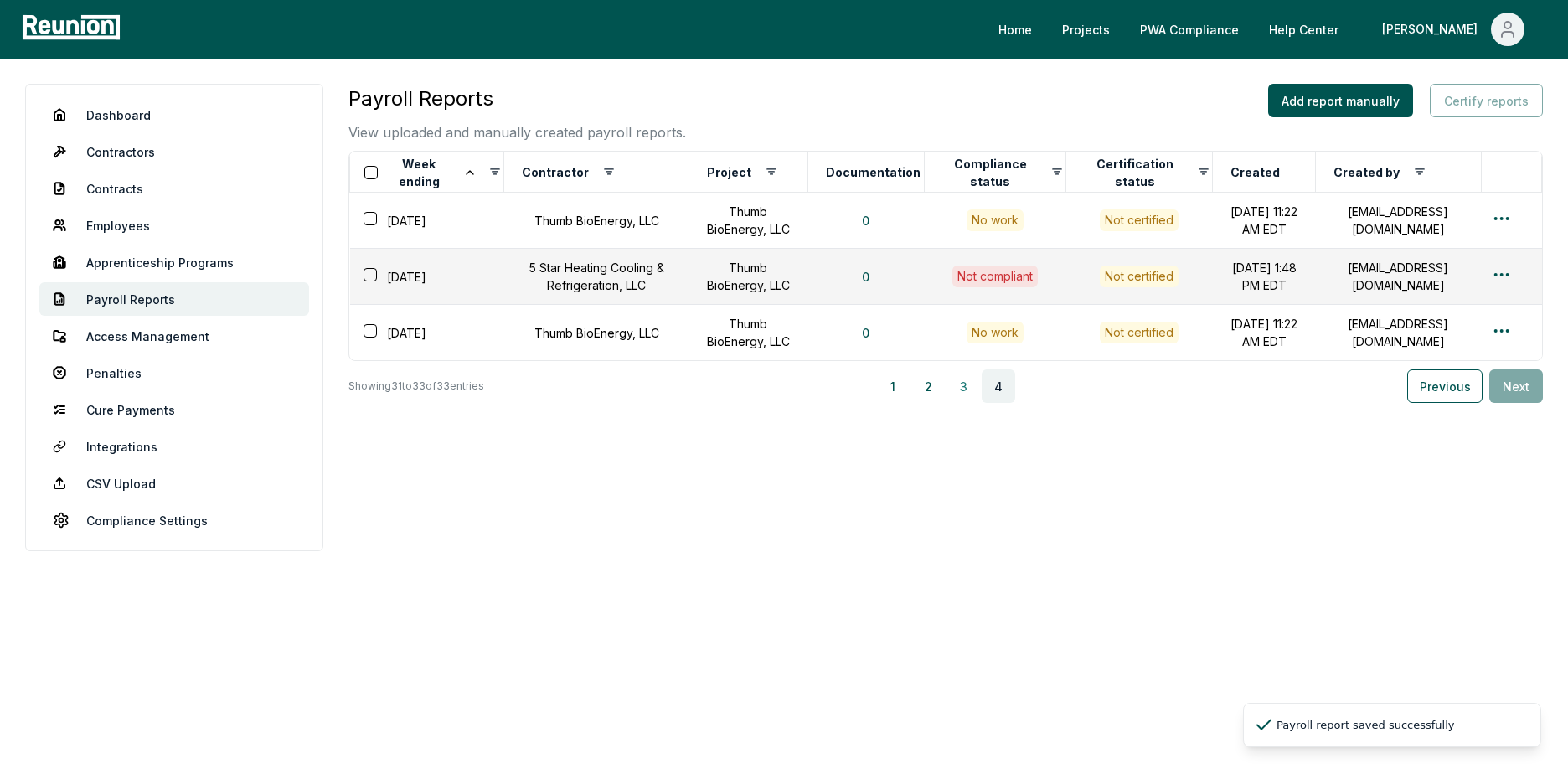
click at [965, 401] on button "3" at bounding box center [962, 386] width 34 height 34
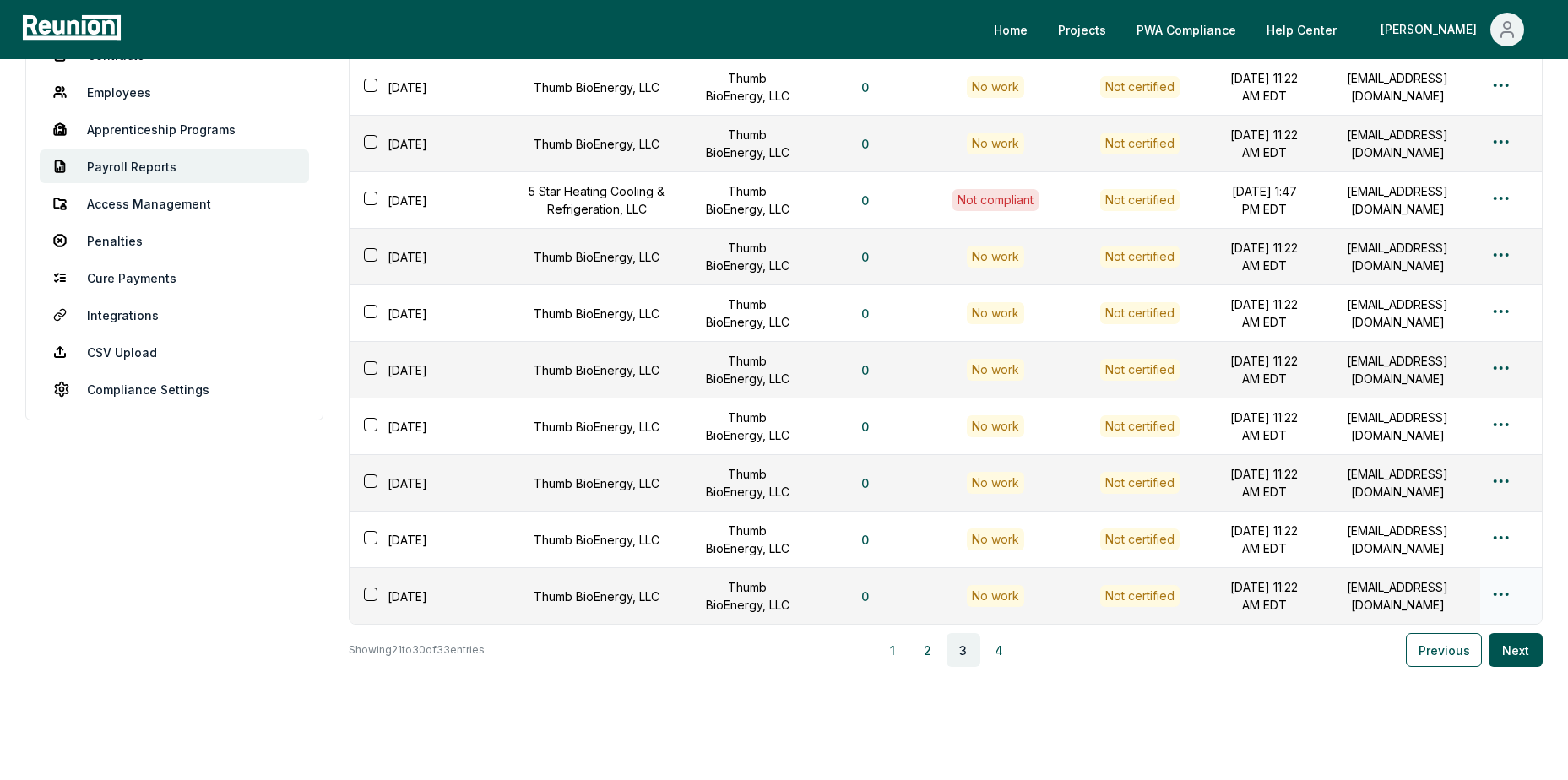
scroll to position [203, 0]
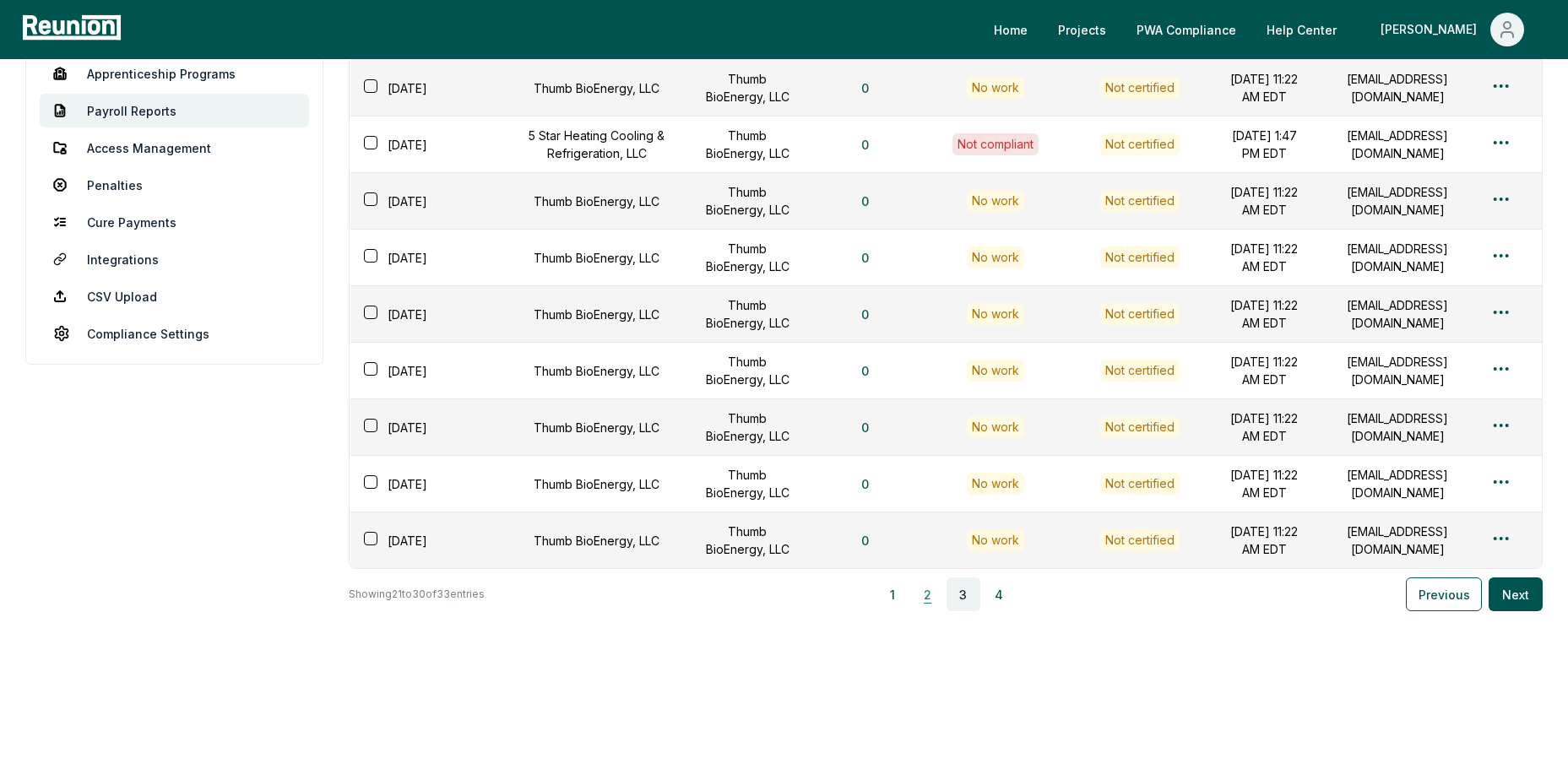
click at [934, 602] on button "2" at bounding box center [928, 594] width 34 height 34
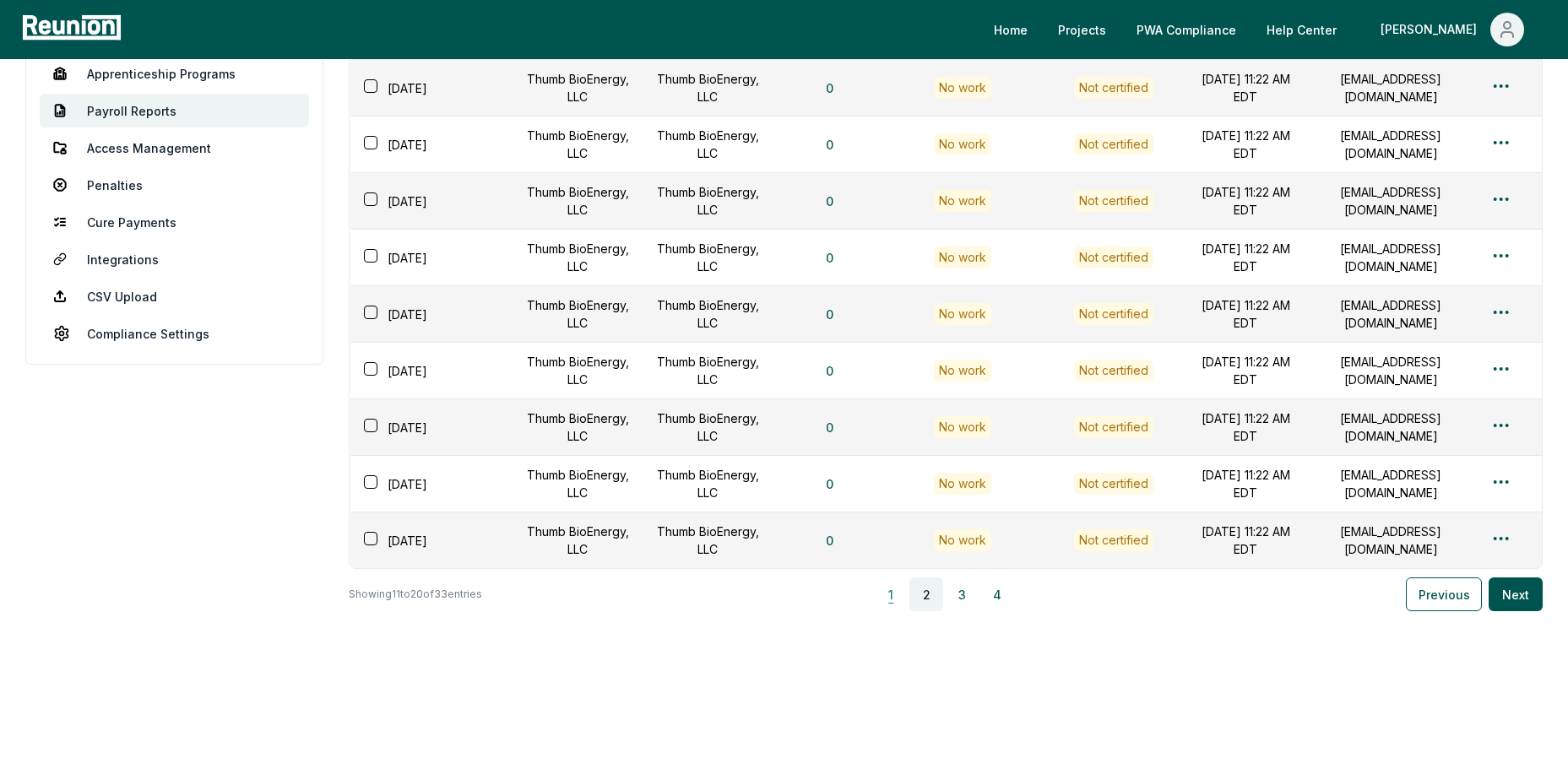
drag, startPoint x: 887, startPoint y: 594, endPoint x: 891, endPoint y: 602, distance: 8.9
click at [887, 595] on button "1" at bounding box center [890, 594] width 34 height 34
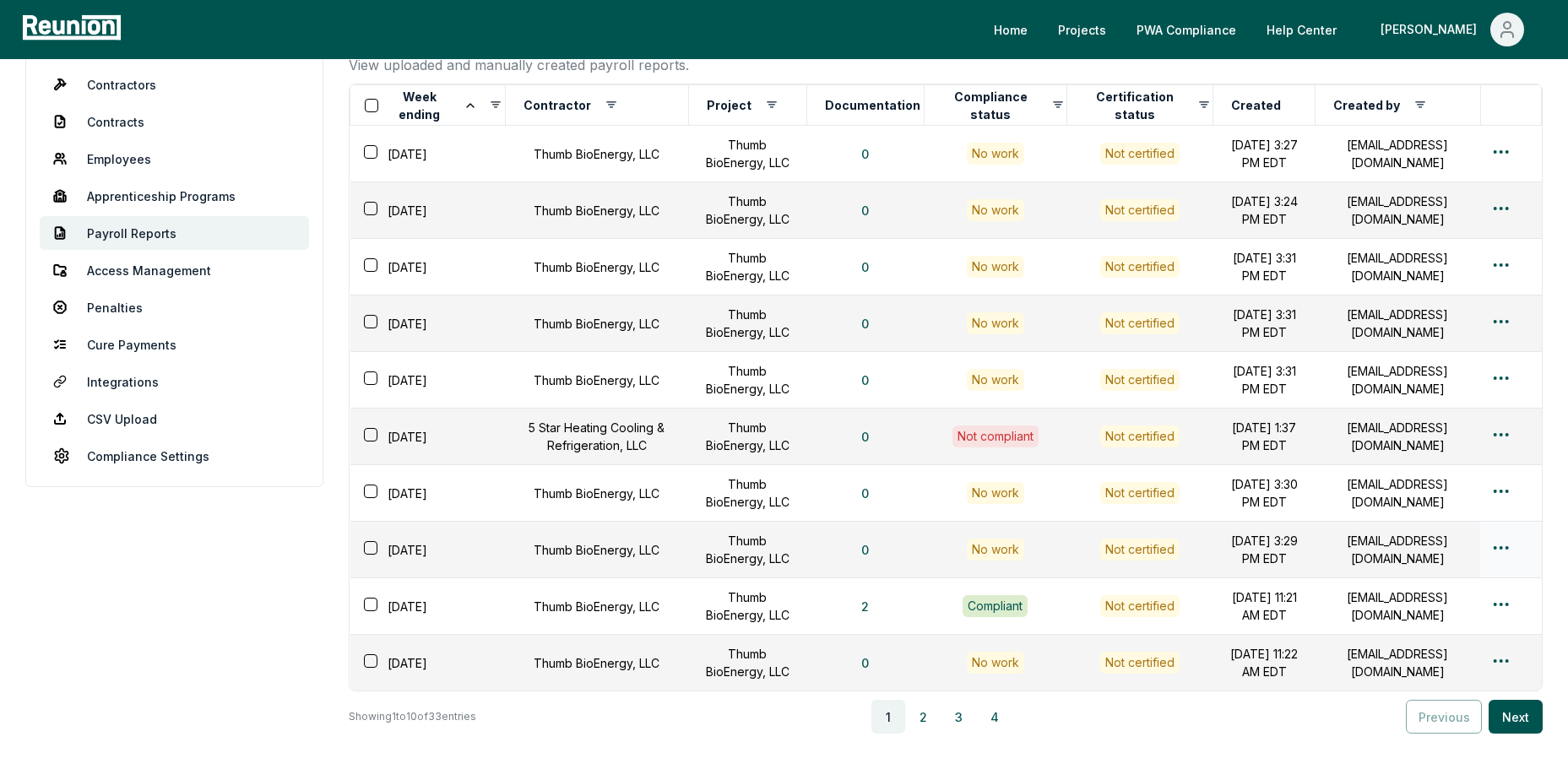
scroll to position [169, 0]
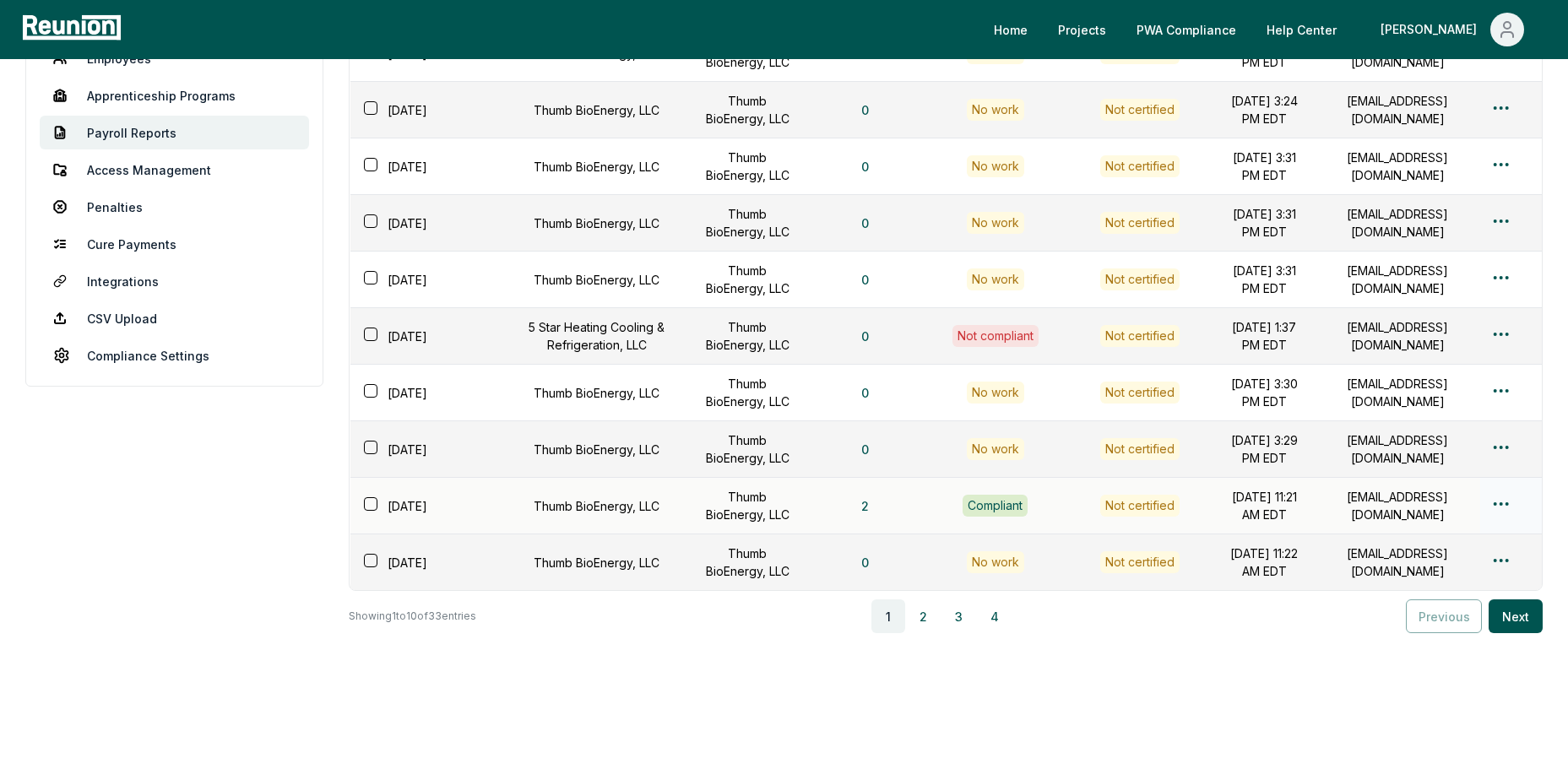
click at [1500, 512] on html "Please visit us on your desktop We're working on making our marketplace mobile-…" at bounding box center [784, 317] width 1568 height 971
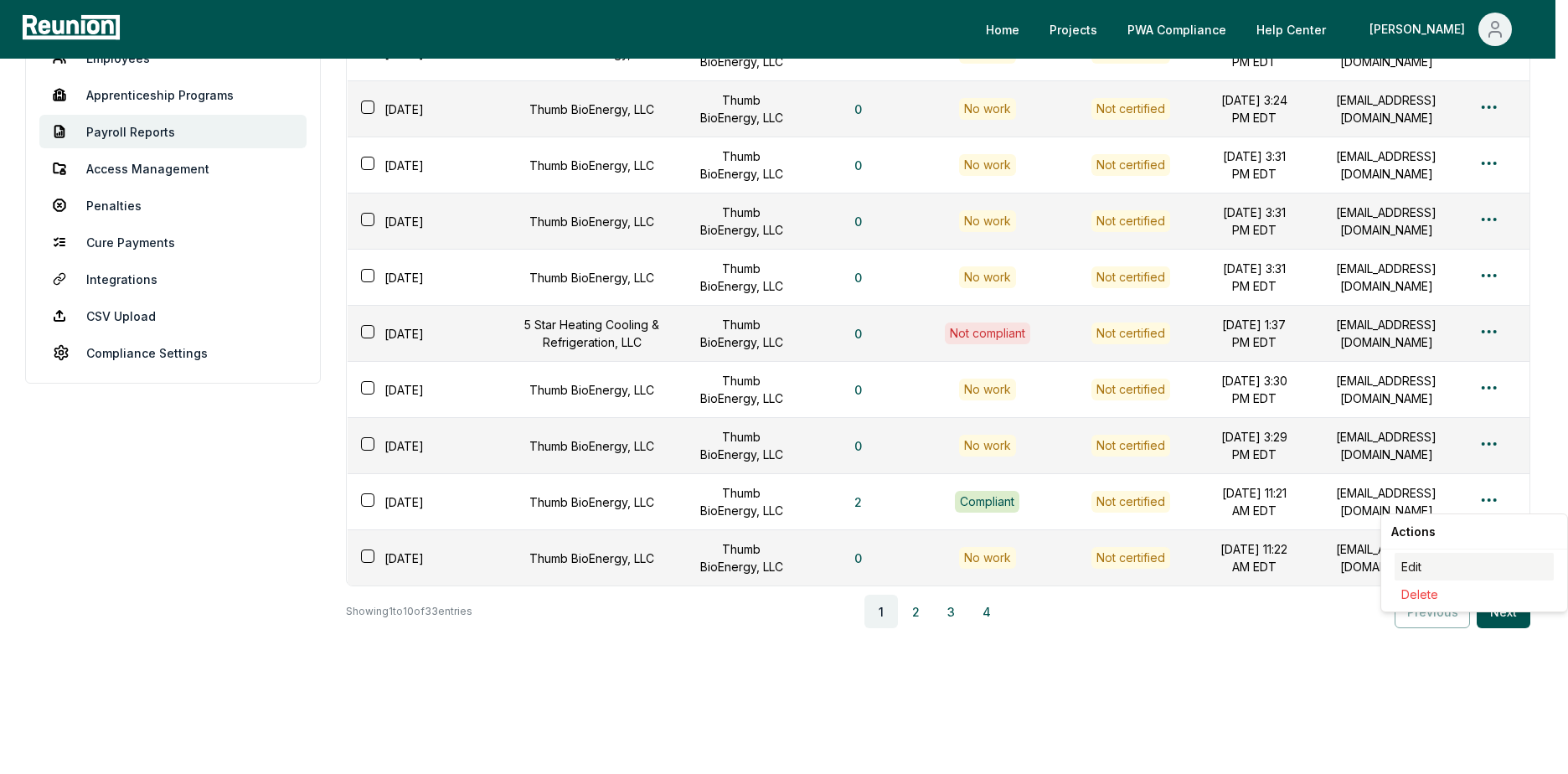
click at [1434, 565] on div "Edit" at bounding box center [1473, 567] width 159 height 28
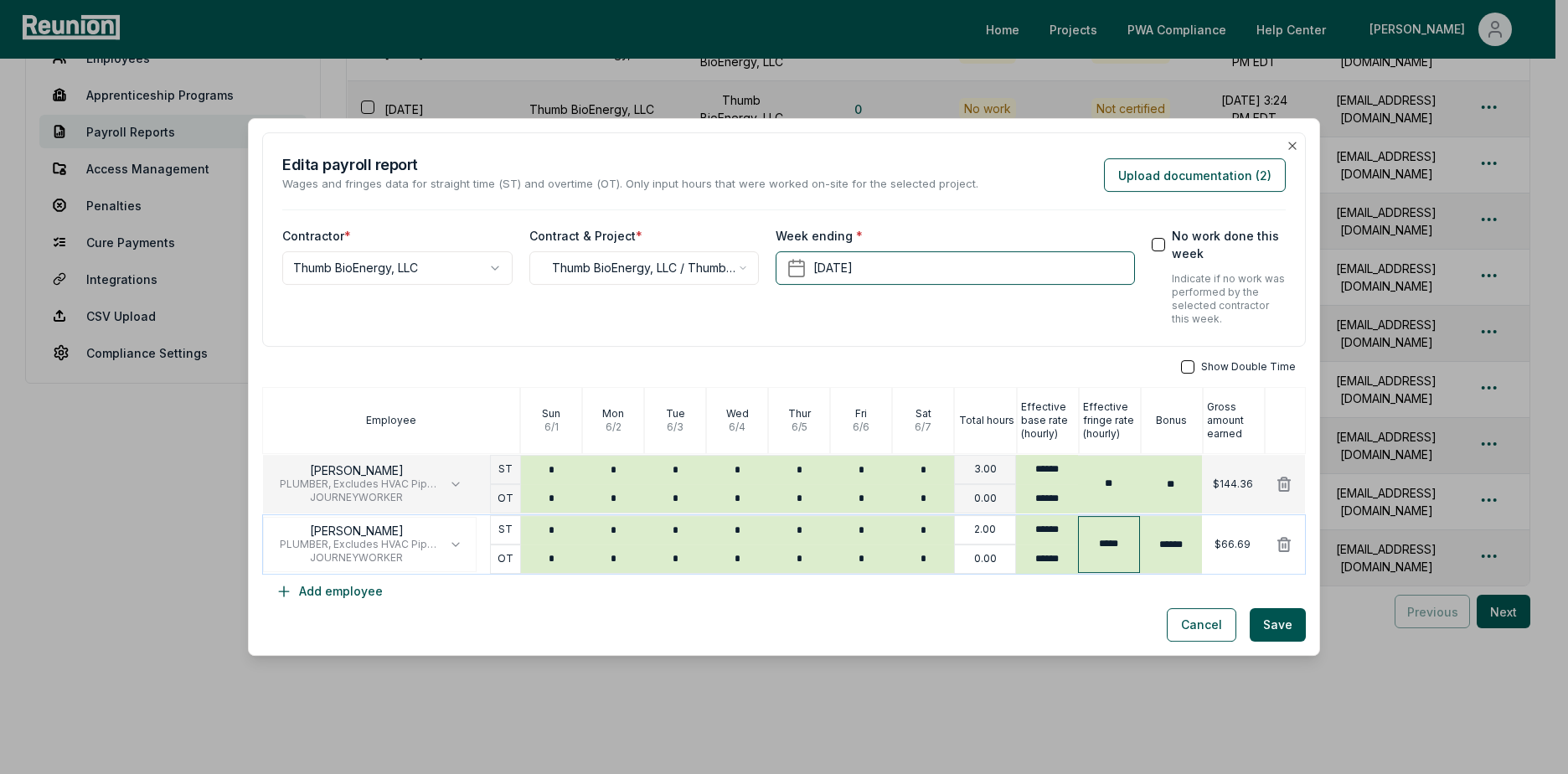
click at [1097, 546] on input "*****" at bounding box center [1109, 545] width 62 height 57
drag, startPoint x: 1115, startPoint y: 546, endPoint x: 1078, endPoint y: 558, distance: 38.9
click at [1084, 555] on input "*****" at bounding box center [1109, 545] width 62 height 57
type input "*****"
click at [1087, 621] on div "Cancel Save" at bounding box center [783, 625] width 1043 height 34
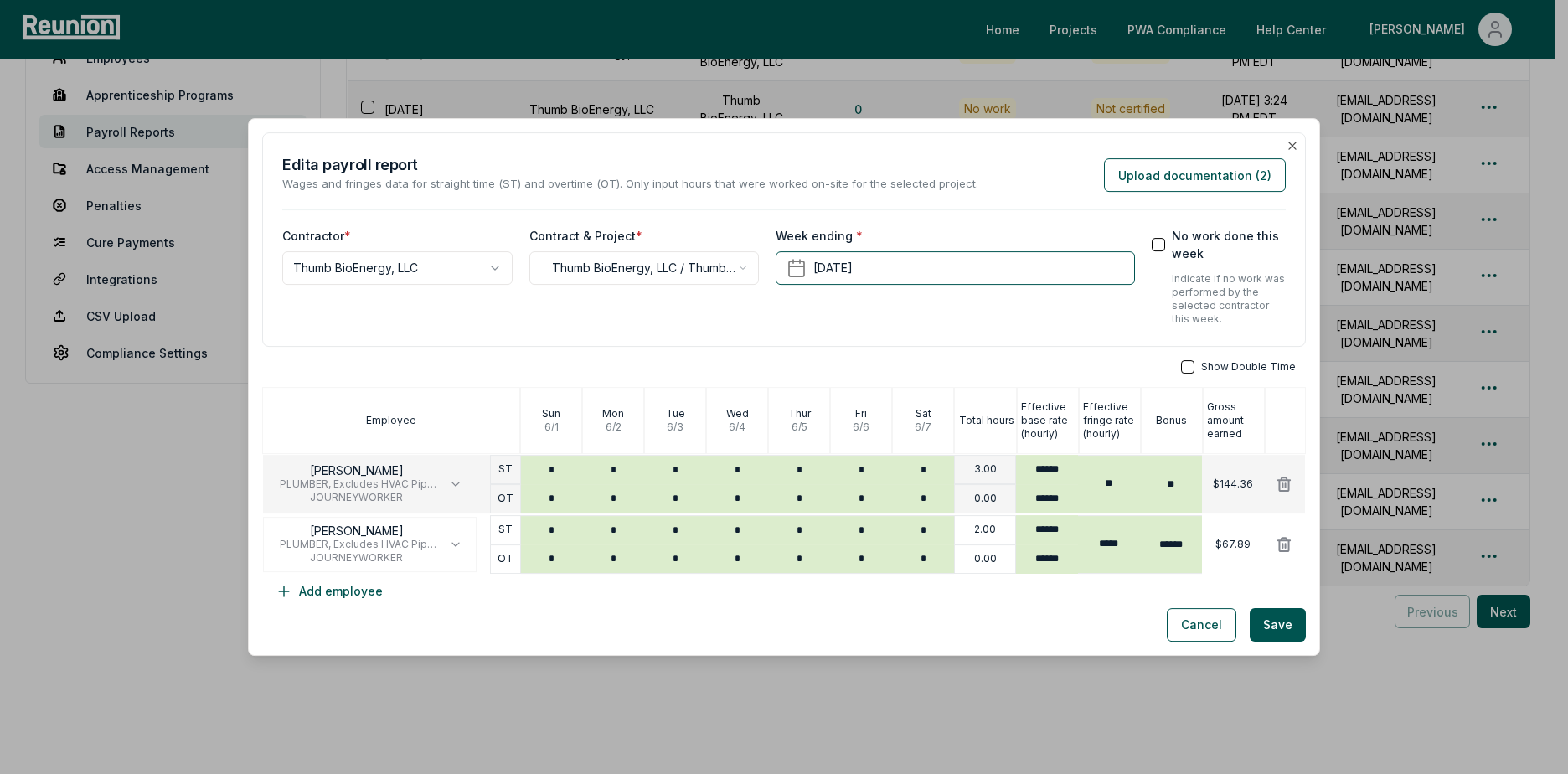
click at [1271, 621] on button "Save" at bounding box center [1277, 625] width 56 height 34
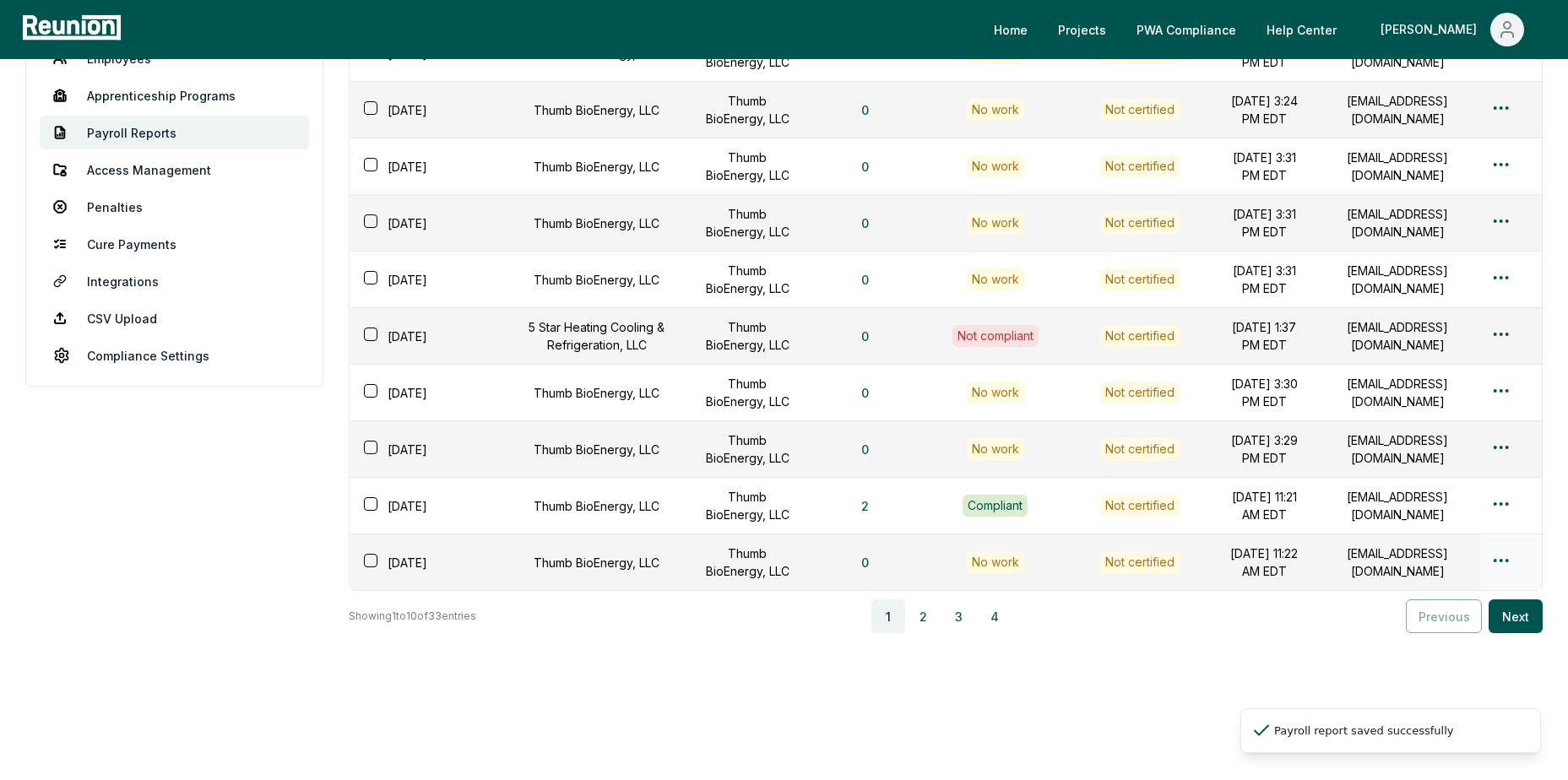
scroll to position [0, 0]
